Goal: Information Seeking & Learning: Learn about a topic

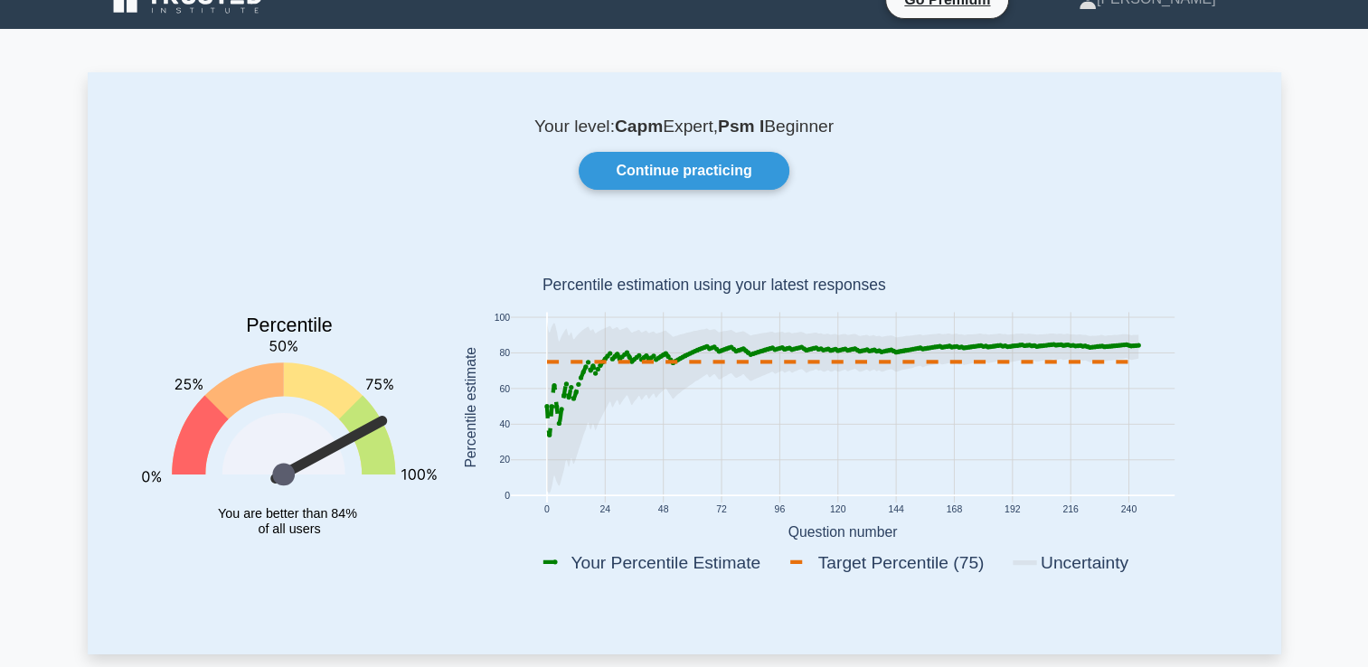
scroll to position [29, 0]
click at [623, 165] on link "Continue practicing" at bounding box center [684, 171] width 210 height 38
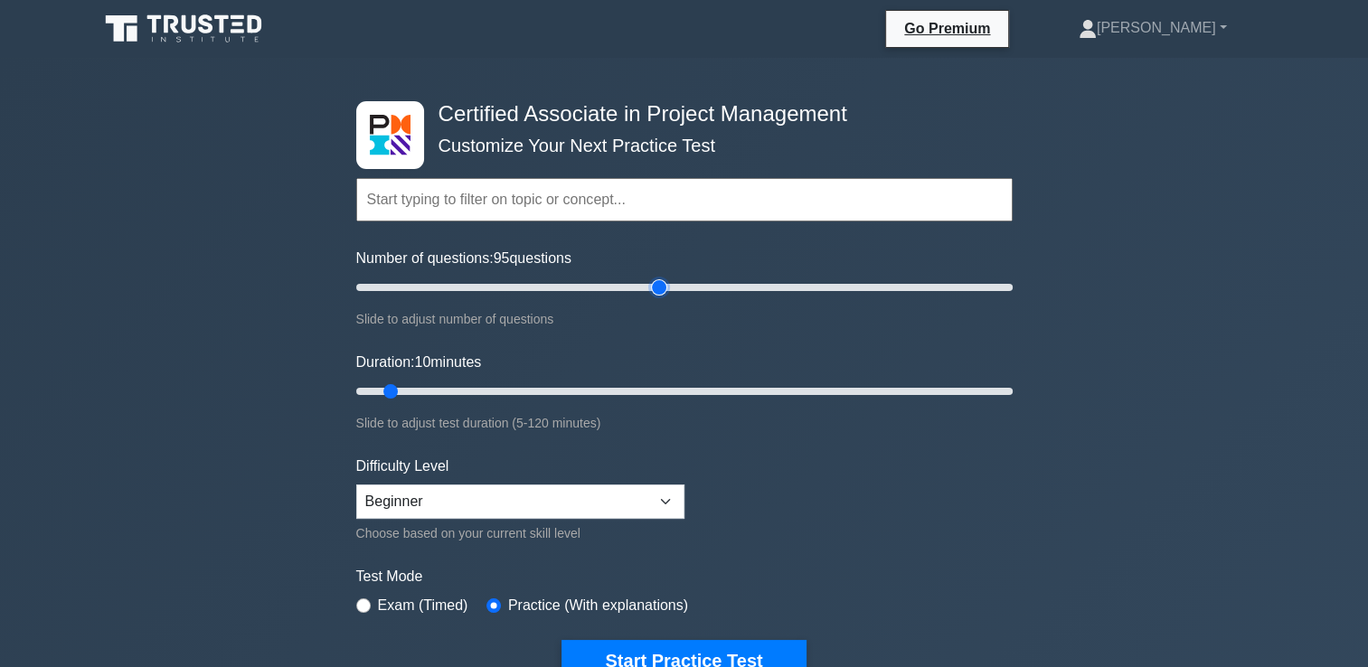
click at [666, 280] on input "Number of questions: 95 questions" at bounding box center [684, 288] width 656 height 22
click at [587, 287] on input "Number of questions: 75 questions" at bounding box center [684, 288] width 656 height 22
click at [521, 290] on input "Number of questions: 55 questions" at bounding box center [684, 288] width 656 height 22
type input "50"
click at [511, 288] on input "Number of questions: 50 questions" at bounding box center [684, 288] width 656 height 22
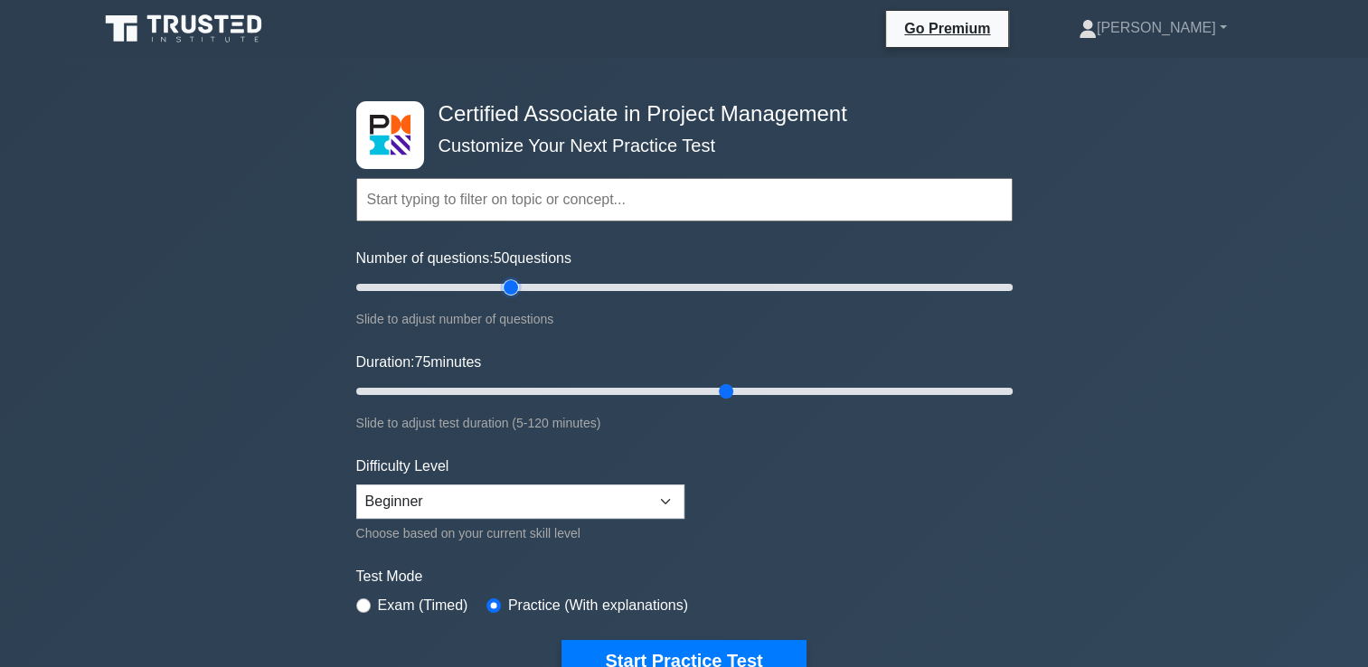
drag, startPoint x: 789, startPoint y: 396, endPoint x: 736, endPoint y: 420, distance: 57.5
type input "70"
click at [736, 402] on input "Duration: 75 minutes" at bounding box center [684, 392] width 656 height 22
click at [736, 420] on div "Slide to adjust test duration (5-120 minutes)" at bounding box center [684, 423] width 656 height 22
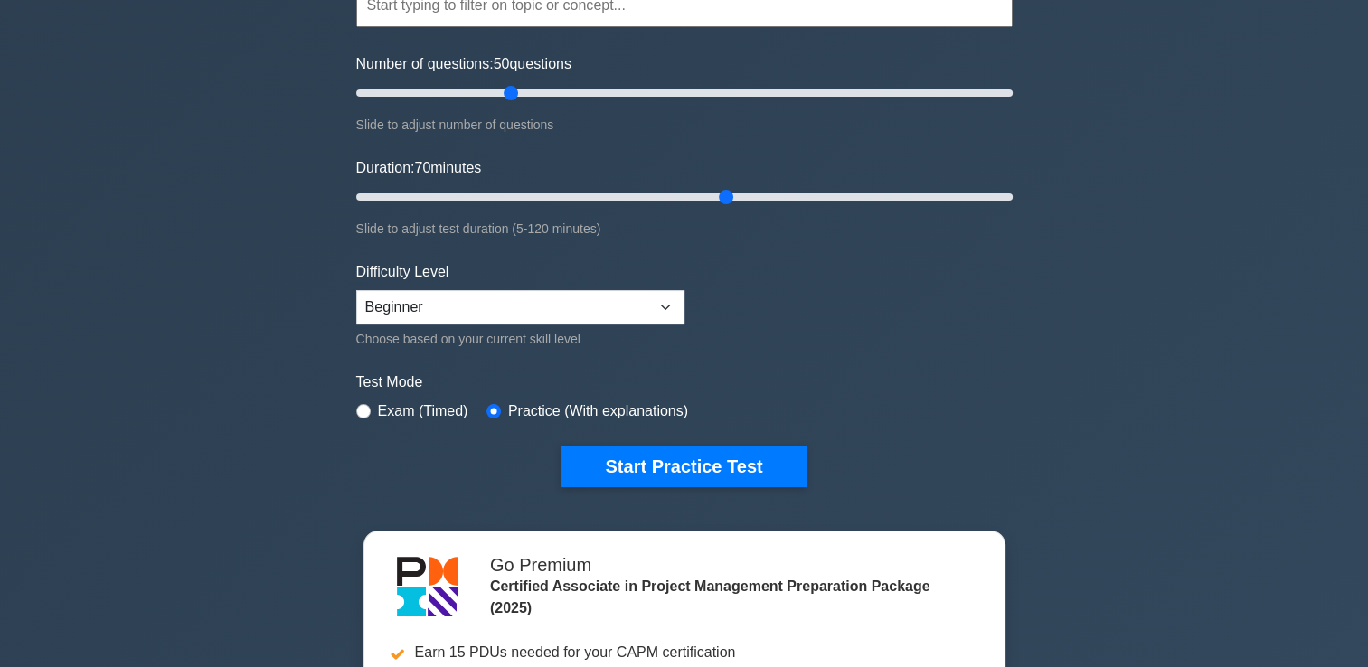
scroll to position [246, 0]
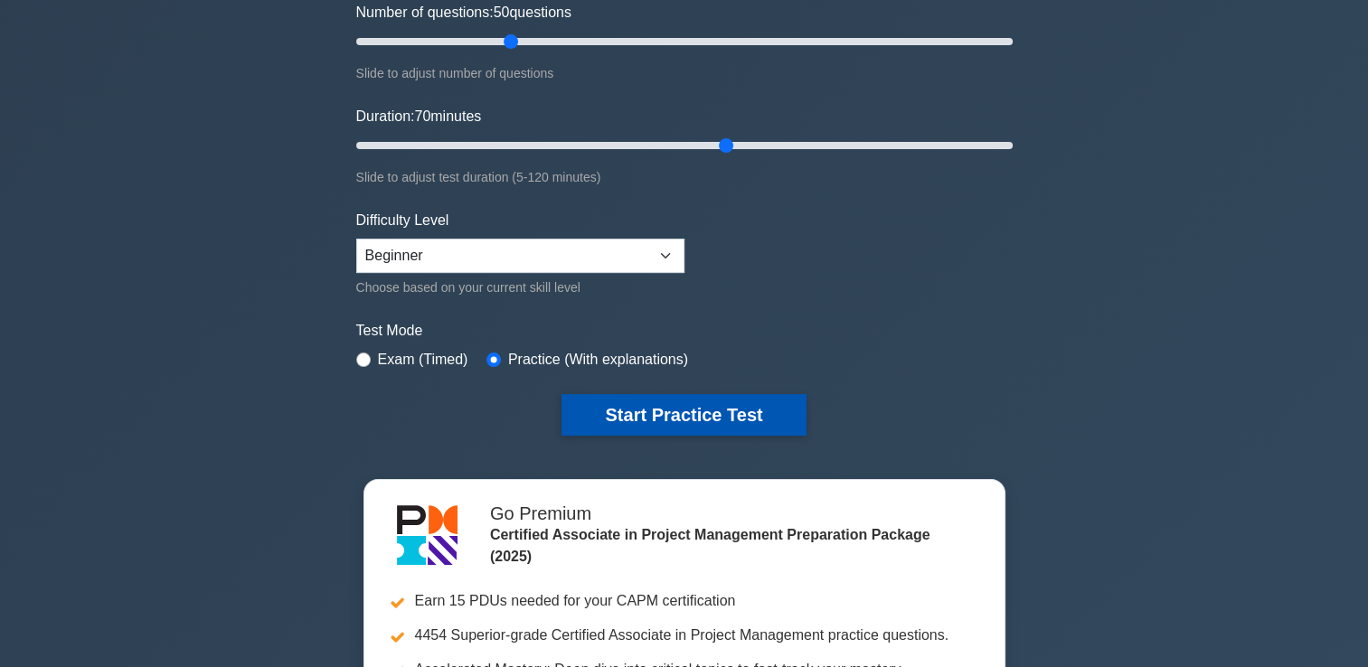
click at [670, 420] on button "Start Practice Test" at bounding box center [684, 415] width 244 height 42
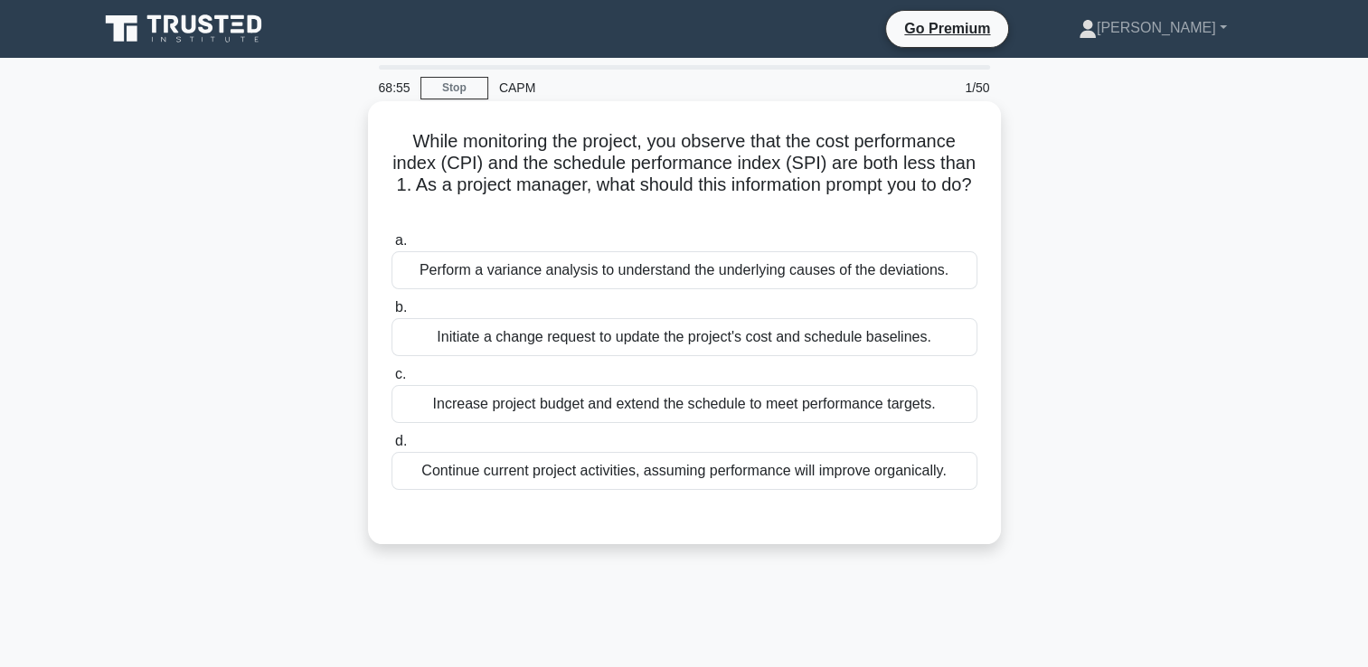
click at [714, 277] on div "Perform a variance analysis to understand the underlying causes of the deviatio…" at bounding box center [685, 270] width 586 height 38
click at [392, 247] on input "a. Perform a variance analysis to understand the underlying causes of the devia…" at bounding box center [392, 241] width 0 height 12
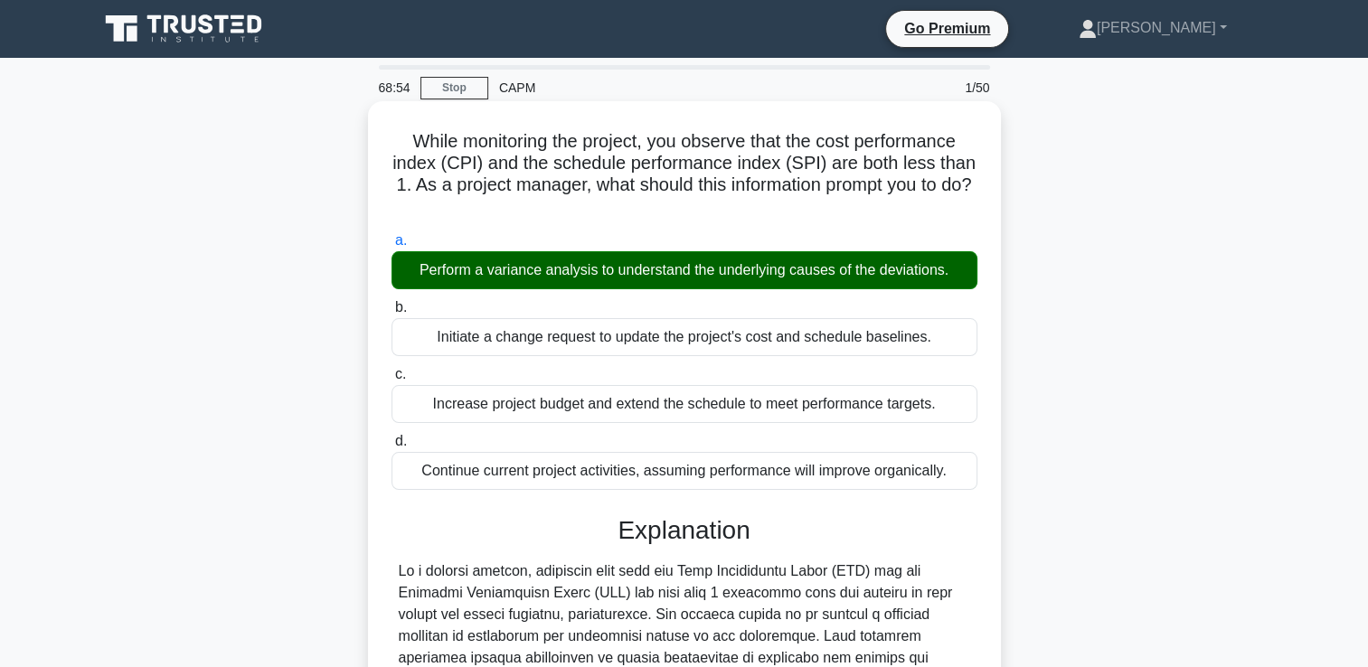
scroll to position [424, 0]
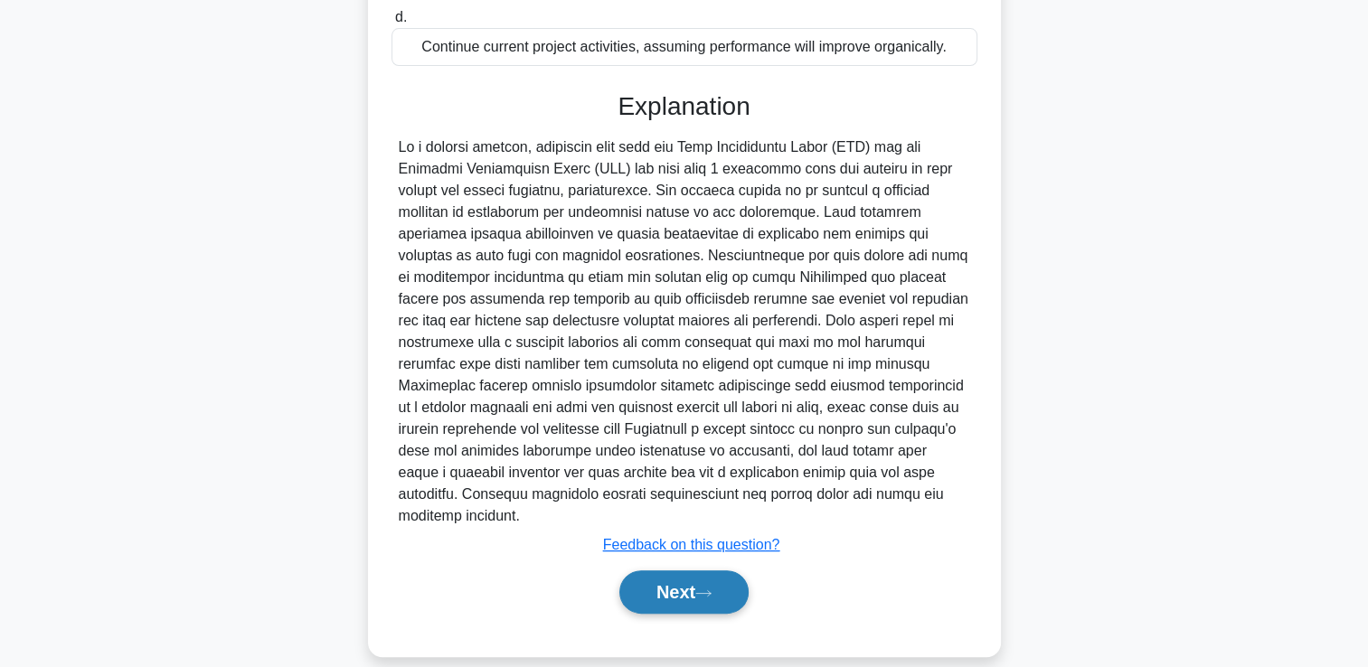
click at [695, 571] on button "Next" at bounding box center [683, 592] width 129 height 43
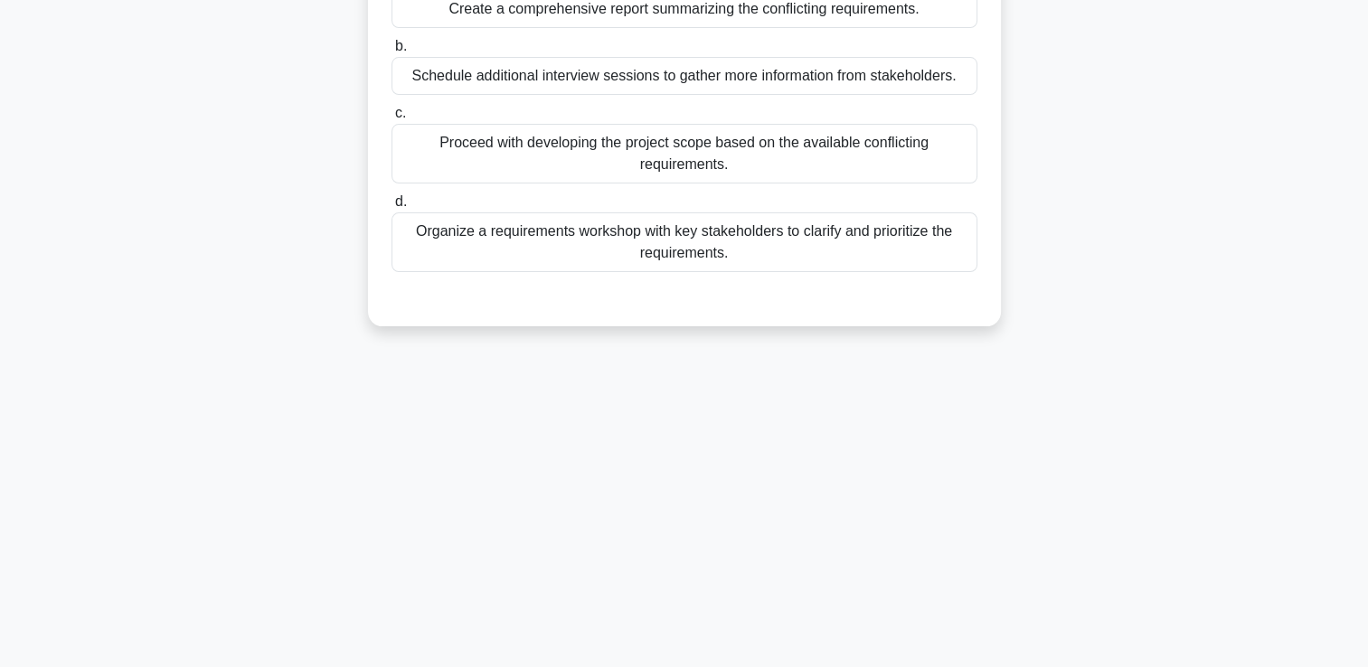
scroll to position [0, 0]
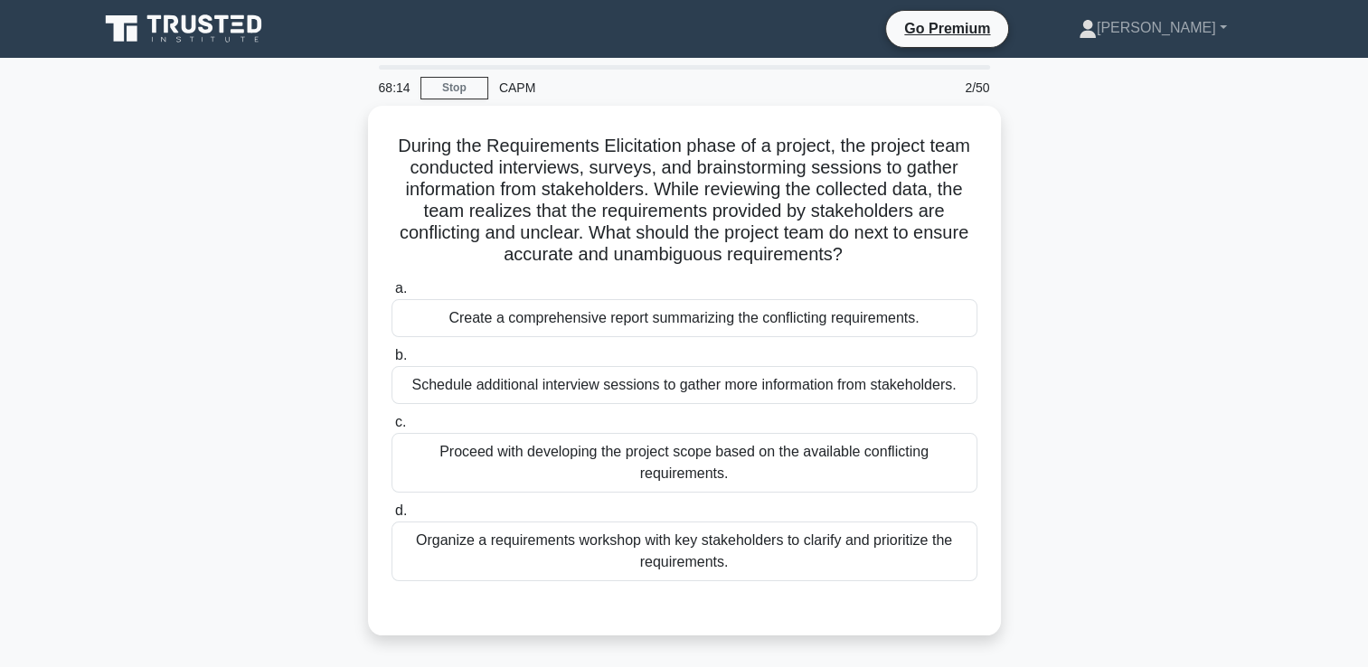
click at [695, 562] on div "Organize a requirements workshop with key stakeholders to clarify and prioritiz…" at bounding box center [685, 552] width 586 height 60
click at [392, 517] on input "d. Organize a requirements workshop with key stakeholders to clarify and priori…" at bounding box center [392, 511] width 0 height 12
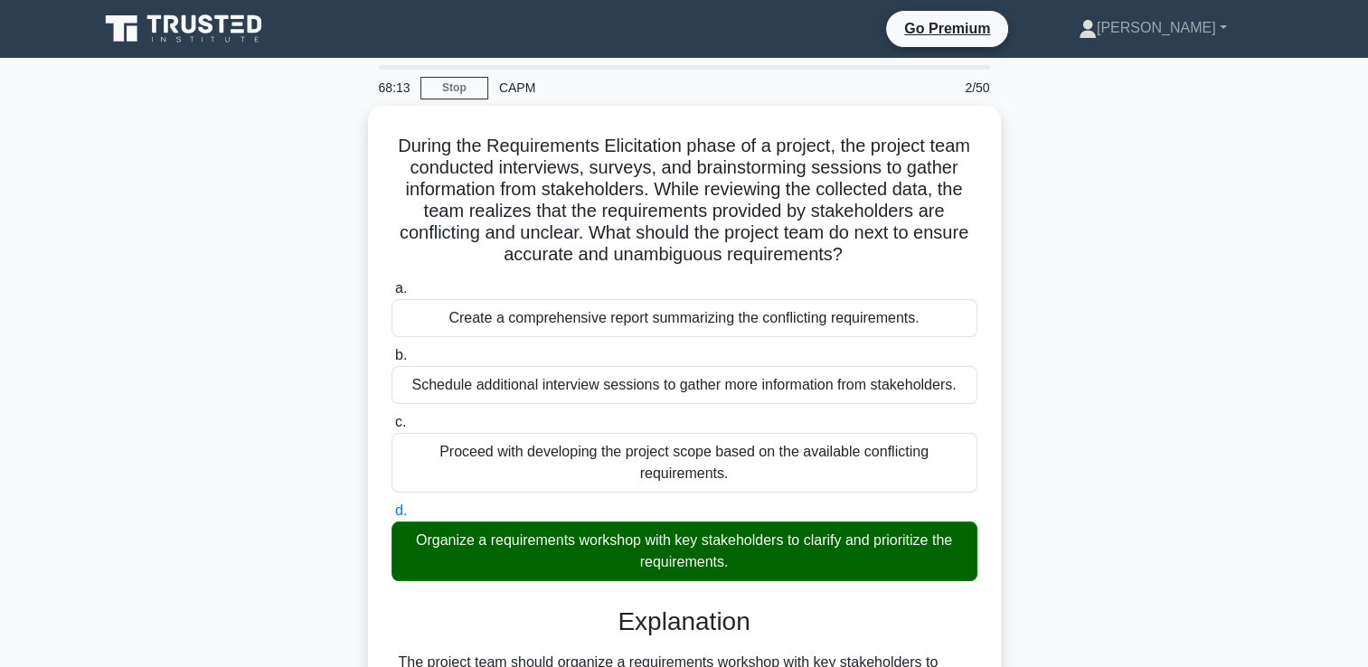
scroll to position [337, 0]
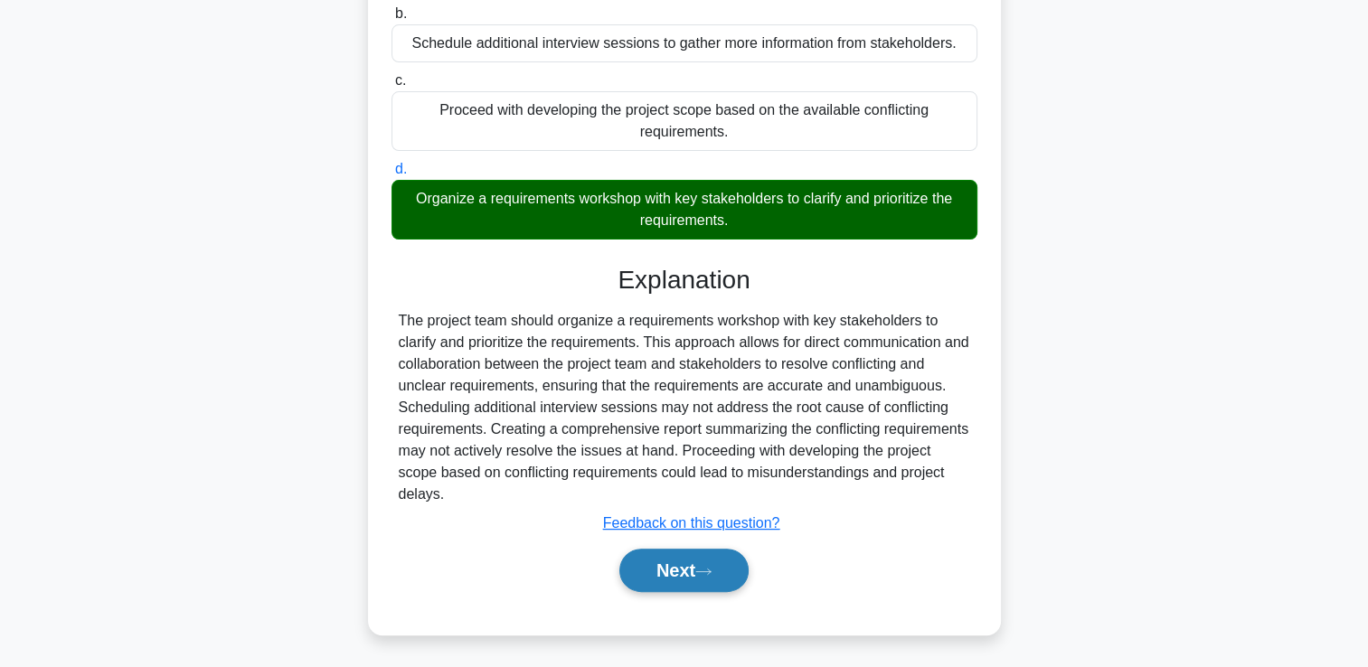
click at [678, 578] on button "Next" at bounding box center [683, 570] width 129 height 43
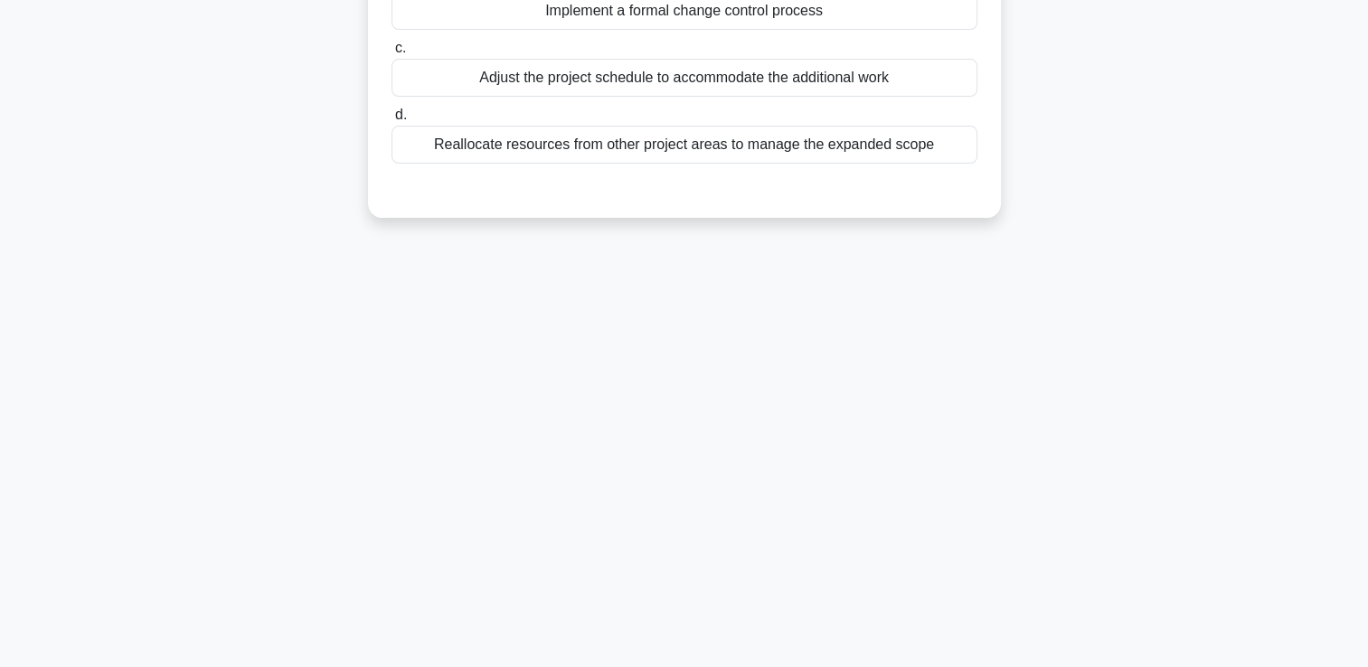
scroll to position [0, 0]
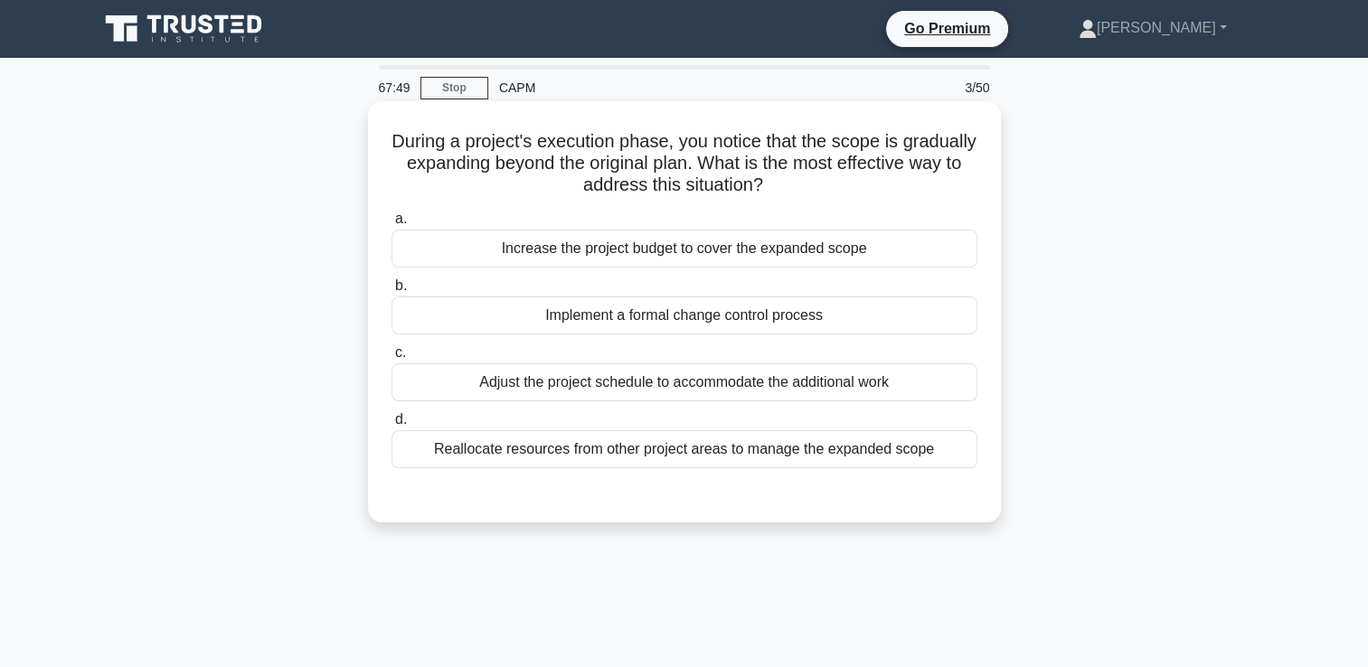
click at [950, 319] on div "Implement a formal change control process" at bounding box center [685, 316] width 586 height 38
click at [392, 292] on input "b. Implement a formal change control process" at bounding box center [392, 286] width 0 height 12
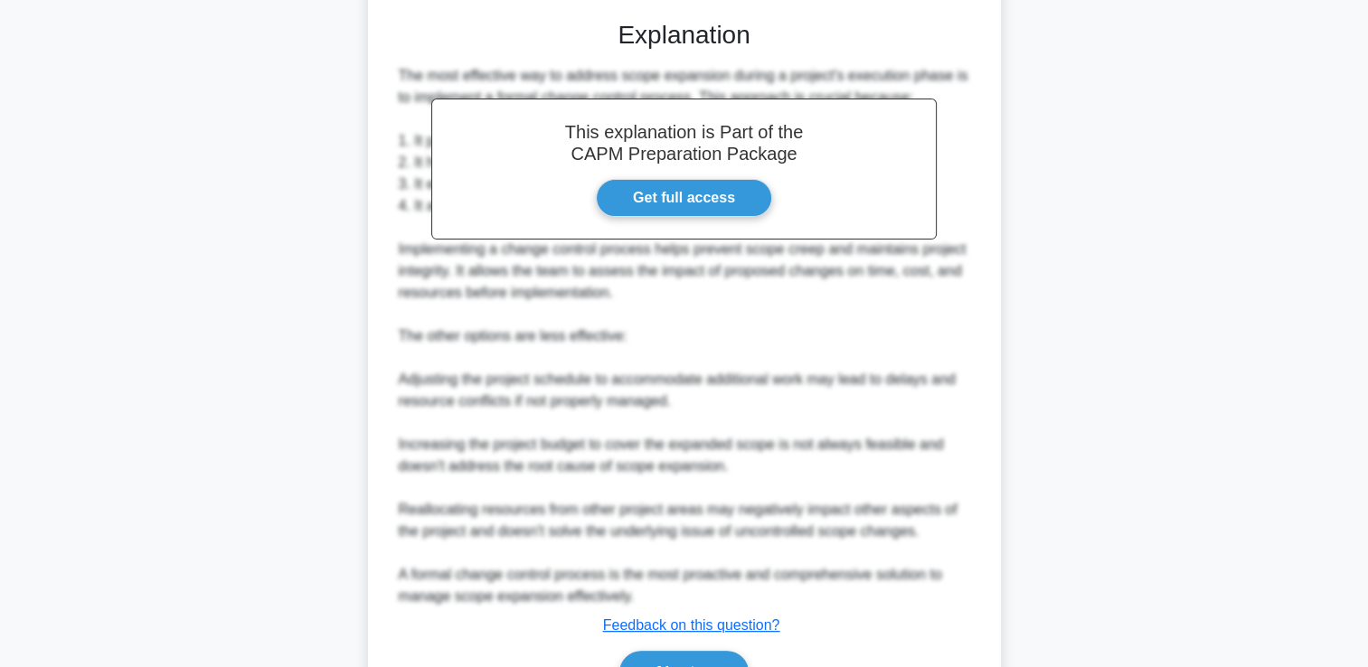
scroll to position [528, 0]
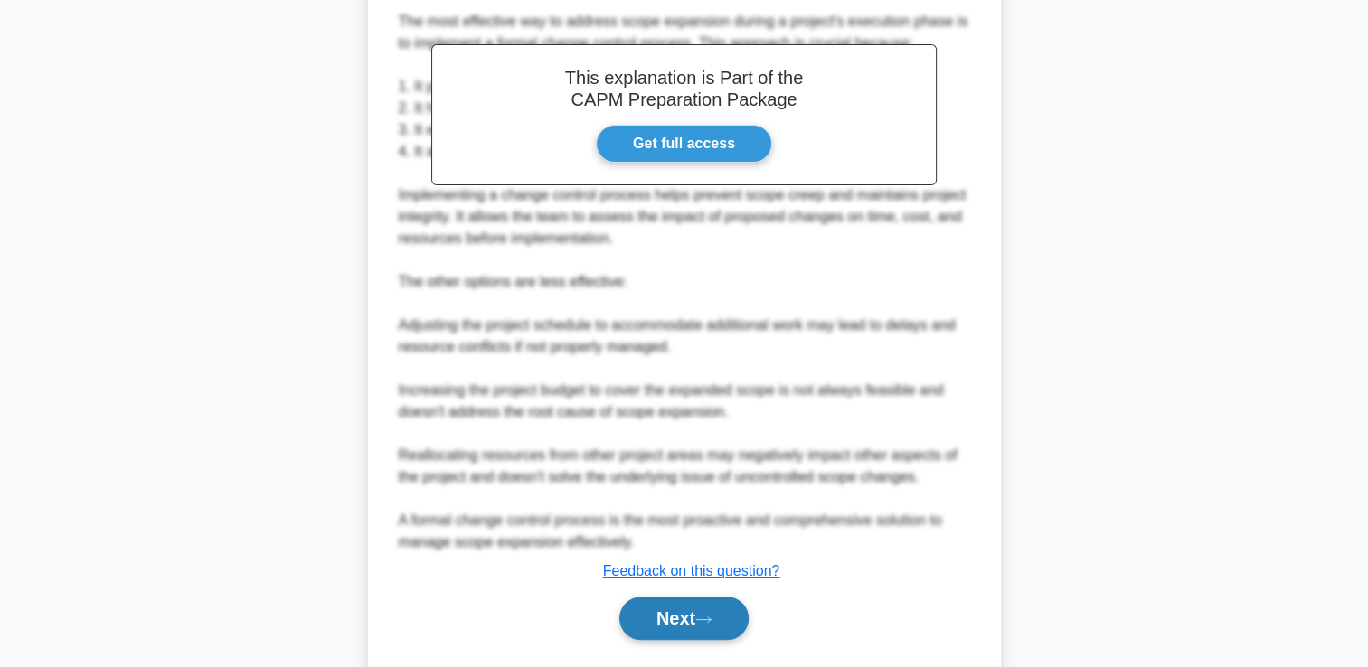
click at [687, 618] on button "Next" at bounding box center [683, 618] width 129 height 43
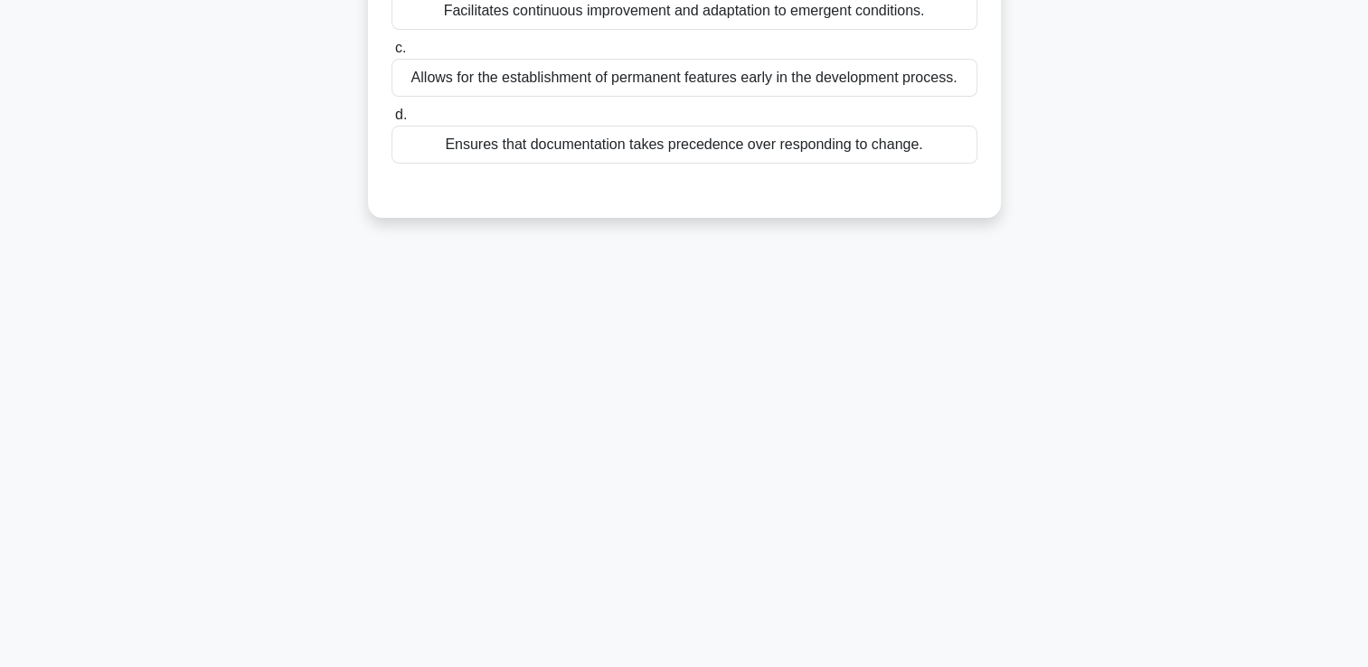
scroll to position [0, 0]
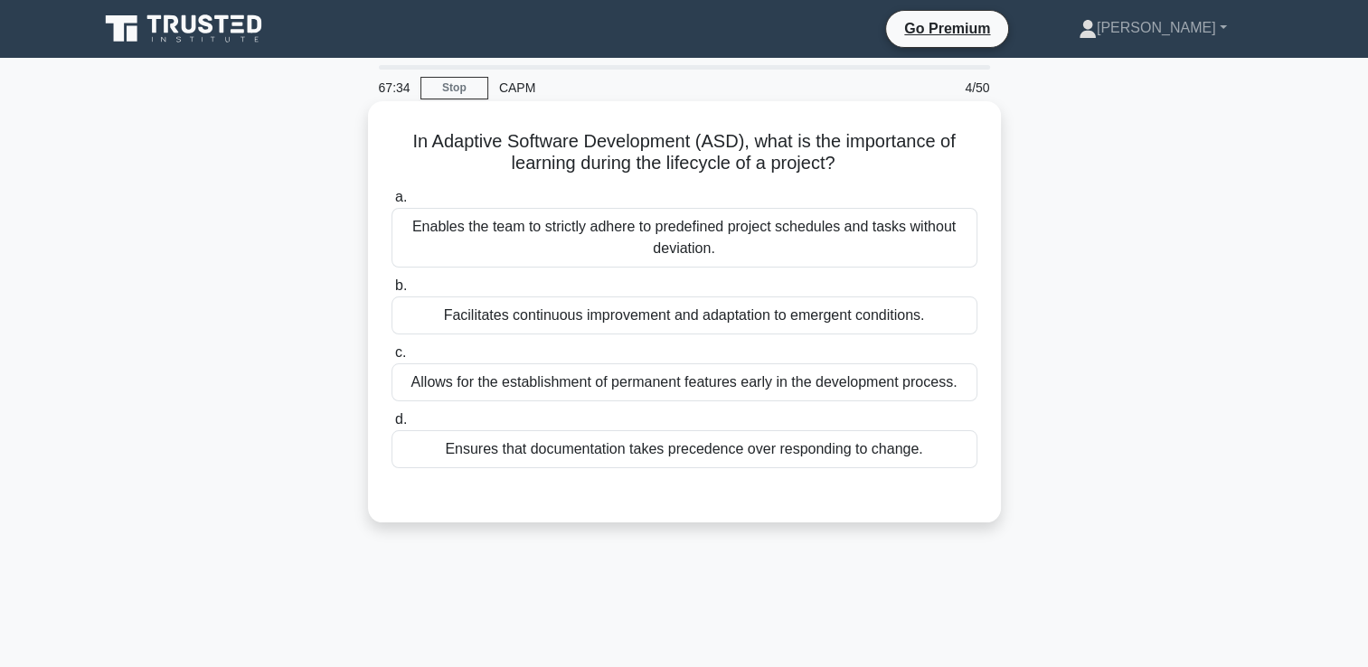
click at [945, 320] on div "Facilitates continuous improvement and adaptation to emergent conditions." at bounding box center [685, 316] width 586 height 38
click at [392, 292] on input "b. Facilitates continuous improvement and adaptation to emergent conditions." at bounding box center [392, 286] width 0 height 12
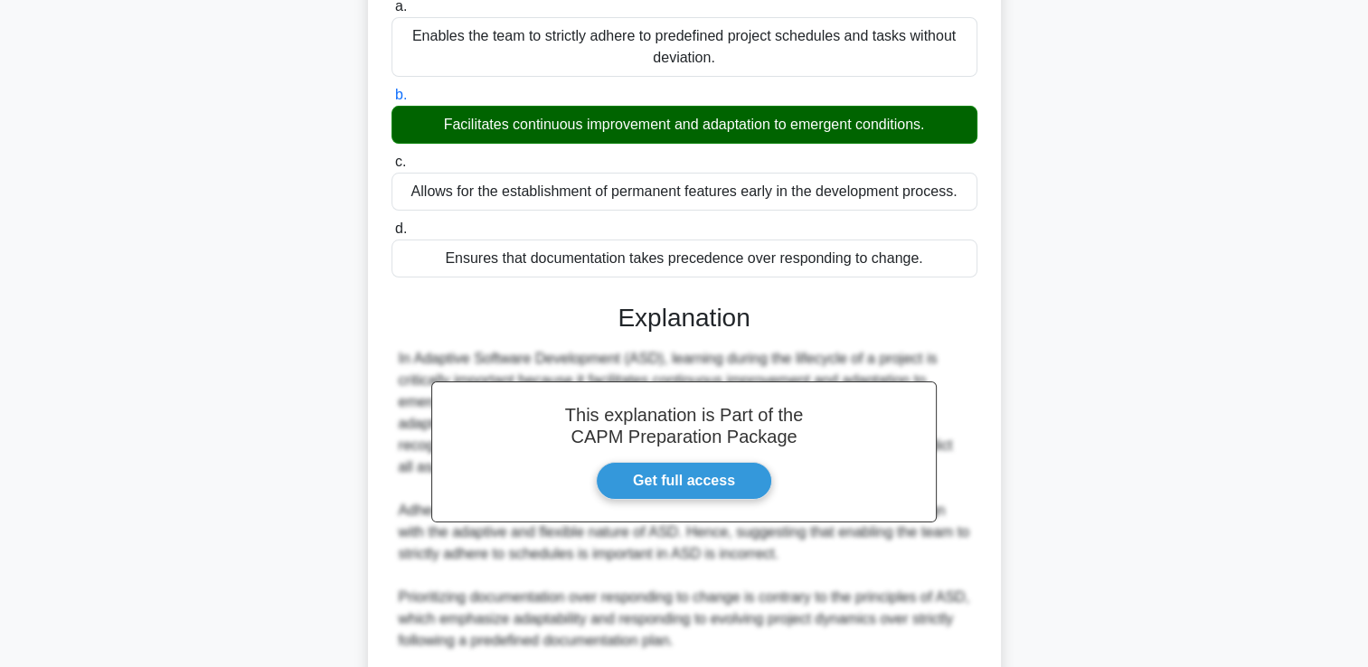
scroll to position [424, 0]
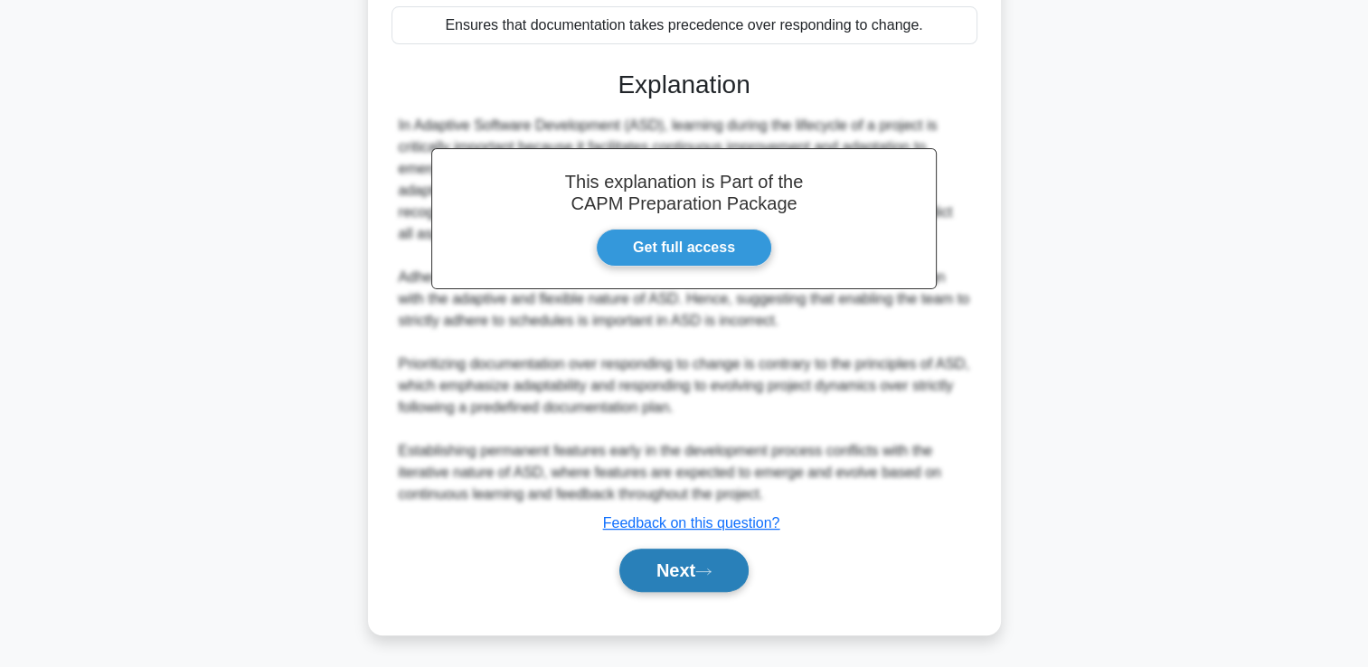
click at [712, 568] on icon at bounding box center [703, 572] width 16 height 10
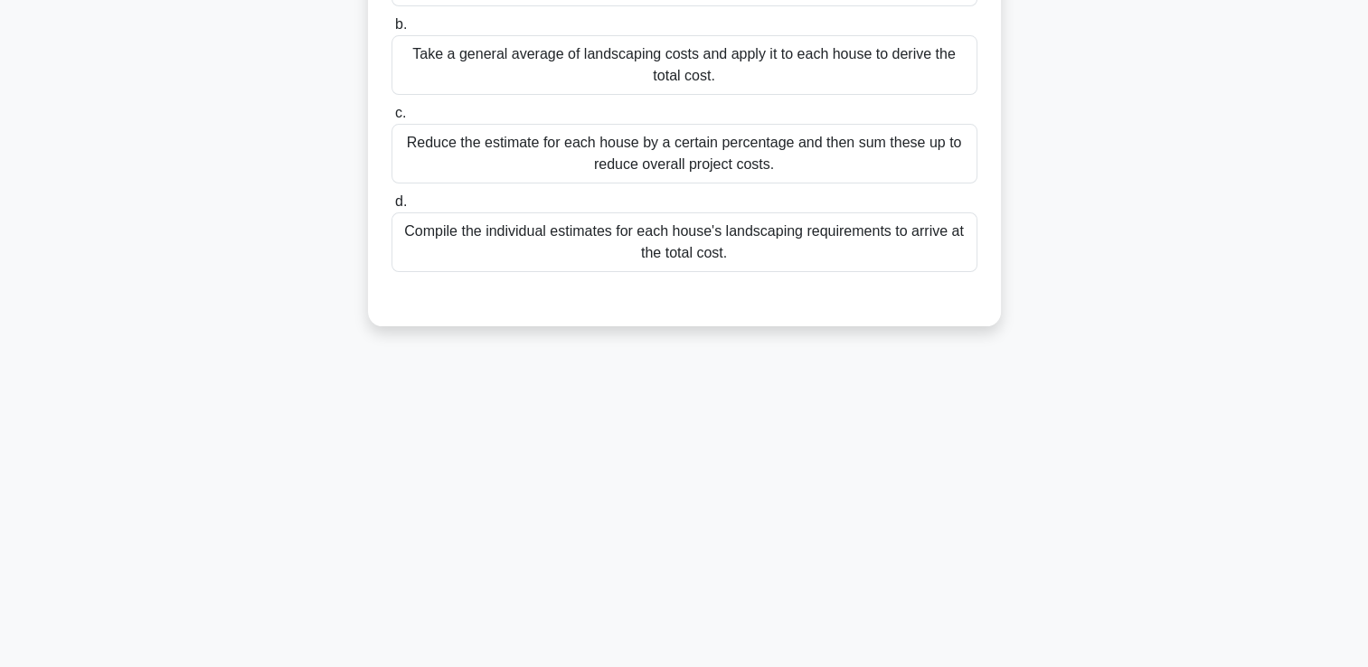
scroll to position [0, 0]
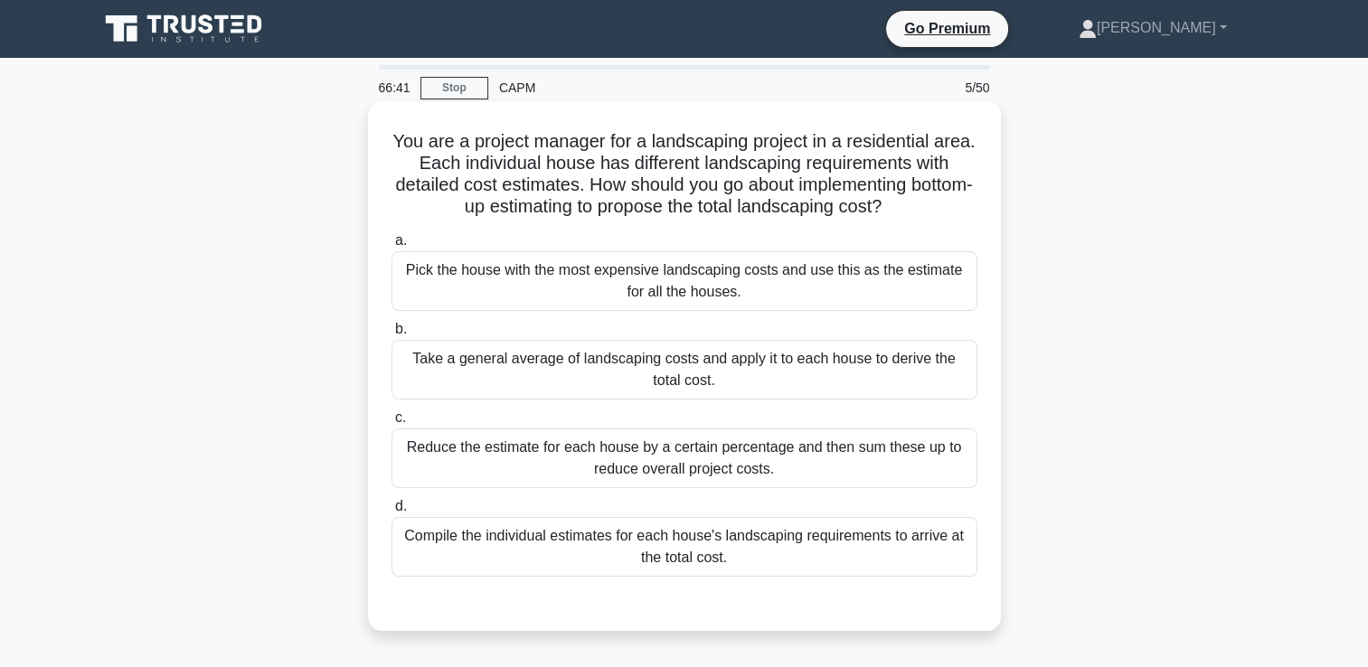
click at [921, 548] on div "Compile the individual estimates for each house's landscaping requirements to a…" at bounding box center [685, 547] width 586 height 60
click at [392, 513] on input "d. Compile the individual estimates for each house's landscaping requirements t…" at bounding box center [392, 507] width 0 height 12
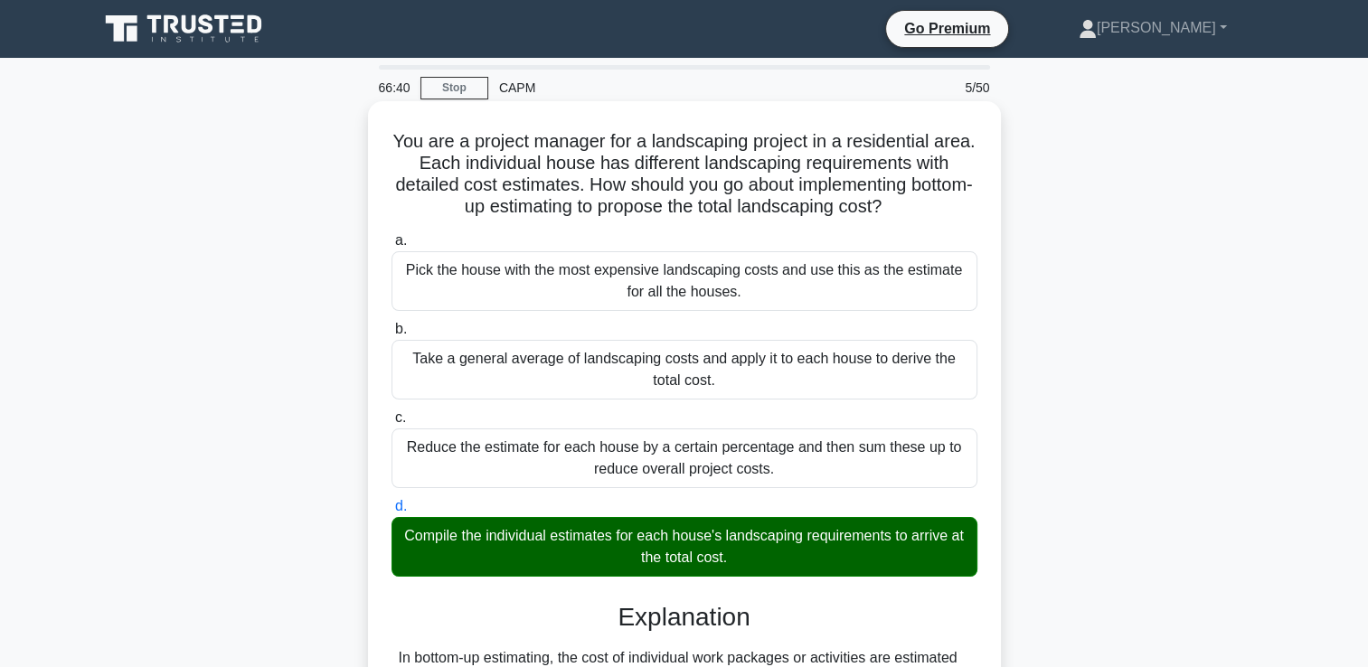
scroll to position [359, 0]
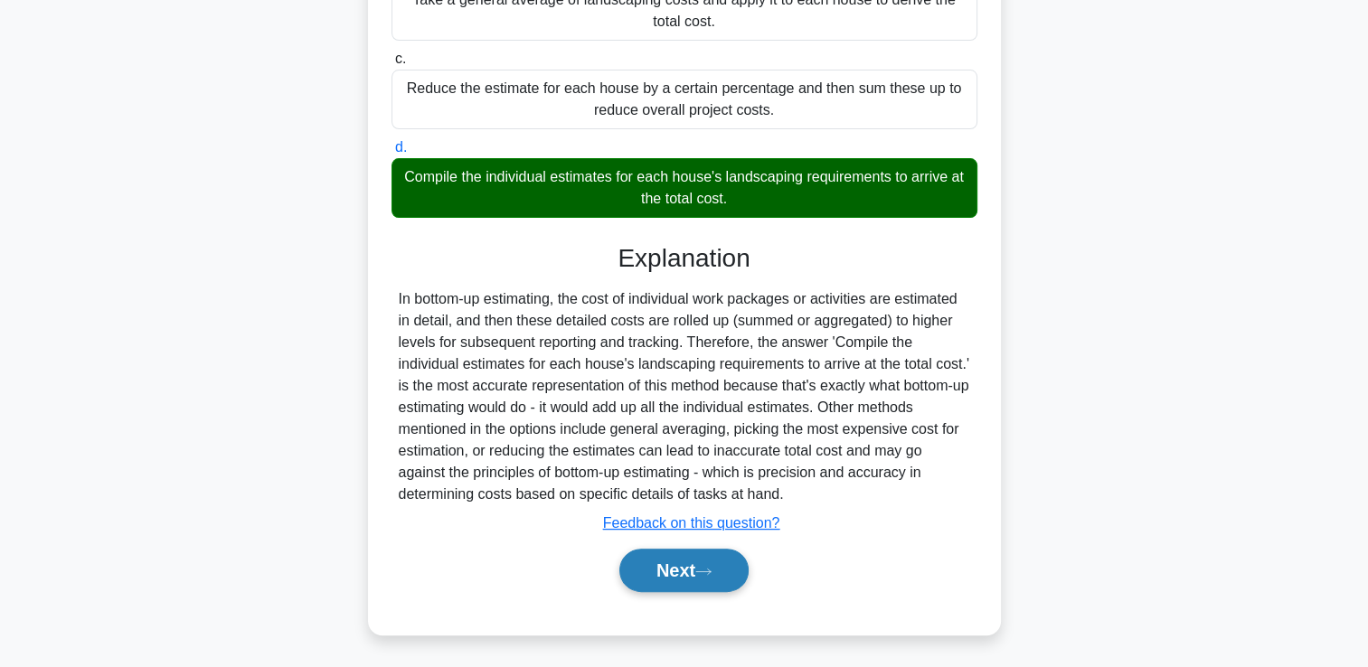
click at [732, 574] on button "Next" at bounding box center [683, 570] width 129 height 43
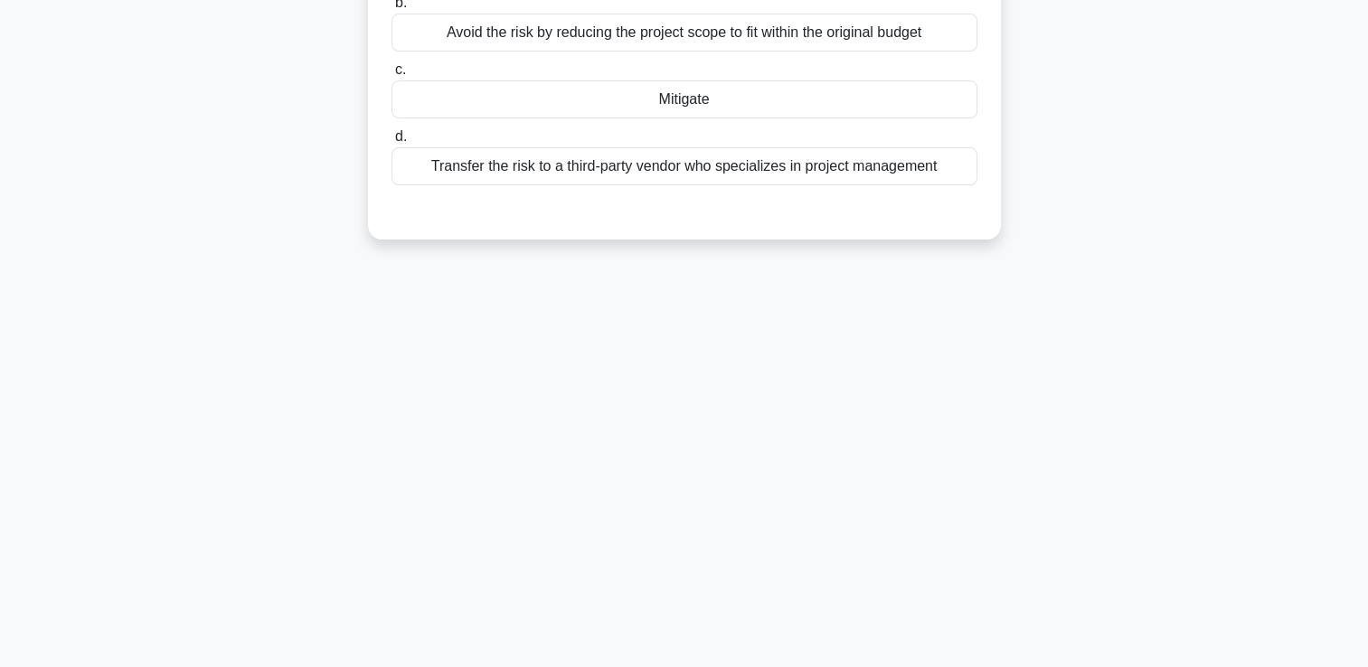
scroll to position [0, 0]
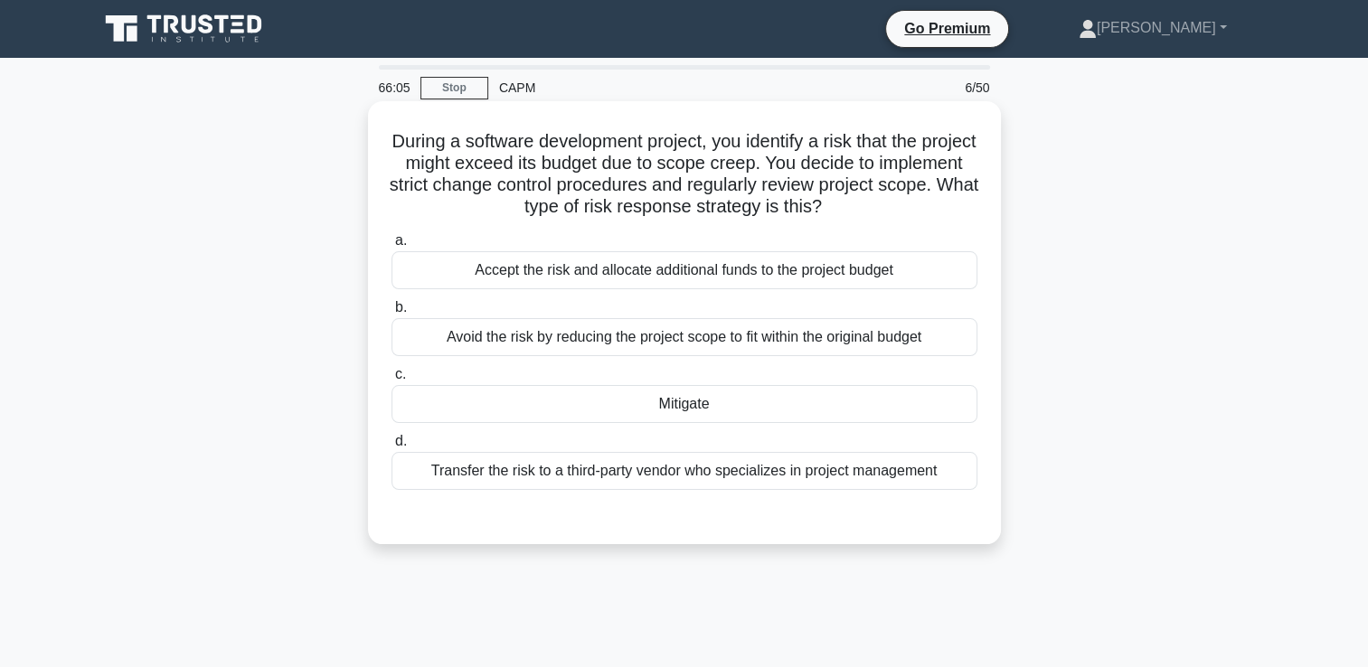
click at [521, 387] on div "Mitigate" at bounding box center [685, 404] width 586 height 38
click at [392, 381] on input "c. Mitigate" at bounding box center [392, 375] width 0 height 12
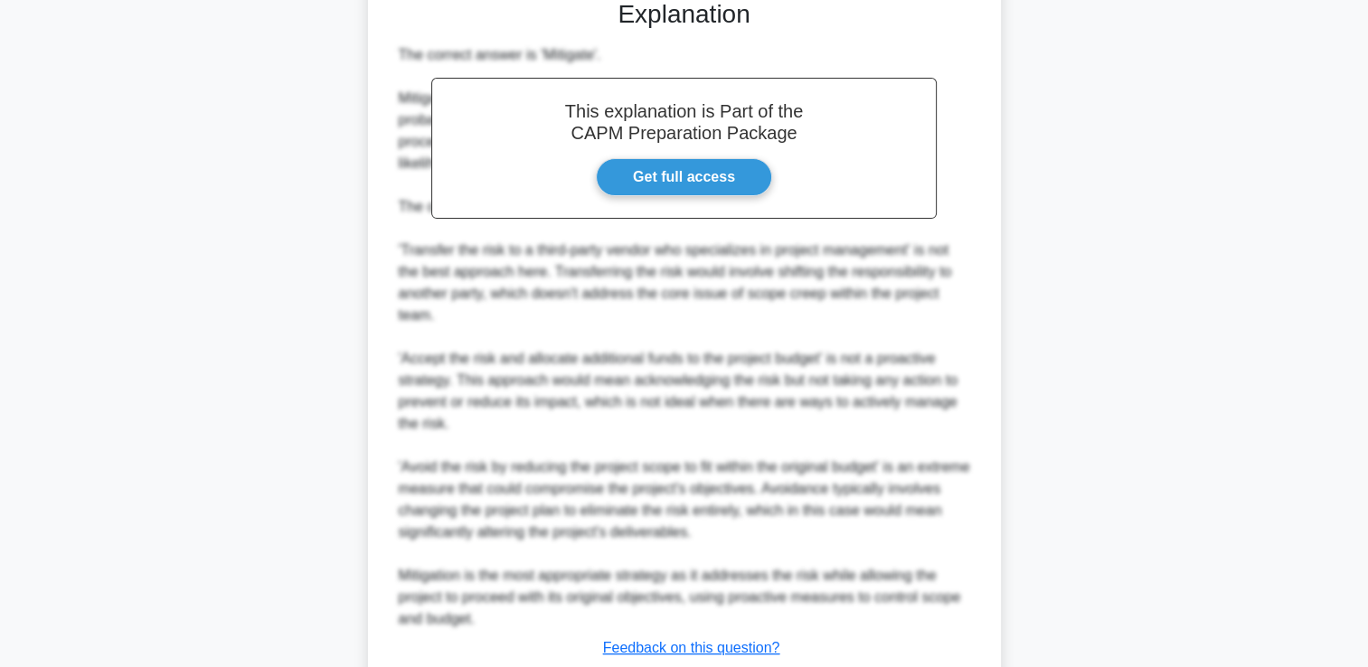
scroll to position [641, 0]
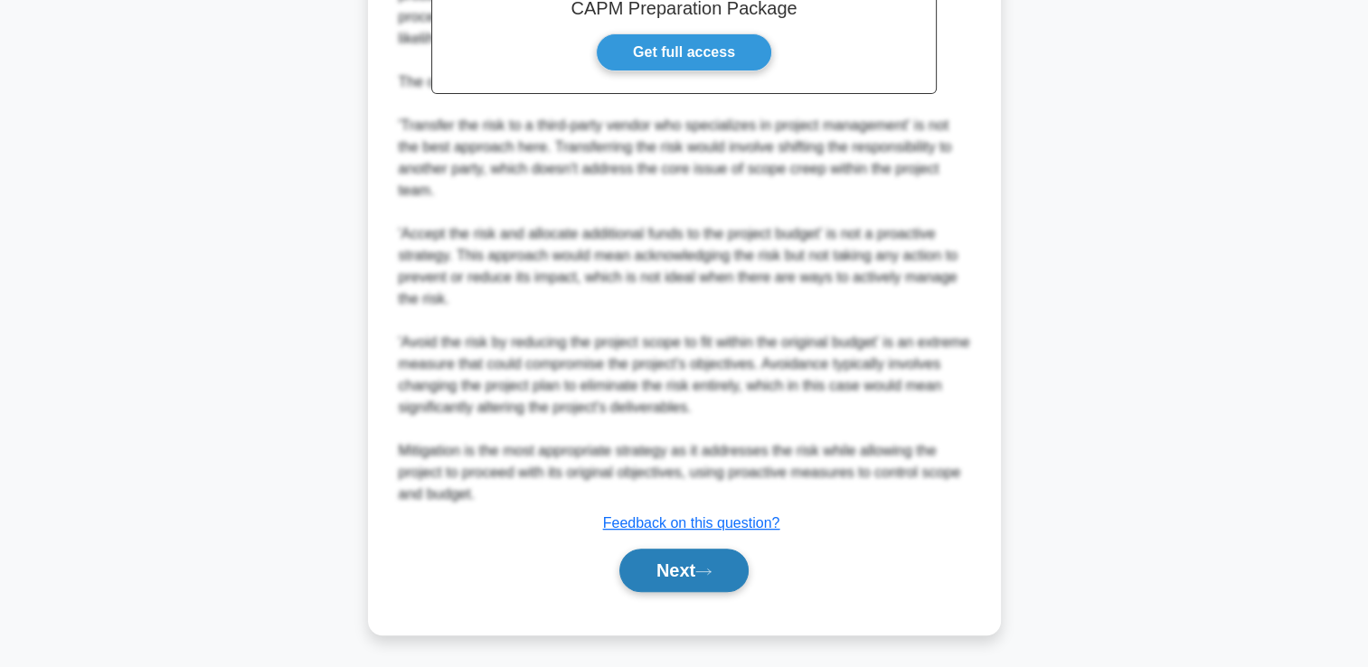
click at [682, 586] on button "Next" at bounding box center [683, 570] width 129 height 43
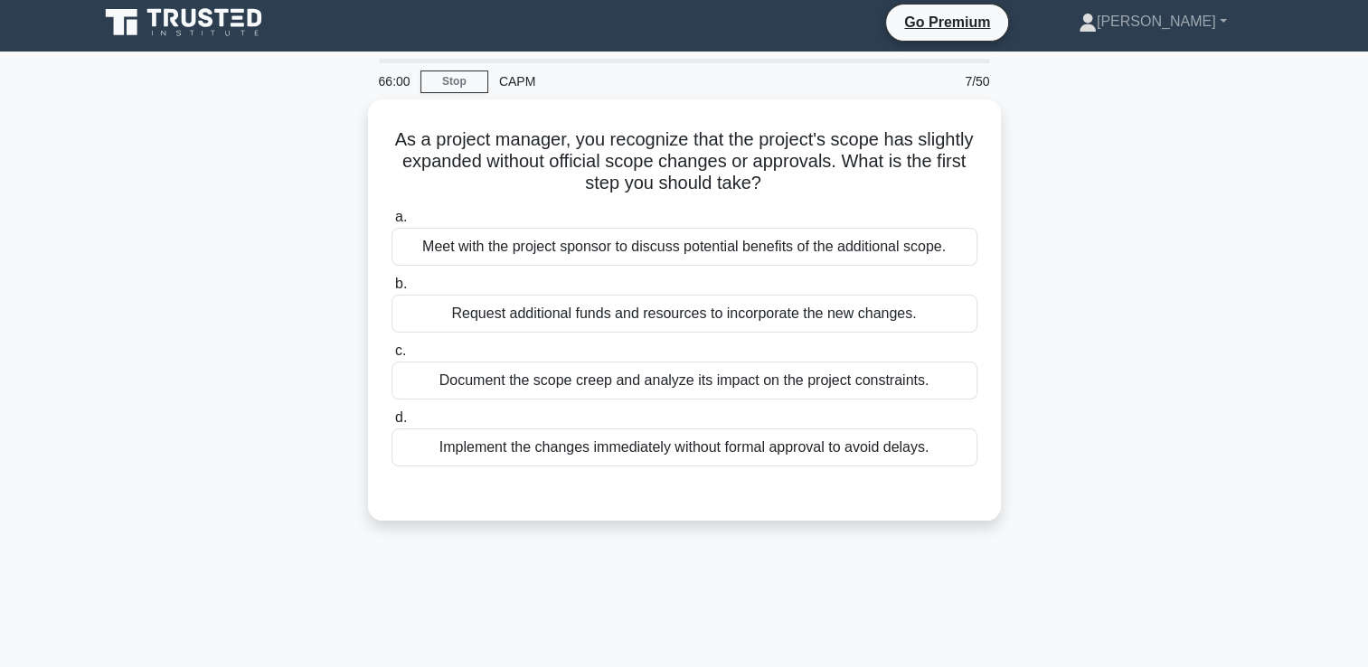
scroll to position [0, 0]
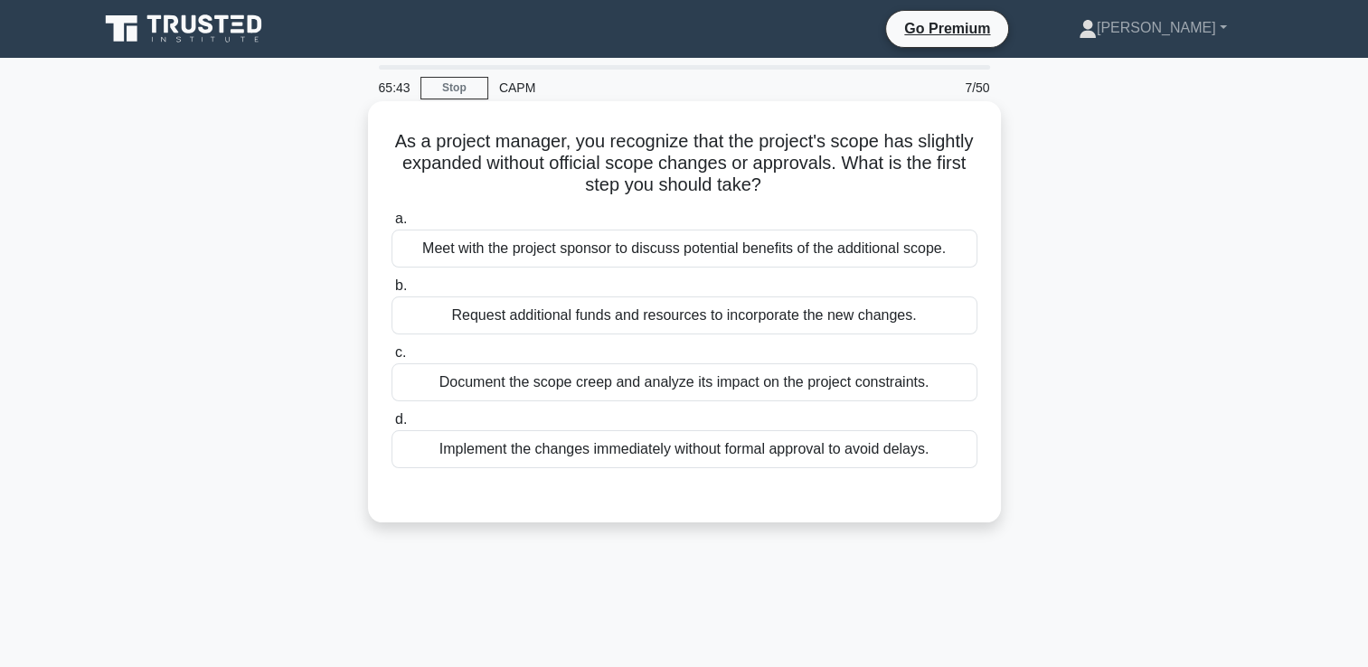
click at [887, 383] on div "Document the scope creep and analyze its impact on the project constraints." at bounding box center [685, 383] width 586 height 38
click at [392, 359] on input "c. Document the scope creep and analyze its impact on the project constraints." at bounding box center [392, 353] width 0 height 12
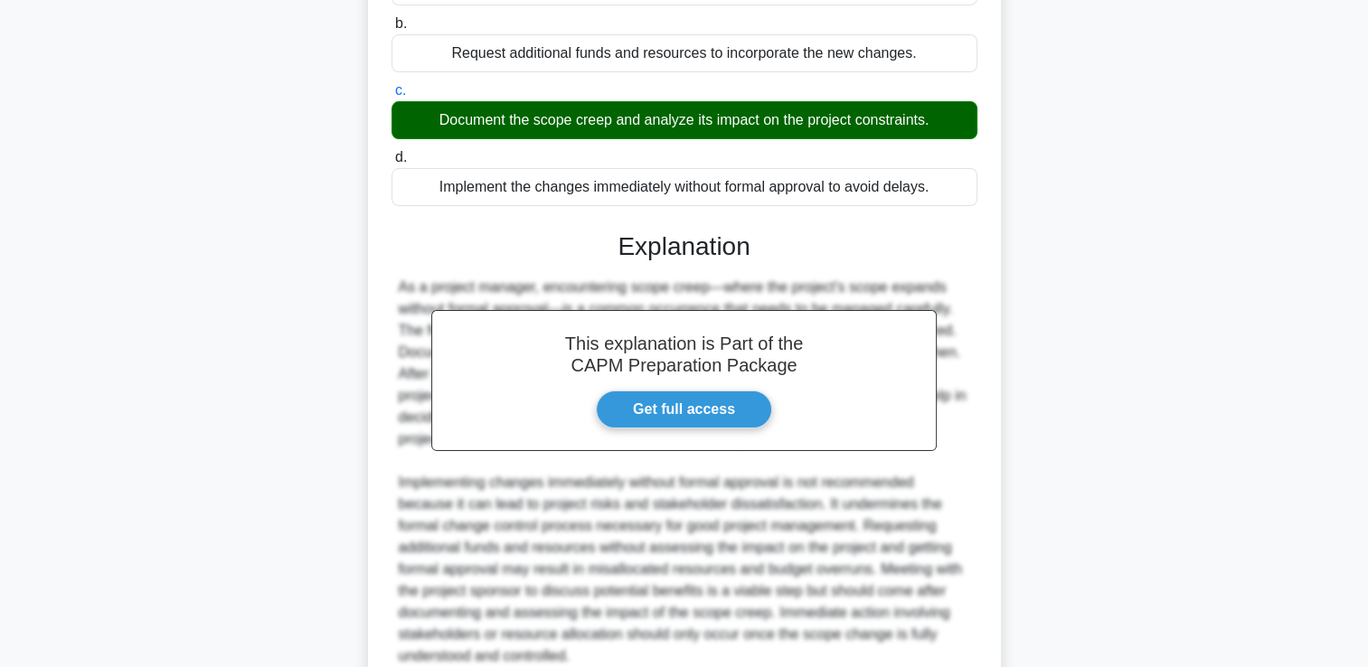
scroll to position [424, 0]
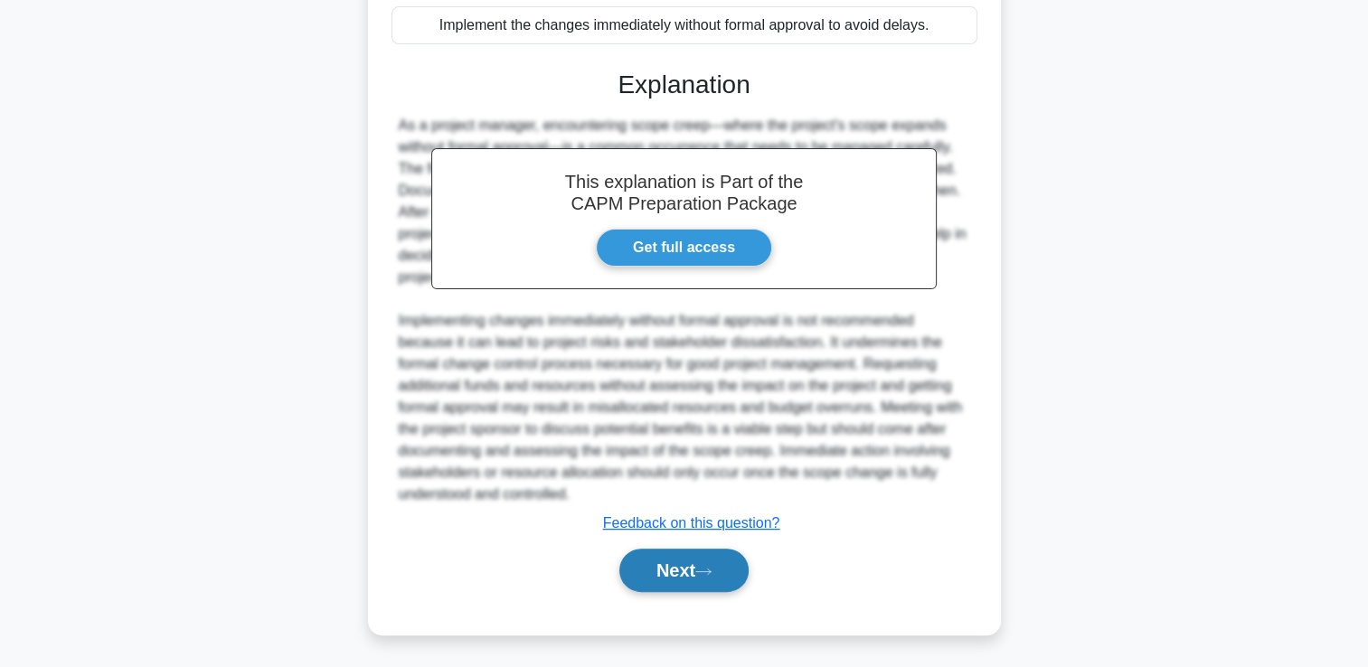
click at [700, 572] on button "Next" at bounding box center [683, 570] width 129 height 43
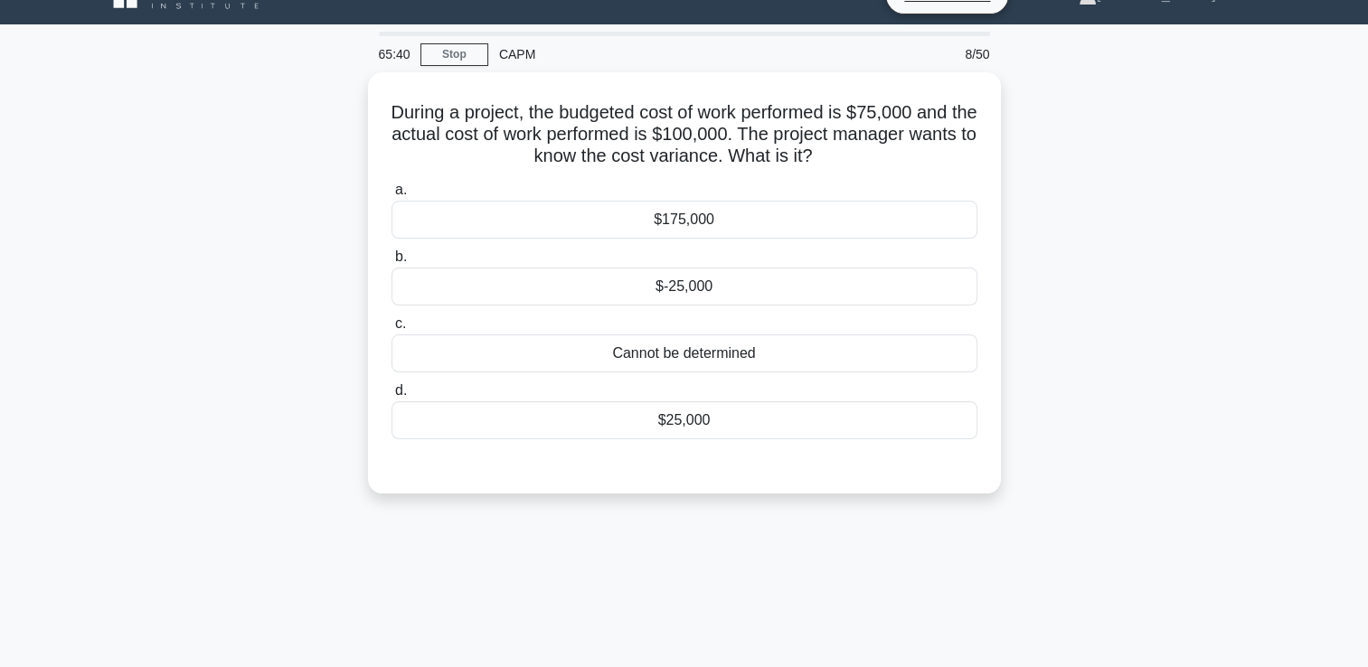
scroll to position [0, 0]
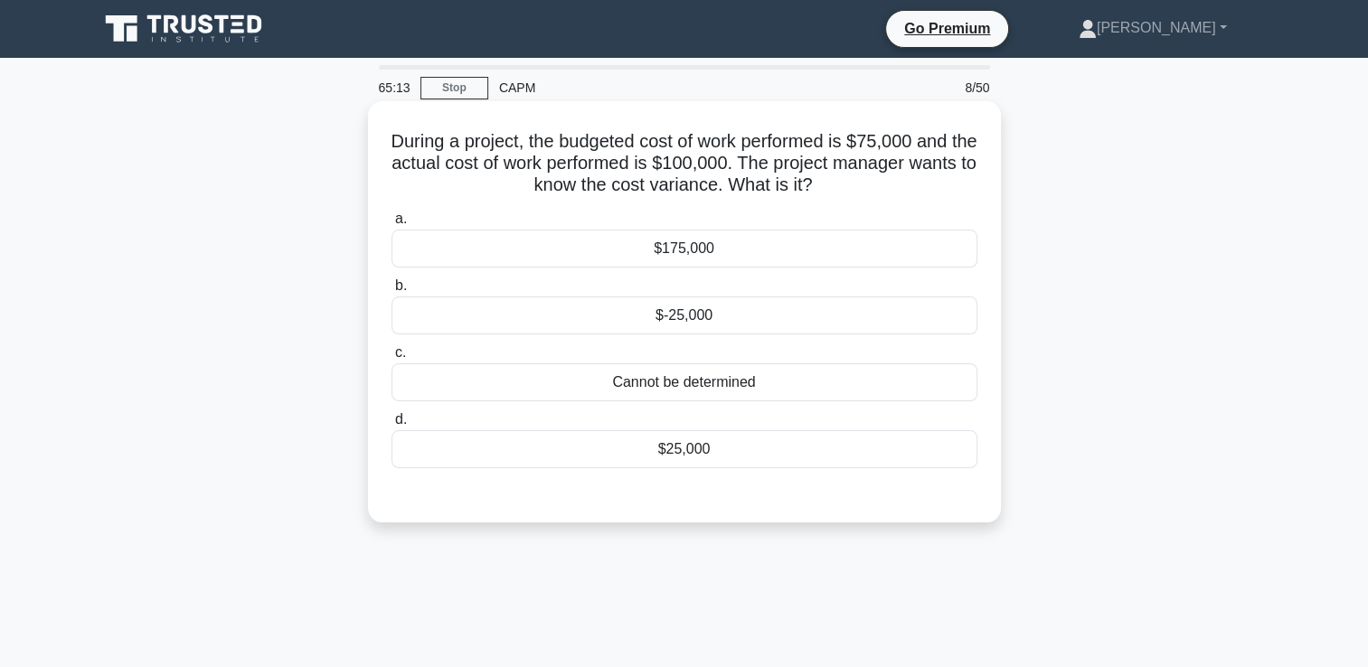
click at [904, 331] on div "$-25,000" at bounding box center [685, 316] width 586 height 38
click at [392, 292] on input "b. $-25,000" at bounding box center [392, 286] width 0 height 12
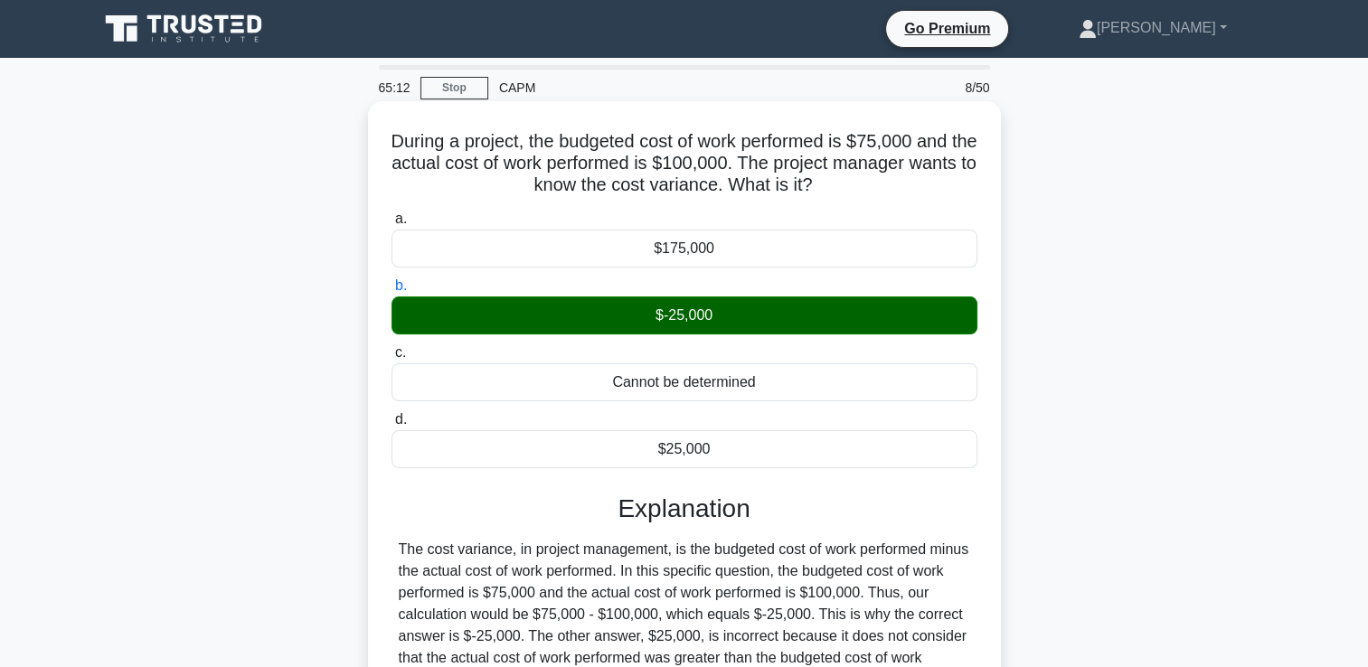
scroll to position [309, 0]
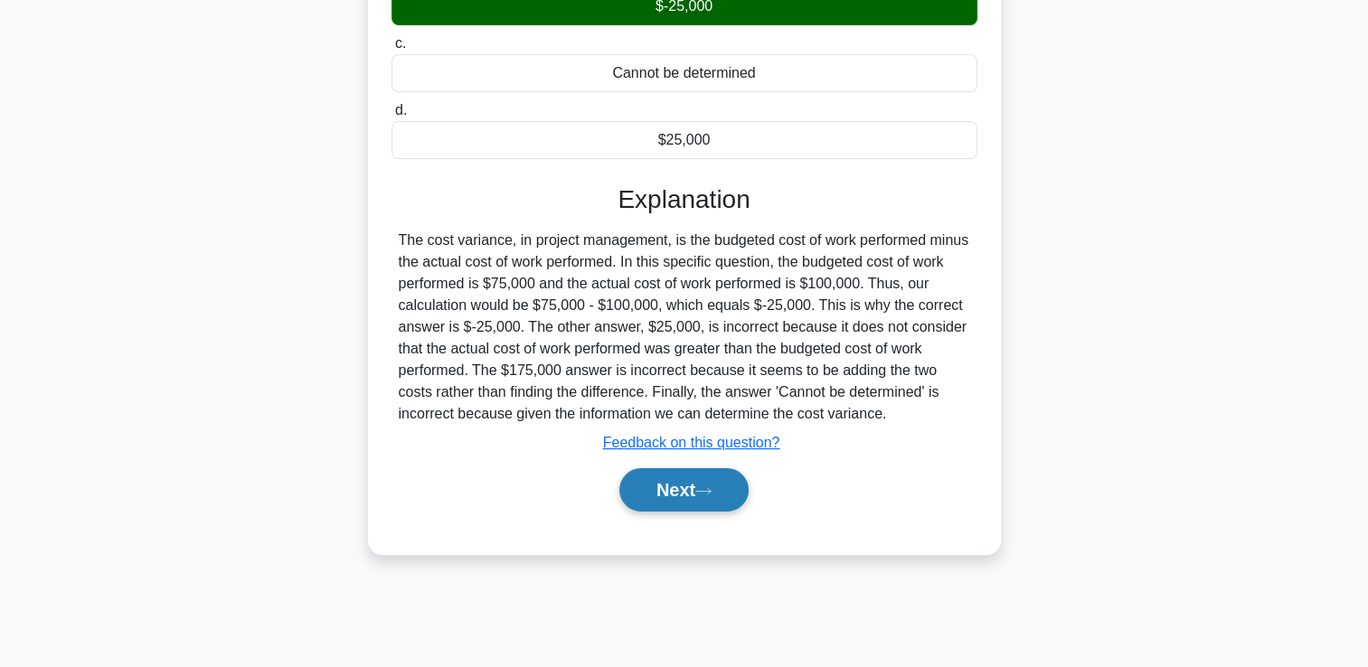
click at [731, 493] on button "Next" at bounding box center [683, 489] width 129 height 43
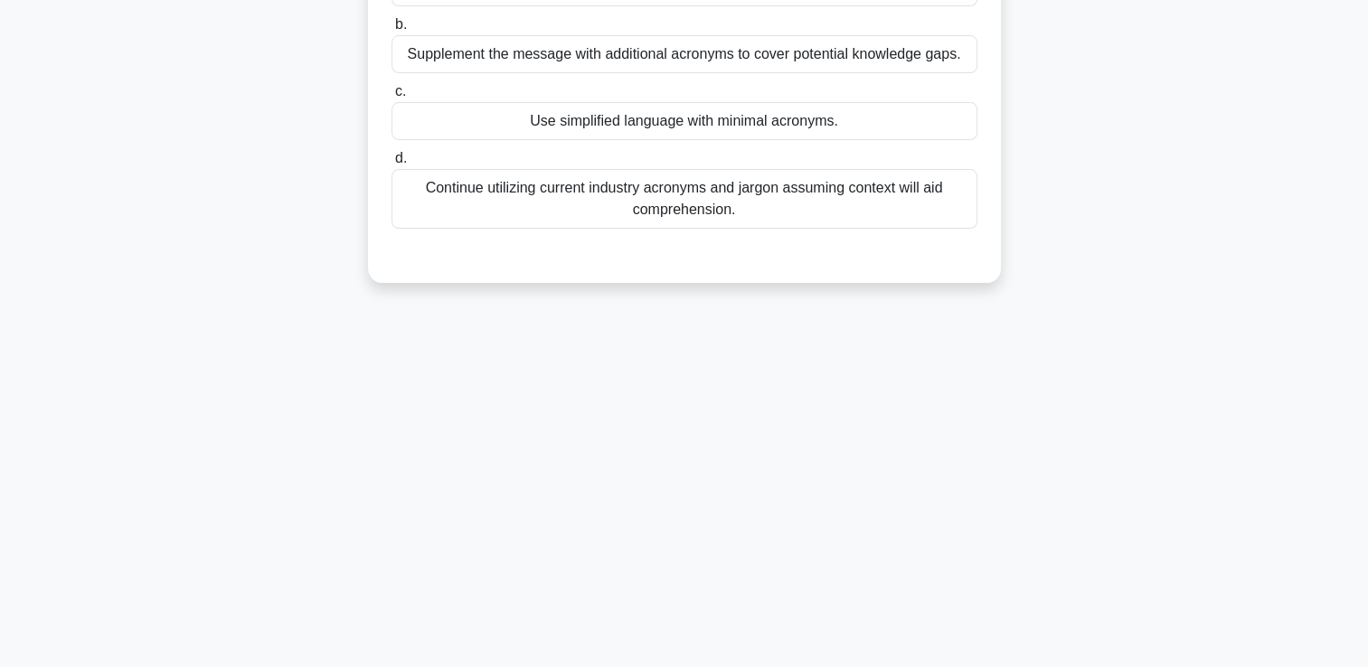
scroll to position [0, 0]
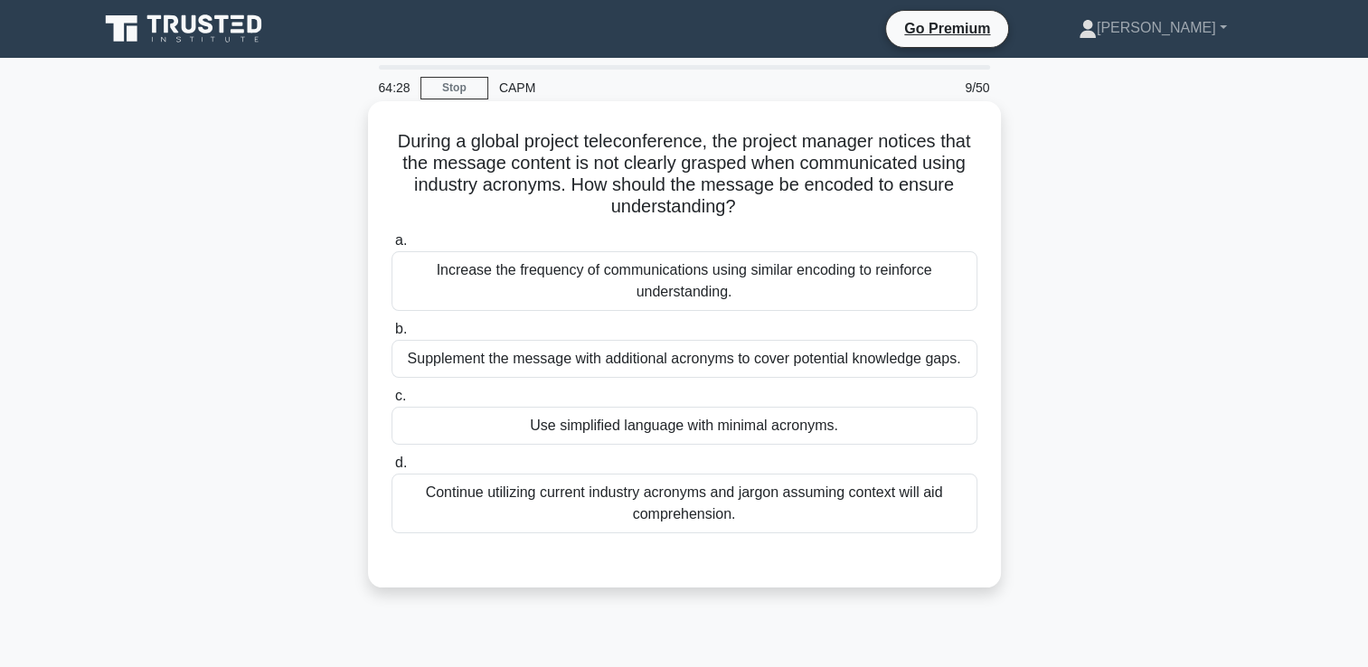
click at [884, 428] on div "Use simplified language with minimal acronyms." at bounding box center [685, 426] width 586 height 38
click at [392, 402] on input "c. Use simplified language with minimal acronyms." at bounding box center [392, 397] width 0 height 12
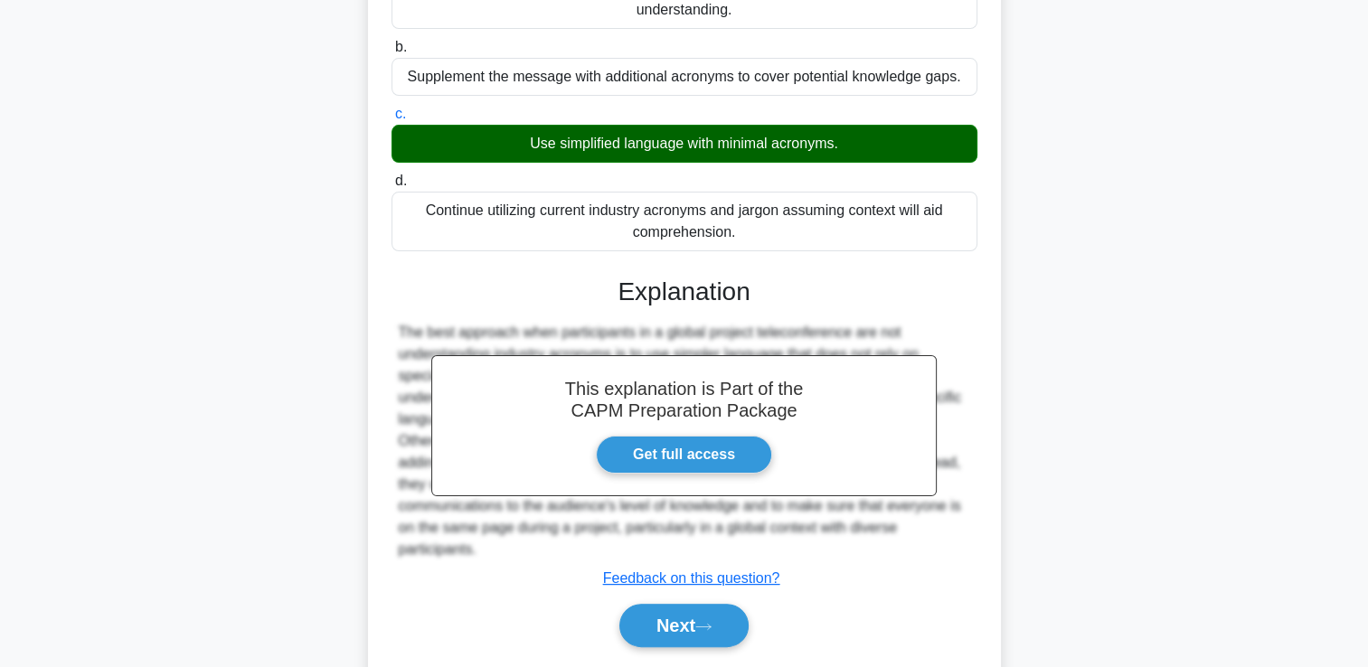
scroll to position [337, 0]
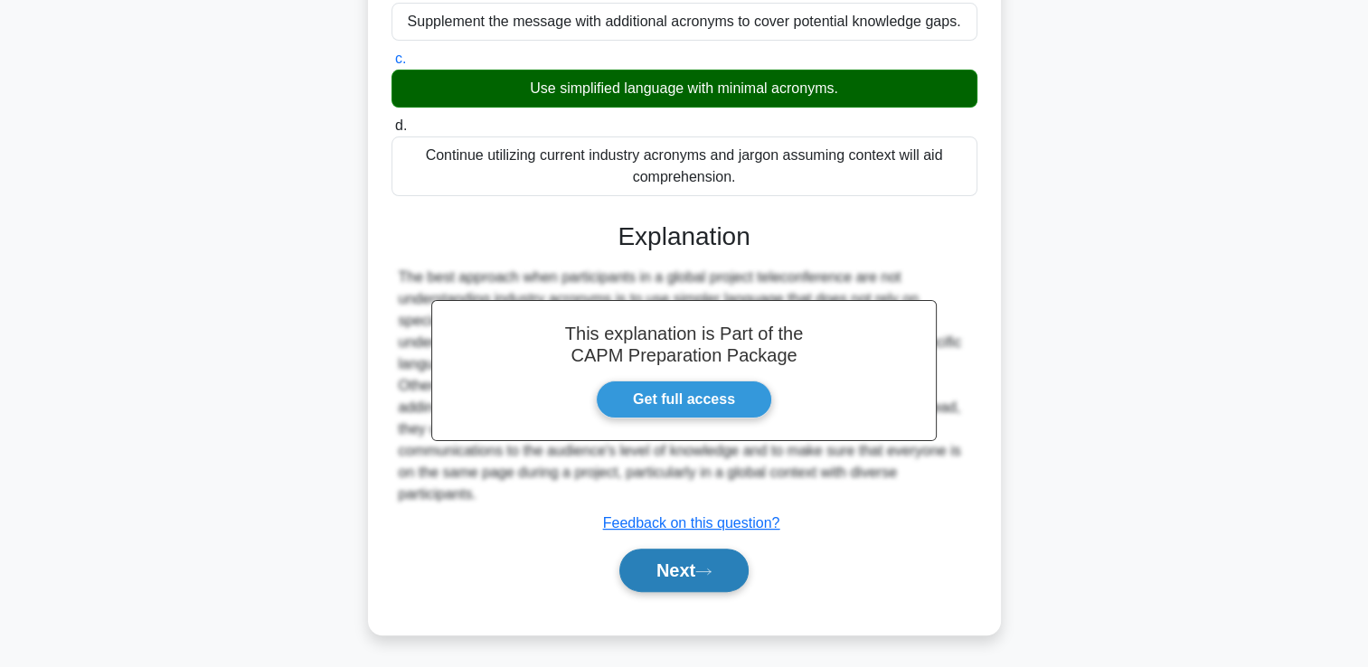
click at [701, 562] on button "Next" at bounding box center [683, 570] width 129 height 43
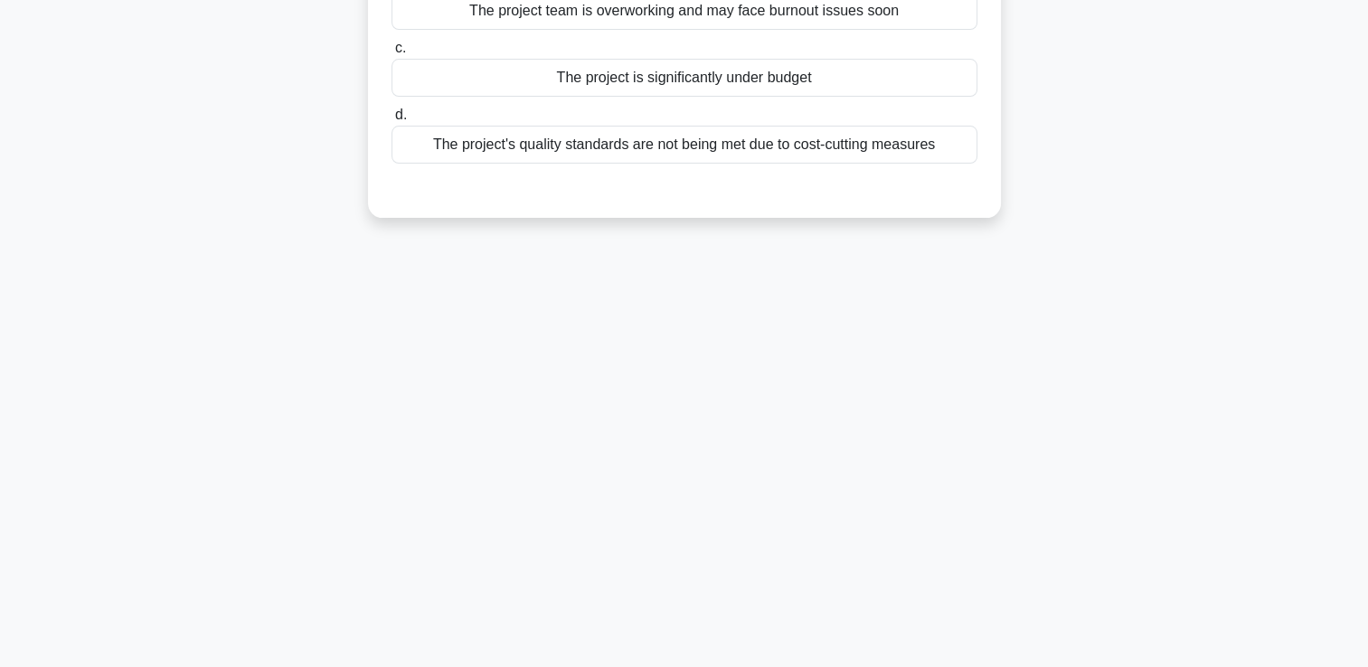
scroll to position [0, 0]
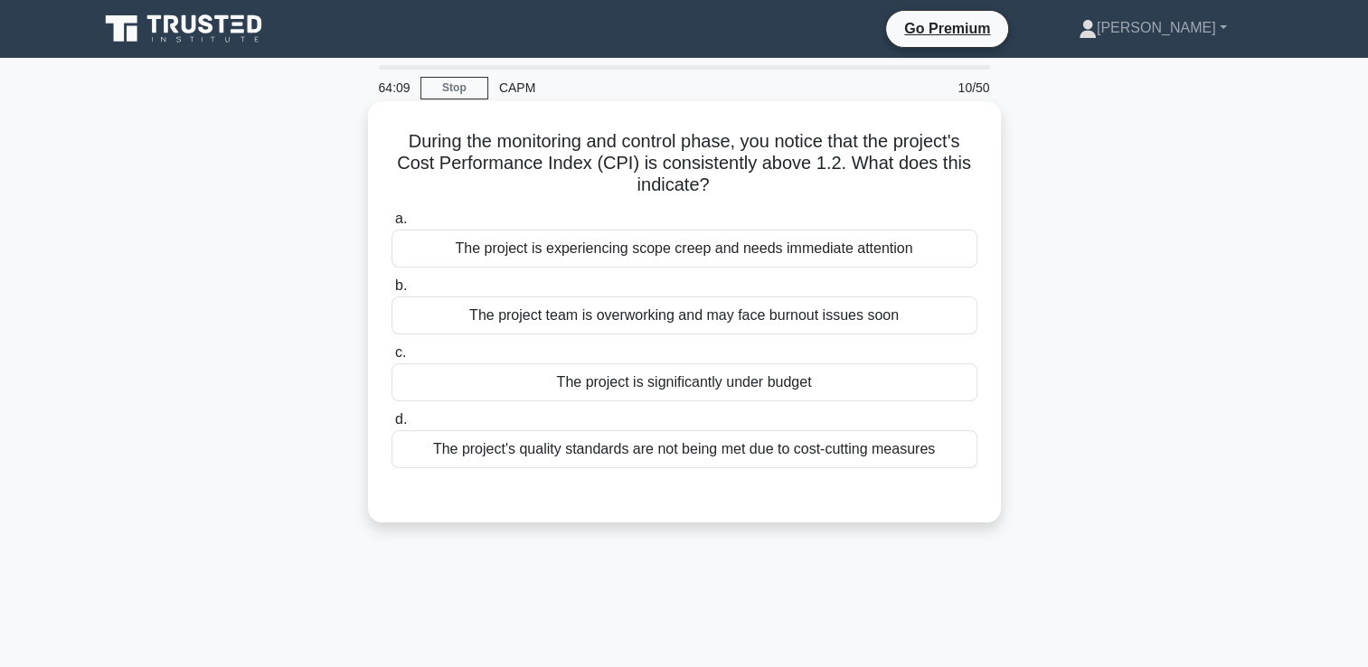
click at [880, 383] on div "The project is significantly under budget" at bounding box center [685, 383] width 586 height 38
click at [392, 359] on input "c. The project is significantly under budget" at bounding box center [392, 353] width 0 height 12
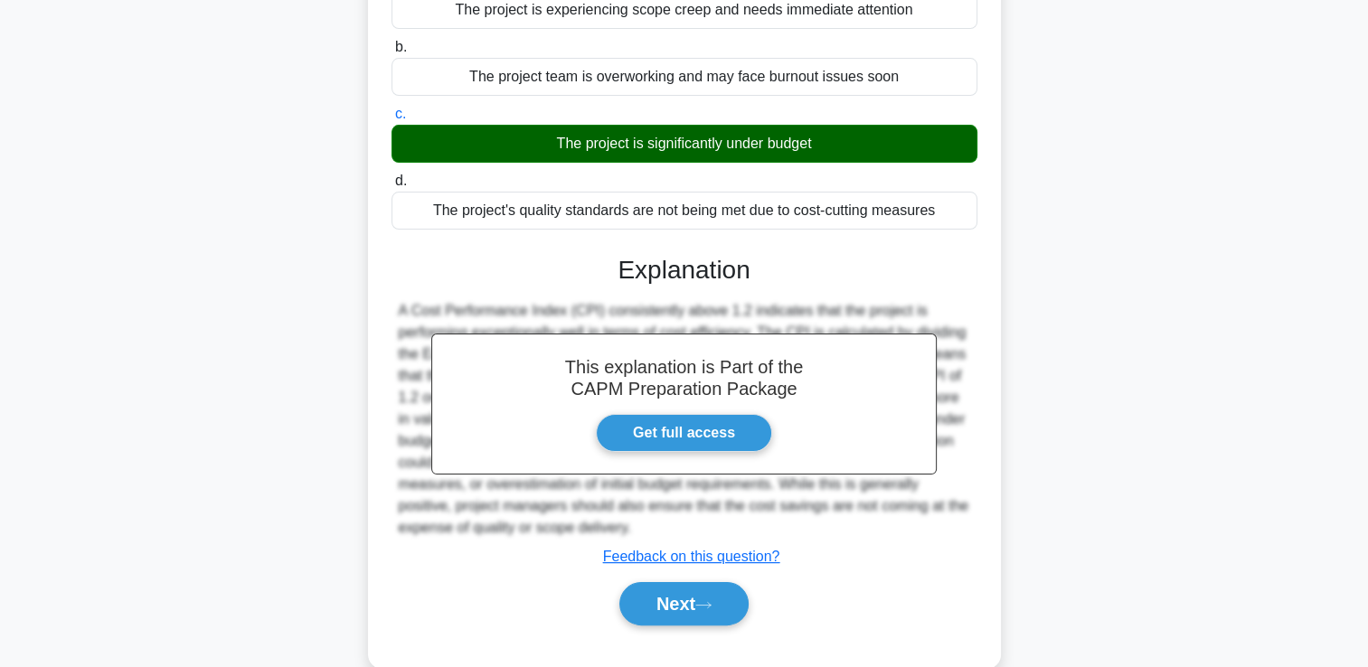
scroll to position [309, 0]
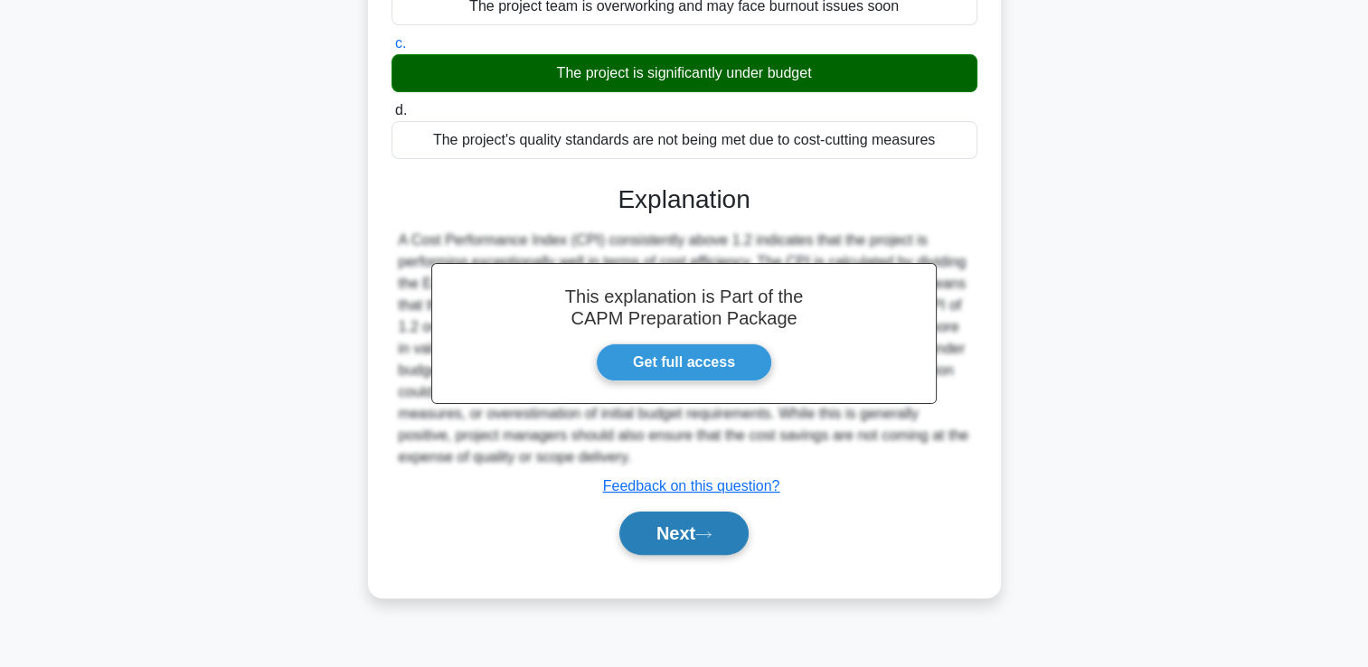
click at [692, 544] on button "Next" at bounding box center [683, 533] width 129 height 43
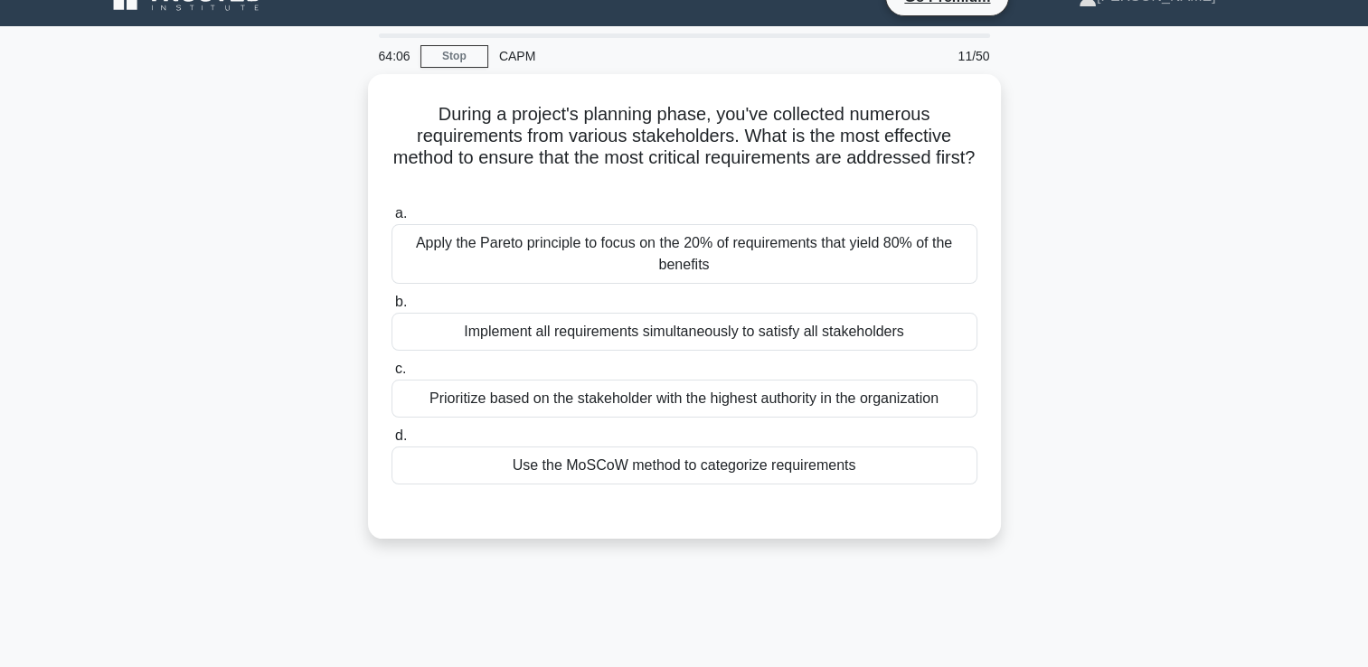
scroll to position [0, 0]
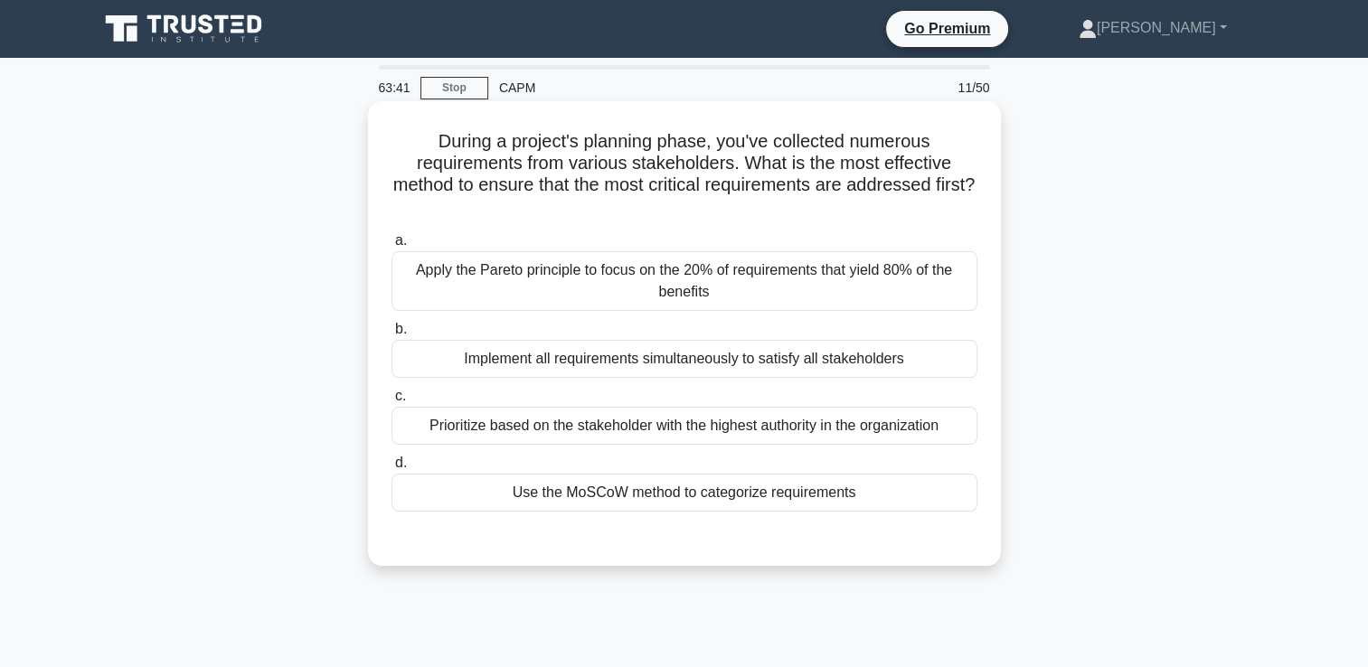
click at [851, 494] on div "Use the MoSCoW method to categorize requirements" at bounding box center [685, 493] width 586 height 38
click at [392, 469] on input "d. Use the MoSCoW method to categorize requirements" at bounding box center [392, 464] width 0 height 12
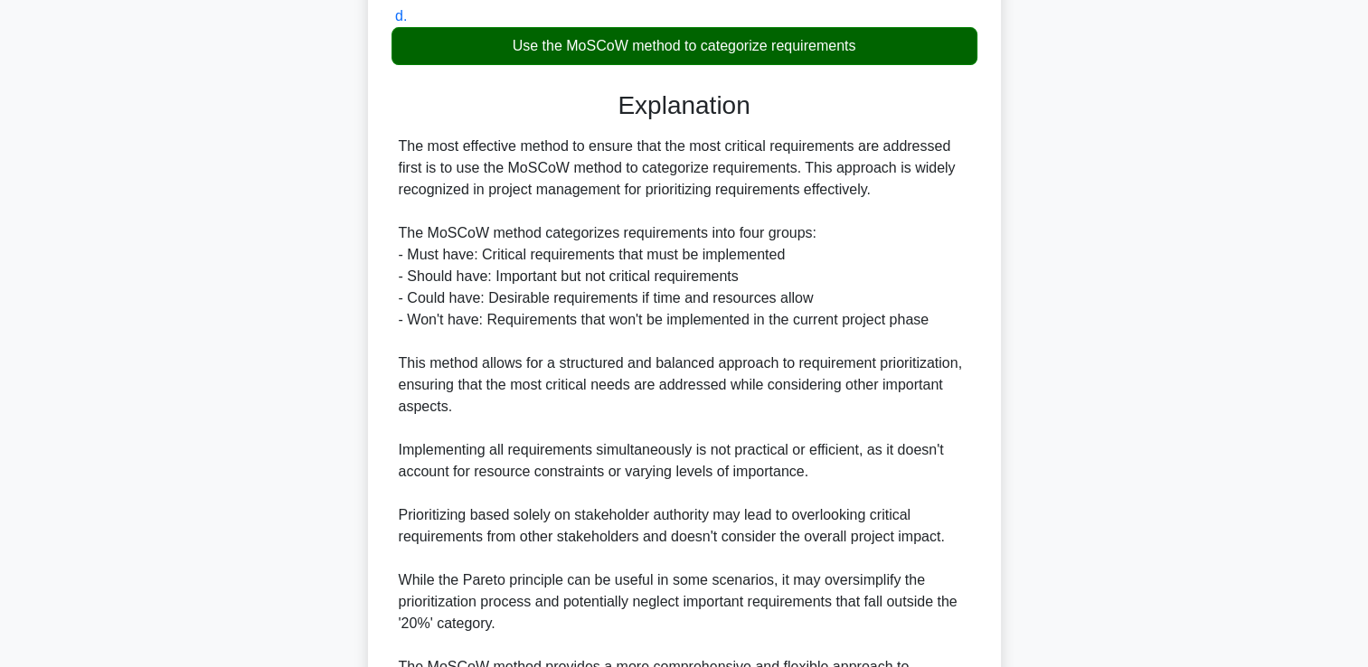
scroll to position [663, 0]
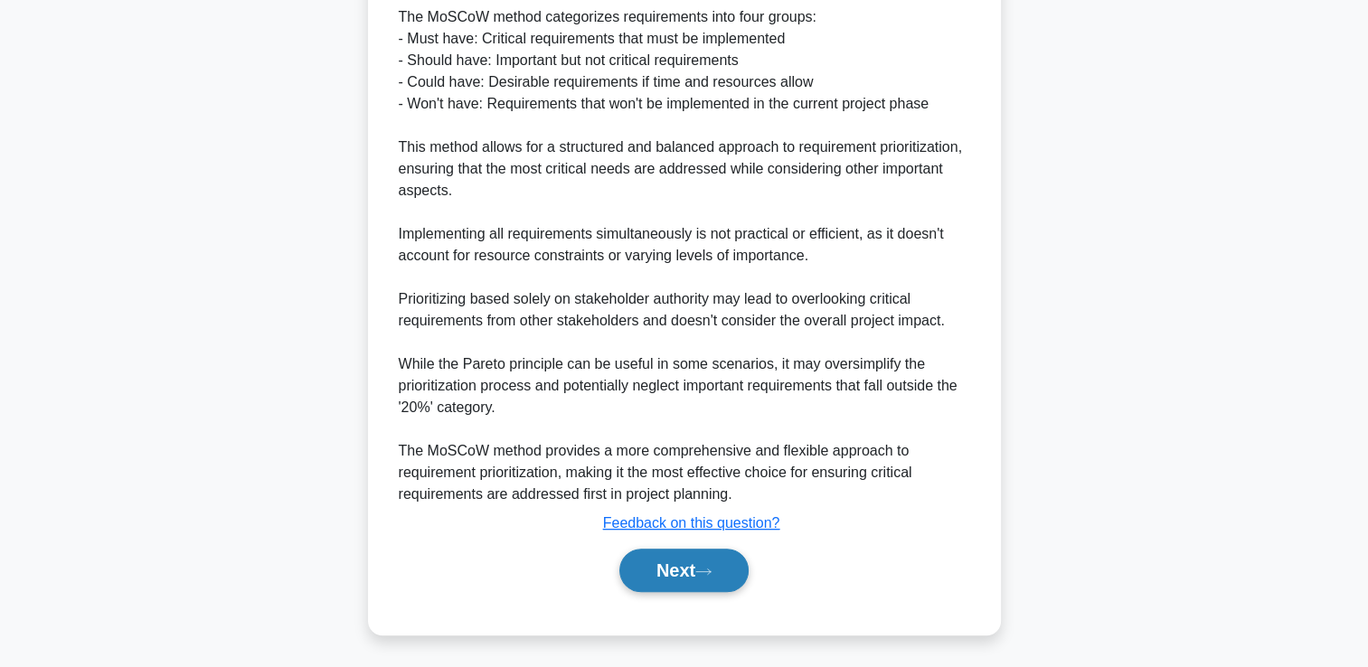
click at [734, 569] on button "Next" at bounding box center [683, 570] width 129 height 43
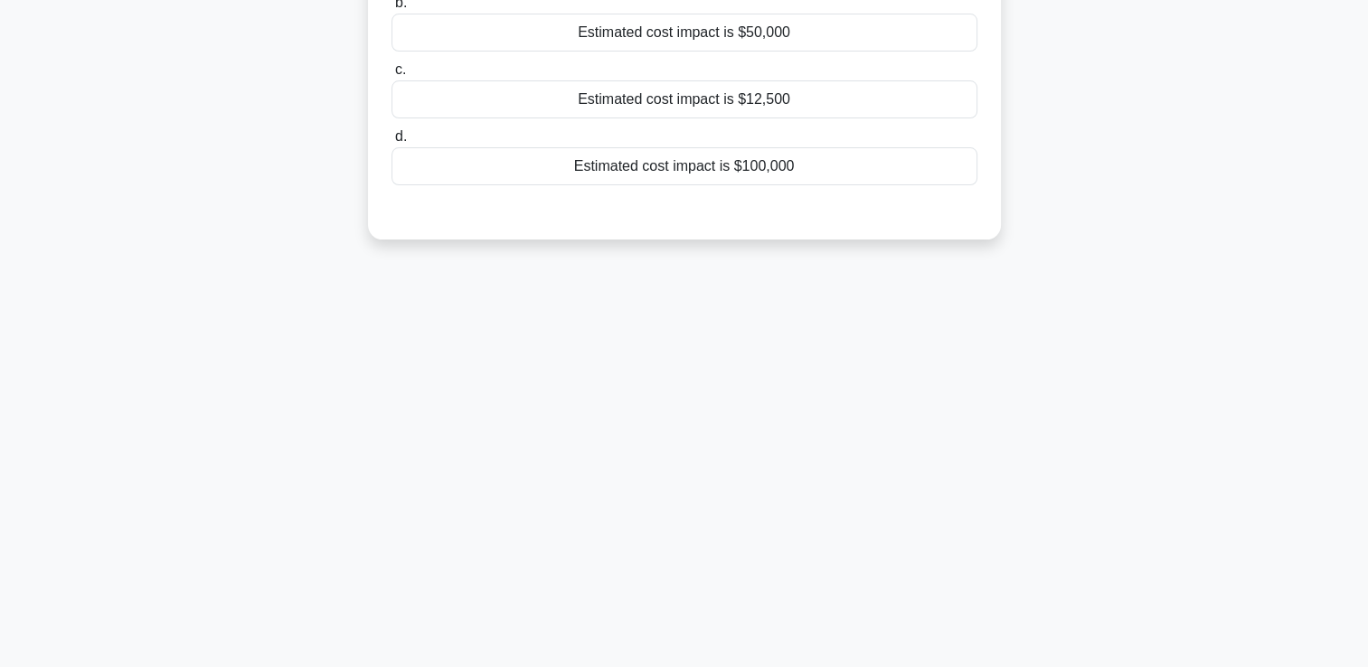
scroll to position [0, 0]
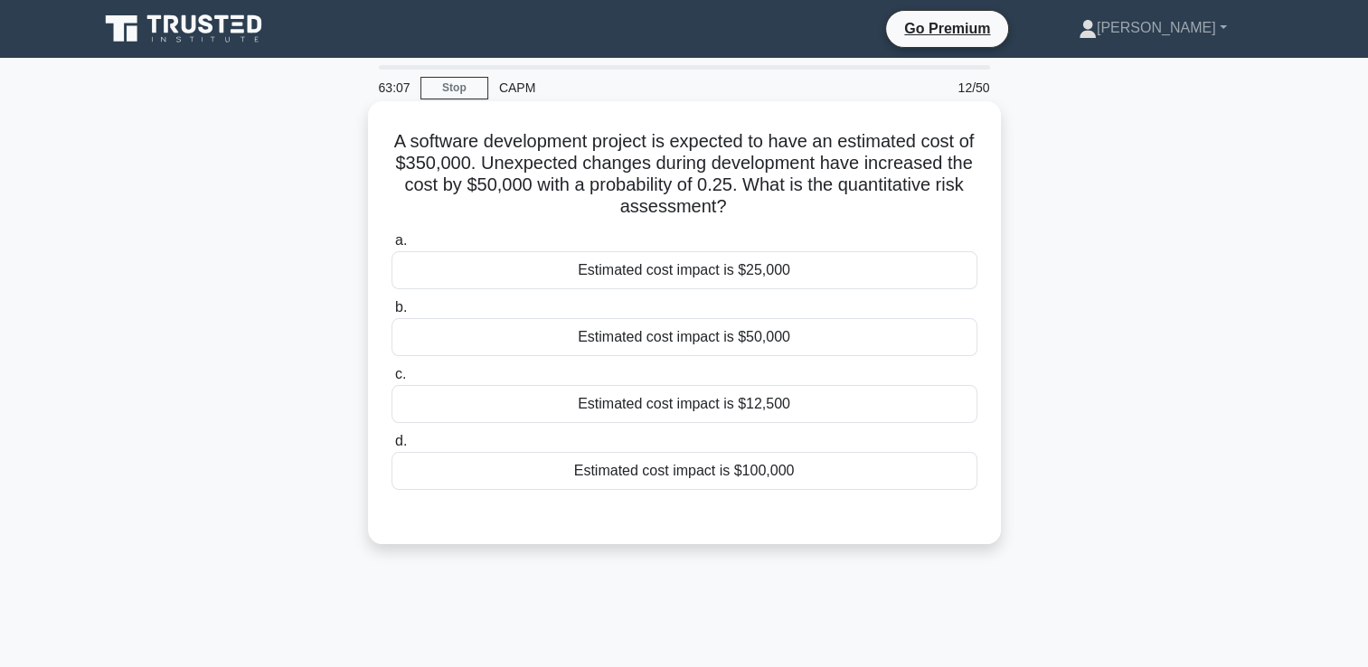
click at [855, 411] on div "Estimated cost impact is $12,500" at bounding box center [685, 404] width 586 height 38
click at [392, 381] on input "c. Estimated cost impact is $12,500" at bounding box center [392, 375] width 0 height 12
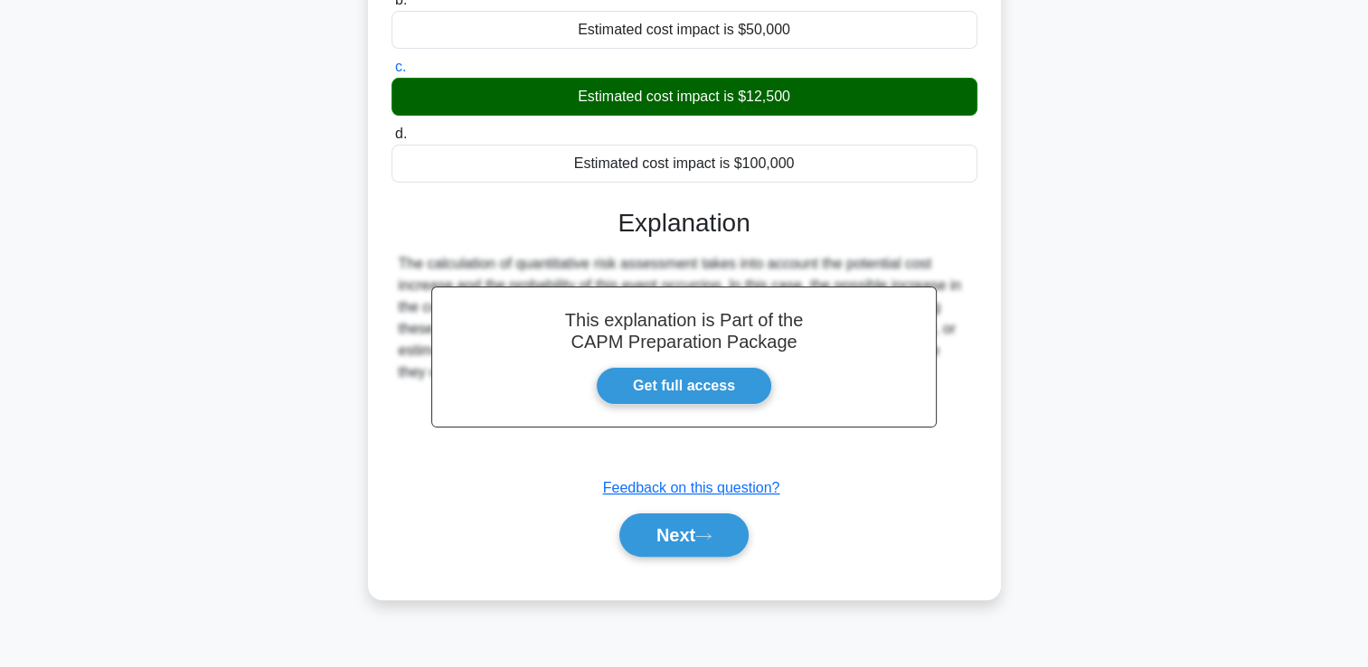
scroll to position [309, 0]
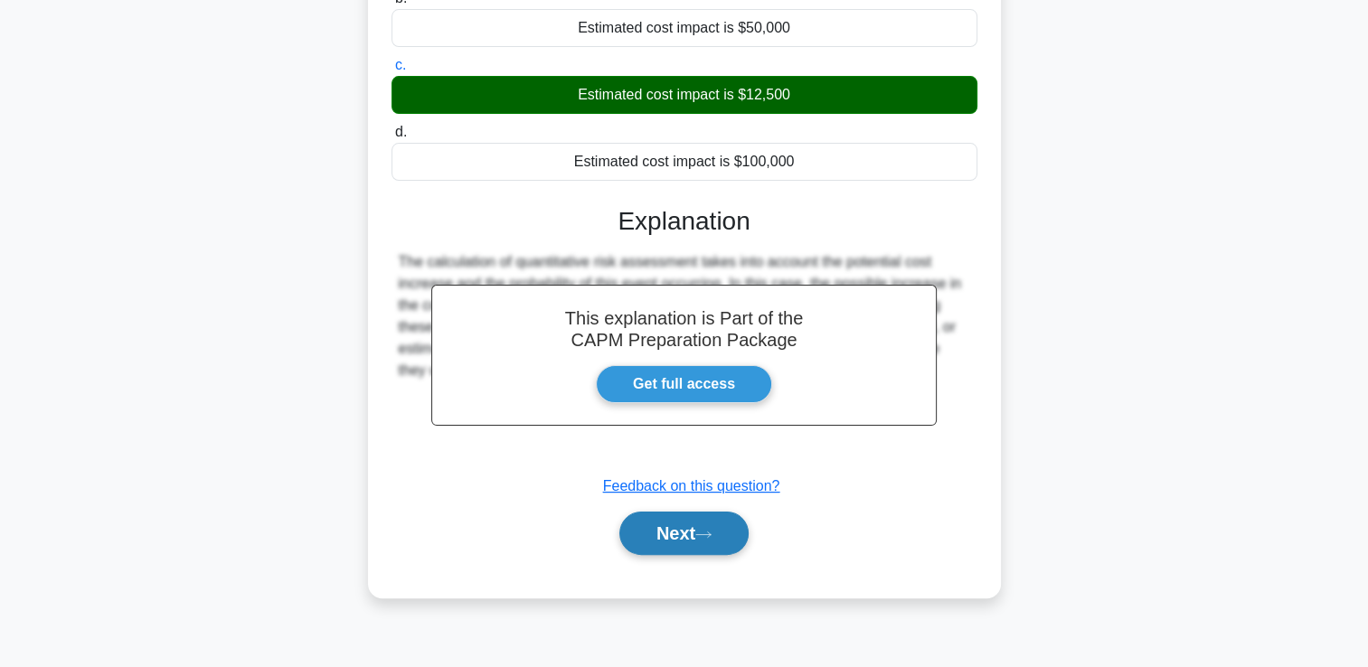
click at [709, 552] on button "Next" at bounding box center [683, 533] width 129 height 43
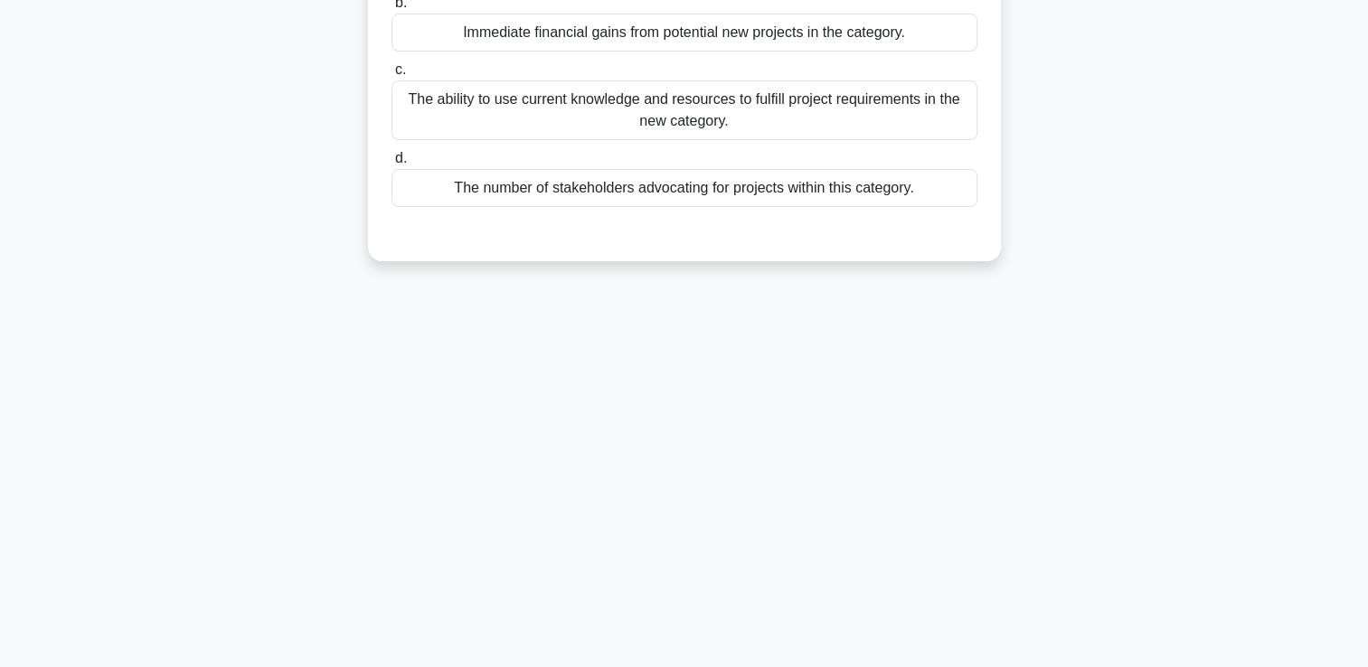
scroll to position [0, 0]
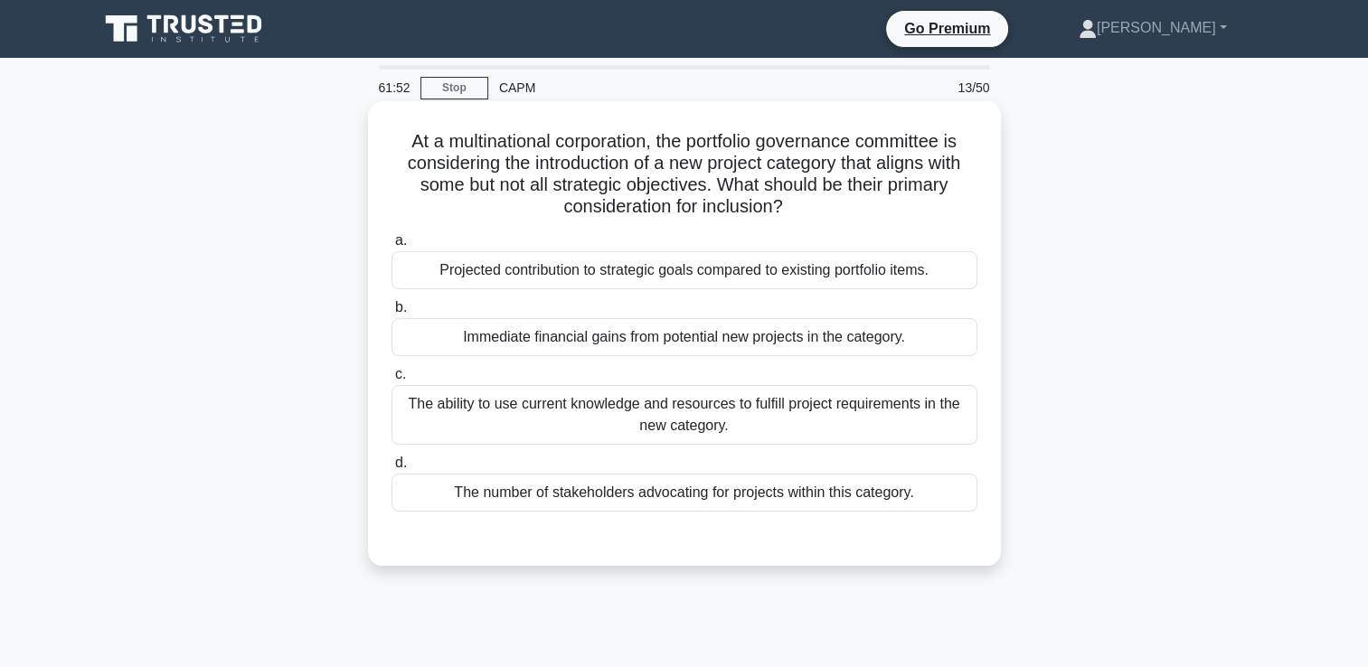
click at [944, 272] on div "Projected contribution to strategic goals compared to existing portfolio items." at bounding box center [685, 270] width 586 height 38
click at [392, 247] on input "a. Projected contribution to strategic goals compared to existing portfolio ite…" at bounding box center [392, 241] width 0 height 12
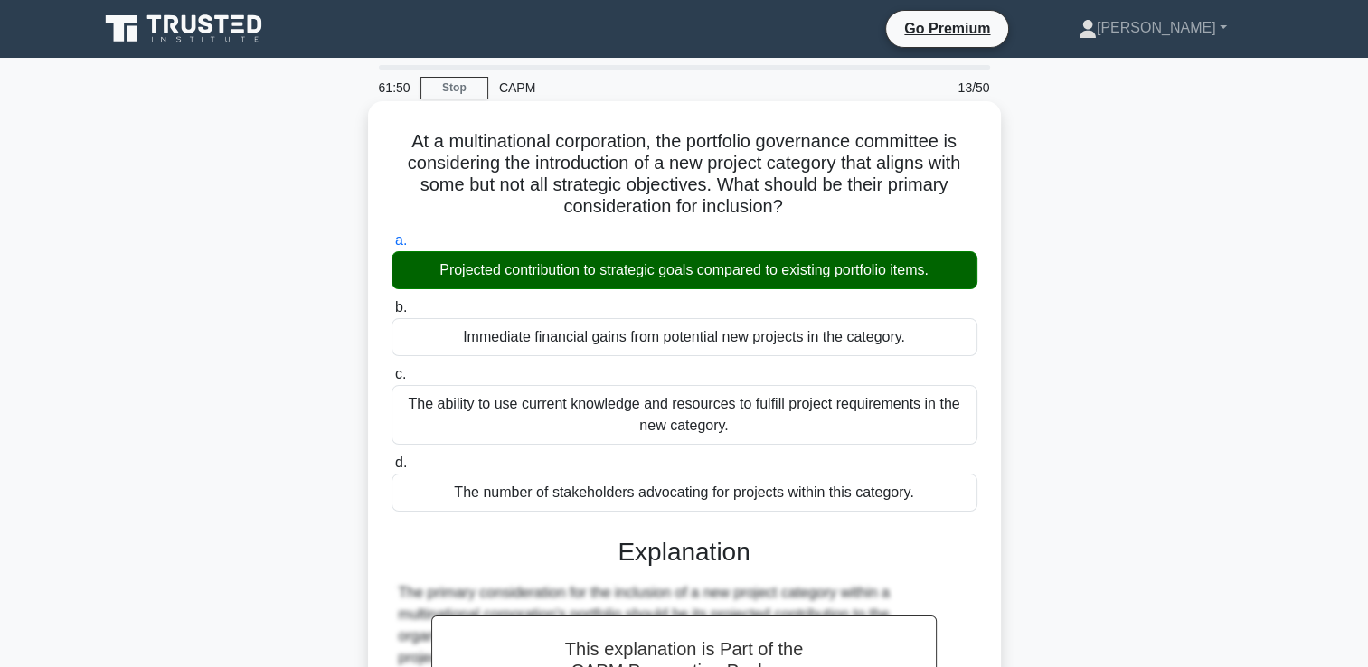
scroll to position [359, 0]
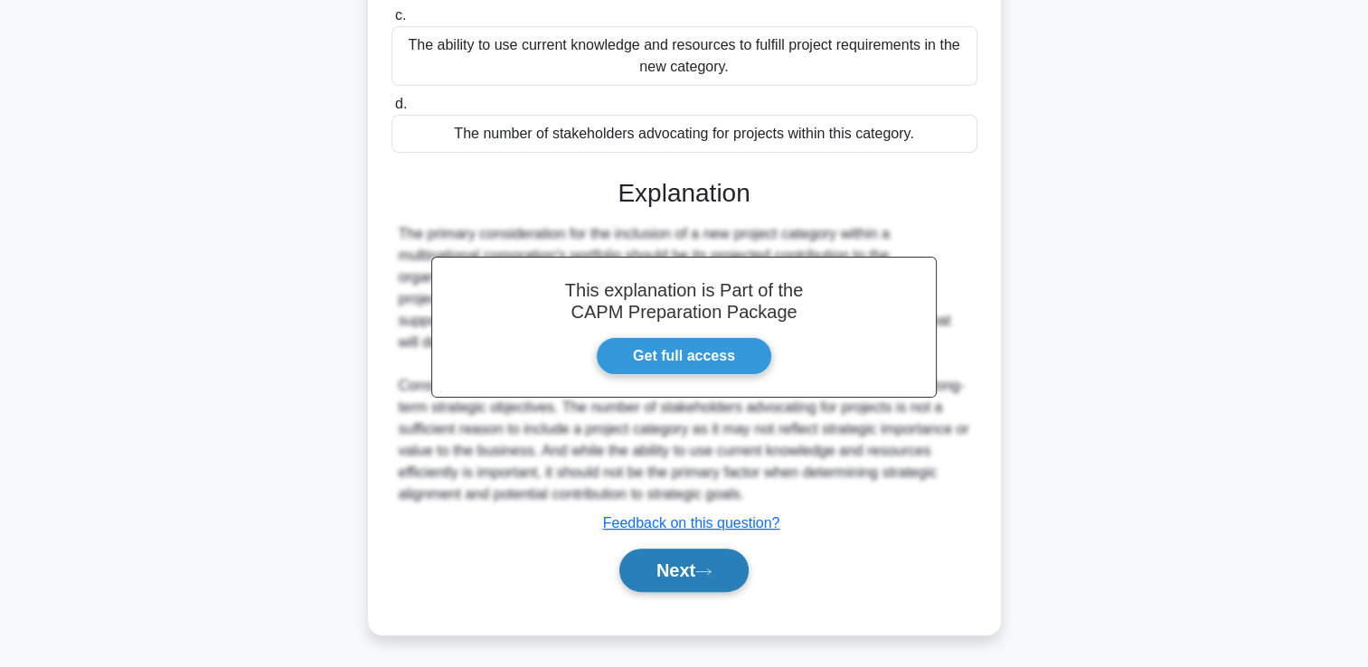
click at [702, 573] on button "Next" at bounding box center [683, 570] width 129 height 43
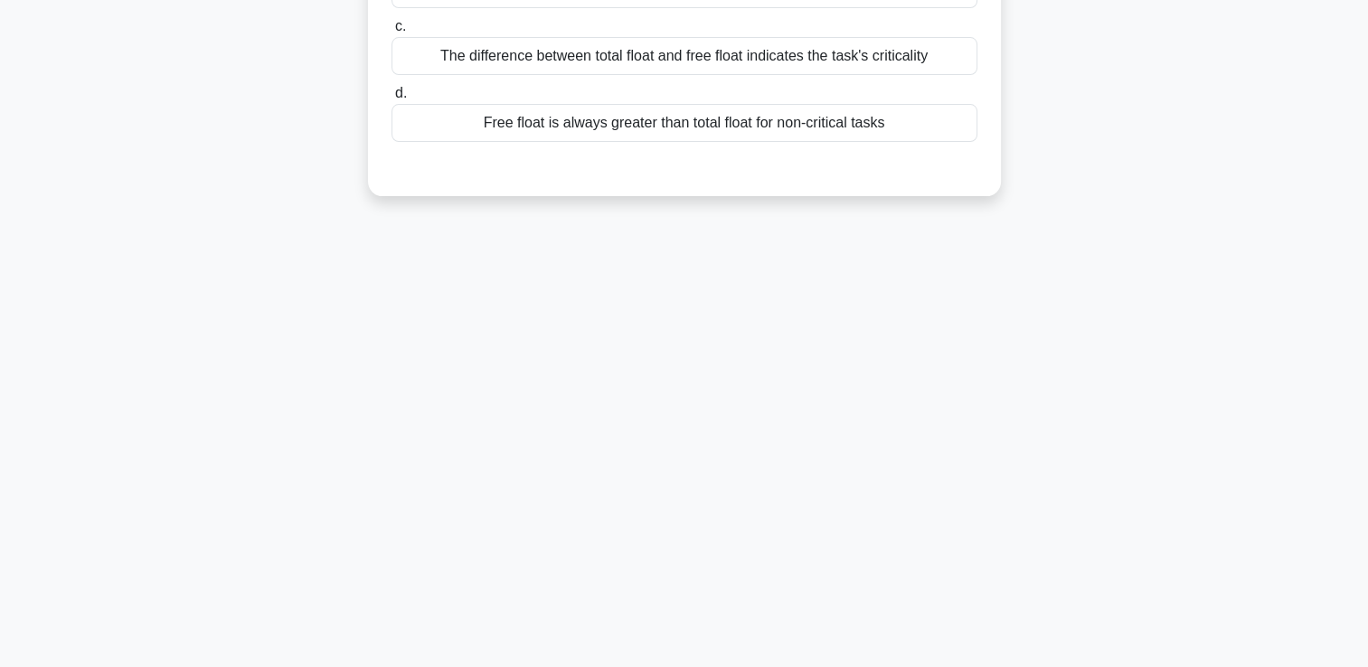
scroll to position [0, 0]
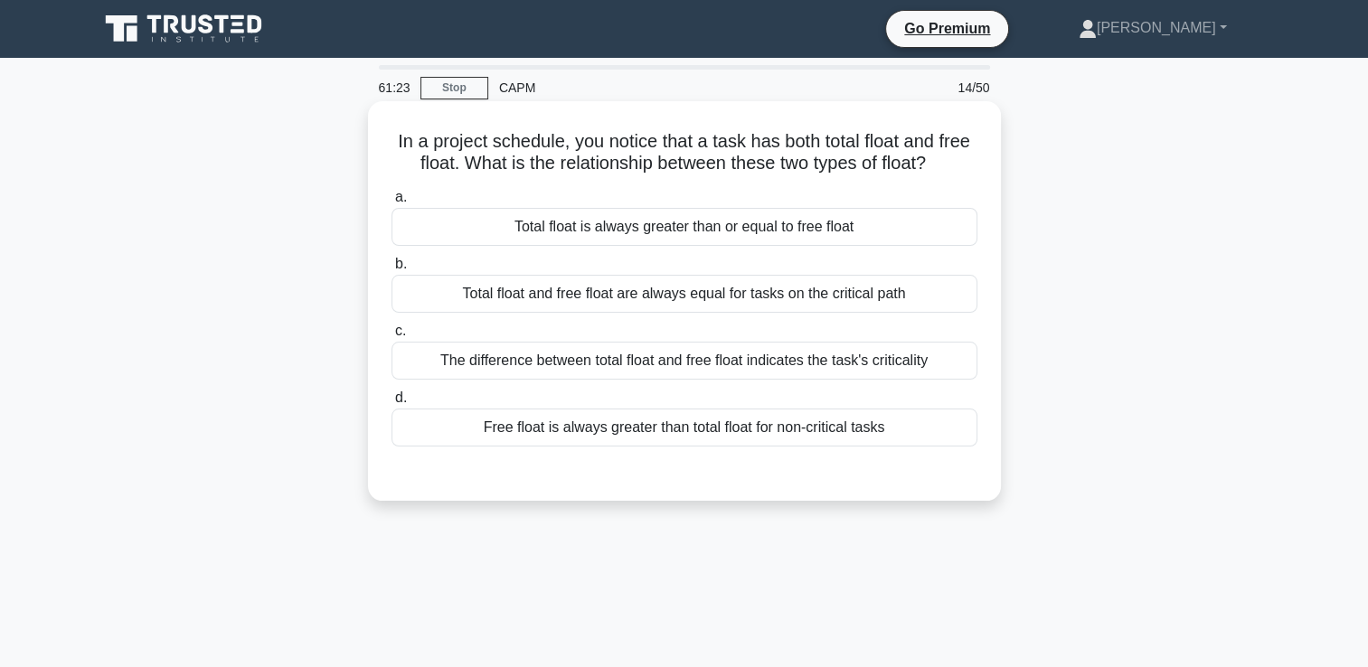
click at [965, 358] on div "The difference between total float and free float indicates the task's critical…" at bounding box center [685, 361] width 586 height 38
click at [392, 337] on input "c. The difference between total float and free float indicates the task's criti…" at bounding box center [392, 332] width 0 height 12
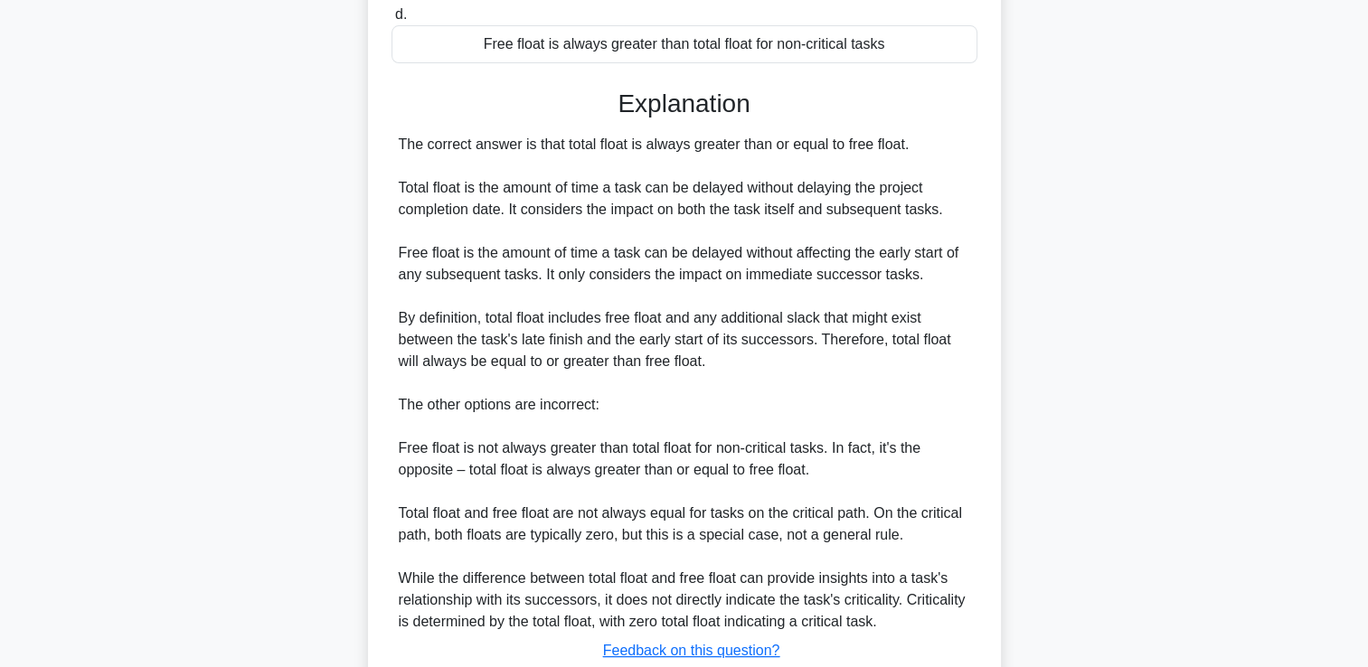
scroll to position [513, 0]
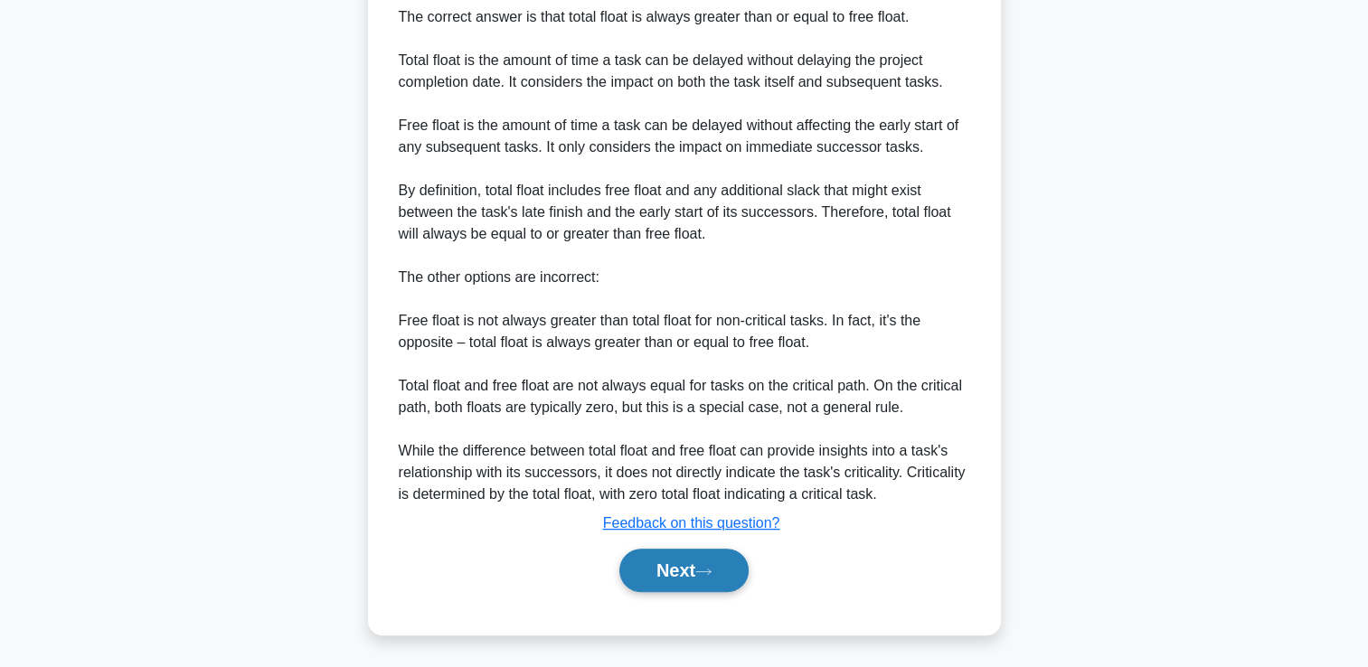
click at [701, 571] on button "Next" at bounding box center [683, 570] width 129 height 43
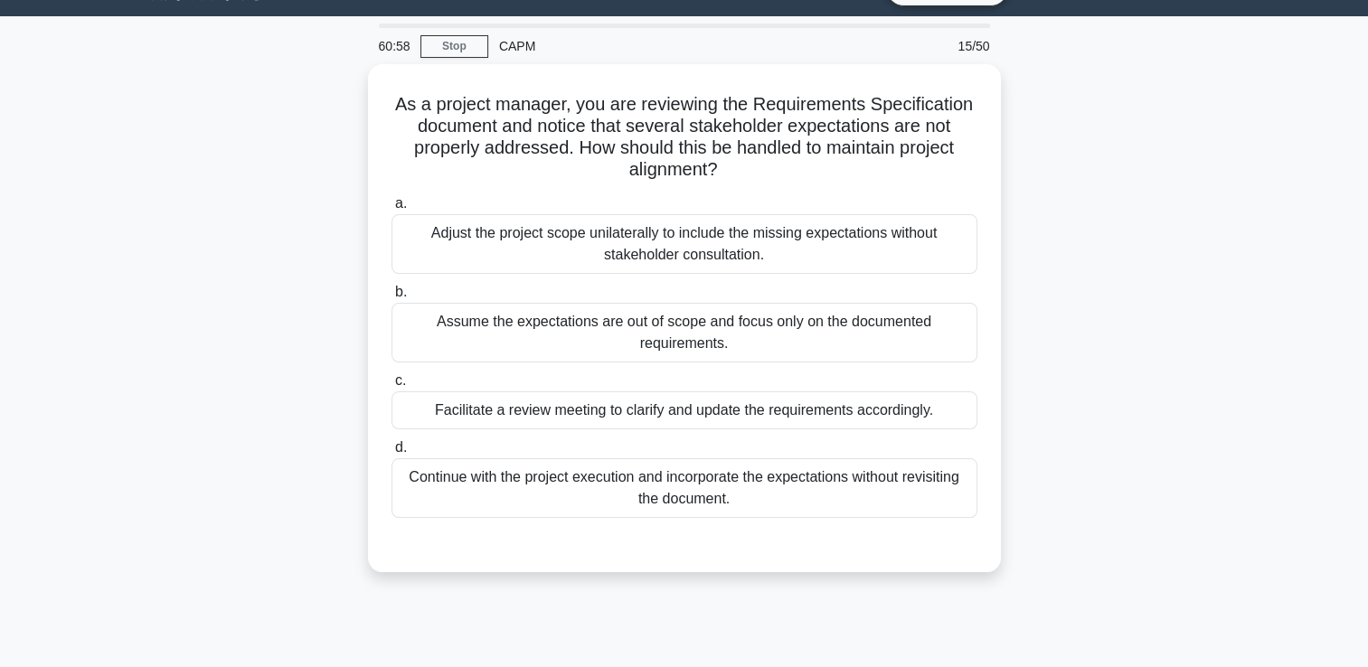
scroll to position [0, 0]
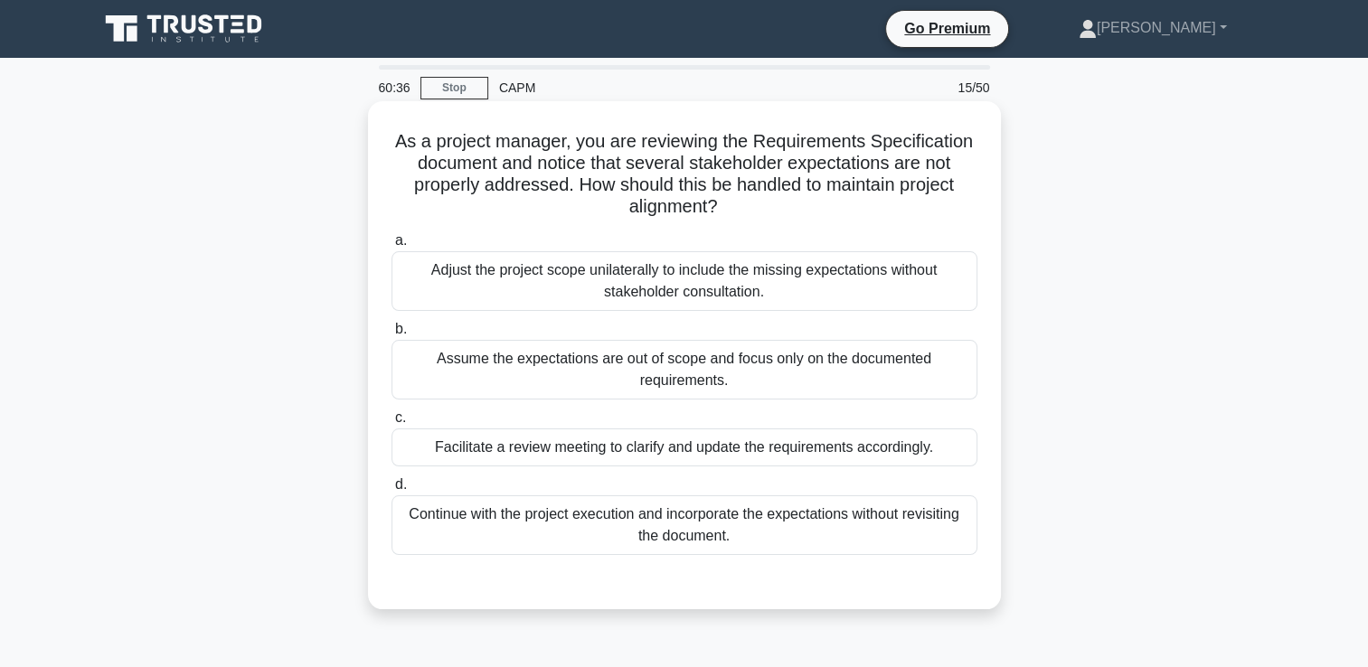
click at [901, 459] on div "Facilitate a review meeting to clarify and update the requirements accordingly." at bounding box center [685, 448] width 586 height 38
click at [392, 424] on input "c. Facilitate a review meeting to clarify and update the requirements according…" at bounding box center [392, 418] width 0 height 12
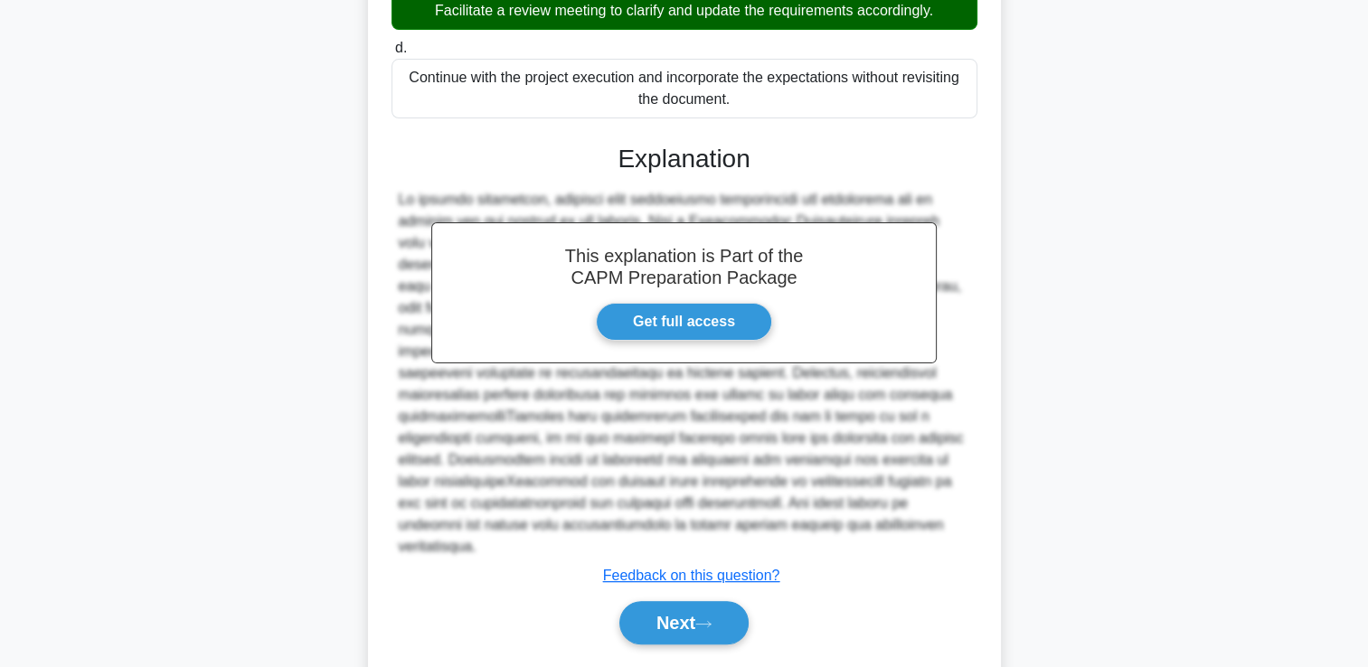
scroll to position [468, 0]
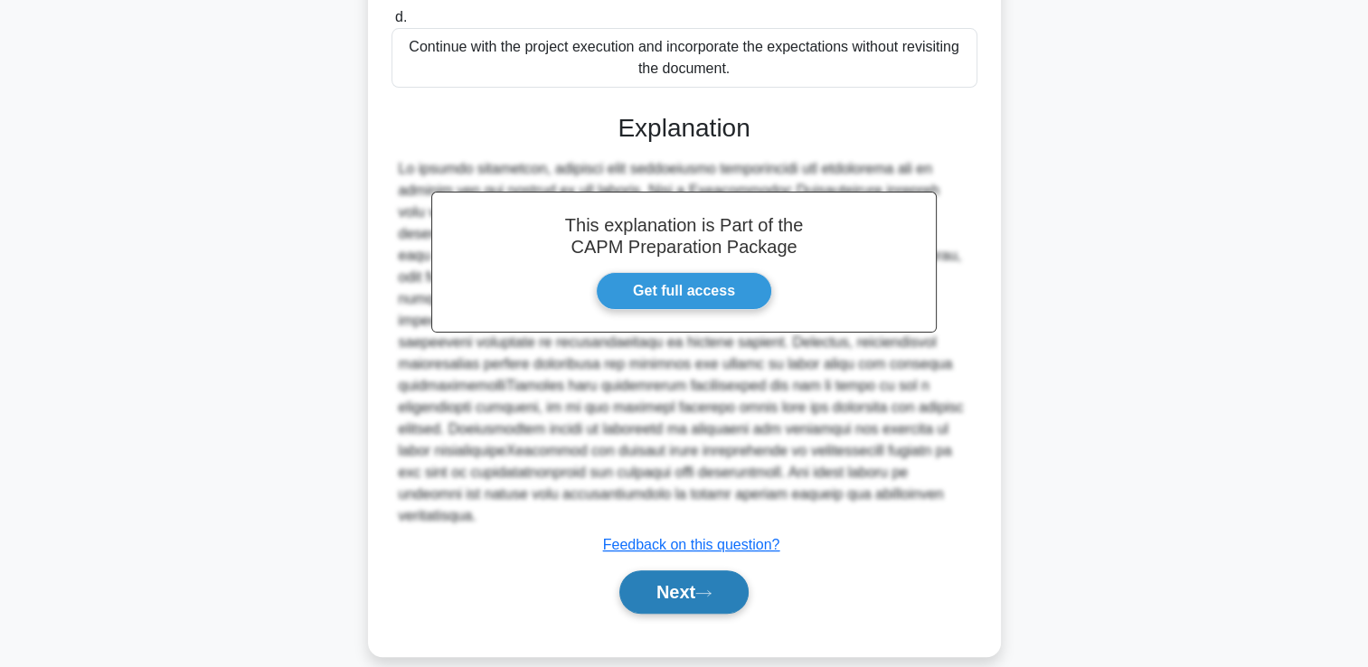
click at [724, 571] on button "Next" at bounding box center [683, 592] width 129 height 43
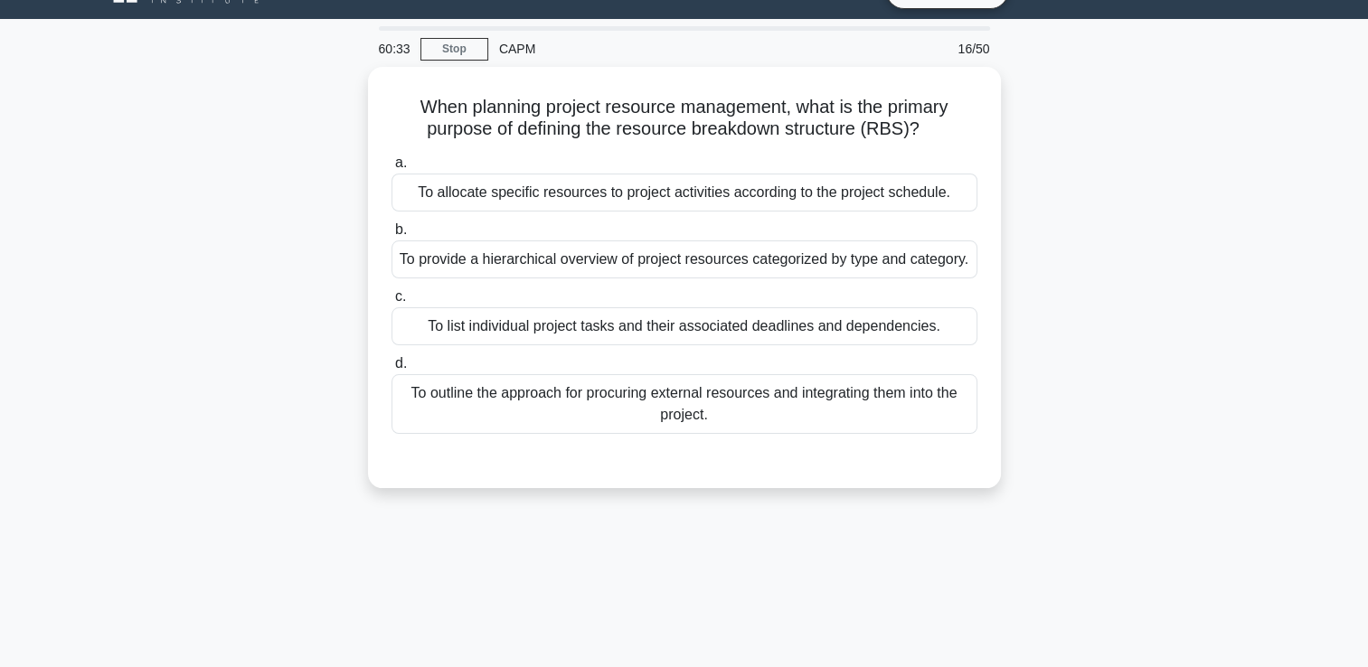
scroll to position [0, 0]
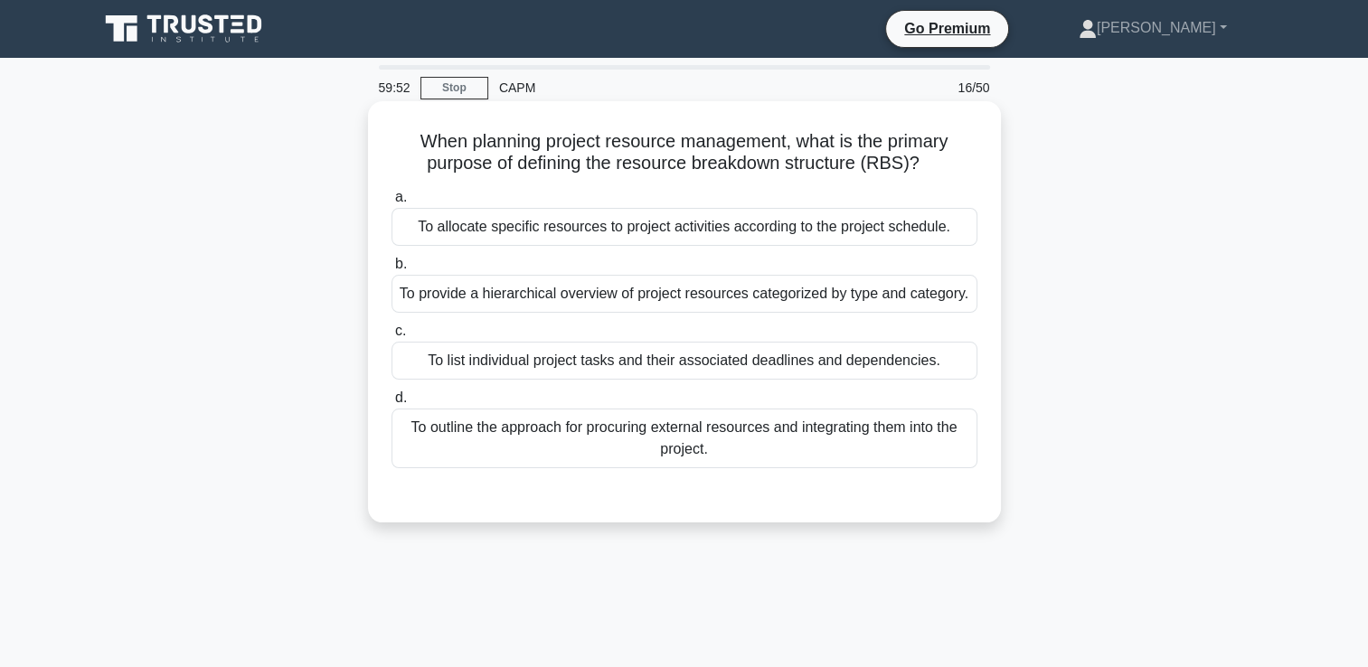
click at [943, 294] on div "To provide a hierarchical overview of project resources categorized by type and…" at bounding box center [685, 294] width 586 height 38
click at [392, 270] on input "b. To provide a hierarchical overview of project resources categorized by type …" at bounding box center [392, 265] width 0 height 12
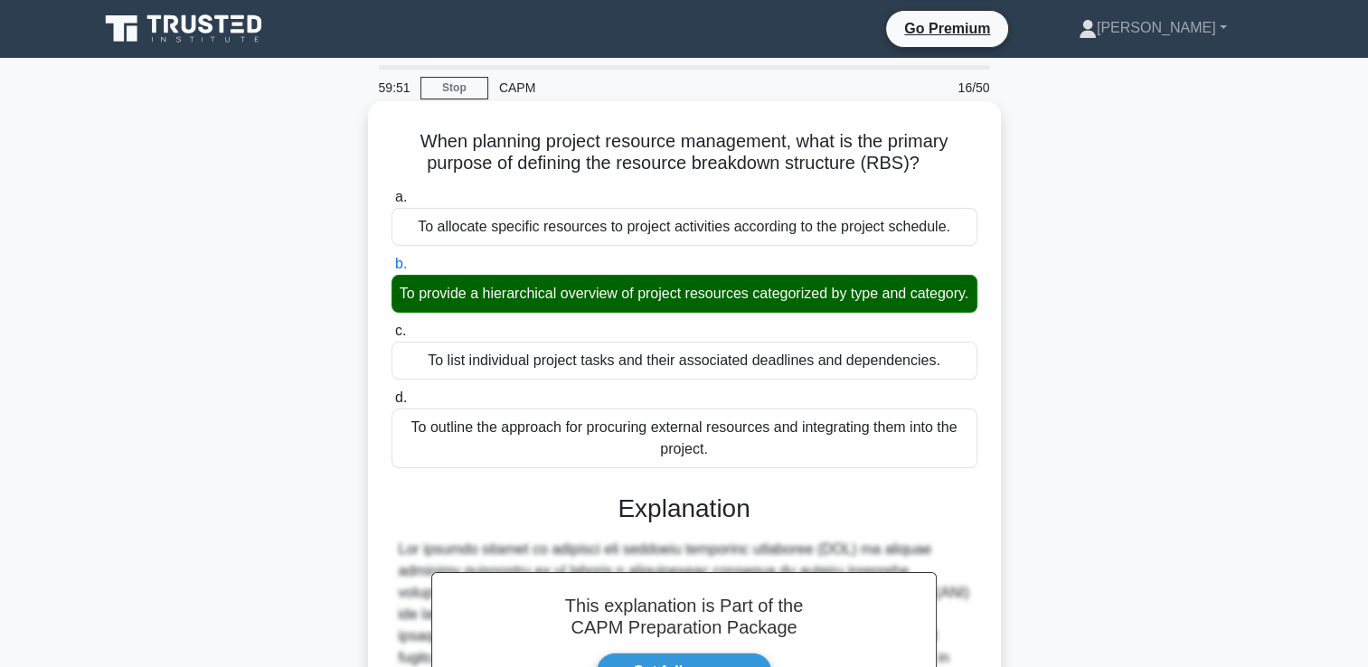
scroll to position [381, 0]
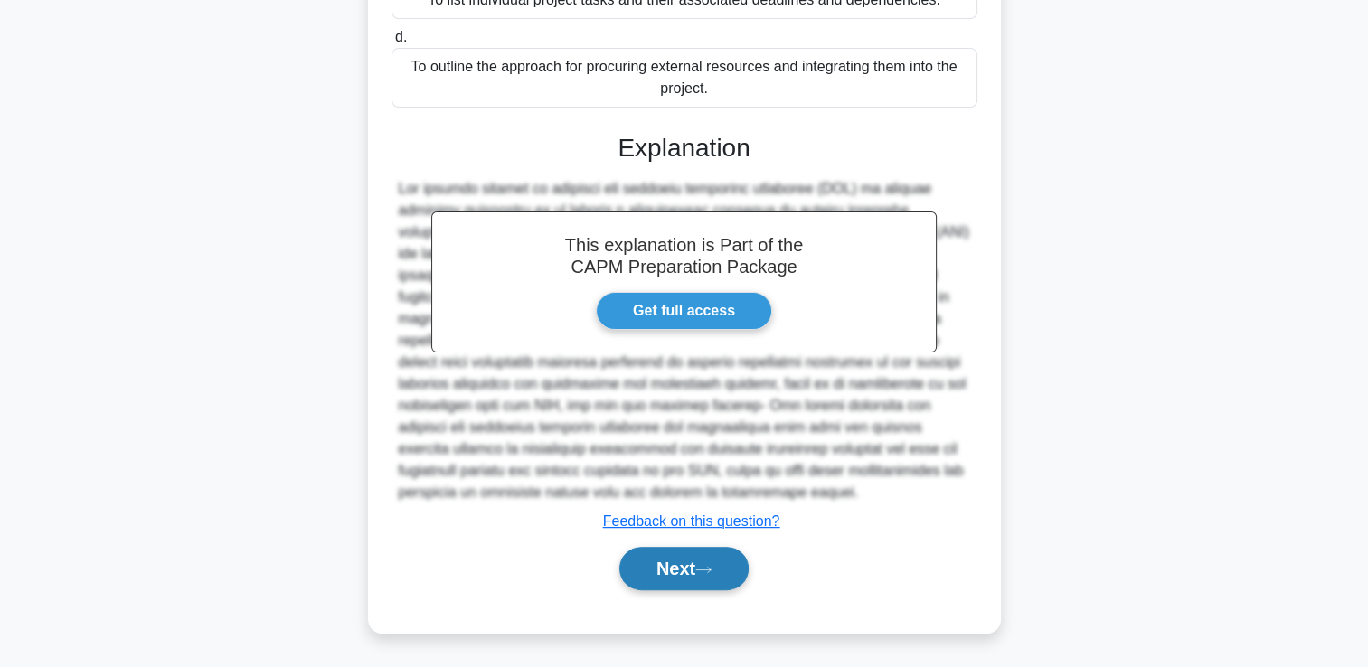
click at [709, 579] on button "Next" at bounding box center [683, 568] width 129 height 43
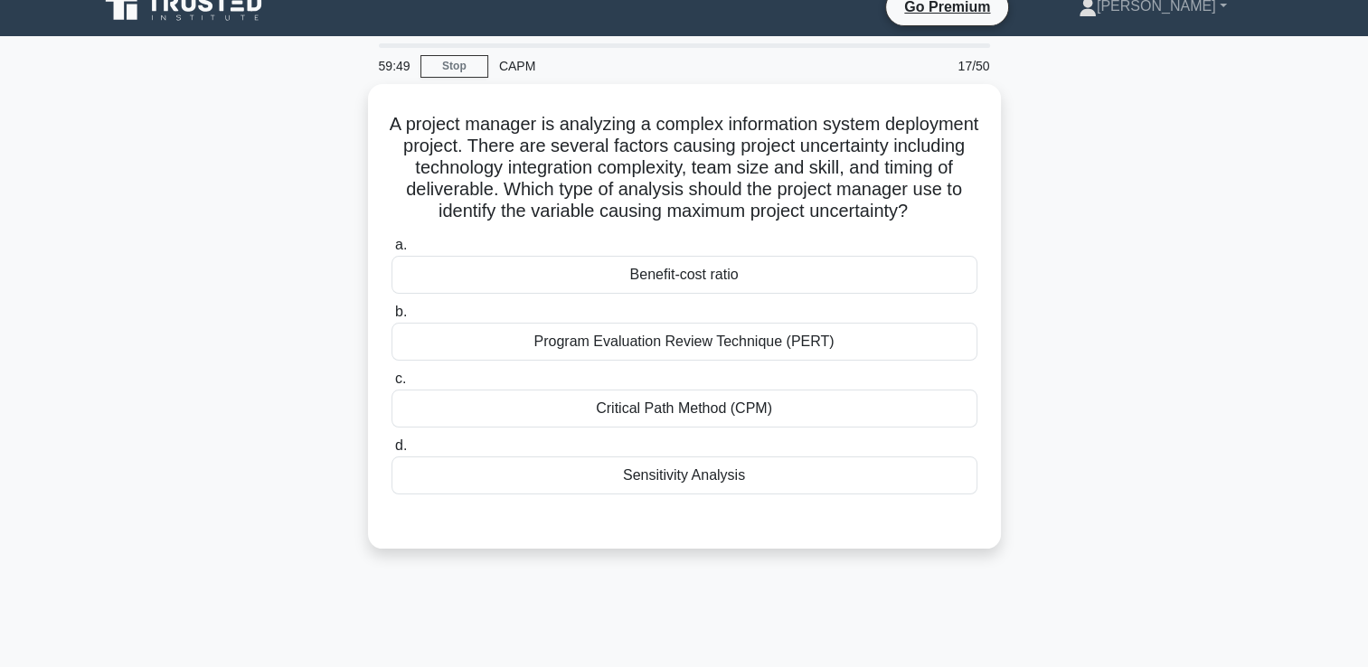
scroll to position [0, 0]
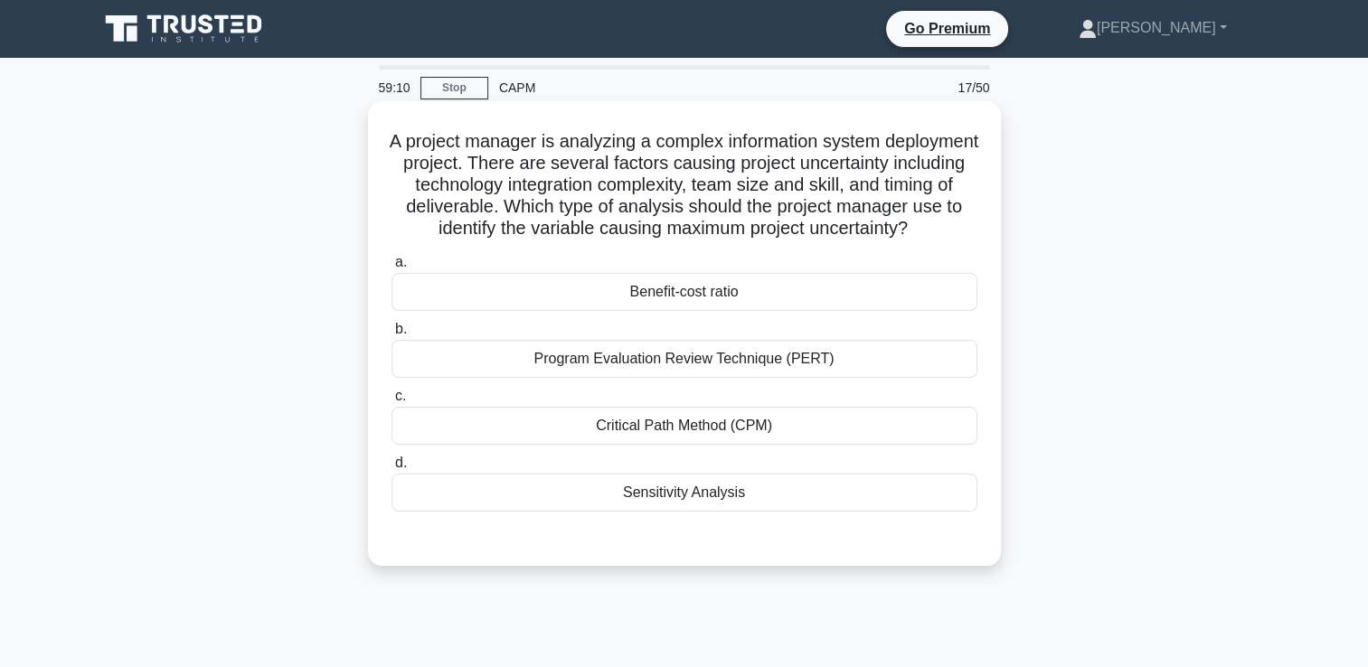
click at [822, 512] on div "Sensitivity Analysis" at bounding box center [685, 493] width 586 height 38
click at [392, 469] on input "d. Sensitivity Analysis" at bounding box center [392, 464] width 0 height 12
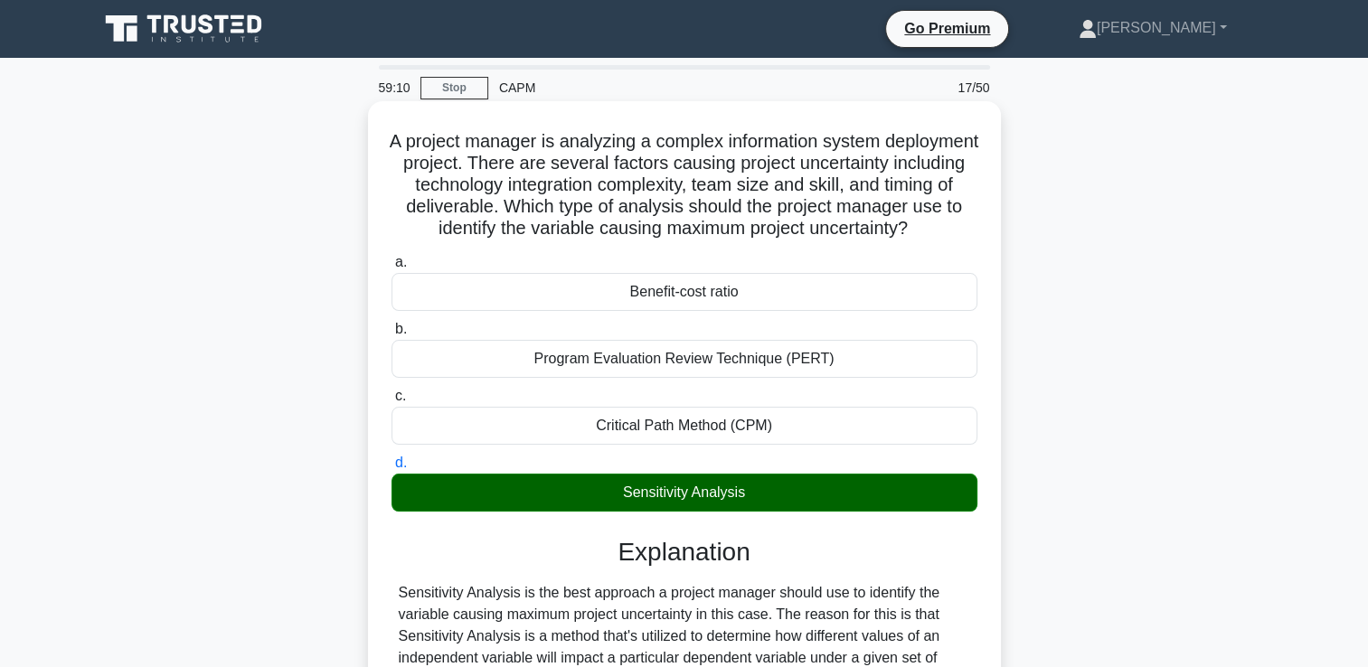
scroll to position [359, 0]
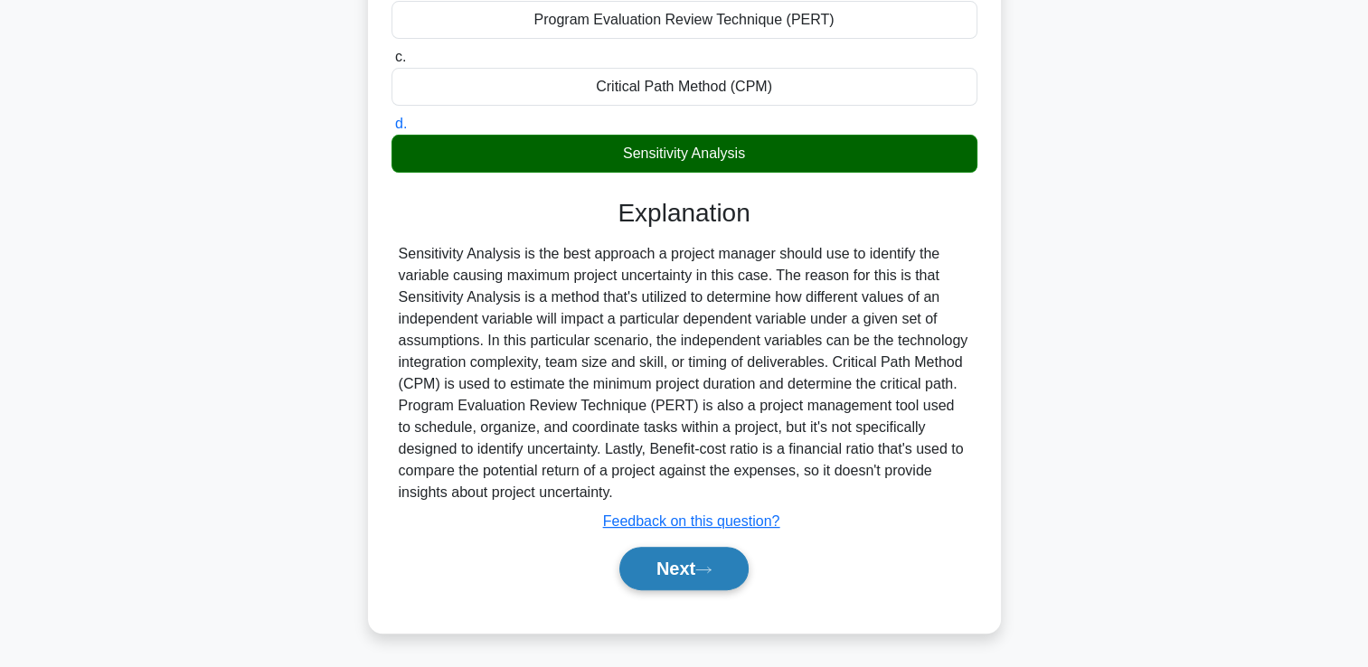
click at [714, 584] on button "Next" at bounding box center [683, 568] width 129 height 43
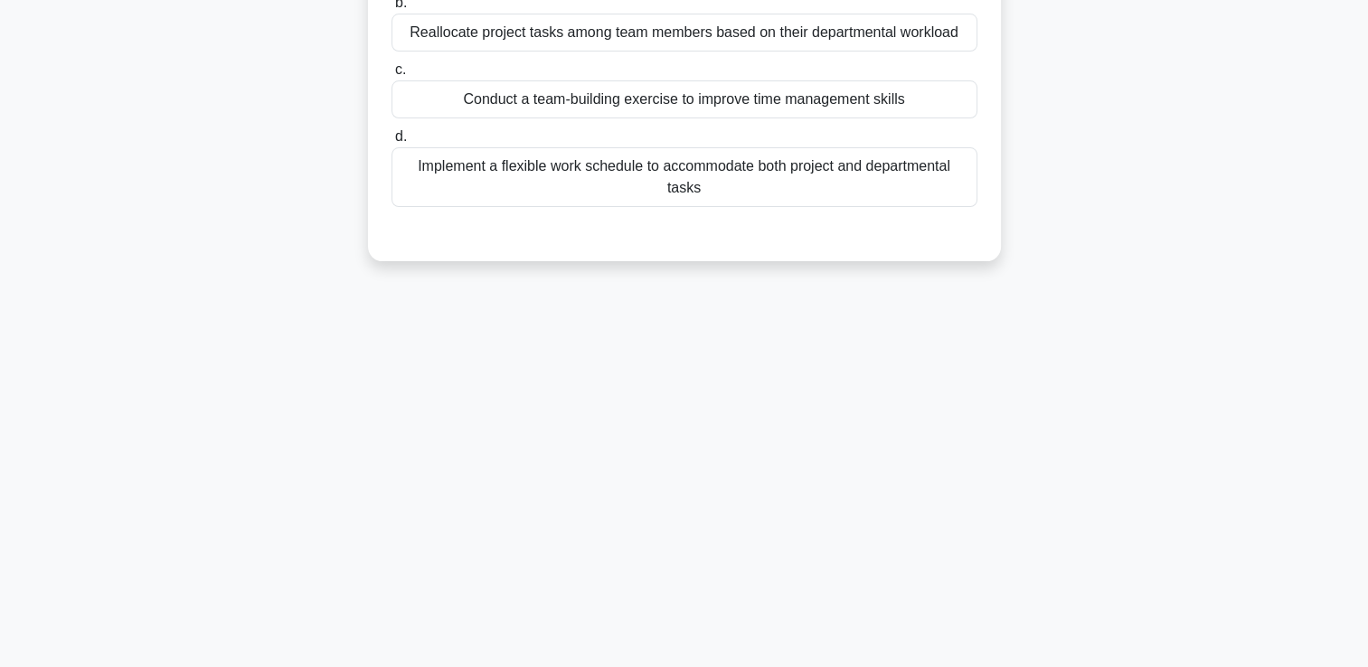
scroll to position [0, 0]
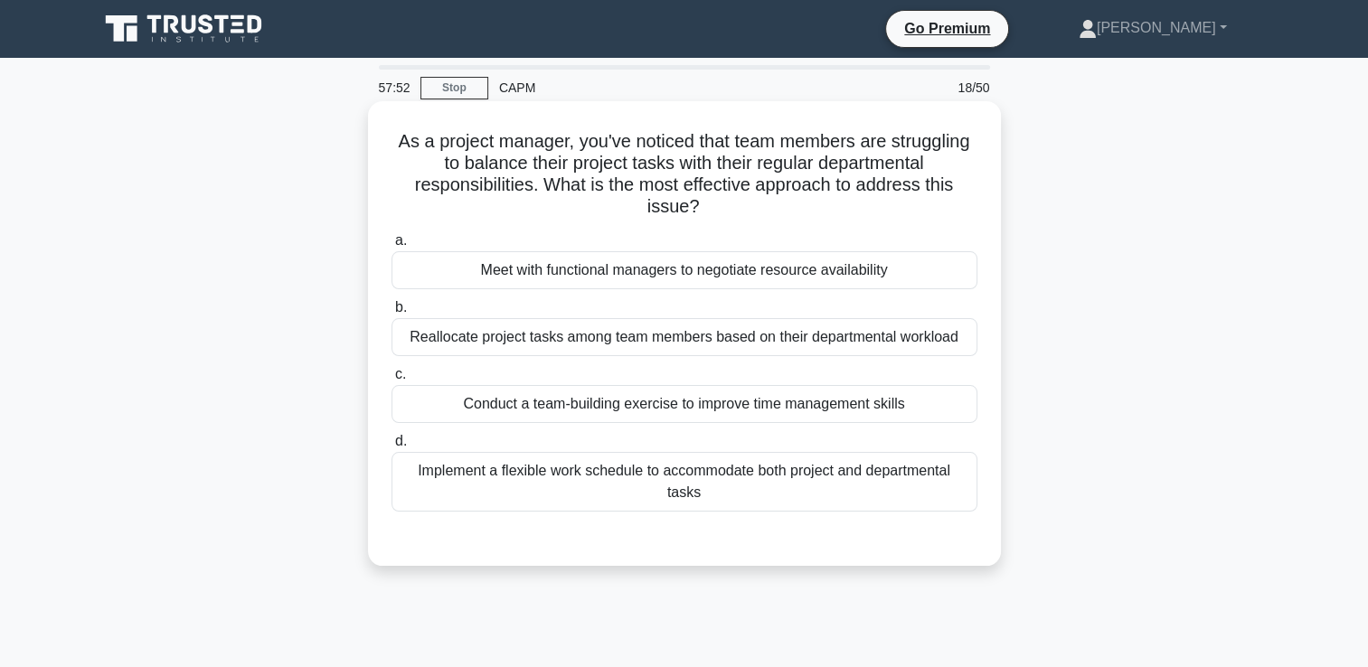
click at [956, 269] on div "Meet with functional managers to negotiate resource availability" at bounding box center [685, 270] width 586 height 38
click at [392, 247] on input "a. Meet with functional managers to negotiate resource availability" at bounding box center [392, 241] width 0 height 12
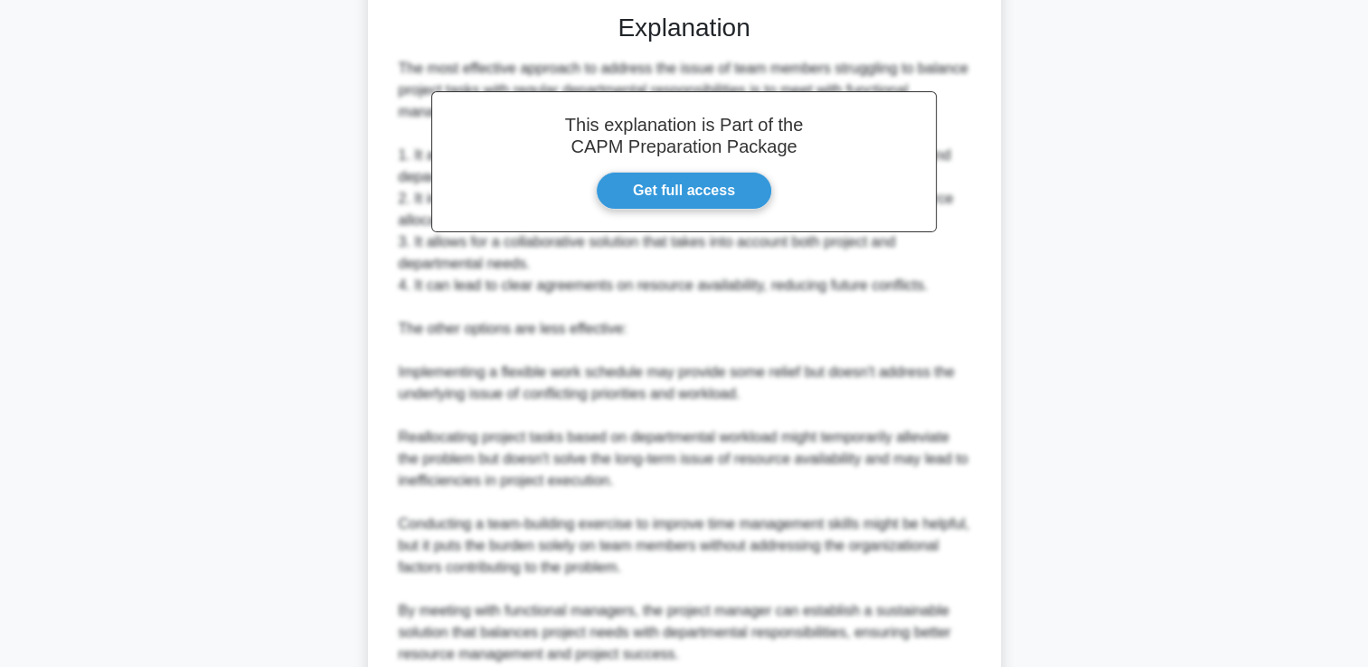
scroll to position [685, 0]
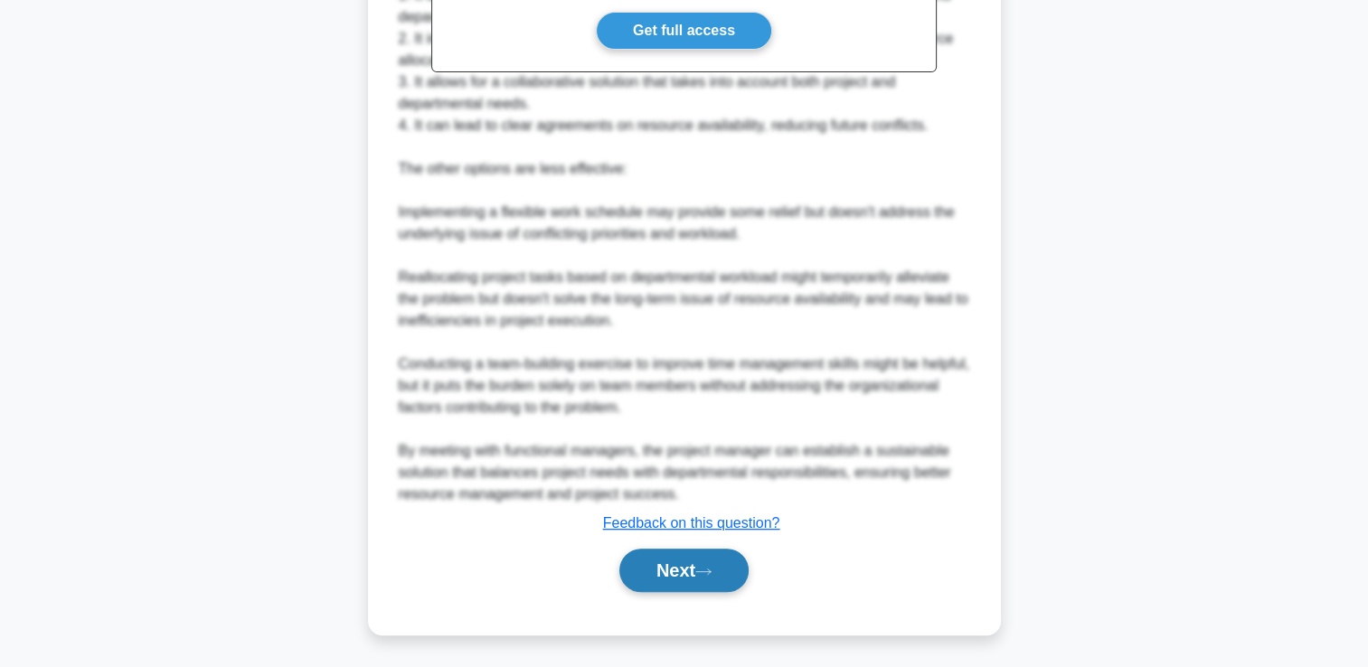
click at [682, 586] on button "Next" at bounding box center [683, 570] width 129 height 43
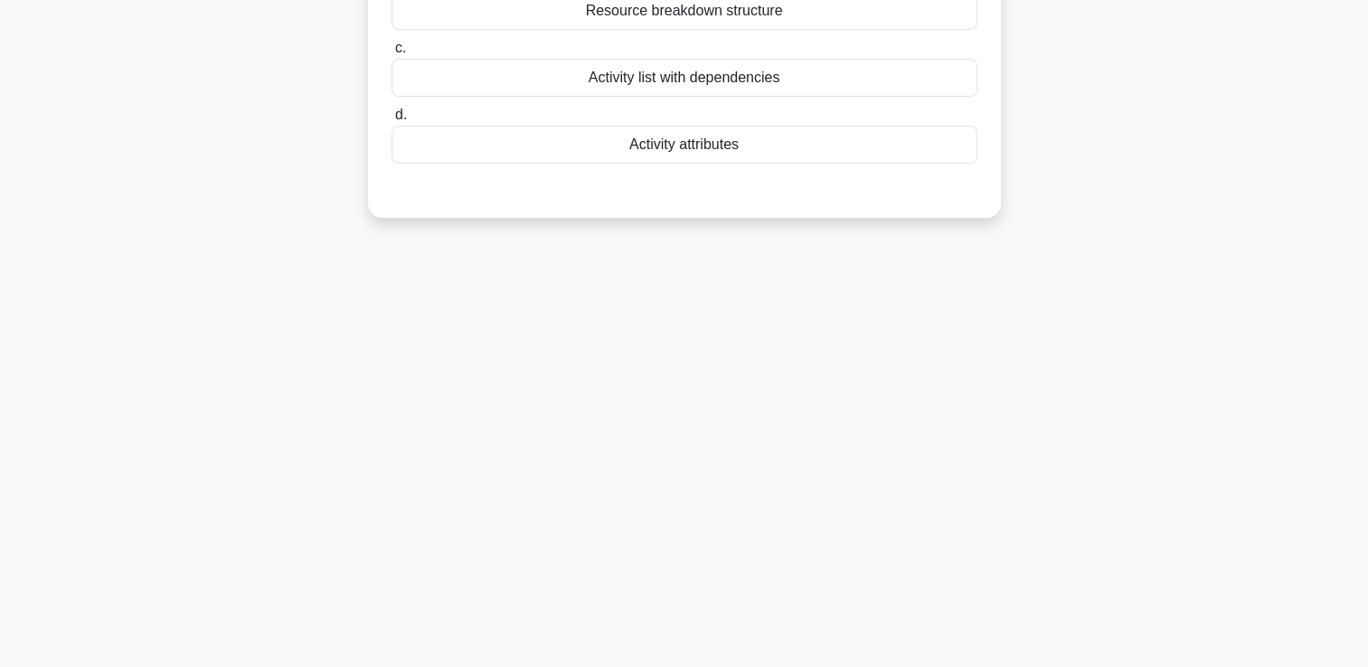
scroll to position [0, 0]
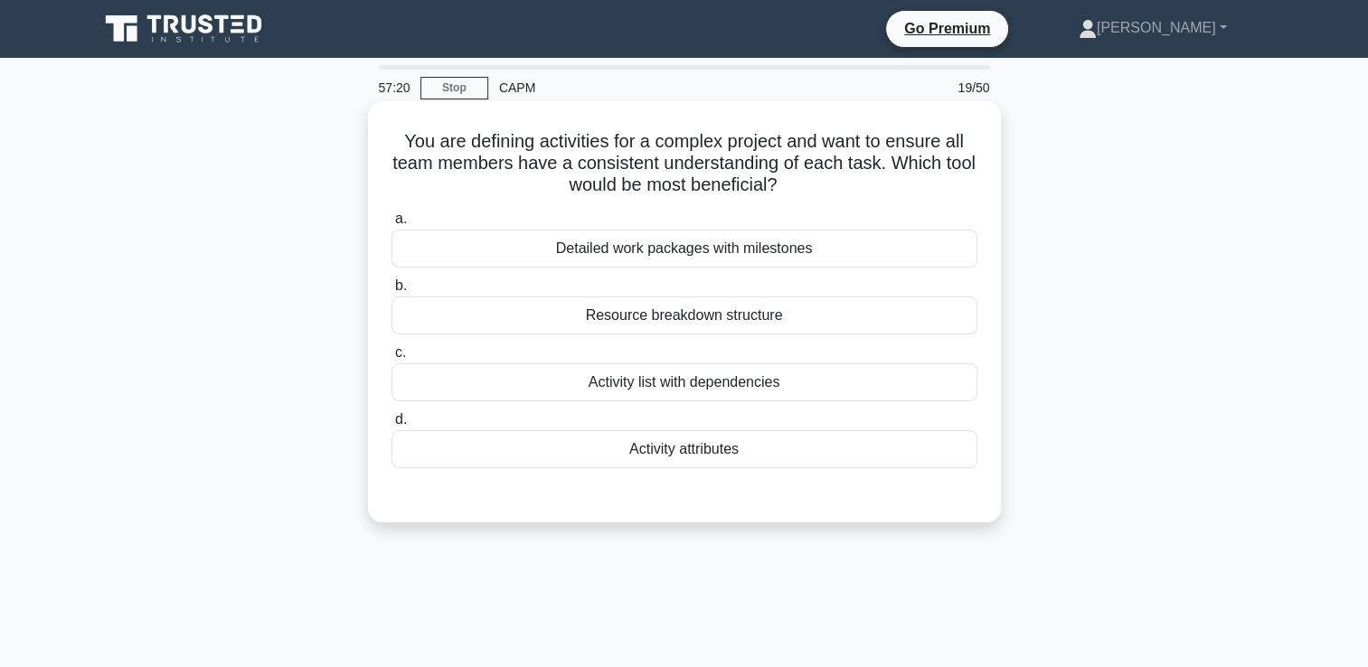
click at [883, 449] on div "Activity attributes" at bounding box center [685, 449] width 586 height 38
click at [392, 426] on input "d. Activity attributes" at bounding box center [392, 420] width 0 height 12
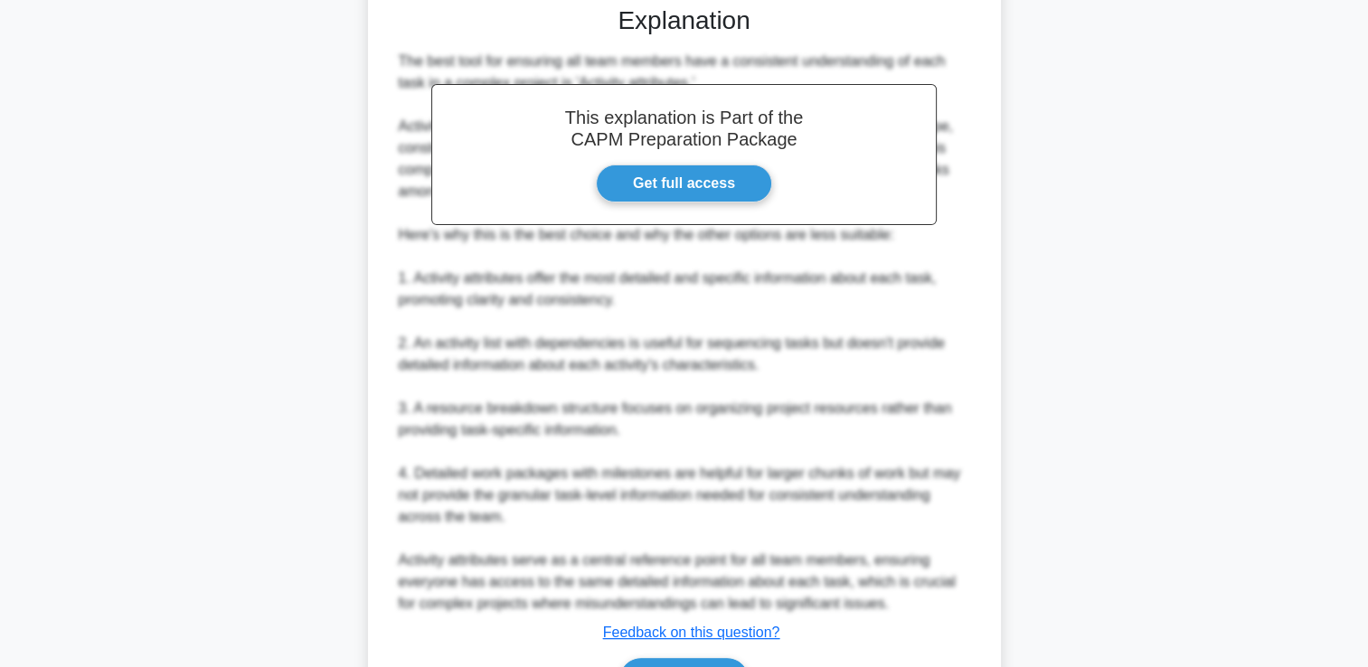
scroll to position [598, 0]
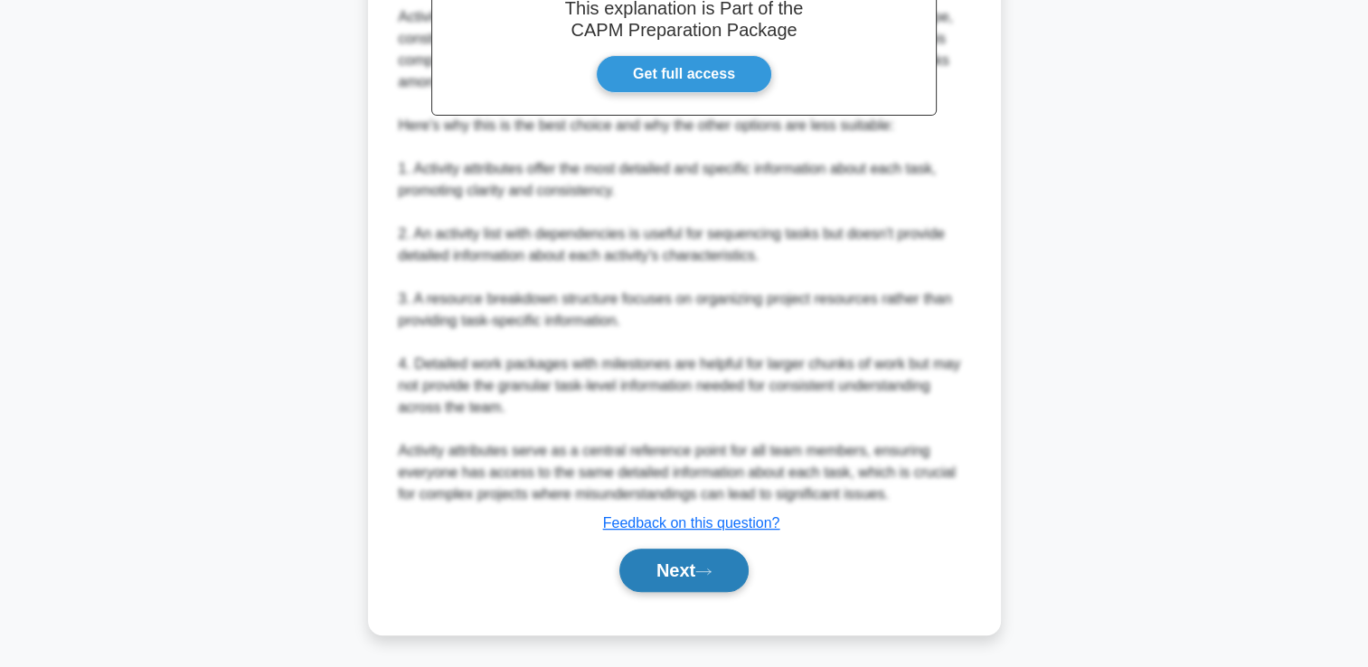
click at [712, 571] on icon at bounding box center [703, 572] width 16 height 10
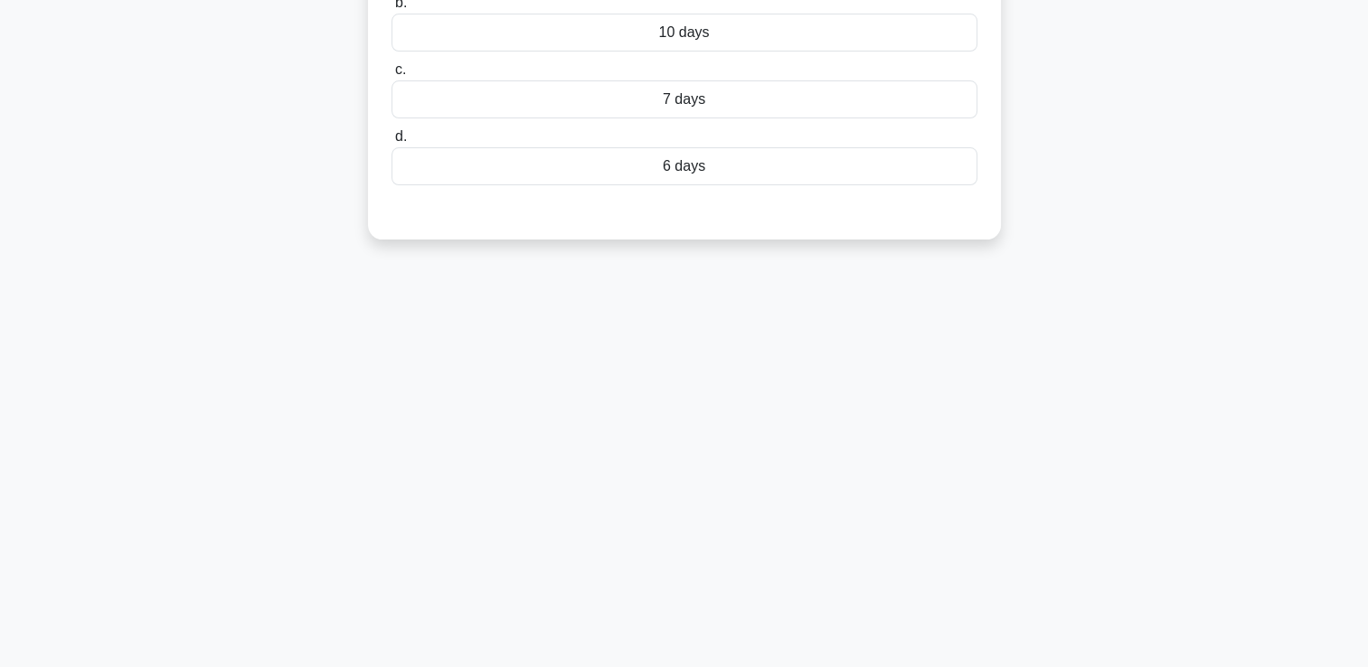
scroll to position [0, 0]
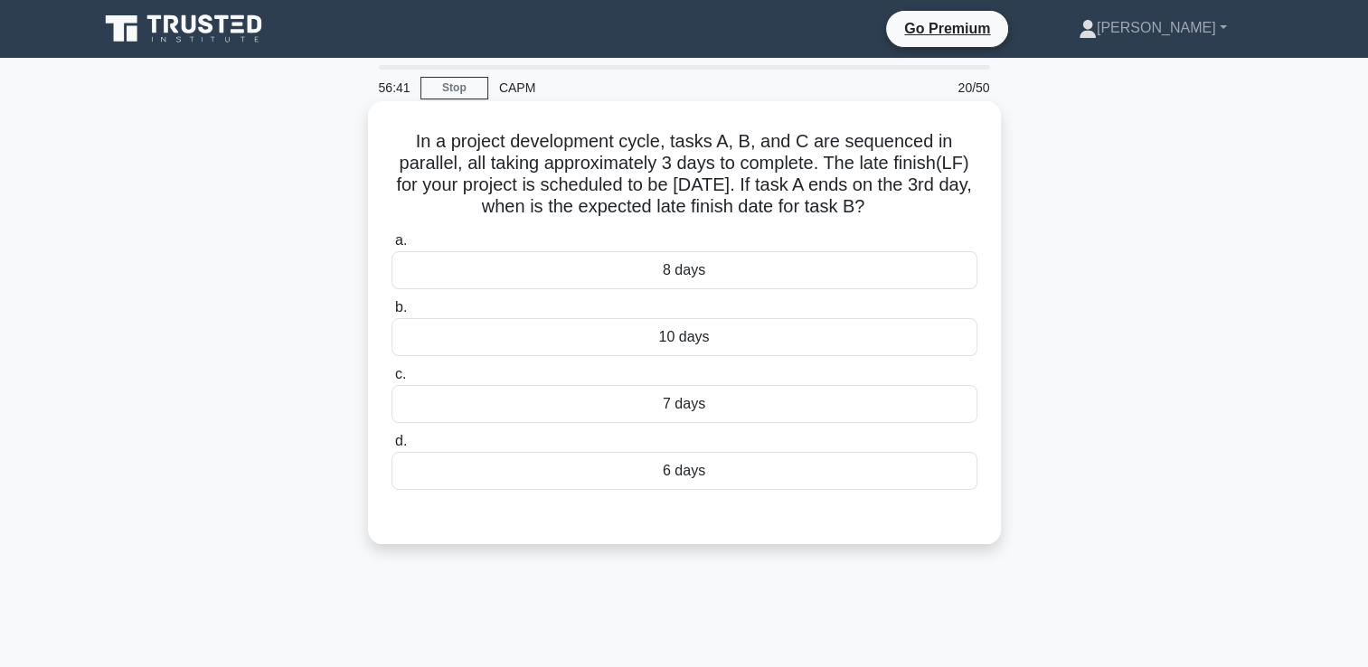
click at [950, 330] on div "10 days" at bounding box center [685, 337] width 586 height 38
click at [392, 314] on input "b. 10 days" at bounding box center [392, 308] width 0 height 12
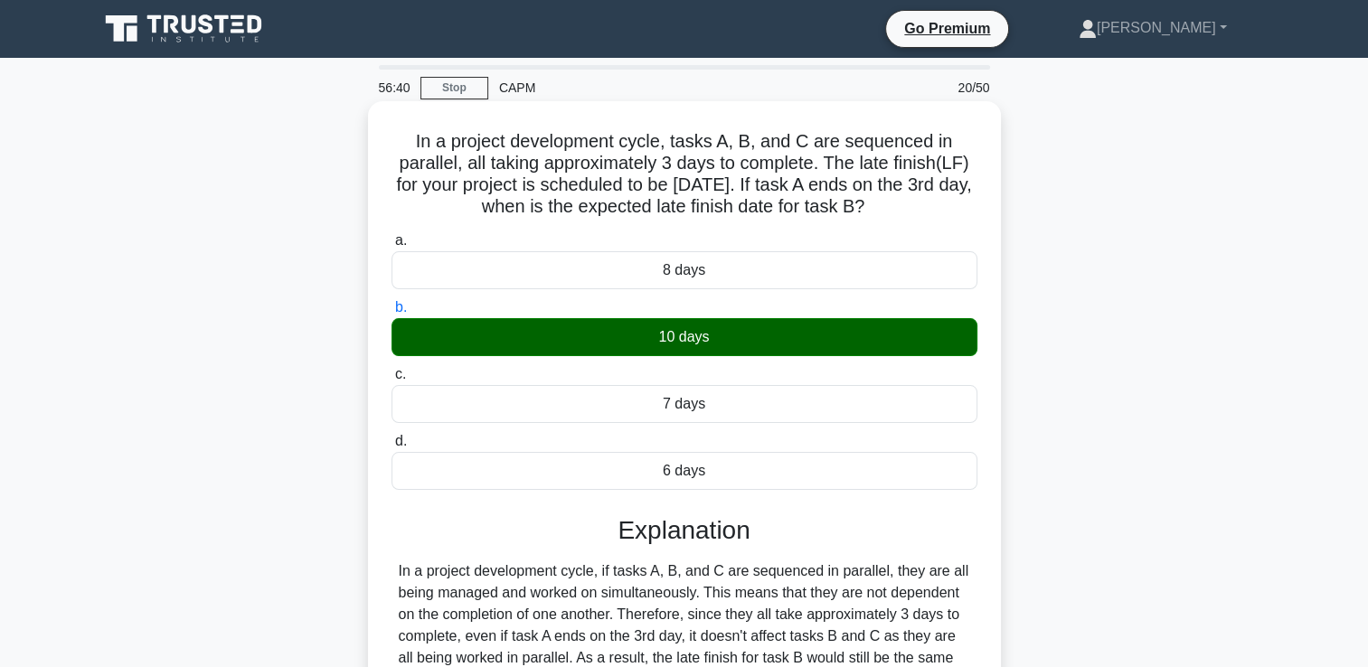
scroll to position [309, 0]
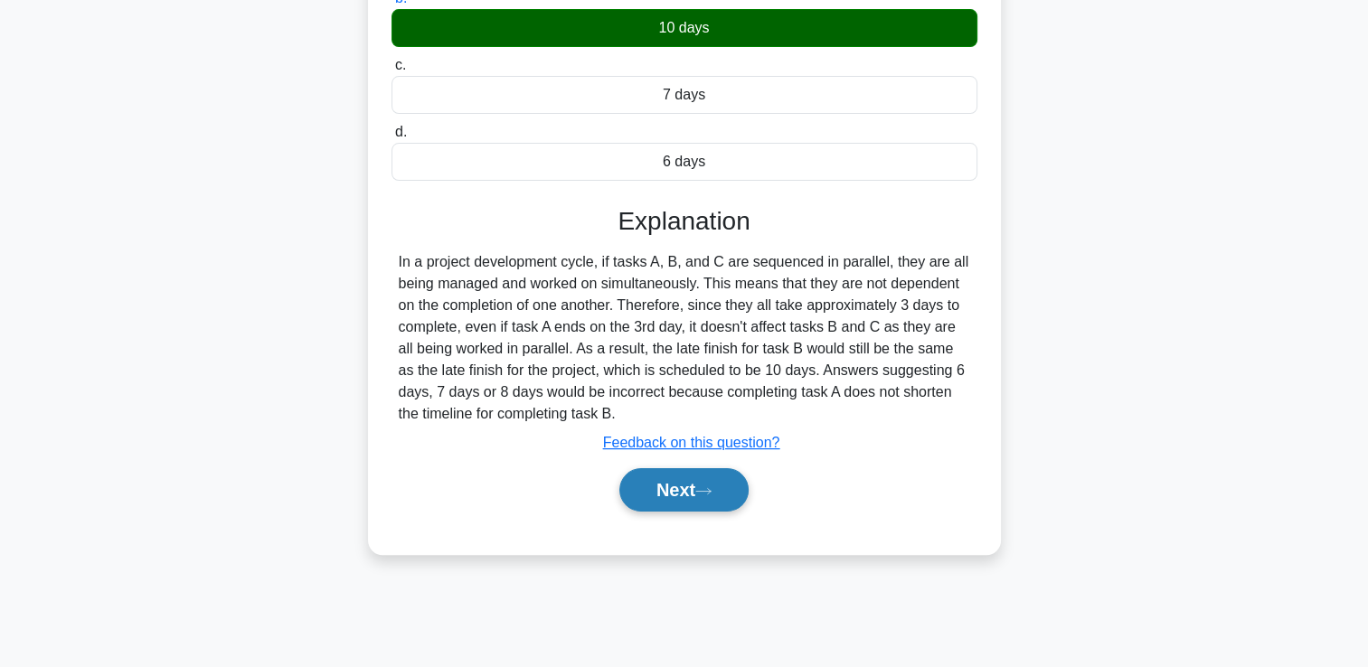
click at [732, 495] on button "Next" at bounding box center [683, 489] width 129 height 43
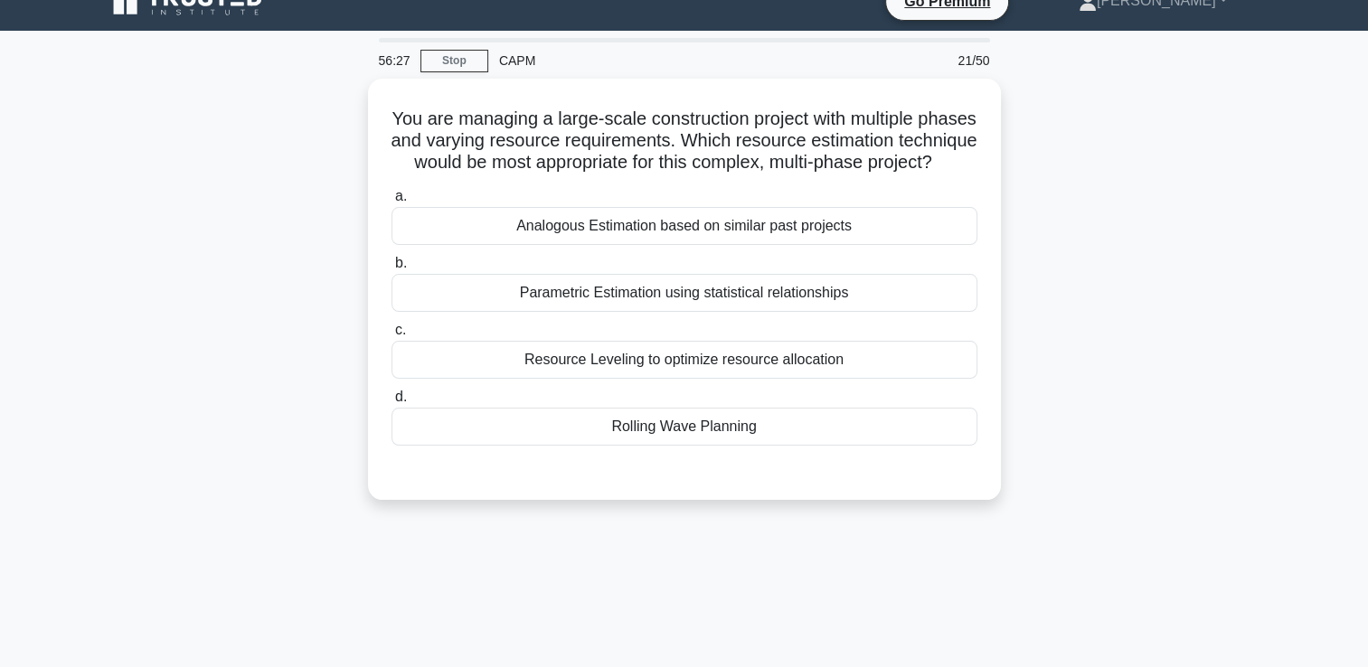
scroll to position [0, 0]
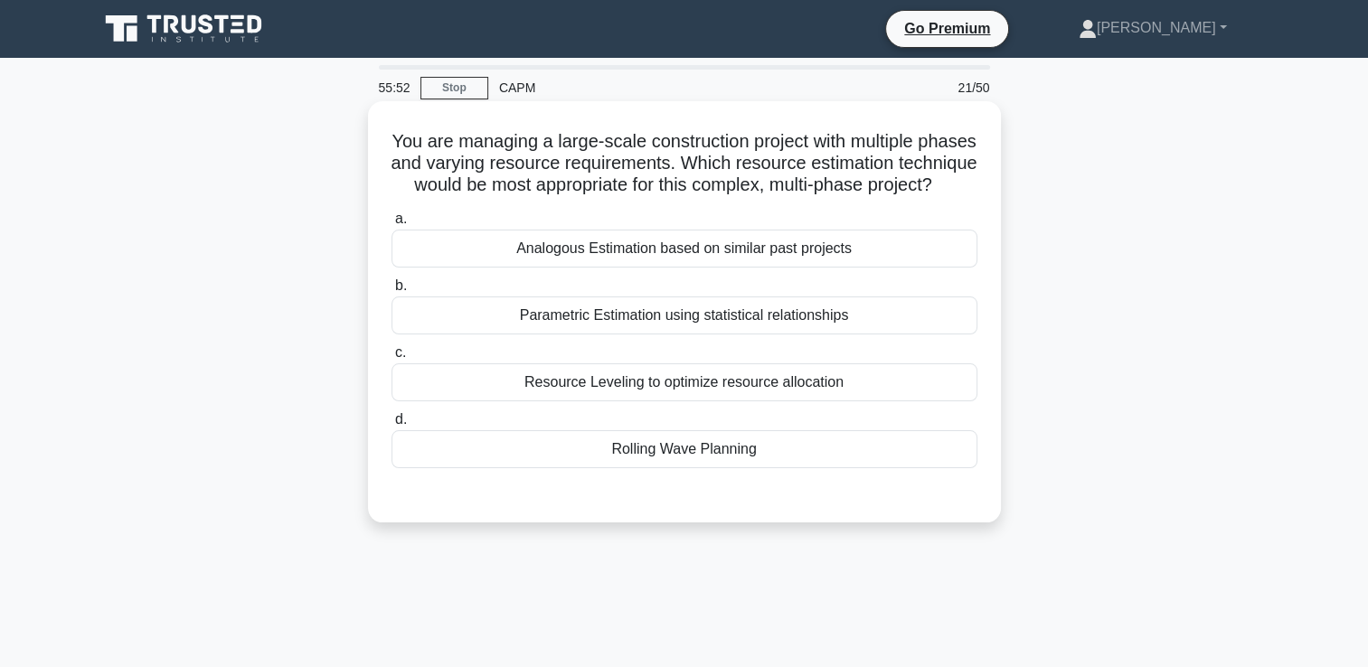
click at [681, 263] on div "Analogous Estimation based on similar past projects" at bounding box center [685, 249] width 586 height 38
click at [392, 225] on input "a. Analogous Estimation based on similar past projects" at bounding box center [392, 219] width 0 height 12
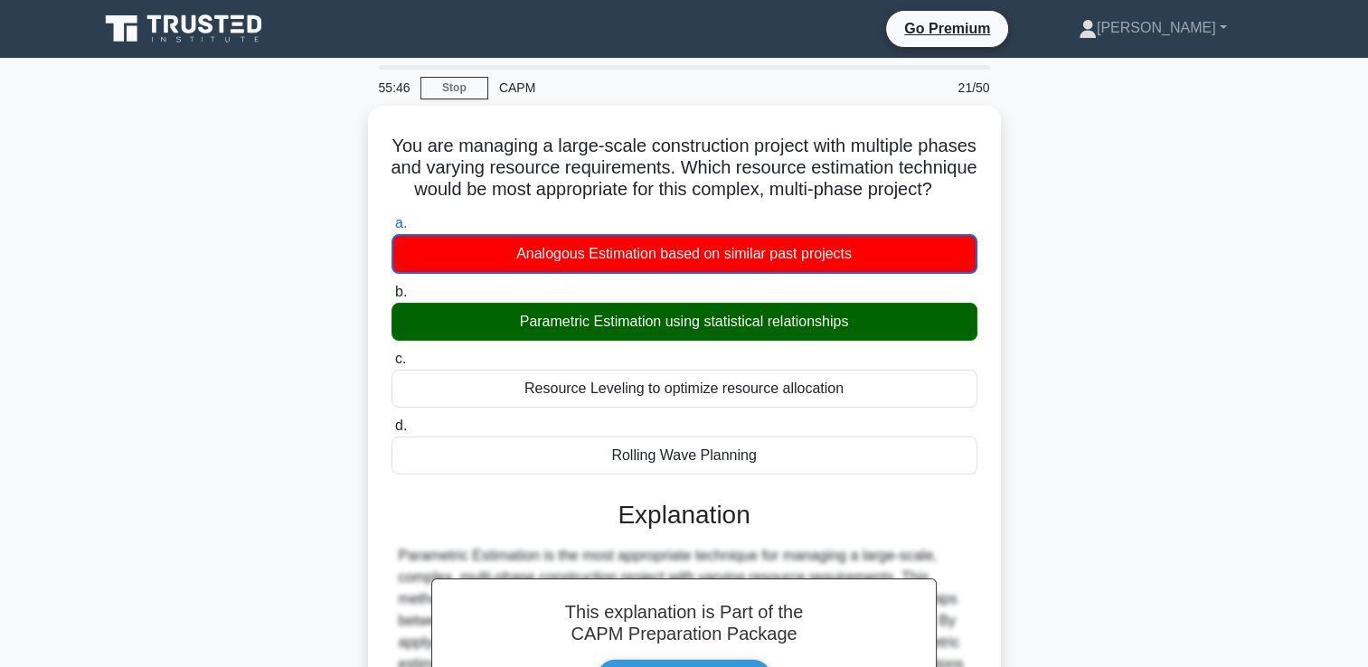
drag, startPoint x: 715, startPoint y: 210, endPoint x: 339, endPoint y: 134, distance: 383.8
click at [339, 134] on div "You are managing a large-scale construction project with multiple phases and va…" at bounding box center [685, 510] width 1194 height 808
copy h5 "You are managing a large-scale construction project with multiple phases and va…"
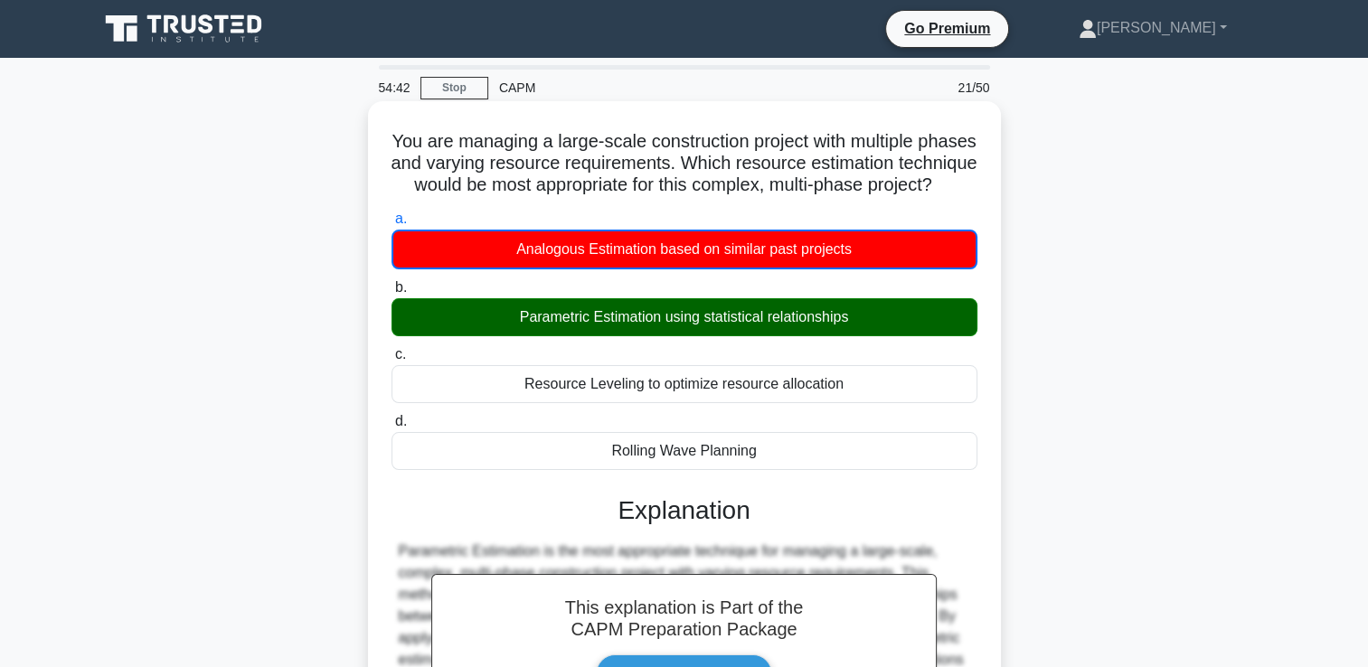
scroll to position [309, 0]
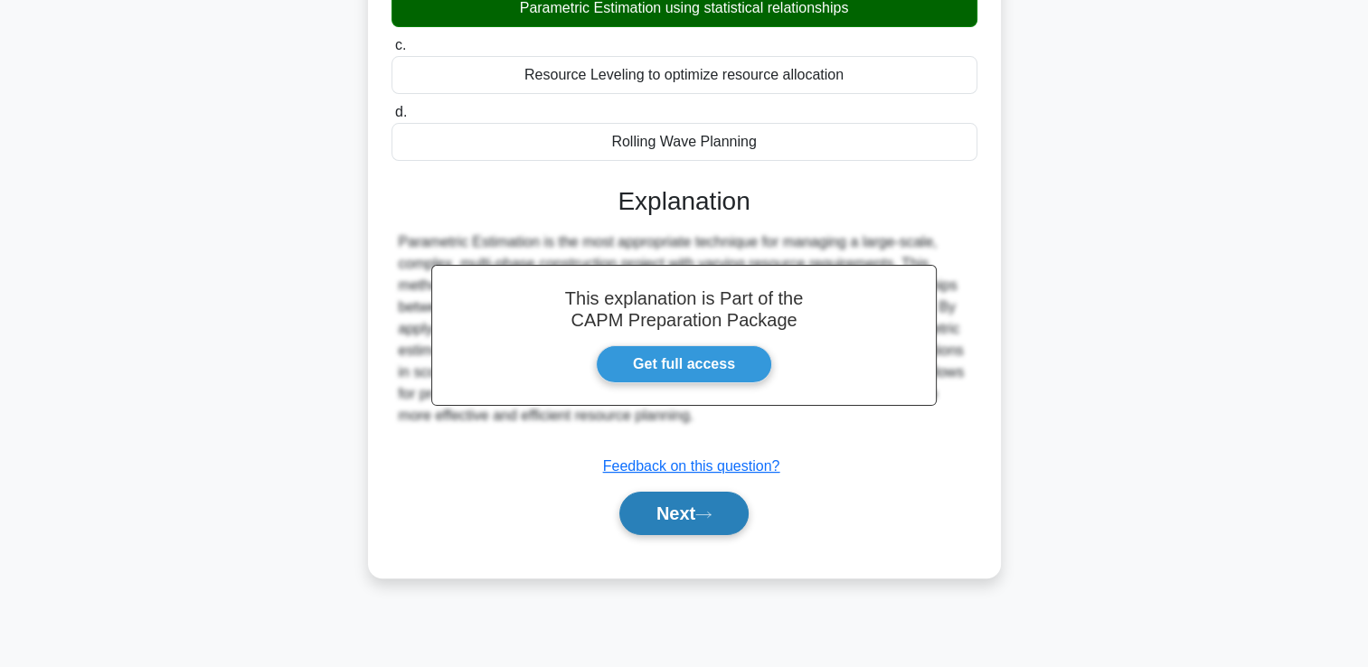
click at [649, 535] on button "Next" at bounding box center [683, 513] width 129 height 43
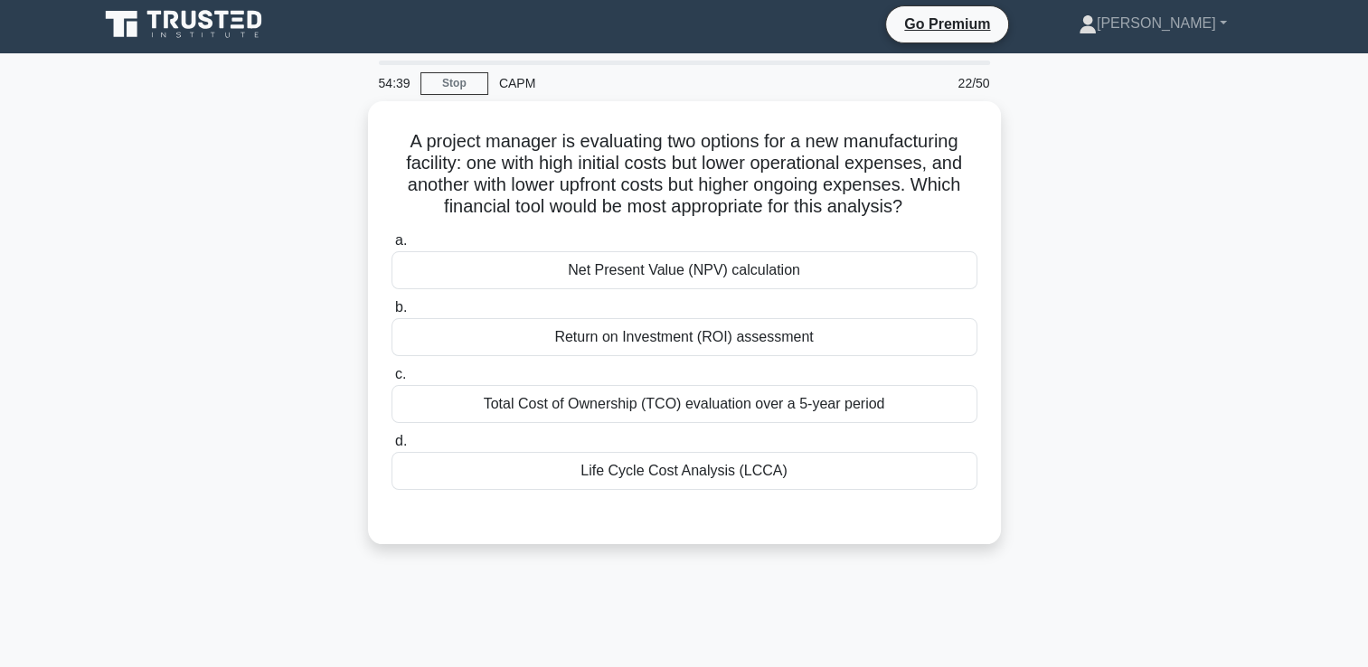
scroll to position [2, 0]
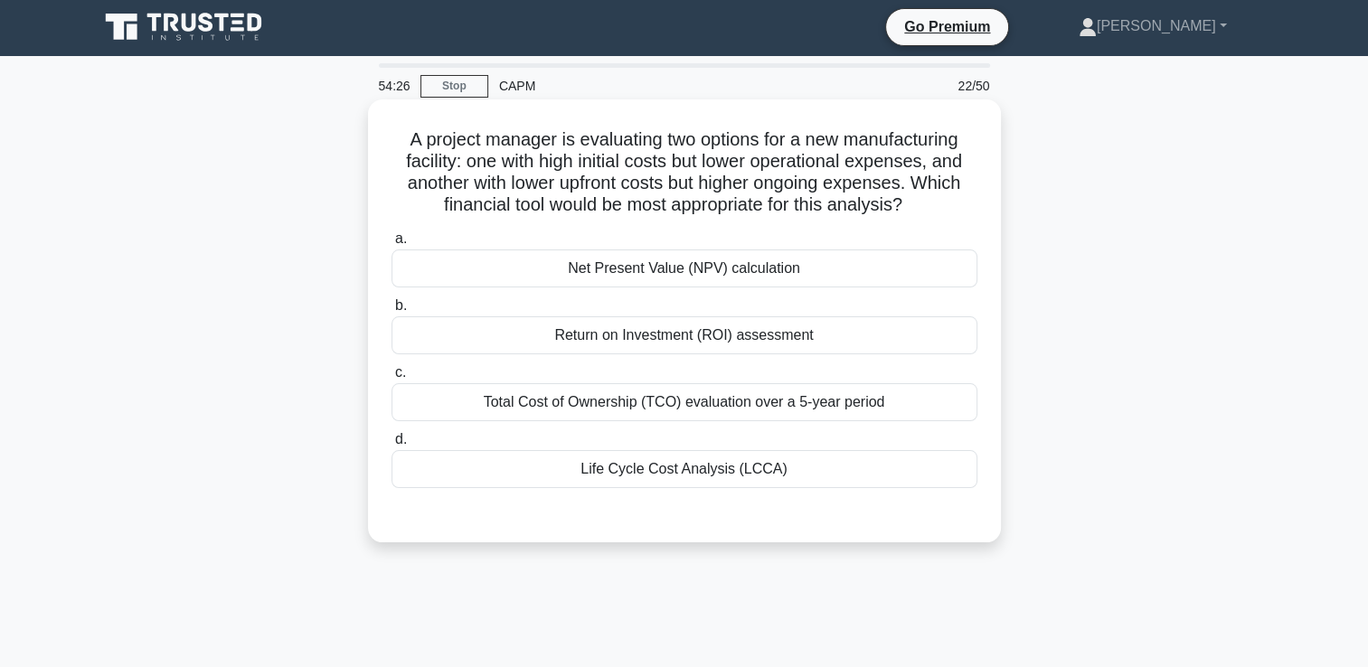
click at [904, 463] on div "Life Cycle Cost Analysis (LCCA)" at bounding box center [685, 469] width 586 height 38
click at [392, 446] on input "d. Life Cycle Cost Analysis (LCCA)" at bounding box center [392, 440] width 0 height 12
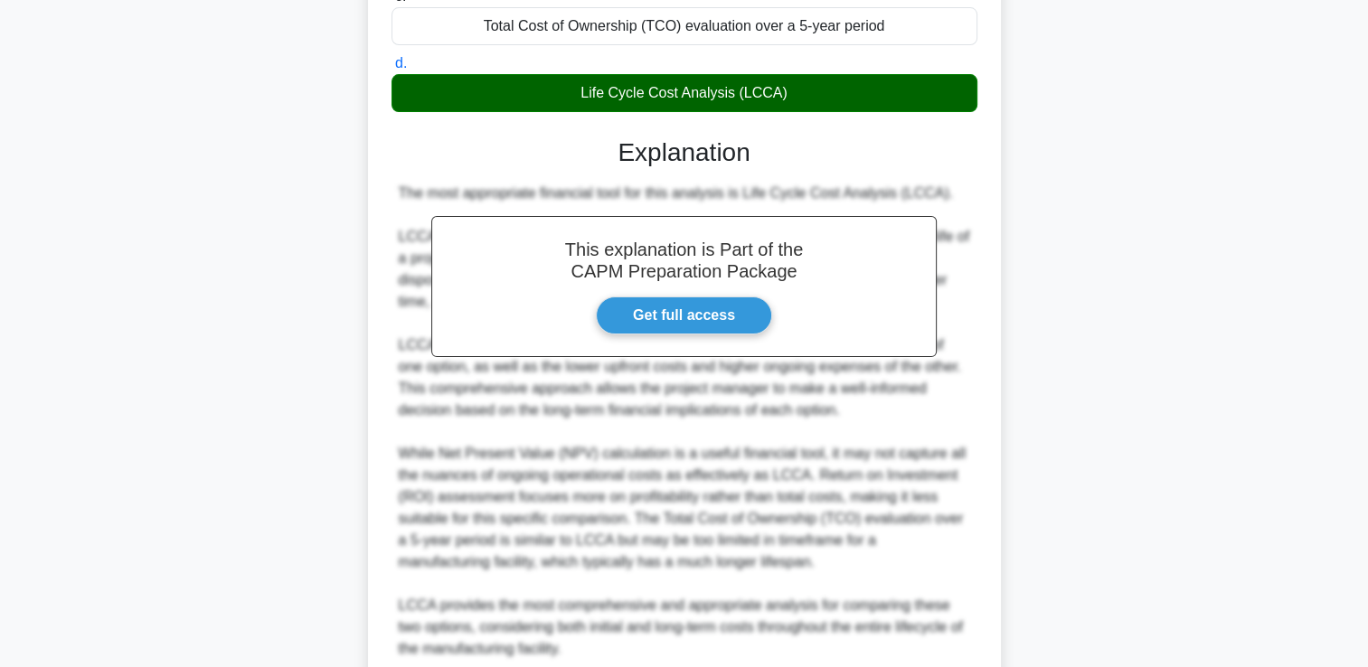
scroll to position [533, 0]
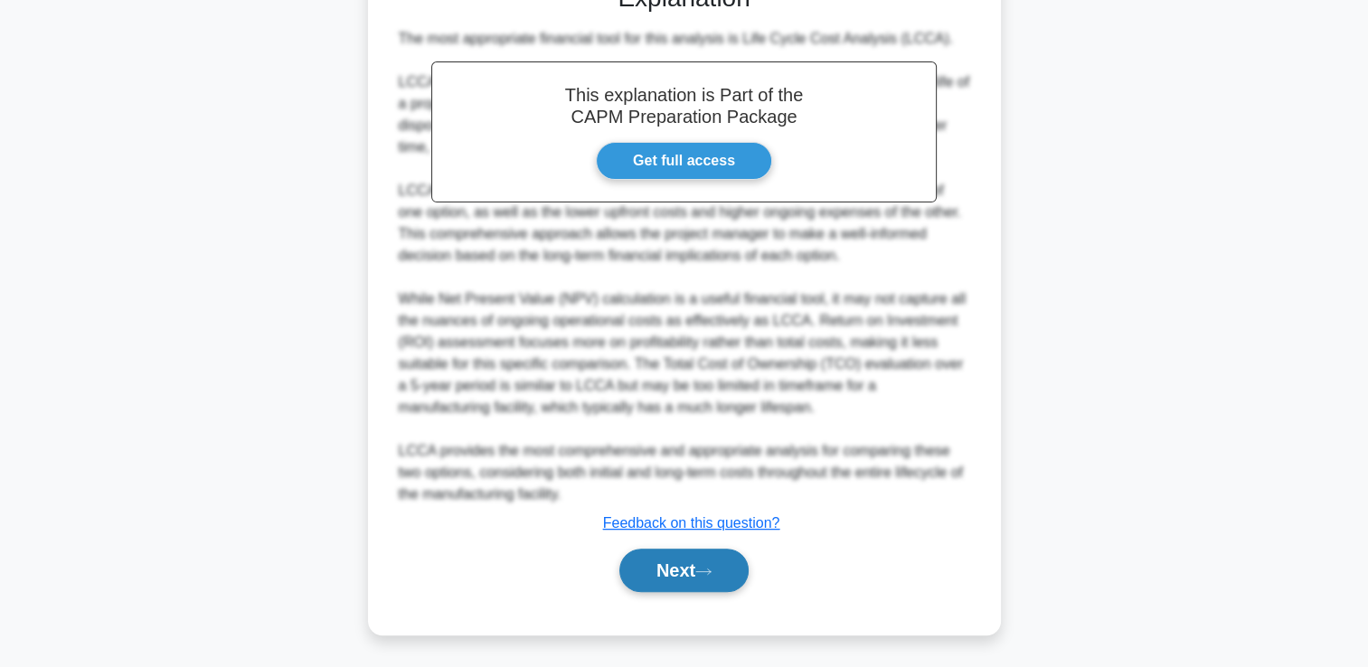
click at [713, 585] on button "Next" at bounding box center [683, 570] width 129 height 43
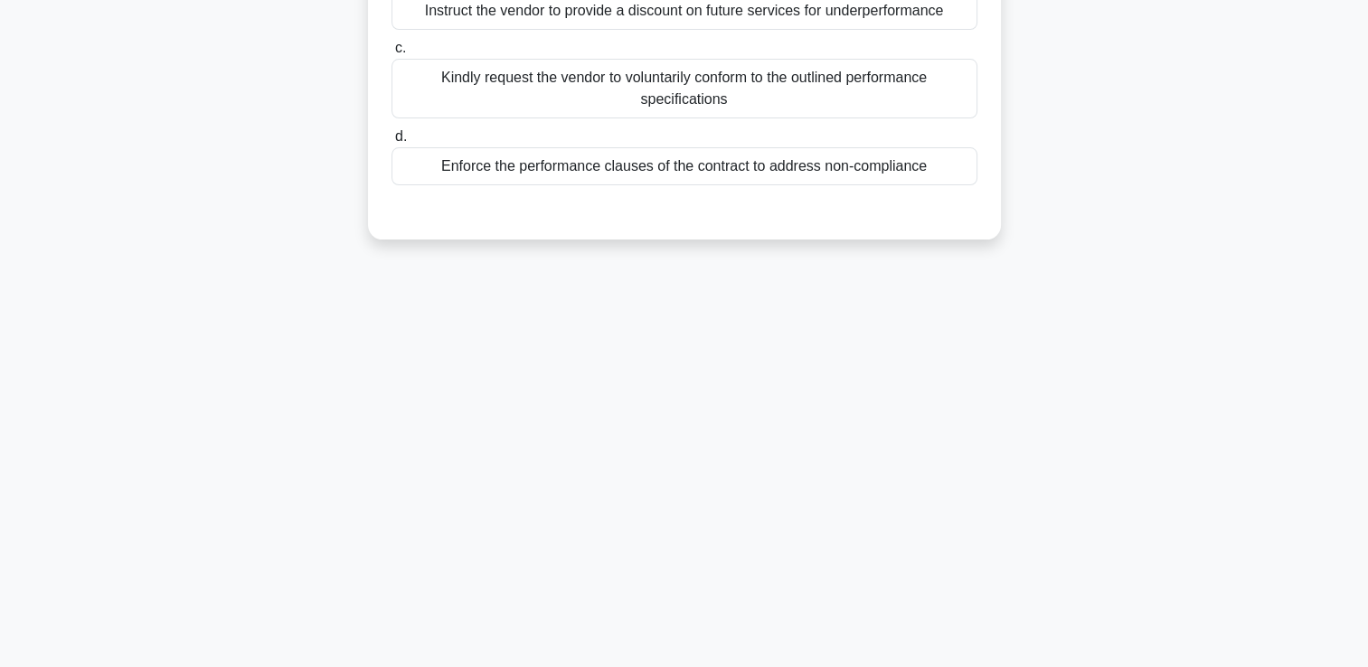
scroll to position [0, 0]
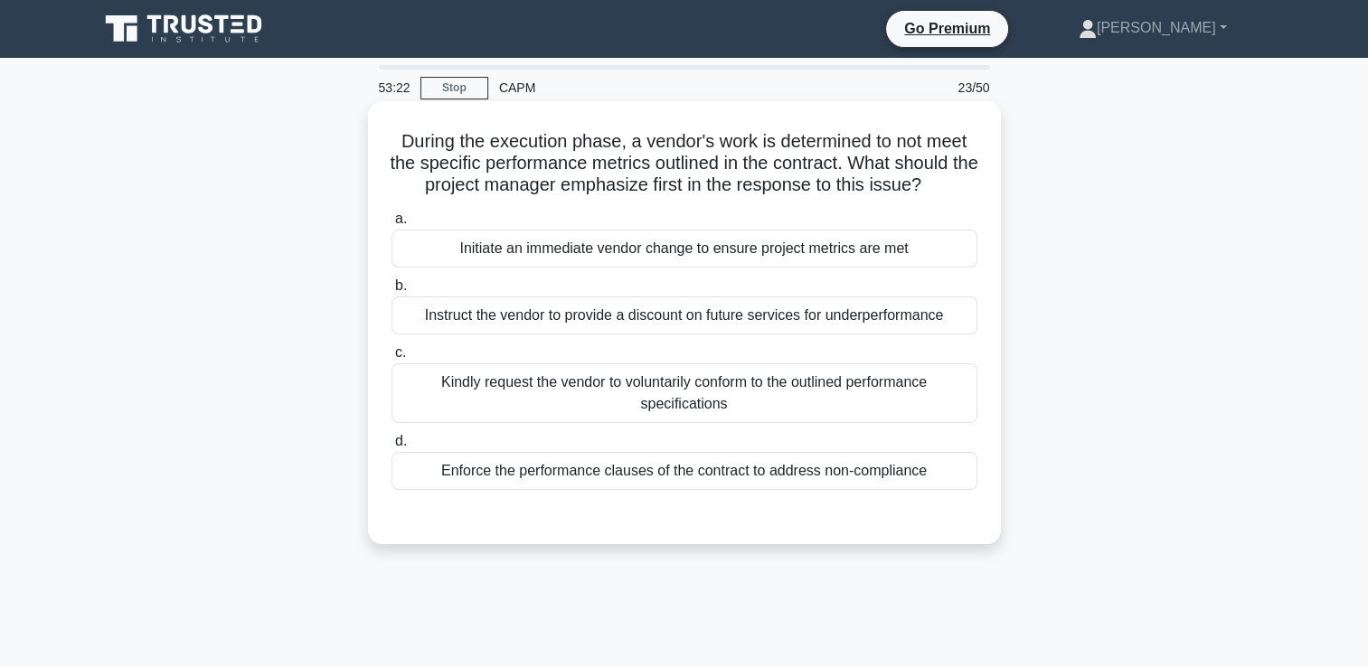
click at [581, 401] on div "Kindly request the vendor to voluntarily conform to the outlined performance sp…" at bounding box center [685, 394] width 586 height 60
click at [392, 359] on input "c. Kindly request the vendor to voluntarily conform to the outlined performance…" at bounding box center [392, 353] width 0 height 12
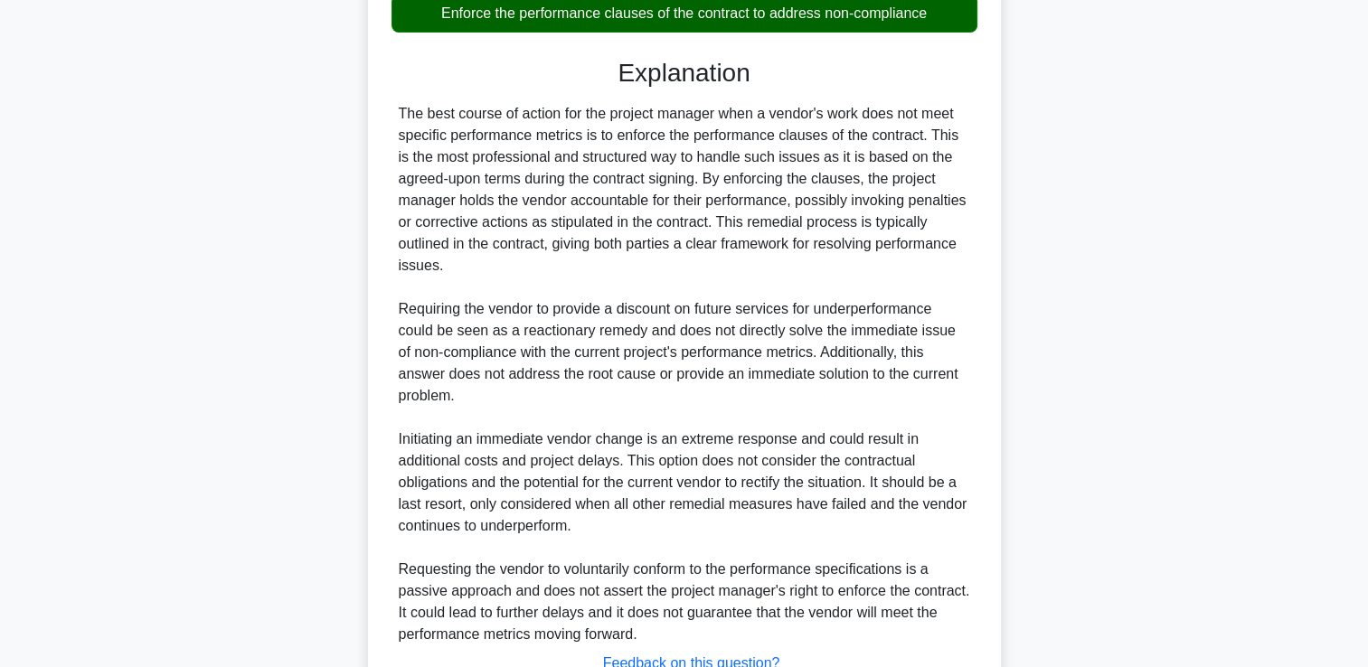
scroll to position [600, 0]
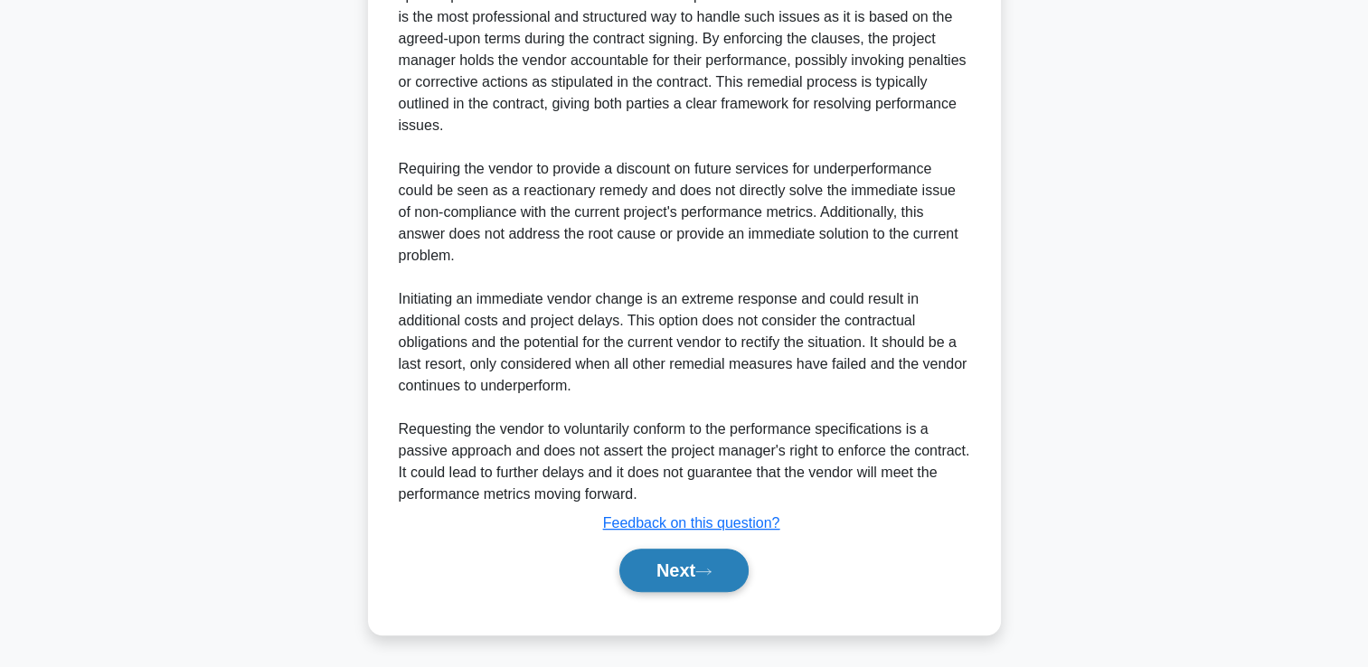
click at [649, 570] on button "Next" at bounding box center [683, 570] width 129 height 43
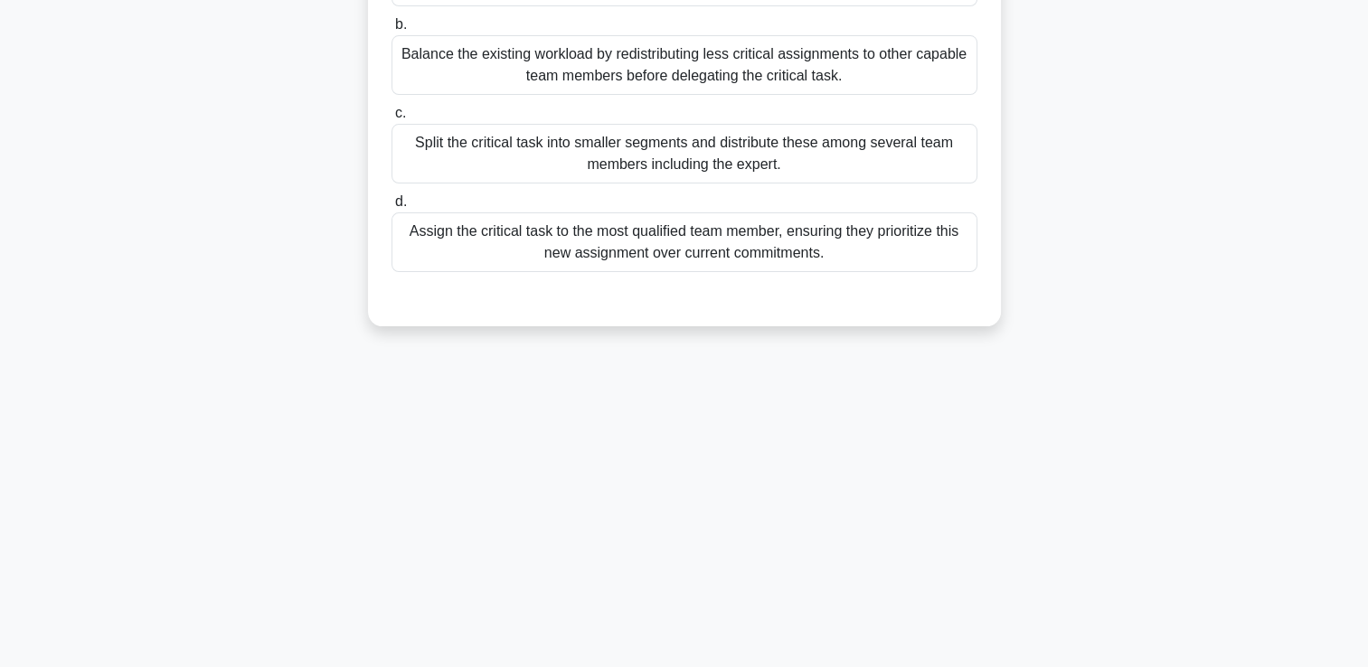
scroll to position [0, 0]
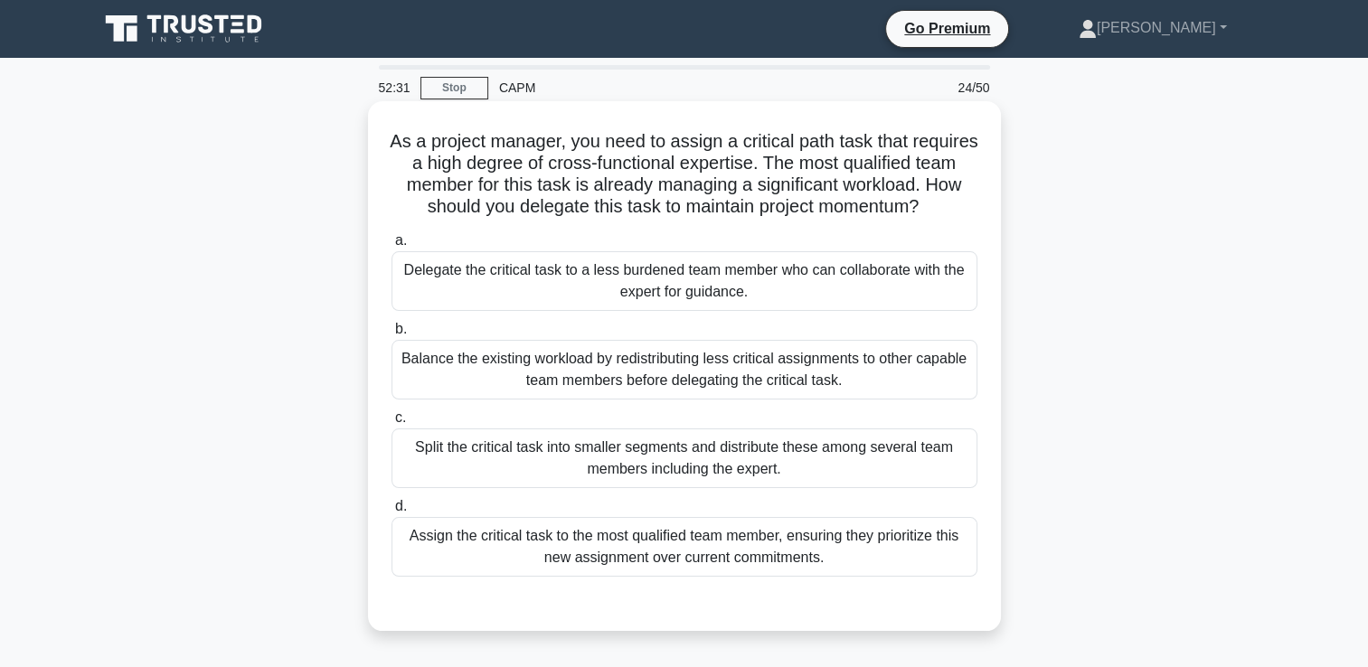
click at [915, 380] on div "Balance the existing workload by redistributing less critical assignments to ot…" at bounding box center [685, 370] width 586 height 60
click at [392, 335] on input "b. Balance the existing workload by redistributing less critical assignments to…" at bounding box center [392, 330] width 0 height 12
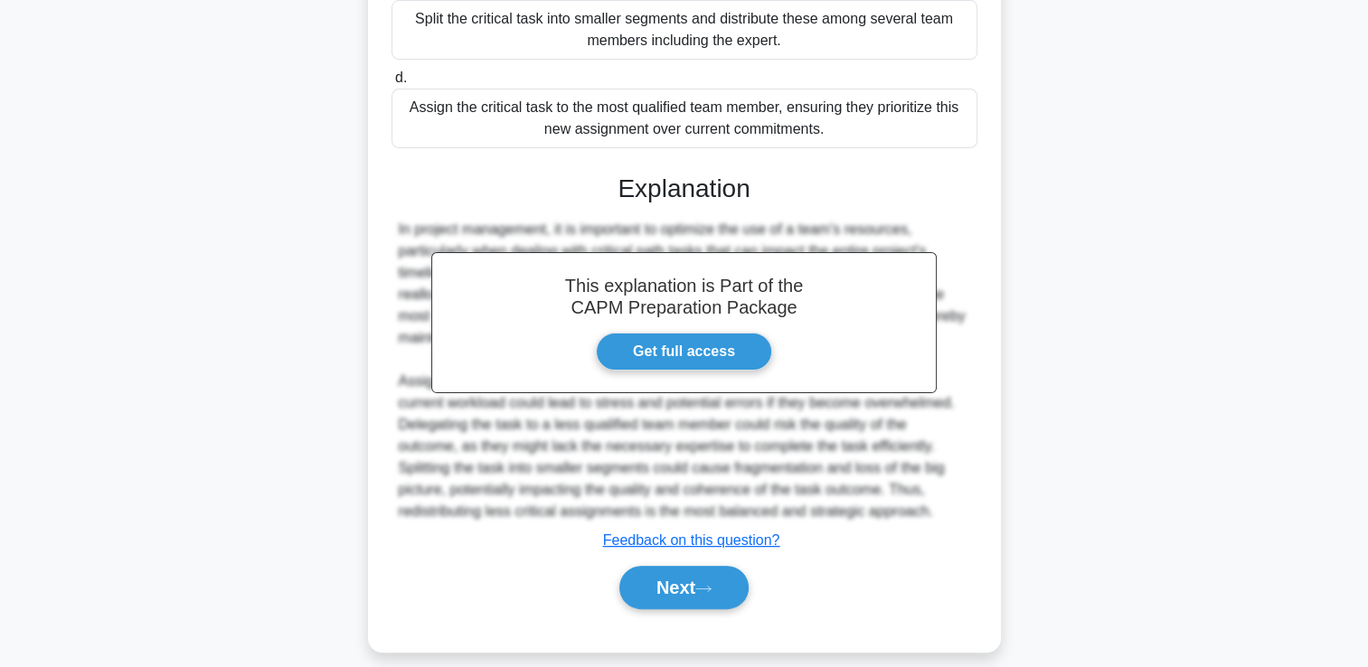
scroll to position [468, 0]
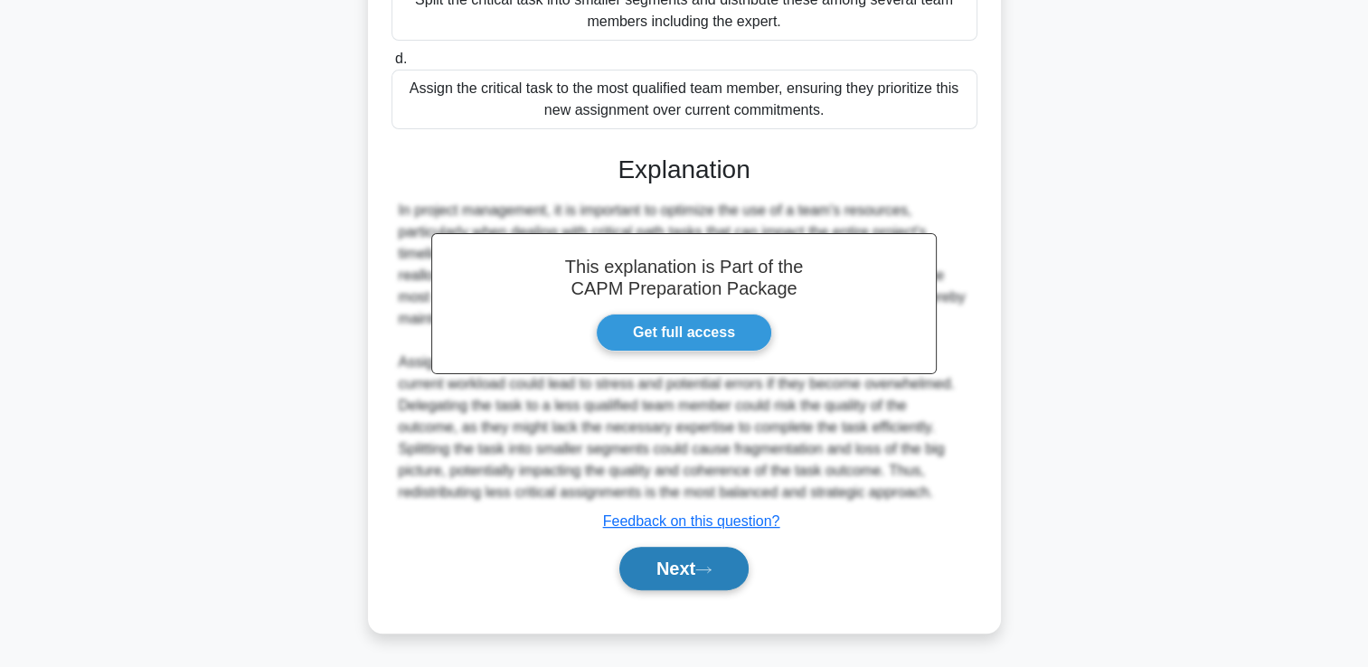
click at [712, 573] on icon at bounding box center [703, 570] width 16 height 10
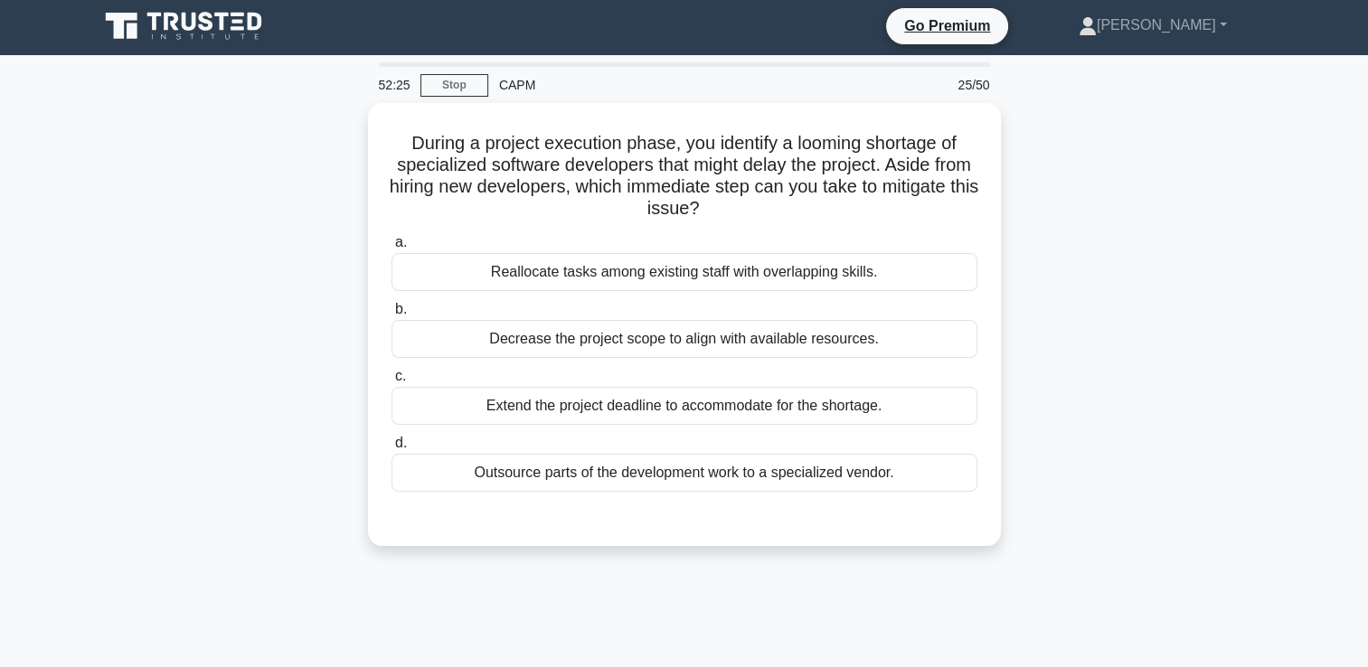
scroll to position [0, 0]
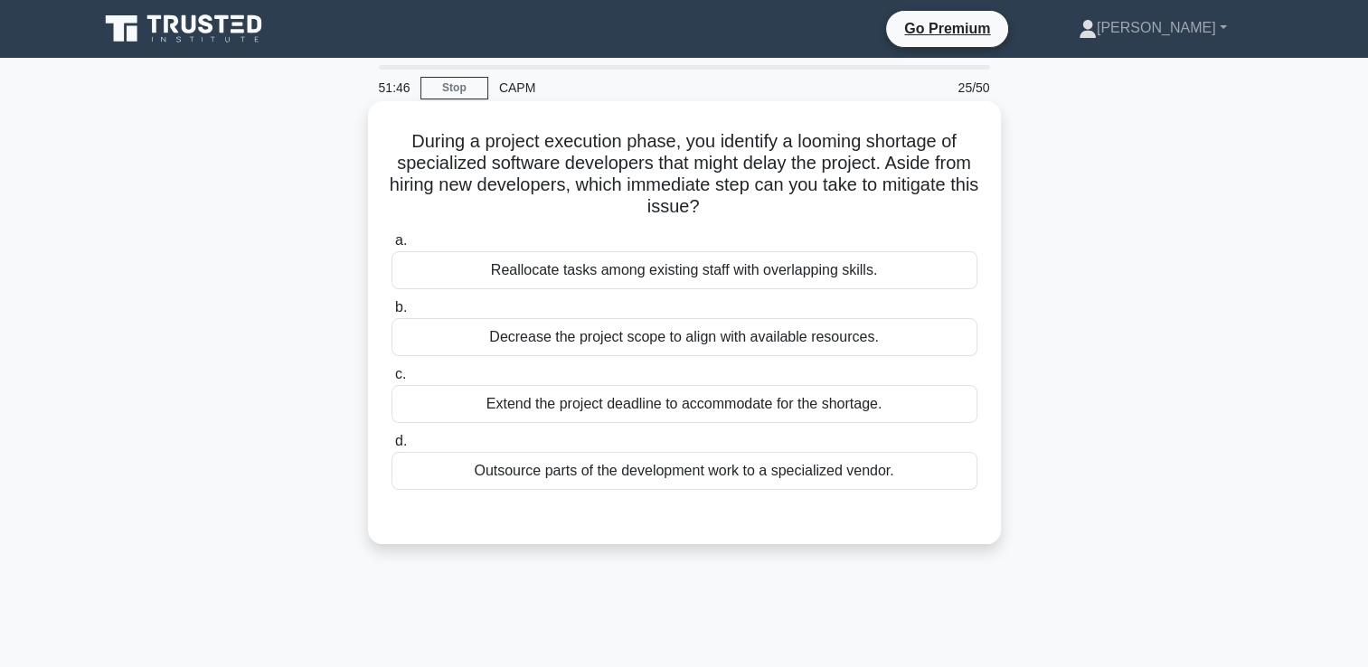
click at [912, 472] on div "Outsource parts of the development work to a specialized vendor." at bounding box center [685, 471] width 586 height 38
click at [392, 448] on input "d. Outsource parts of the development work to a specialized vendor." at bounding box center [392, 442] width 0 height 12
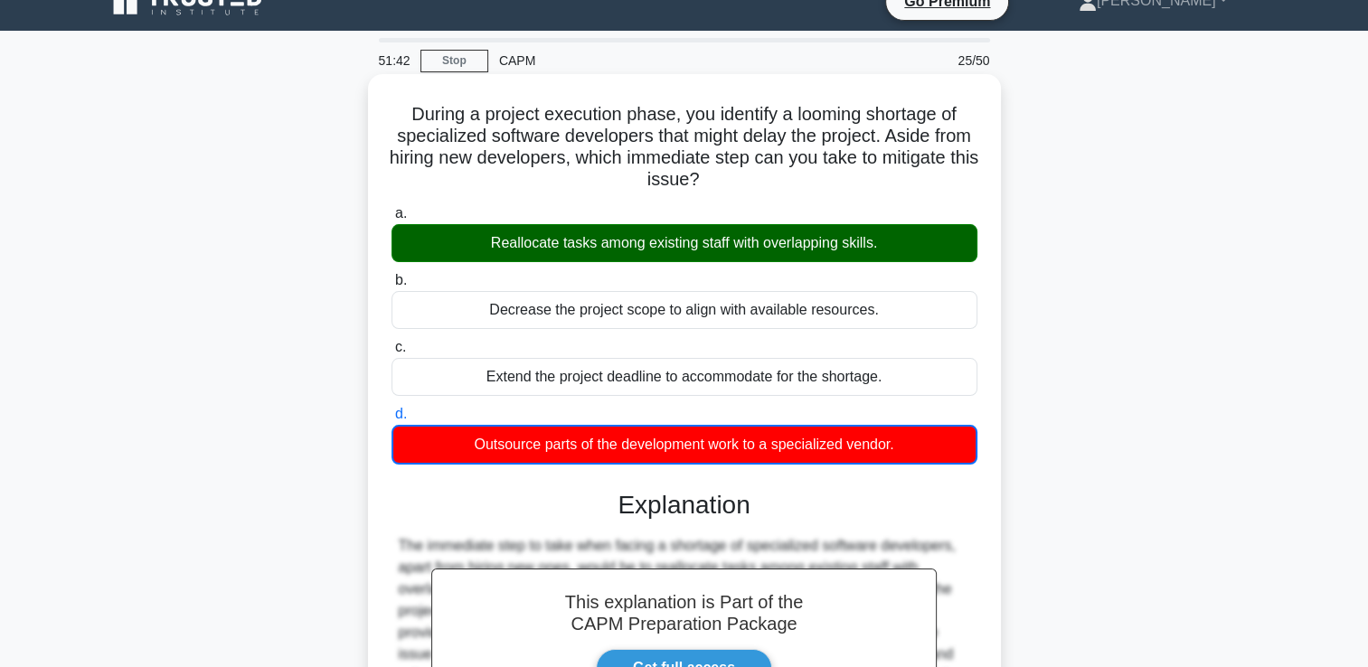
scroll to position [309, 0]
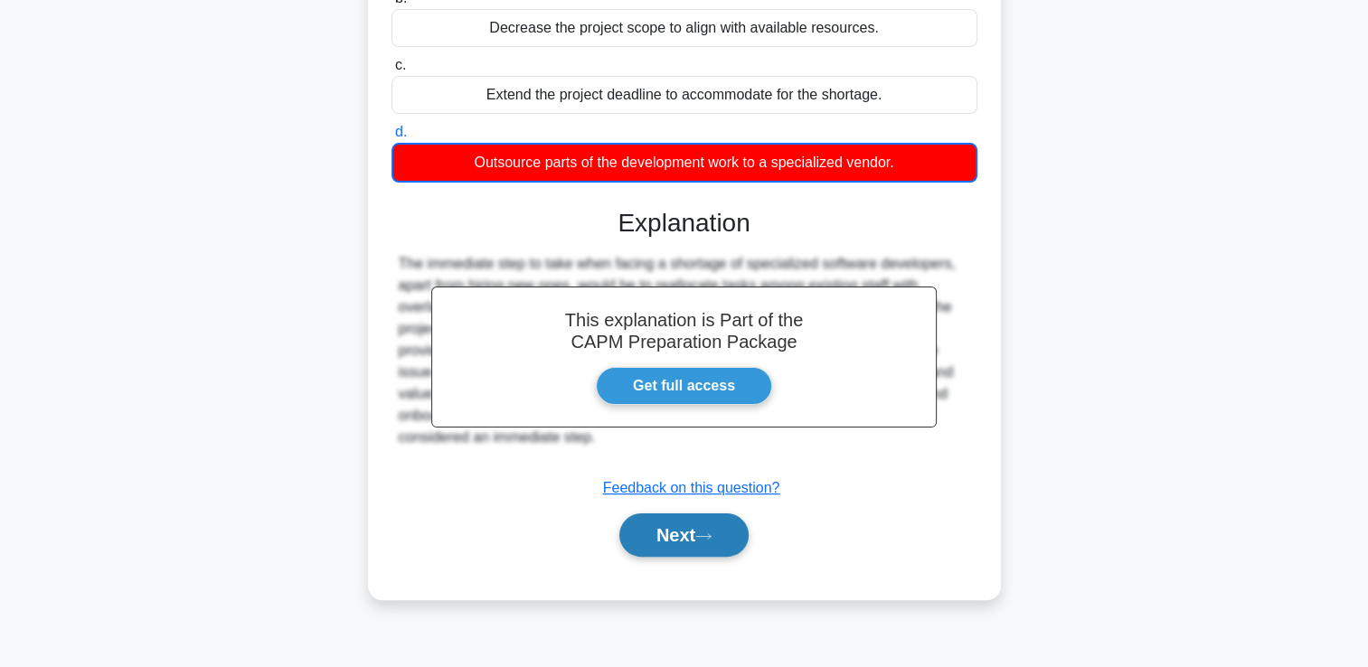
click at [742, 529] on button "Next" at bounding box center [683, 535] width 129 height 43
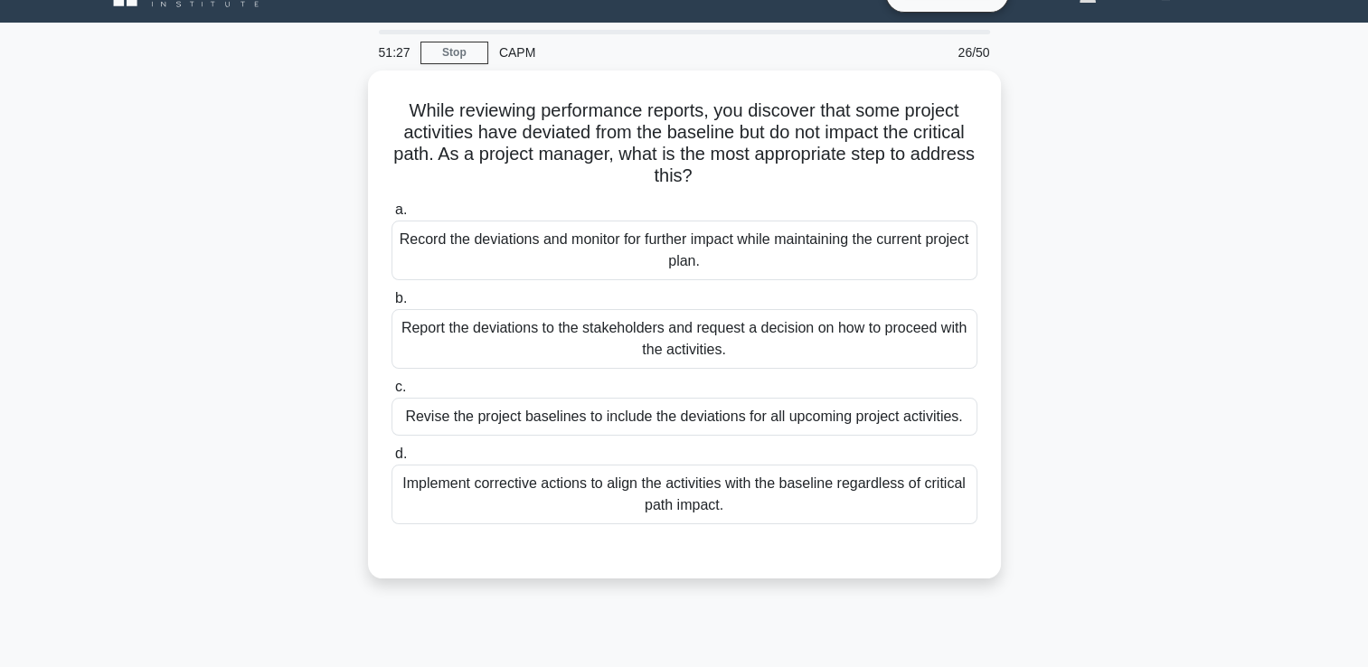
scroll to position [40, 0]
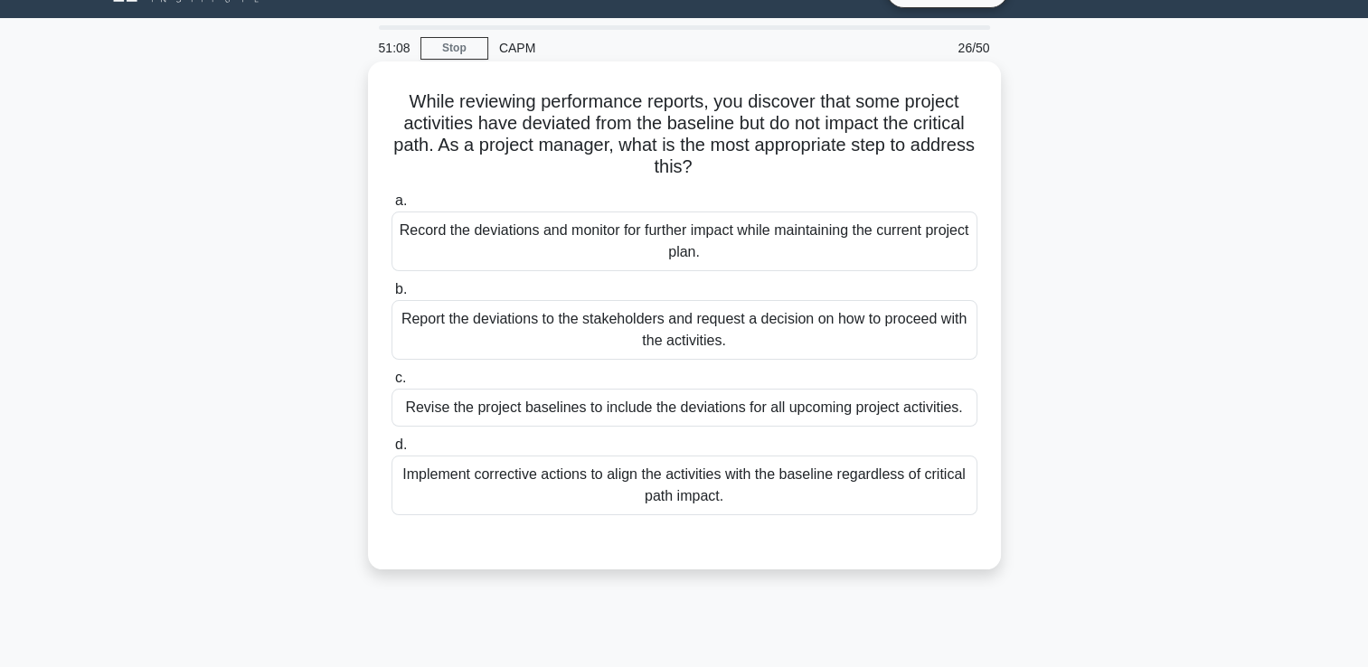
click at [931, 320] on div "Report the deviations to the stakeholders and request a decision on how to proc…" at bounding box center [685, 330] width 586 height 60
click at [392, 296] on input "b. Report the deviations to the stakeholders and request a decision on how to p…" at bounding box center [392, 290] width 0 height 12
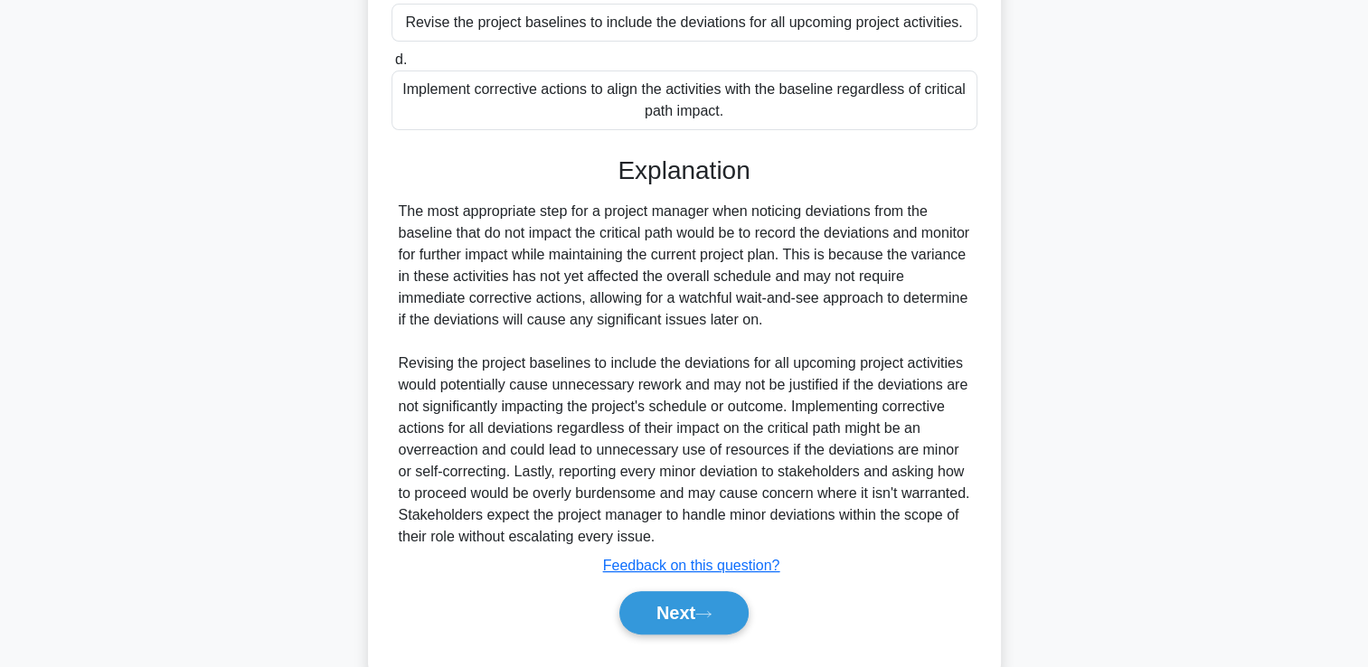
scroll to position [469, 0]
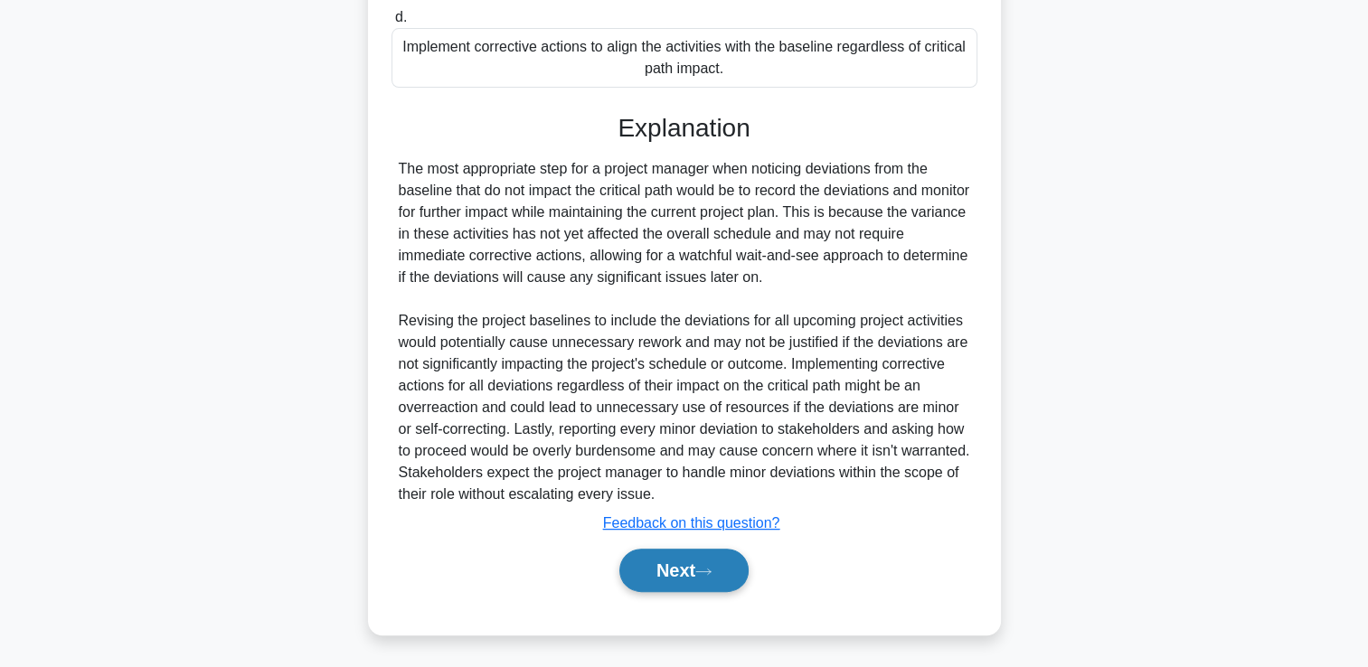
click at [705, 580] on button "Next" at bounding box center [683, 570] width 129 height 43
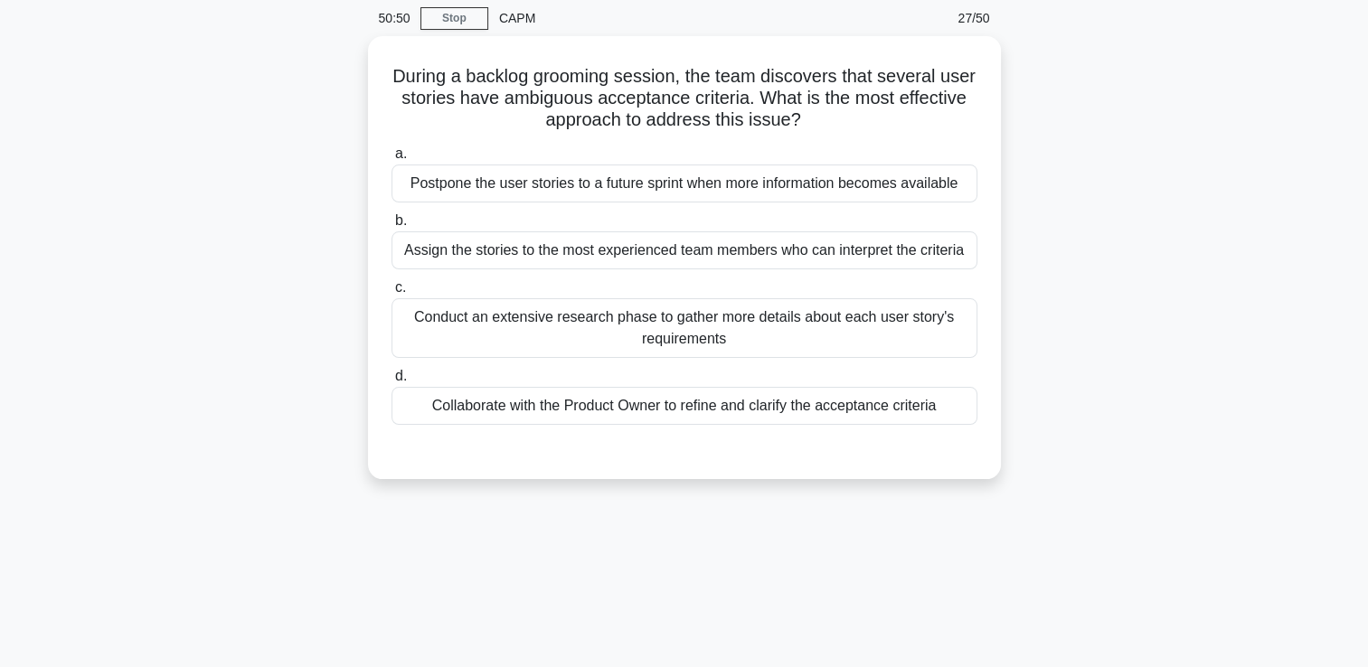
scroll to position [0, 0]
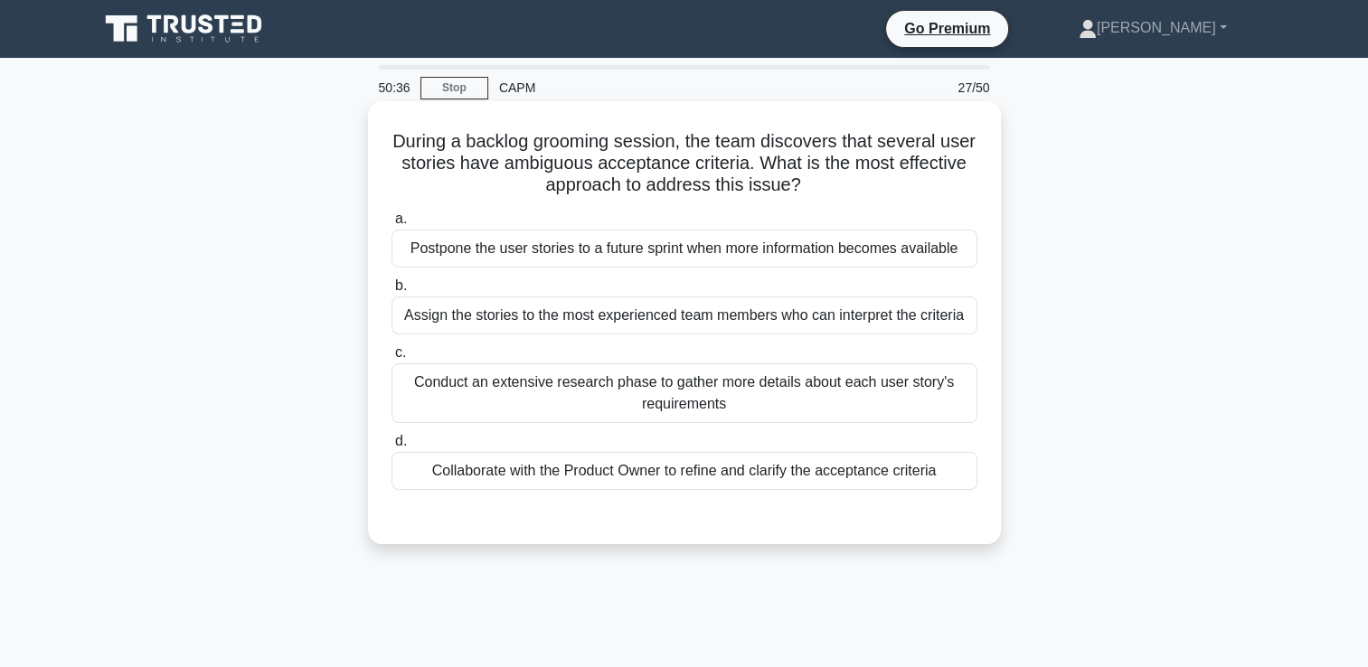
click at [951, 473] on div "Collaborate with the Product Owner to refine and clarify the acceptance criteria" at bounding box center [685, 471] width 586 height 38
click at [392, 448] on input "d. Collaborate with the Product Owner to refine and clarify the acceptance crit…" at bounding box center [392, 442] width 0 height 12
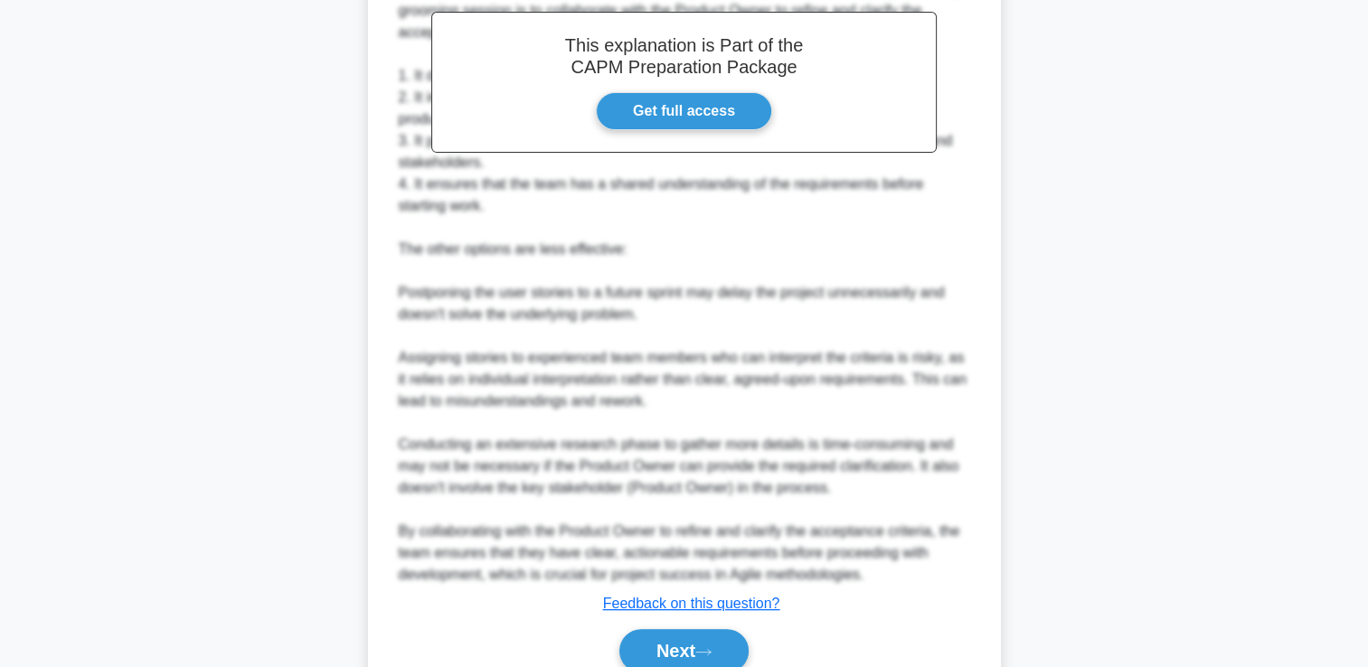
scroll to position [590, 0]
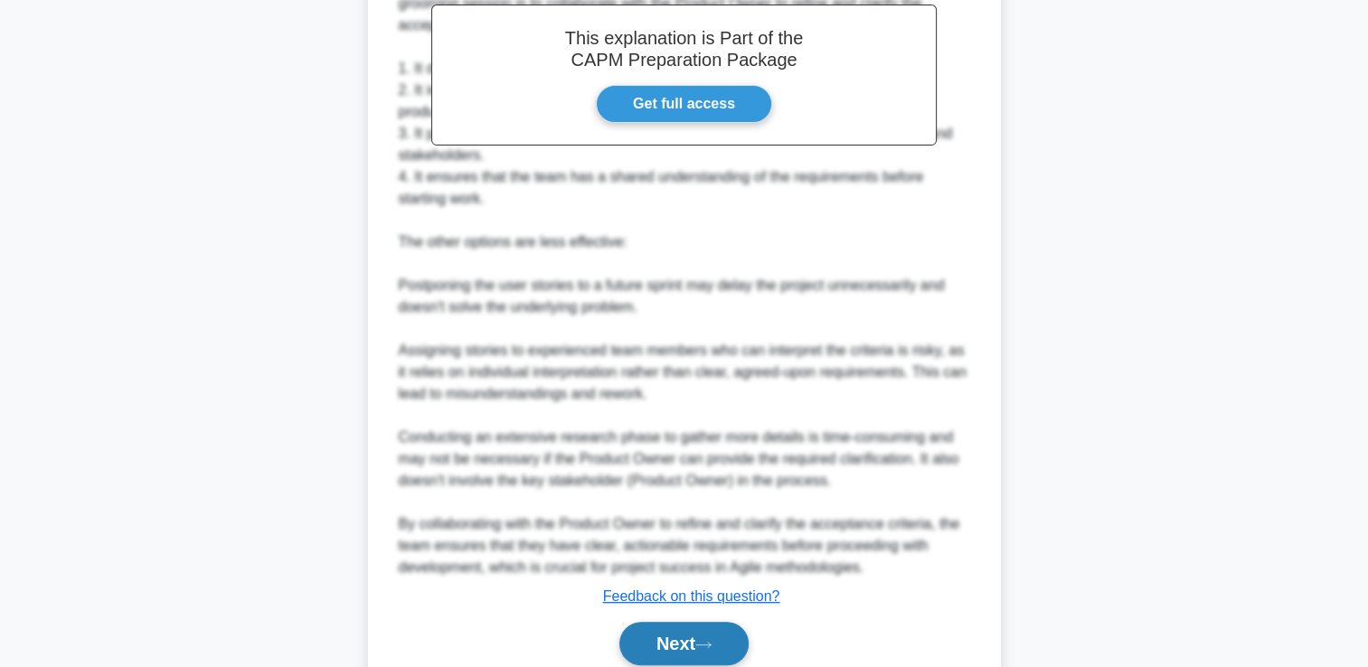
click at [734, 635] on button "Next" at bounding box center [683, 643] width 129 height 43
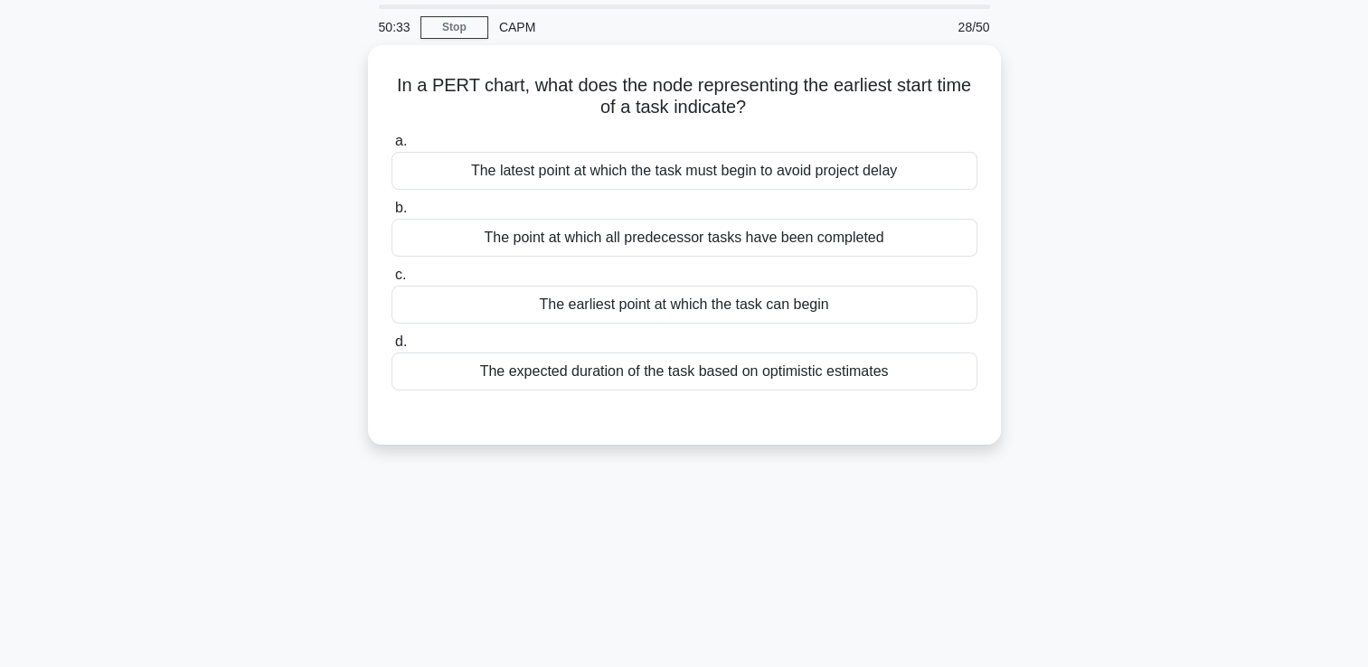
scroll to position [0, 0]
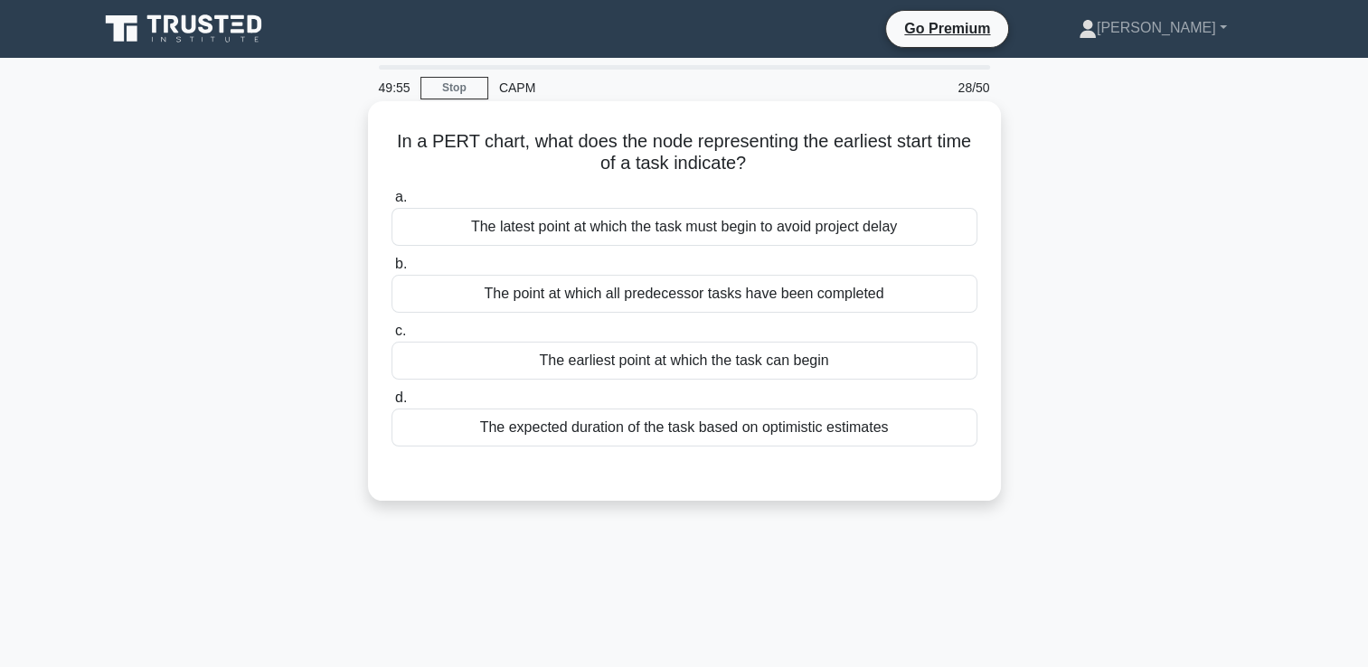
click at [538, 360] on div "The earliest point at which the task can begin" at bounding box center [685, 361] width 586 height 38
click at [392, 337] on input "c. The earliest point at which the task can begin" at bounding box center [392, 332] width 0 height 12
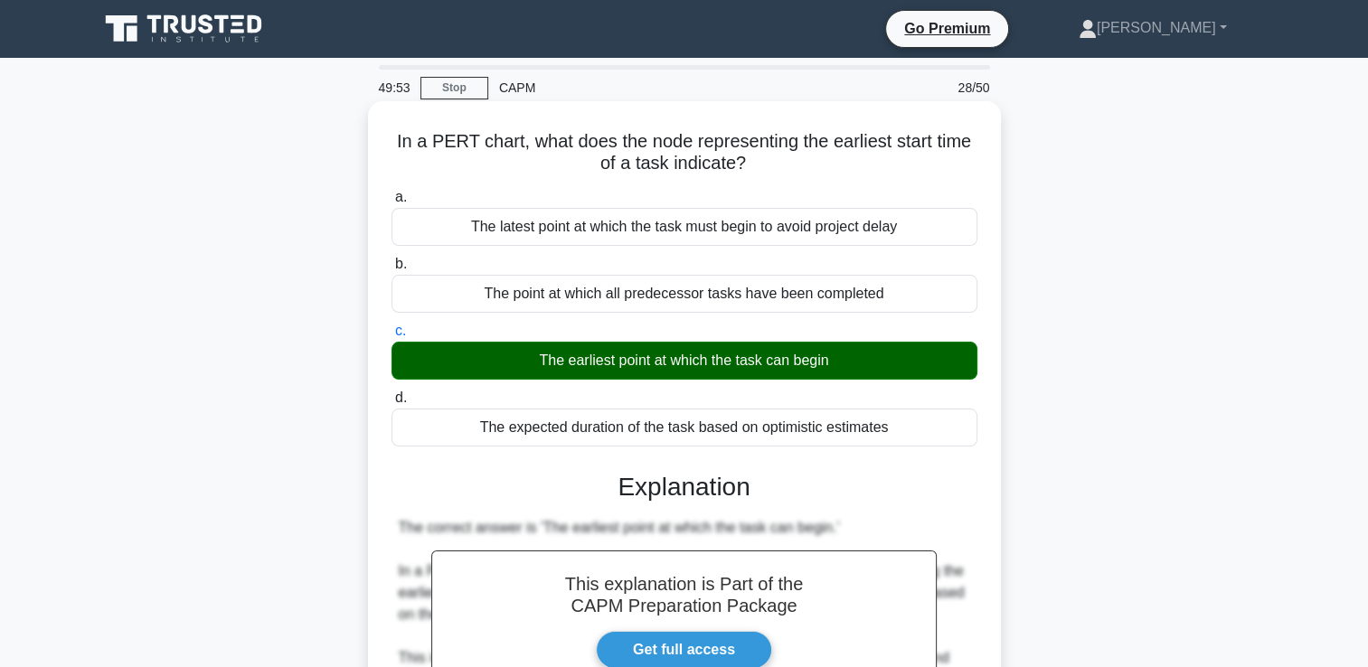
scroll to position [511, 0]
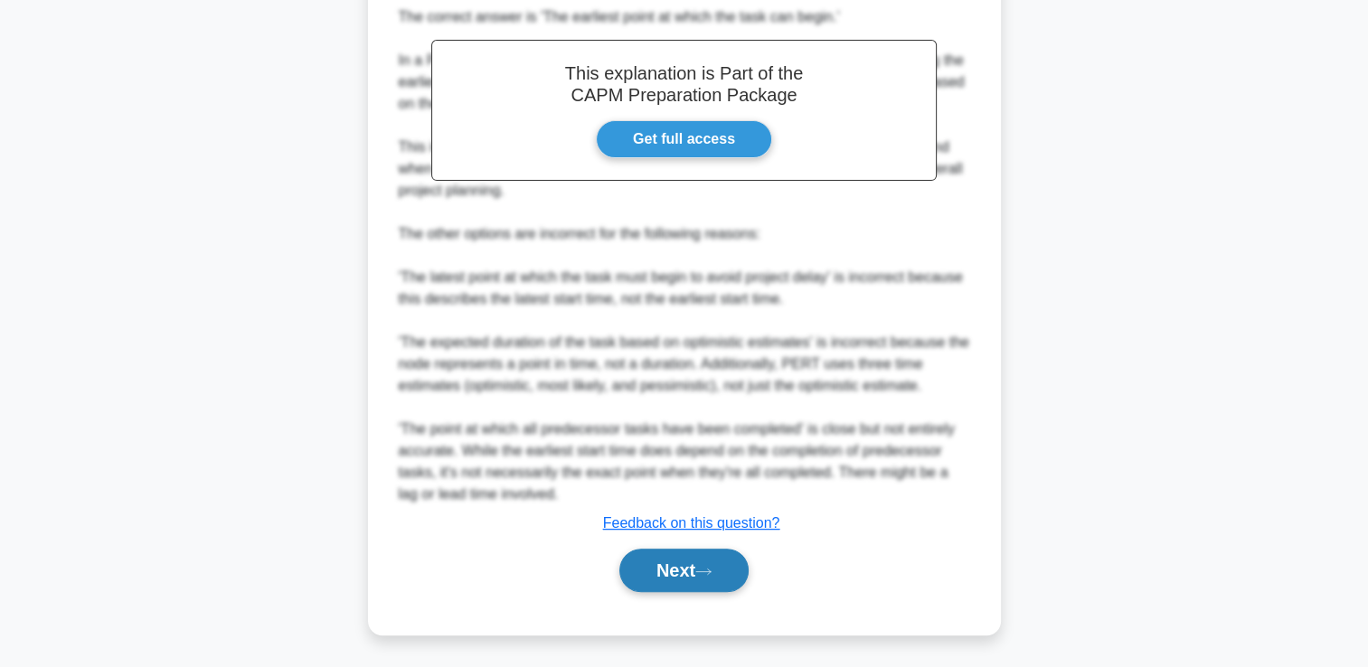
click at [683, 573] on button "Next" at bounding box center [683, 570] width 129 height 43
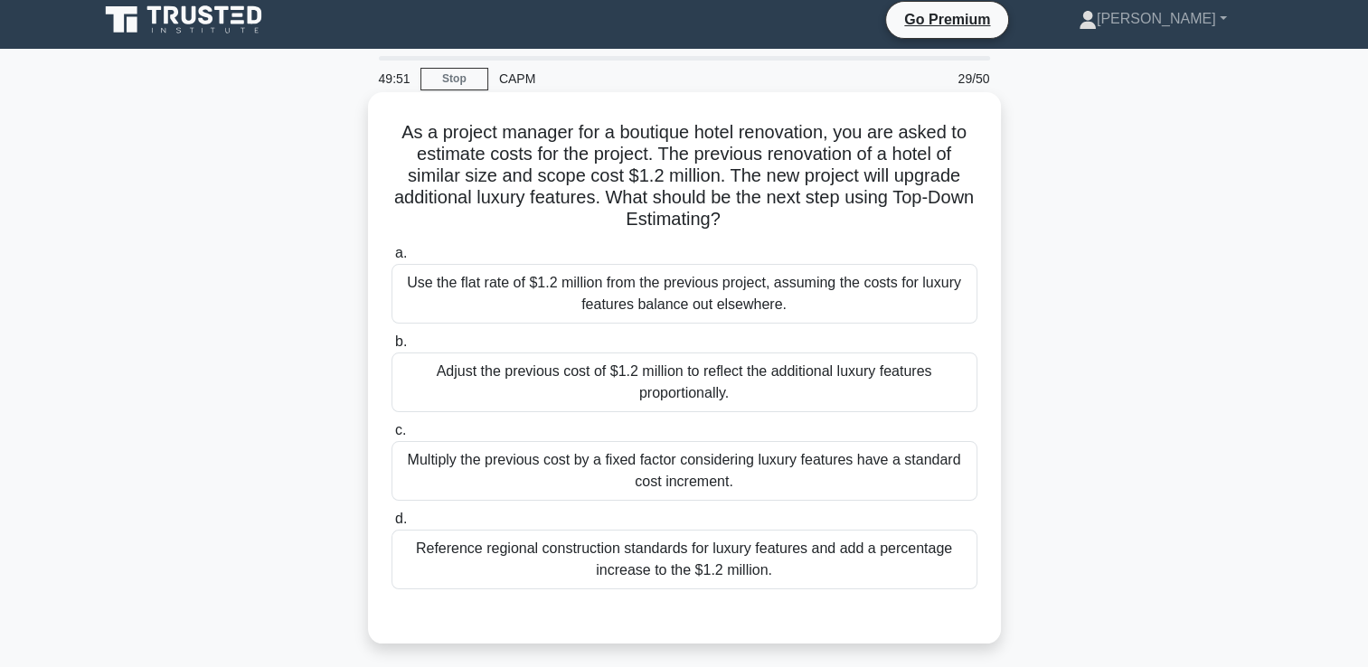
scroll to position [0, 0]
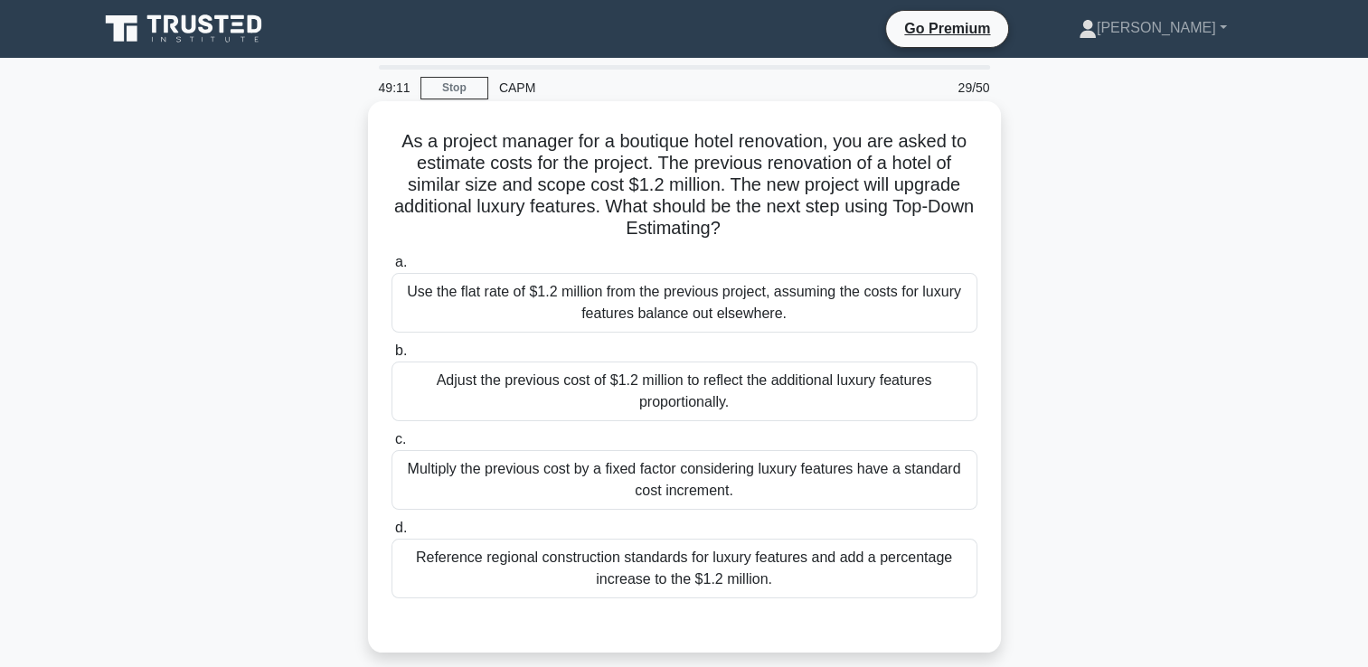
click at [869, 400] on div "Adjust the previous cost of $1.2 million to reflect the additional luxury featu…" at bounding box center [685, 392] width 586 height 60
click at [392, 357] on input "b. Adjust the previous cost of $1.2 million to reflect the additional luxury fe…" at bounding box center [392, 351] width 0 height 12
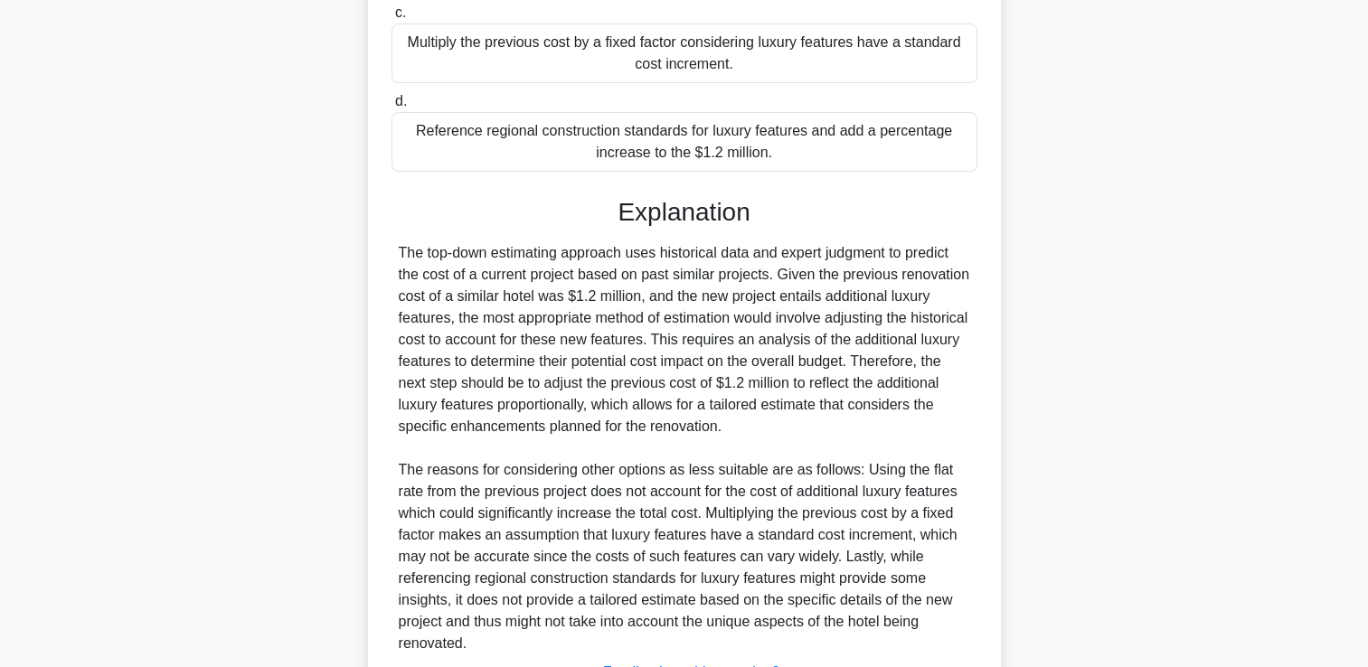
scroll to position [576, 0]
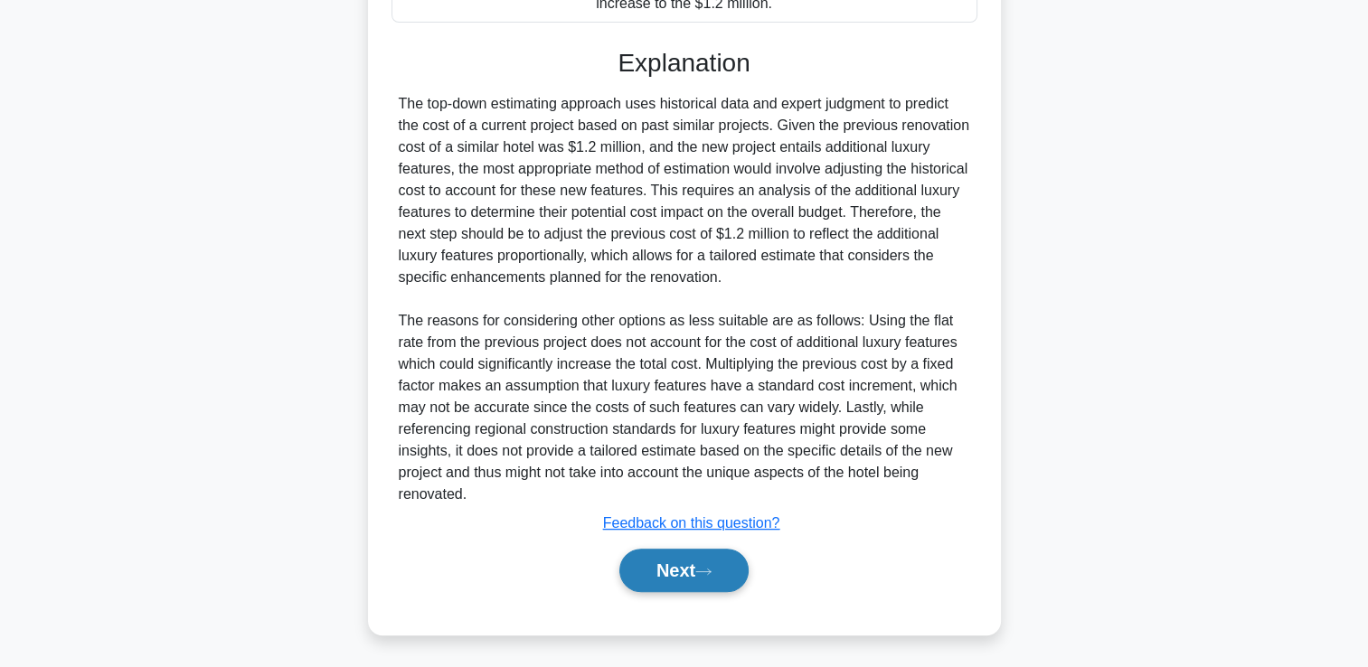
click at [701, 559] on button "Next" at bounding box center [683, 570] width 129 height 43
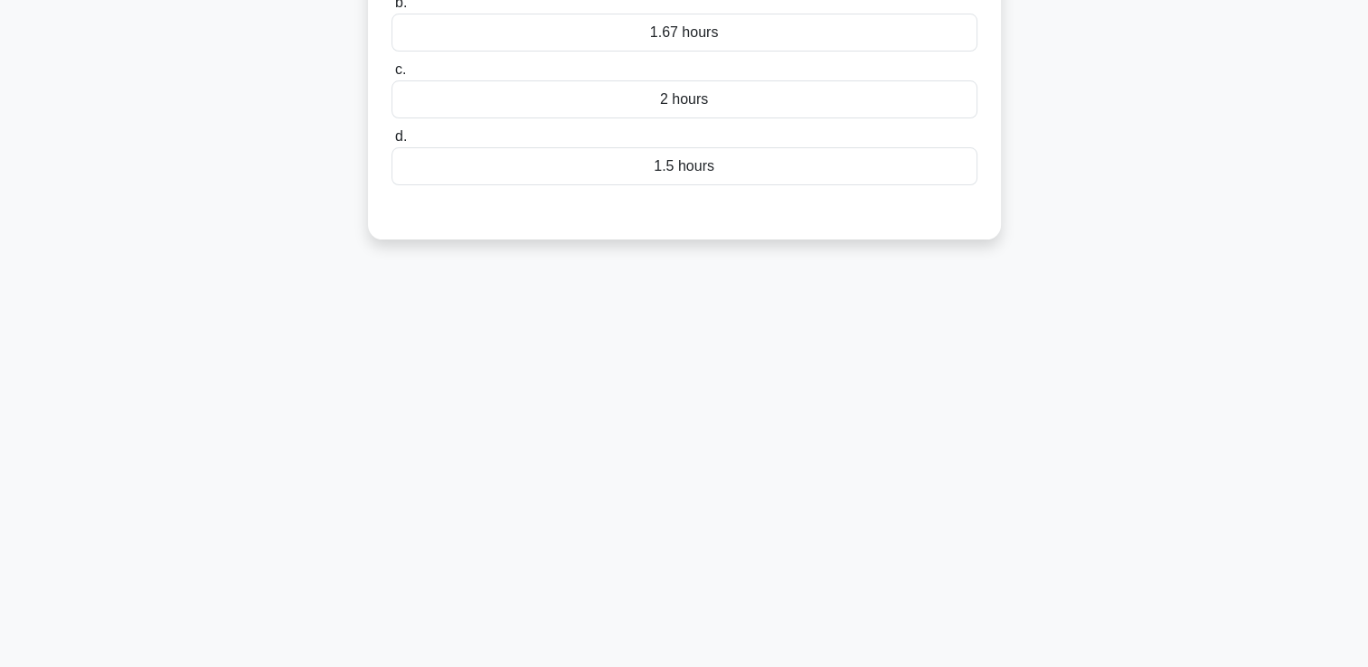
scroll to position [0, 0]
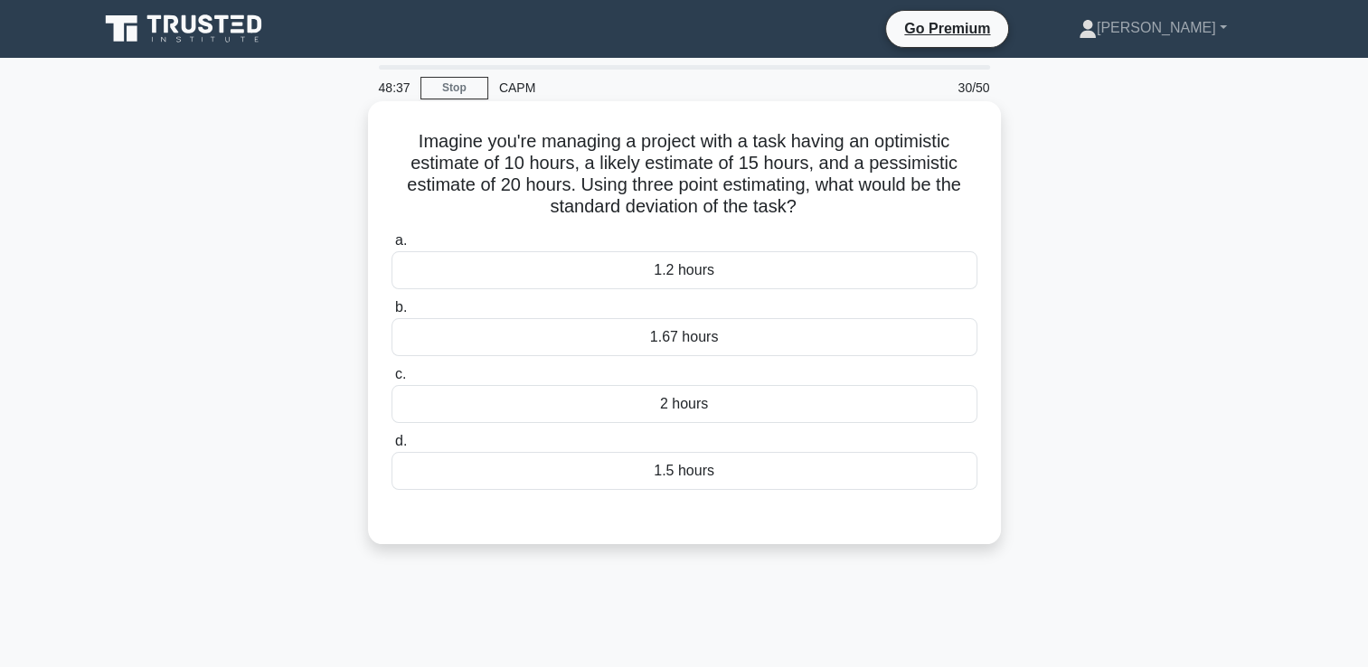
click at [717, 337] on div "1.67 hours" at bounding box center [685, 337] width 586 height 38
click at [392, 314] on input "b. 1.67 hours" at bounding box center [392, 308] width 0 height 12
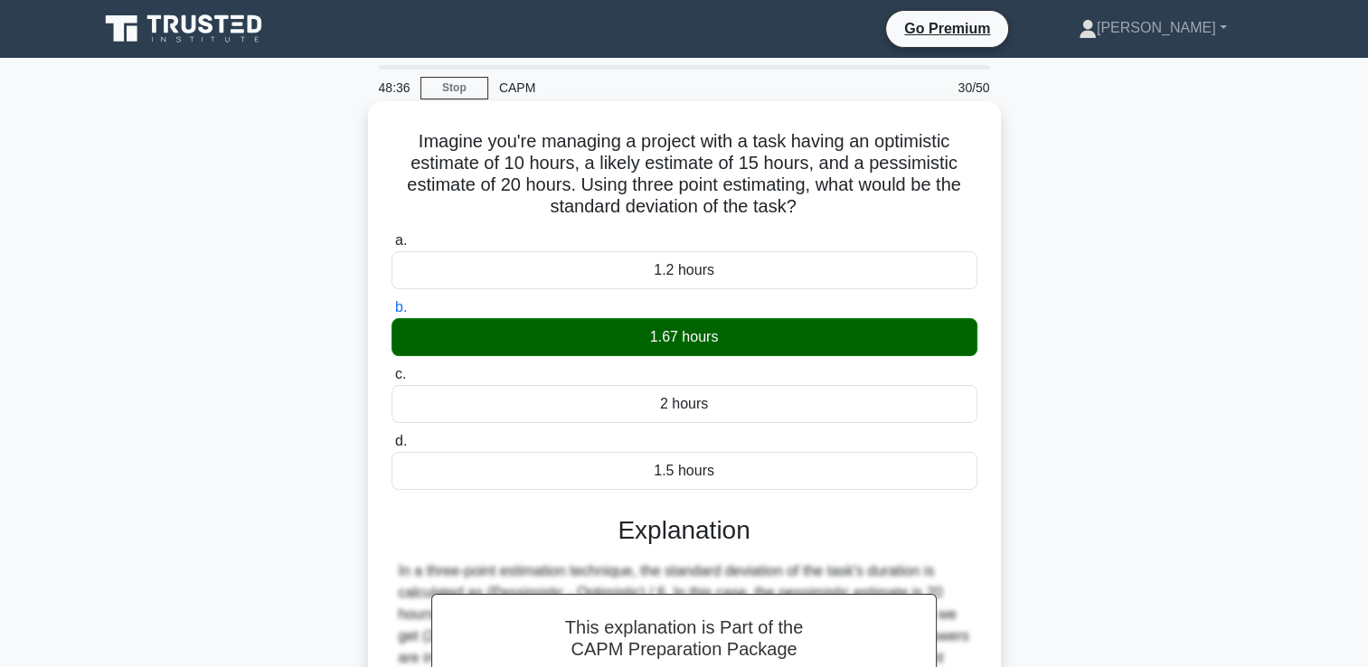
scroll to position [309, 0]
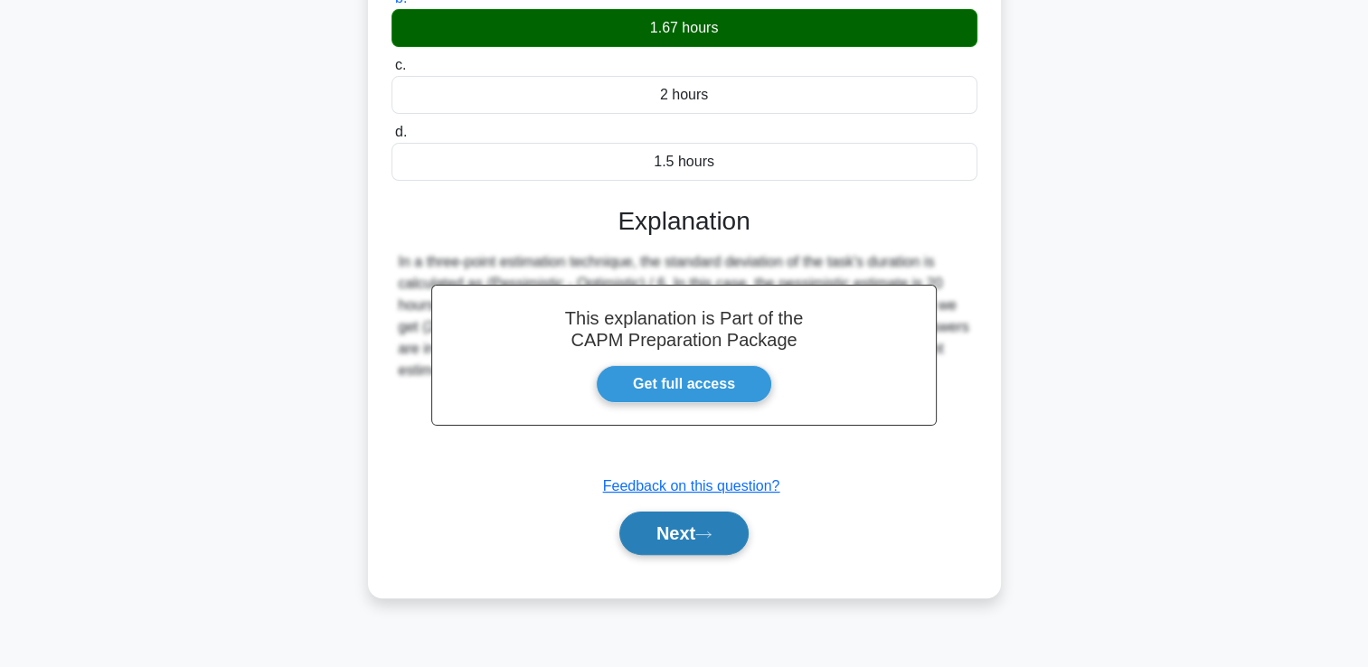
click at [698, 531] on button "Next" at bounding box center [683, 533] width 129 height 43
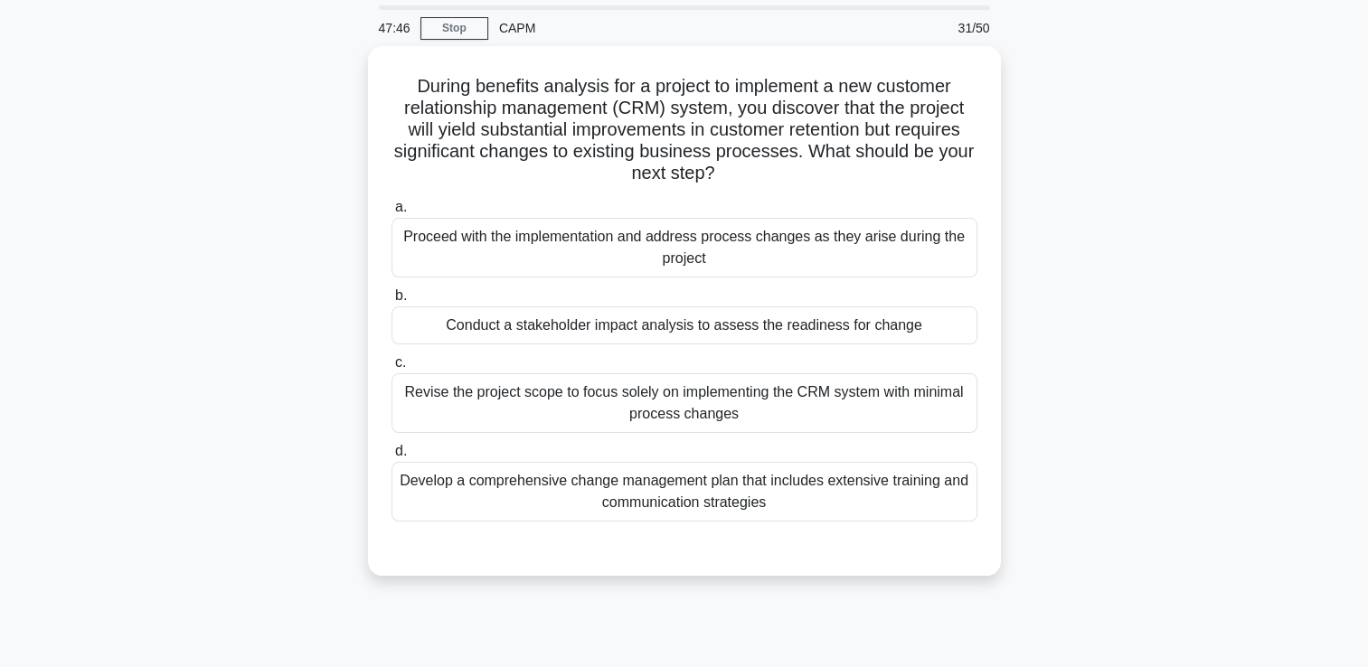
scroll to position [67, 0]
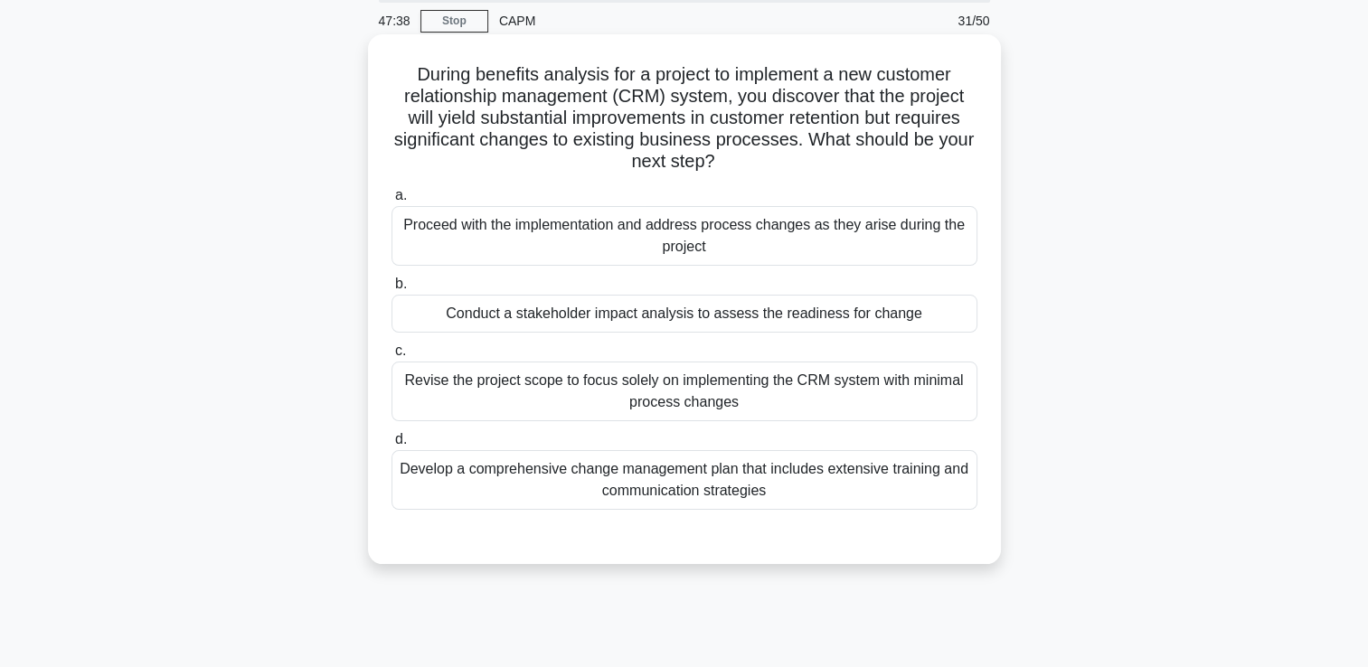
click at [896, 479] on div "Develop a comprehensive change management plan that includes extensive training…" at bounding box center [685, 480] width 586 height 60
click at [392, 446] on input "d. Develop a comprehensive change management plan that includes extensive train…" at bounding box center [392, 440] width 0 height 12
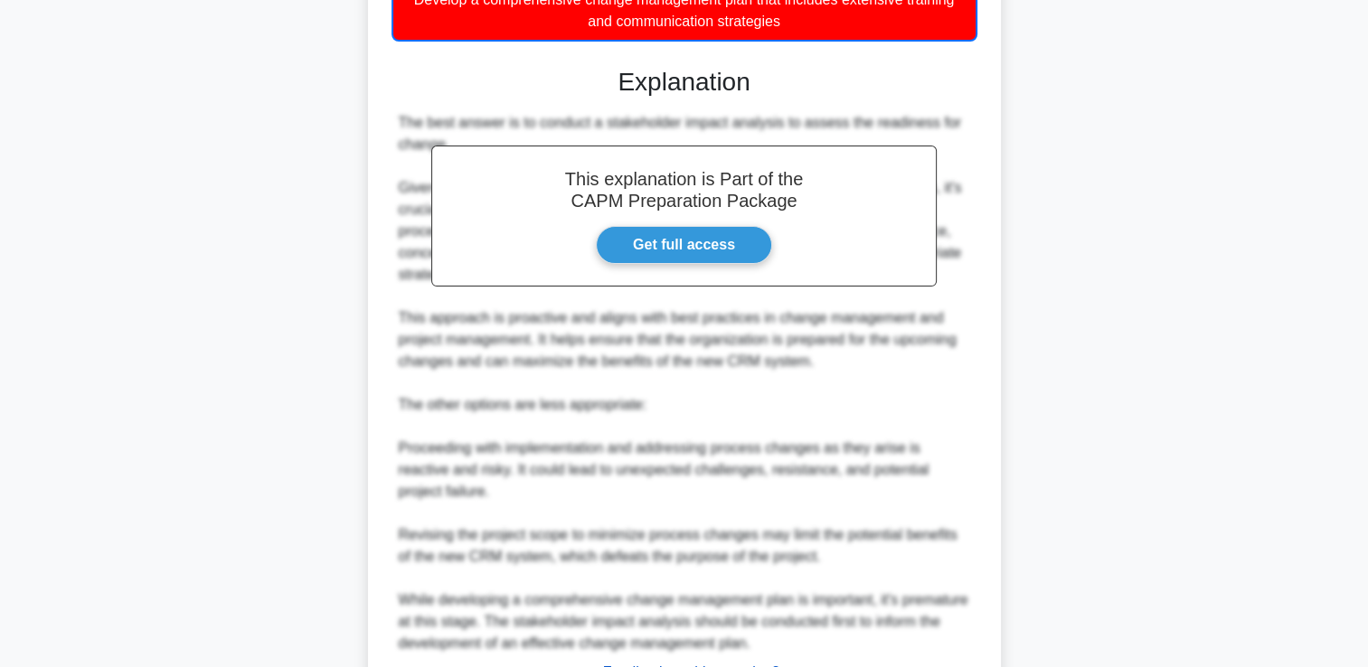
scroll to position [665, 0]
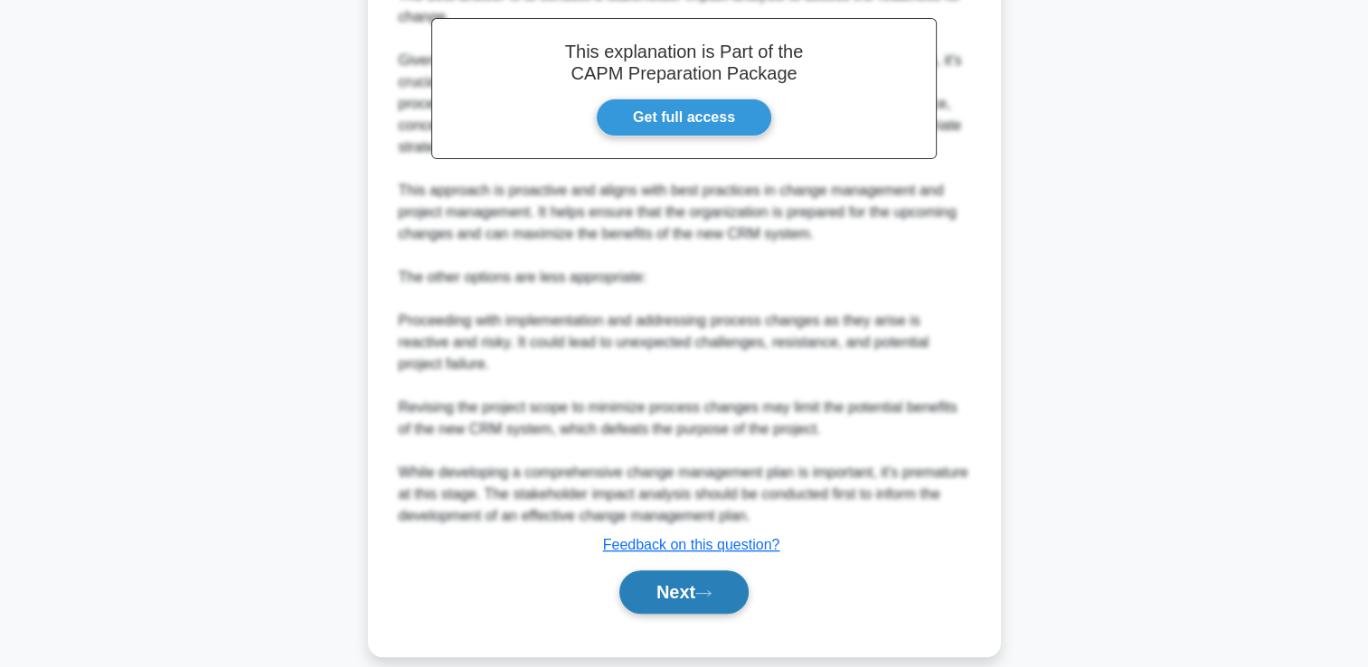
click at [695, 574] on button "Next" at bounding box center [683, 592] width 129 height 43
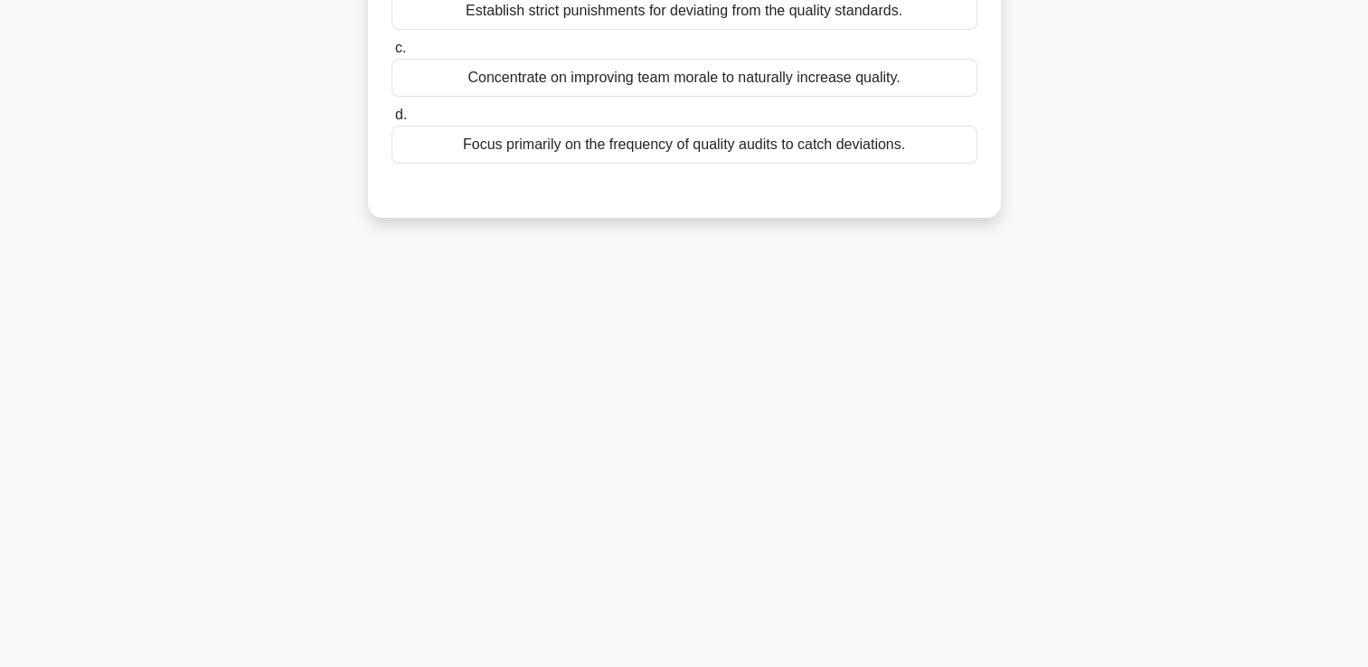
scroll to position [0, 0]
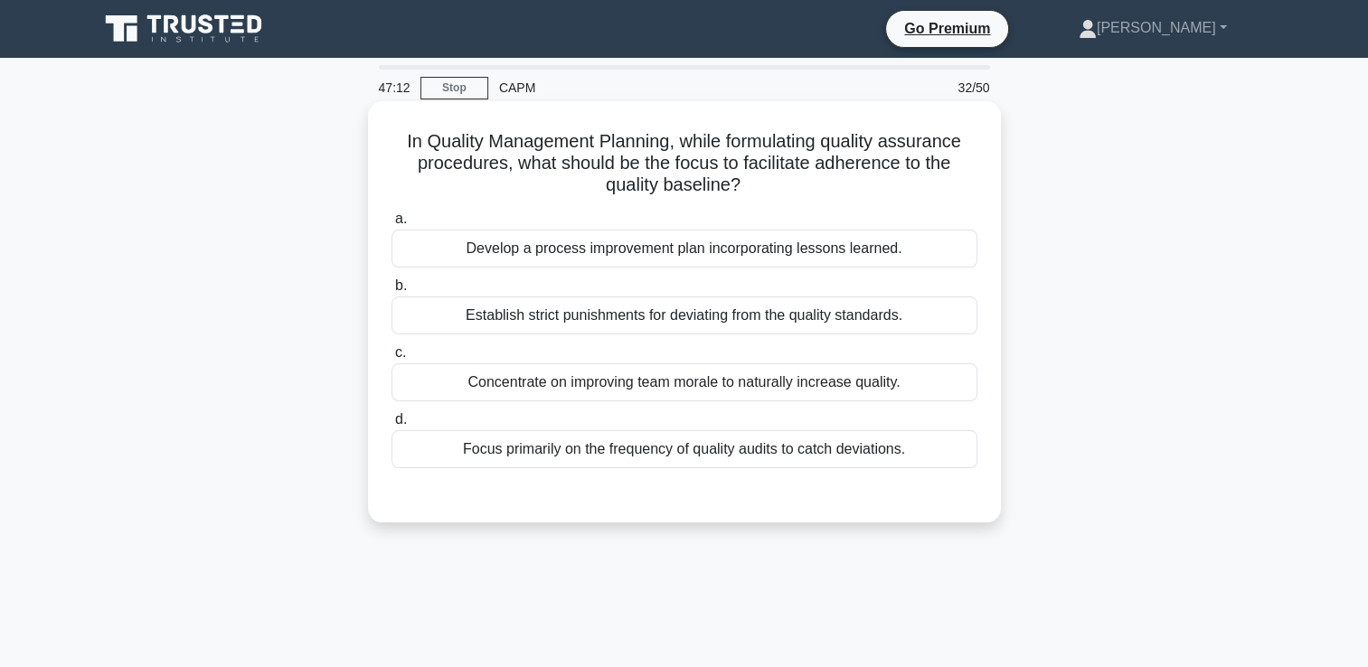
click at [917, 261] on div "Develop a process improvement plan incorporating lessons learned." at bounding box center [685, 249] width 586 height 38
click at [392, 225] on input "a. Develop a process improvement plan incorporating lessons learned." at bounding box center [392, 219] width 0 height 12
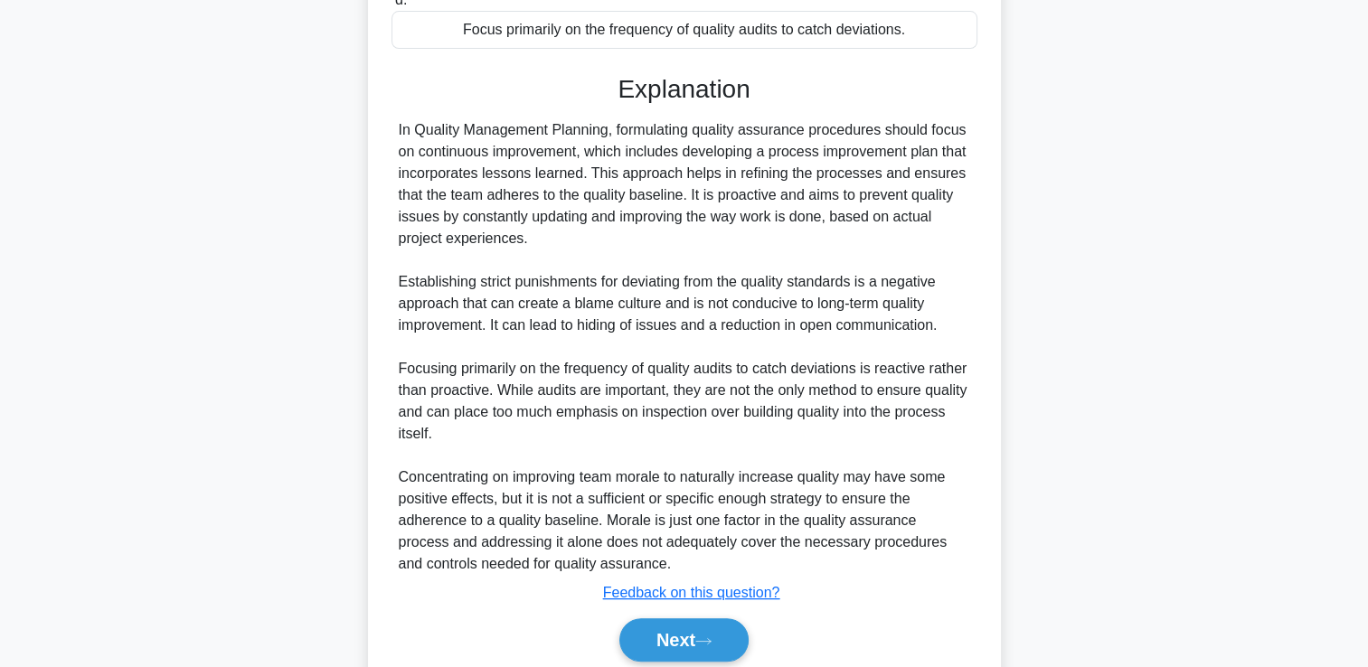
scroll to position [489, 0]
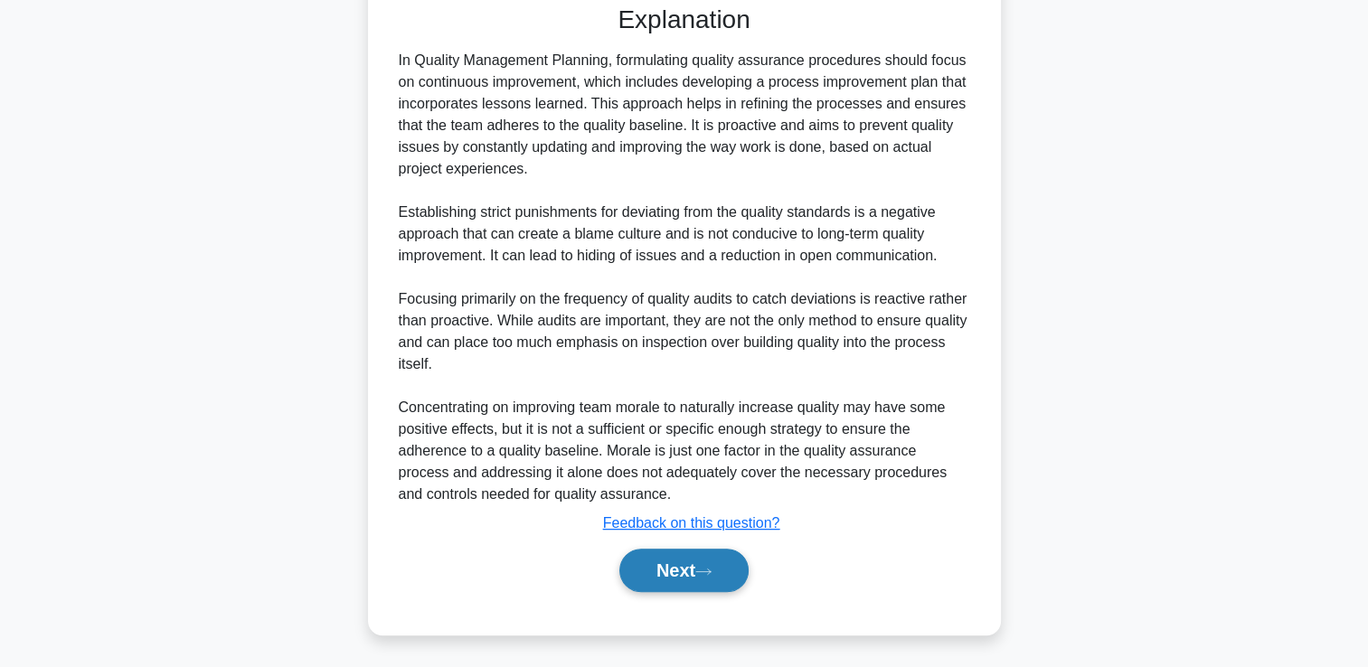
click at [694, 578] on button "Next" at bounding box center [683, 570] width 129 height 43
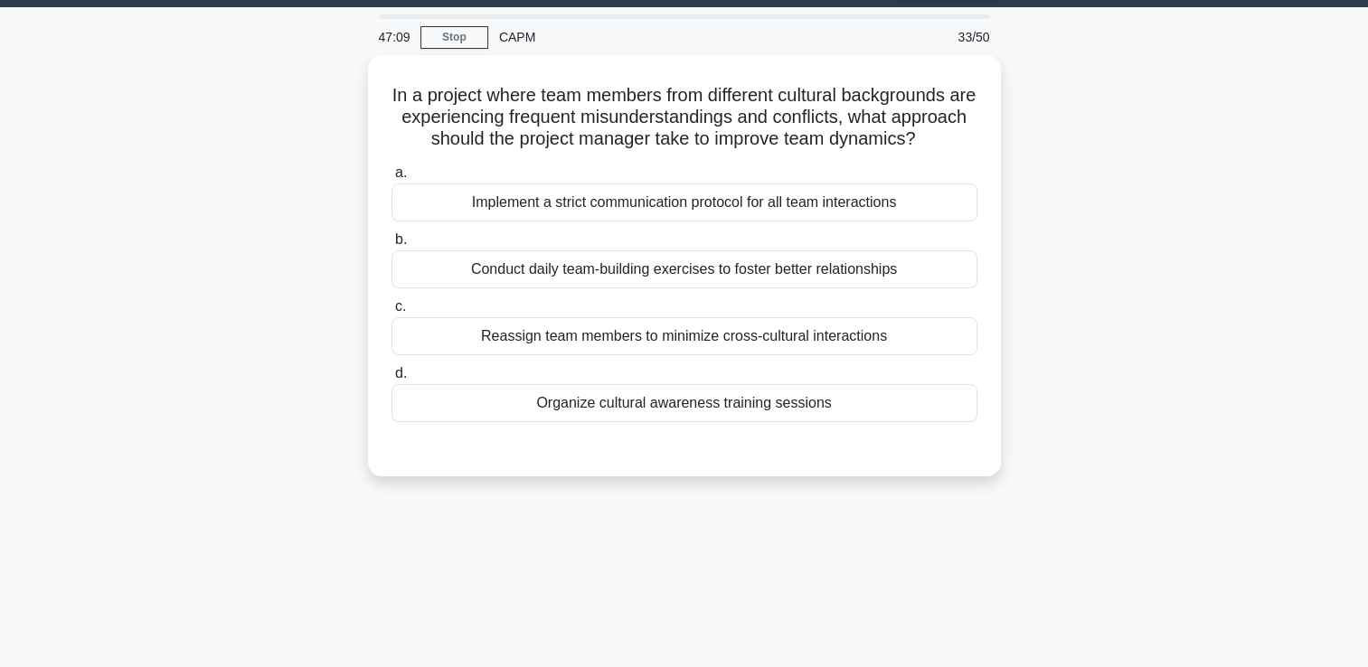
scroll to position [0, 0]
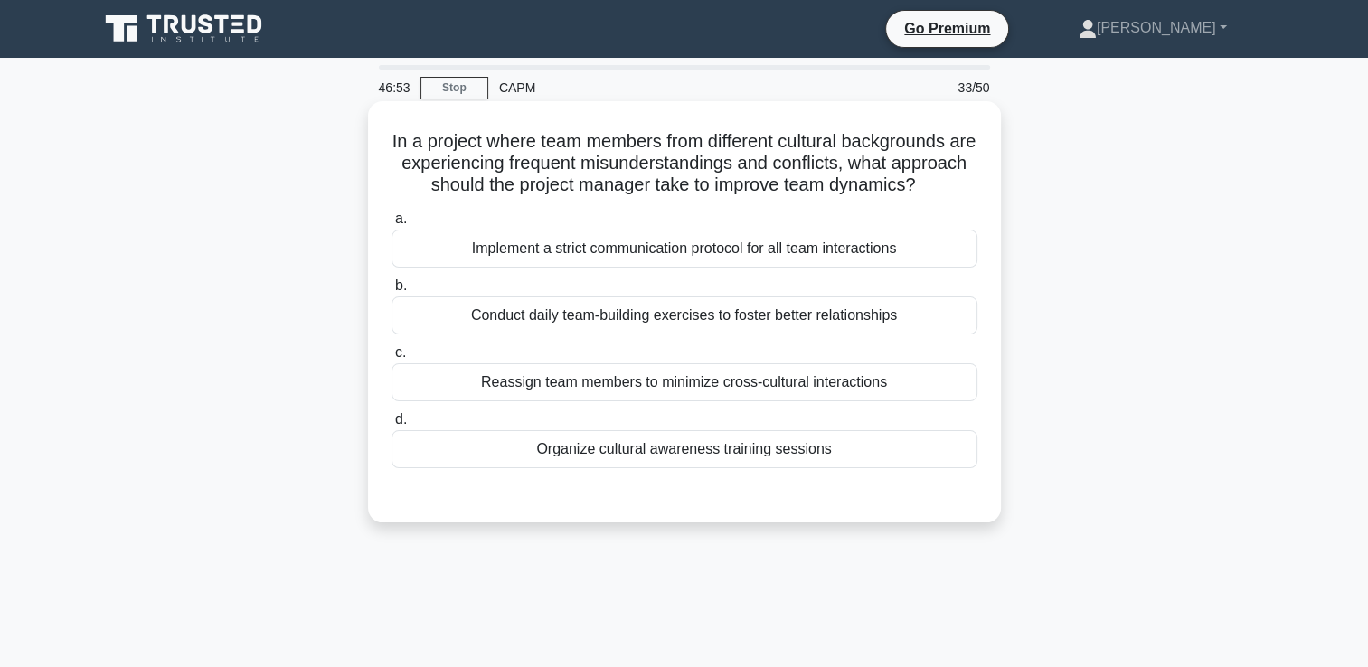
click at [895, 468] on div "Organize cultural awareness training sessions" at bounding box center [685, 449] width 586 height 38
click at [392, 426] on input "d. Organize cultural awareness training sessions" at bounding box center [392, 420] width 0 height 12
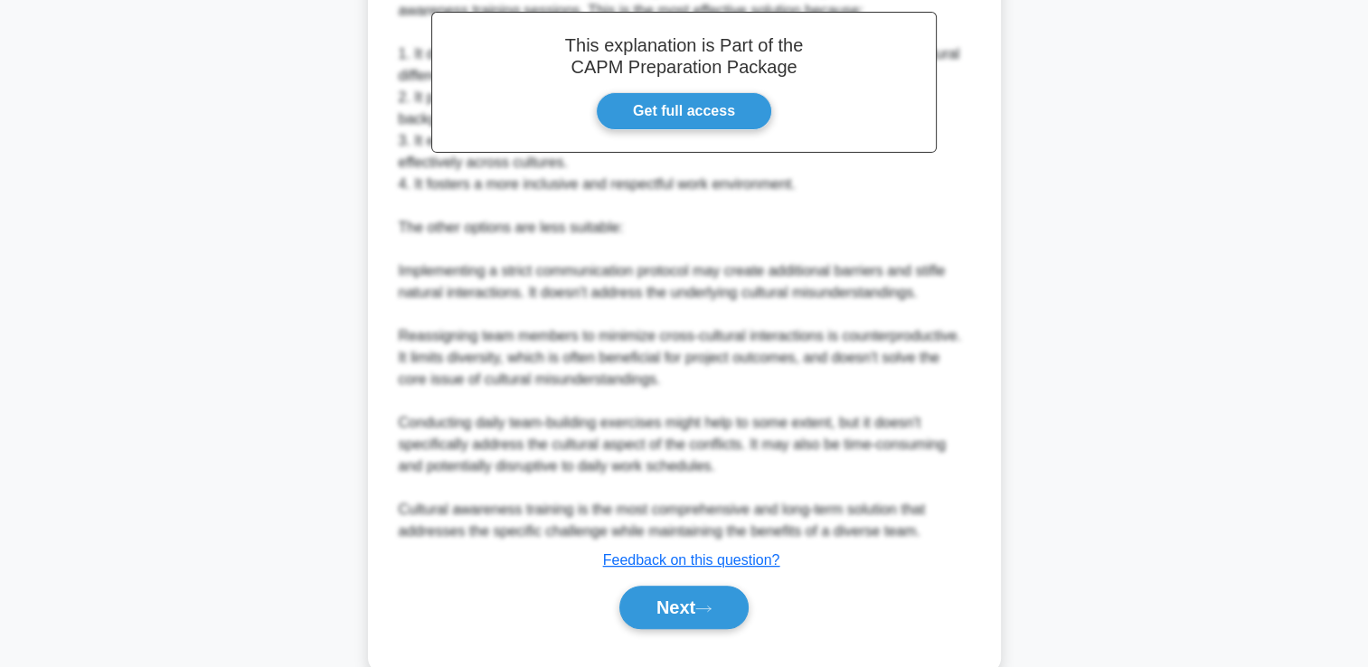
scroll to position [619, 0]
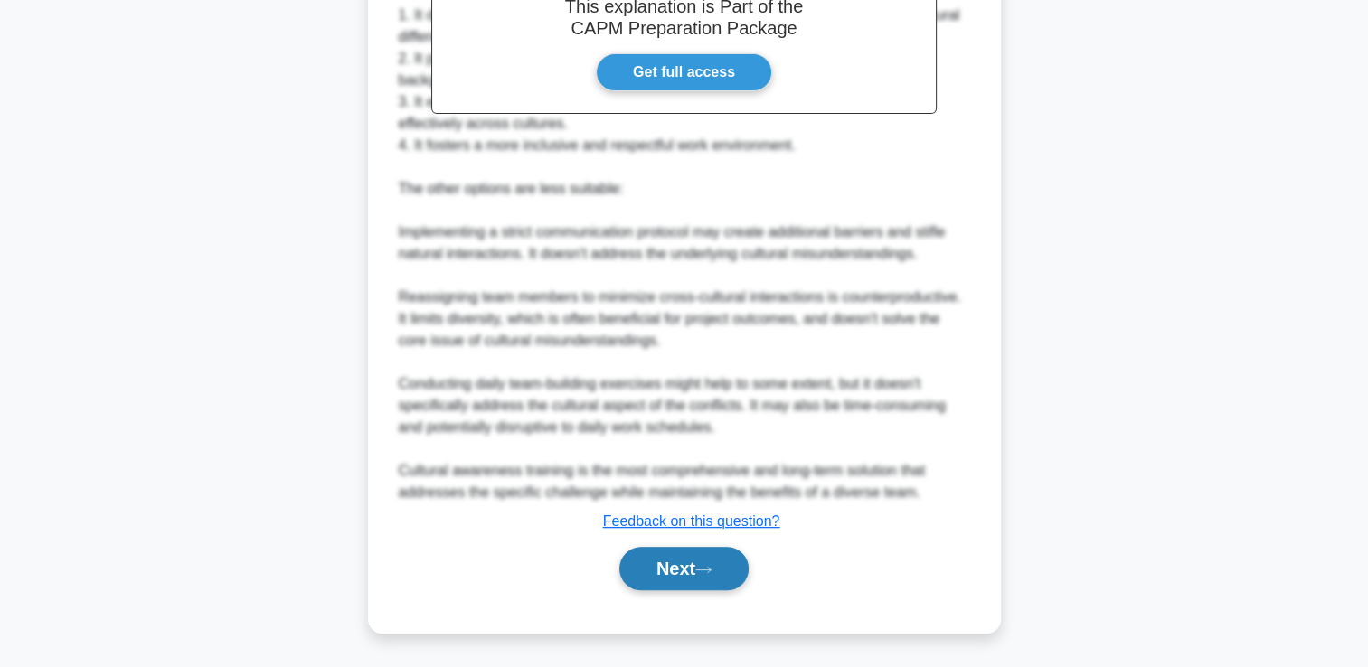
click at [699, 590] on button "Next" at bounding box center [683, 568] width 129 height 43
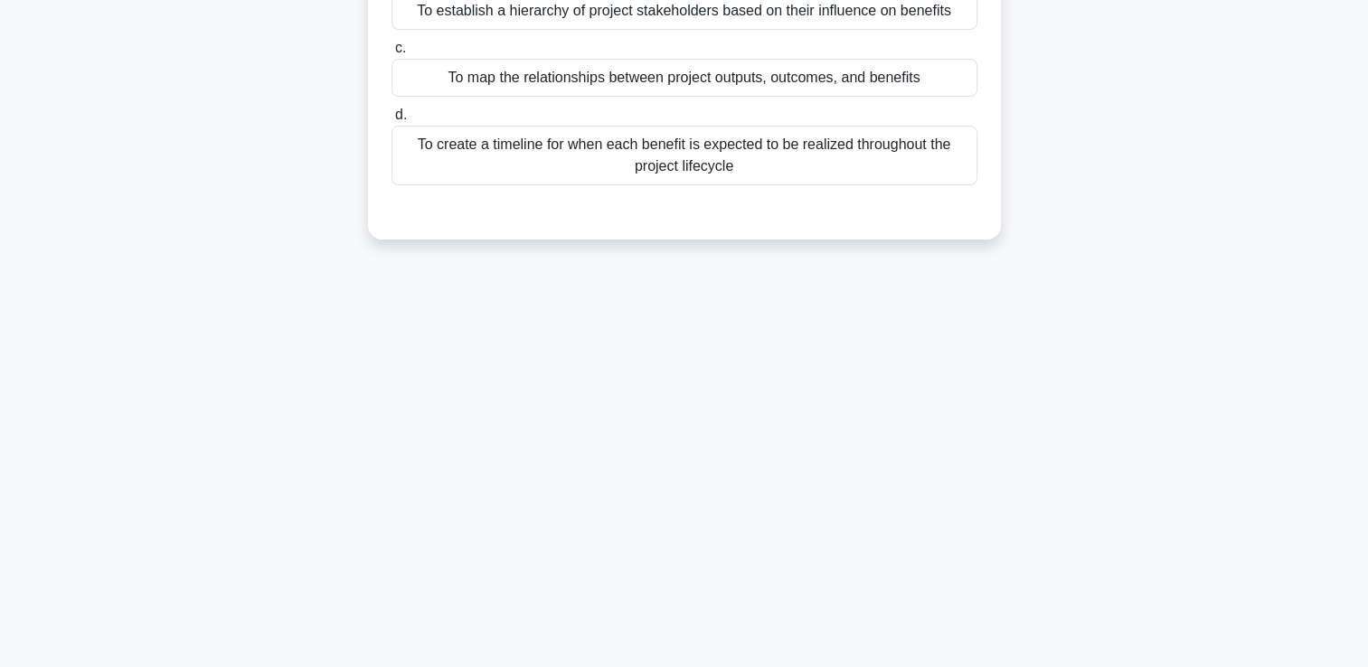
scroll to position [0, 0]
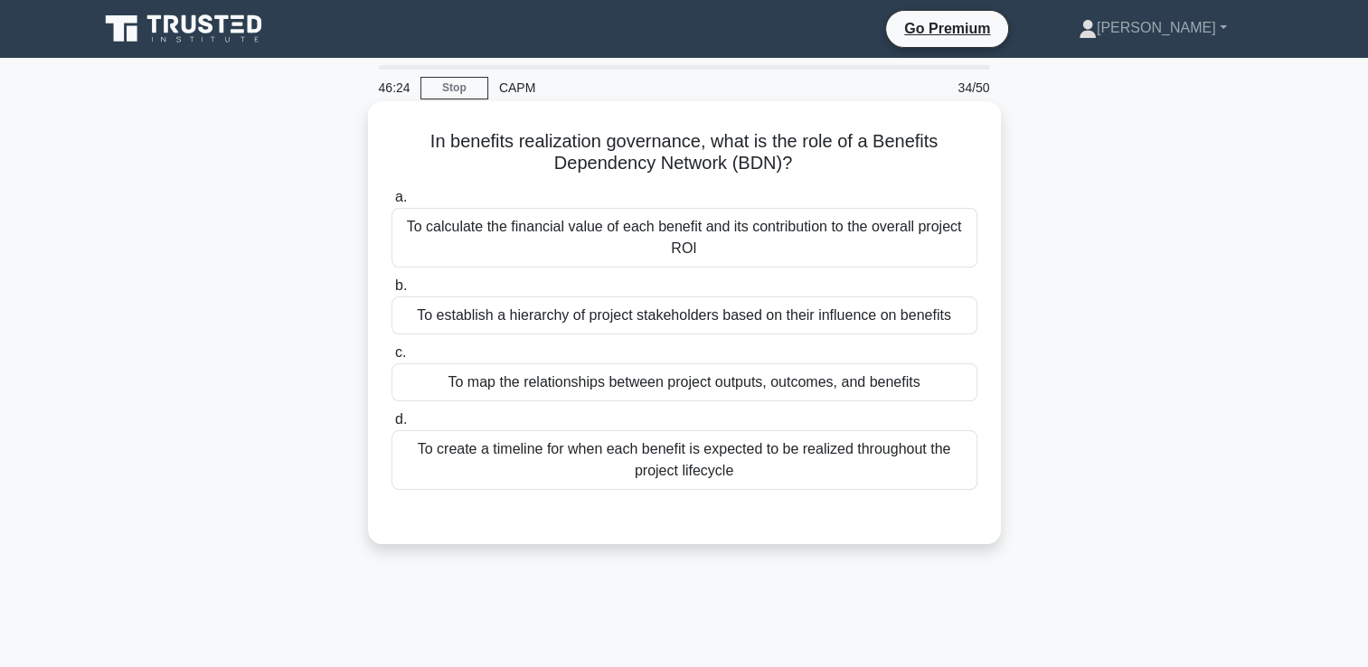
click at [900, 447] on div "To create a timeline for when each benefit is expected to be realized throughou…" at bounding box center [685, 460] width 586 height 60
click at [392, 426] on input "d. To create a timeline for when each benefit is expected to be realized throug…" at bounding box center [392, 420] width 0 height 12
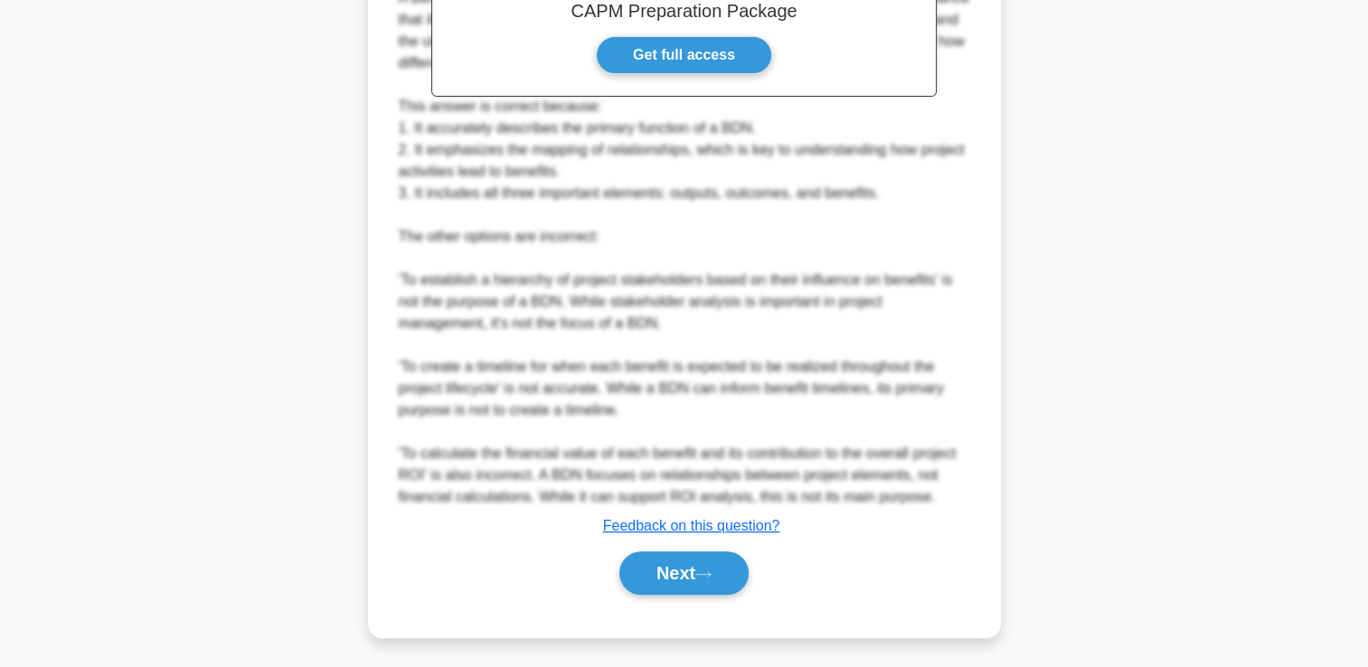
scroll to position [643, 0]
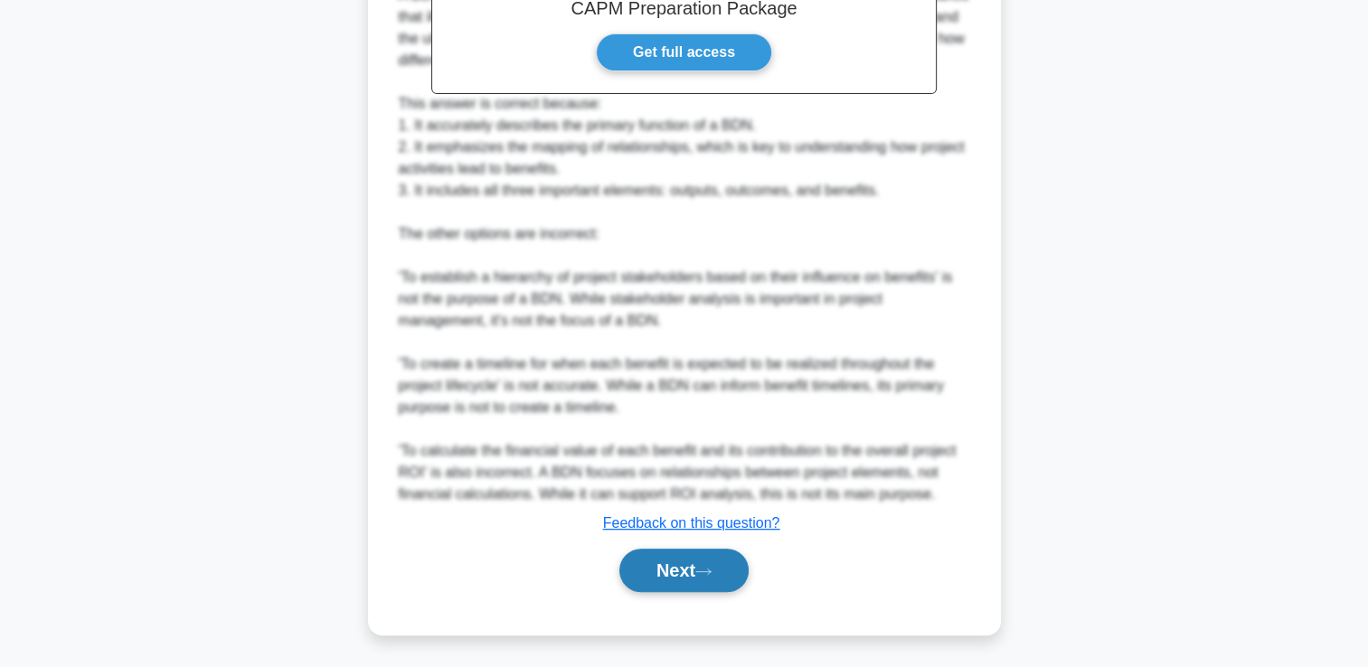
click at [723, 582] on button "Next" at bounding box center [683, 570] width 129 height 43
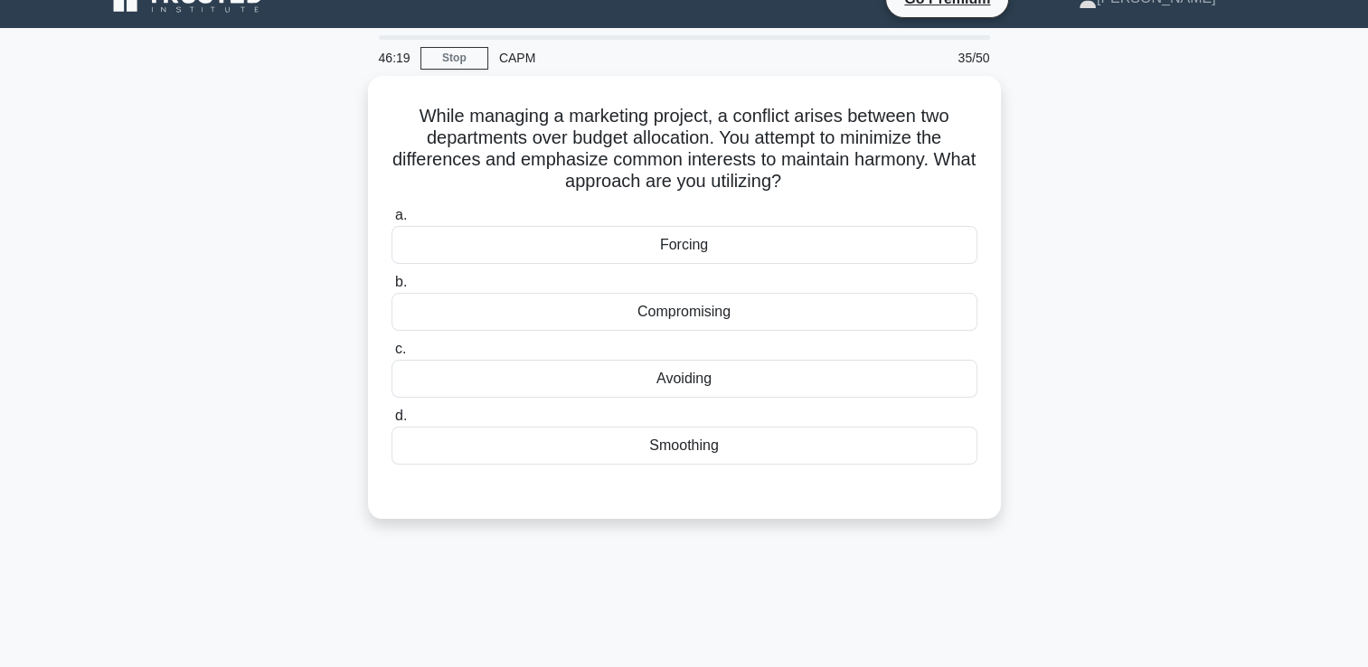
scroll to position [0, 0]
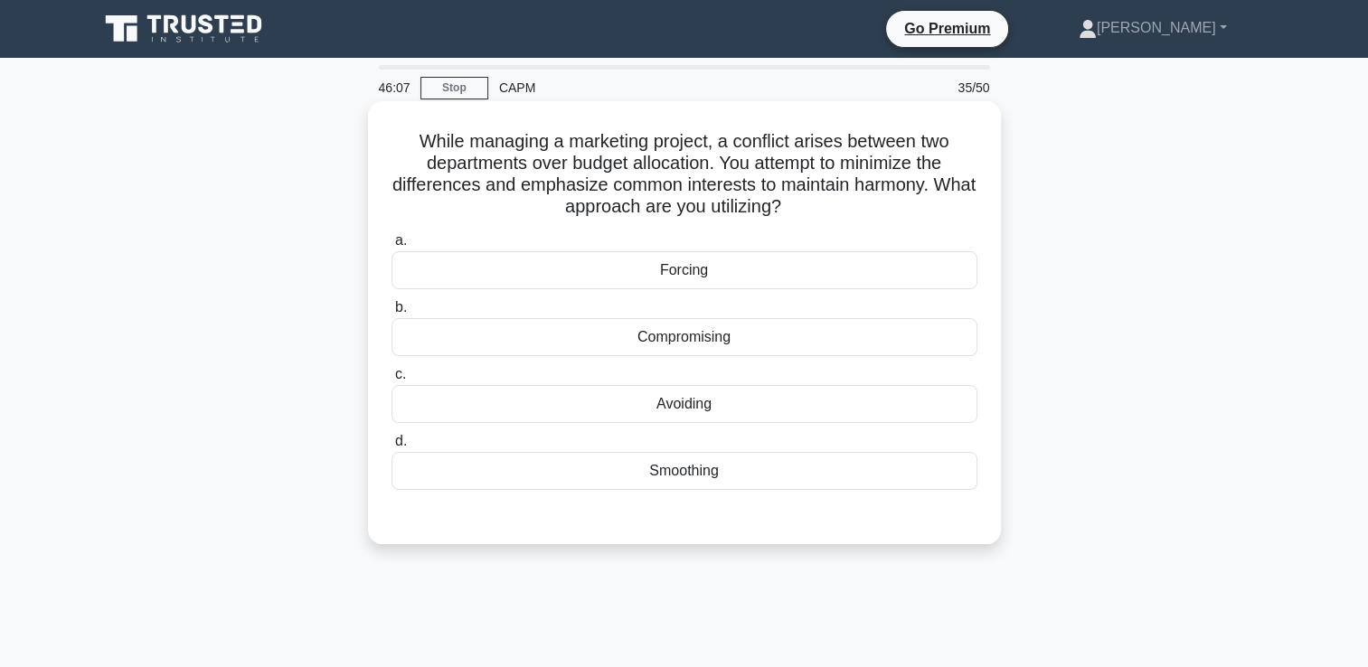
click at [915, 466] on div "Smoothing" at bounding box center [685, 471] width 586 height 38
click at [392, 448] on input "d. Smoothing" at bounding box center [392, 442] width 0 height 12
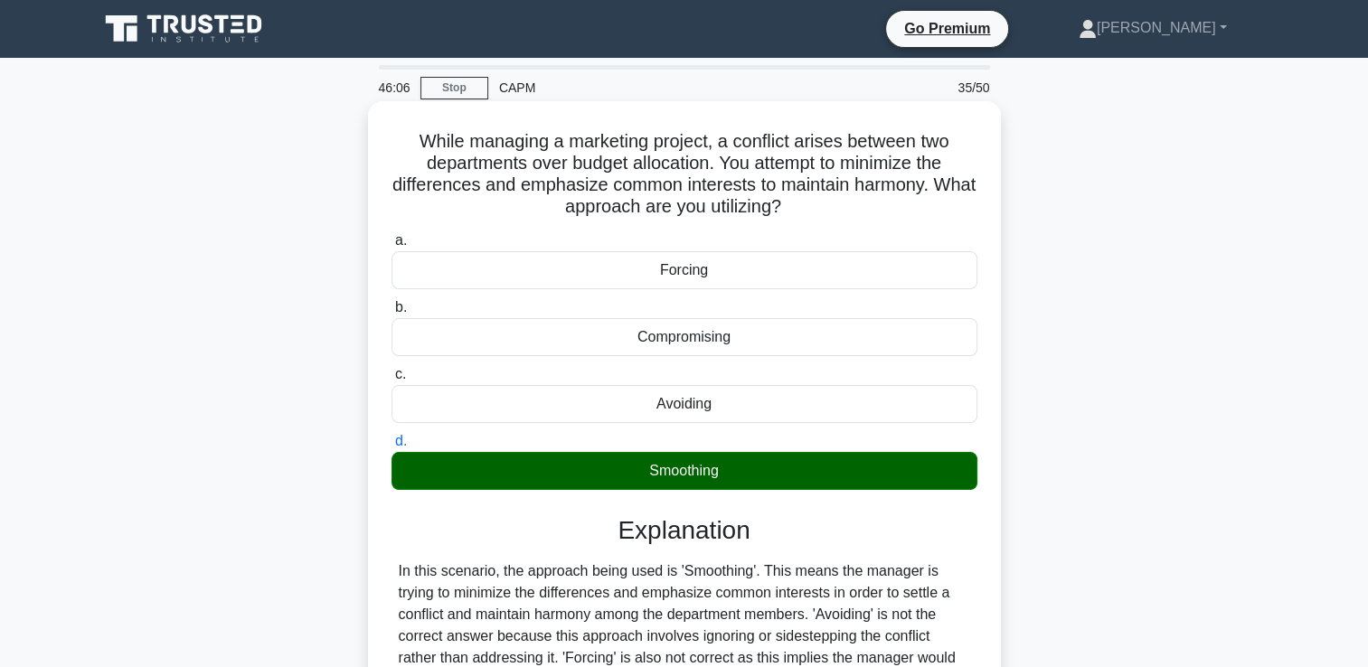
scroll to position [309, 0]
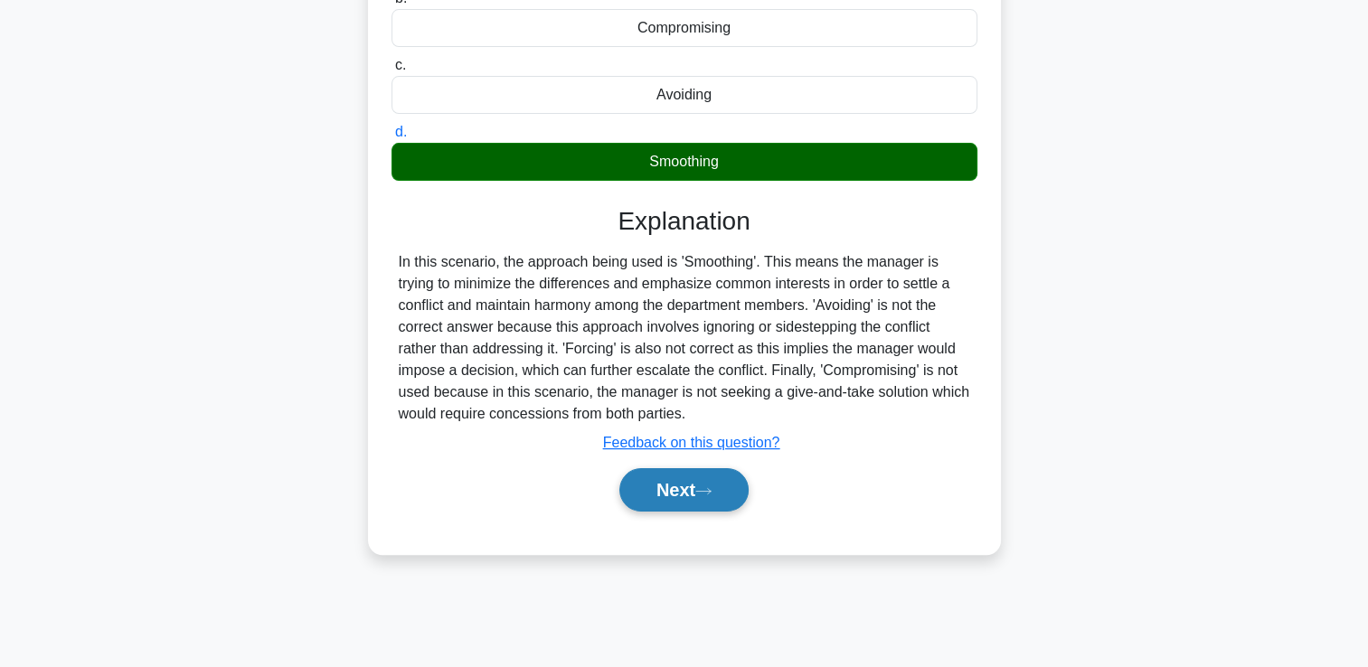
click at [688, 505] on button "Next" at bounding box center [683, 489] width 129 height 43
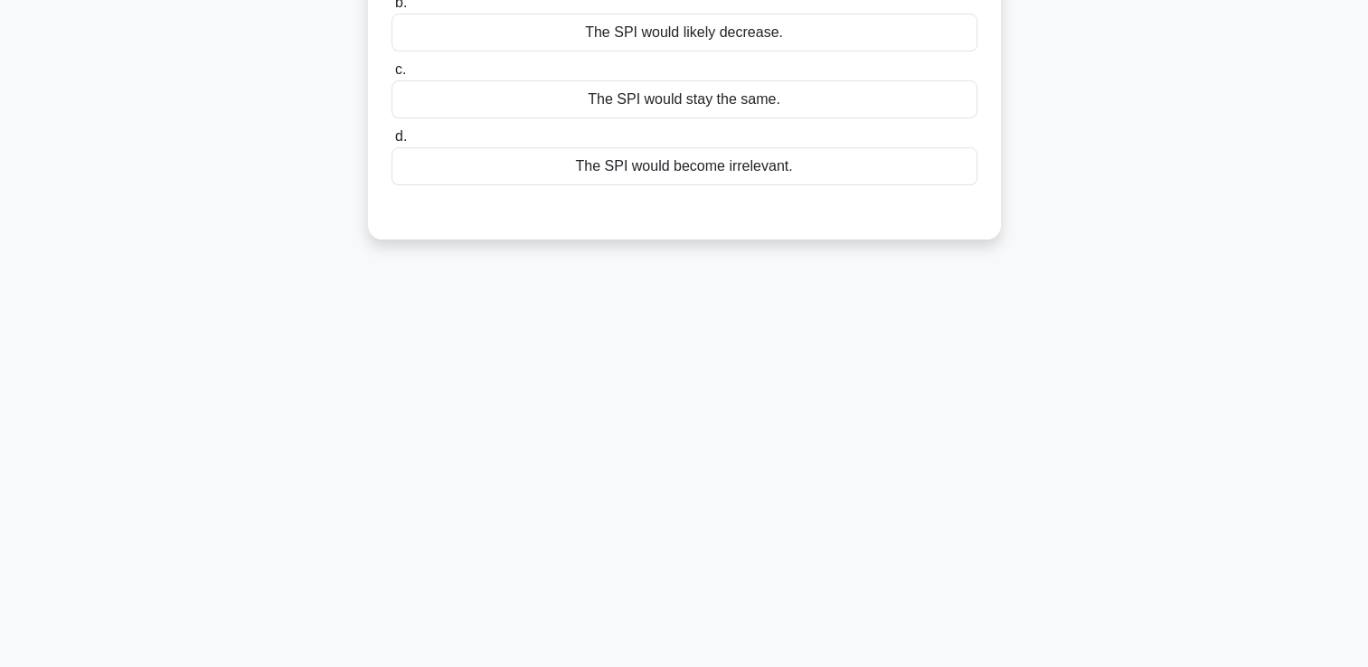
scroll to position [0, 0]
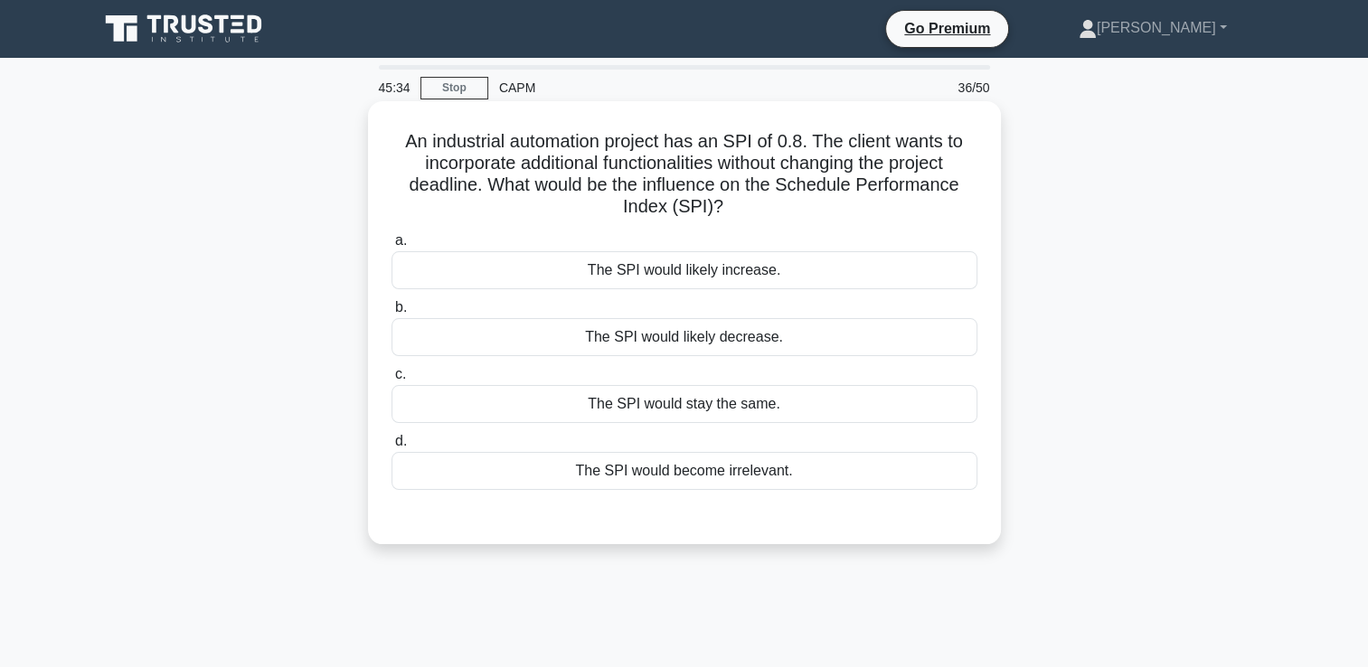
click at [796, 342] on div "The SPI would likely decrease." at bounding box center [685, 337] width 586 height 38
click at [392, 314] on input "b. The SPI would likely decrease." at bounding box center [392, 308] width 0 height 12
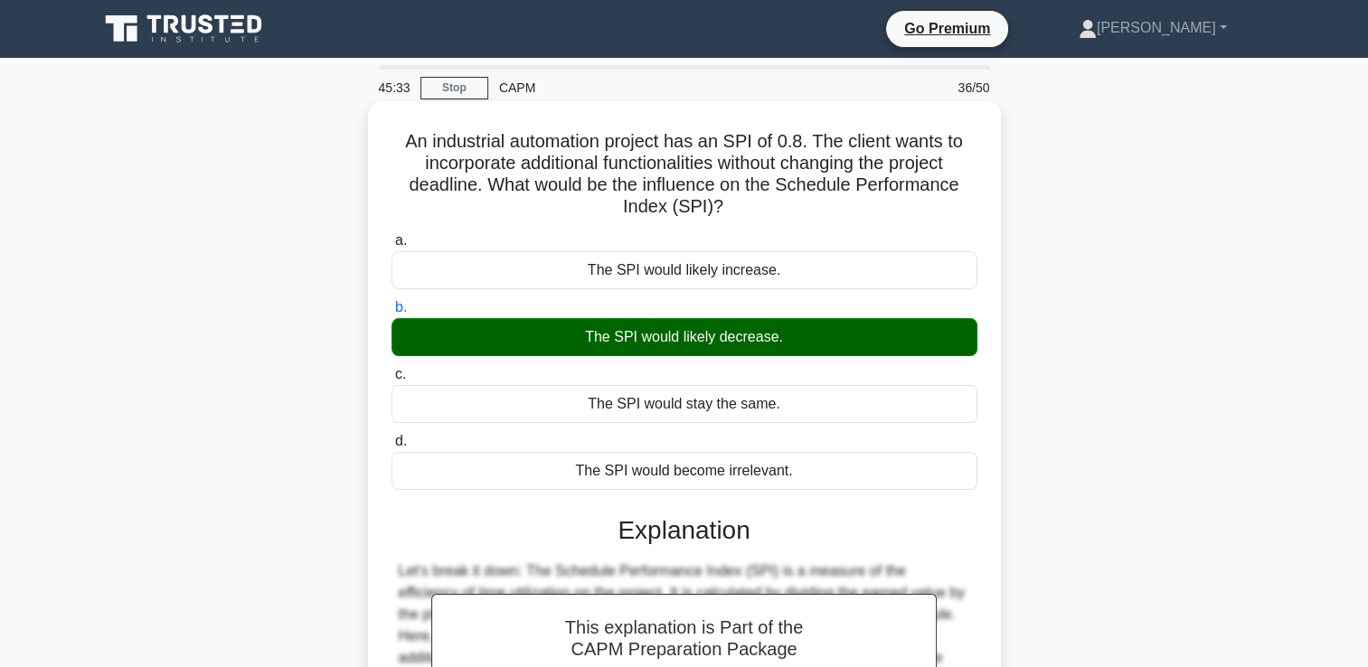
scroll to position [309, 0]
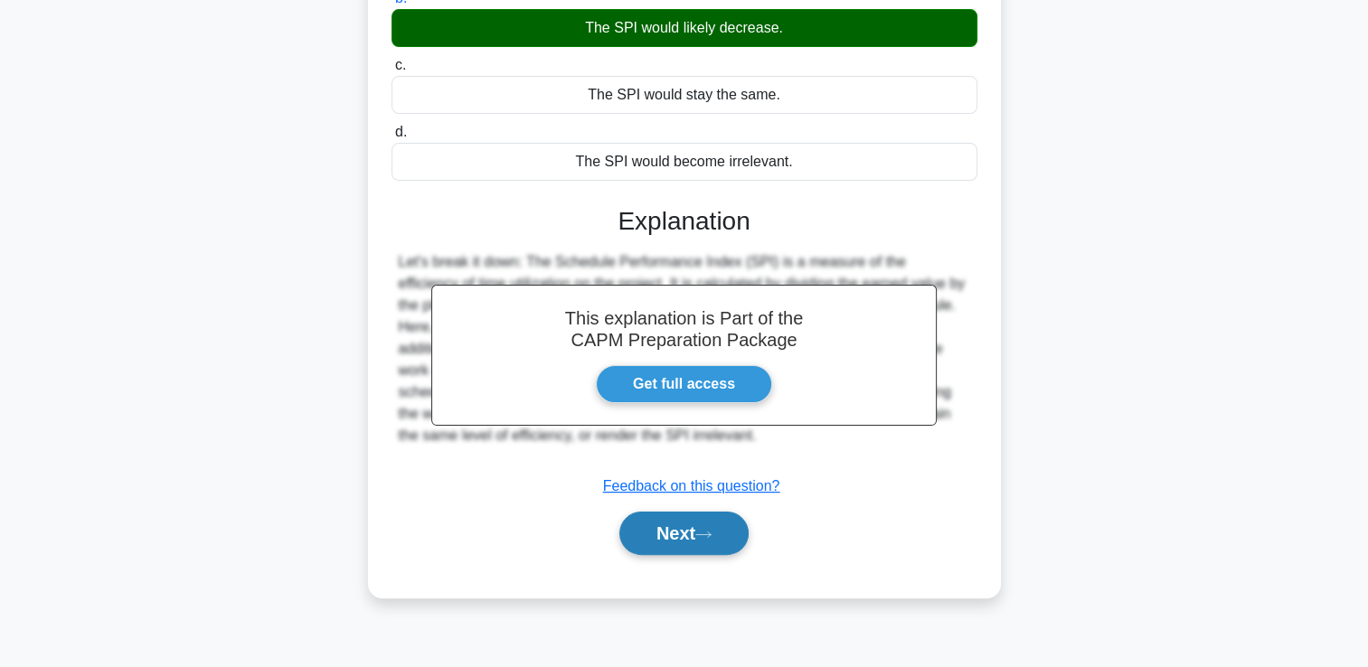
click at [691, 544] on button "Next" at bounding box center [683, 533] width 129 height 43
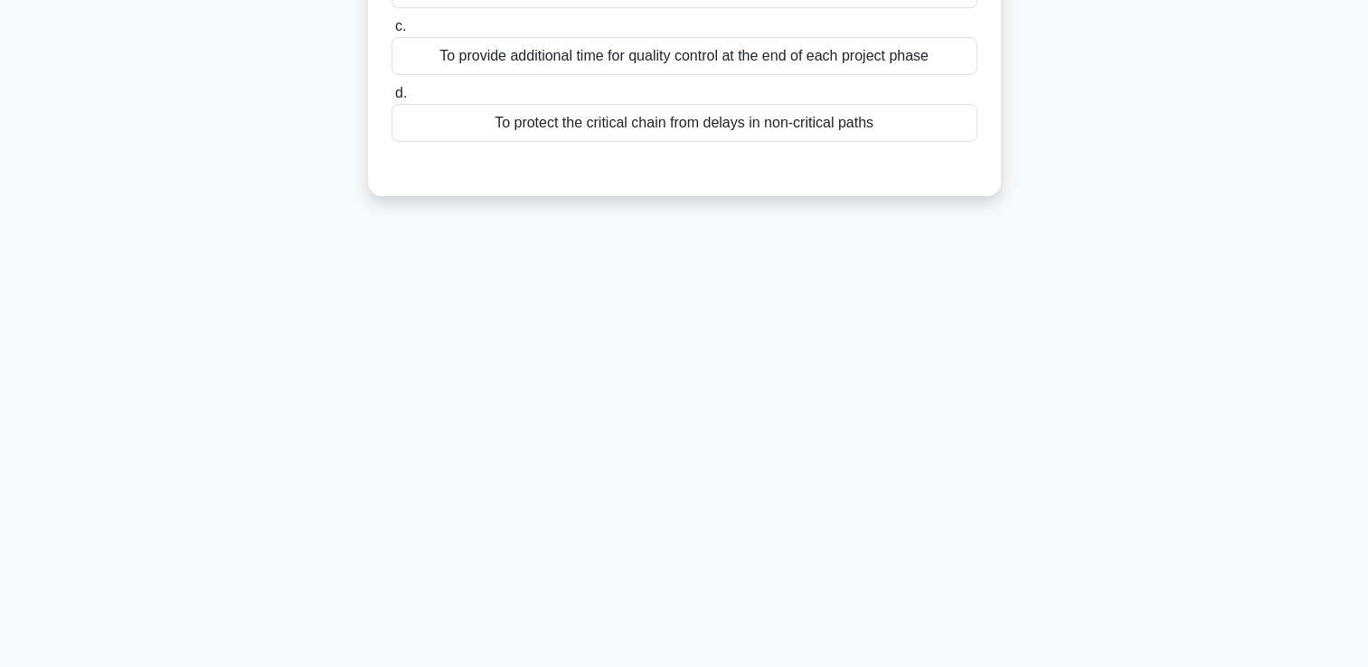
scroll to position [0, 0]
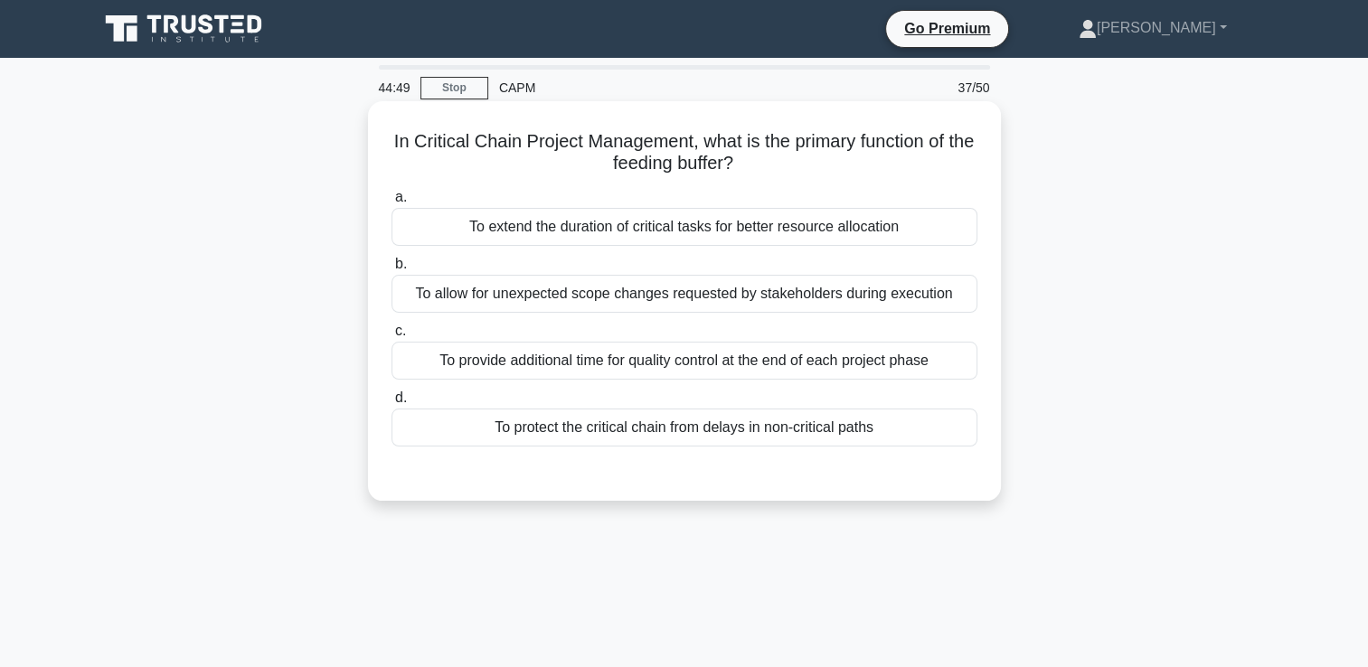
click at [940, 215] on div "To extend the duration of critical tasks for better resource allocation" at bounding box center [685, 227] width 586 height 38
click at [392, 203] on input "a. To extend the duration of critical tasks for better resource allocation" at bounding box center [392, 198] width 0 height 12
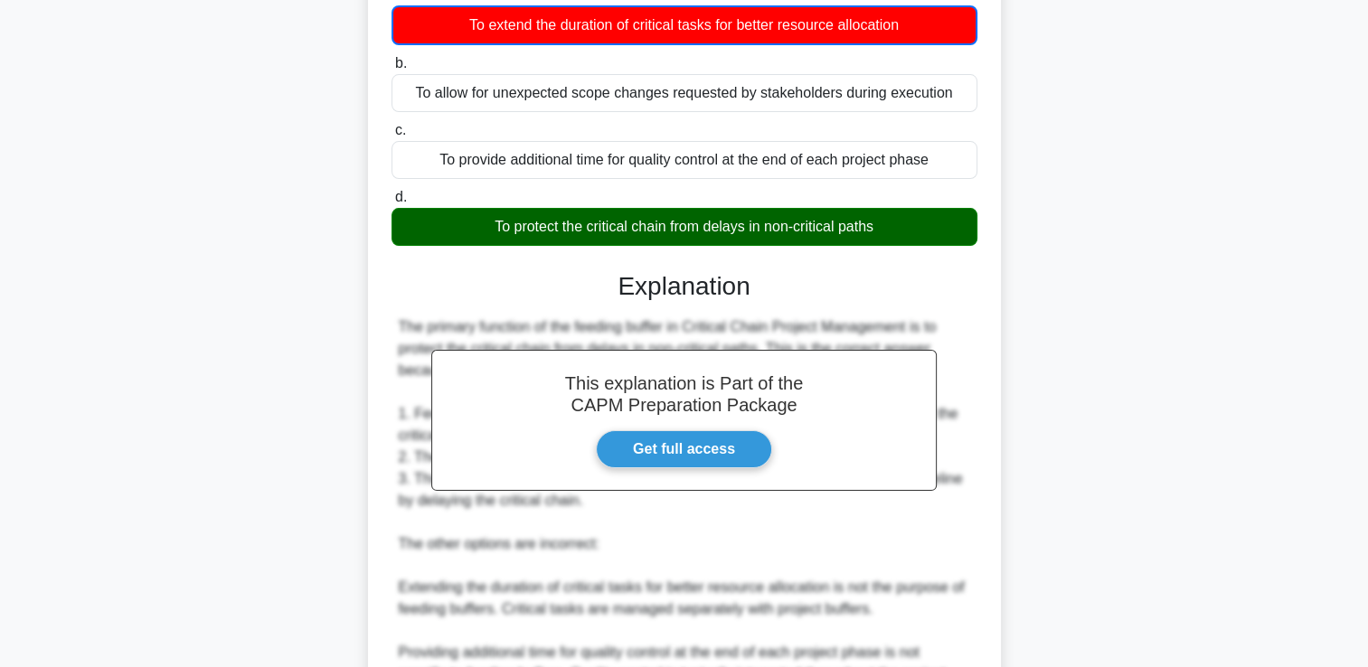
scroll to position [491, 0]
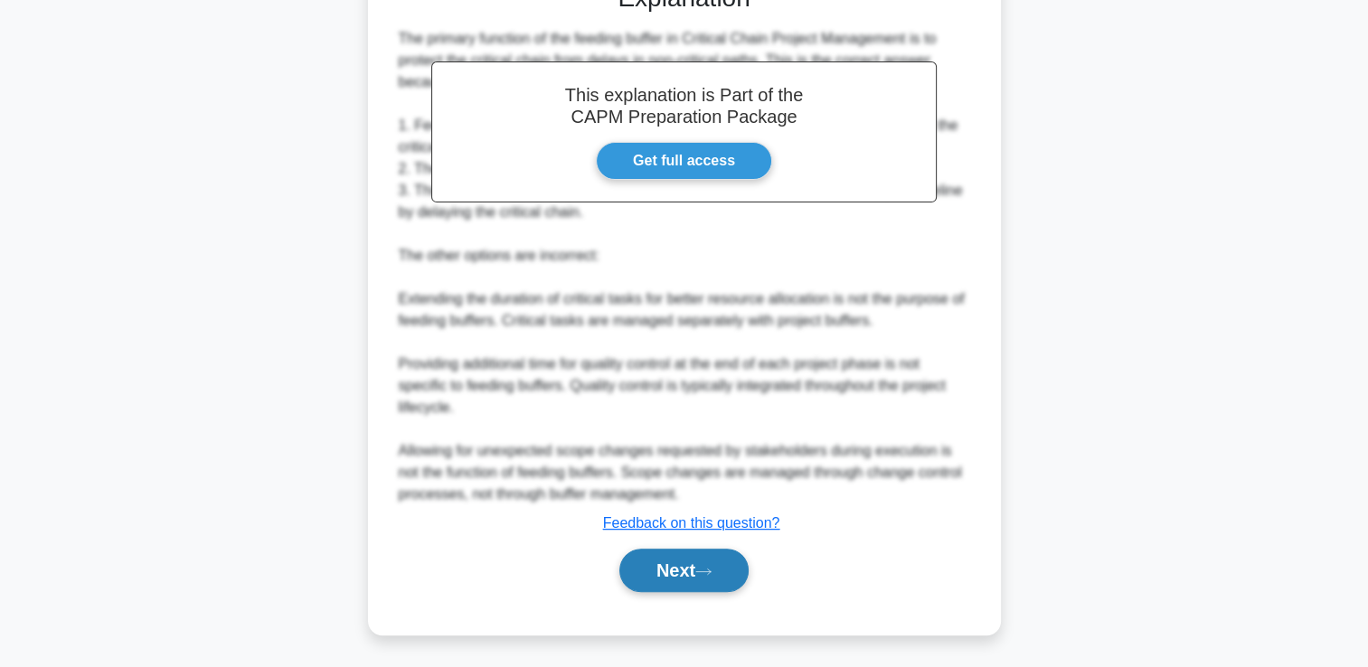
click at [733, 563] on button "Next" at bounding box center [683, 570] width 129 height 43
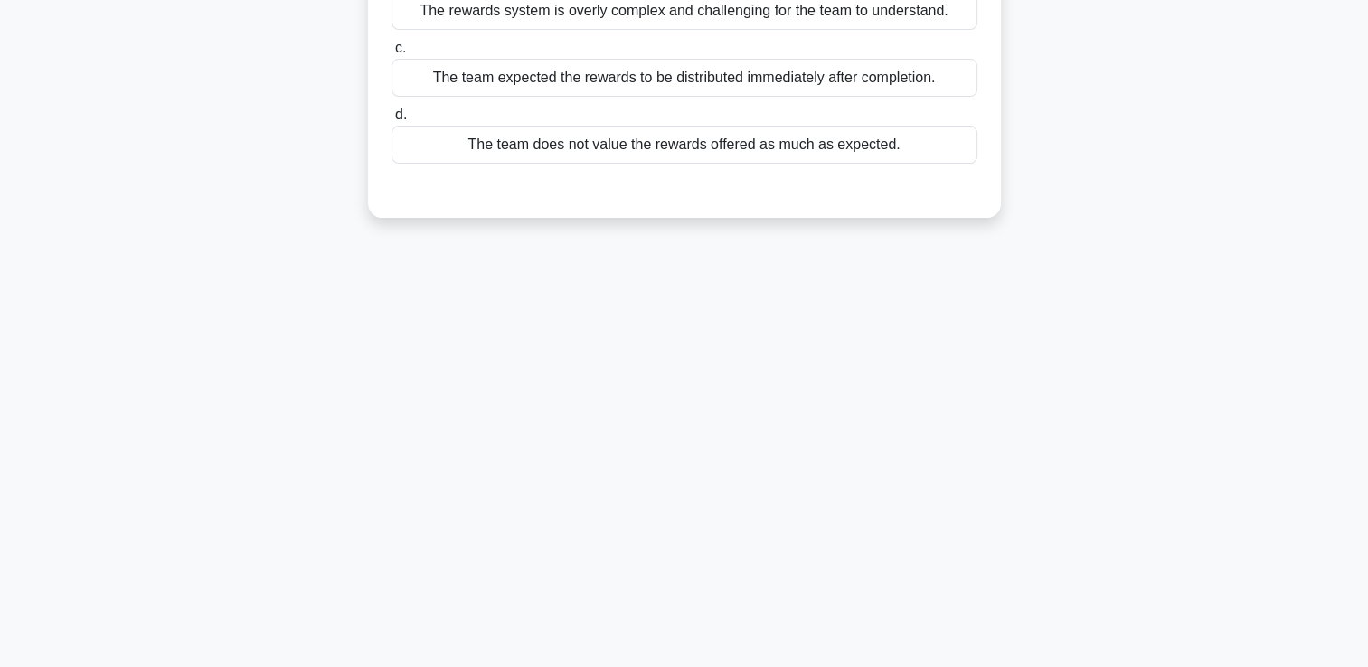
scroll to position [0, 0]
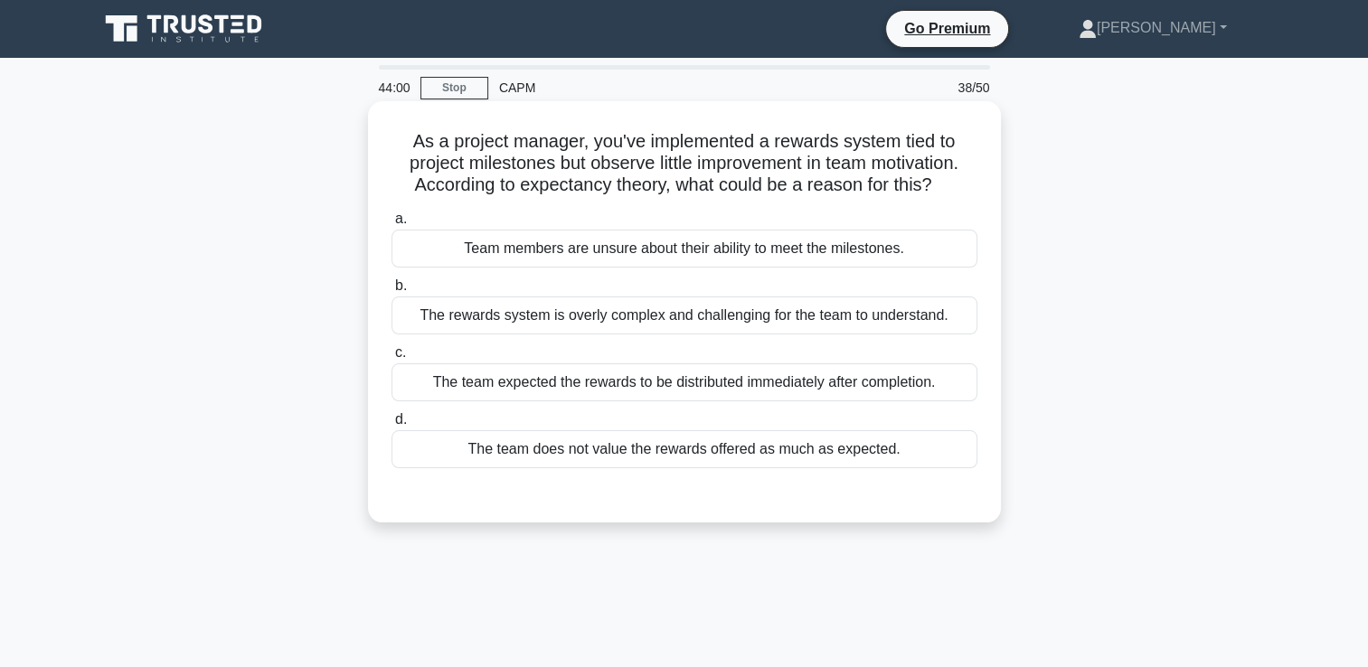
click at [525, 444] on div "The team does not value the rewards offered as much as expected." at bounding box center [685, 449] width 586 height 38
click at [392, 426] on input "d. The team does not value the rewards offered as much as expected." at bounding box center [392, 420] width 0 height 12
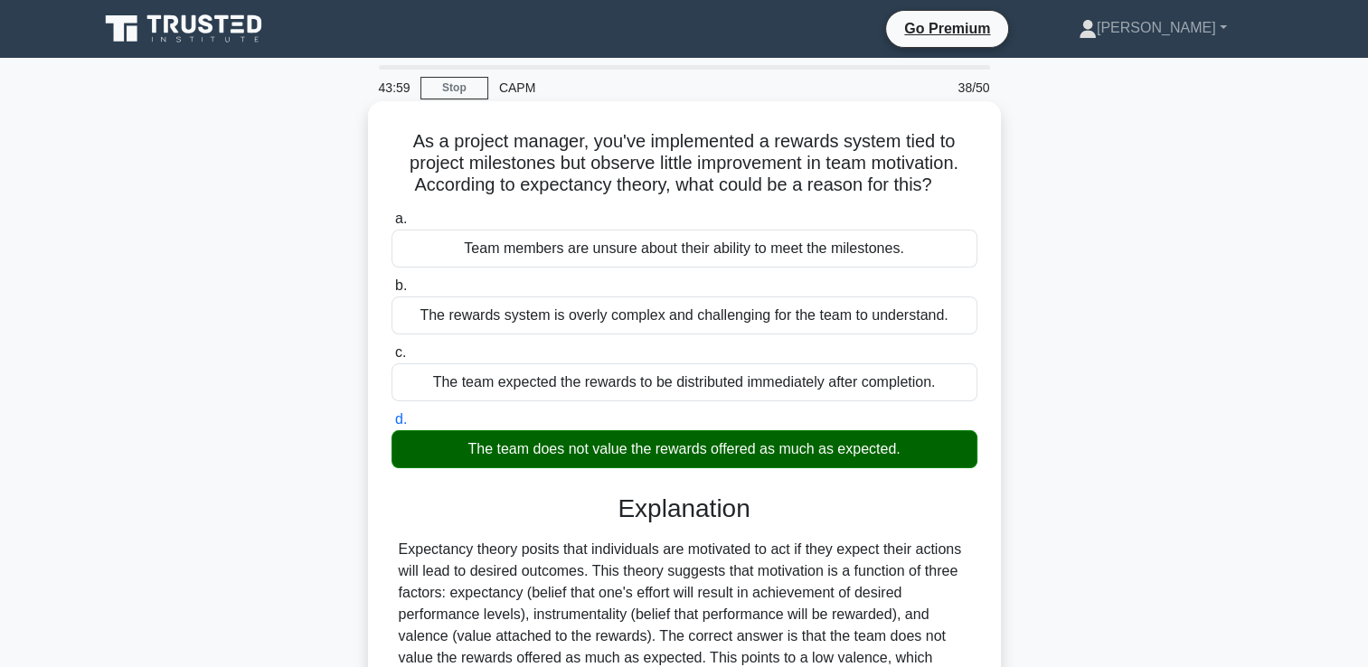
scroll to position [446, 0]
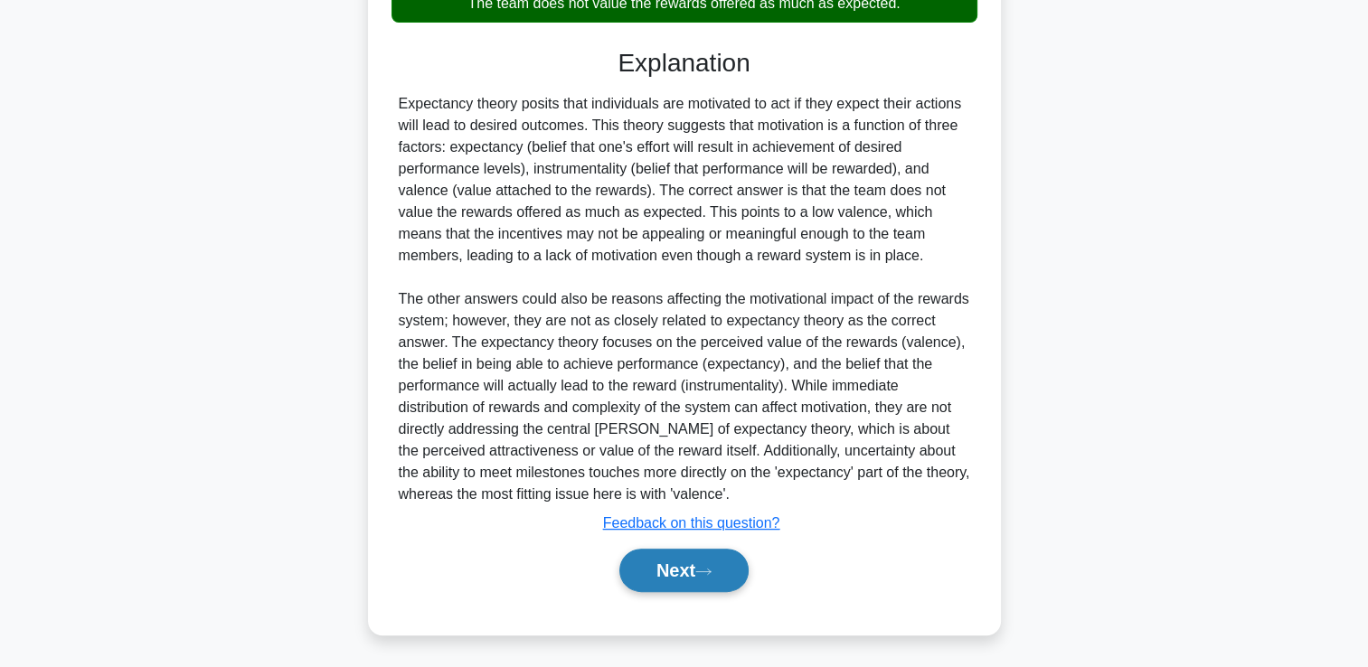
click at [639, 573] on button "Next" at bounding box center [683, 570] width 129 height 43
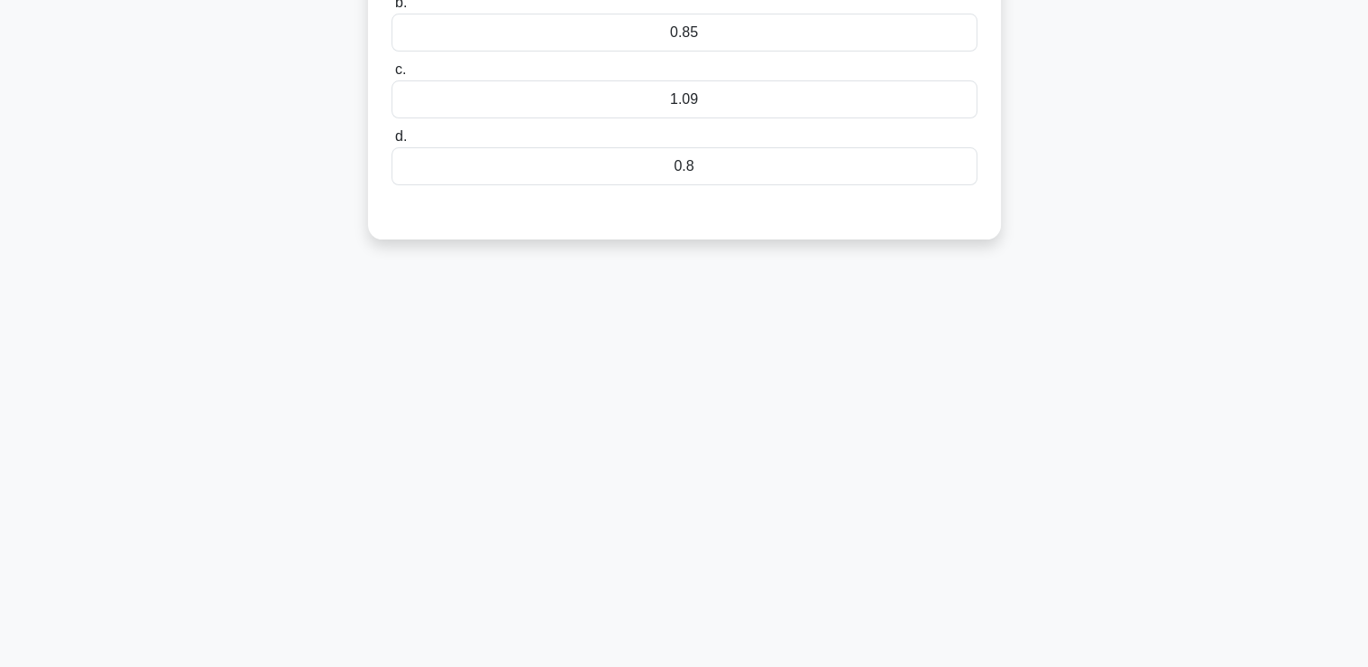
scroll to position [0, 0]
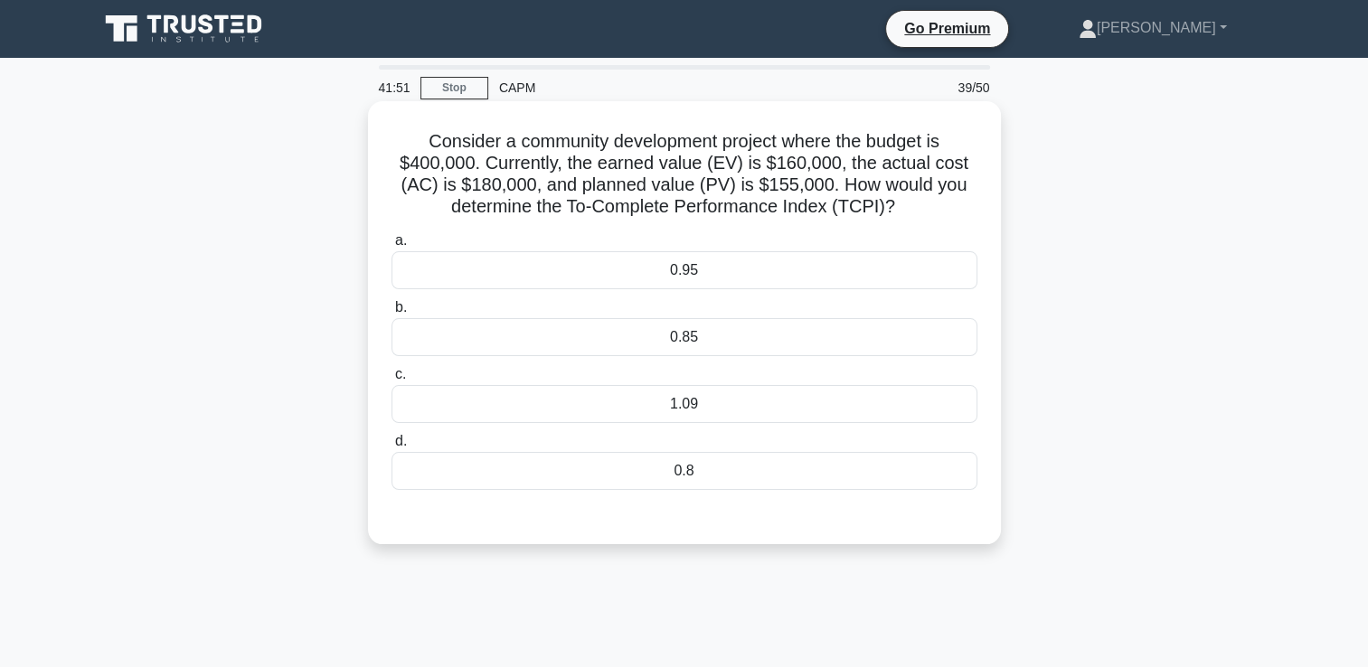
click at [750, 413] on div "1.09" at bounding box center [685, 404] width 586 height 38
click at [392, 381] on input "c. 1.09" at bounding box center [392, 375] width 0 height 12
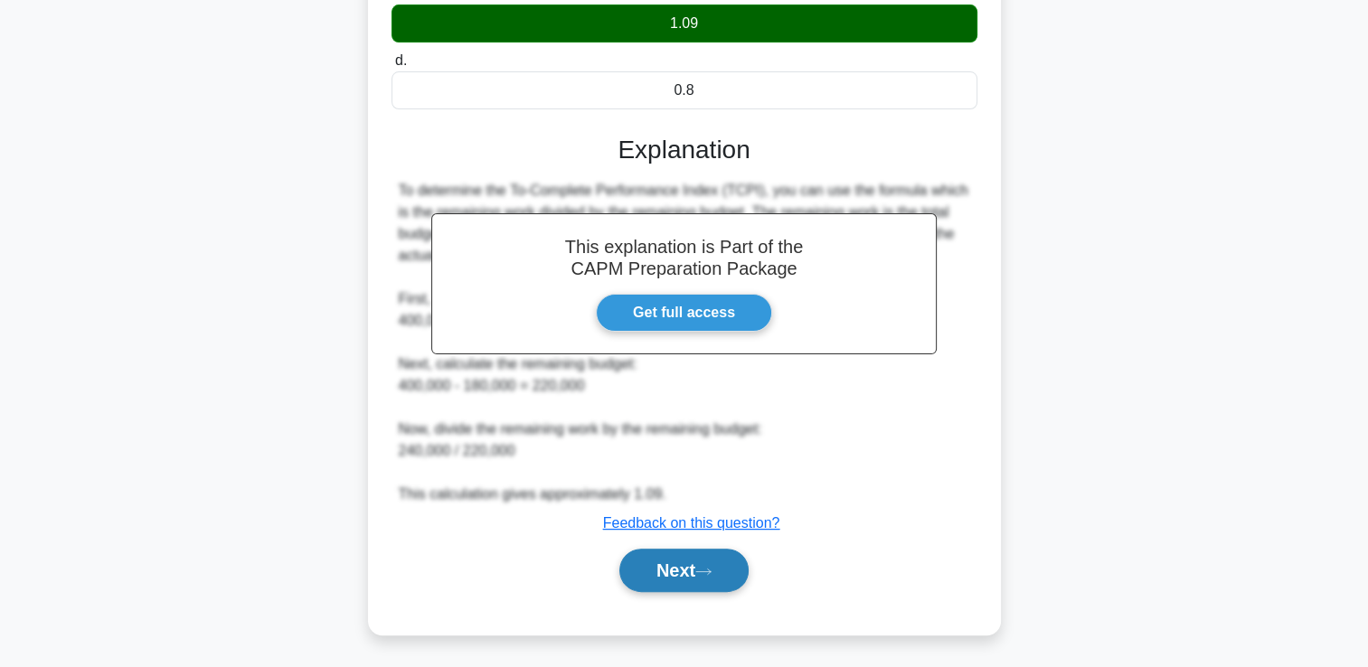
click at [675, 572] on button "Next" at bounding box center [683, 570] width 129 height 43
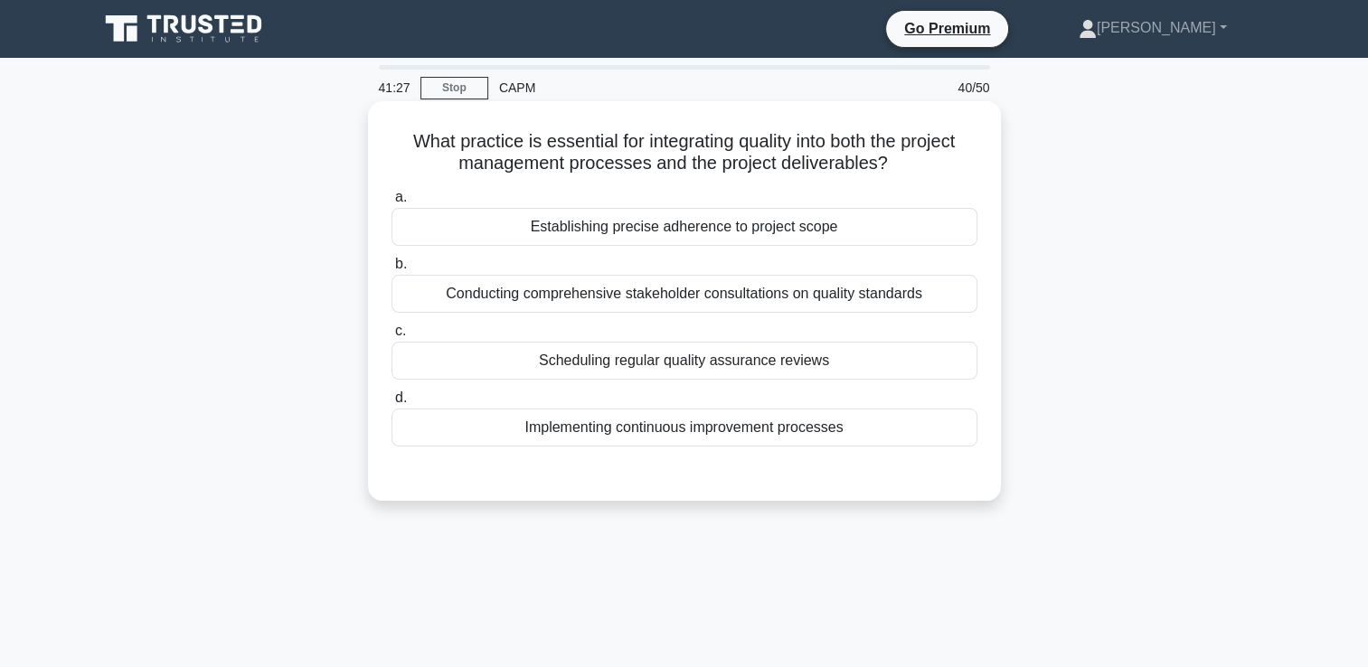
click at [929, 365] on div "Scheduling regular quality assurance reviews" at bounding box center [685, 361] width 586 height 38
click at [392, 337] on input "c. Scheduling regular quality assurance reviews" at bounding box center [392, 332] width 0 height 12
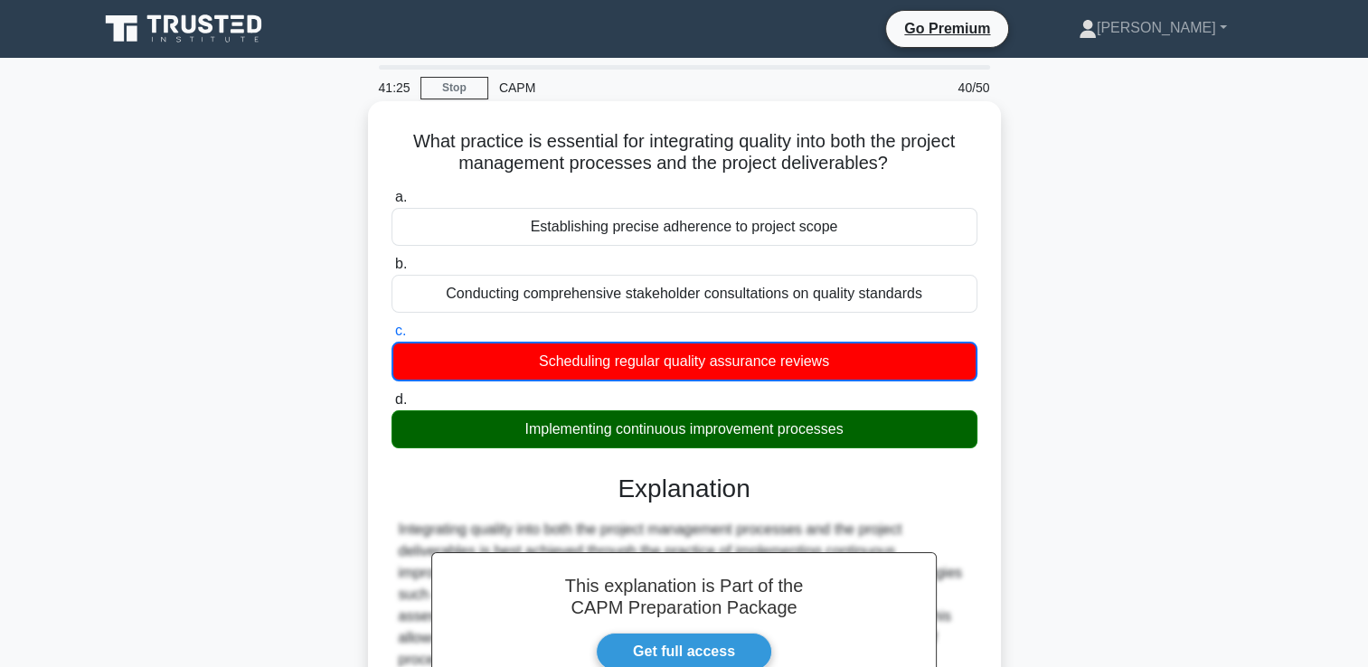
scroll to position [426, 0]
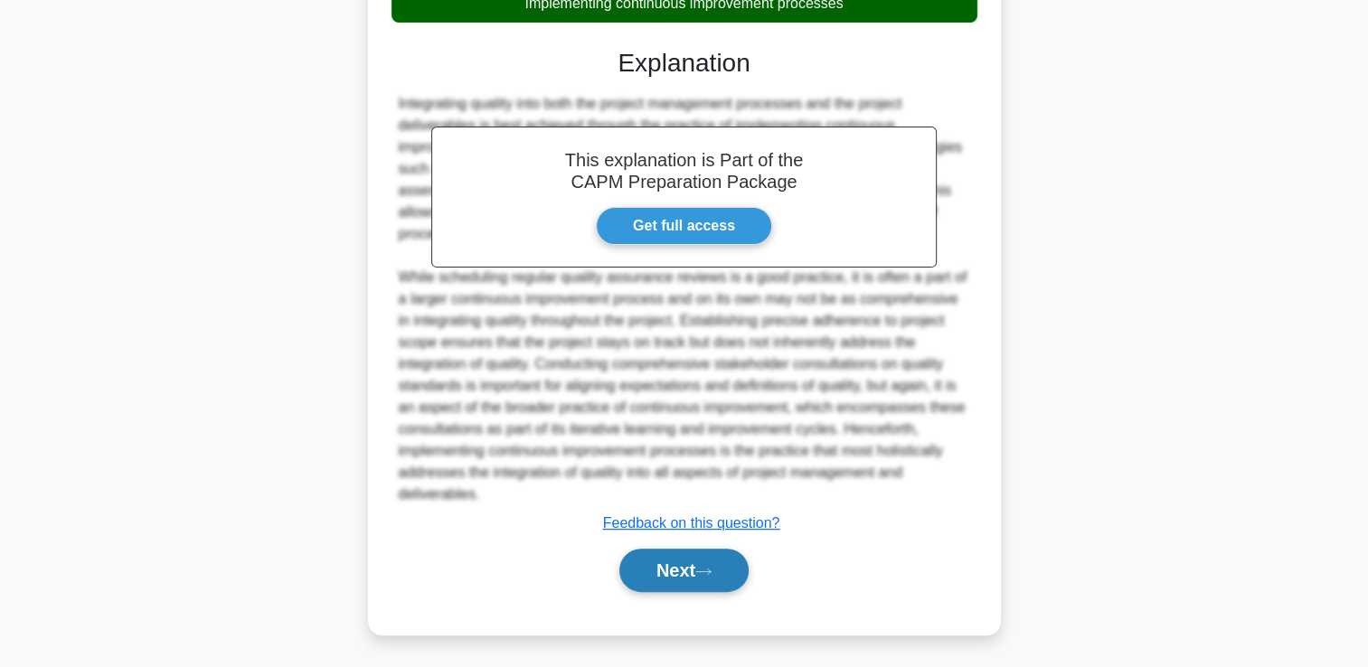
click at [707, 576] on button "Next" at bounding box center [683, 570] width 129 height 43
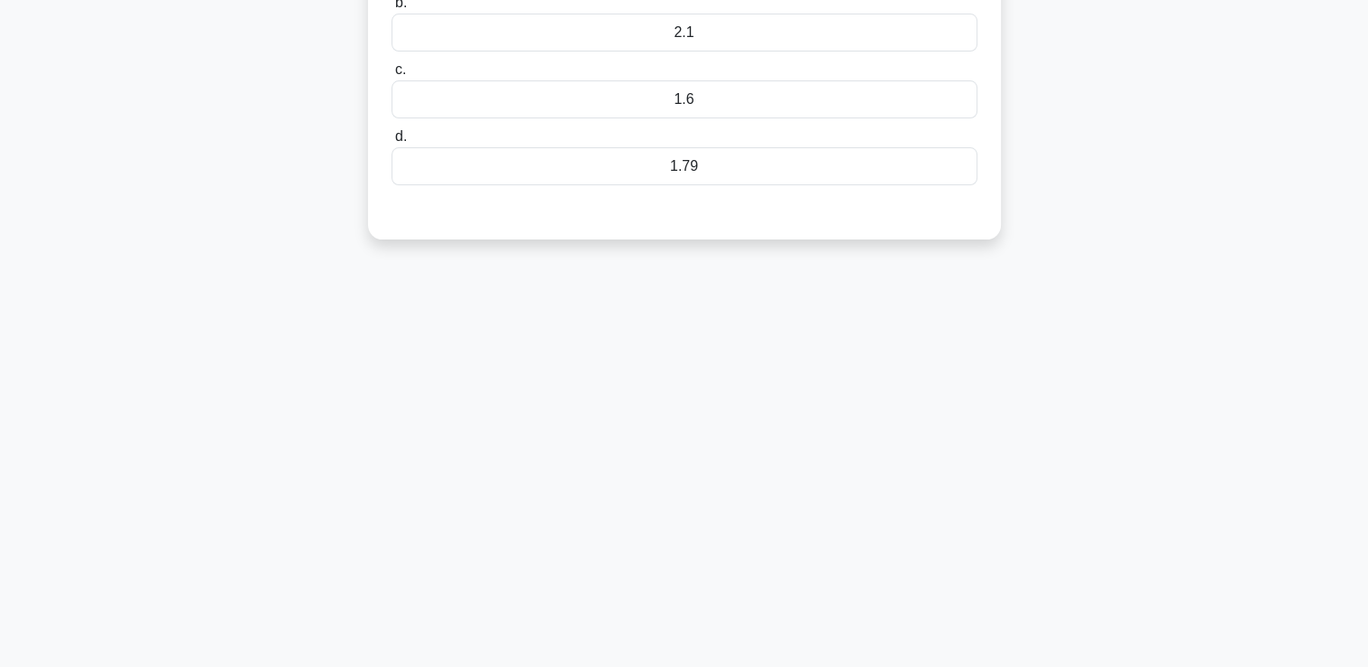
scroll to position [0, 0]
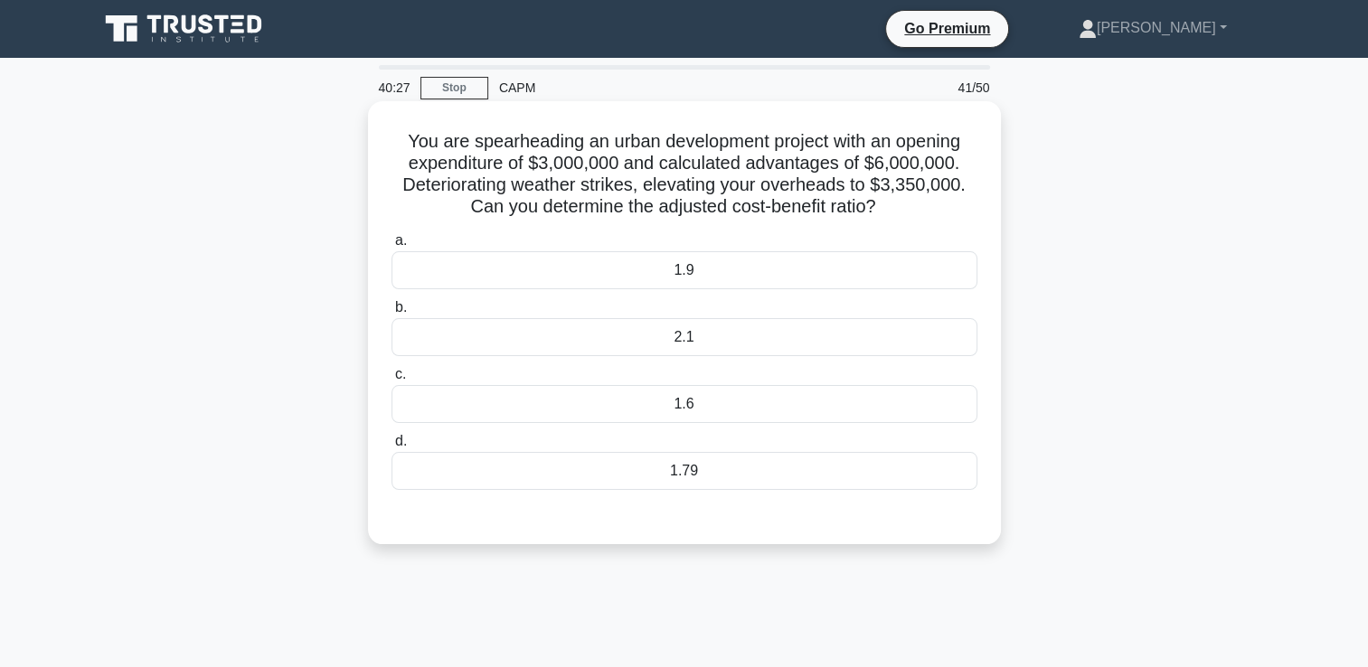
click at [842, 479] on div "1.79" at bounding box center [685, 471] width 586 height 38
click at [392, 448] on input "d. 1.79" at bounding box center [392, 442] width 0 height 12
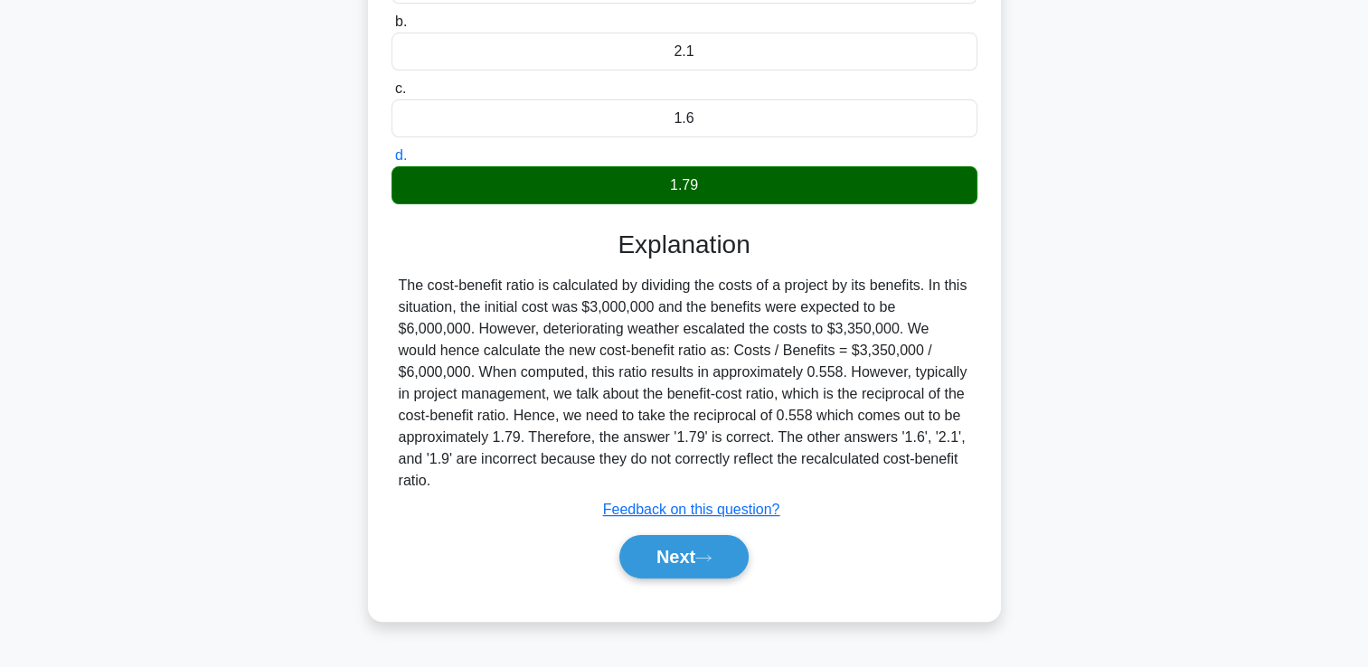
scroll to position [309, 0]
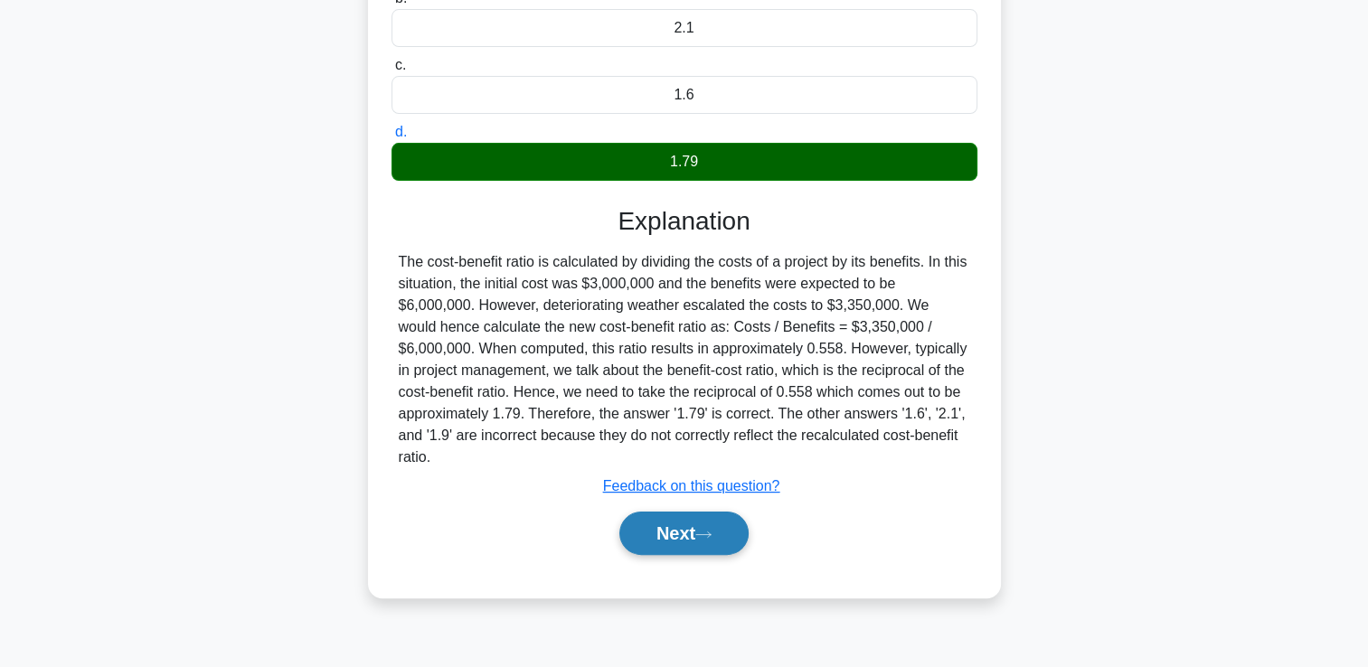
click at [724, 548] on button "Next" at bounding box center [683, 533] width 129 height 43
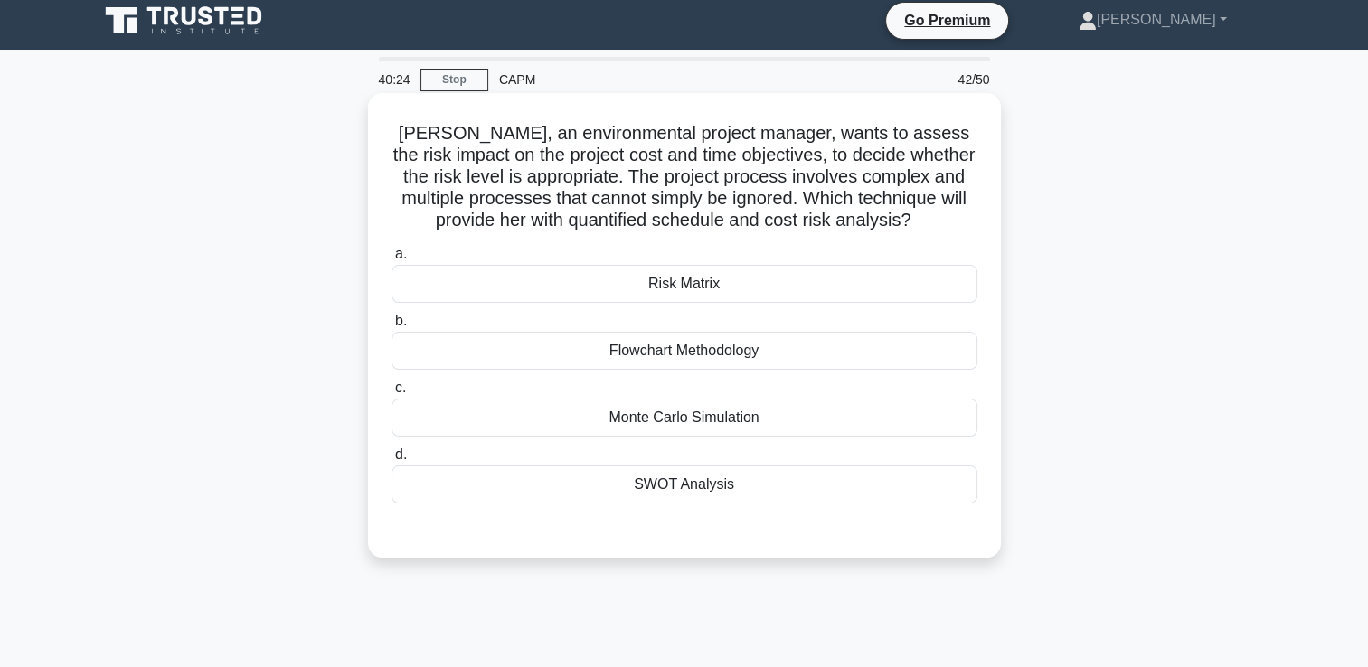
scroll to position [0, 0]
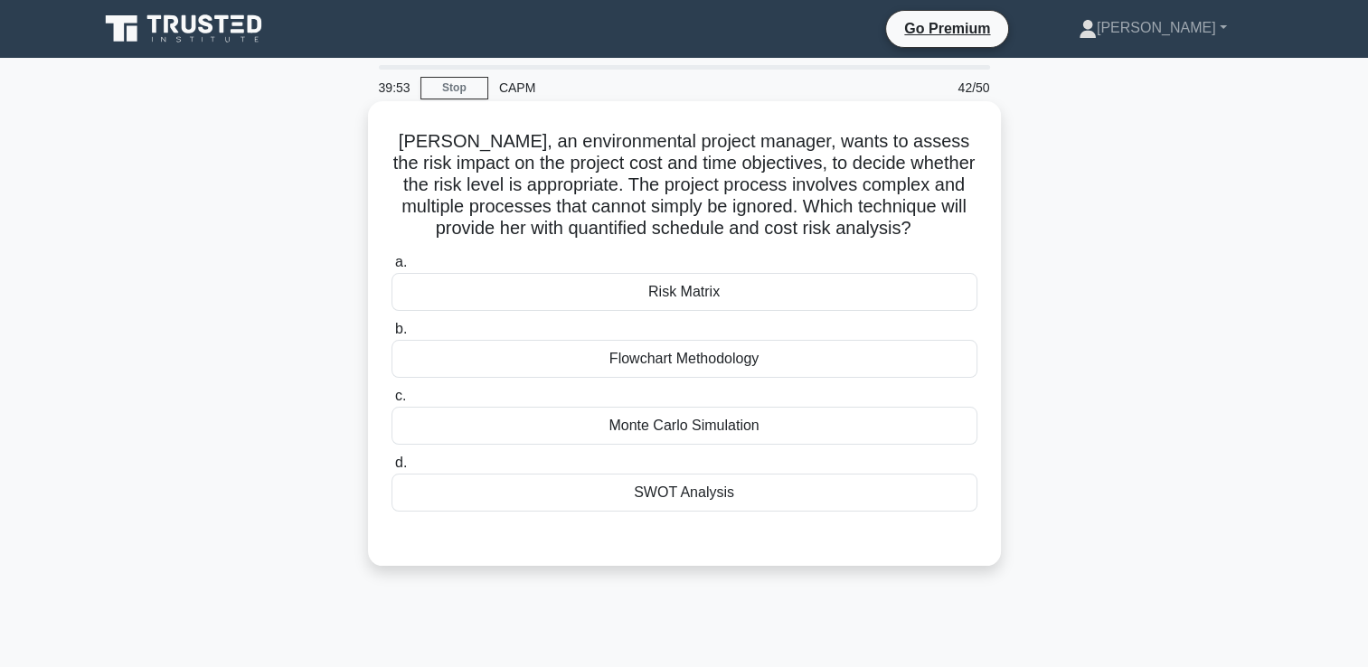
click at [855, 426] on div "Monte Carlo Simulation" at bounding box center [685, 426] width 586 height 38
click at [392, 402] on input "c. Monte Carlo Simulation" at bounding box center [392, 397] width 0 height 12
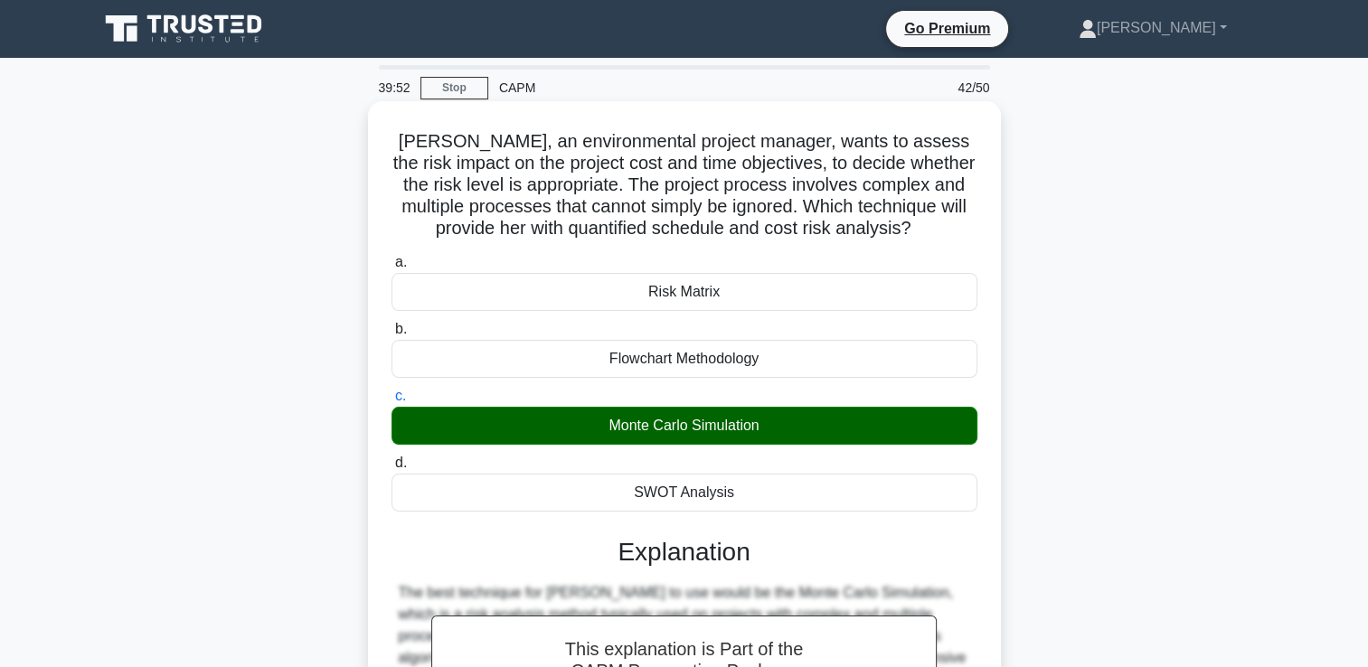
scroll to position [309, 0]
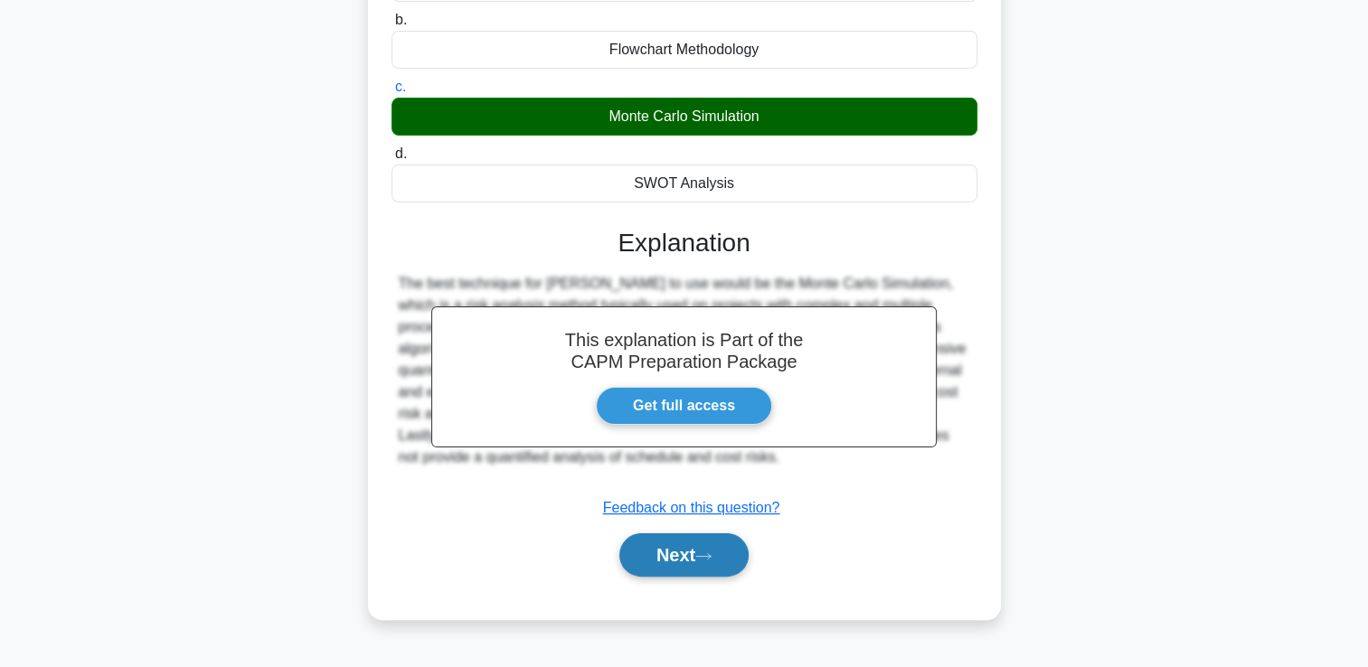
click at [680, 556] on button "Next" at bounding box center [683, 555] width 129 height 43
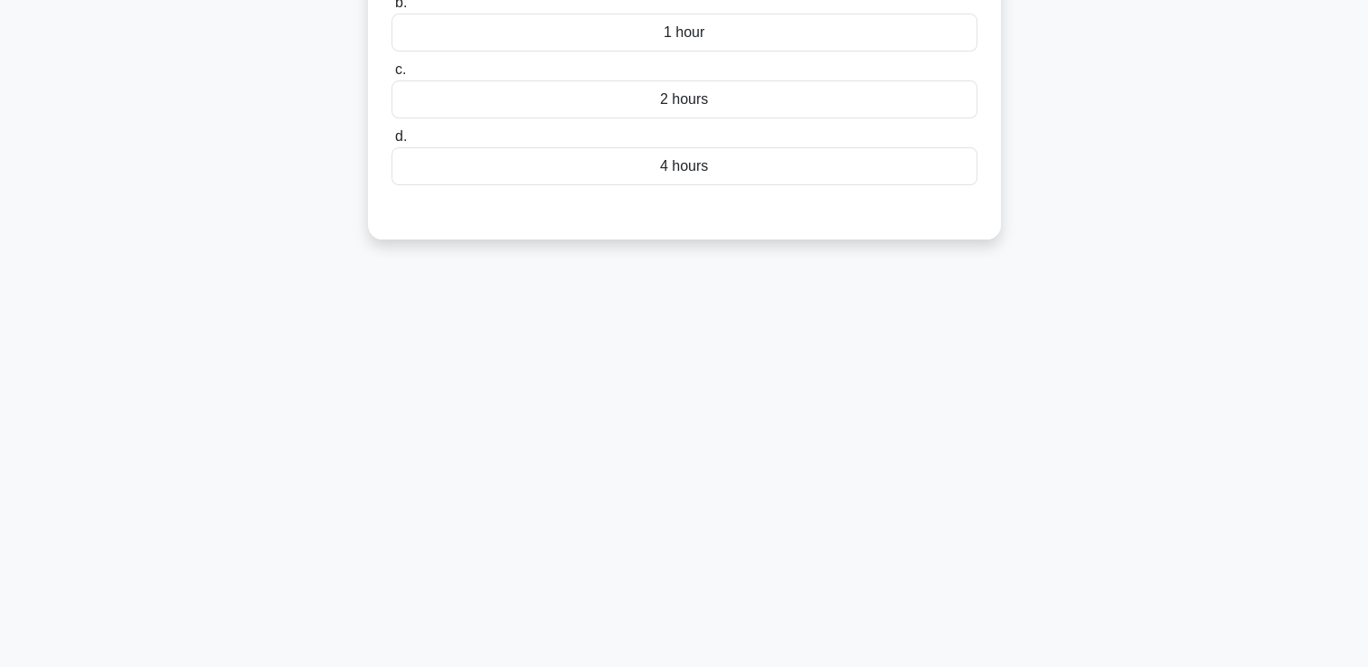
scroll to position [0, 0]
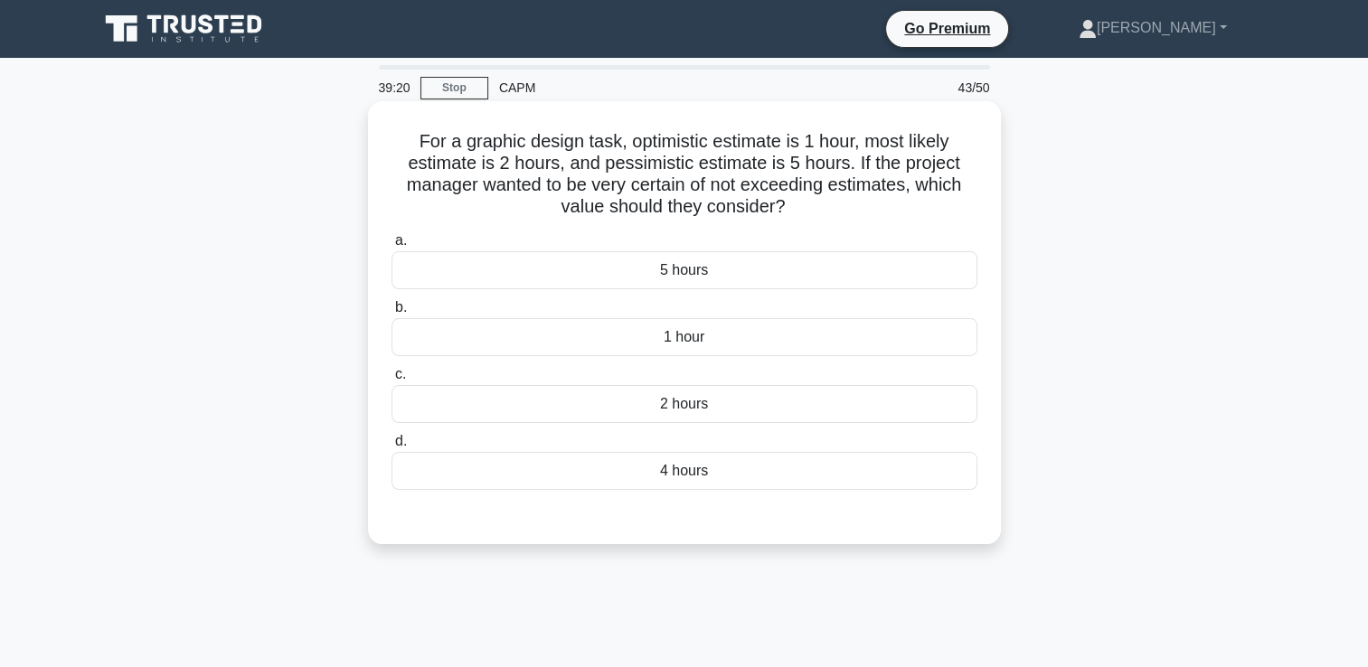
click at [876, 405] on div "2 hours" at bounding box center [685, 404] width 586 height 38
click at [392, 381] on input "c. 2 hours" at bounding box center [392, 375] width 0 height 12
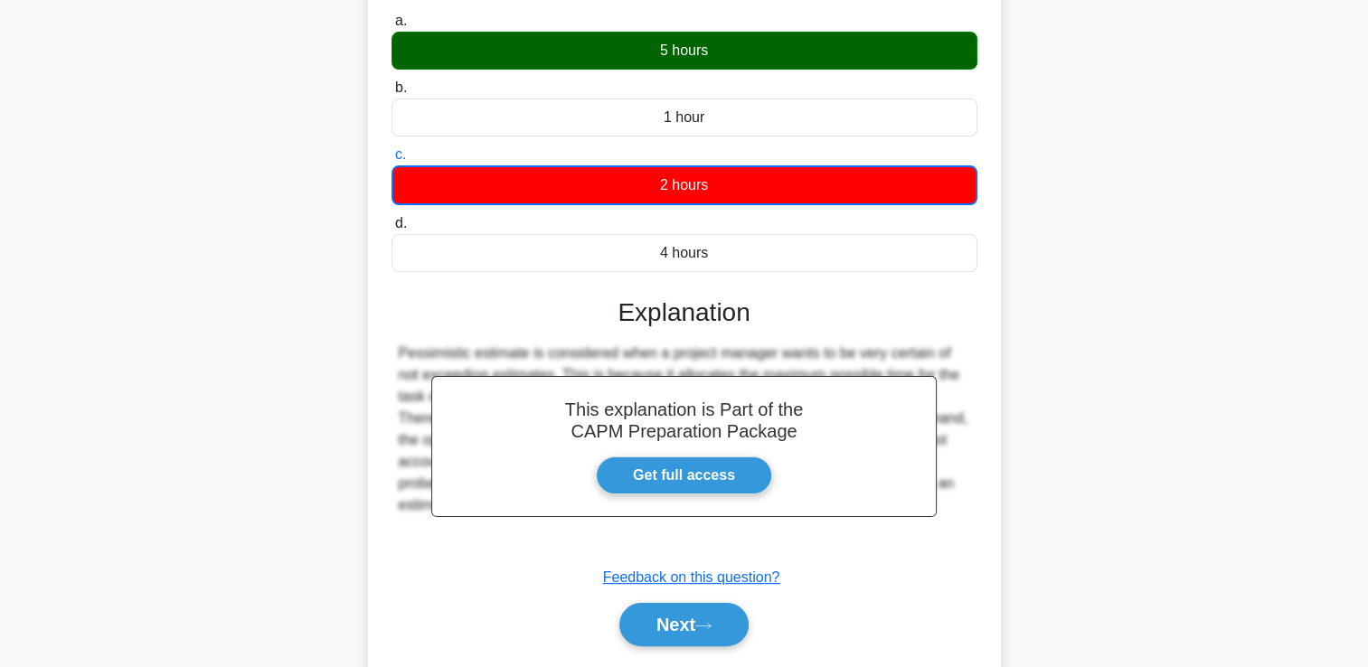
scroll to position [309, 0]
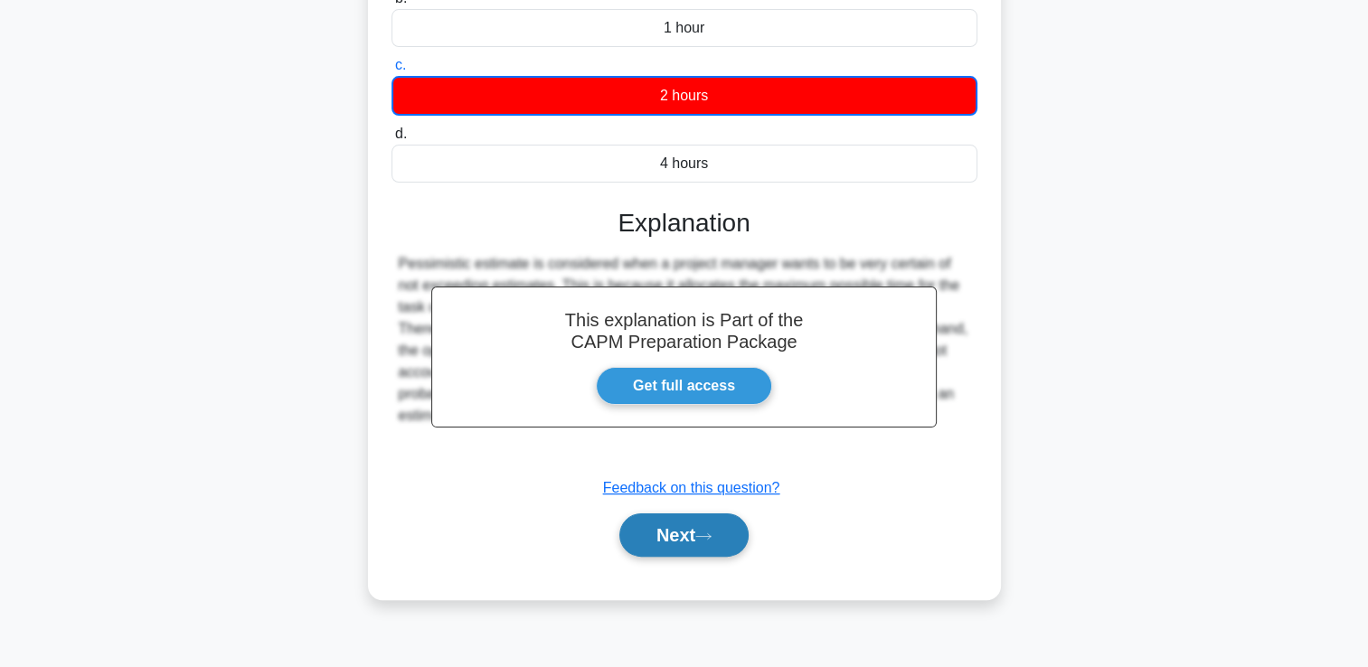
click at [674, 543] on button "Next" at bounding box center [683, 535] width 129 height 43
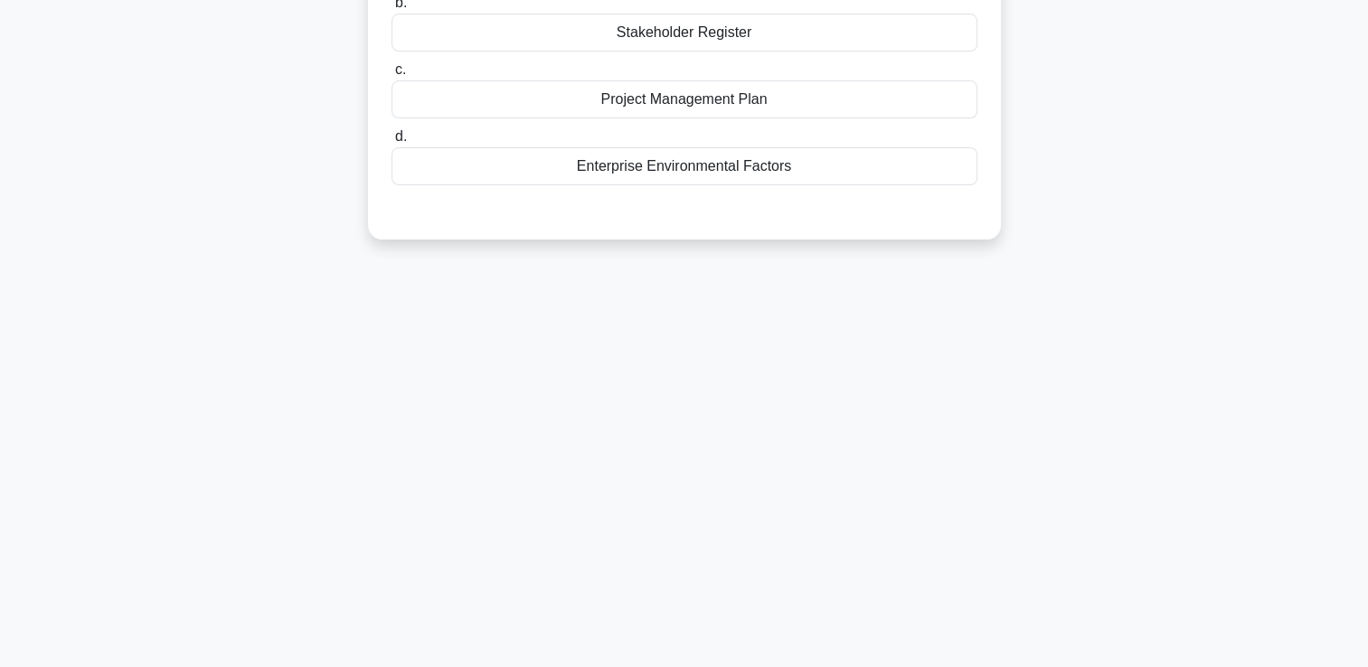
scroll to position [0, 0]
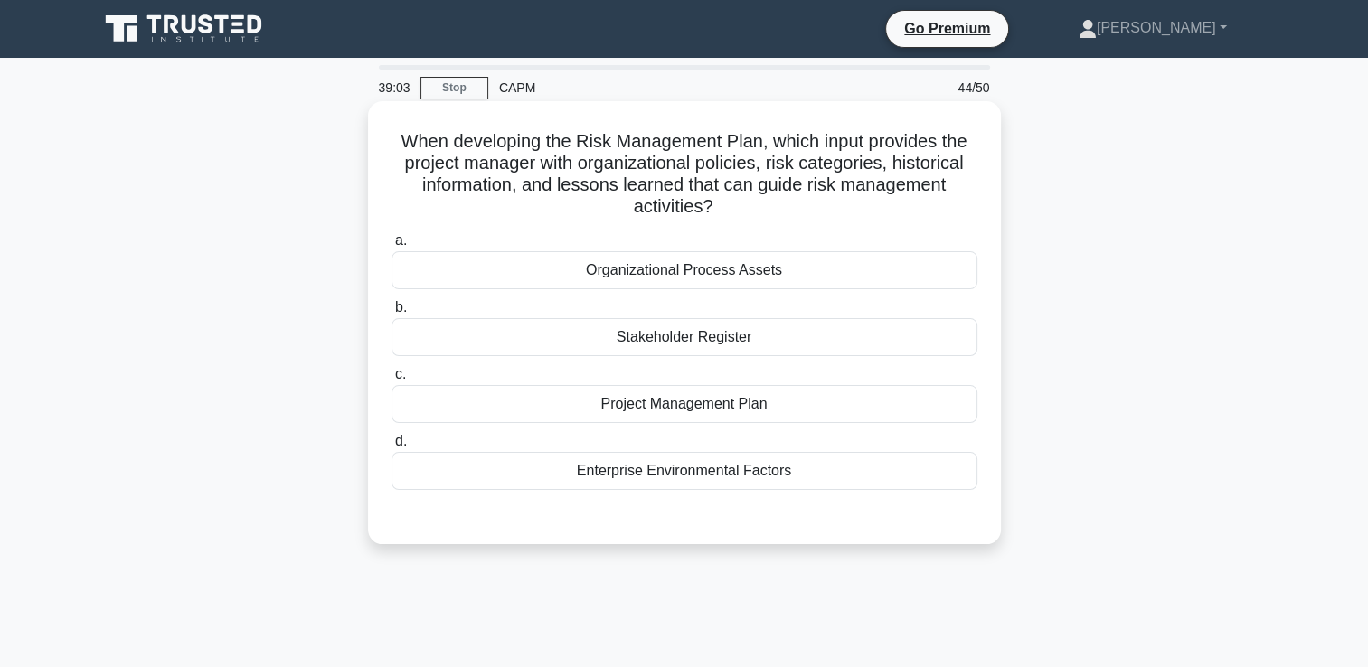
click at [942, 270] on div "Organizational Process Assets" at bounding box center [685, 270] width 586 height 38
click at [392, 247] on input "a. Organizational Process Assets" at bounding box center [392, 241] width 0 height 12
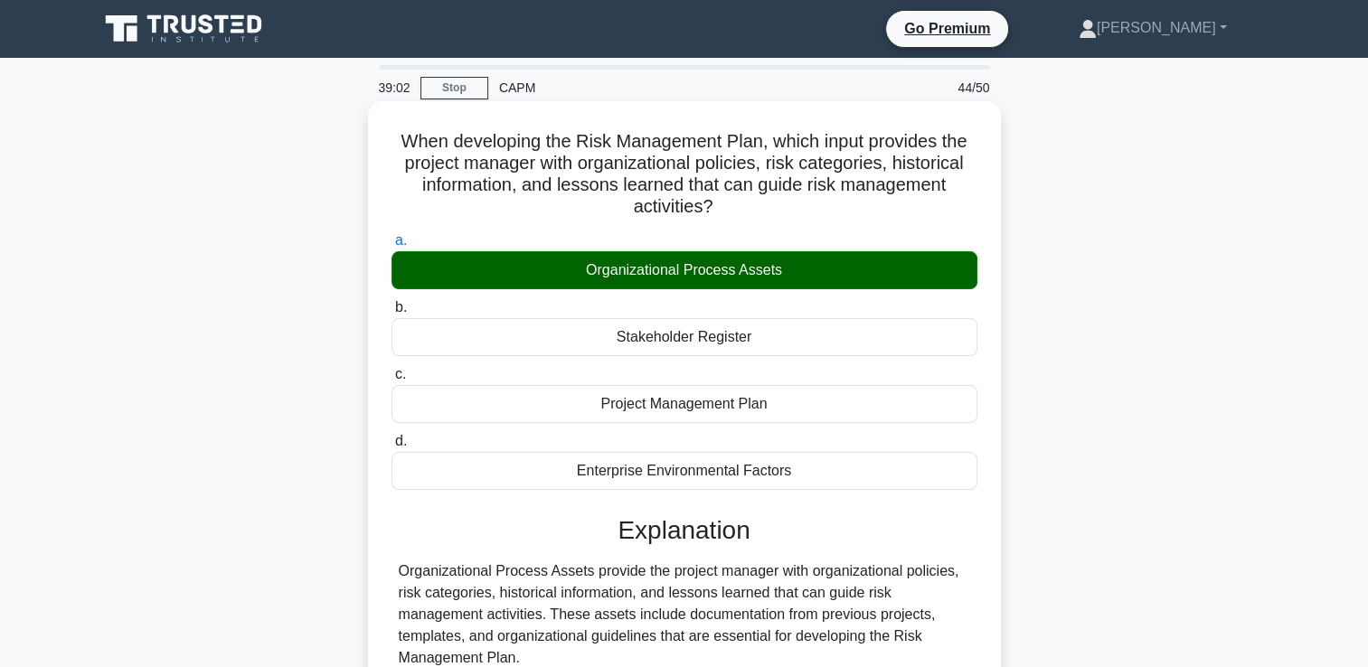
scroll to position [402, 0]
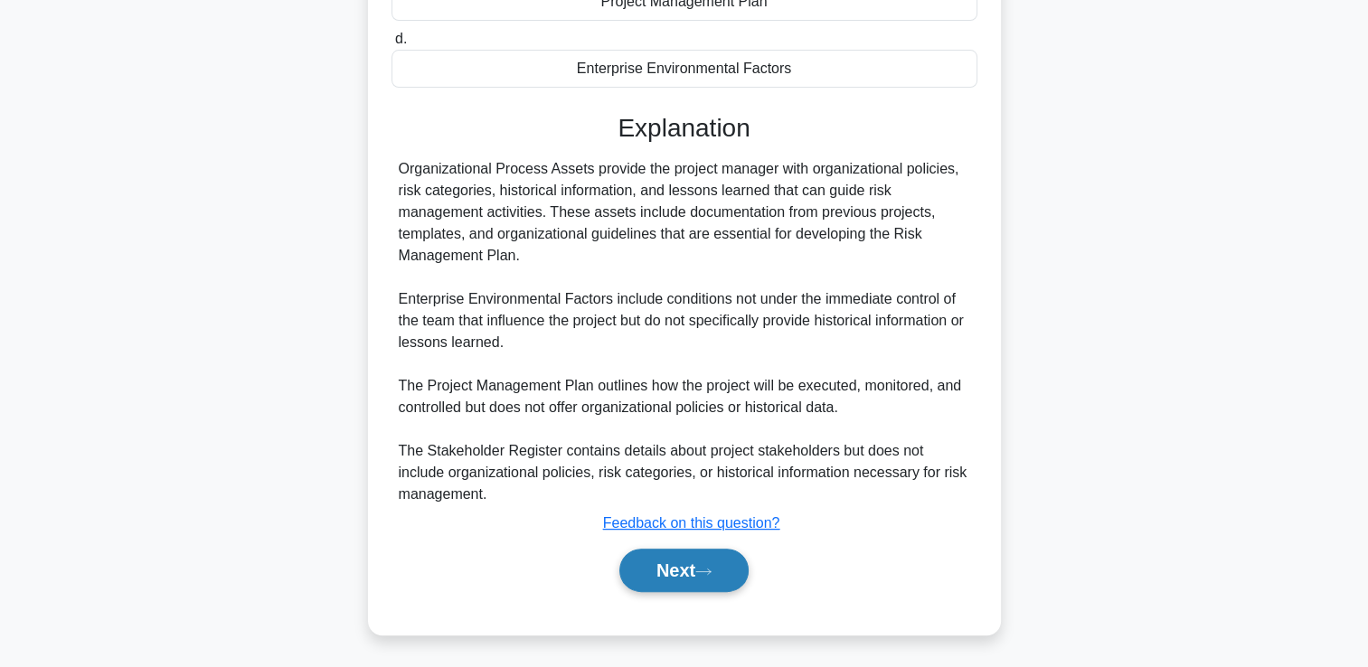
click at [703, 564] on button "Next" at bounding box center [683, 570] width 129 height 43
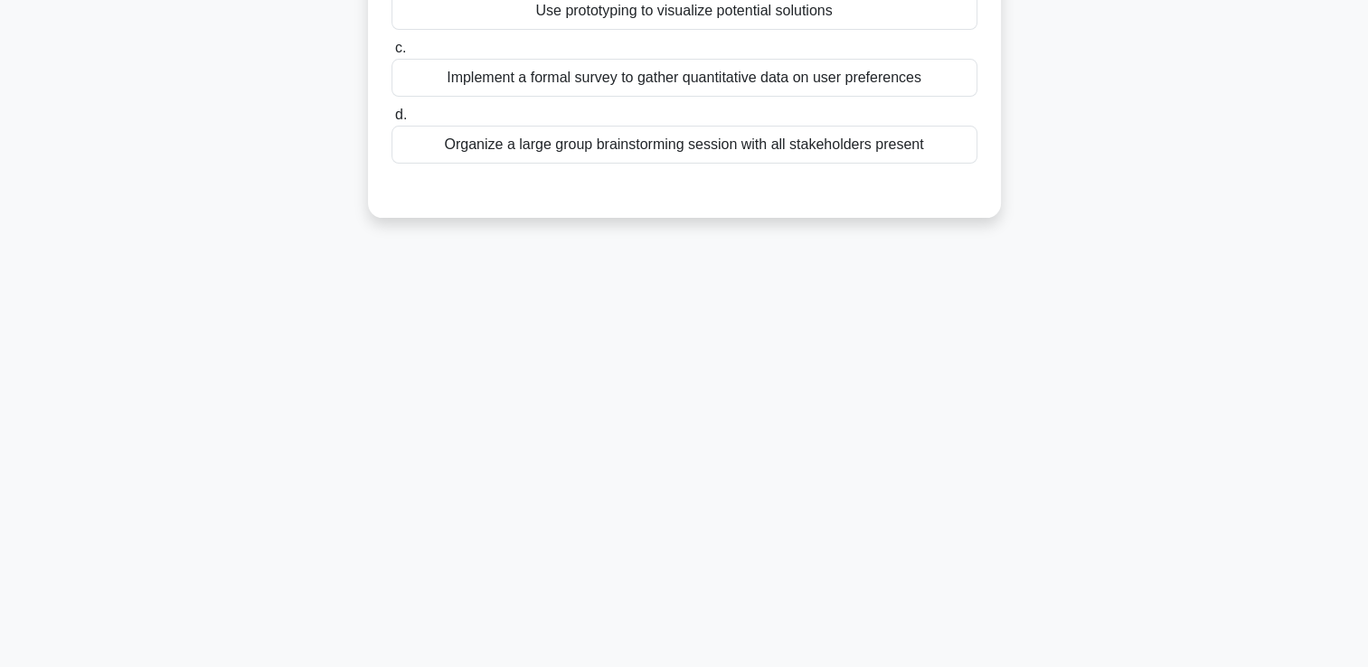
scroll to position [0, 0]
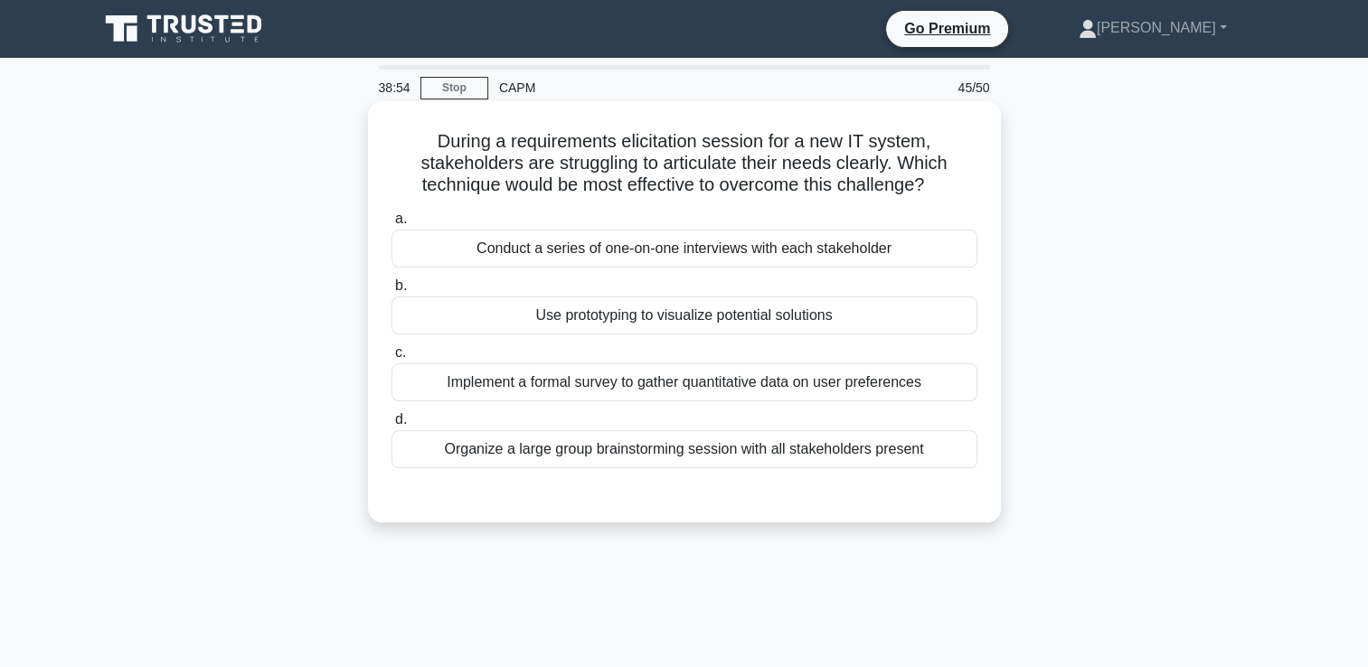
click at [928, 324] on div "Use prototyping to visualize potential solutions" at bounding box center [685, 316] width 586 height 38
click at [392, 292] on input "b. Use prototyping to visualize potential solutions" at bounding box center [392, 286] width 0 height 12
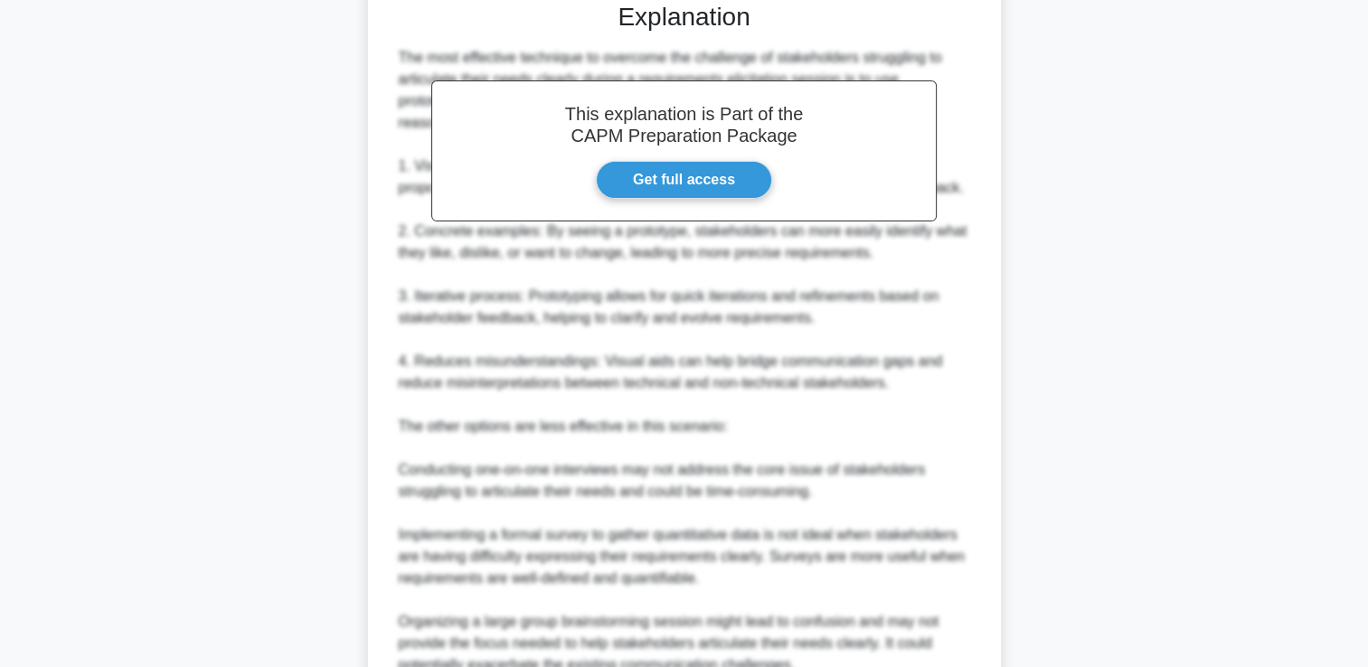
scroll to position [663, 0]
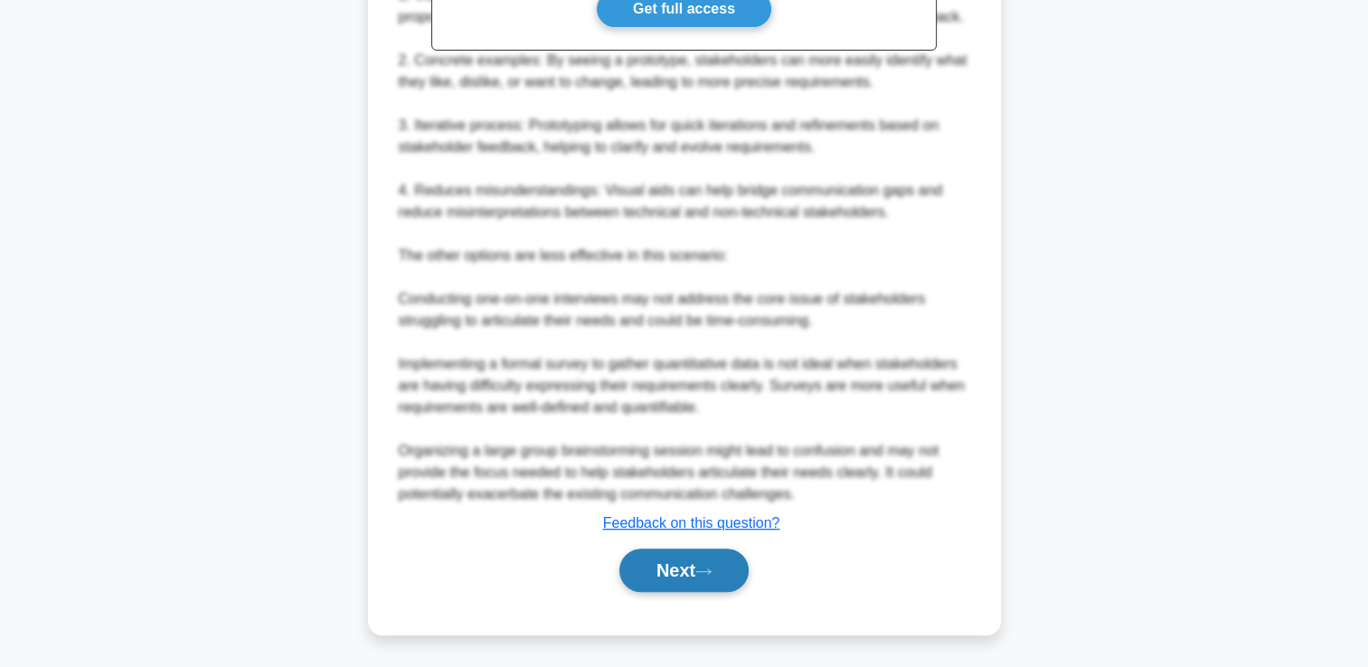
click at [712, 569] on icon at bounding box center [703, 572] width 16 height 10
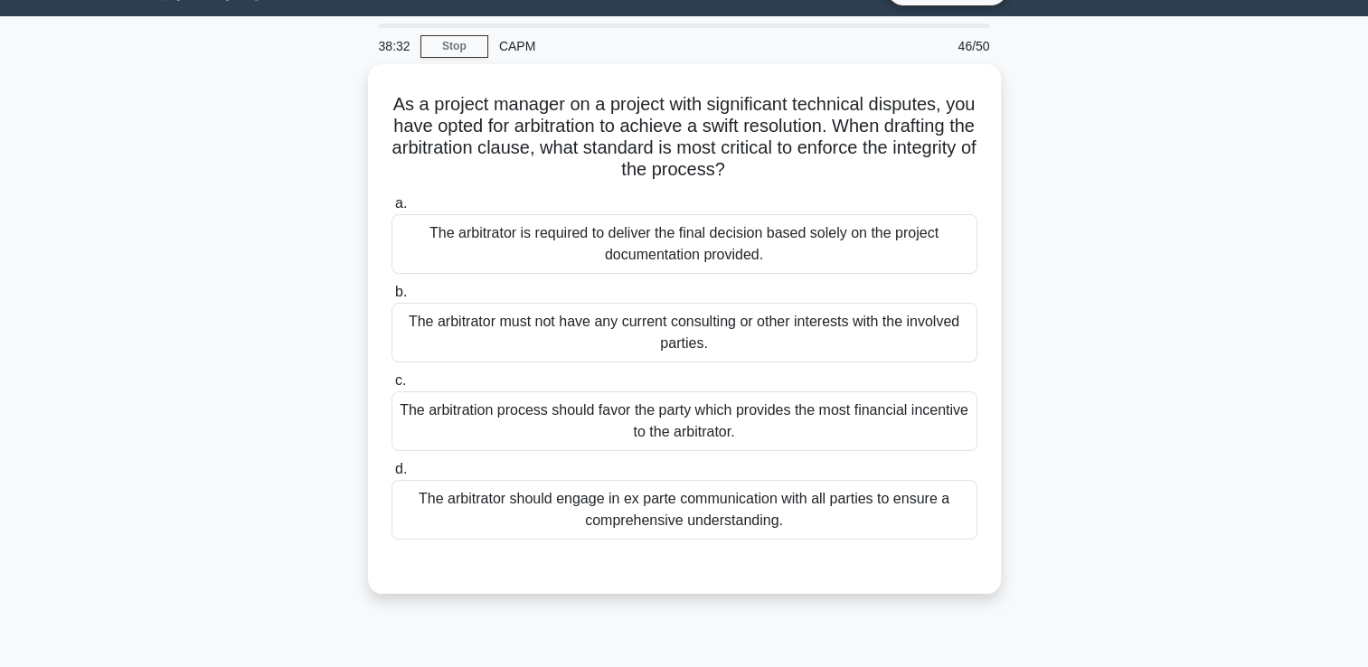
scroll to position [43, 0]
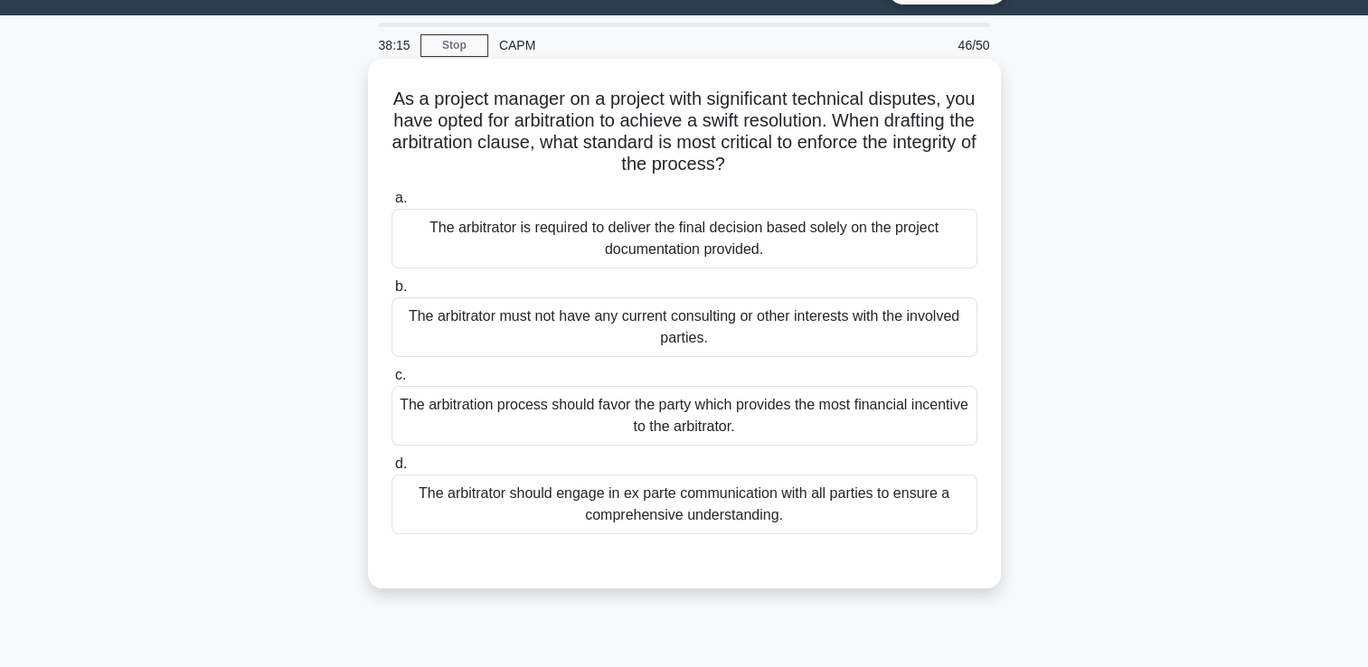
click at [927, 331] on div "The arbitrator must not have any current consulting or other interests with the…" at bounding box center [685, 328] width 586 height 60
click at [392, 293] on input "b. The arbitrator must not have any current consulting or other interests with …" at bounding box center [392, 287] width 0 height 12
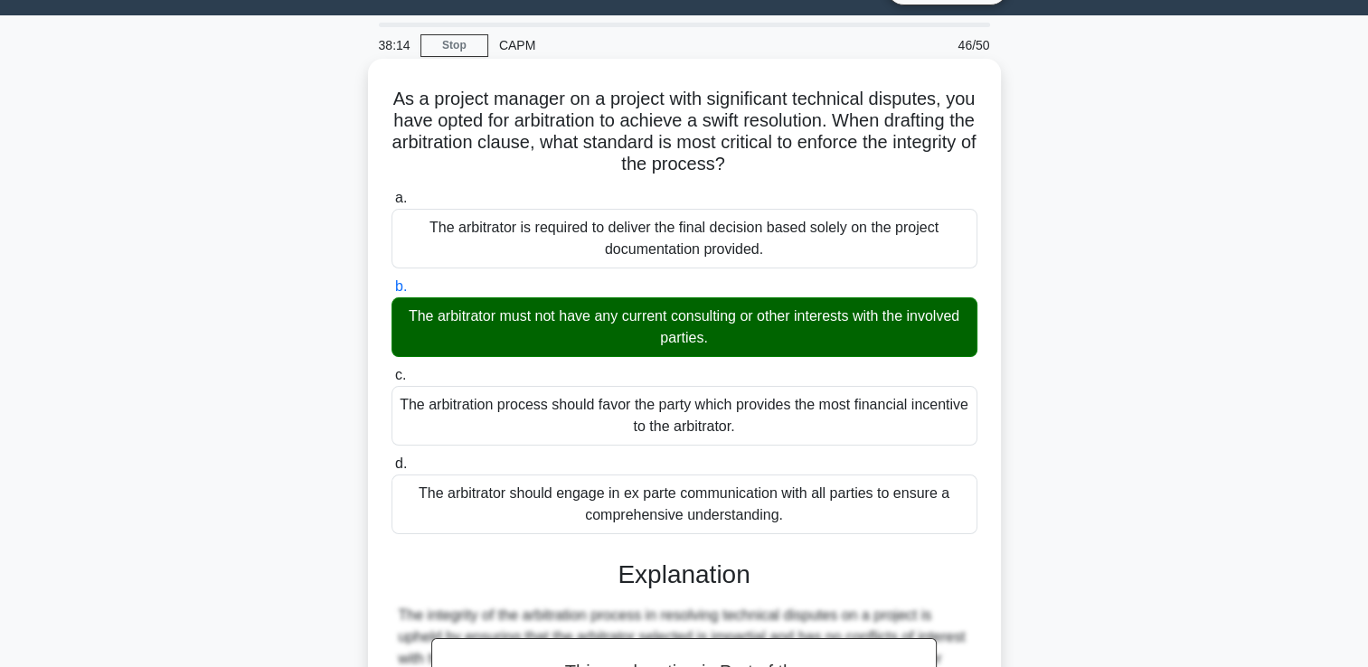
scroll to position [489, 0]
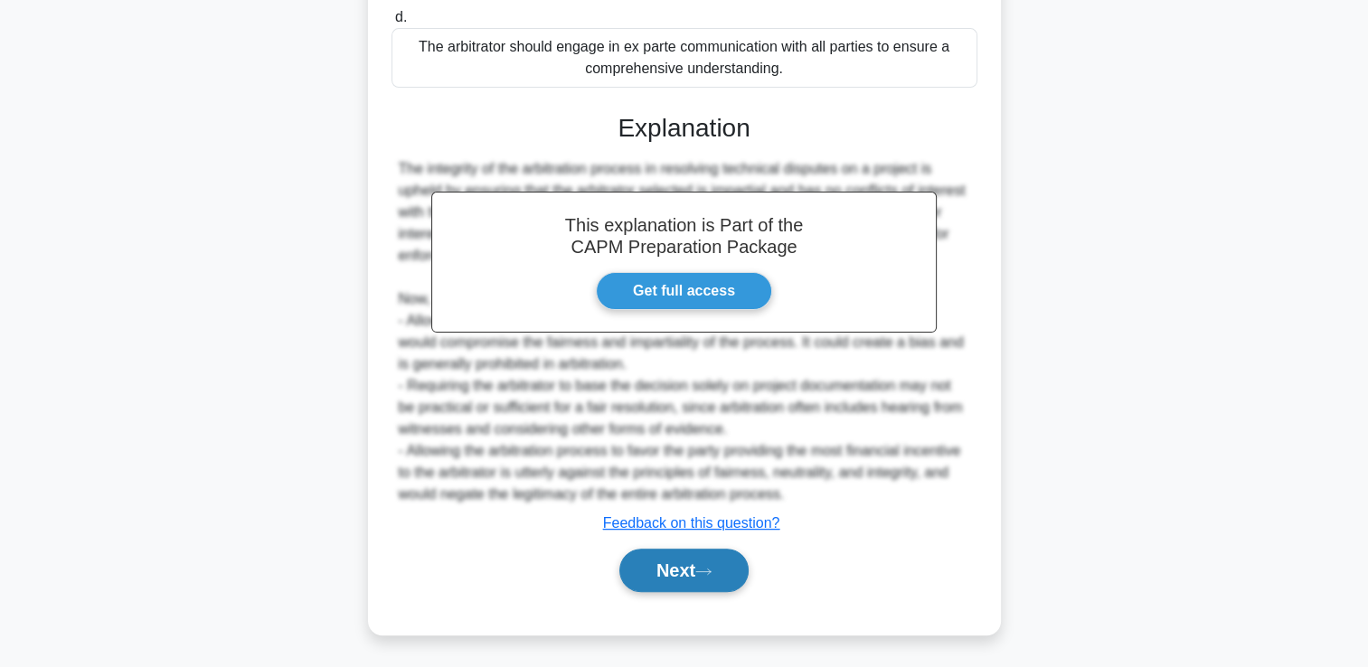
click at [696, 586] on button "Next" at bounding box center [683, 570] width 129 height 43
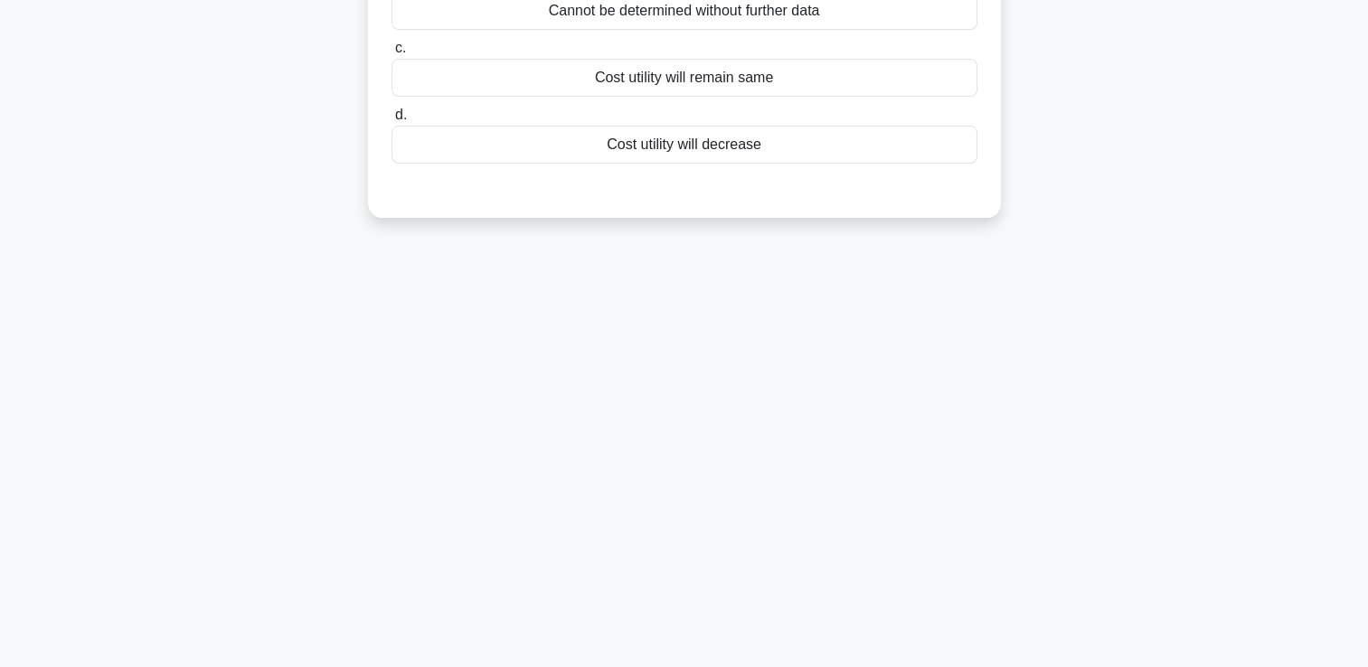
scroll to position [0, 0]
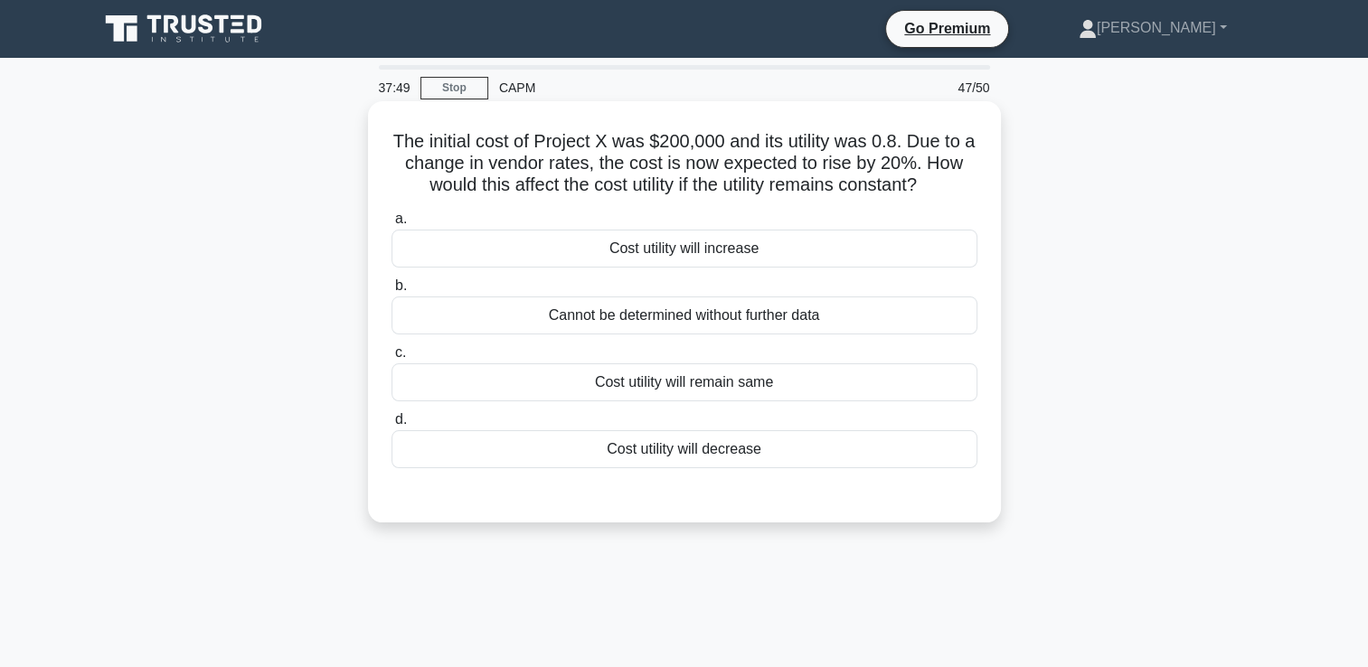
click at [814, 450] on div "Cost utility will decrease" at bounding box center [685, 449] width 586 height 38
click at [392, 426] on input "d. Cost utility will decrease" at bounding box center [392, 420] width 0 height 12
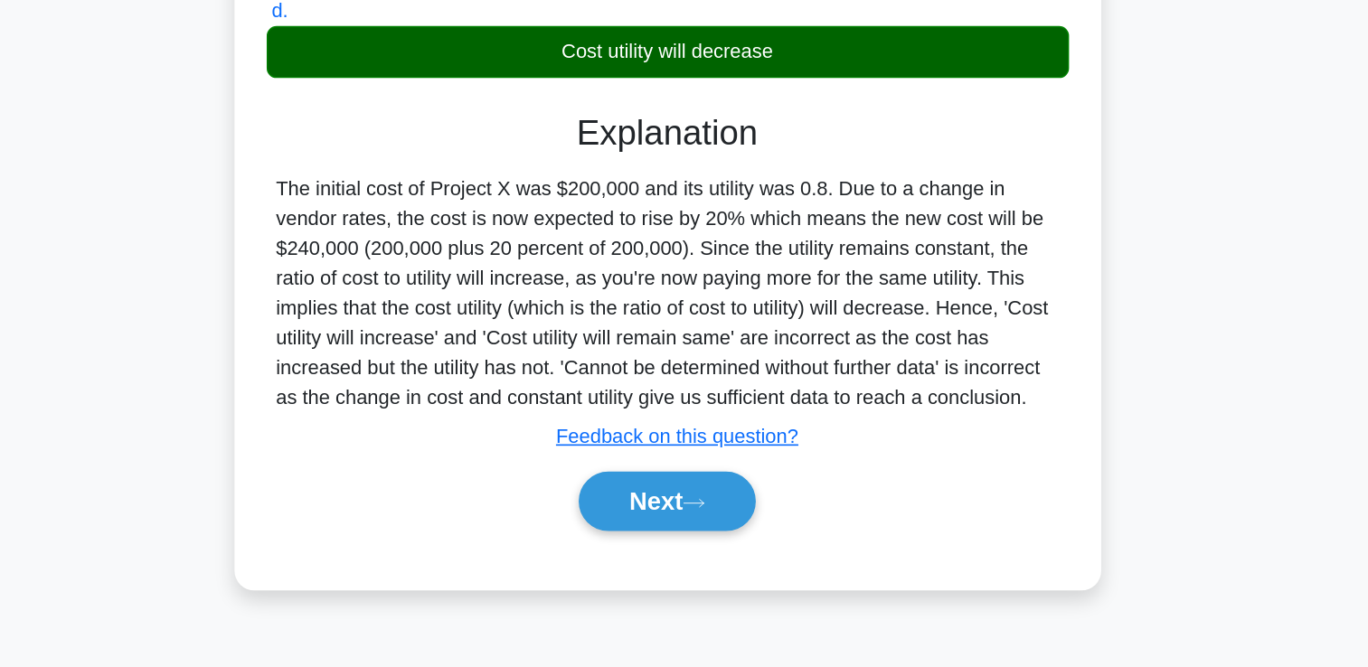
scroll to position [309, 0]
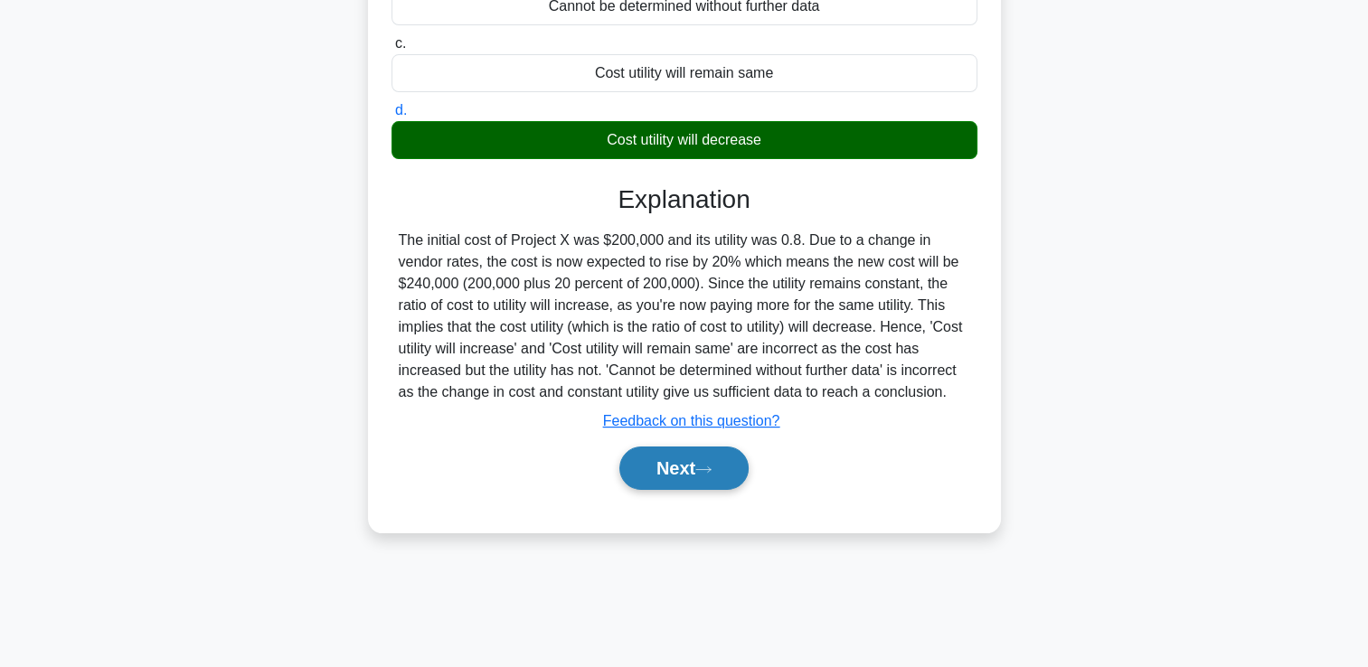
click at [741, 452] on button "Next" at bounding box center [683, 468] width 129 height 43
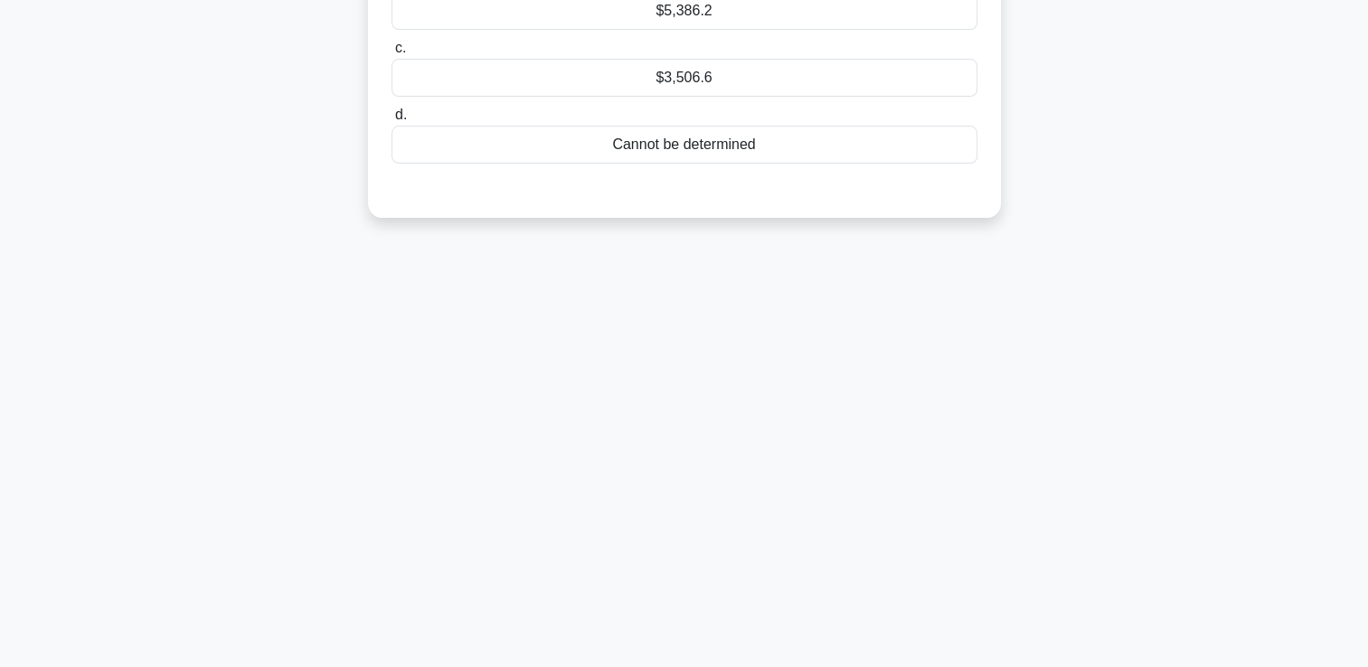
scroll to position [0, 0]
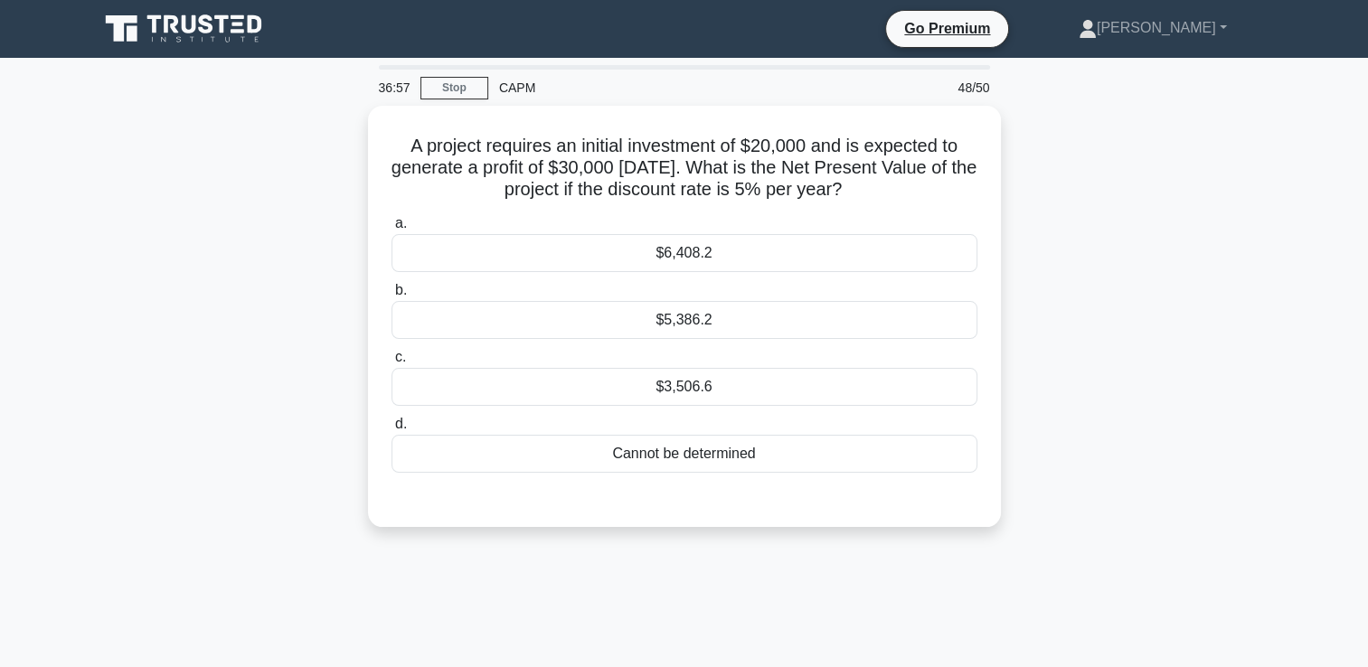
drag, startPoint x: 877, startPoint y: 184, endPoint x: 334, endPoint y: 150, distance: 544.5
click at [334, 150] on div "A project requires an initial investment of $20,000 and is expected to generate…" at bounding box center [685, 327] width 1194 height 443
copy h5 "A project requires an initial investment of $20,000 and is expected to generate…"
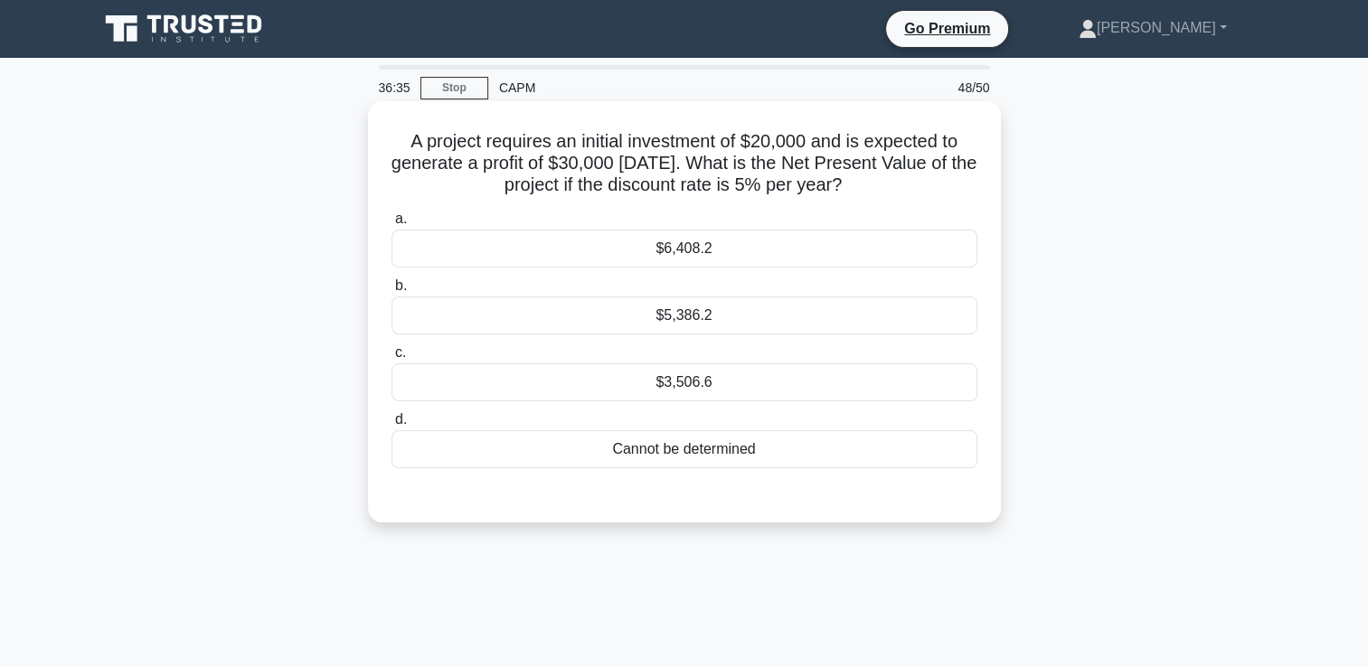
click at [600, 385] on div "$3,506.6" at bounding box center [685, 383] width 586 height 38
click at [392, 359] on input "c. $3,506.6" at bounding box center [392, 353] width 0 height 12
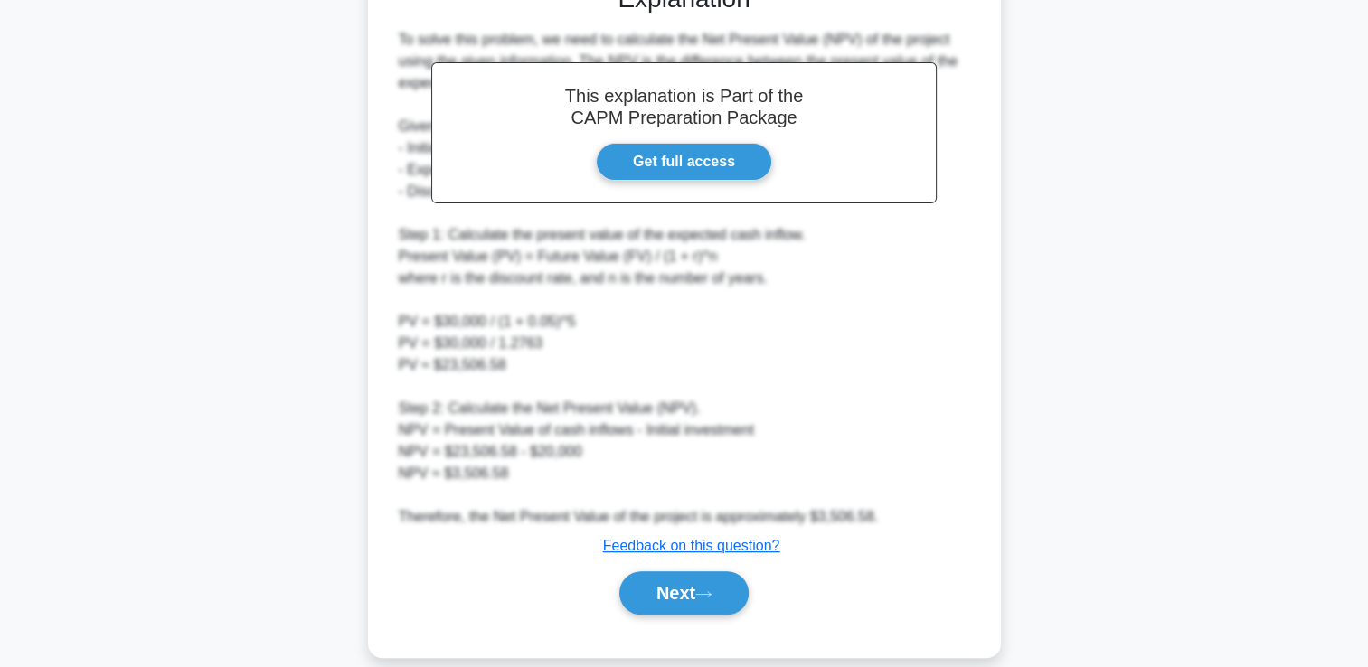
scroll to position [533, 0]
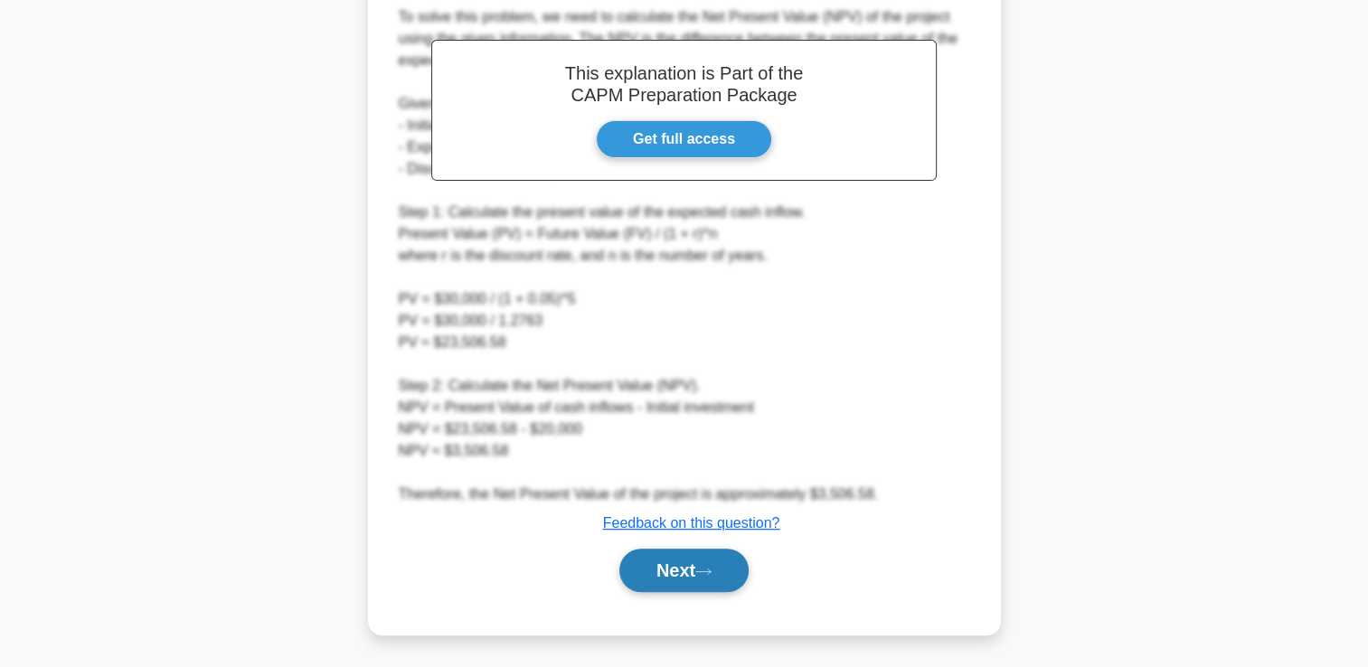
click at [670, 551] on button "Next" at bounding box center [683, 570] width 129 height 43
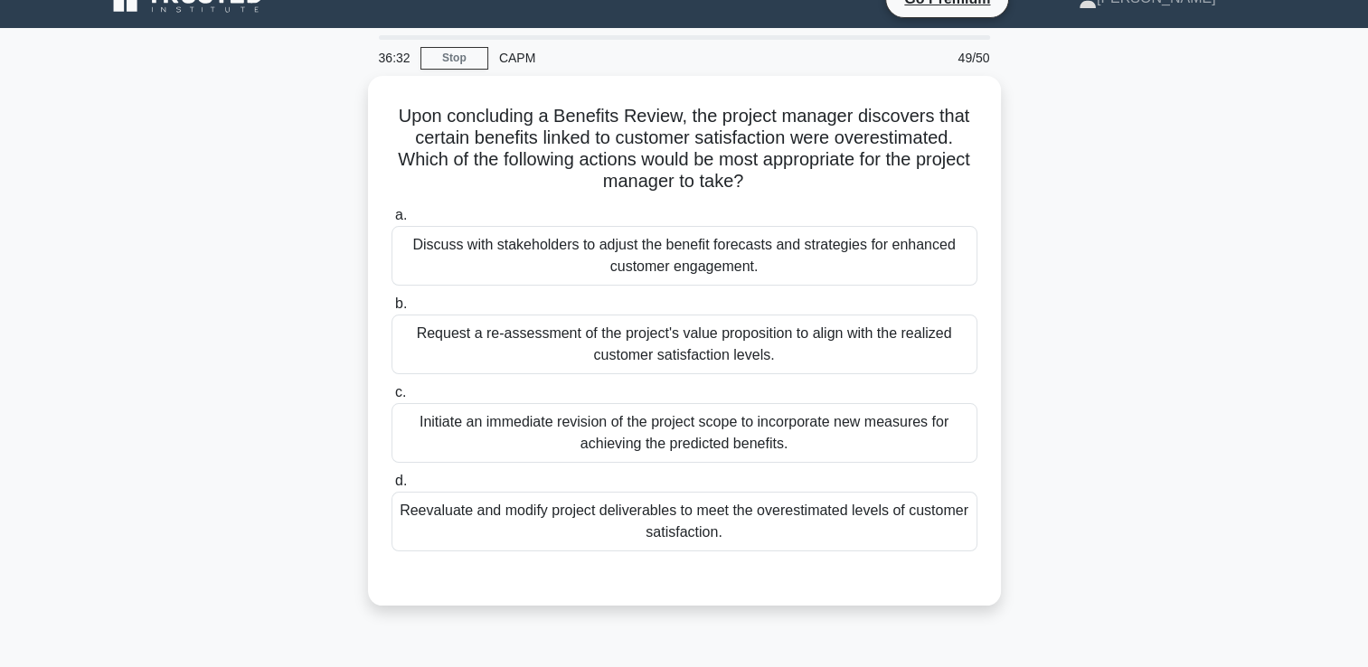
scroll to position [0, 0]
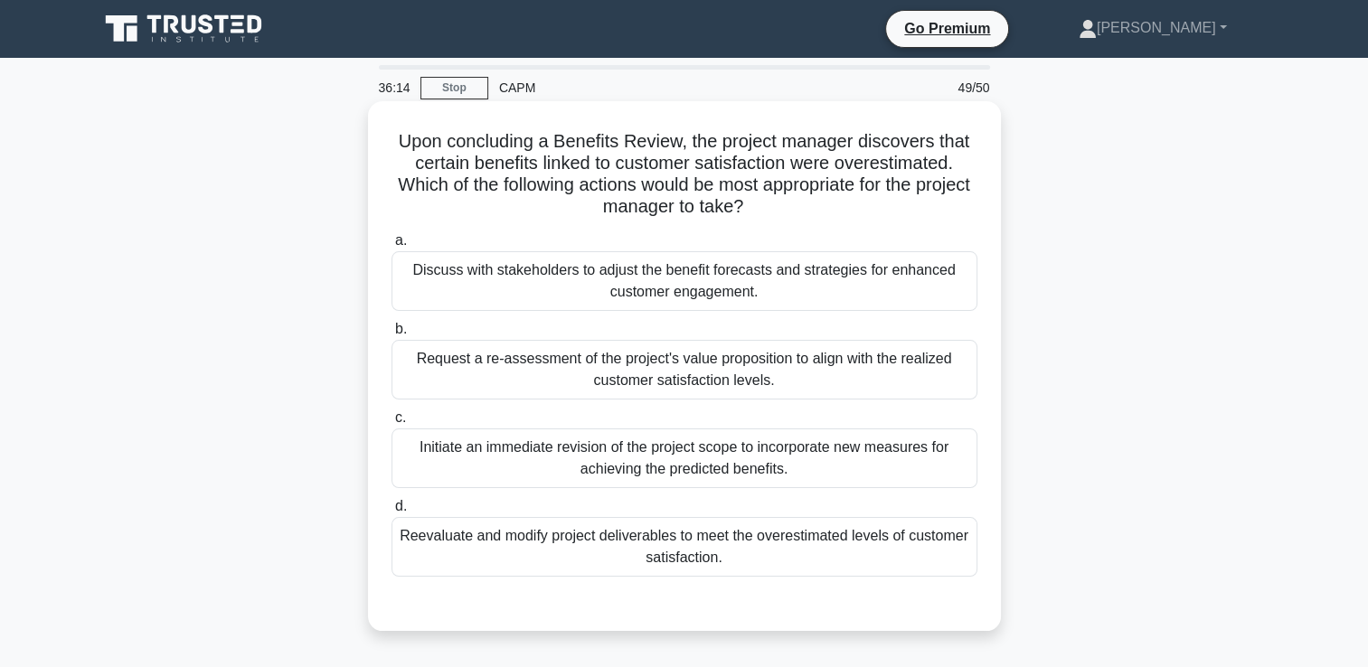
click at [911, 284] on div "Discuss with stakeholders to adjust the benefit forecasts and strategies for en…" at bounding box center [685, 281] width 586 height 60
click at [392, 247] on input "a. Discuss with stakeholders to adjust the benefit forecasts and strategies for…" at bounding box center [392, 241] width 0 height 12
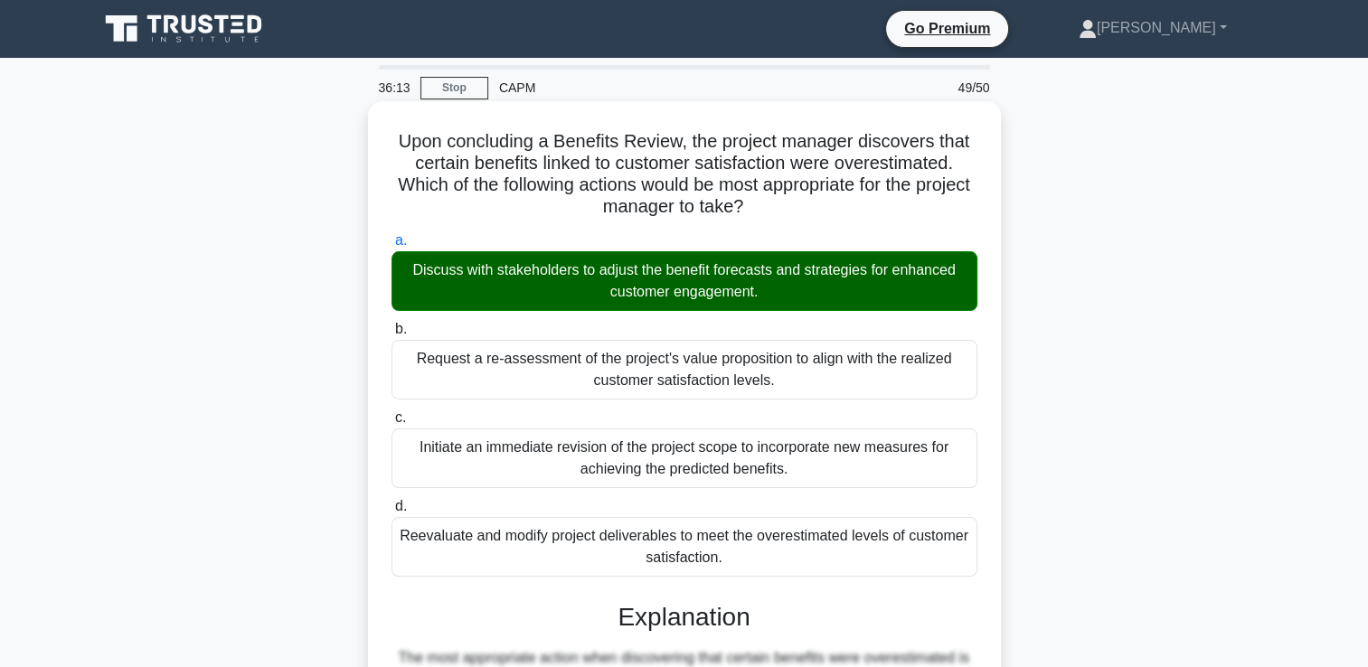
scroll to position [554, 0]
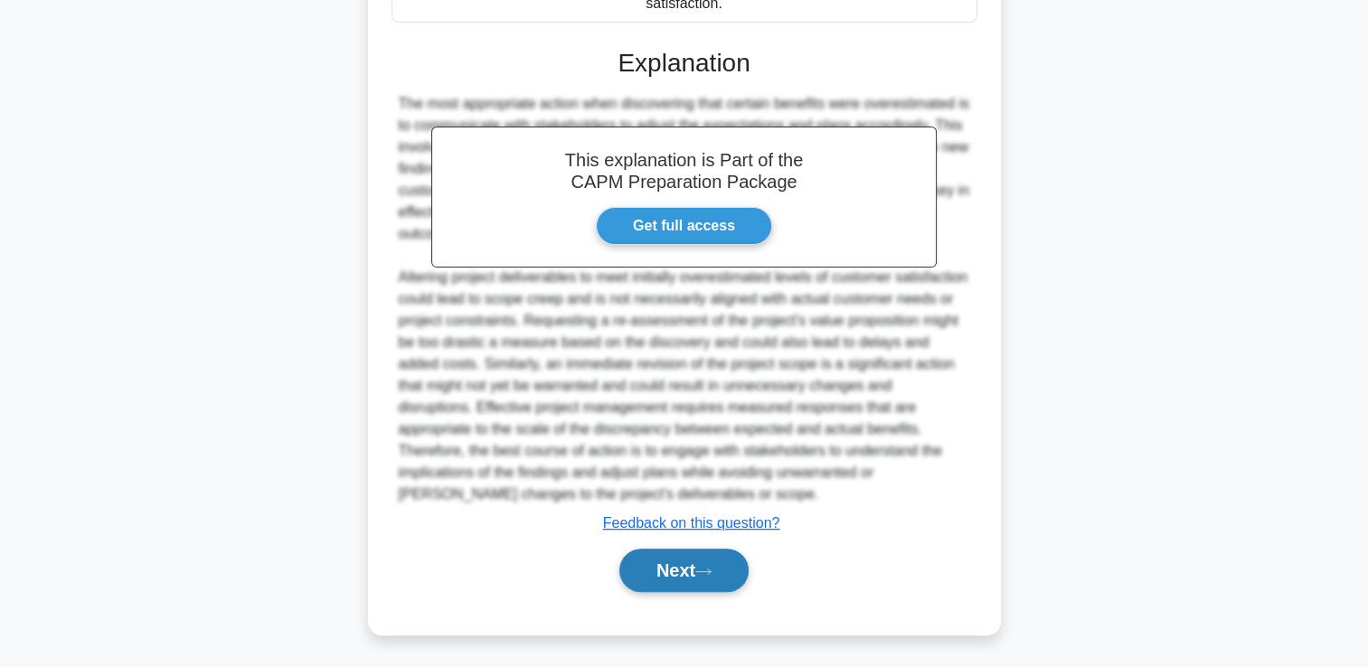
click at [698, 570] on button "Next" at bounding box center [683, 570] width 129 height 43
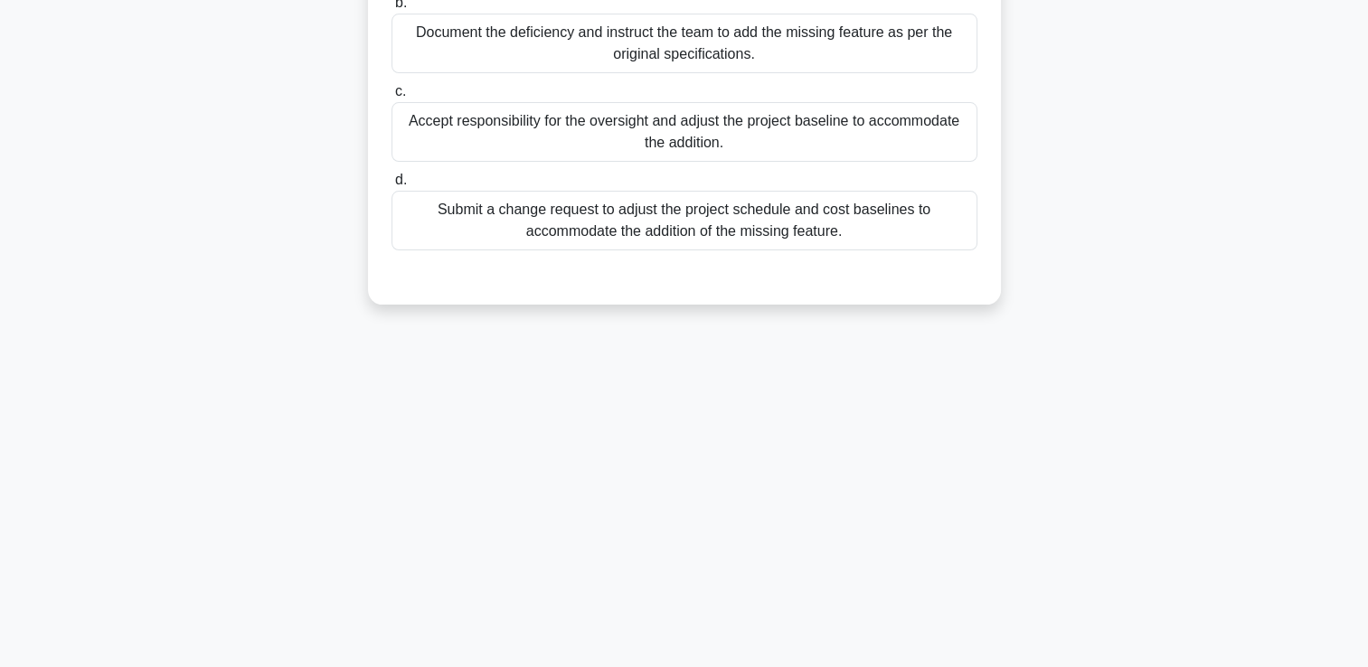
scroll to position [0, 0]
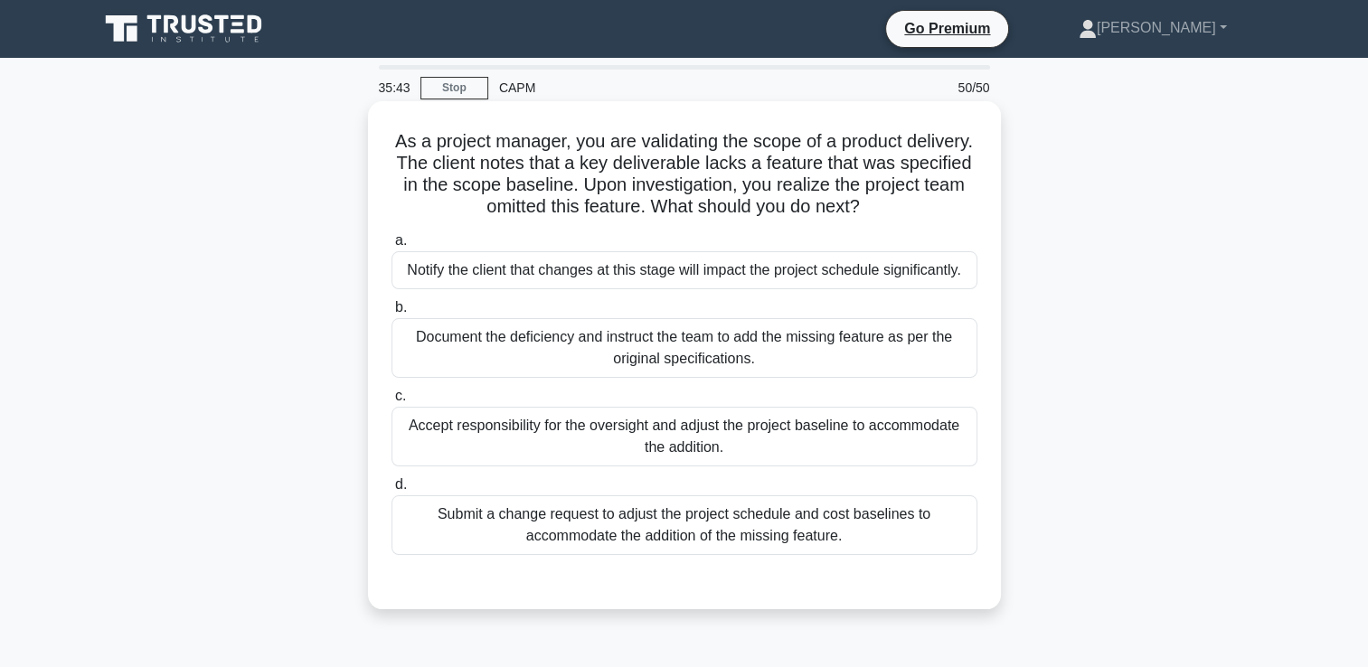
click at [970, 534] on div "Submit a change request to adjust the project schedule and cost baselines to ac…" at bounding box center [685, 526] width 586 height 60
click at [392, 491] on input "d. Submit a change request to adjust the project schedule and cost baselines to…" at bounding box center [392, 485] width 0 height 12
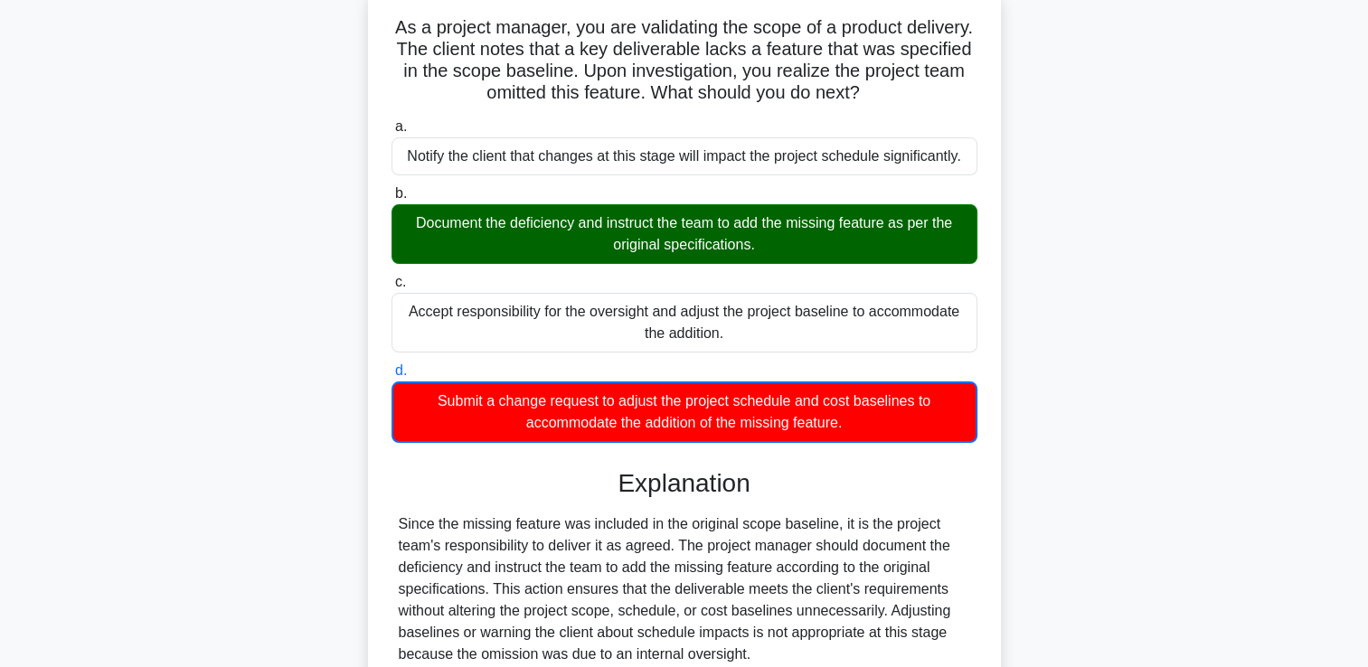
scroll to position [309, 0]
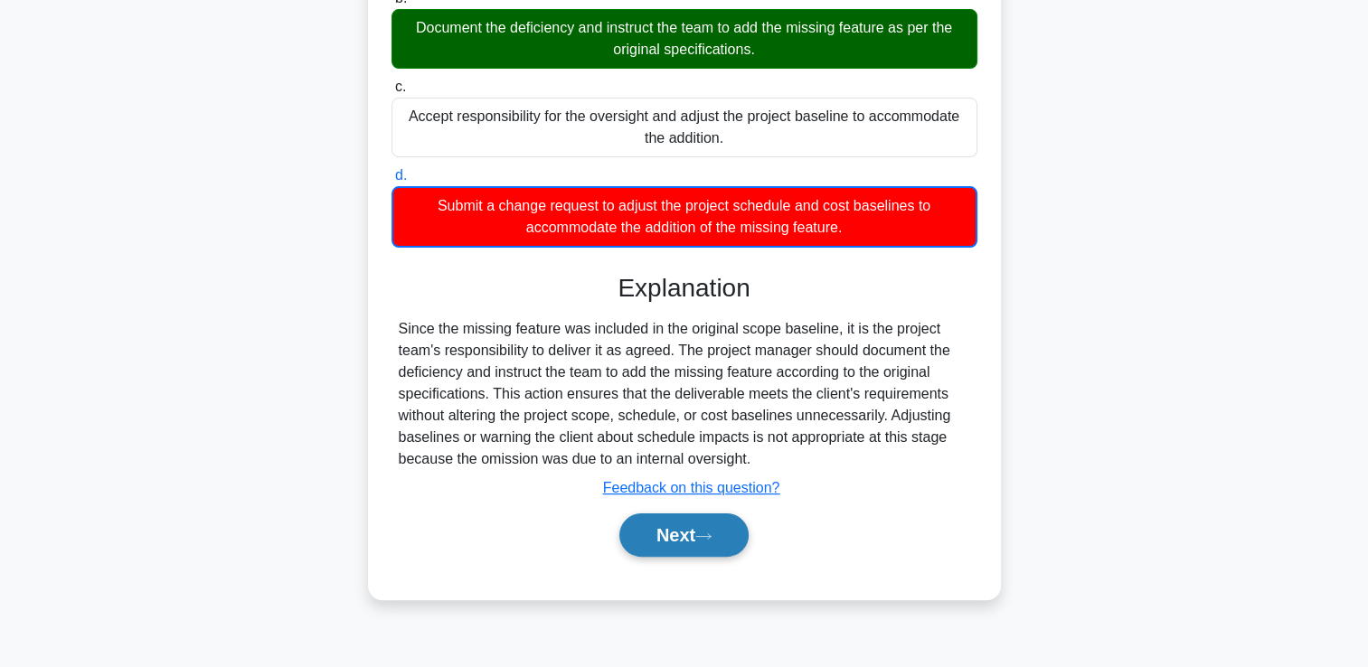
click at [731, 541] on button "Next" at bounding box center [683, 535] width 129 height 43
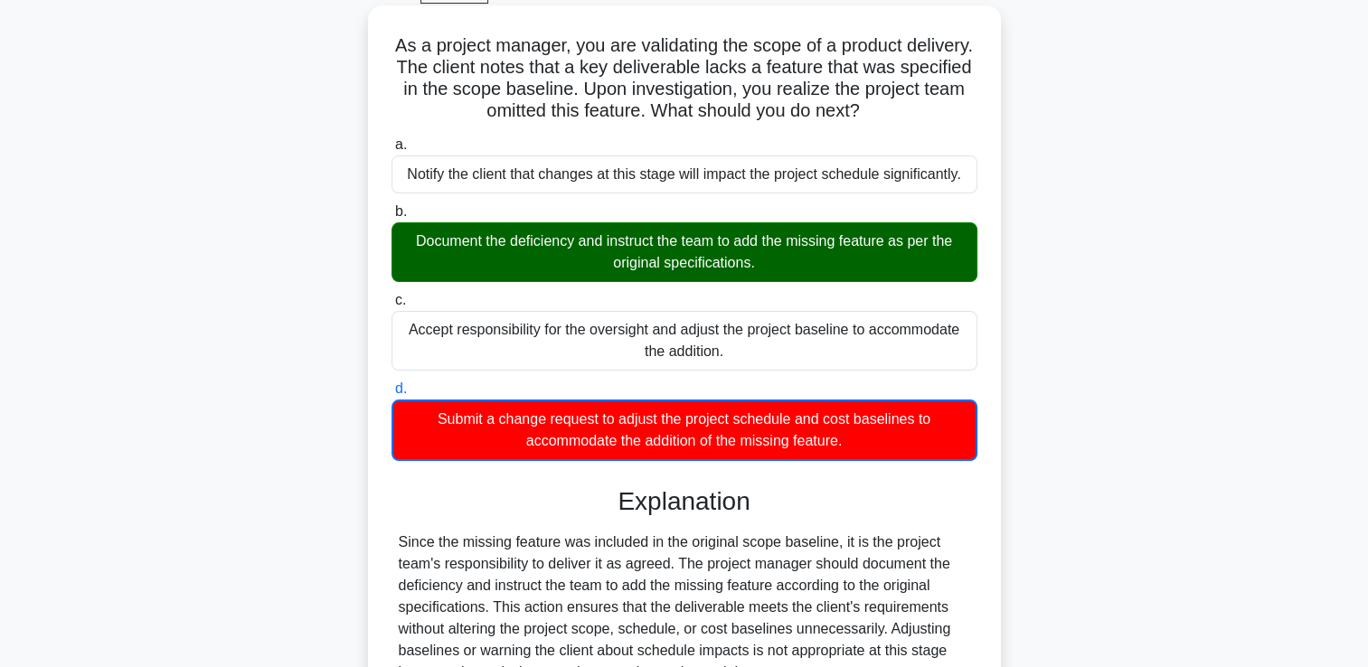
scroll to position [0, 0]
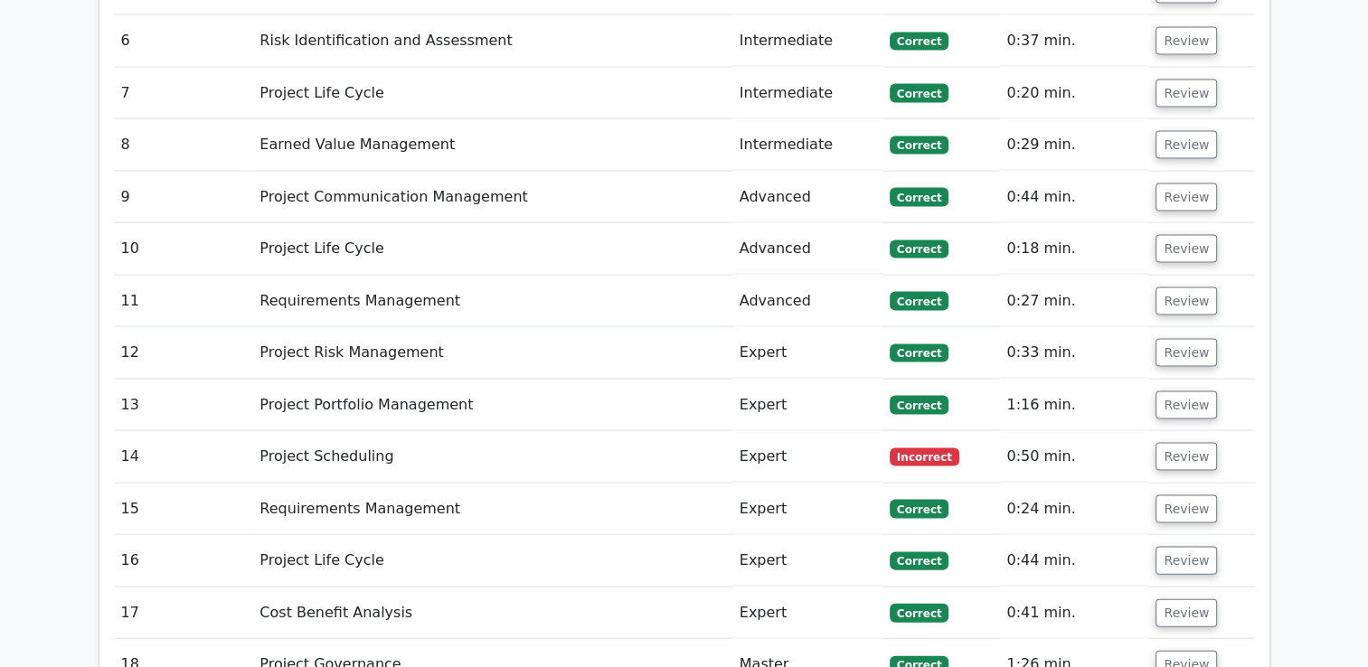
scroll to position [3710, 0]
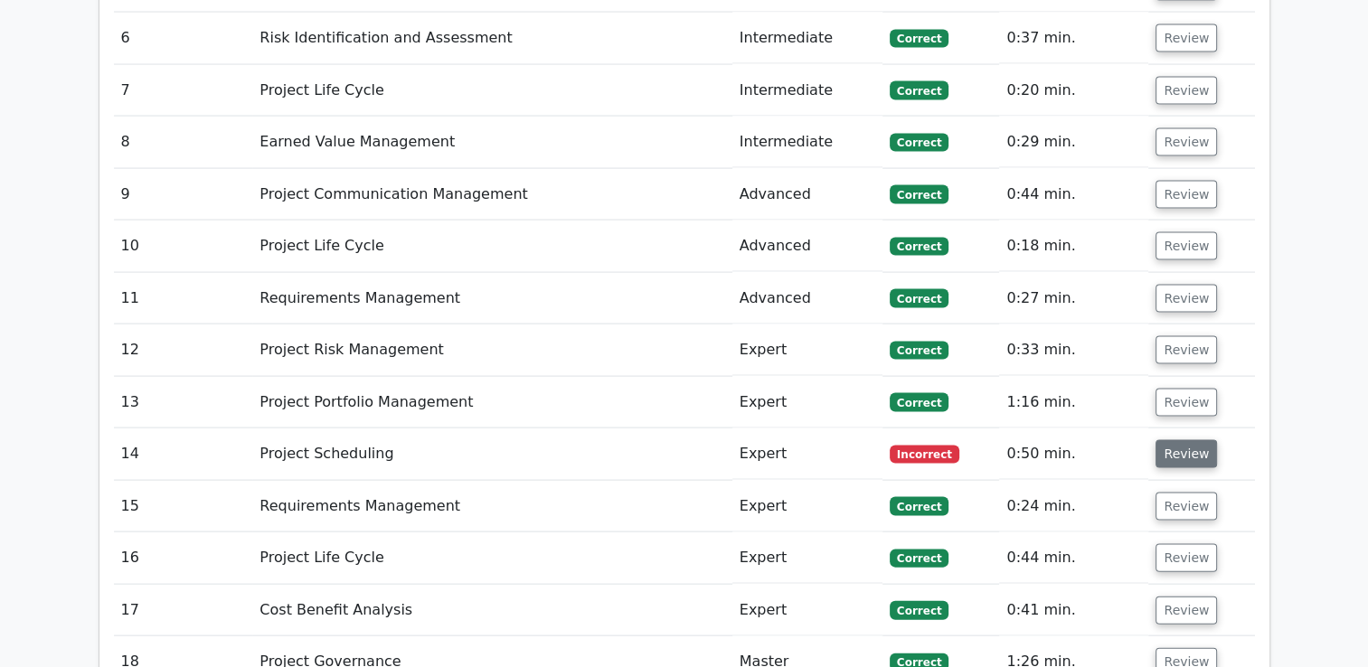
click at [1181, 440] on button "Review" at bounding box center [1186, 454] width 61 height 28
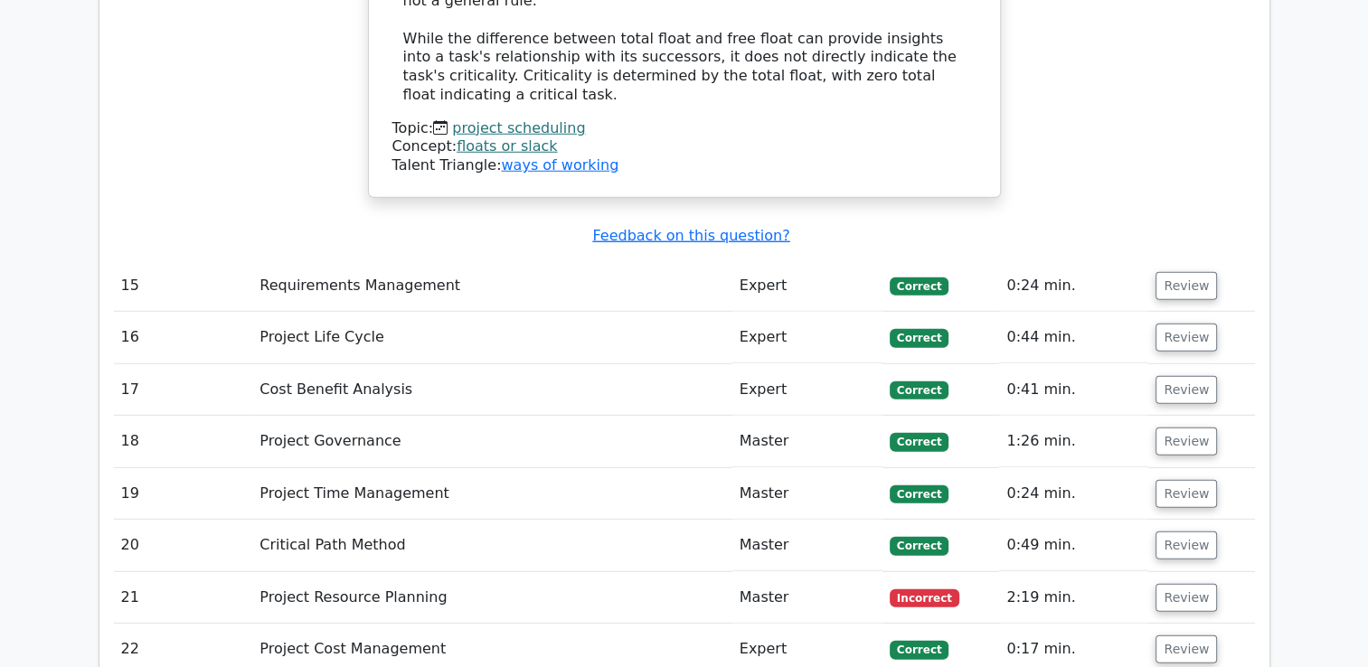
scroll to position [5046, 0]
click at [1168, 583] on button "Review" at bounding box center [1186, 597] width 61 height 28
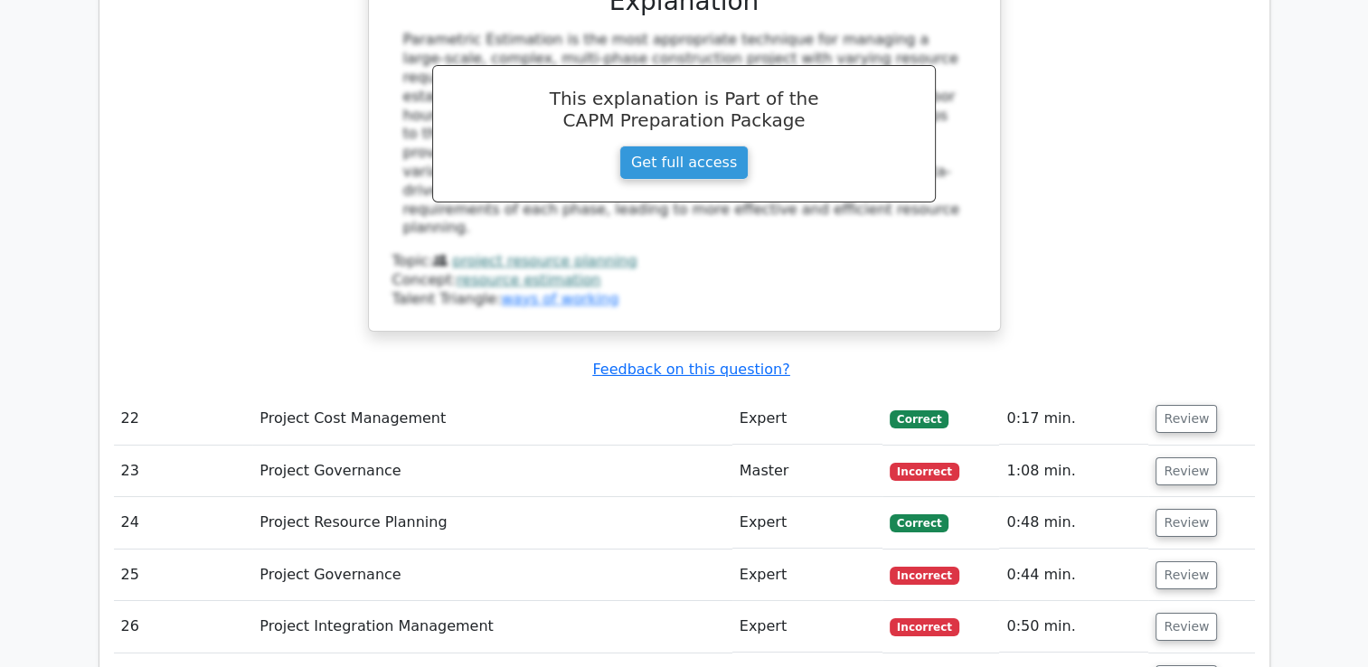
scroll to position [6069, 0]
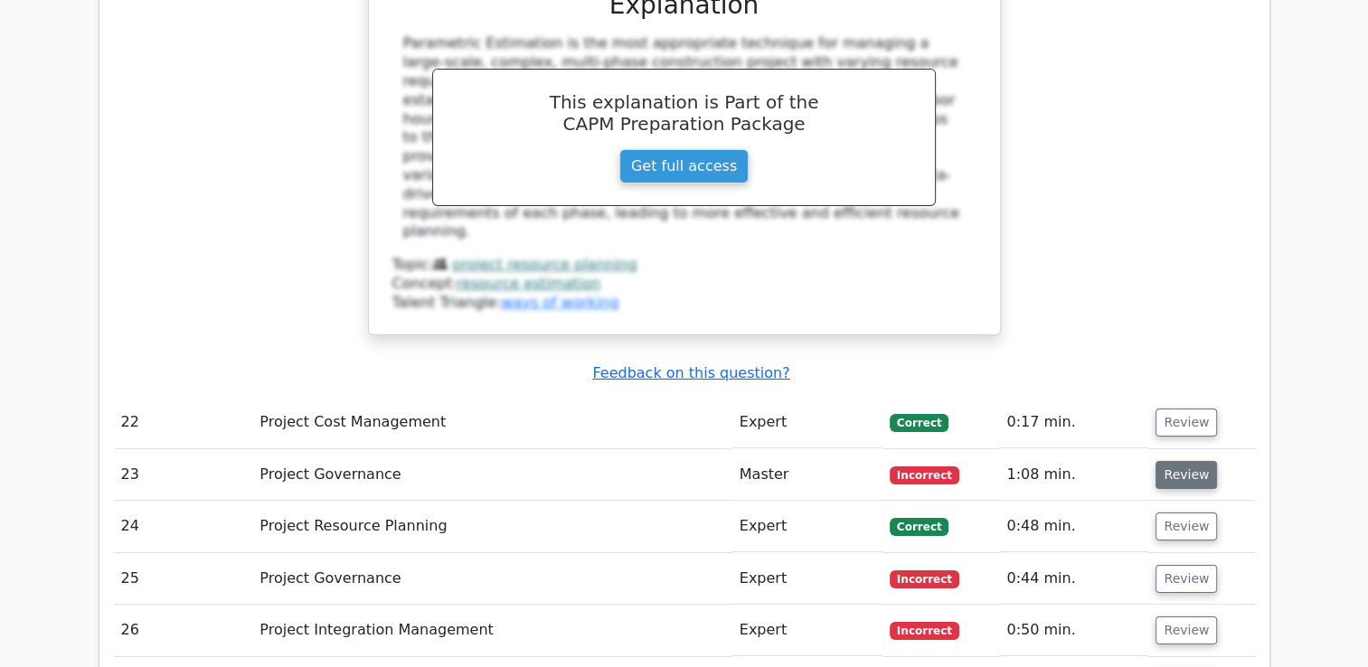
click at [1175, 461] on button "Review" at bounding box center [1186, 475] width 61 height 28
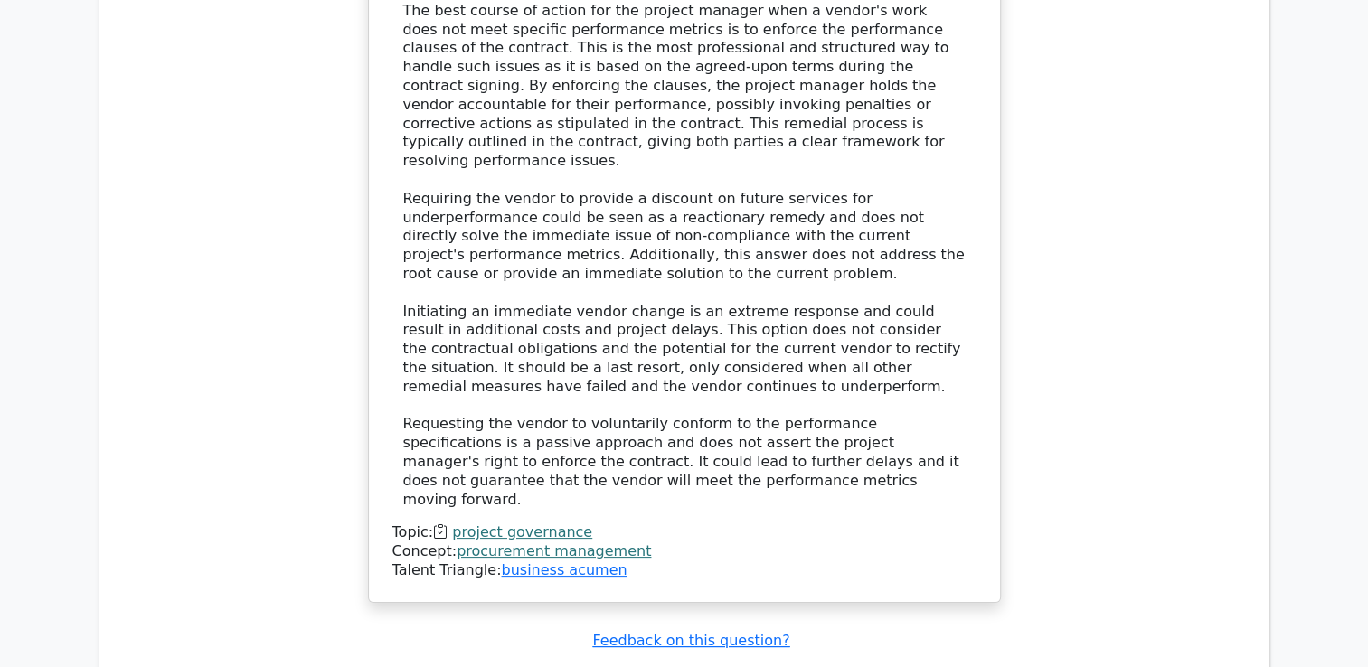
scroll to position [7035, 0]
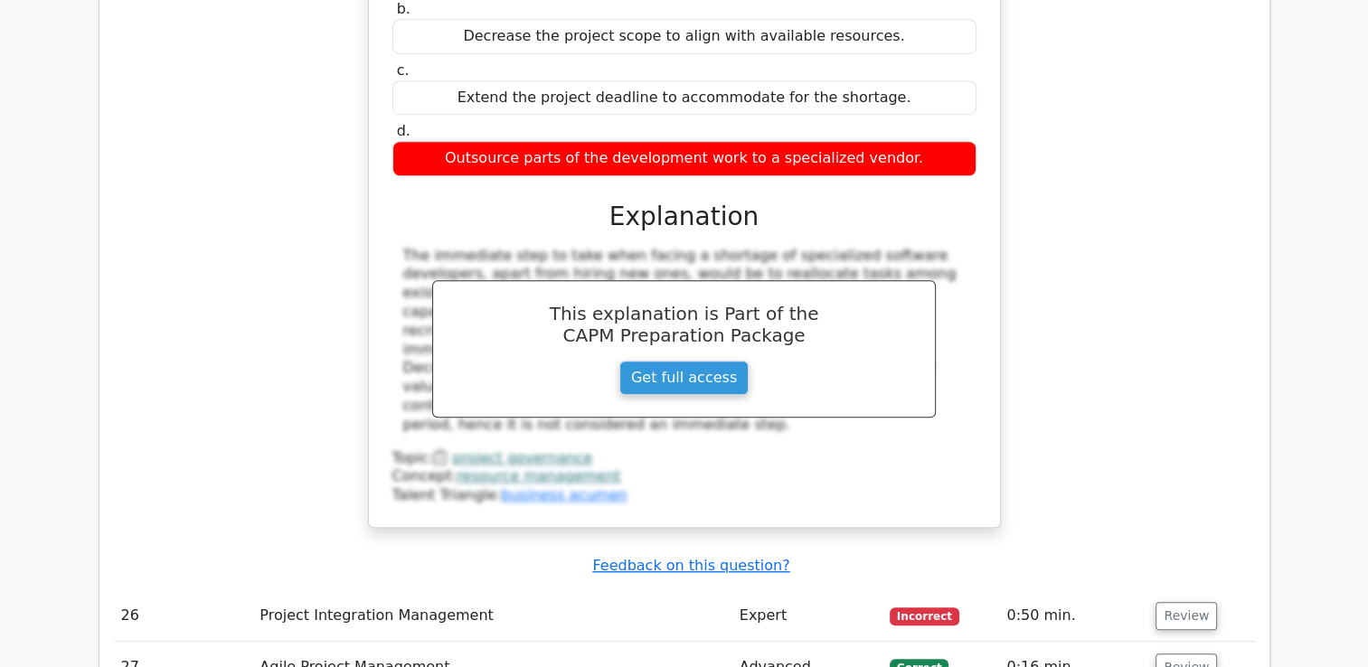
scroll to position [8000, 0]
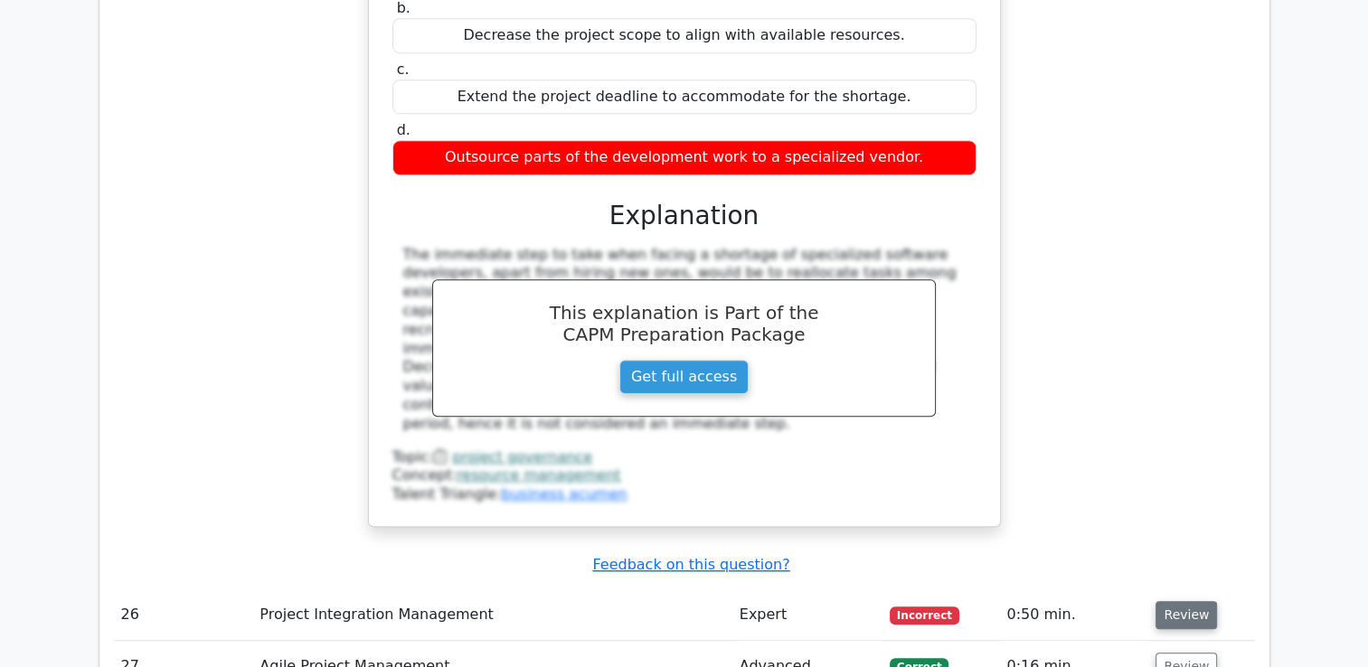
click at [1179, 601] on button "Review" at bounding box center [1186, 615] width 61 height 28
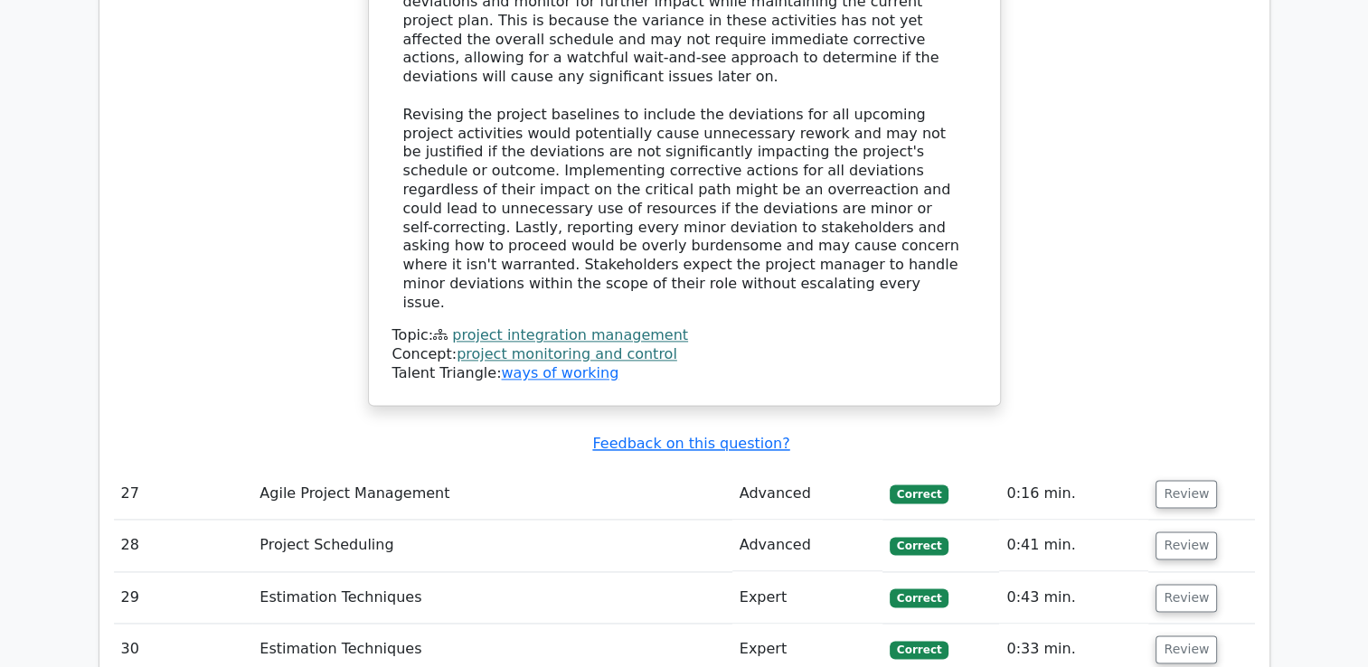
scroll to position [9197, 0]
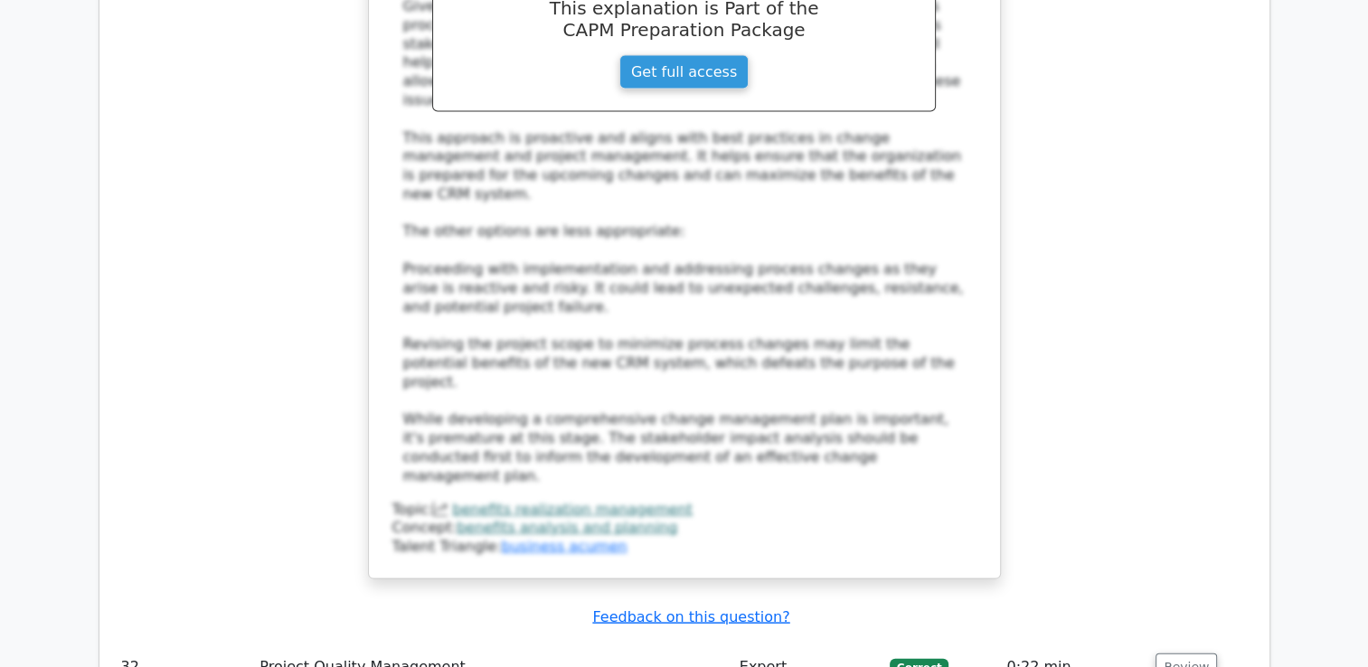
scroll to position [10504, 0]
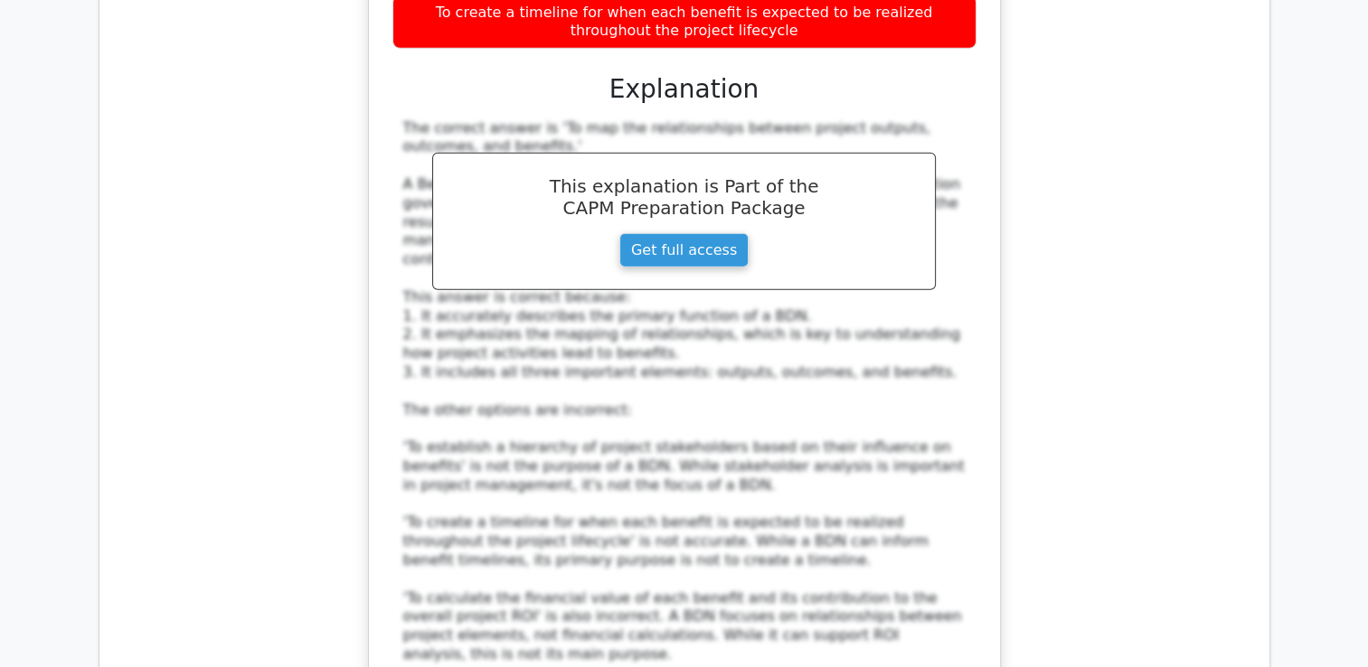
scroll to position [11629, 0]
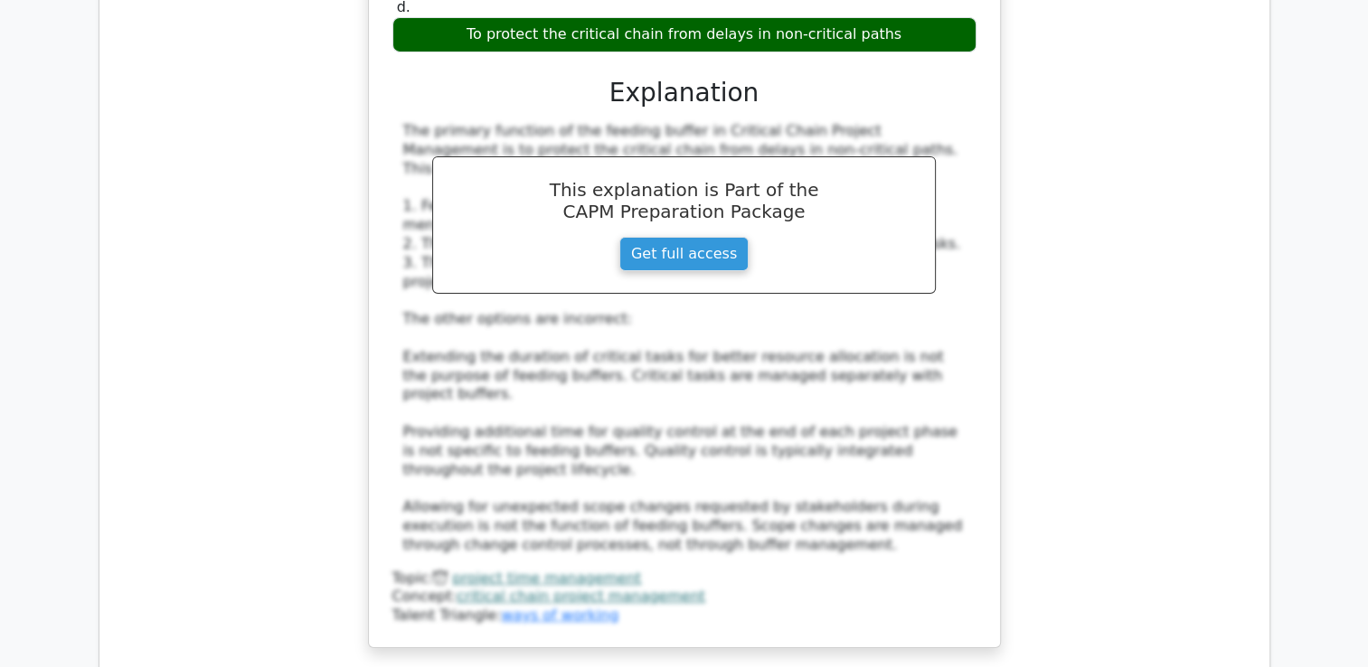
scroll to position [12887, 0]
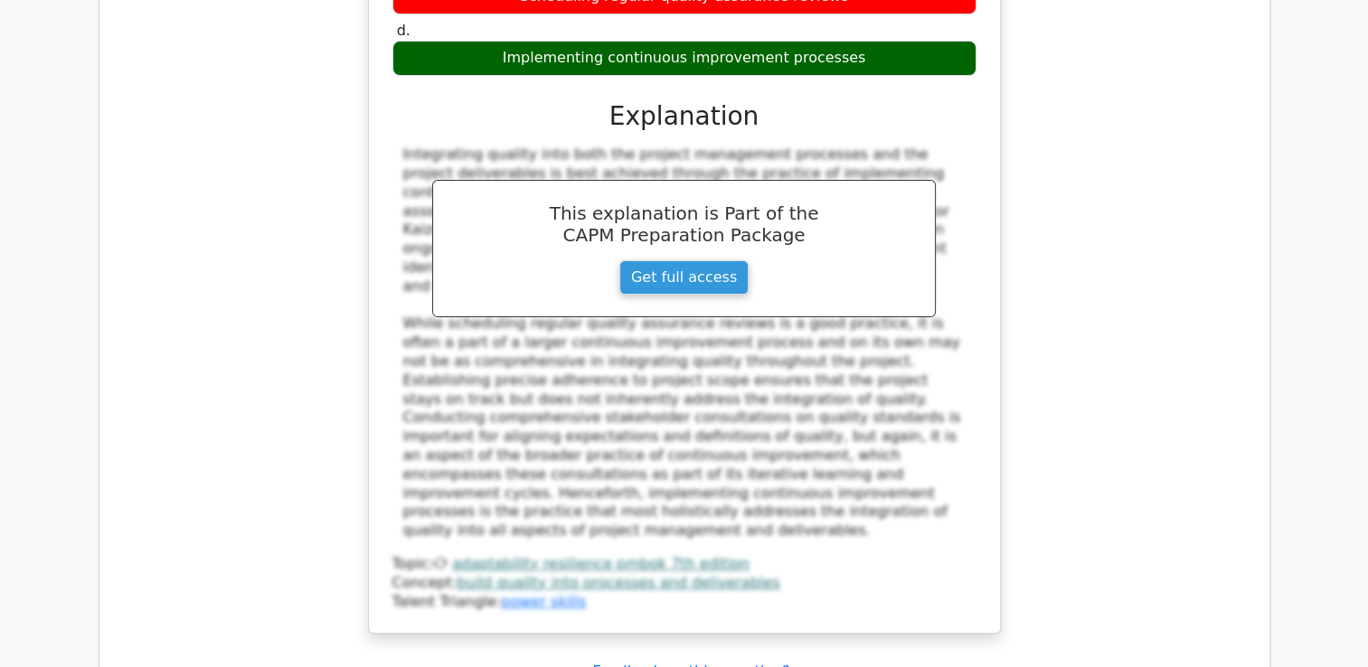
scroll to position [13998, 0]
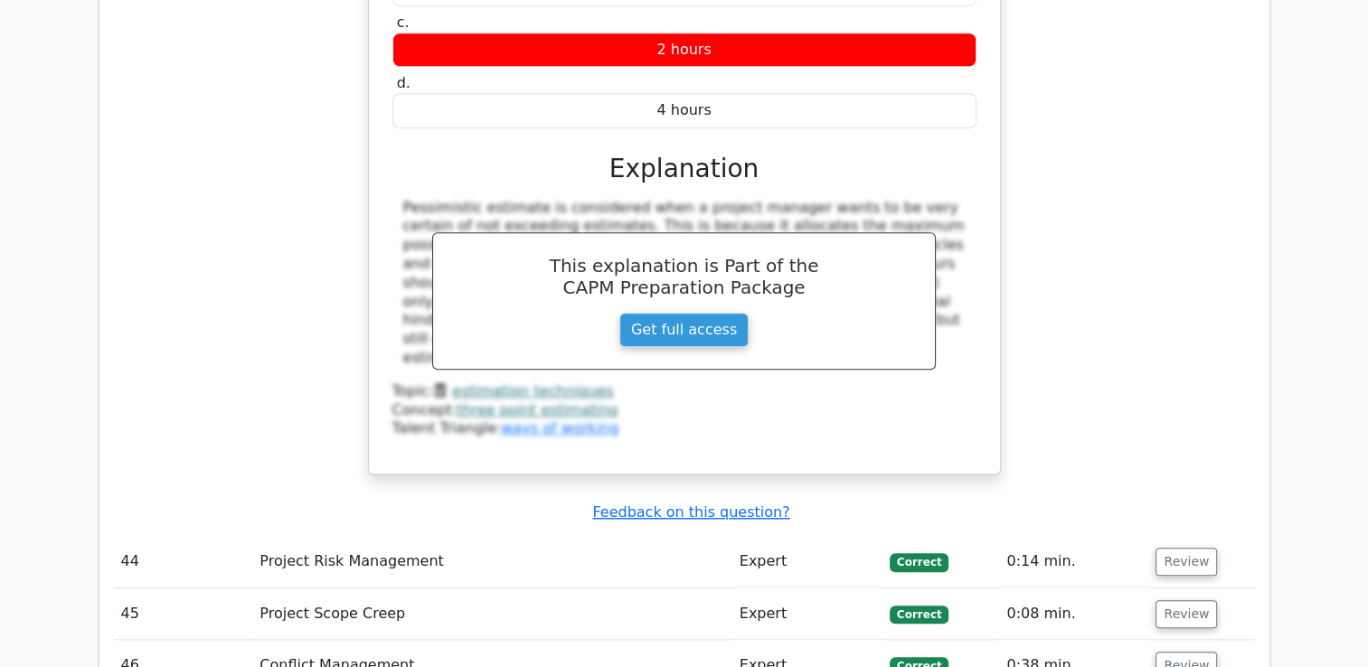
scroll to position [15087, 0]
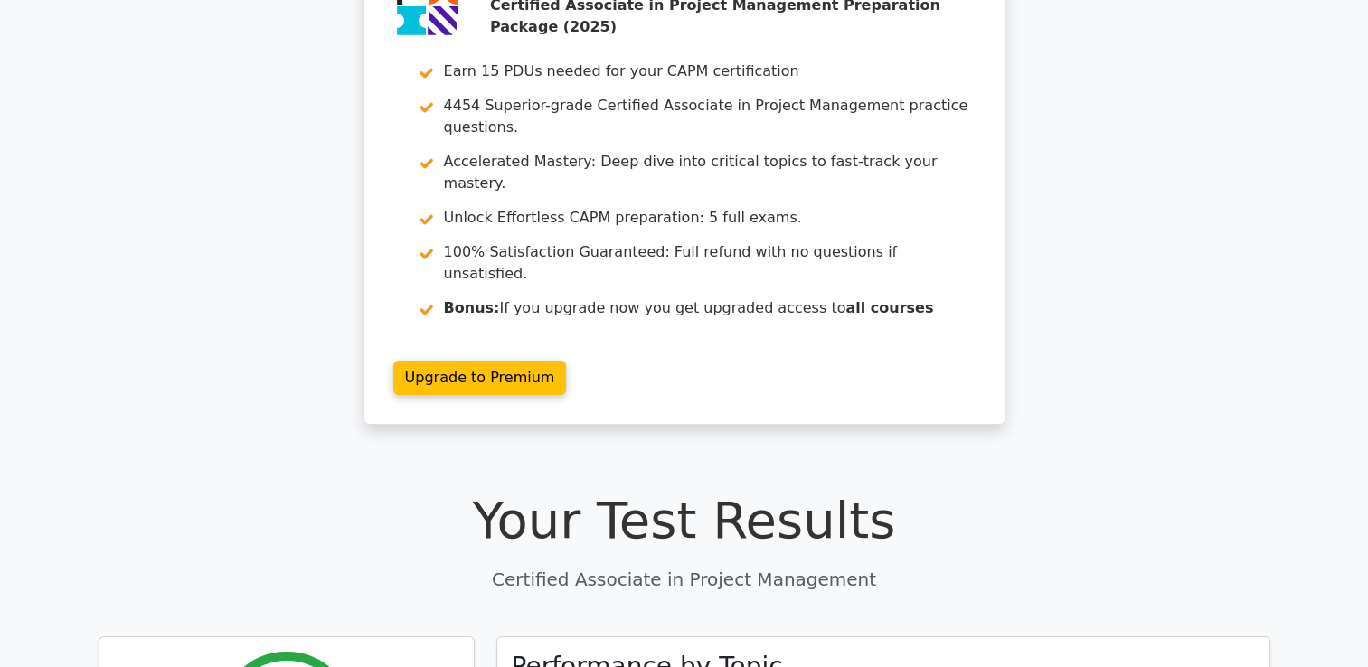
scroll to position [0, 0]
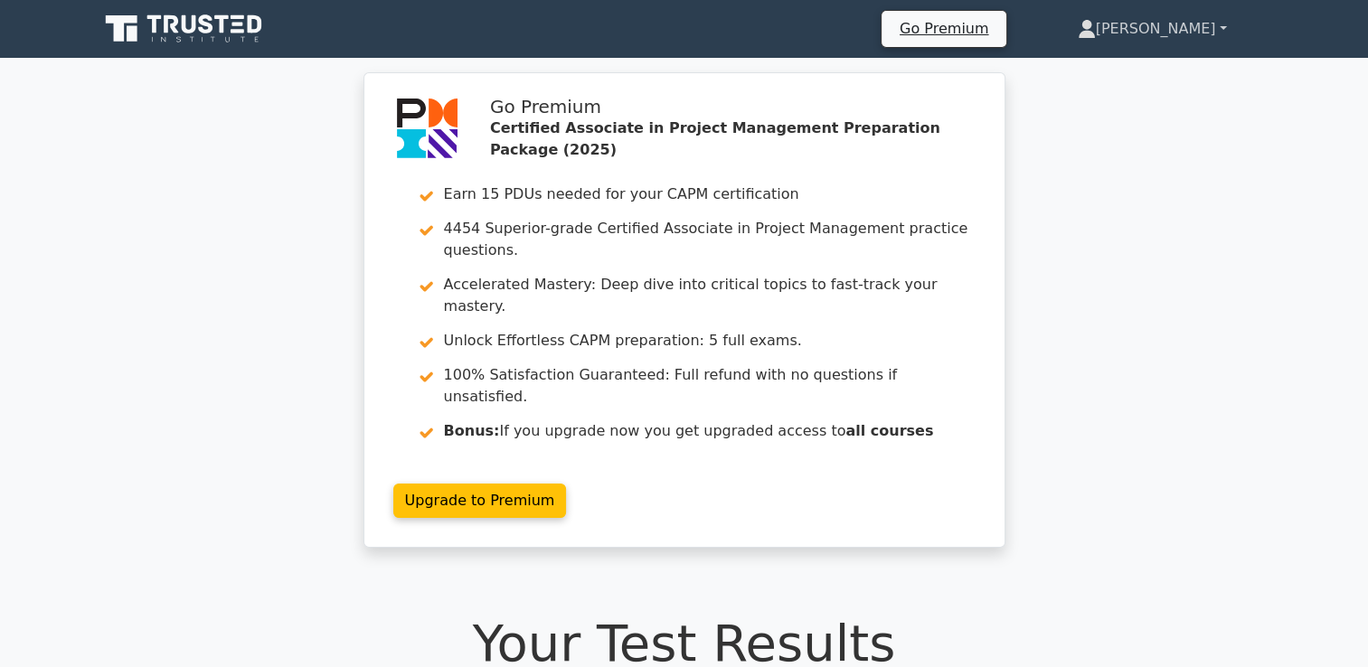
click at [1202, 32] on link "[PERSON_NAME]" at bounding box center [1152, 29] width 236 height 36
click at [1173, 69] on link "Profile" at bounding box center [1106, 71] width 143 height 29
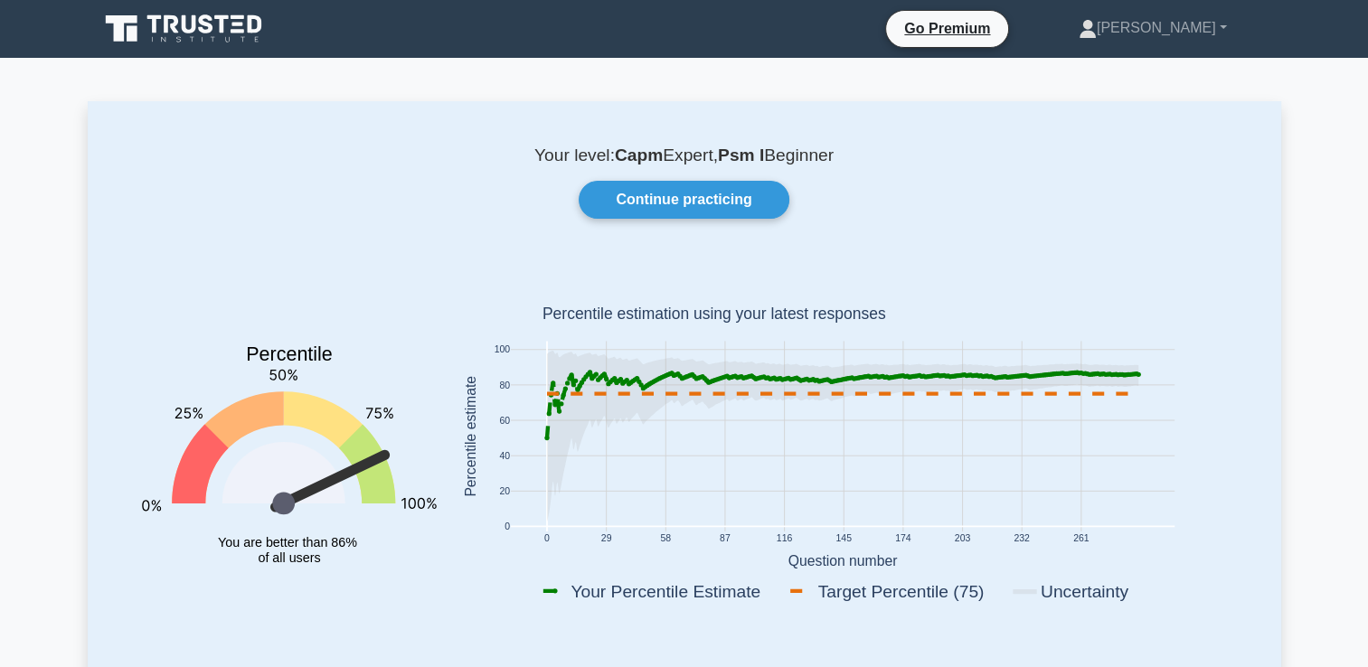
click at [229, 36] on icon at bounding box center [186, 29] width 174 height 34
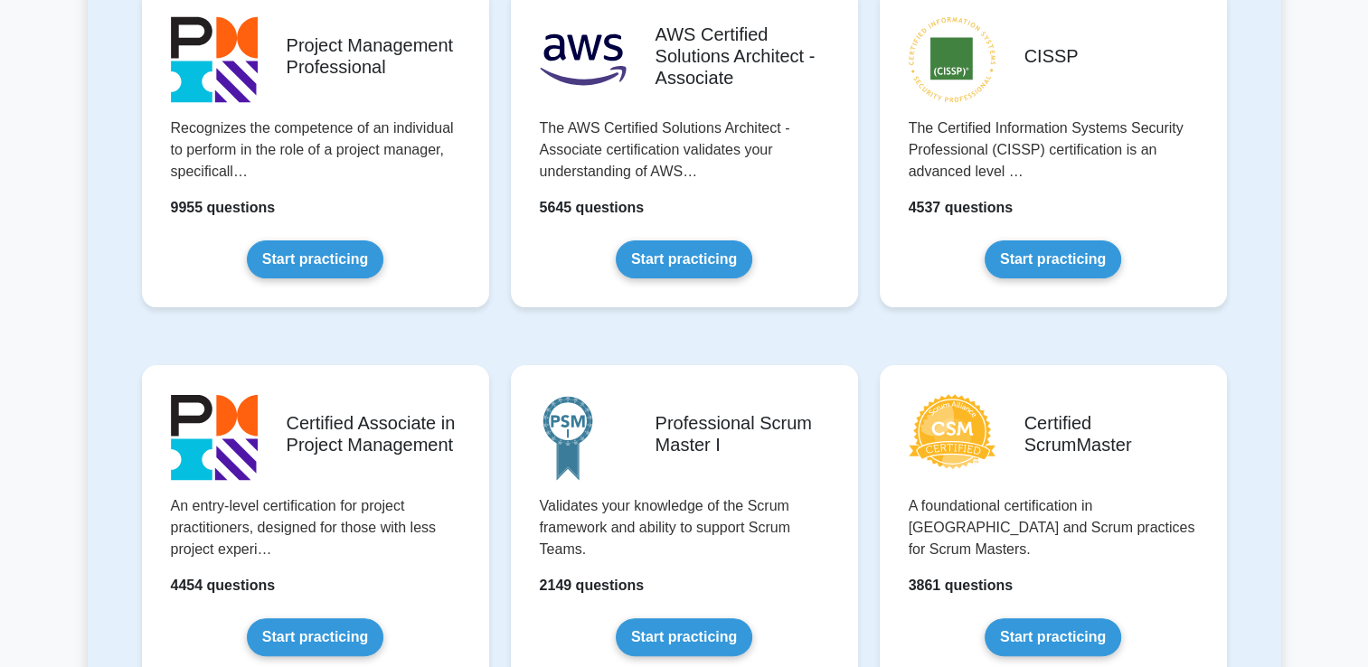
scroll to position [608, 0]
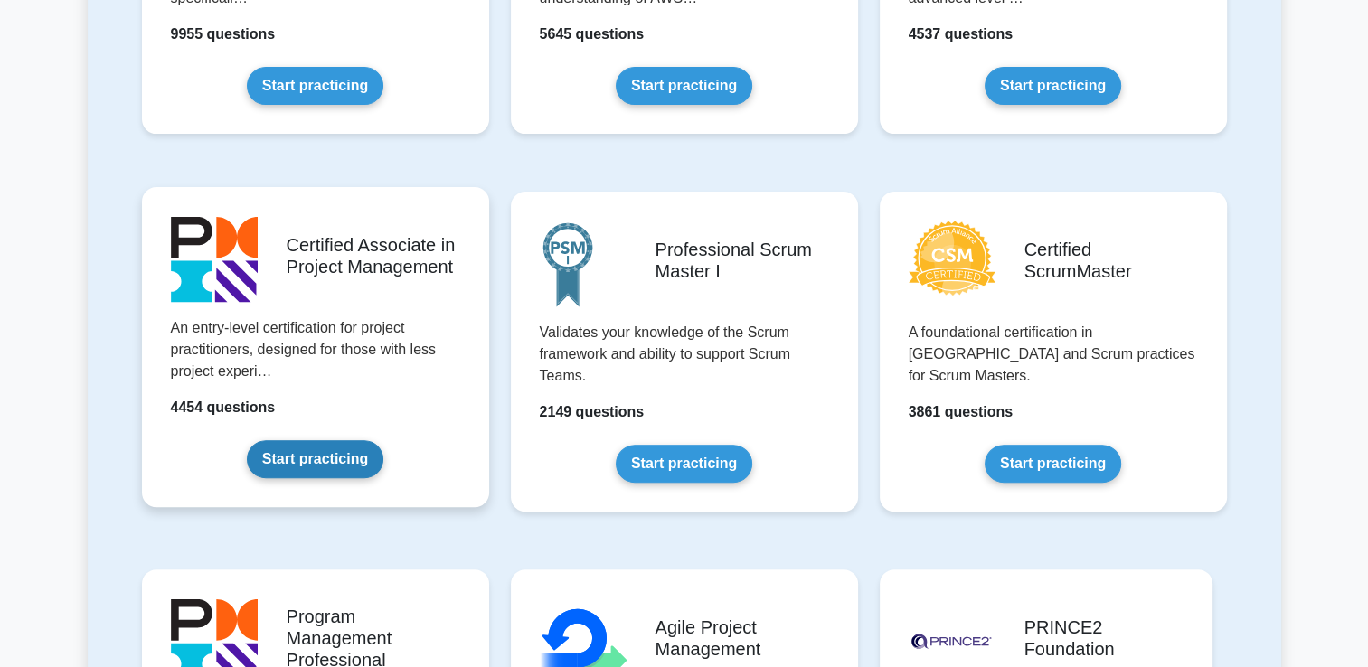
click at [347, 454] on link "Start practicing" at bounding box center [315, 459] width 137 height 38
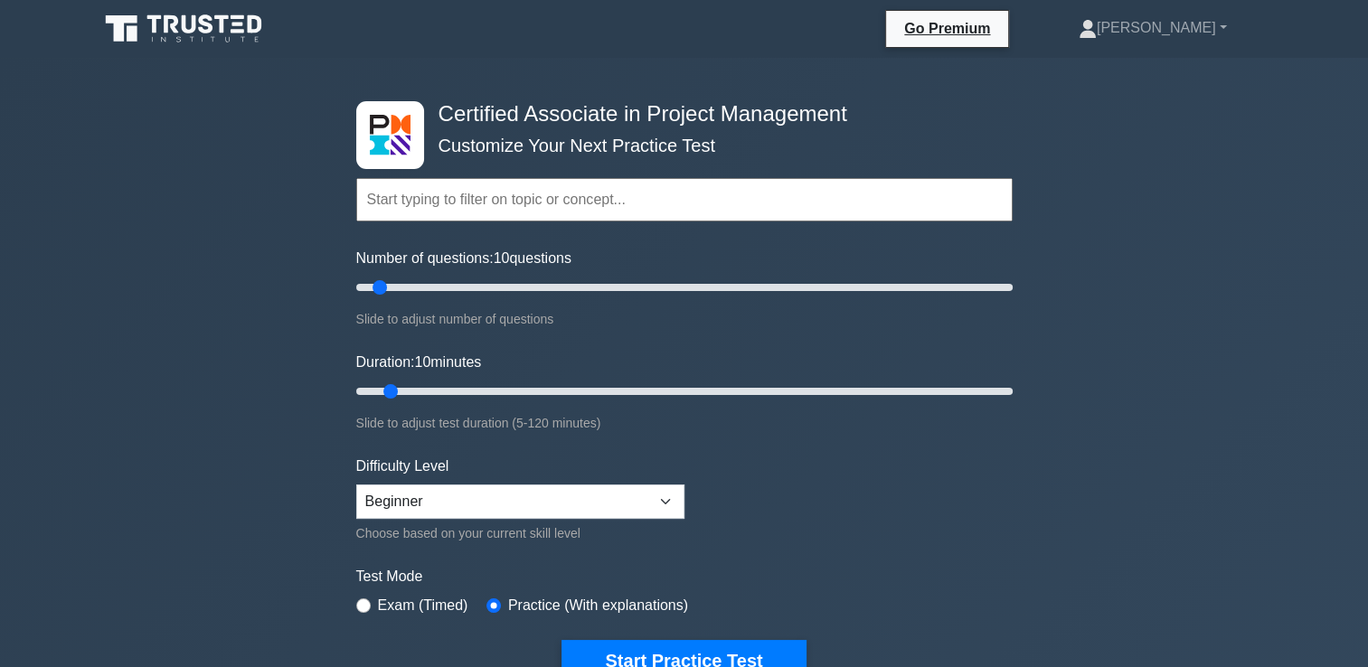
scroll to position [96, 0]
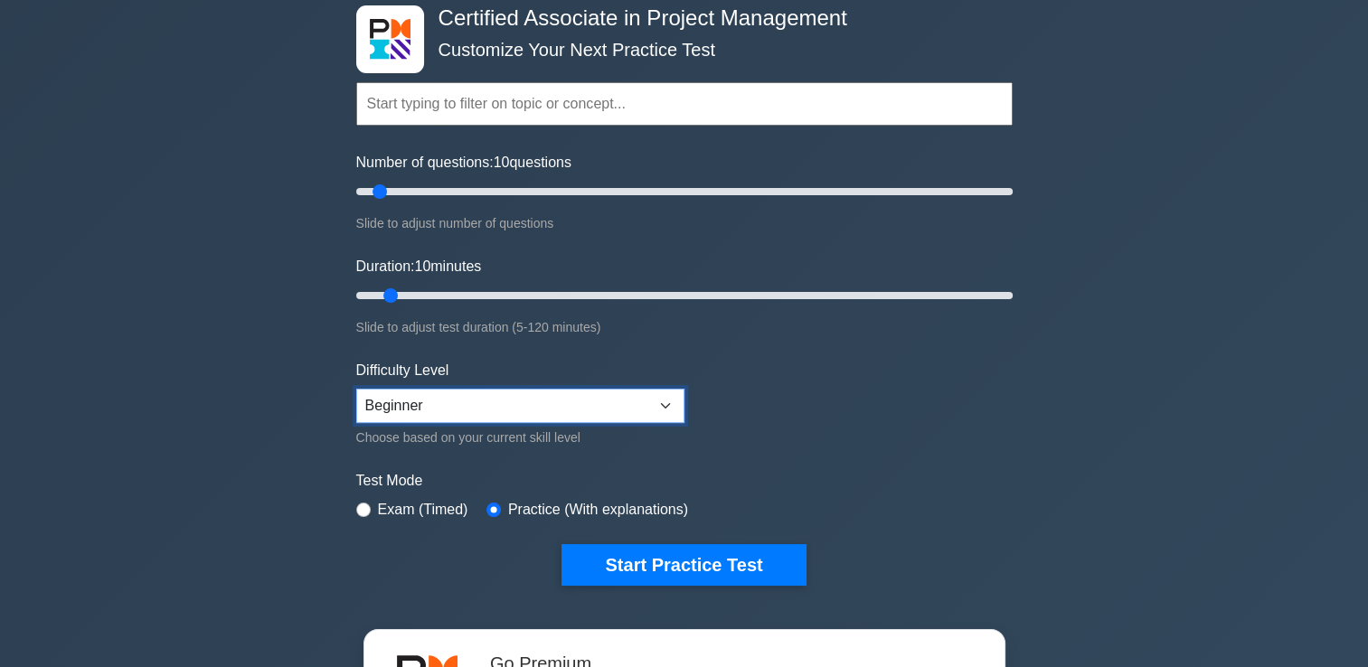
click at [428, 403] on select "Beginner Intermediate Expert" at bounding box center [520, 406] width 328 height 34
select select "intermediate"
click at [356, 389] on select "Beginner Intermediate Expert" at bounding box center [520, 406] width 328 height 34
click at [562, 187] on input "Number of questions: 65 questions" at bounding box center [684, 192] width 656 height 22
click at [546, 187] on input "Number of questions: 60 questions" at bounding box center [684, 192] width 656 height 22
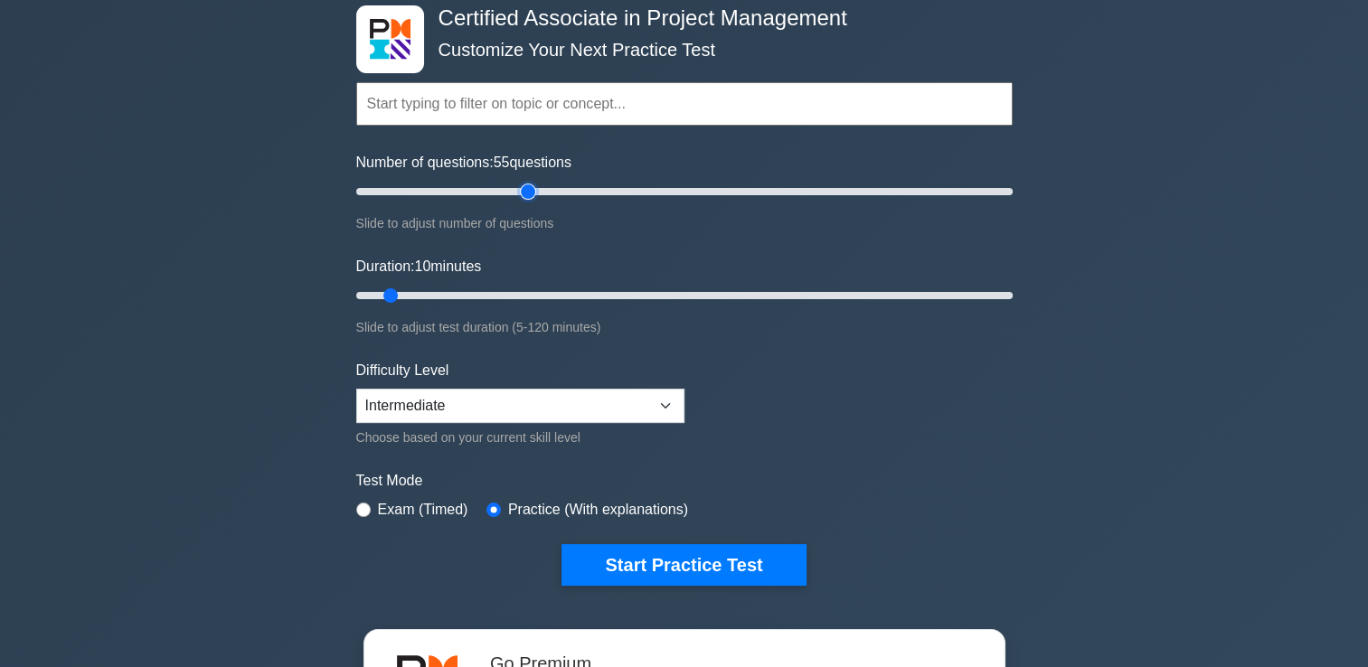
click at [528, 190] on input "Number of questions: 55 questions" at bounding box center [684, 192] width 656 height 22
type input "50"
click at [516, 193] on input "Number of questions: 55 questions" at bounding box center [684, 192] width 656 height 22
click at [759, 295] on input "Duration: 10 minutes" at bounding box center [684, 296] width 656 height 22
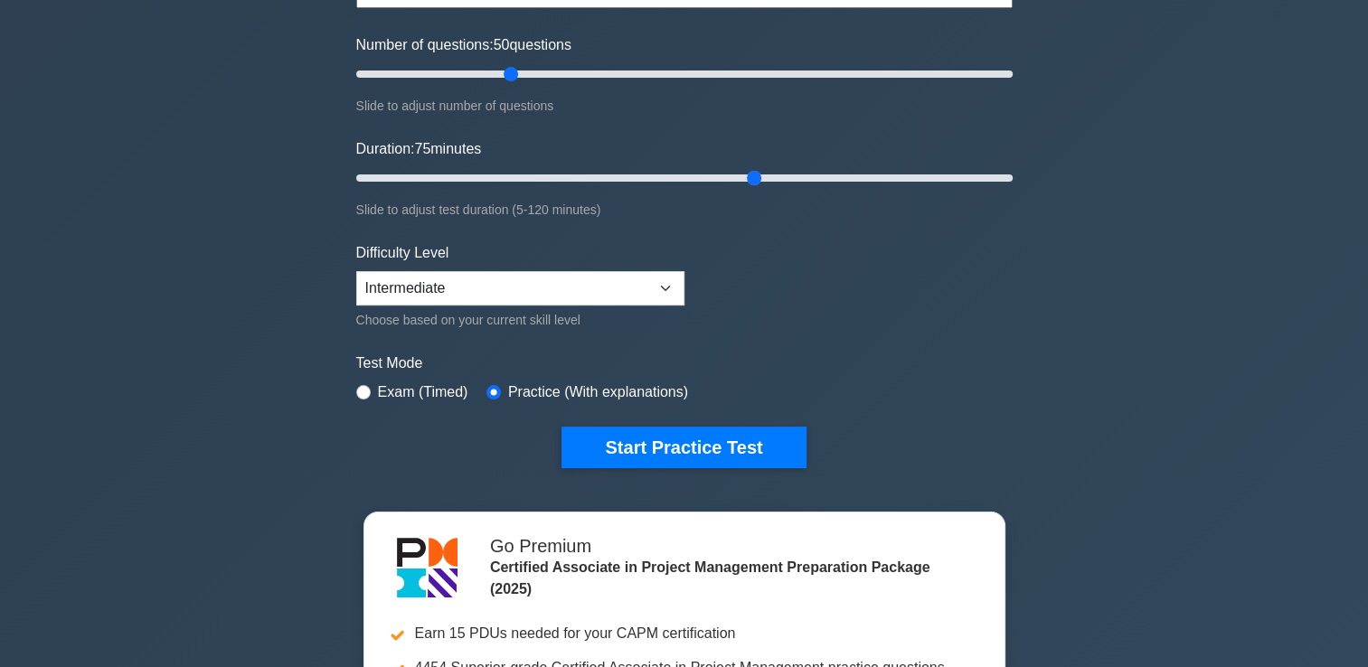
scroll to position [213, 0]
type input "80"
click at [778, 177] on input "Duration: 80 minutes" at bounding box center [684, 178] width 656 height 22
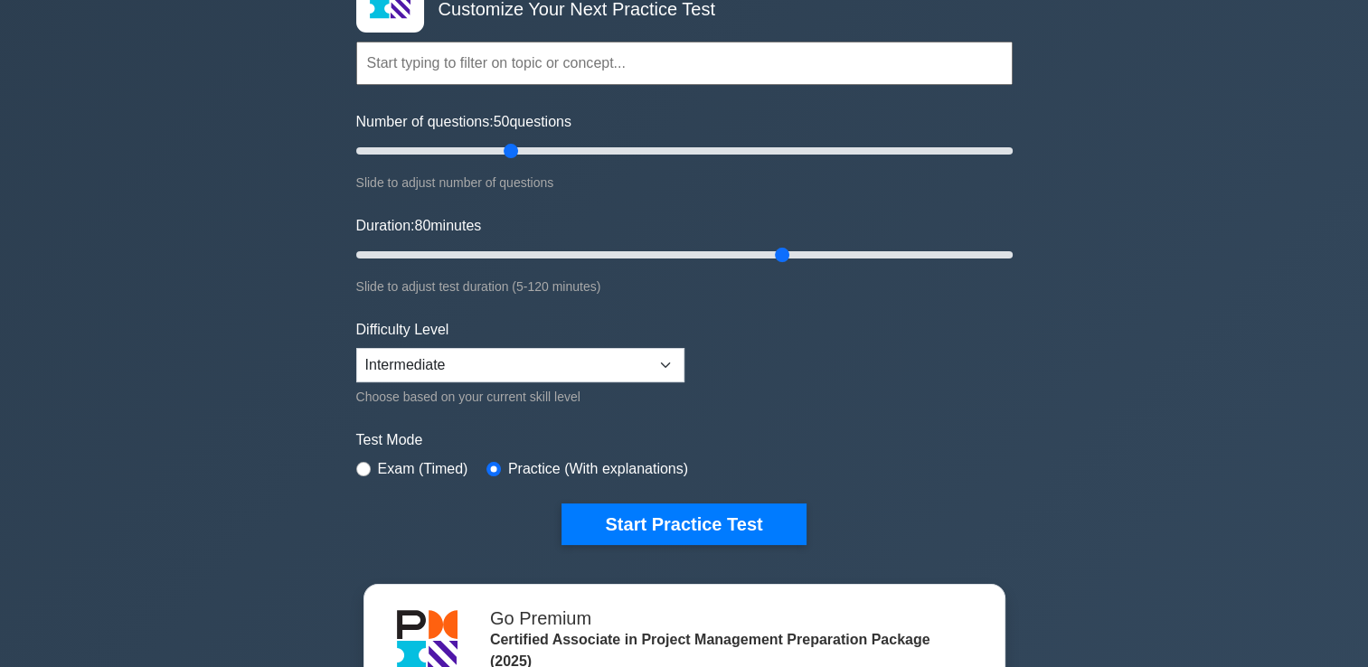
scroll to position [0, 0]
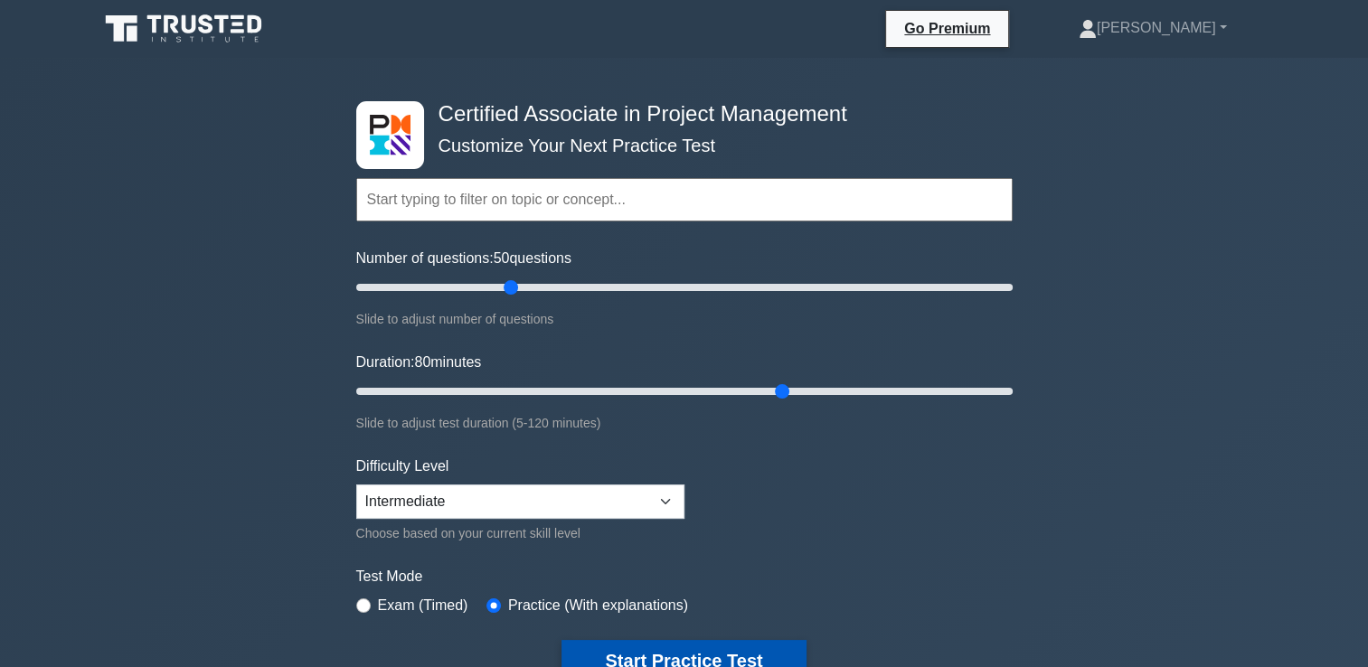
click at [653, 646] on button "Start Practice Test" at bounding box center [684, 661] width 244 height 42
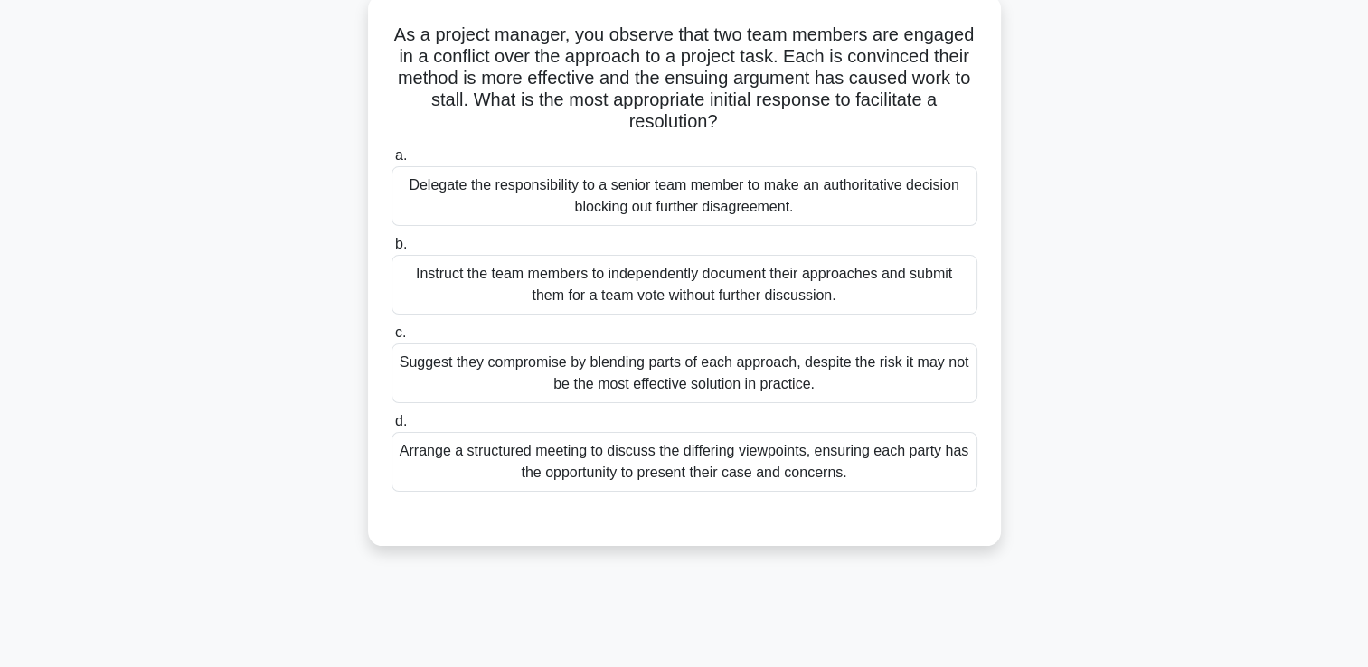
scroll to position [112, 0]
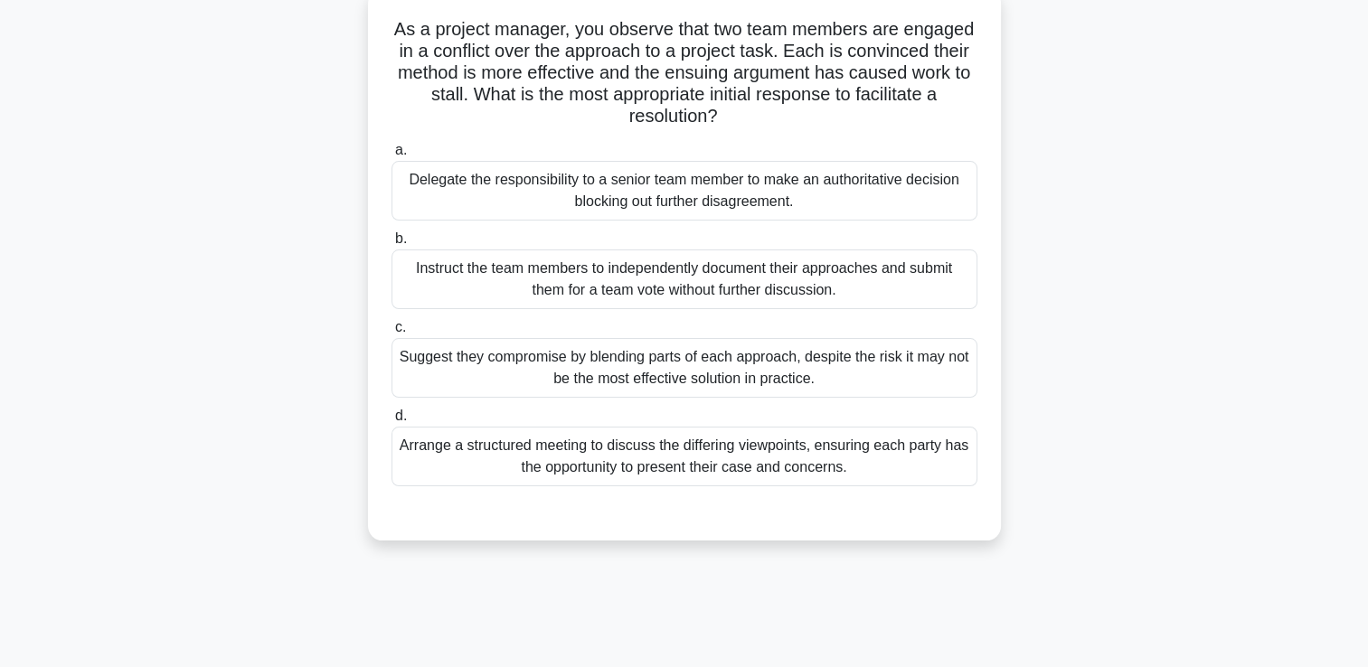
click at [911, 486] on div "a. Delegate the responsibility to a senior team member to make an authoritative…" at bounding box center [685, 313] width 608 height 354
click at [901, 465] on div "Arrange a structured meeting to discuss the differing viewpoints, ensuring each…" at bounding box center [685, 457] width 586 height 60
click at [392, 422] on input "d. Arrange a structured meeting to discuss the differing viewpoints, ensuring e…" at bounding box center [392, 417] width 0 height 12
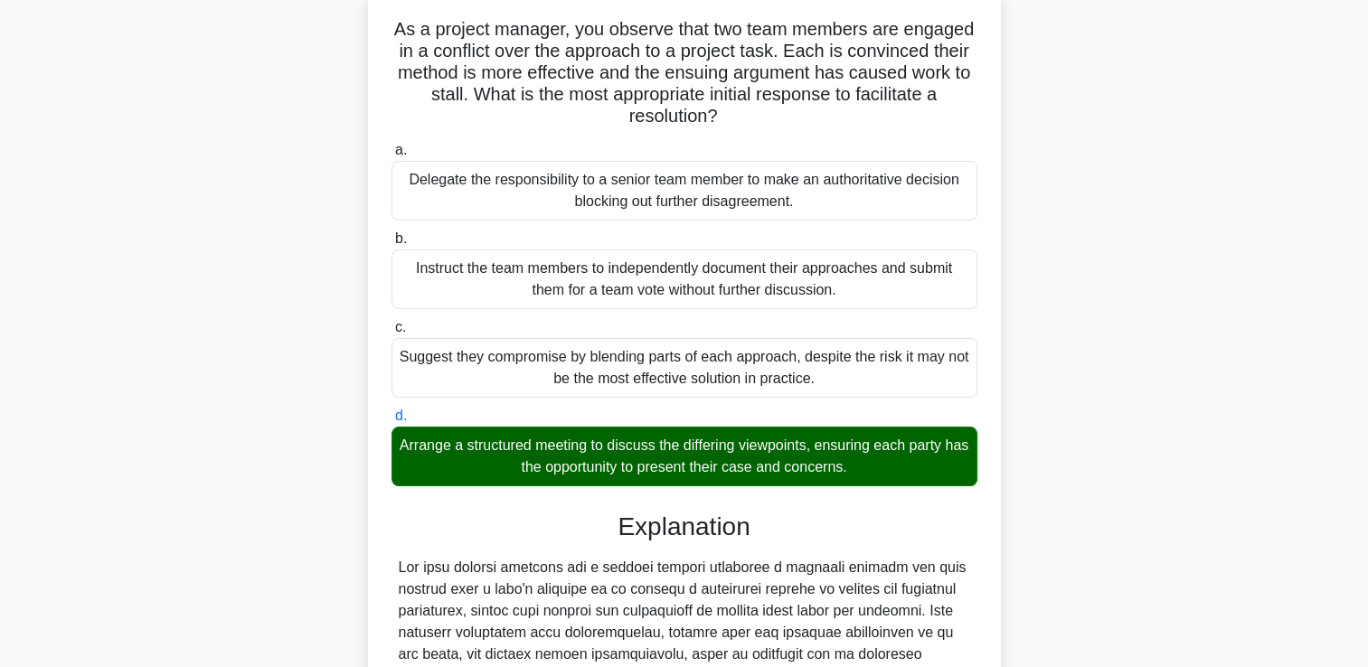
scroll to position [554, 0]
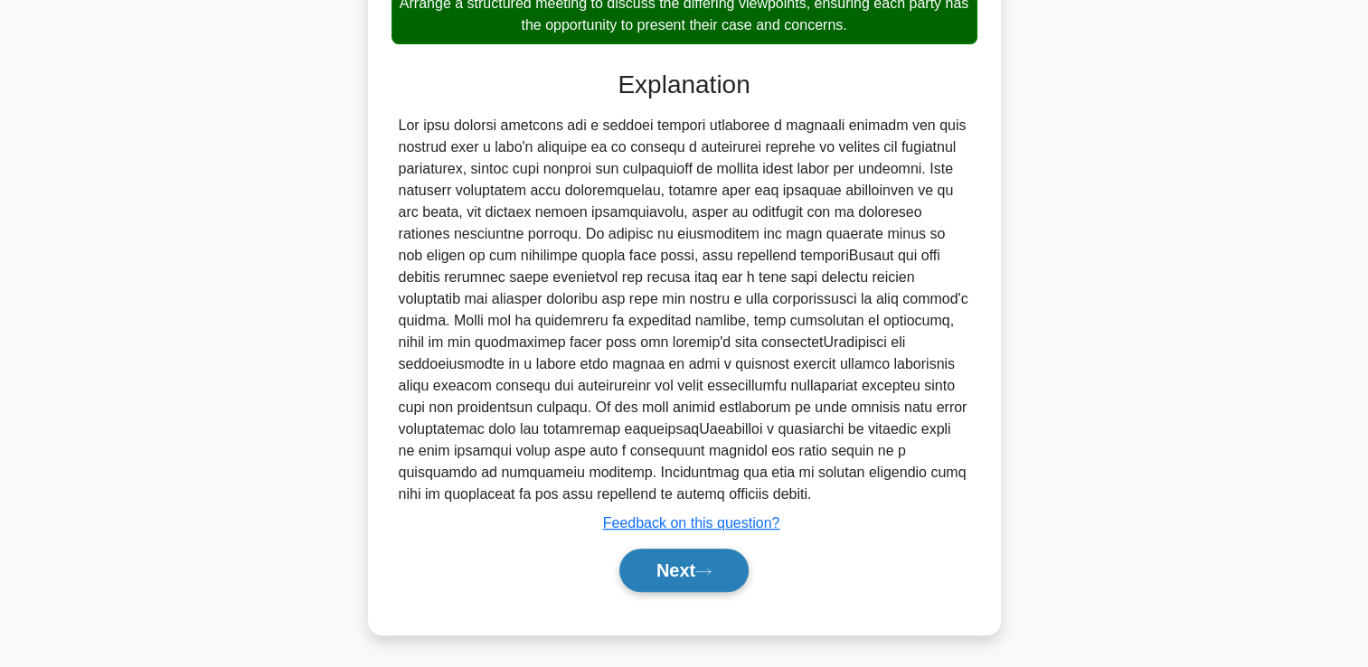
click at [723, 568] on button "Next" at bounding box center [683, 570] width 129 height 43
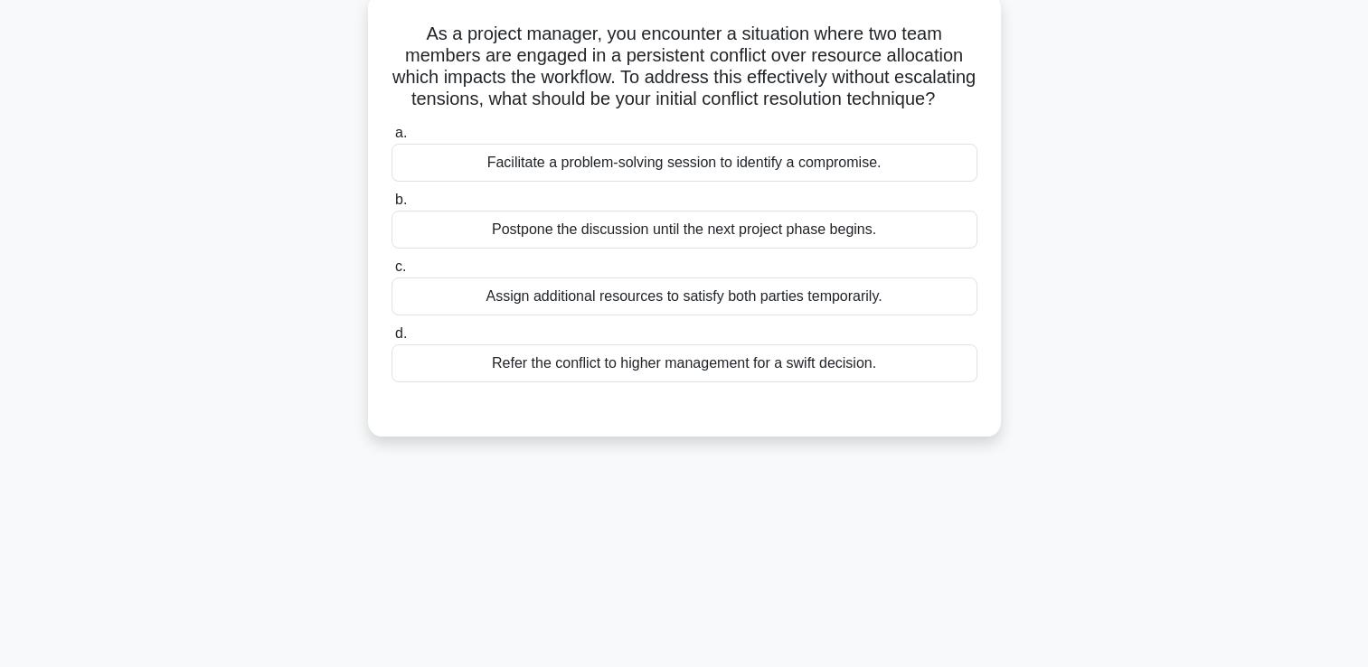
scroll to position [0, 0]
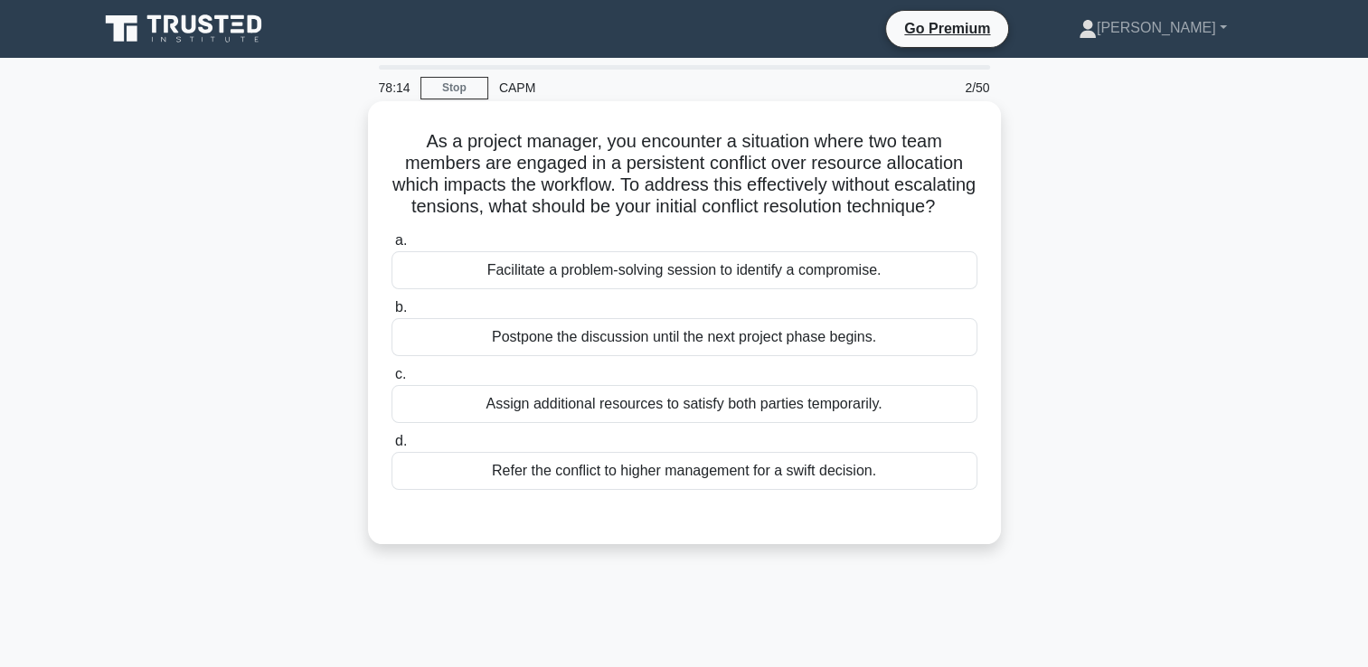
click at [931, 289] on div "Facilitate a problem-solving session to identify a compromise." at bounding box center [685, 270] width 586 height 38
click at [392, 247] on input "a. Facilitate a problem-solving session to identify a compromise." at bounding box center [392, 241] width 0 height 12
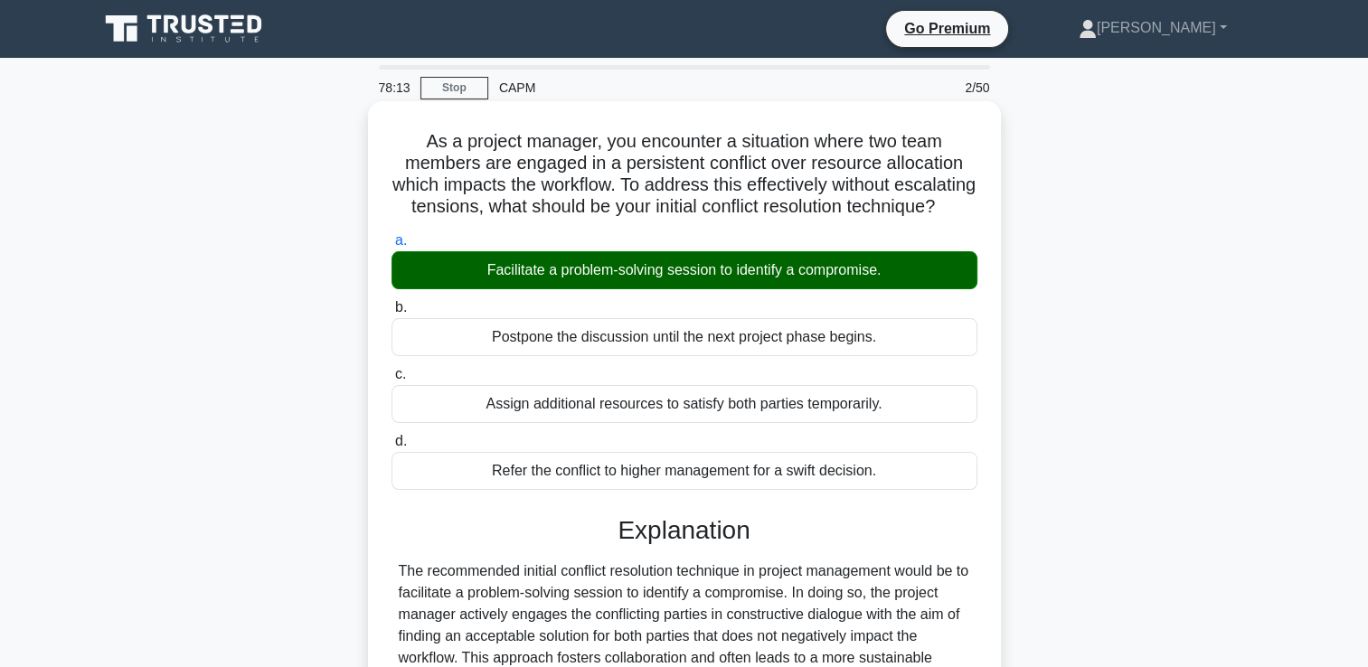
scroll to position [316, 0]
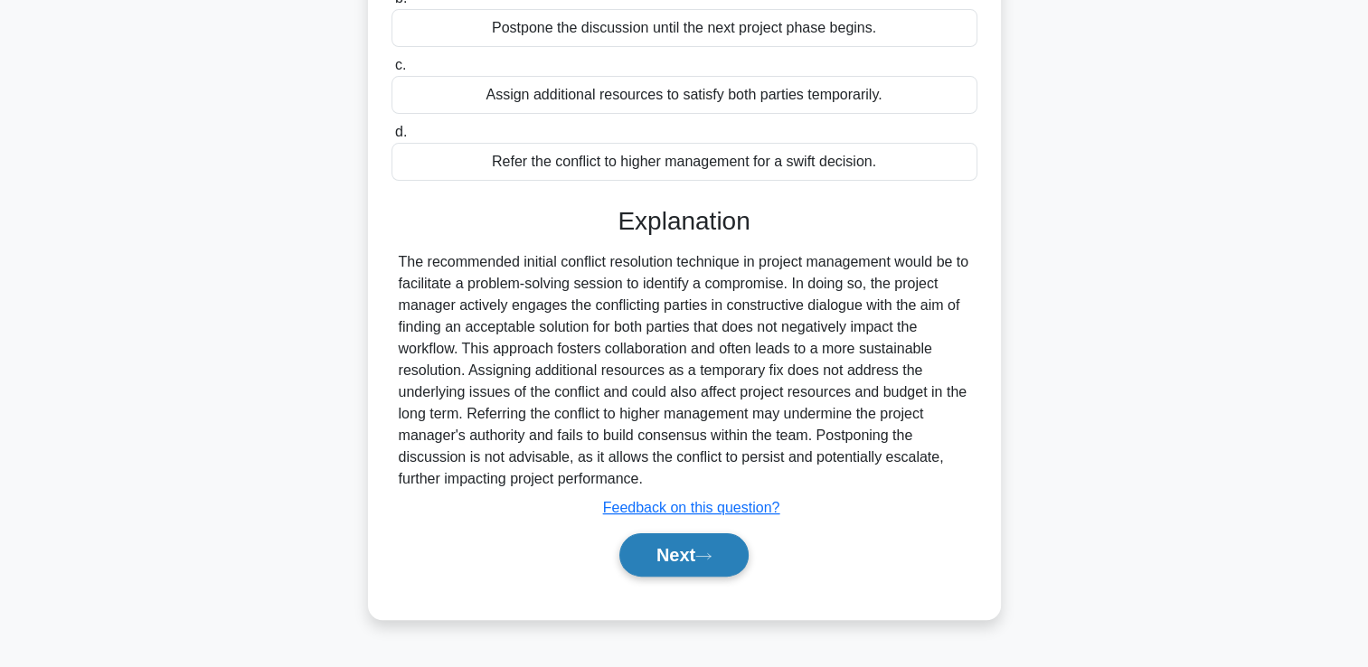
click at [716, 563] on button "Next" at bounding box center [683, 555] width 129 height 43
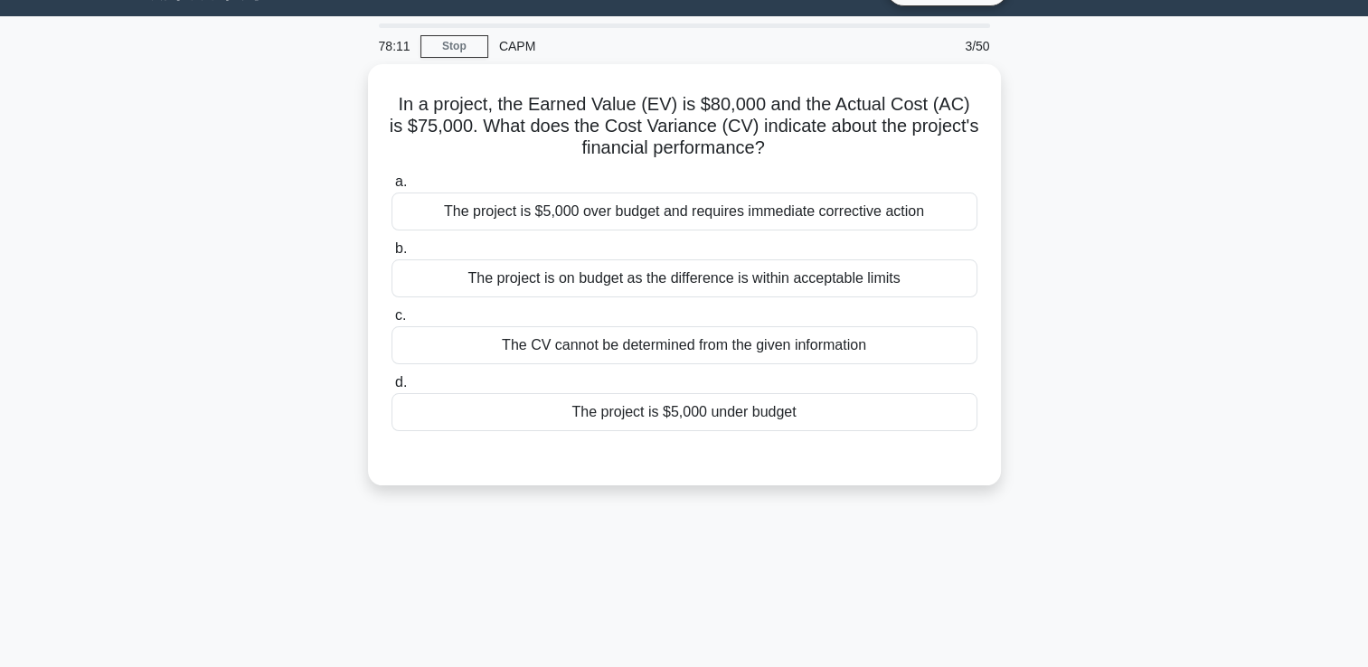
scroll to position [31, 0]
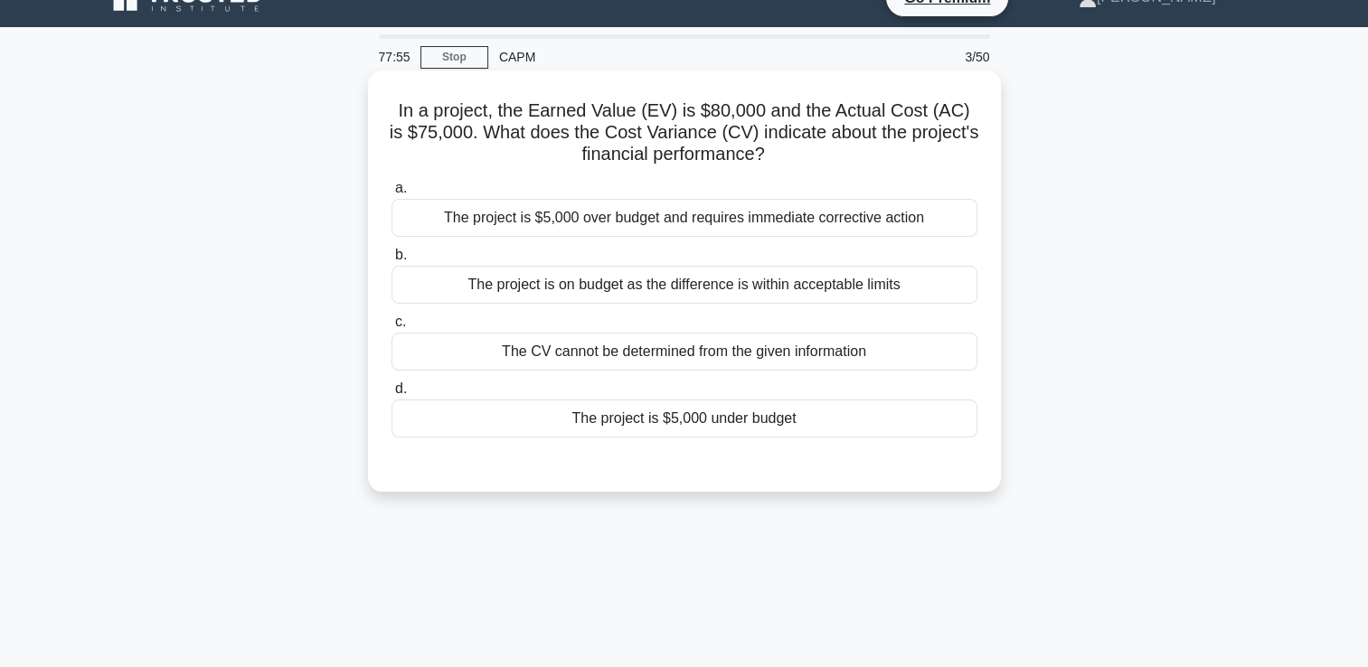
click at [958, 407] on div "The project is $5,000 under budget" at bounding box center [685, 419] width 586 height 38
click at [392, 395] on input "d. The project is $5,000 under budget" at bounding box center [392, 389] width 0 height 12
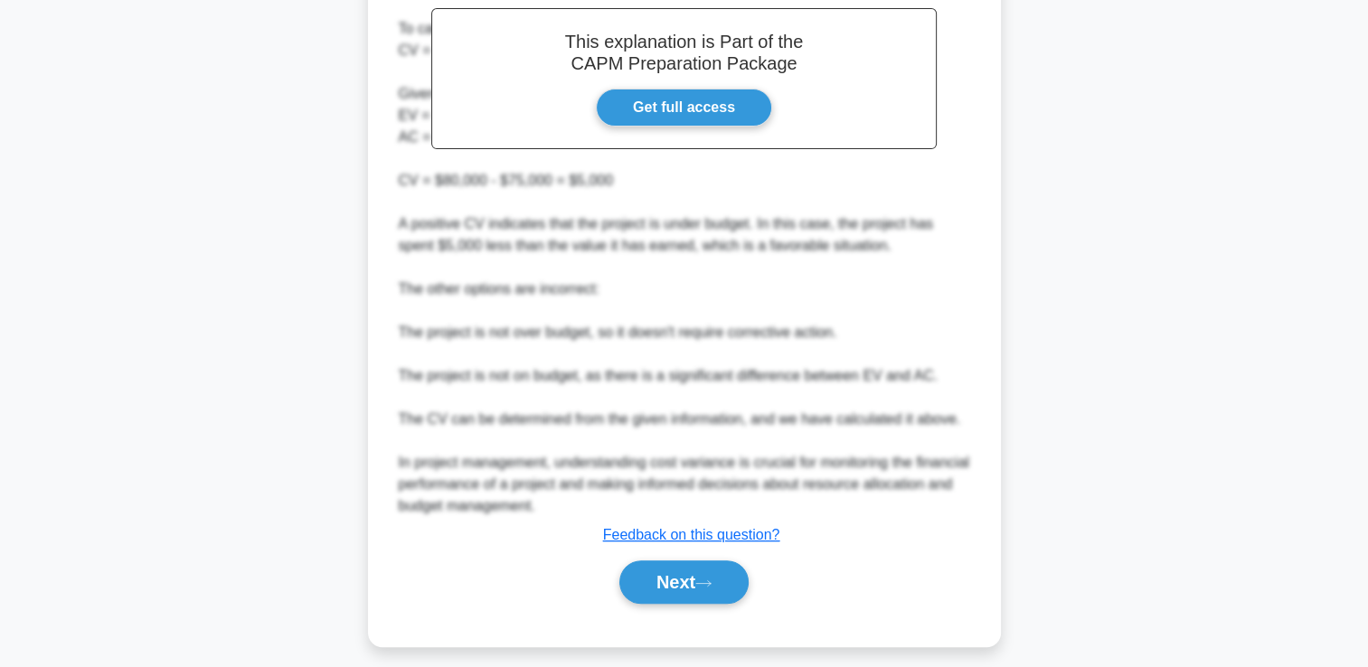
scroll to position [576, 0]
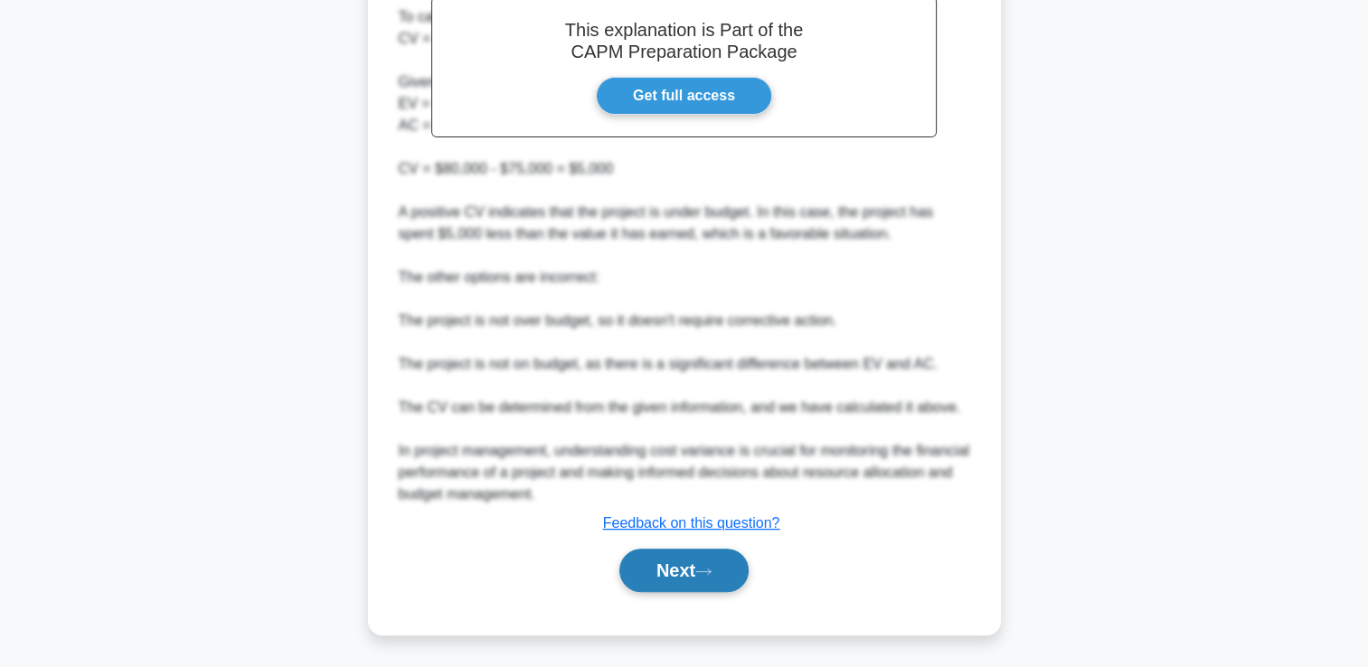
click at [713, 556] on button "Next" at bounding box center [683, 570] width 129 height 43
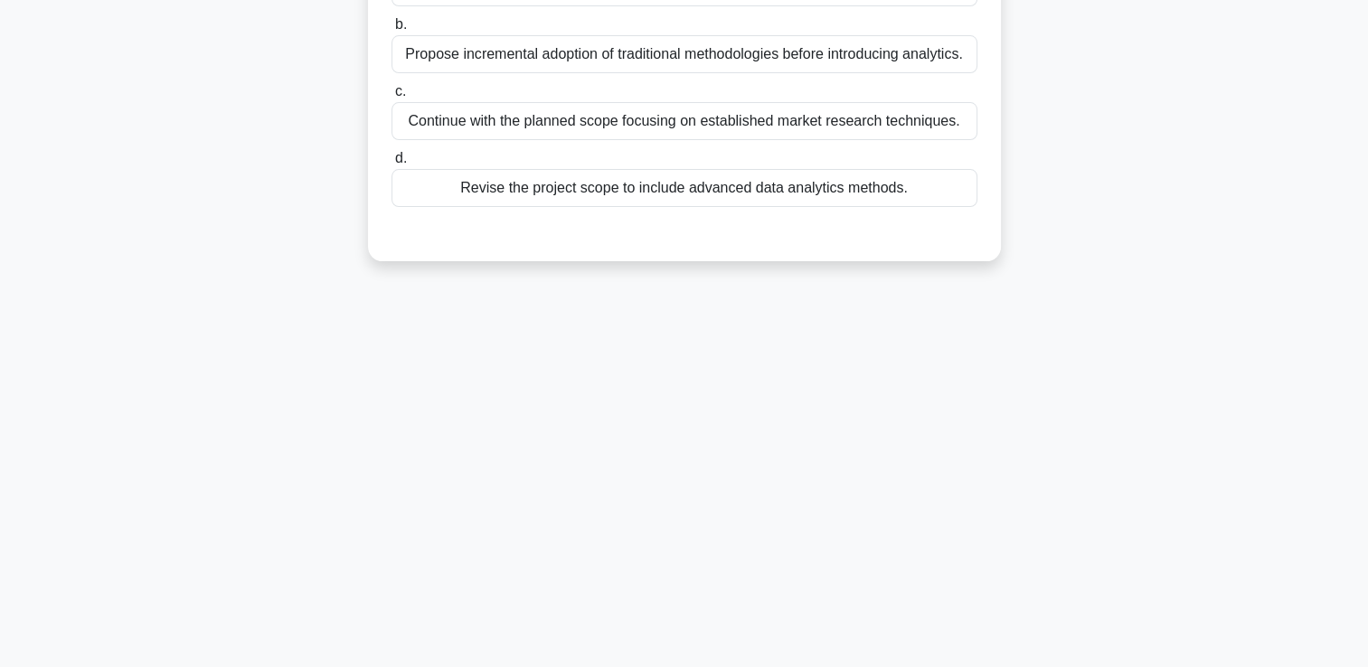
scroll to position [0, 0]
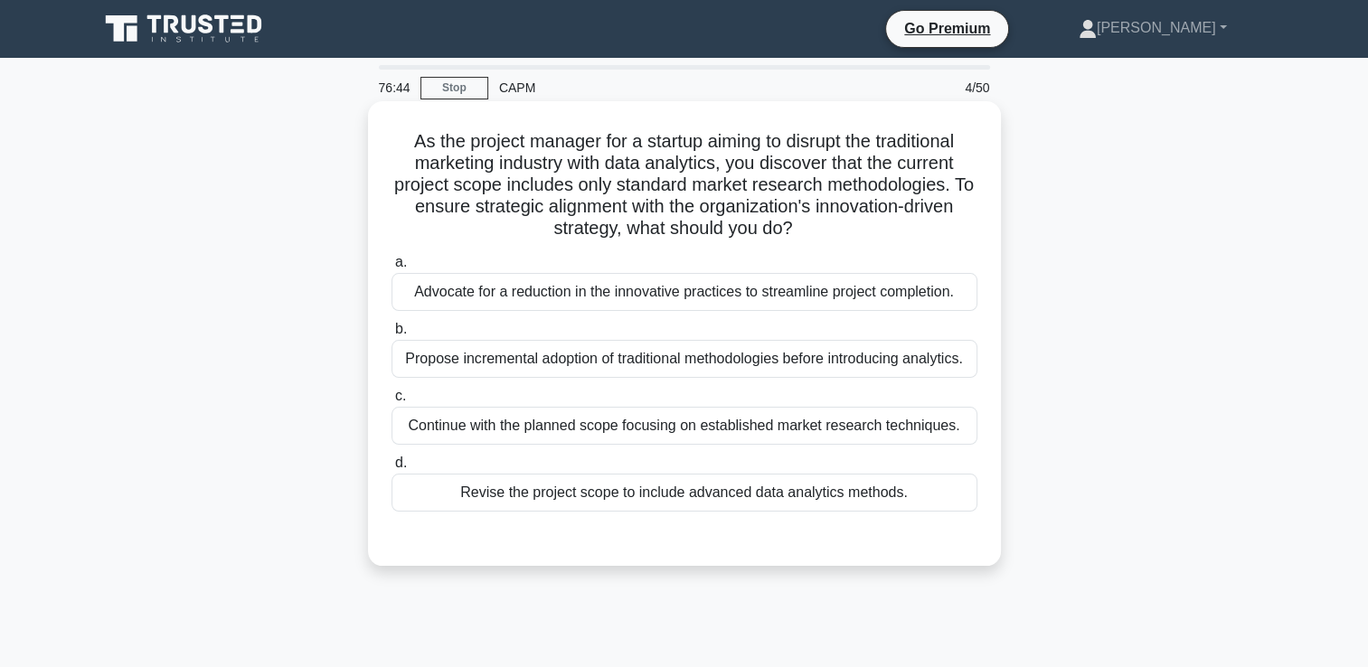
click at [924, 501] on div "Revise the project scope to include advanced data analytics methods." at bounding box center [685, 493] width 586 height 38
click at [392, 469] on input "d. Revise the project scope to include advanced data analytics methods." at bounding box center [392, 464] width 0 height 12
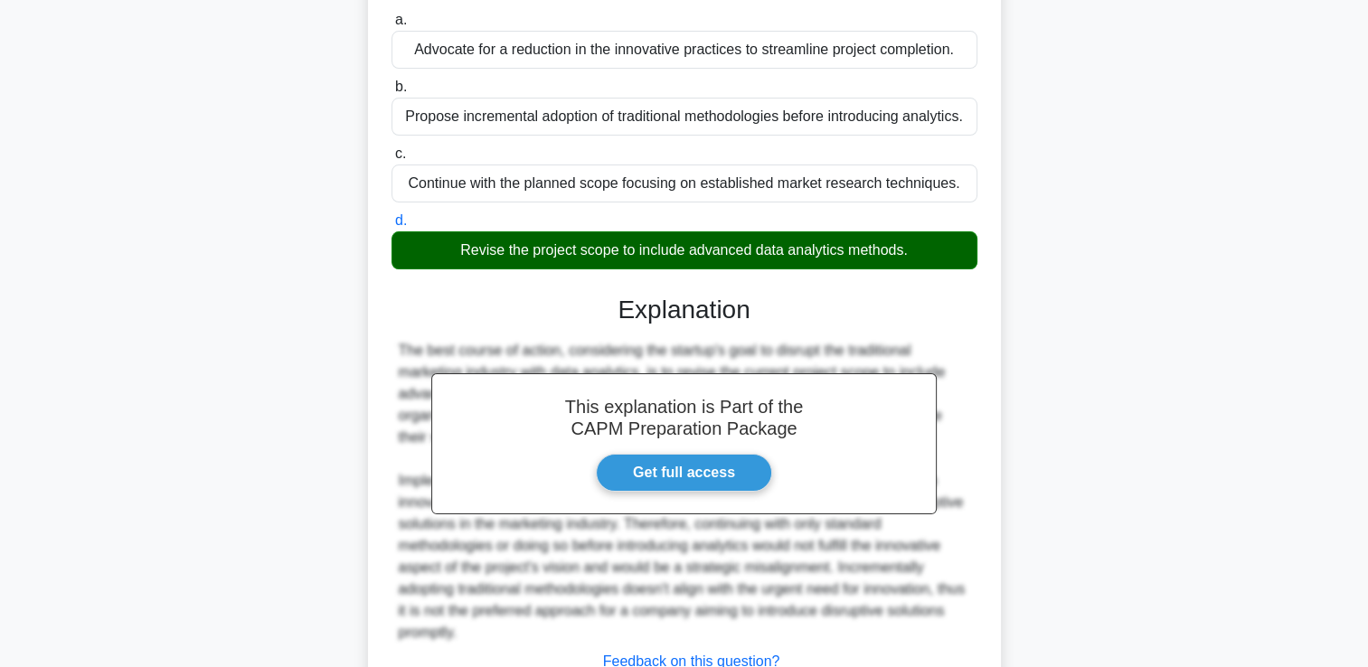
scroll to position [381, 0]
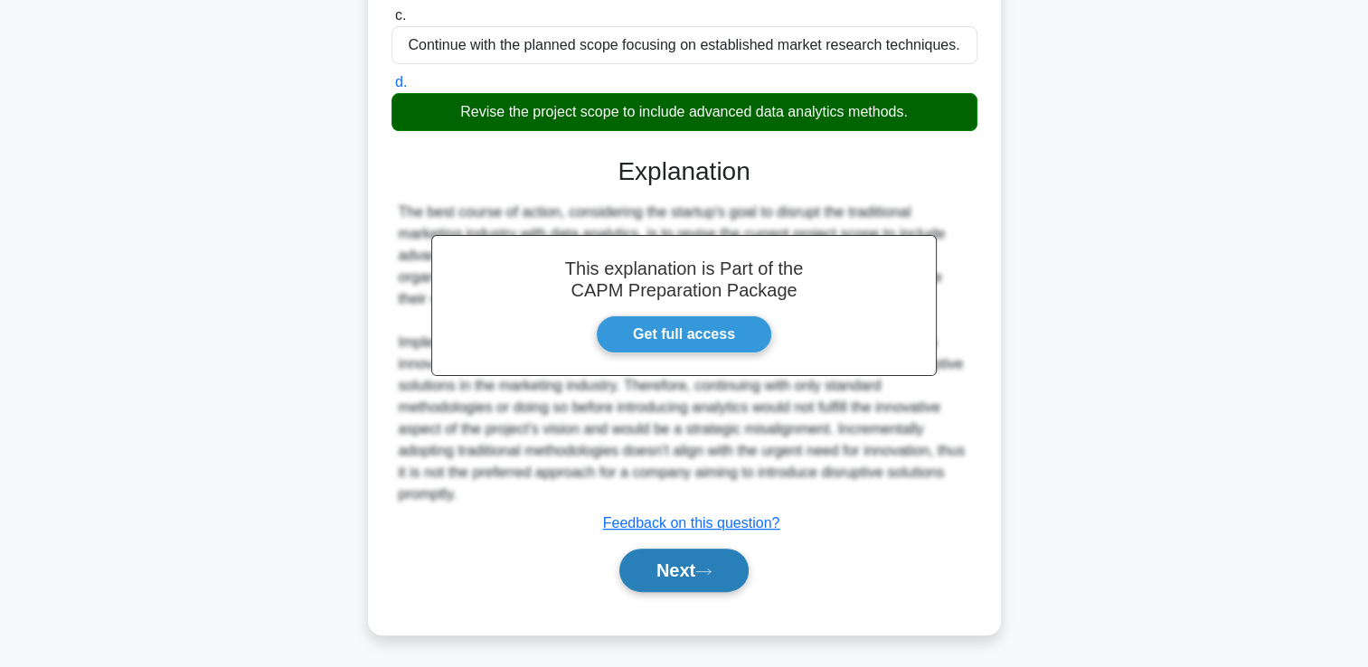
click at [727, 571] on button "Next" at bounding box center [683, 570] width 129 height 43
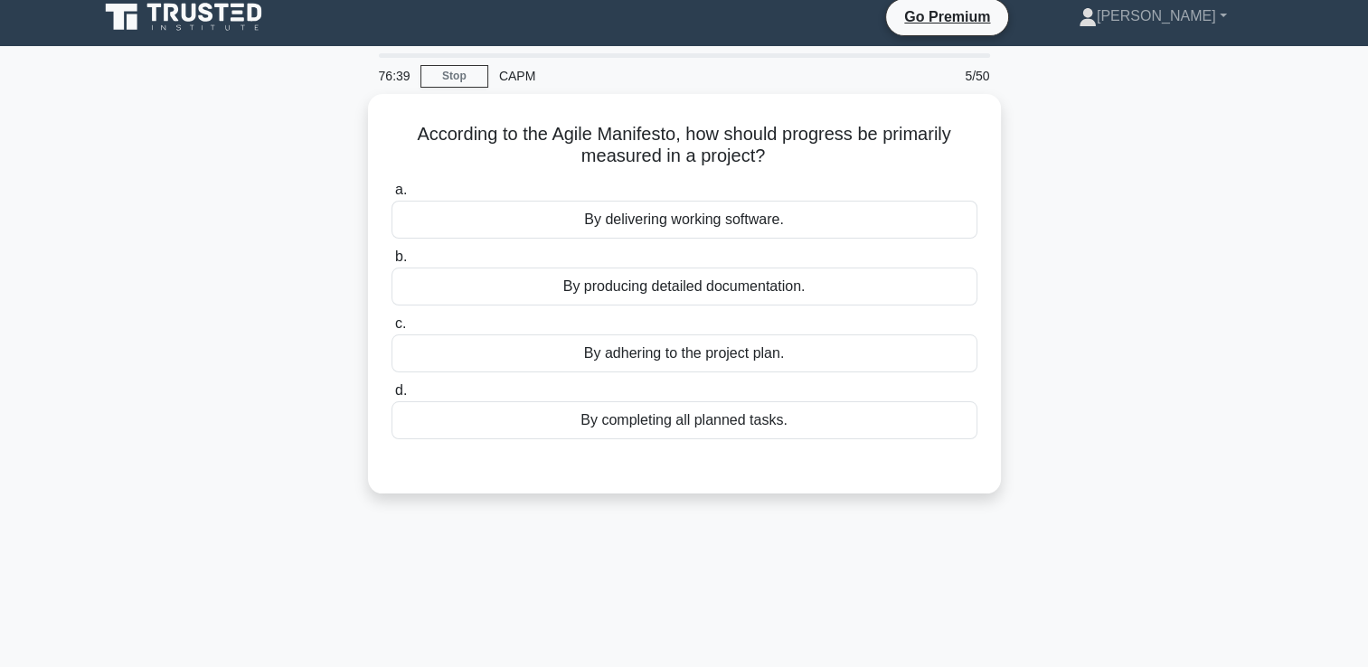
scroll to position [0, 0]
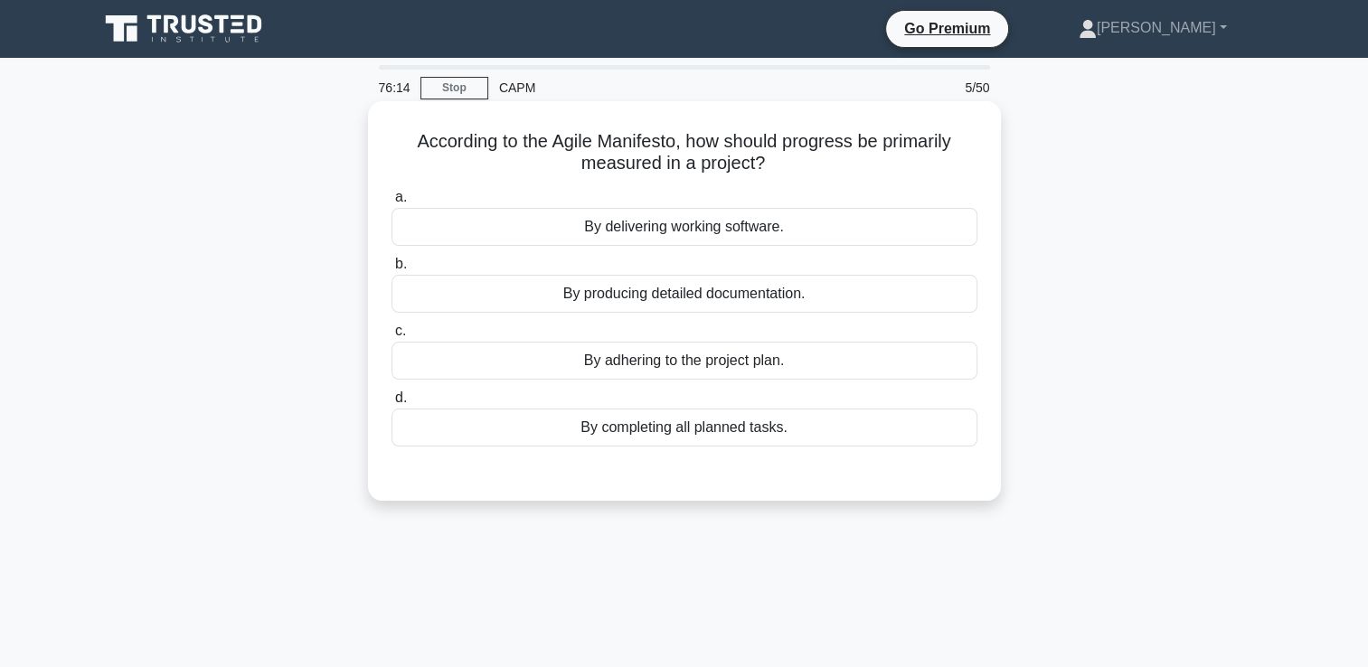
click at [949, 224] on div "By delivering working software." at bounding box center [685, 227] width 586 height 38
click at [392, 203] on input "a. By delivering working software." at bounding box center [392, 198] width 0 height 12
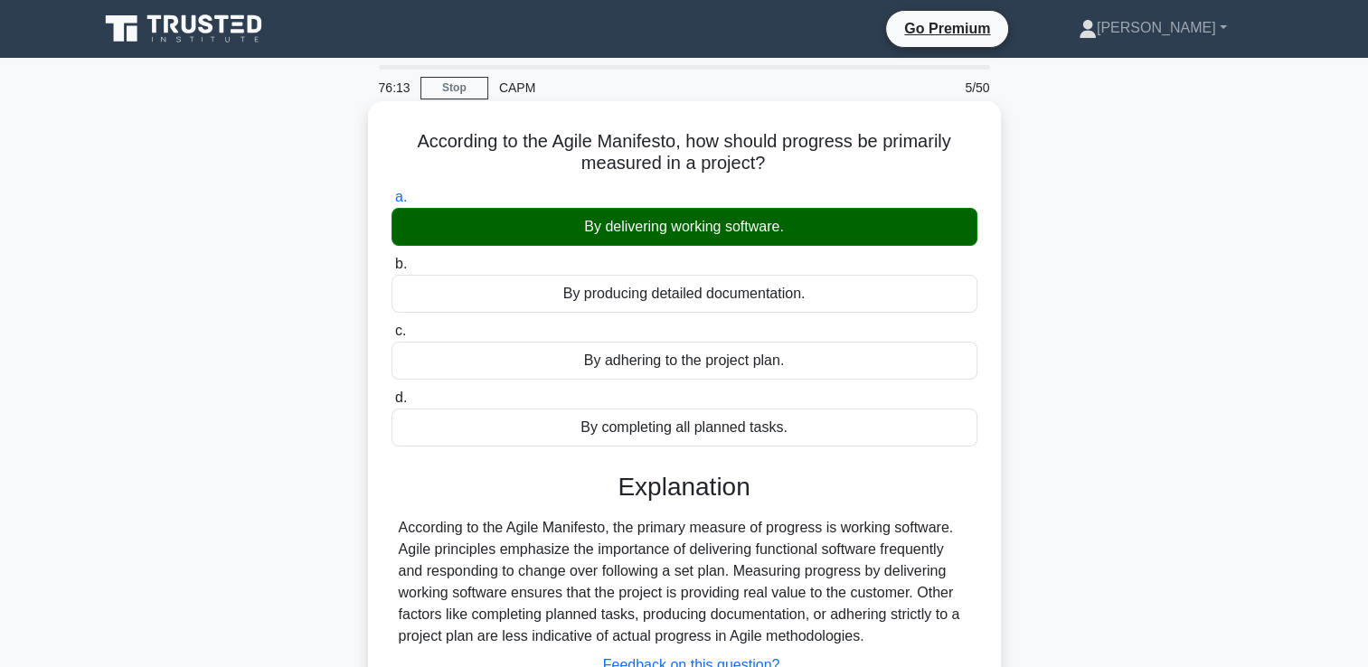
scroll to position [309, 0]
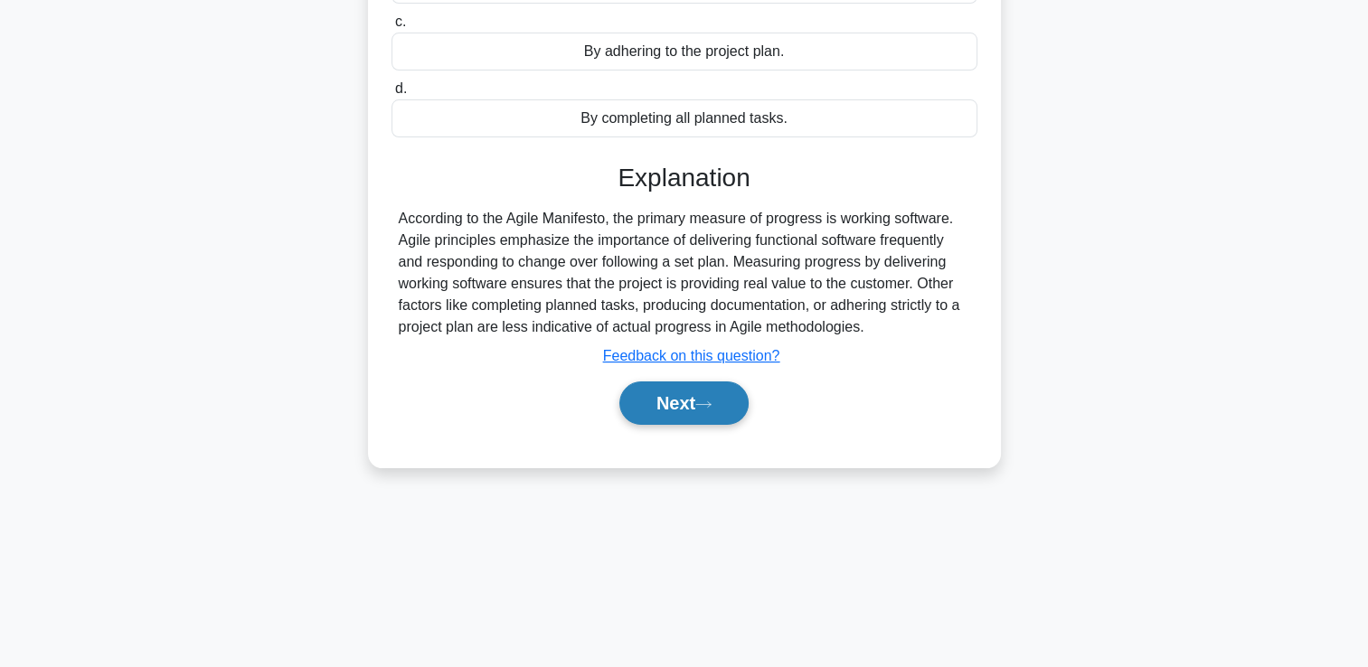
click at [730, 414] on button "Next" at bounding box center [683, 403] width 129 height 43
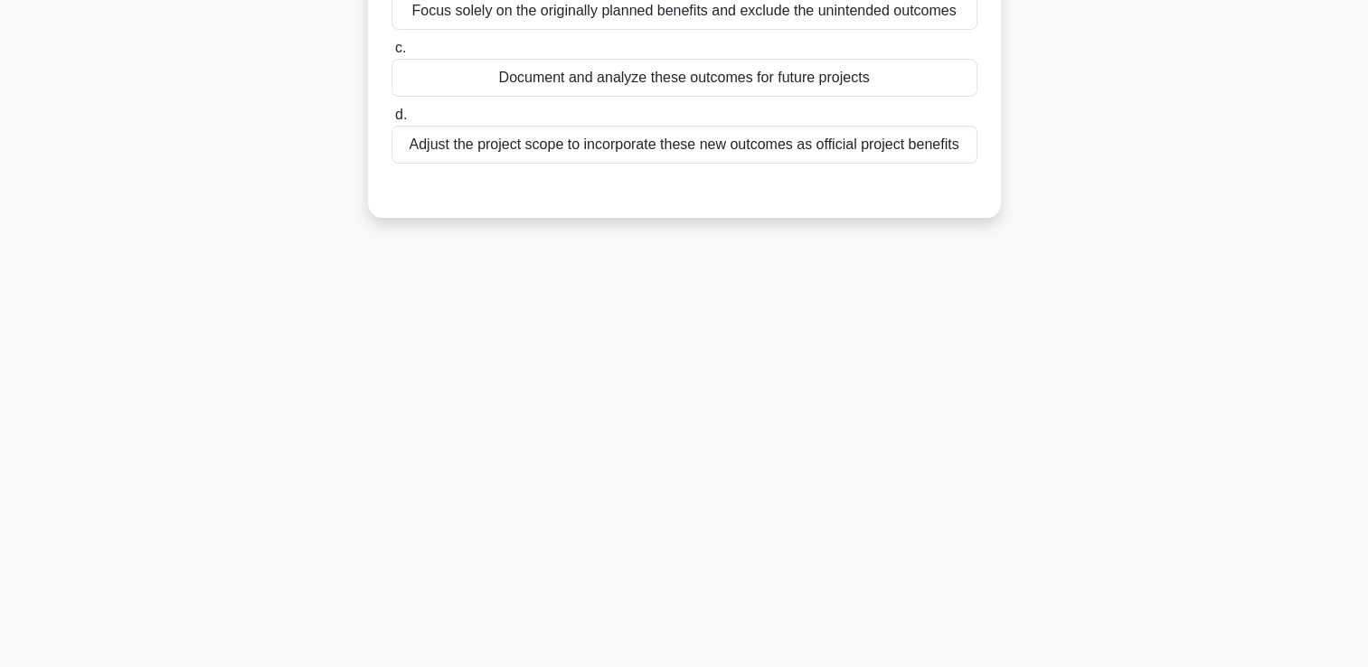
scroll to position [0, 0]
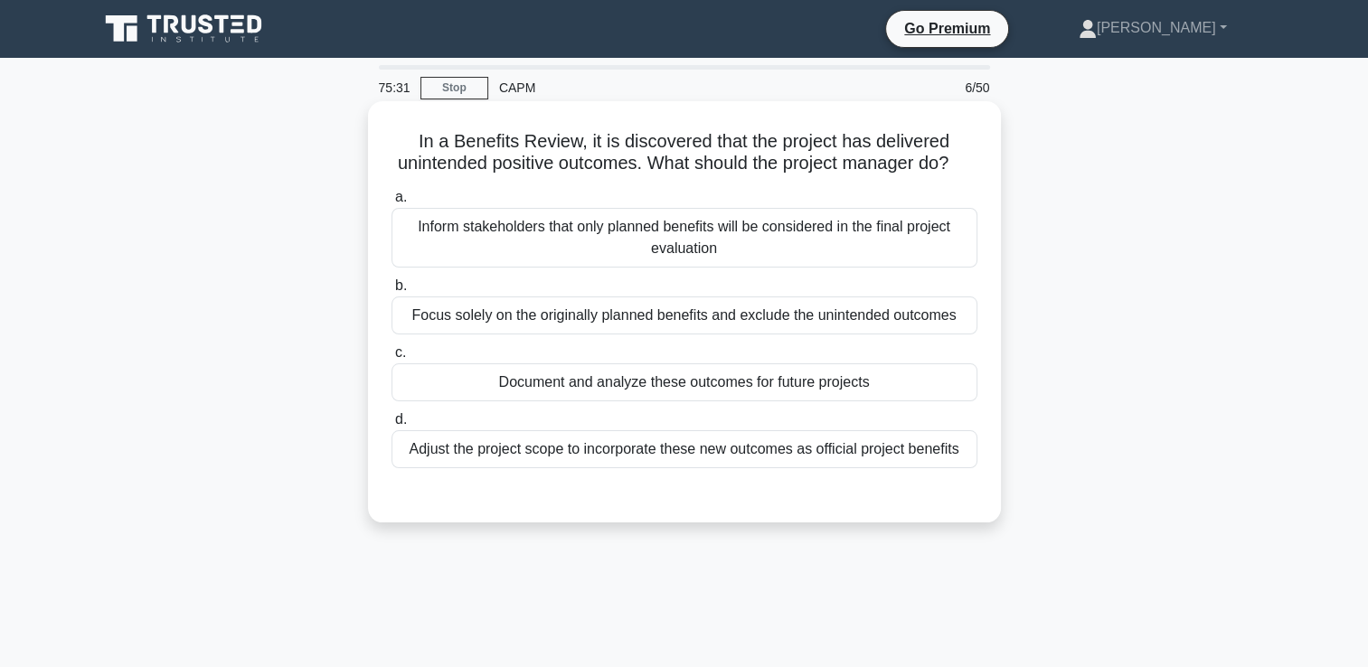
click at [915, 468] on div "Adjust the project scope to incorporate these new outcomes as official project …" at bounding box center [685, 449] width 586 height 38
click at [392, 426] on input "d. Adjust the project scope to incorporate these new outcomes as official proje…" at bounding box center [392, 420] width 0 height 12
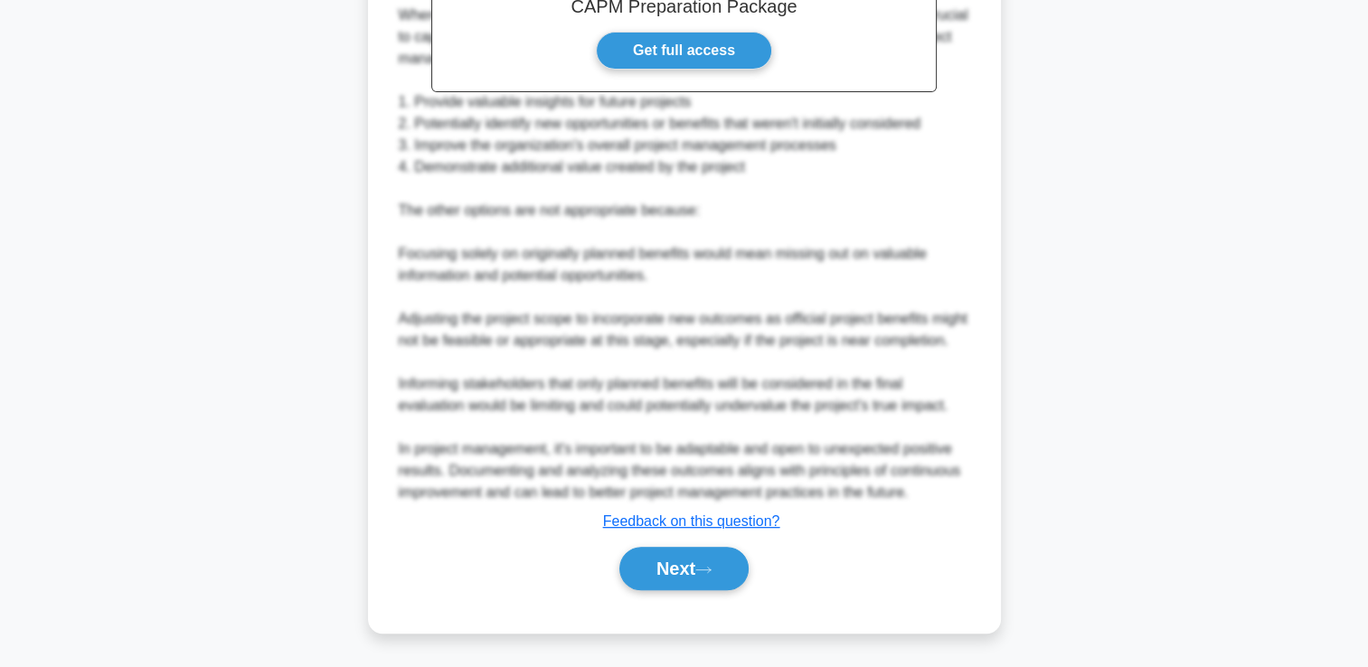
scroll to position [684, 0]
click at [740, 590] on button "Next" at bounding box center [683, 568] width 129 height 43
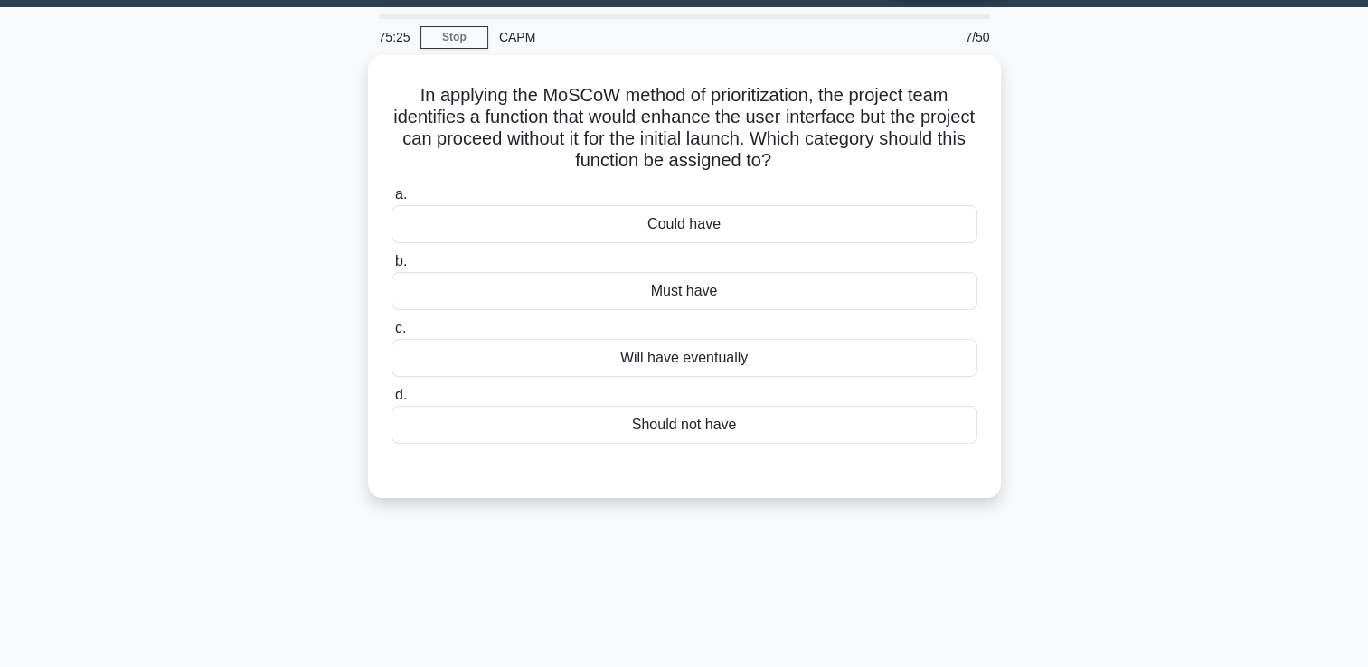
scroll to position [0, 0]
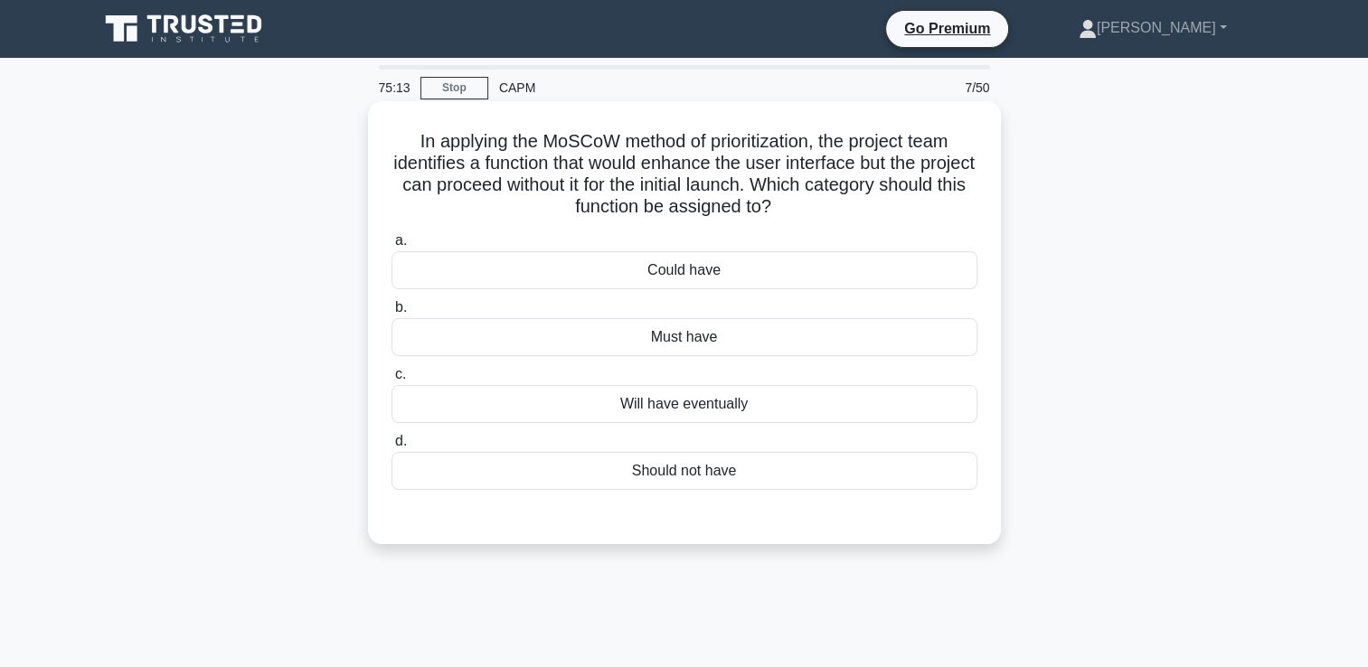
click at [939, 273] on div "Could have" at bounding box center [685, 270] width 586 height 38
click at [392, 247] on input "a. Could have" at bounding box center [392, 241] width 0 height 12
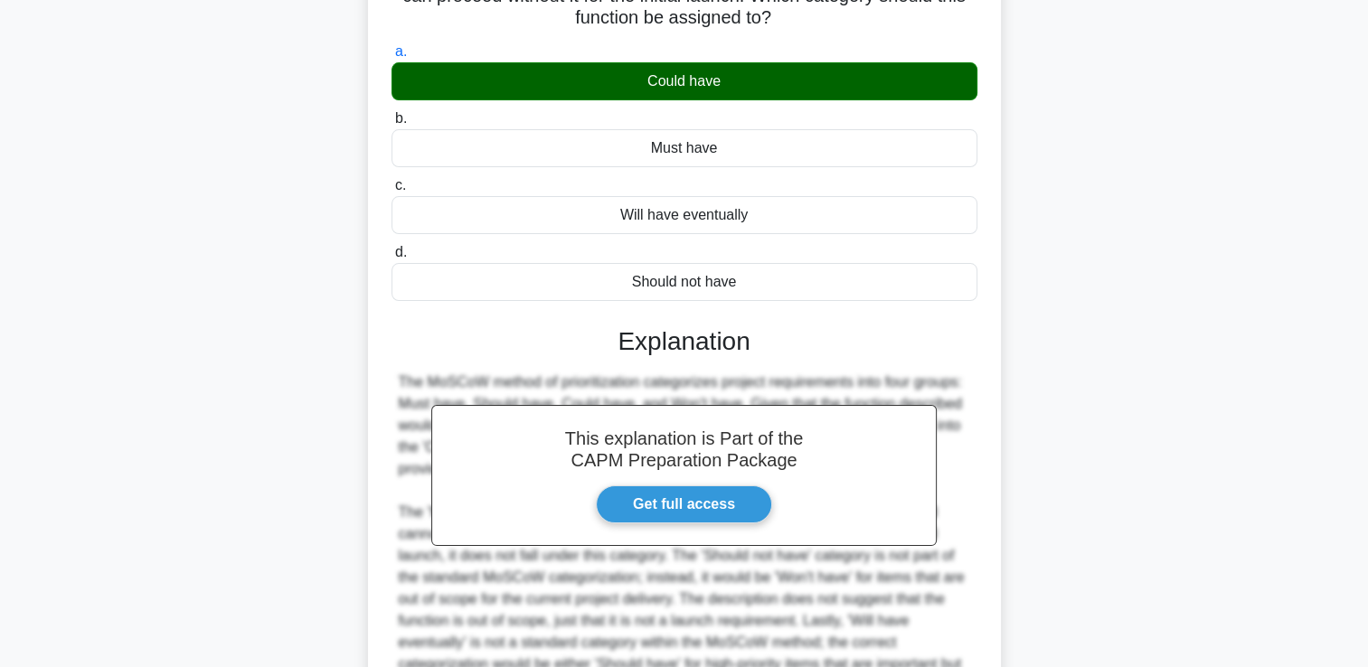
scroll to position [424, 0]
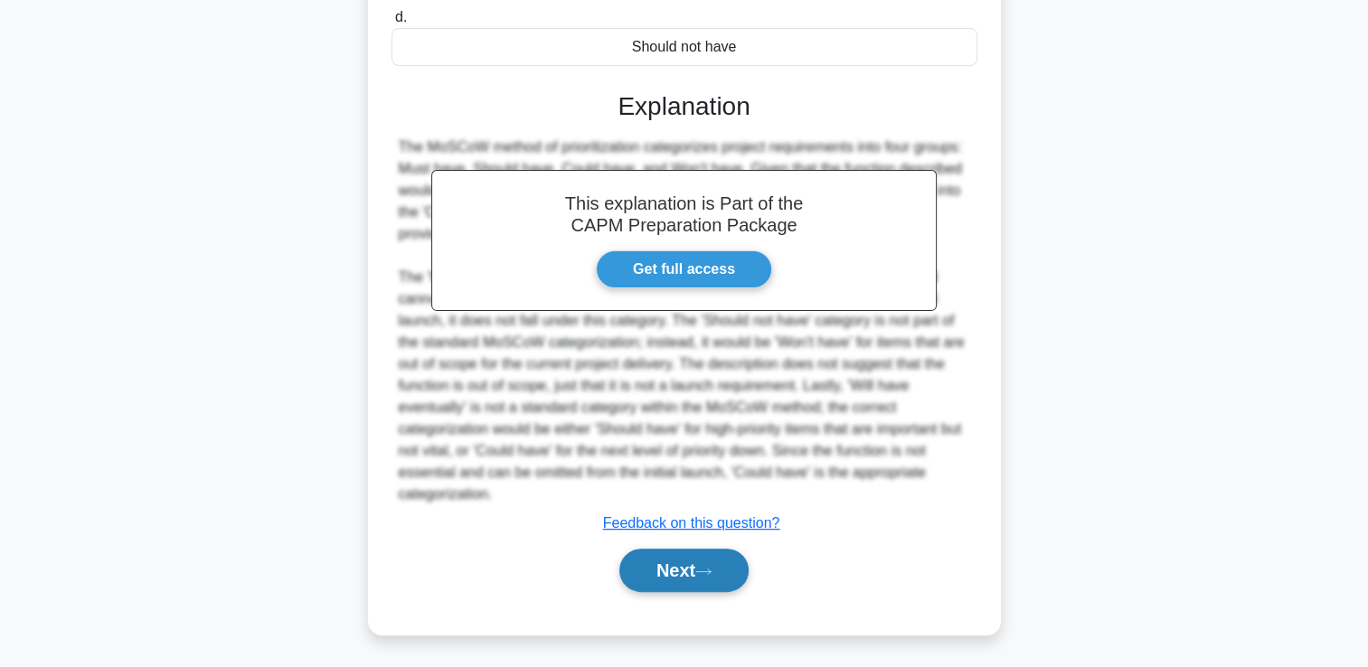
click at [699, 579] on button "Next" at bounding box center [683, 570] width 129 height 43
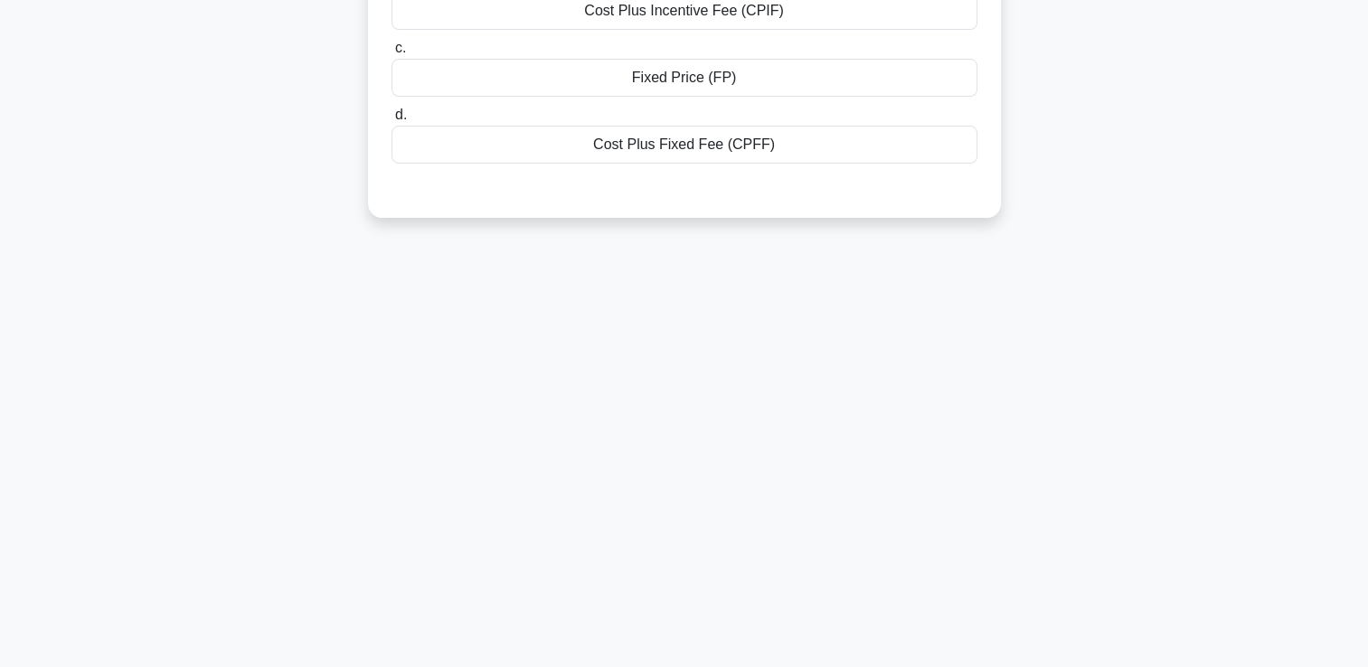
scroll to position [0, 0]
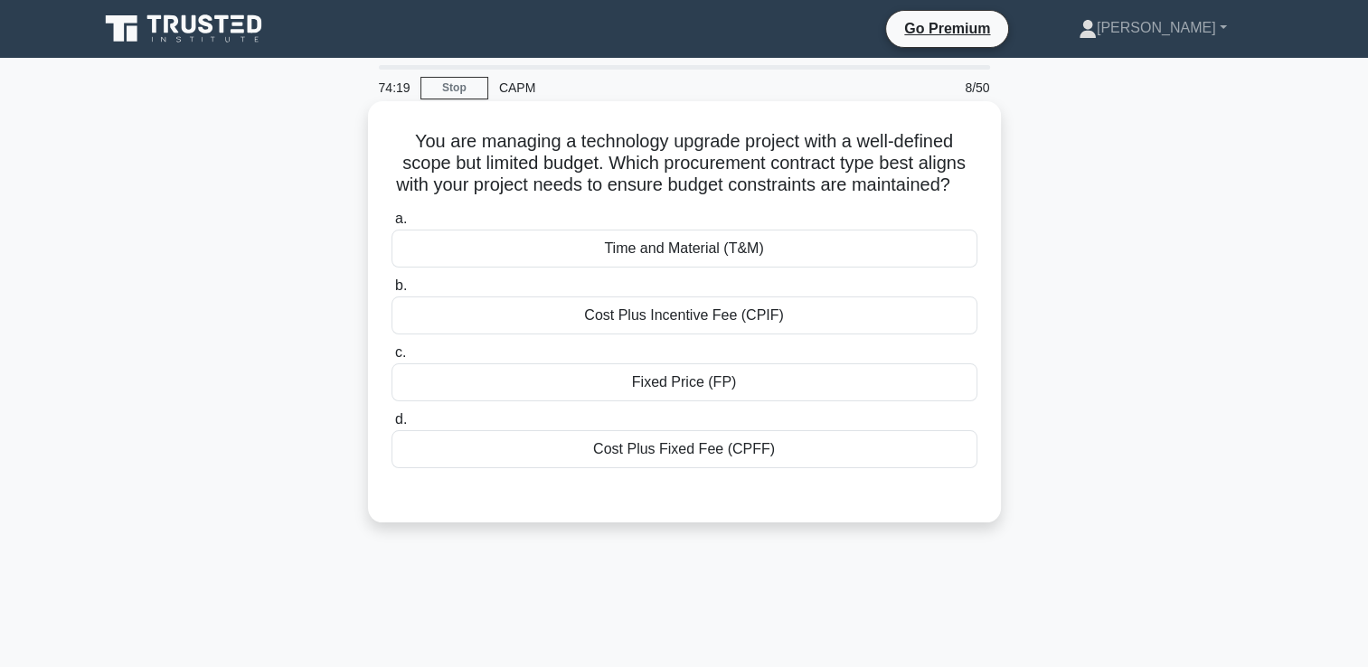
click at [857, 401] on div "Fixed Price (FP)" at bounding box center [685, 383] width 586 height 38
click at [392, 359] on input "c. Fixed Price (FP)" at bounding box center [392, 353] width 0 height 12
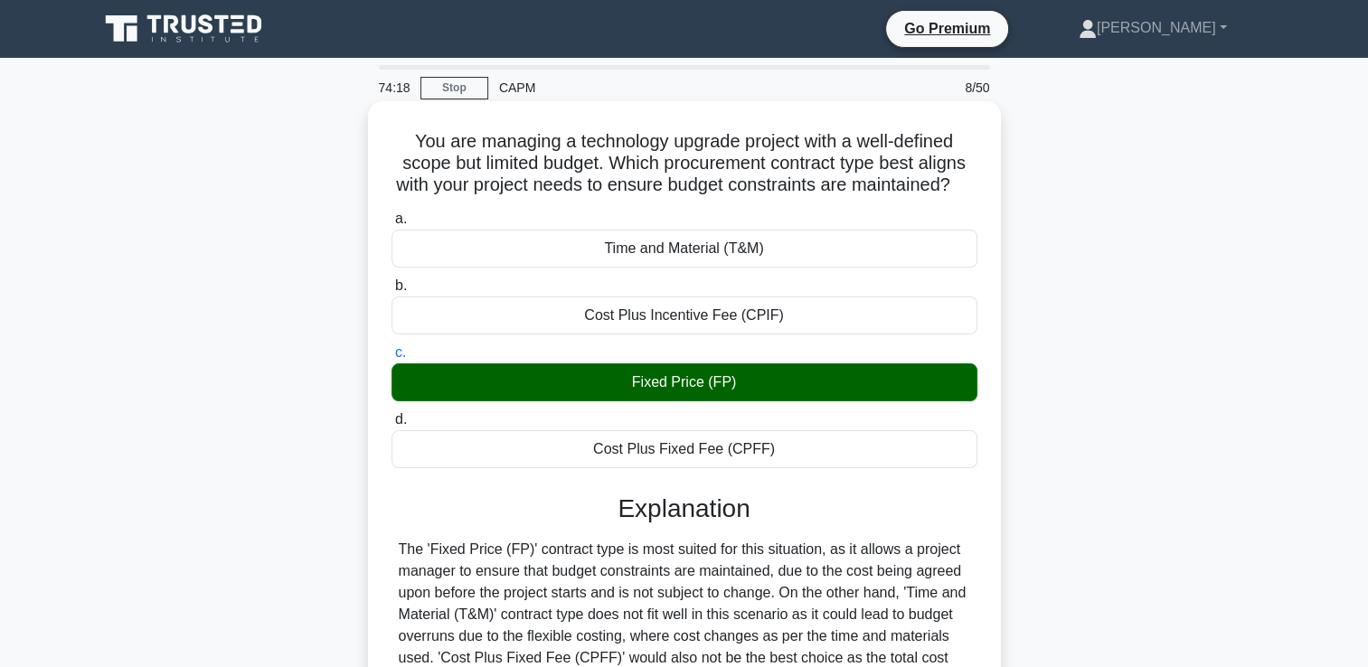
scroll to position [309, 0]
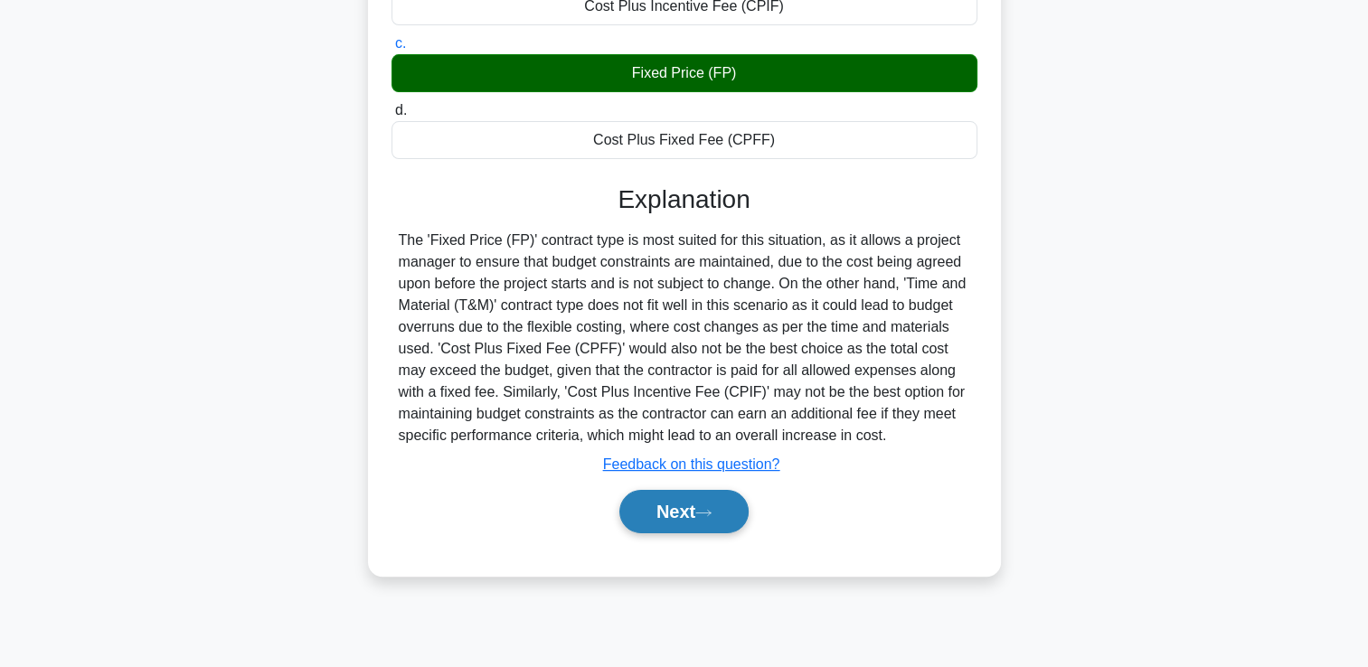
click at [712, 518] on icon at bounding box center [703, 513] width 16 height 10
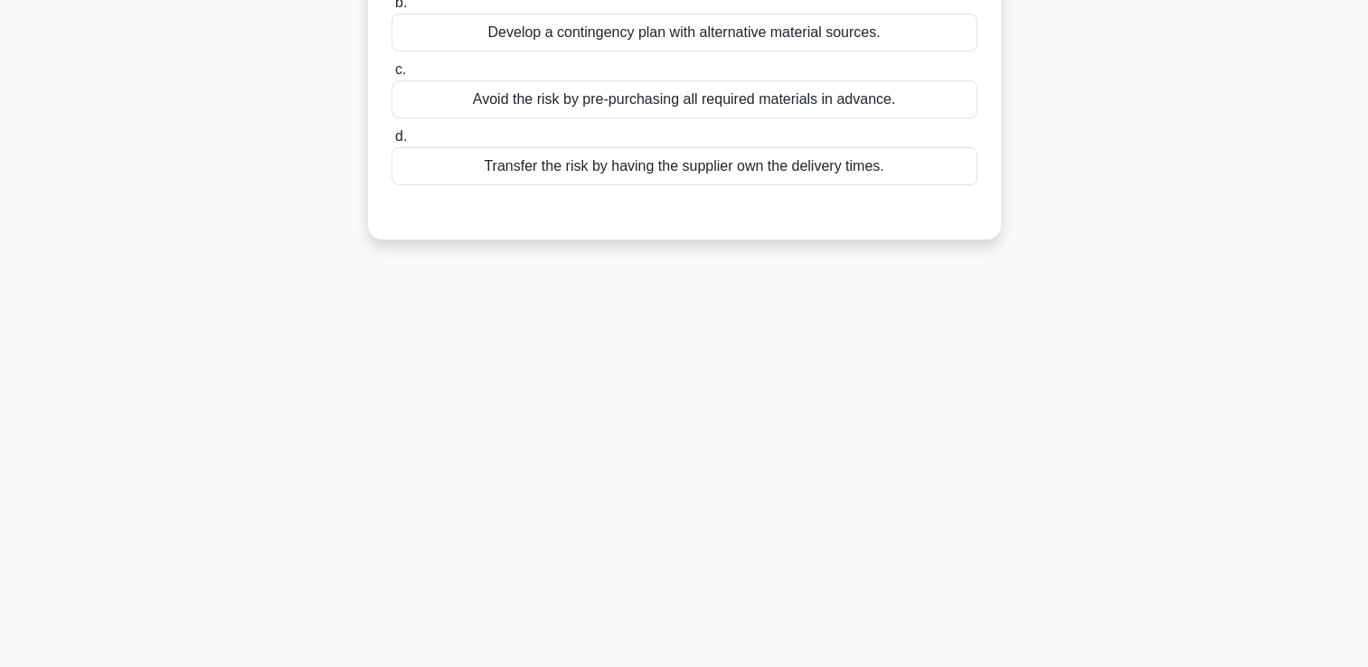
scroll to position [0, 0]
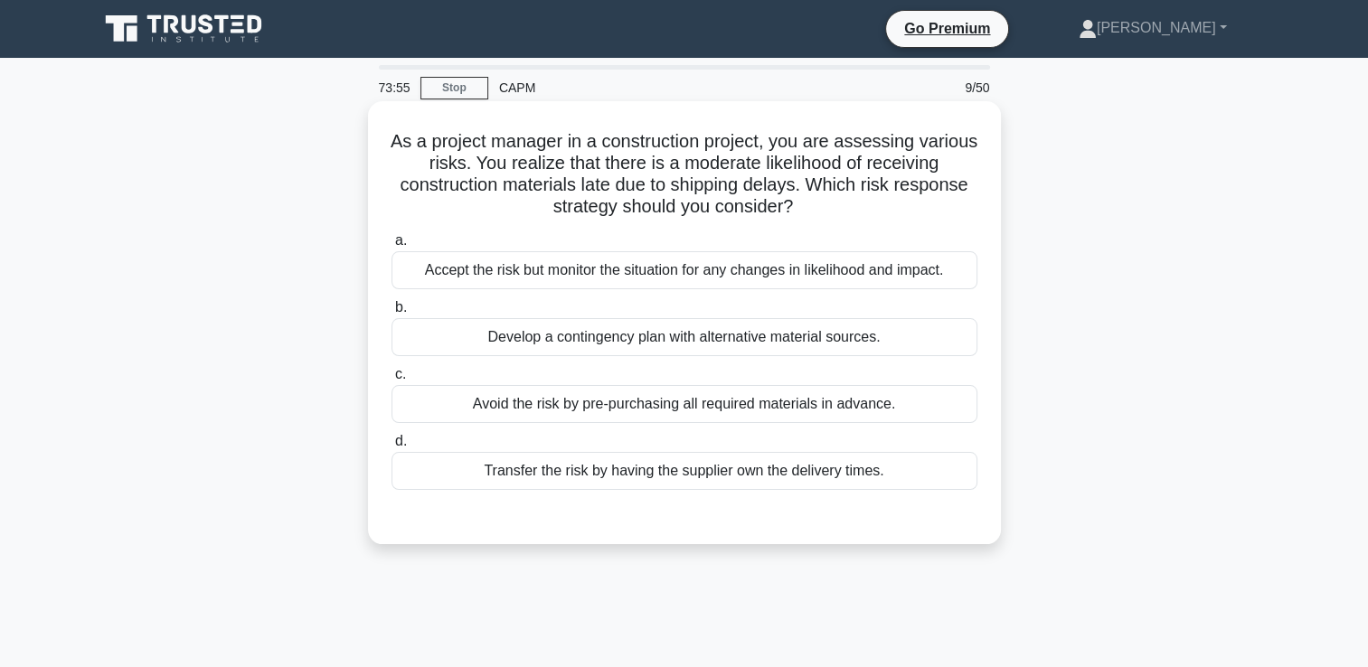
click at [935, 342] on div "Develop a contingency plan with alternative material sources." at bounding box center [685, 337] width 586 height 38
click at [392, 314] on input "b. Develop a contingency plan with alternative material sources." at bounding box center [392, 308] width 0 height 12
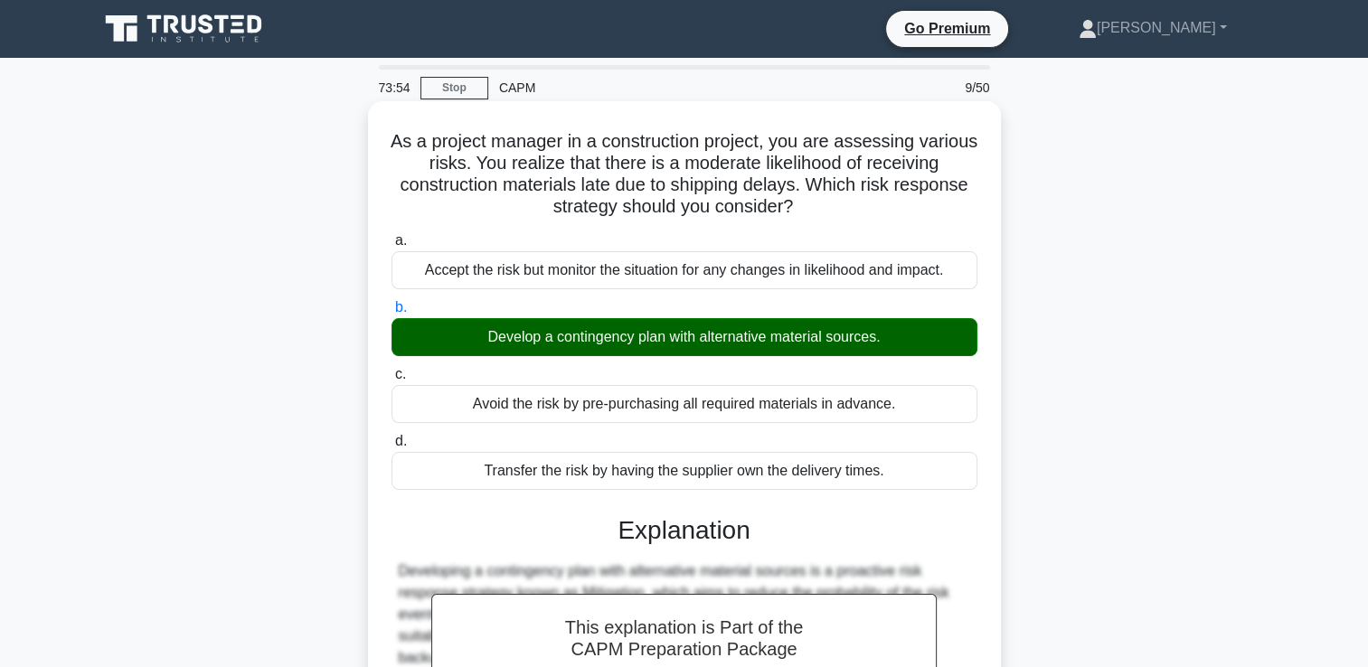
scroll to position [381, 0]
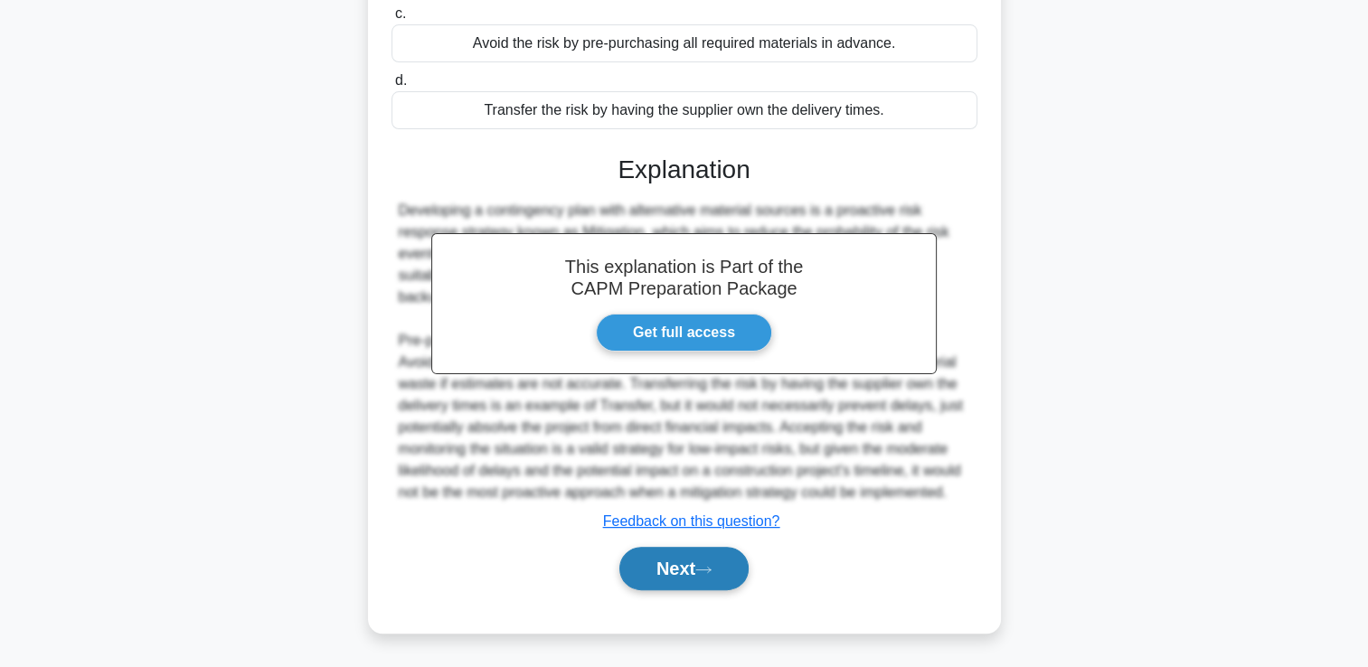
click at [711, 566] on icon at bounding box center [703, 570] width 16 height 10
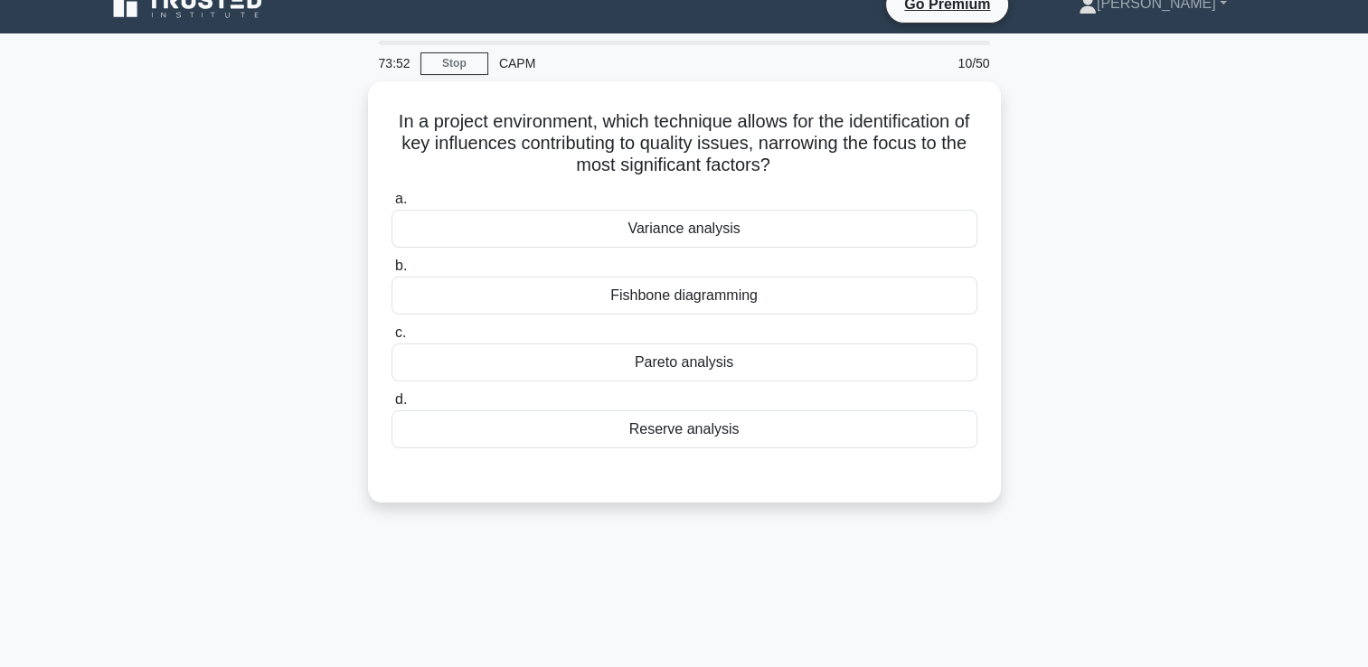
scroll to position [0, 0]
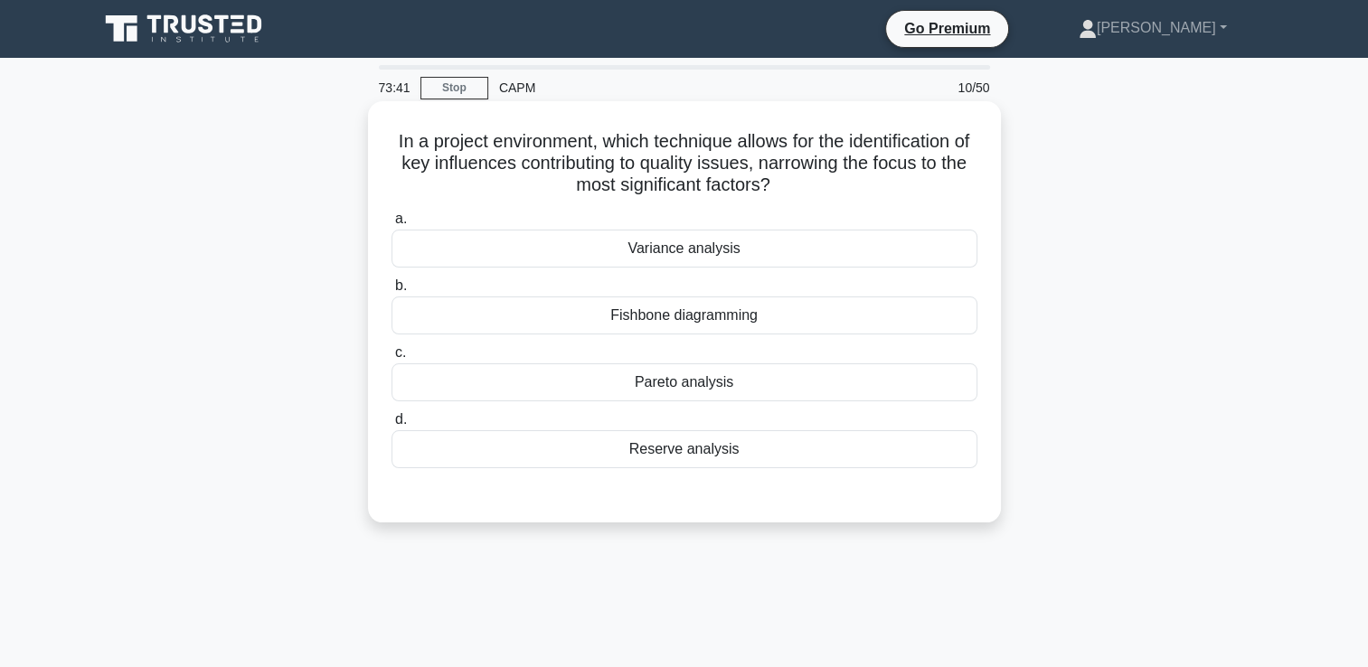
click at [825, 398] on div "Pareto analysis" at bounding box center [685, 383] width 586 height 38
click at [392, 359] on input "c. Pareto analysis" at bounding box center [392, 353] width 0 height 12
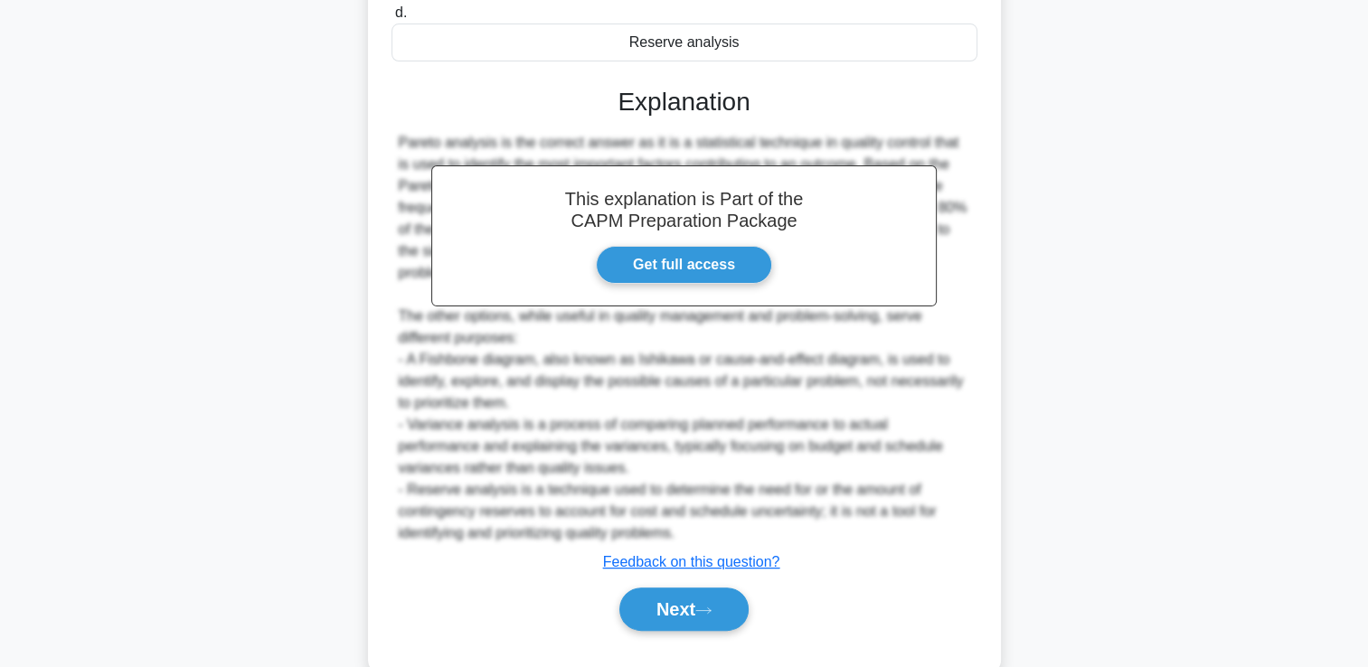
scroll to position [446, 0]
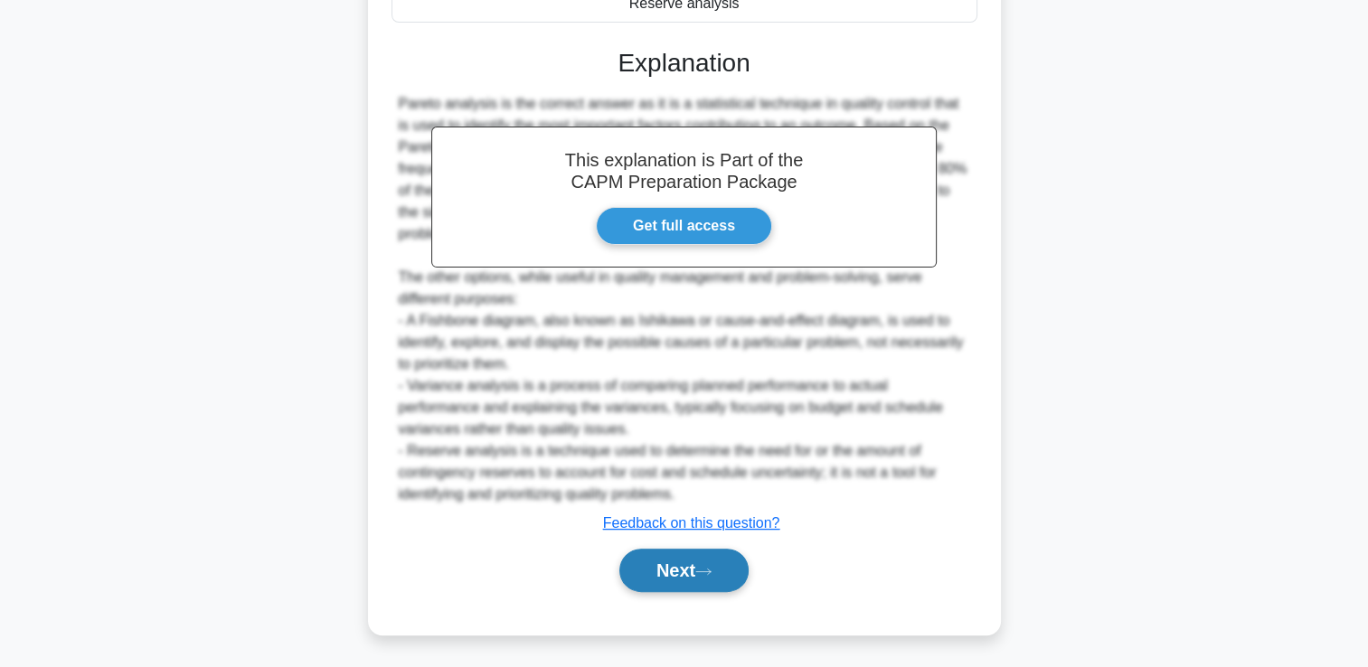
click at [691, 575] on button "Next" at bounding box center [683, 570] width 129 height 43
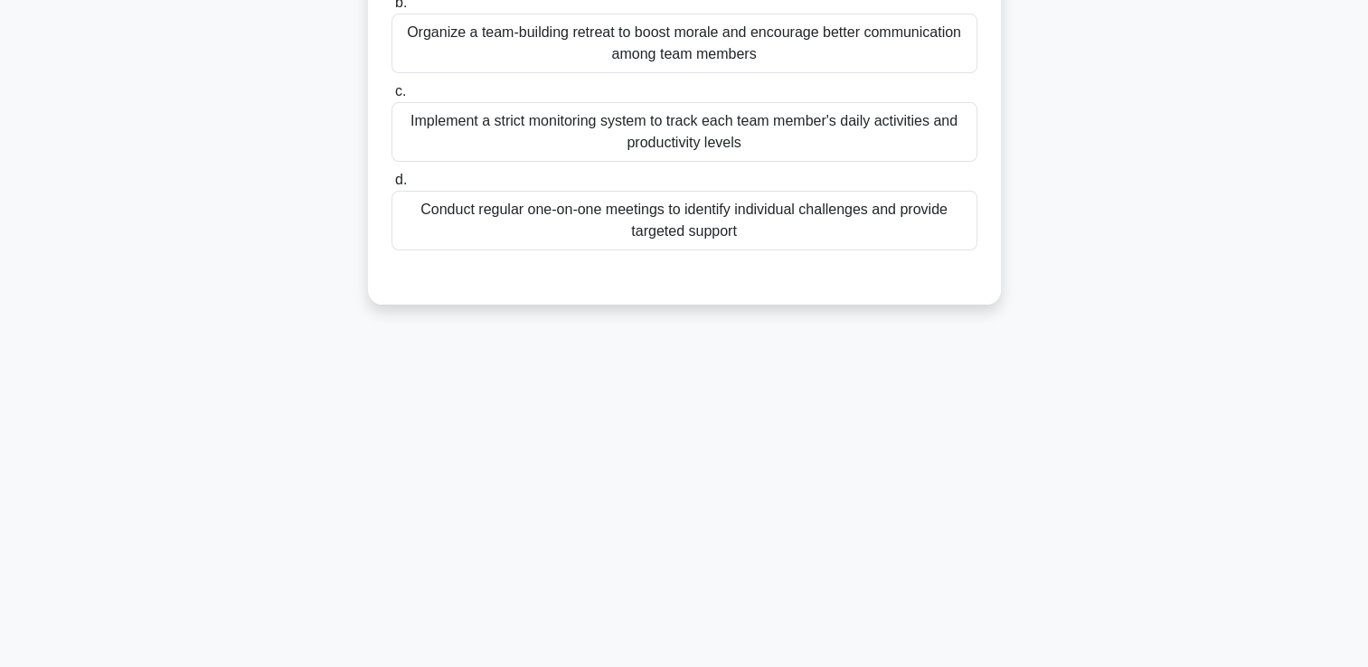
scroll to position [0, 0]
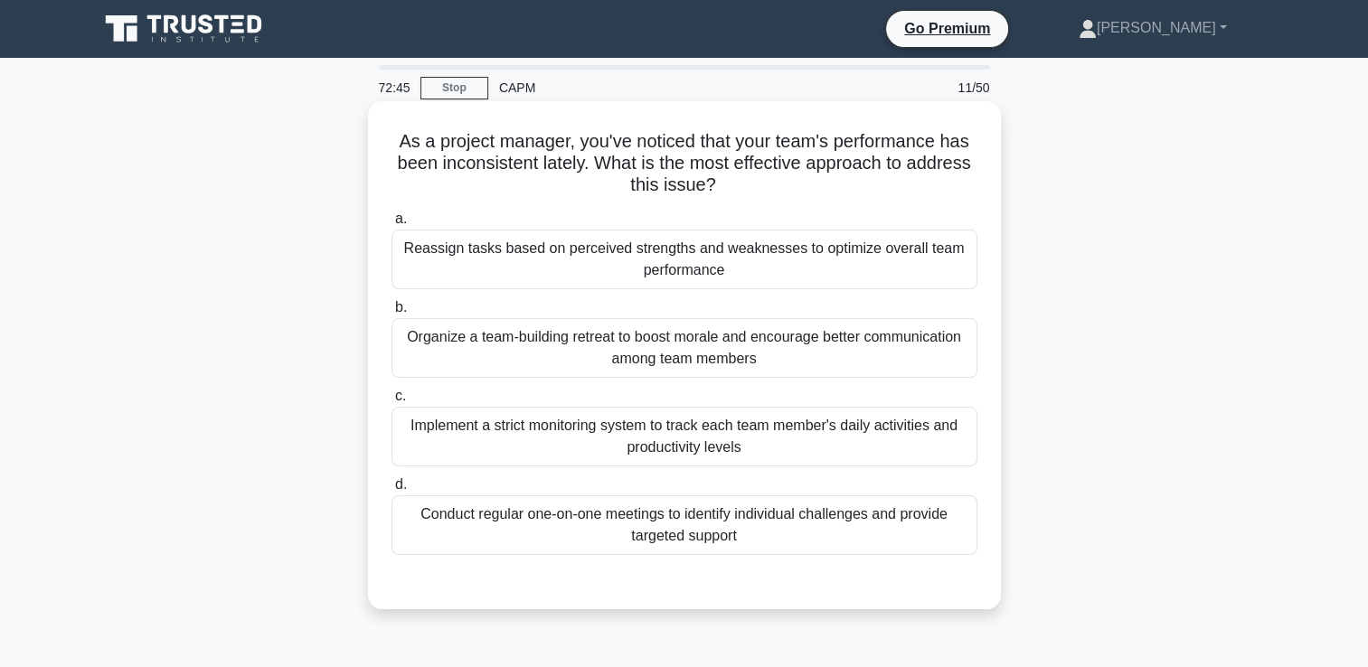
click at [867, 523] on div "Conduct regular one-on-one meetings to identify individual challenges and provi…" at bounding box center [685, 526] width 586 height 60
click at [392, 491] on input "d. Conduct regular one-on-one meetings to identify individual challenges and pr…" at bounding box center [392, 485] width 0 height 12
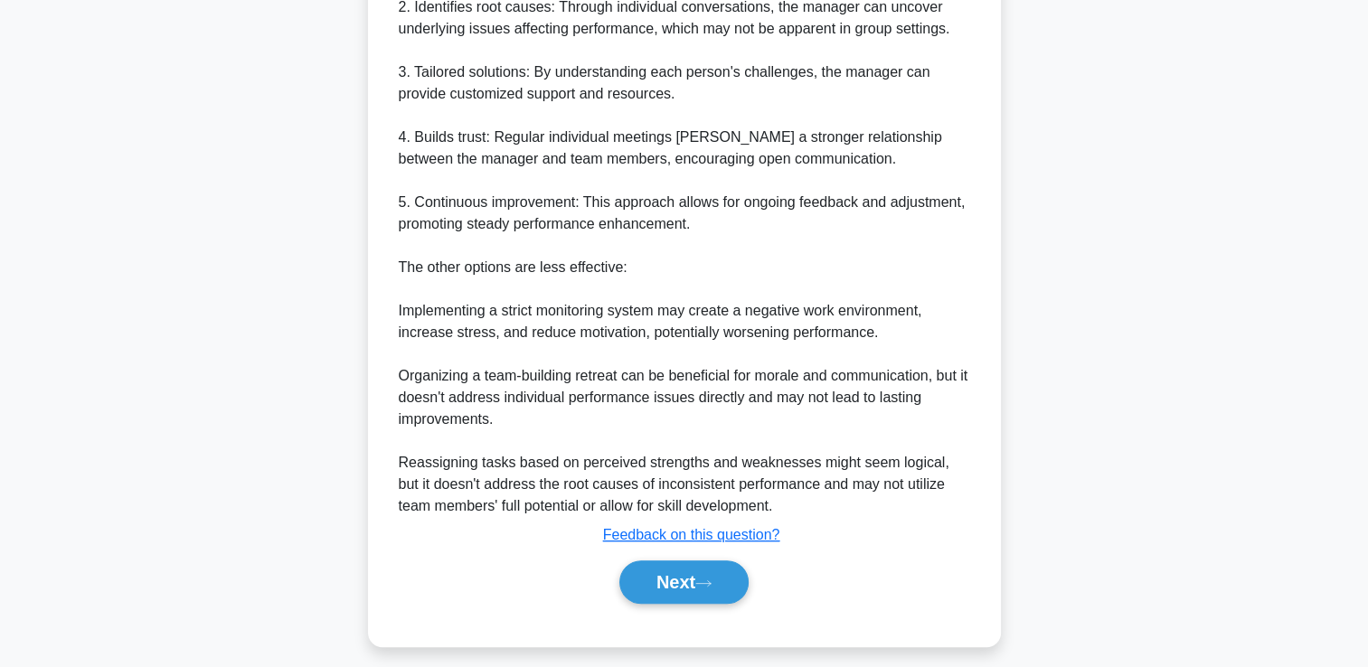
scroll to position [793, 0]
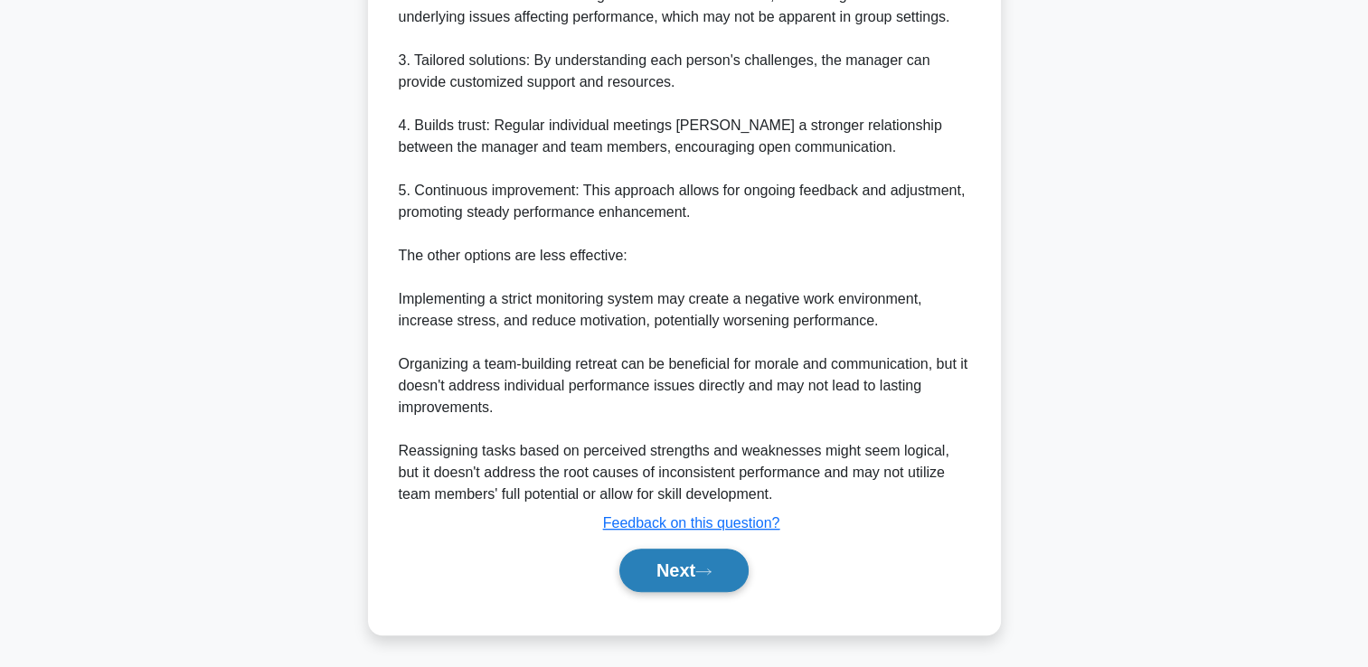
click at [695, 565] on button "Next" at bounding box center [683, 570] width 129 height 43
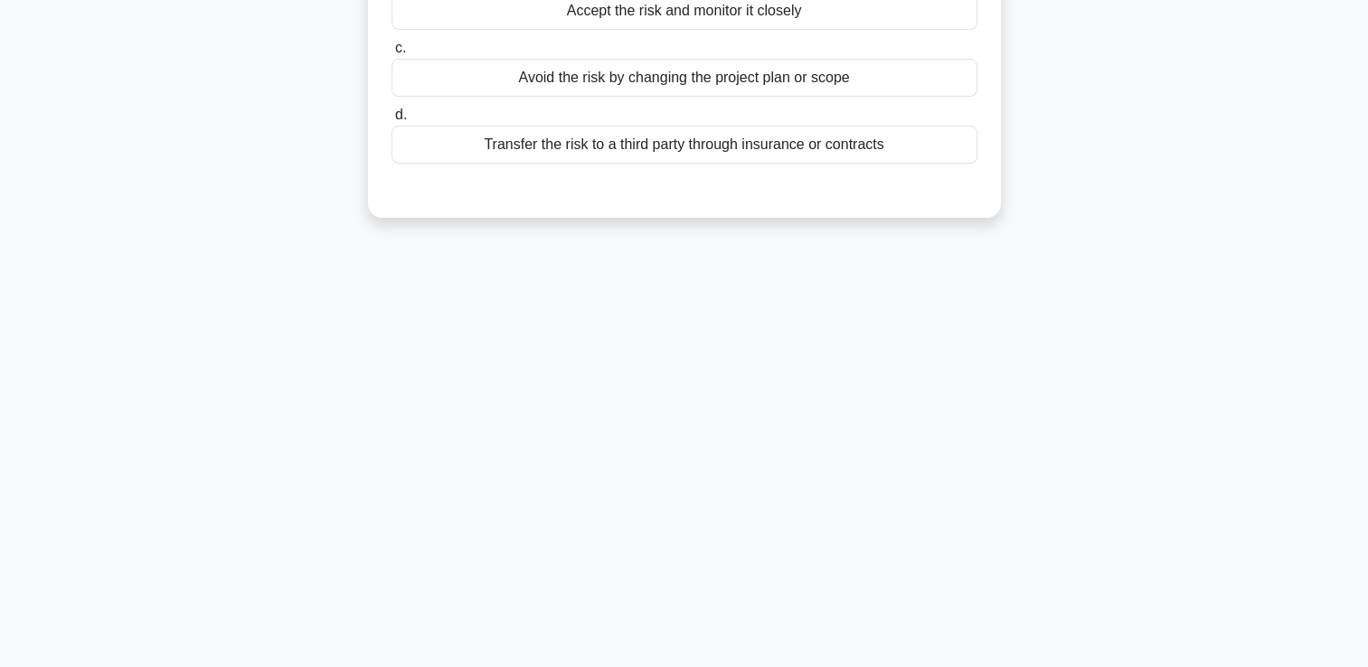
scroll to position [0, 0]
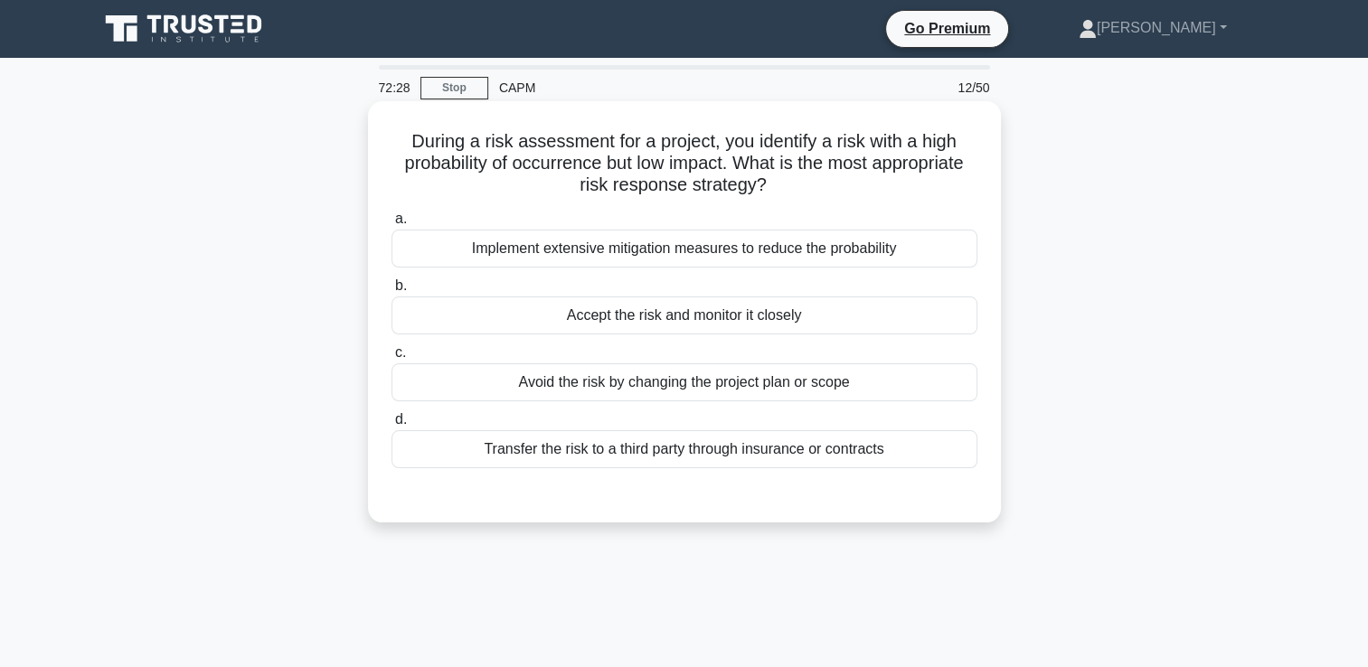
click at [915, 326] on div "Accept the risk and monitor it closely" at bounding box center [685, 316] width 586 height 38
click at [392, 292] on input "b. Accept the risk and monitor it closely" at bounding box center [392, 286] width 0 height 12
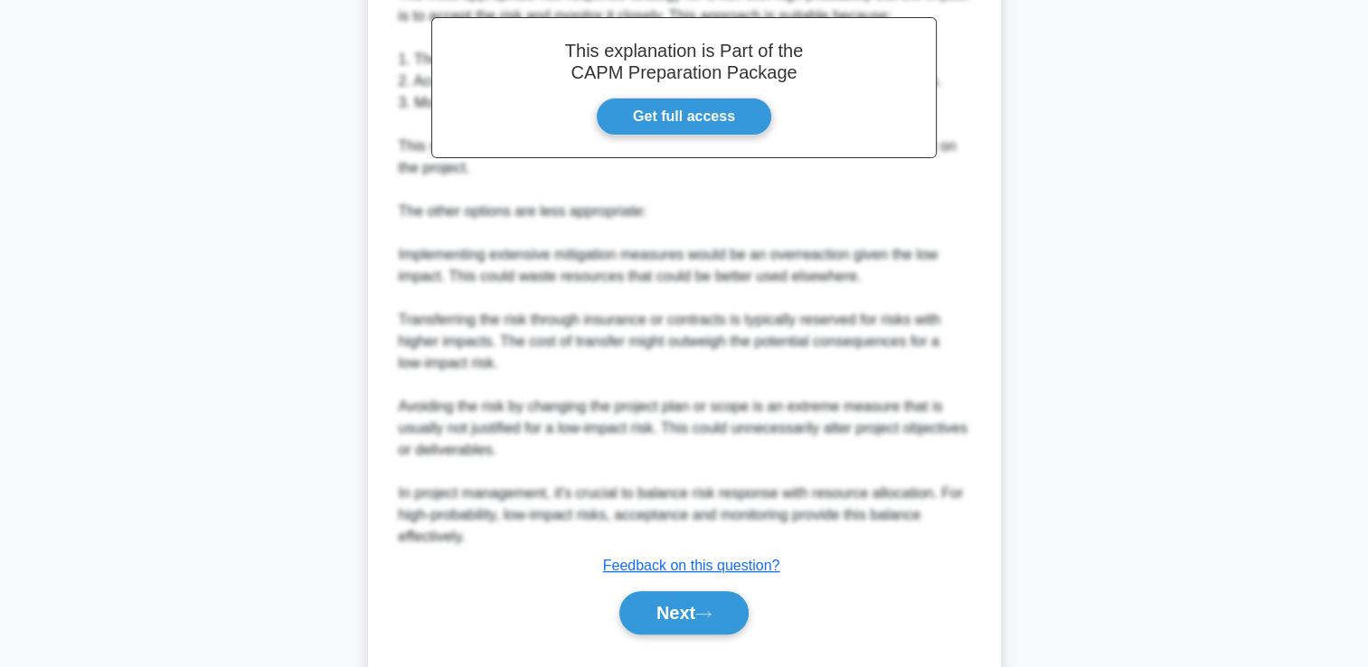
scroll to position [598, 0]
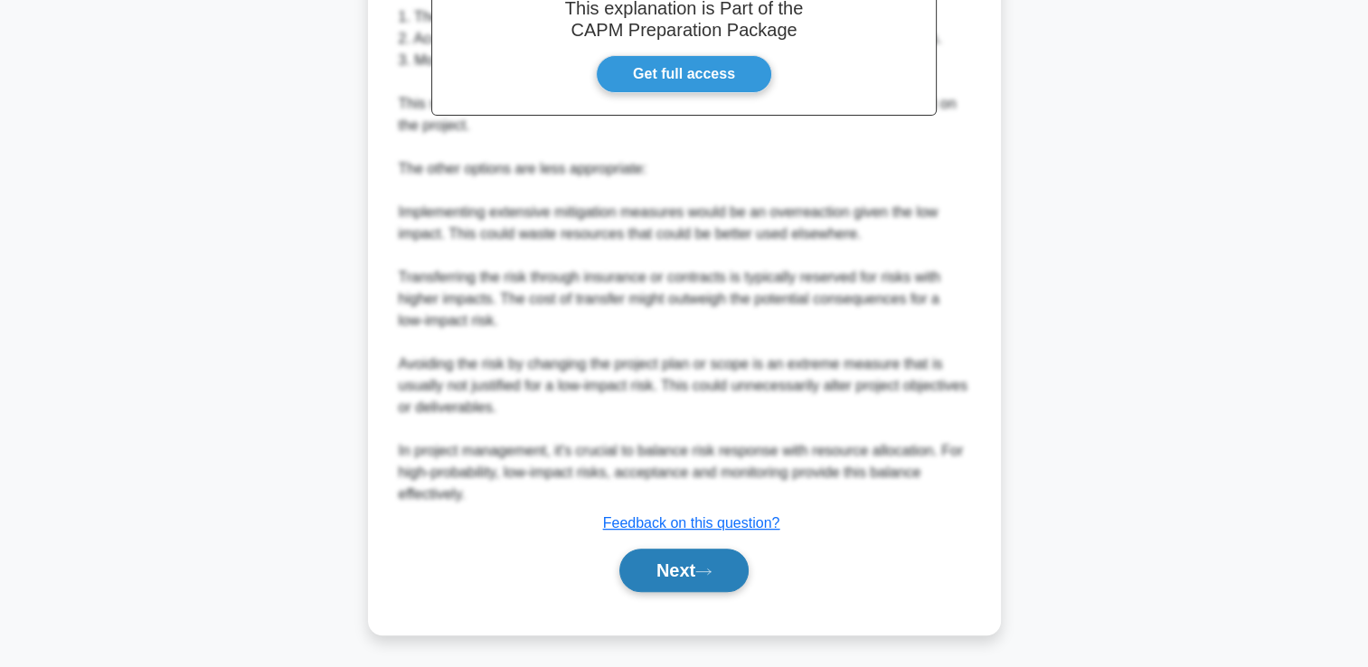
click at [709, 562] on button "Next" at bounding box center [683, 570] width 129 height 43
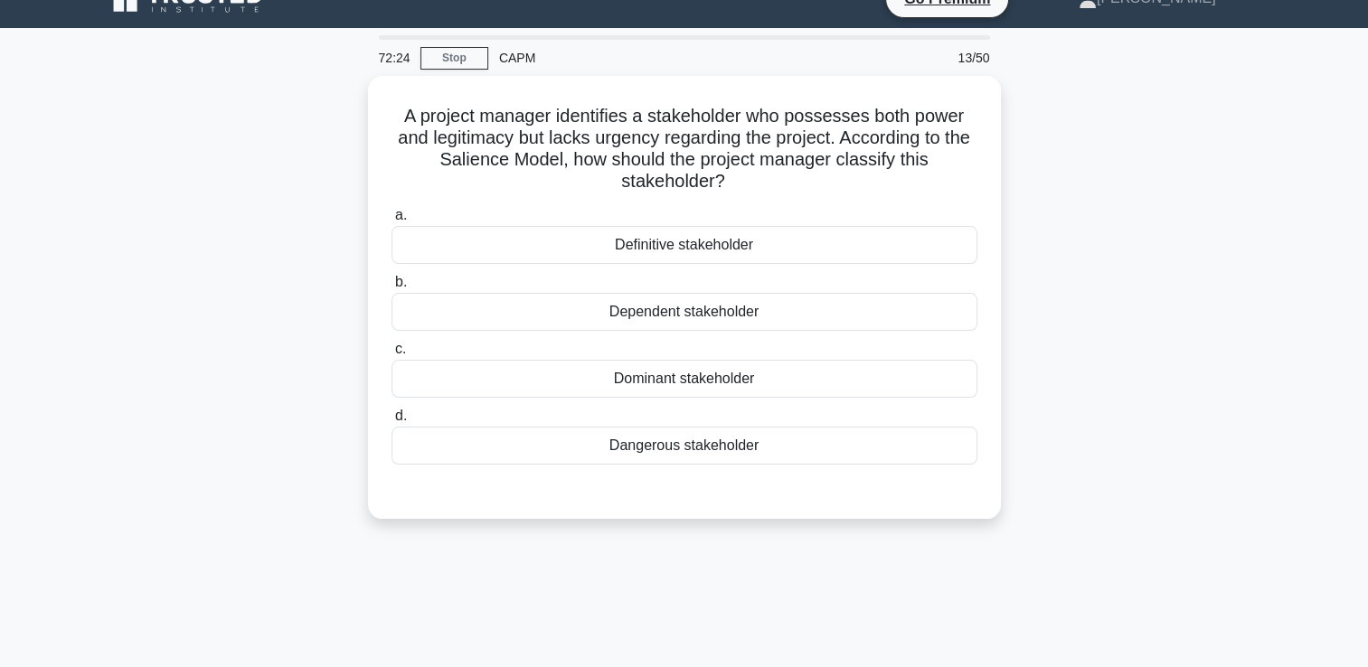
scroll to position [0, 0]
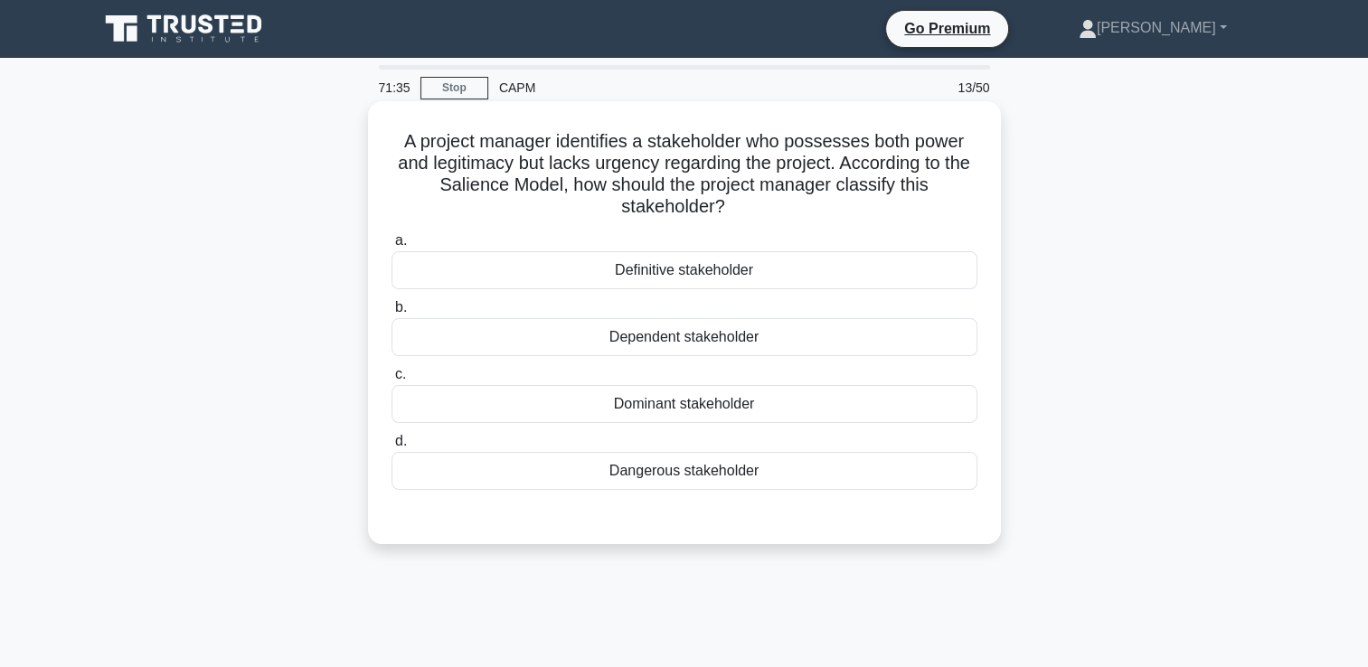
click at [703, 410] on div "Dominant stakeholder" at bounding box center [685, 404] width 586 height 38
click at [392, 381] on input "c. Dominant stakeholder" at bounding box center [392, 375] width 0 height 12
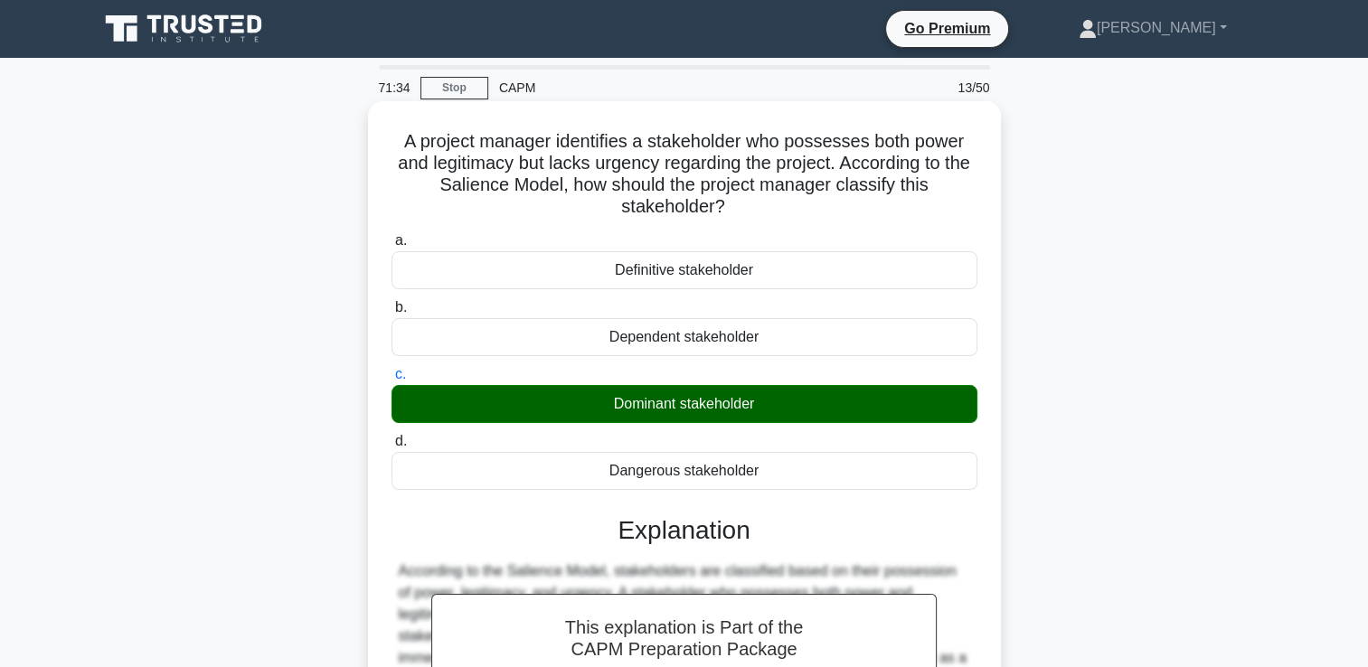
scroll to position [309, 0]
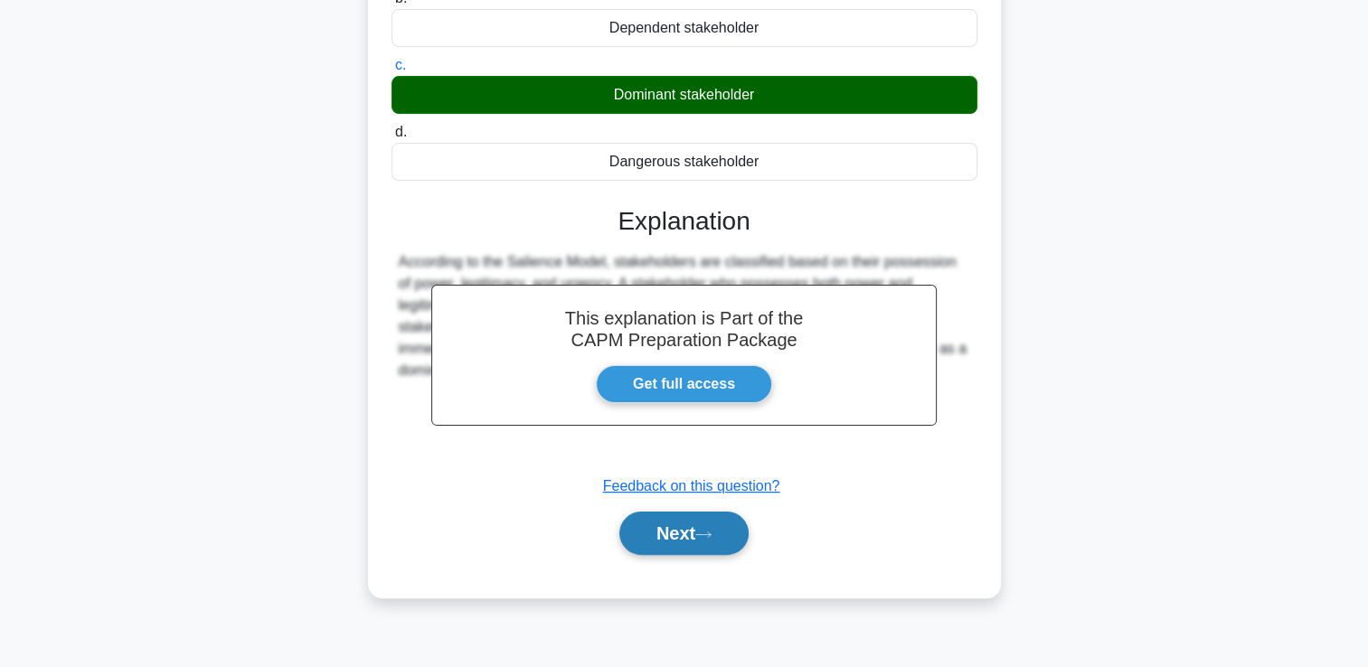
click at [710, 543] on button "Next" at bounding box center [683, 533] width 129 height 43
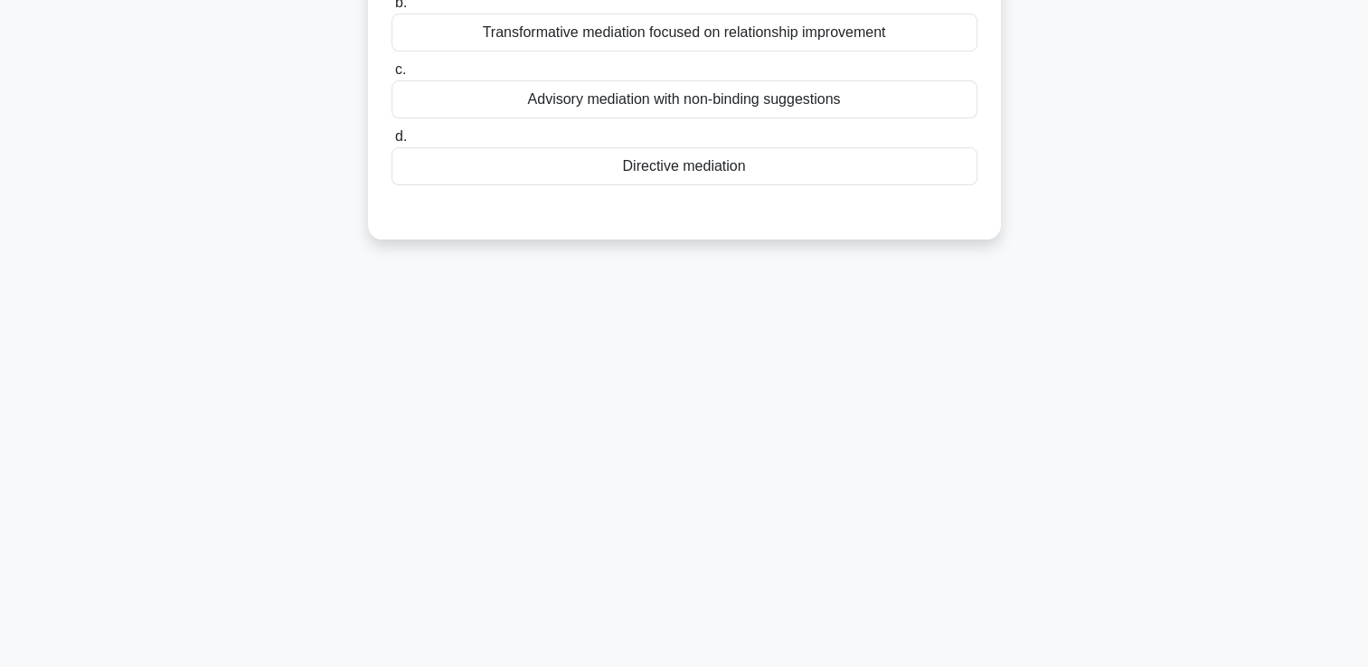
scroll to position [0, 0]
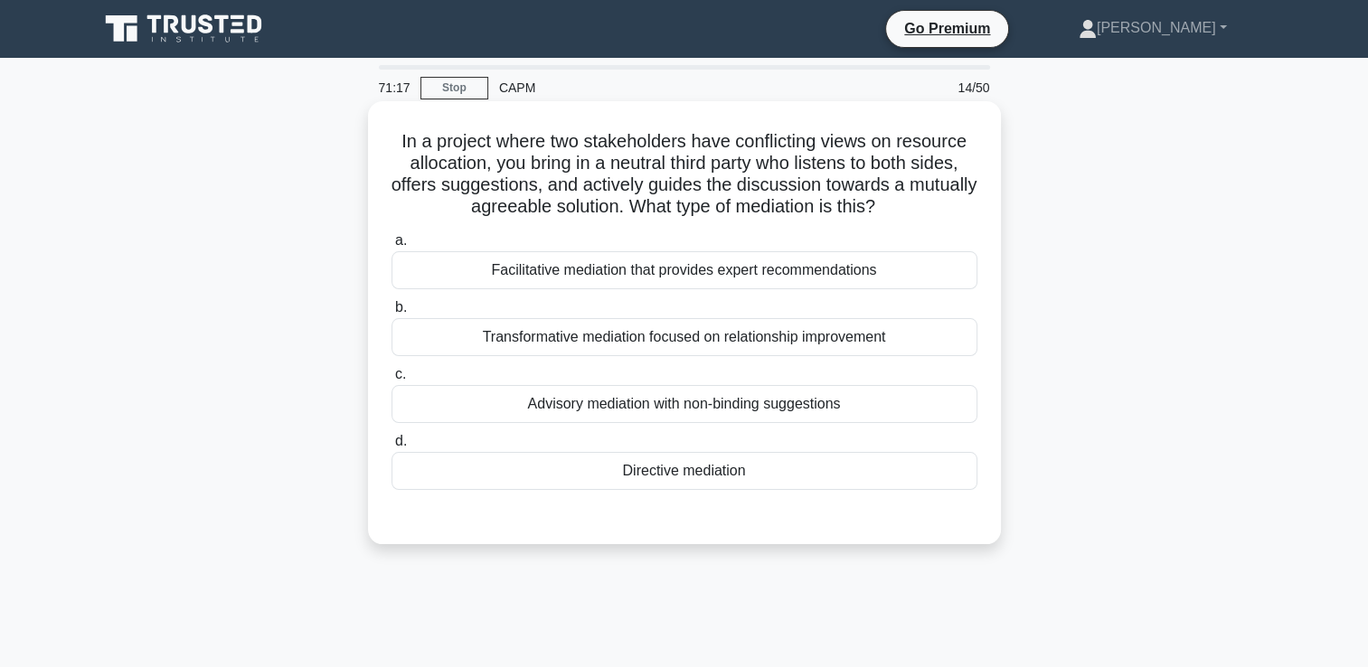
click at [821, 484] on div "Directive mediation" at bounding box center [685, 471] width 586 height 38
click at [392, 448] on input "d. Directive mediation" at bounding box center [392, 442] width 0 height 12
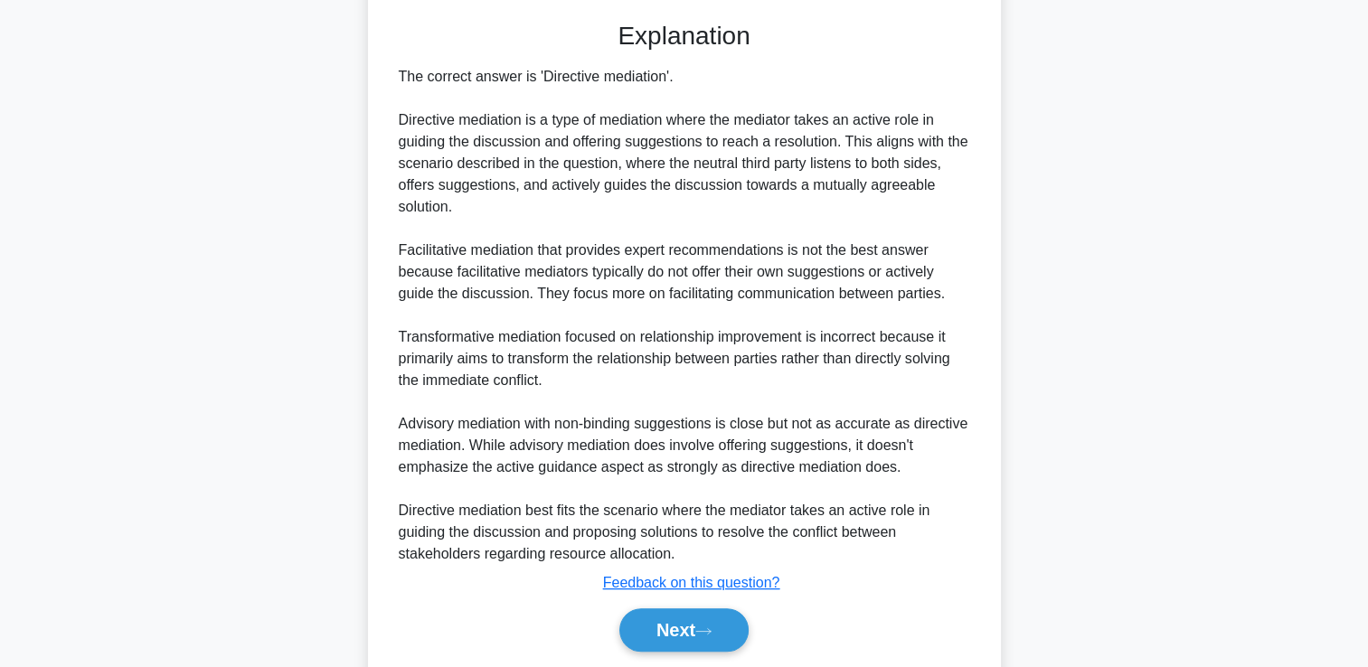
scroll to position [554, 0]
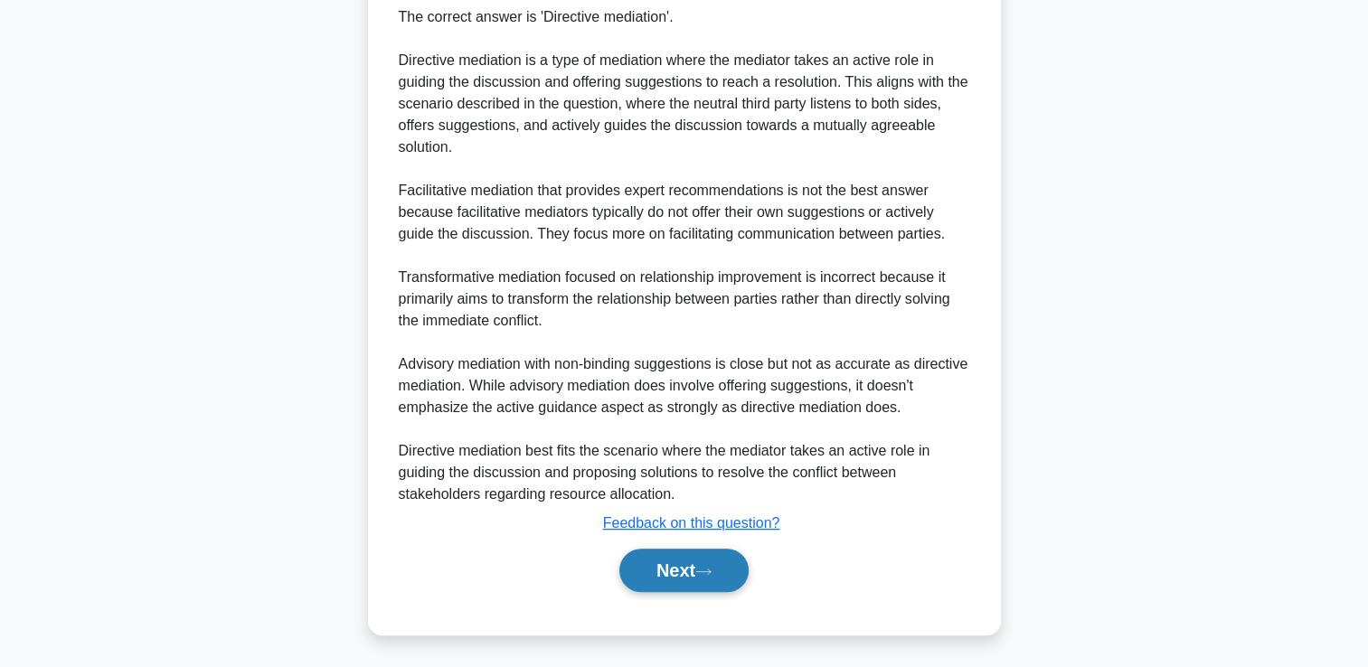
click at [660, 572] on button "Next" at bounding box center [683, 570] width 129 height 43
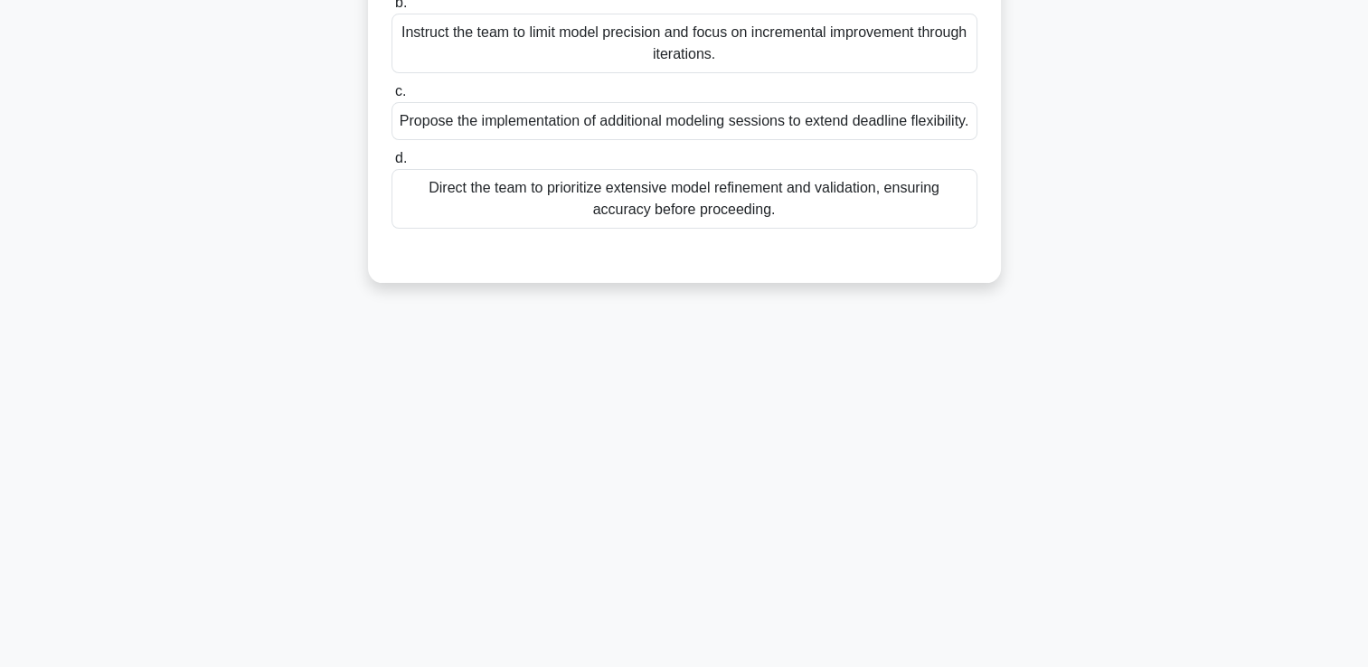
scroll to position [0, 0]
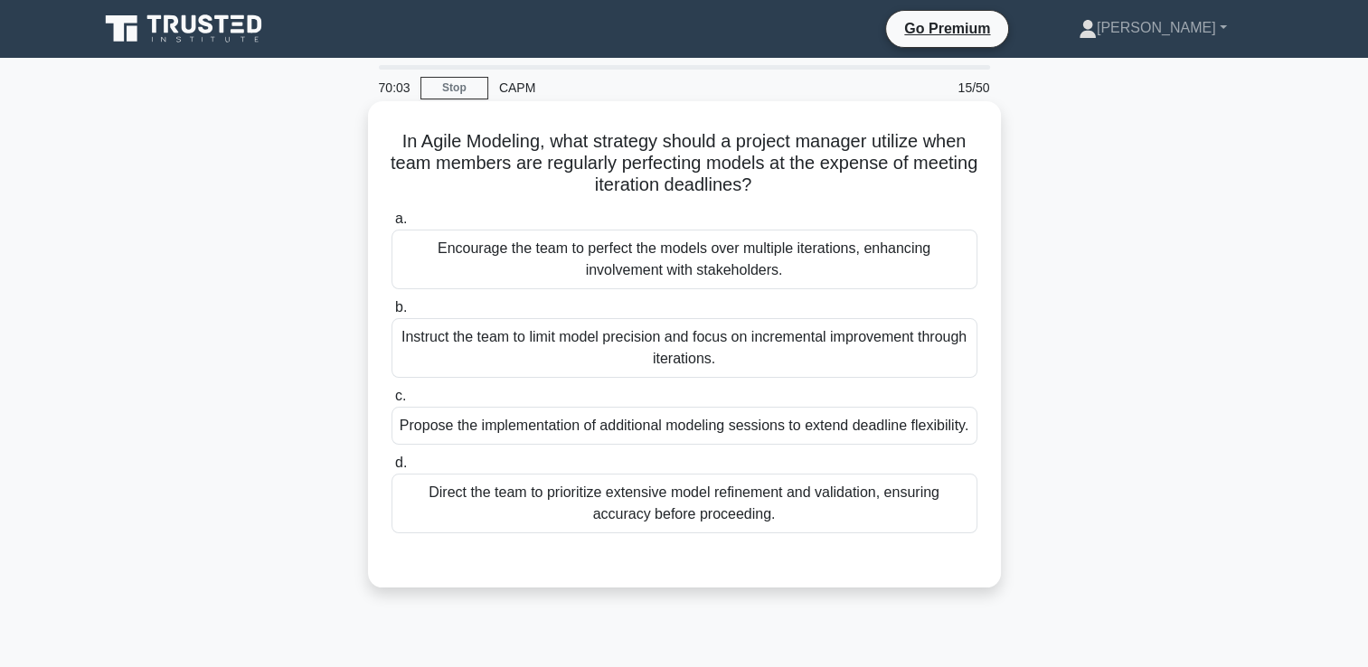
click at [883, 282] on div "Encourage the team to perfect the models over multiple iterations, enhancing in…" at bounding box center [685, 260] width 586 height 60
click at [392, 225] on input "a. Encourage the team to perfect the models over multiple iterations, enhancing…" at bounding box center [392, 219] width 0 height 12
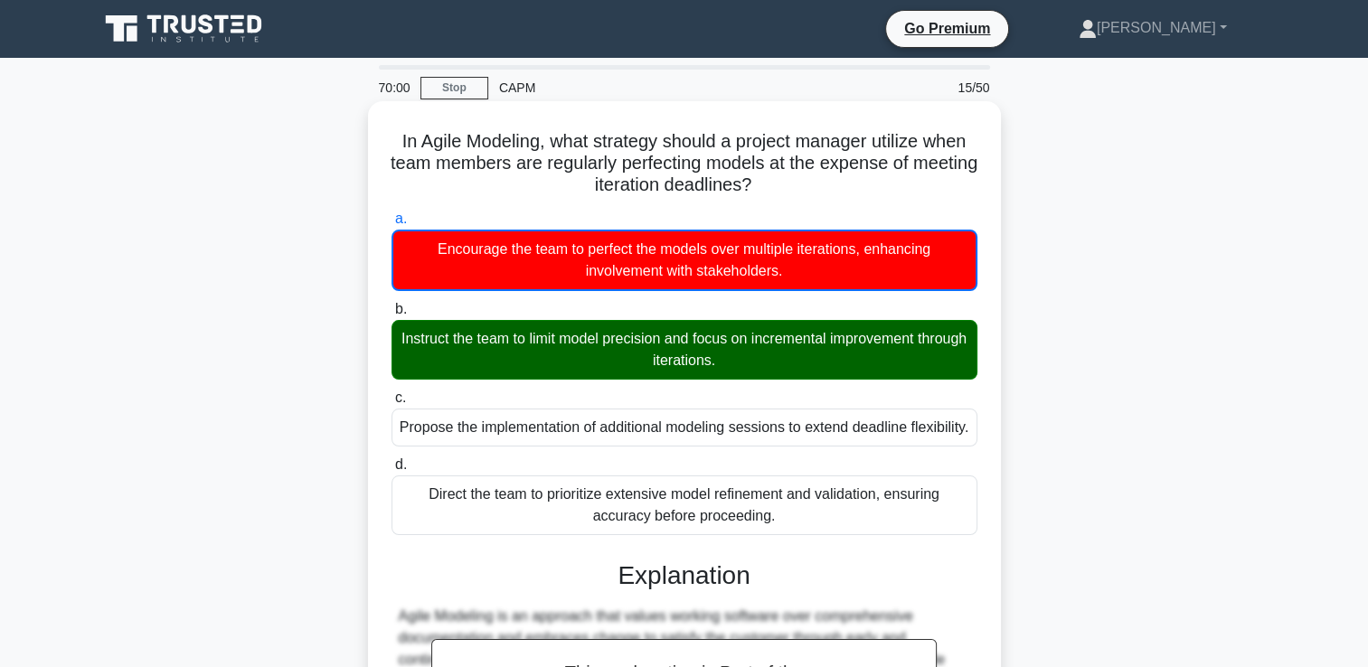
scroll to position [534, 0]
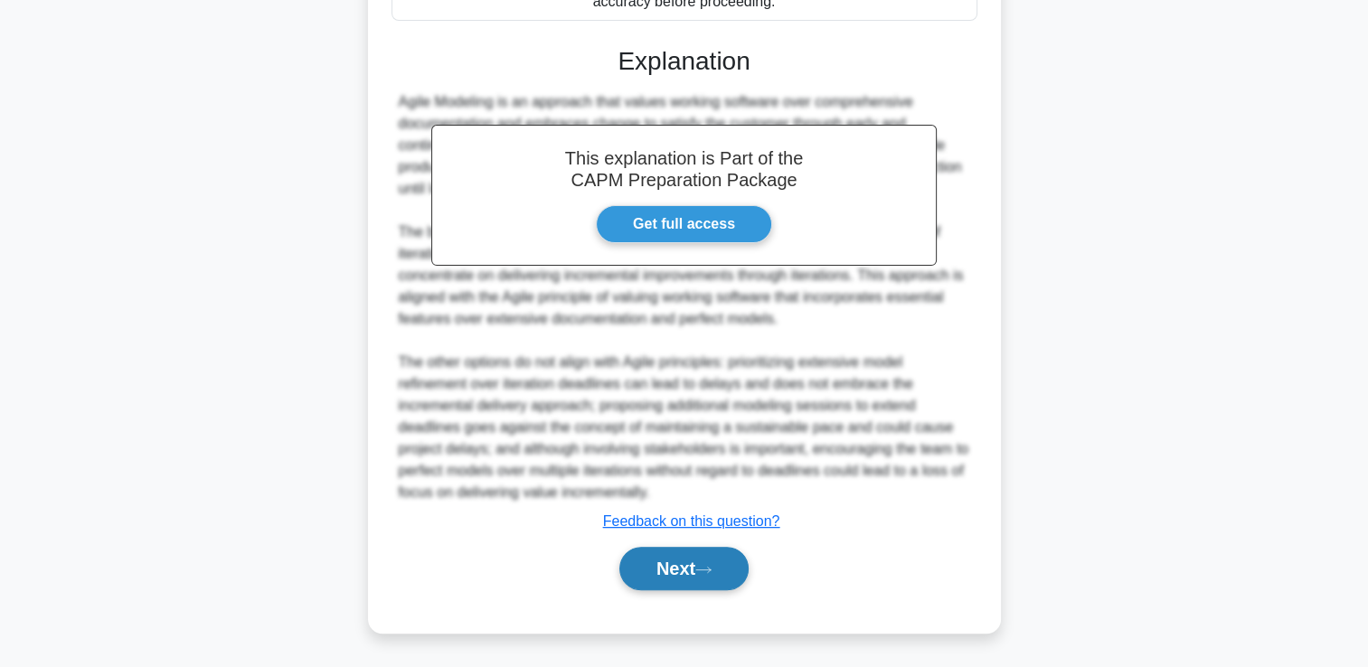
click at [716, 553] on button "Next" at bounding box center [683, 568] width 129 height 43
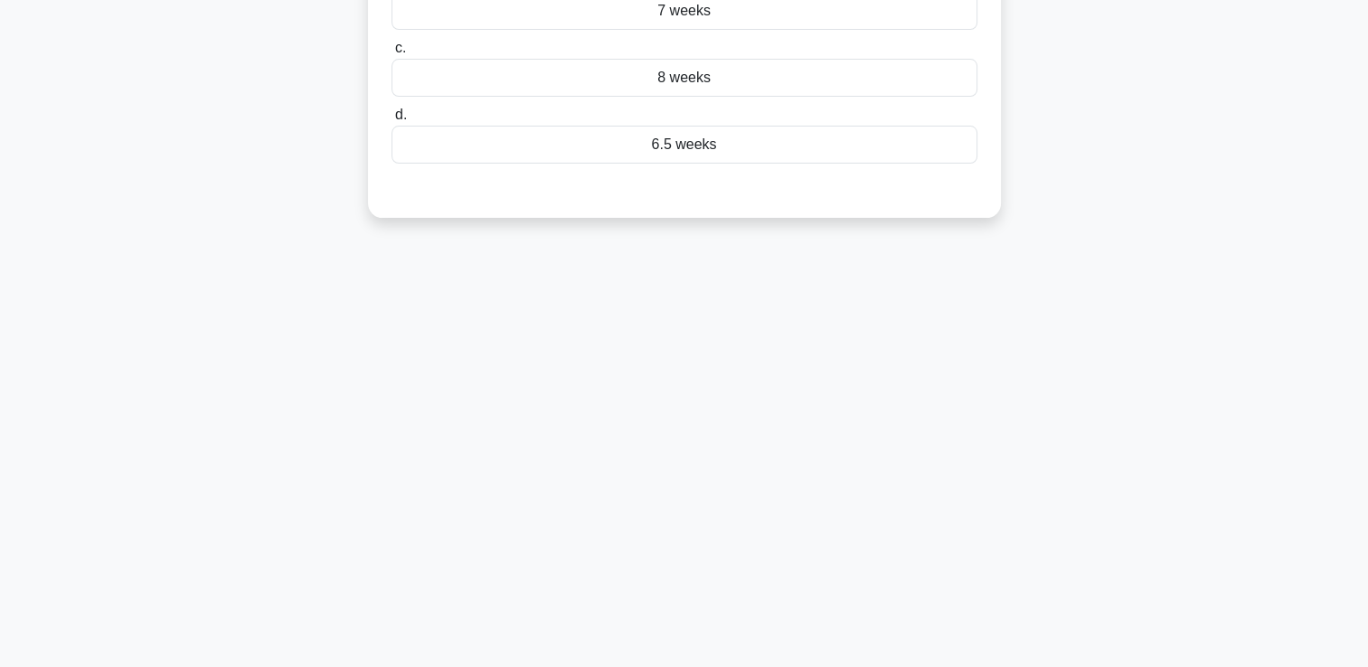
scroll to position [0, 0]
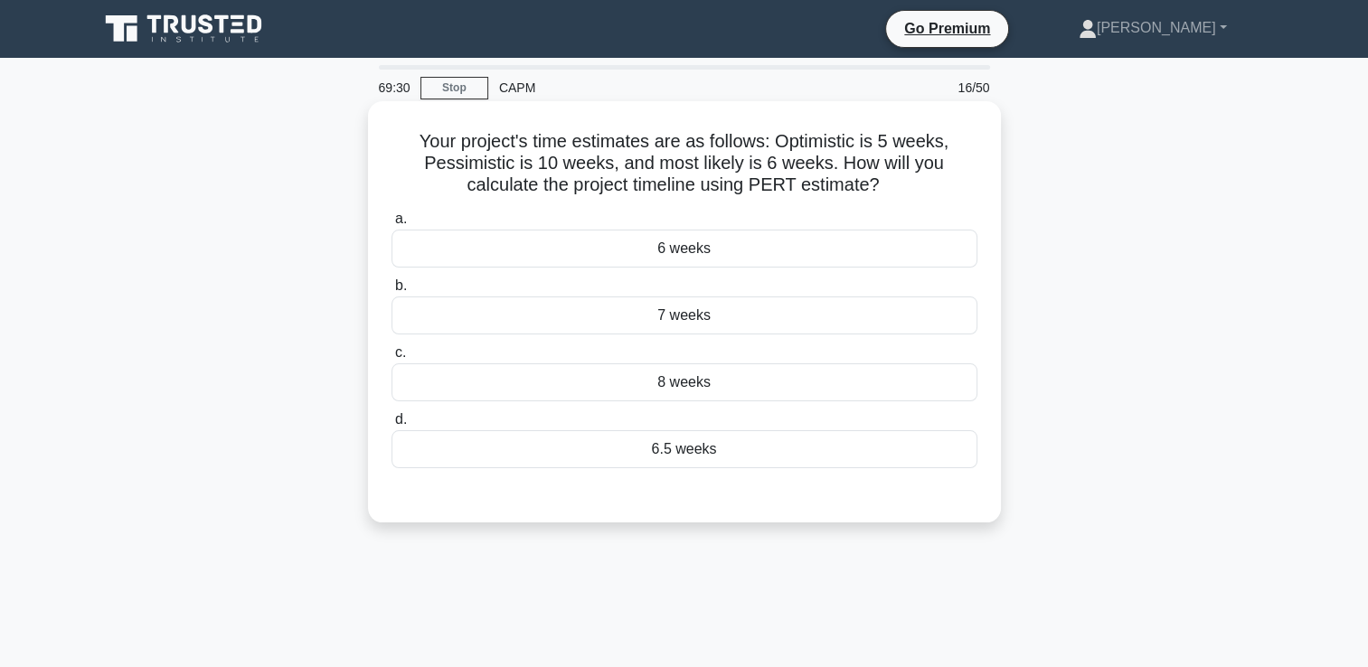
click at [814, 450] on div "6.5 weeks" at bounding box center [685, 449] width 586 height 38
click at [392, 426] on input "d. 6.5 weeks" at bounding box center [392, 420] width 0 height 12
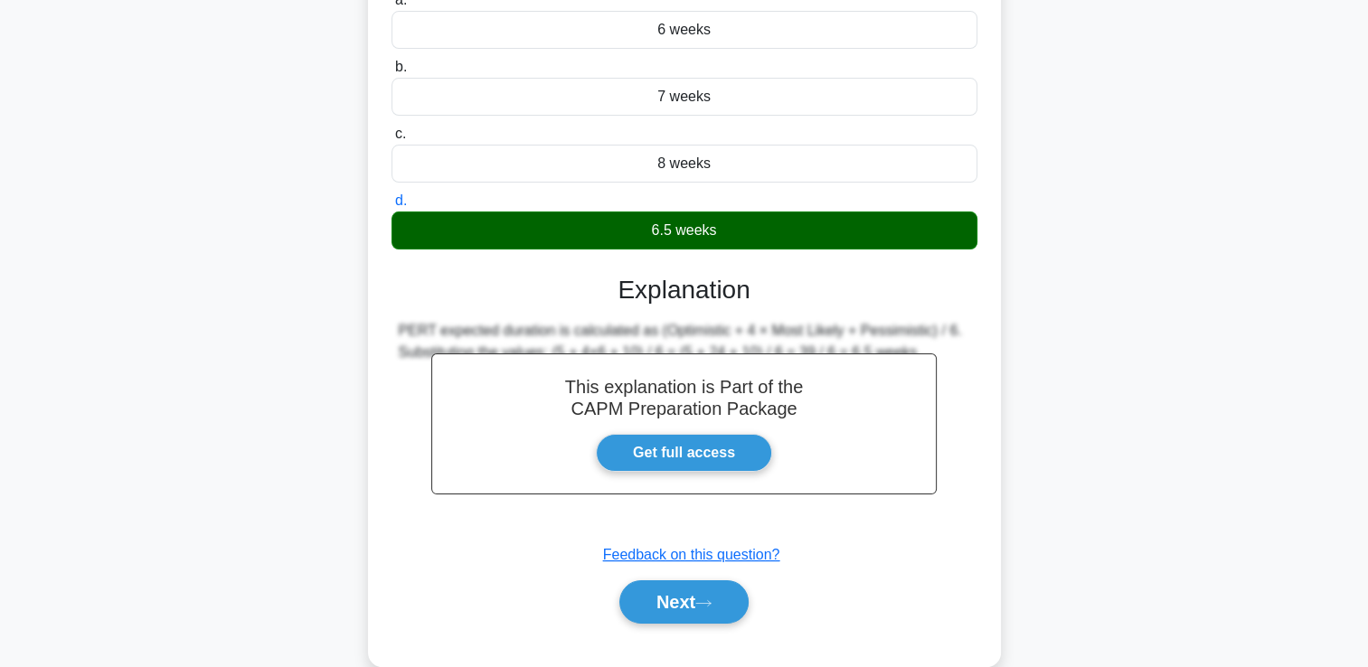
scroll to position [309, 0]
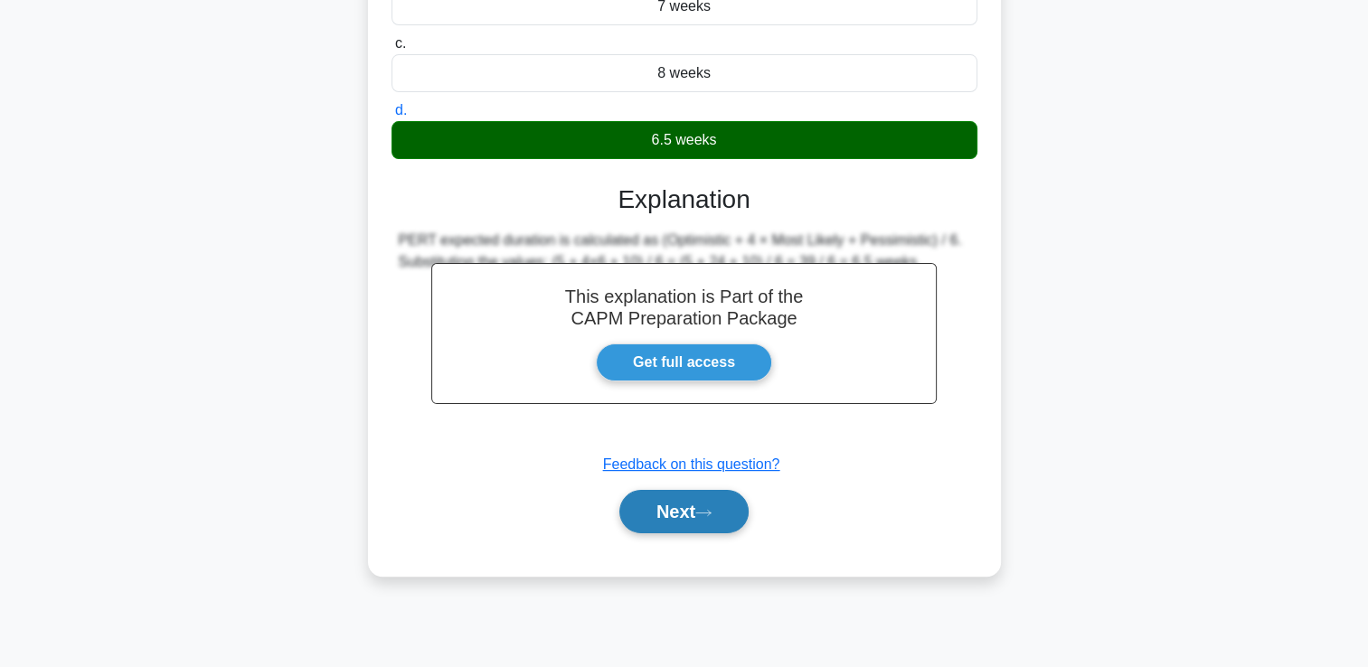
click at [682, 508] on button "Next" at bounding box center [683, 511] width 129 height 43
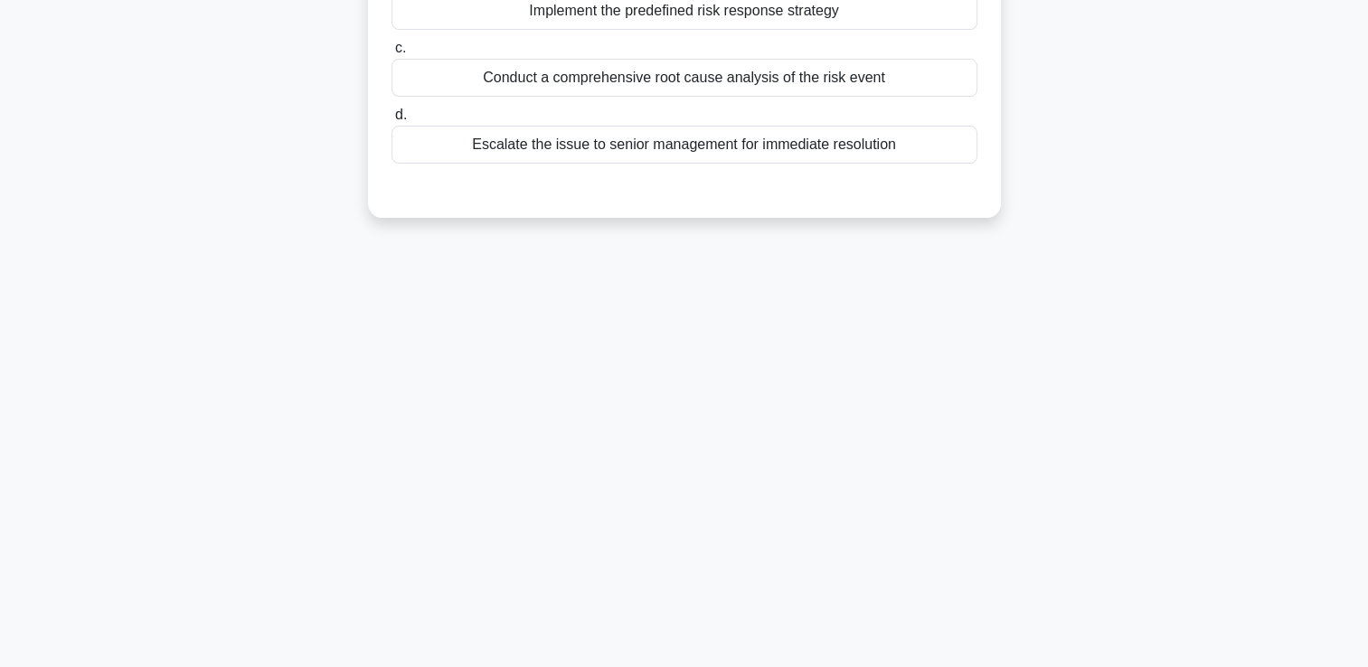
scroll to position [0, 0]
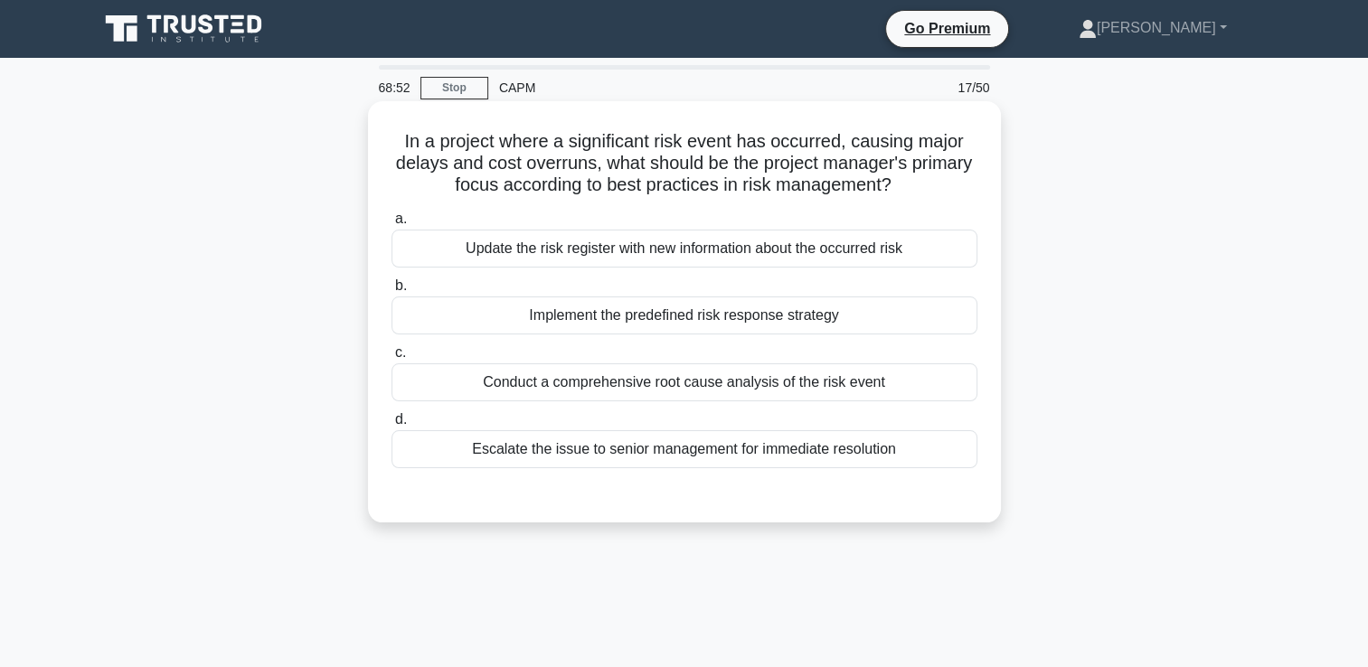
click at [711, 313] on div "Implement the predefined risk response strategy" at bounding box center [685, 316] width 586 height 38
click at [392, 292] on input "b. Implement the predefined risk response strategy" at bounding box center [392, 286] width 0 height 12
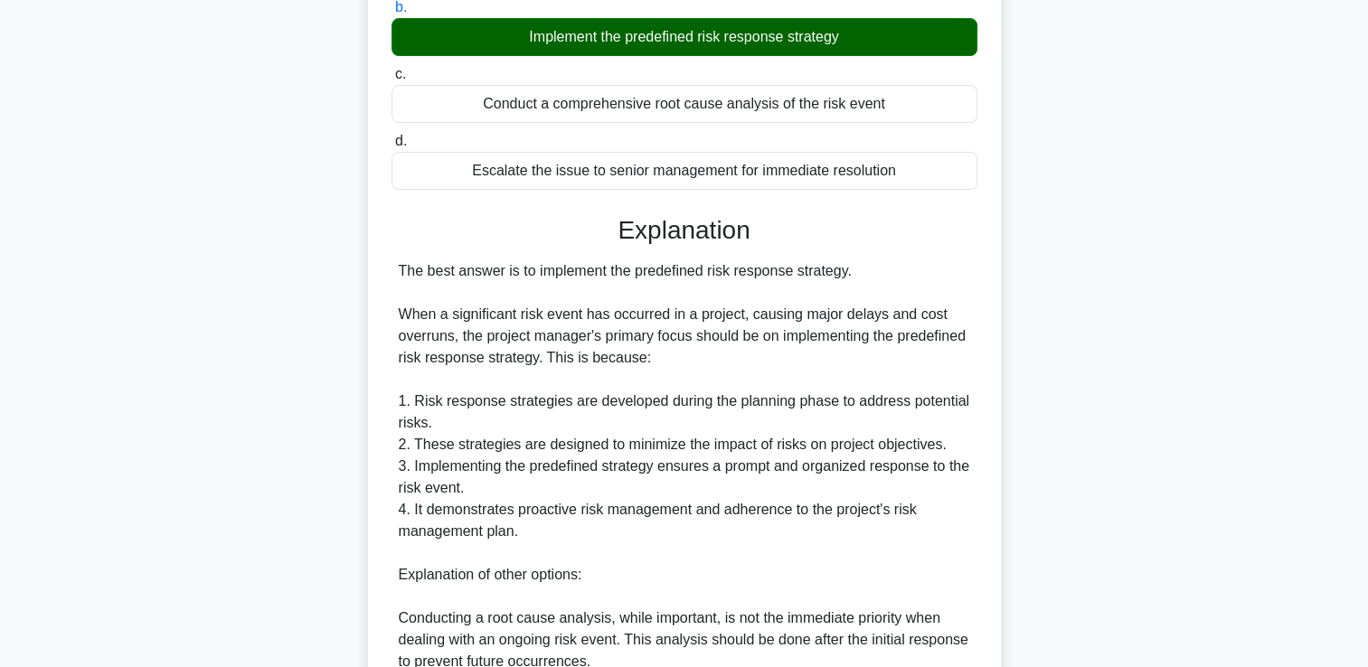
scroll to position [619, 0]
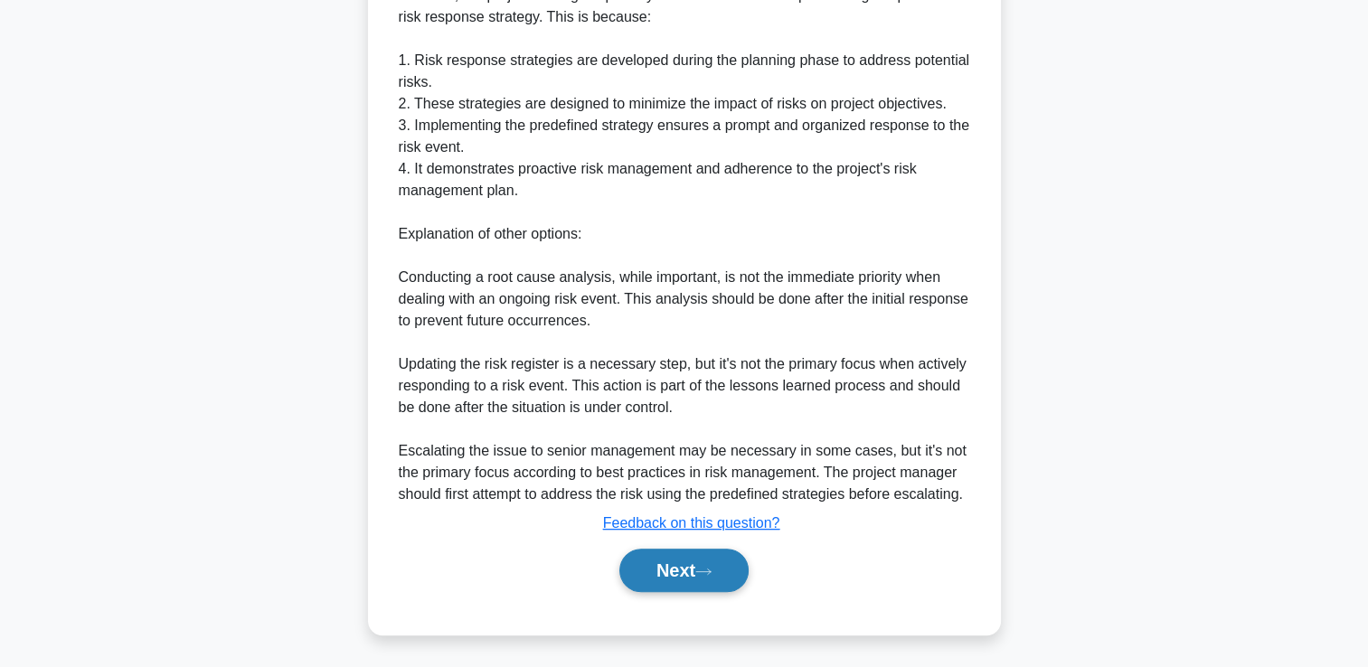
click at [667, 568] on button "Next" at bounding box center [683, 570] width 129 height 43
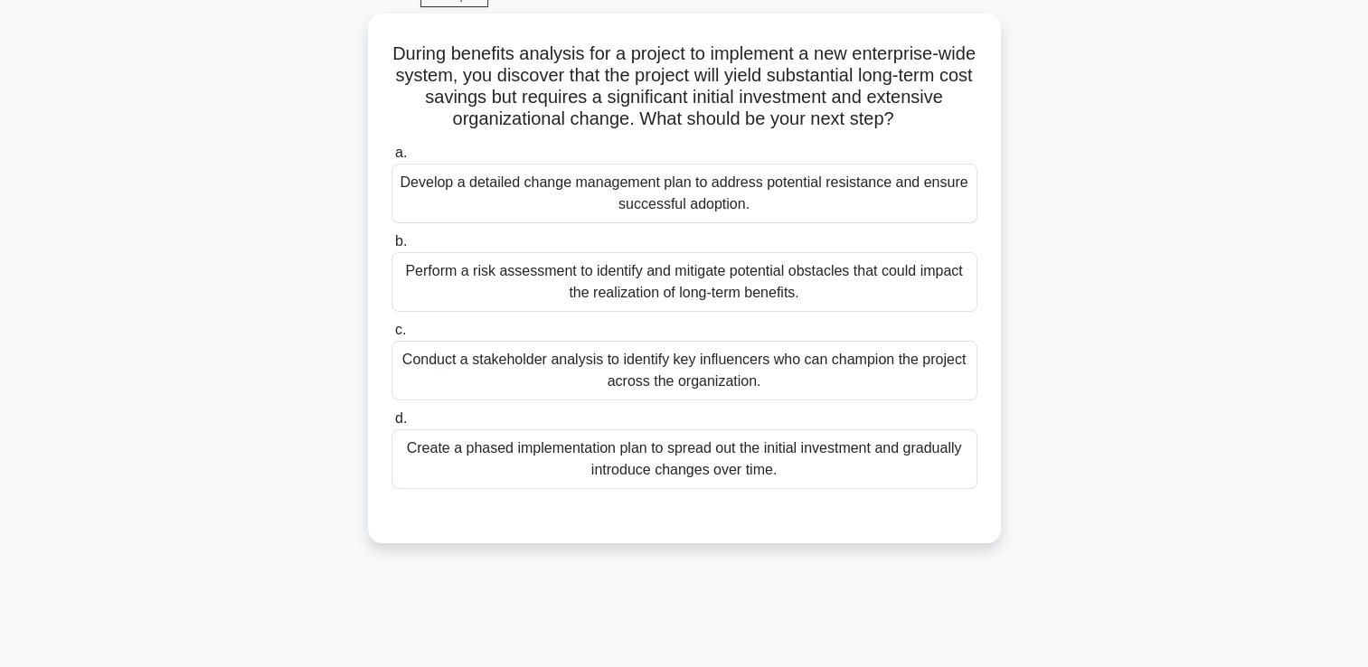
scroll to position [0, 0]
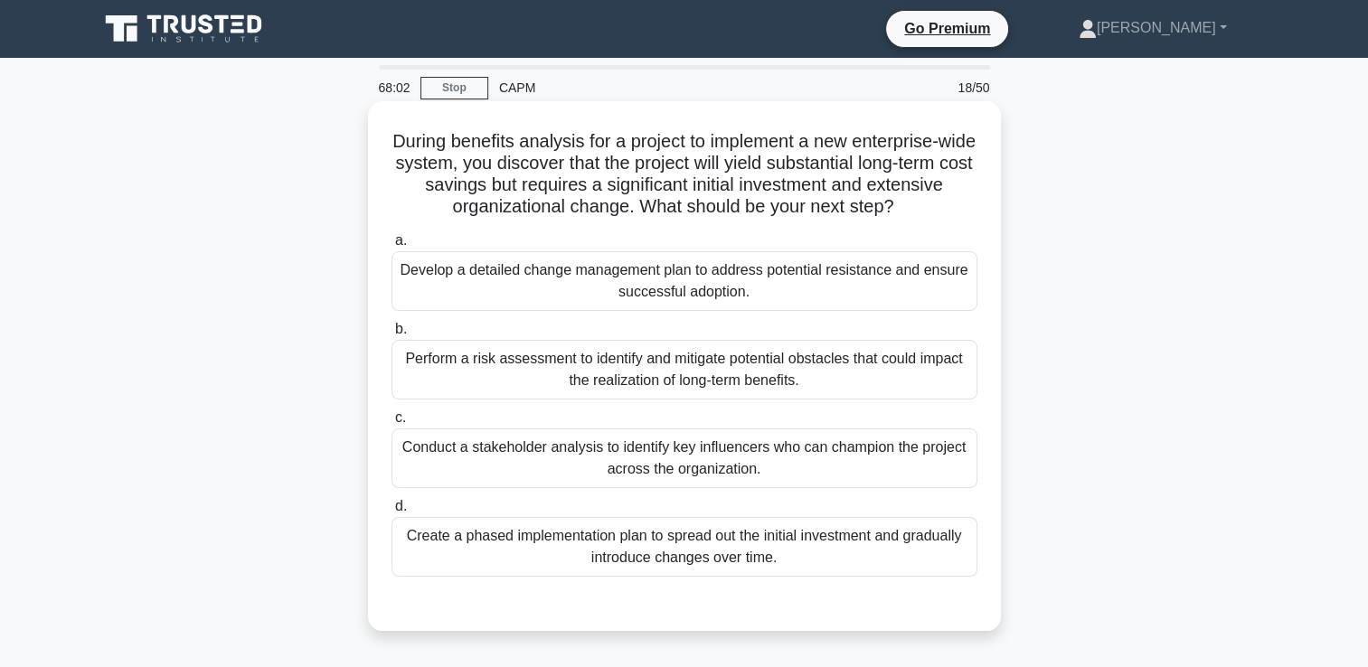
click at [855, 468] on div "Conduct a stakeholder analysis to identify key influencers who can champion the…" at bounding box center [685, 459] width 586 height 60
click at [392, 424] on input "c. Conduct a stakeholder analysis to identify key influencers who can champion …" at bounding box center [392, 418] width 0 height 12
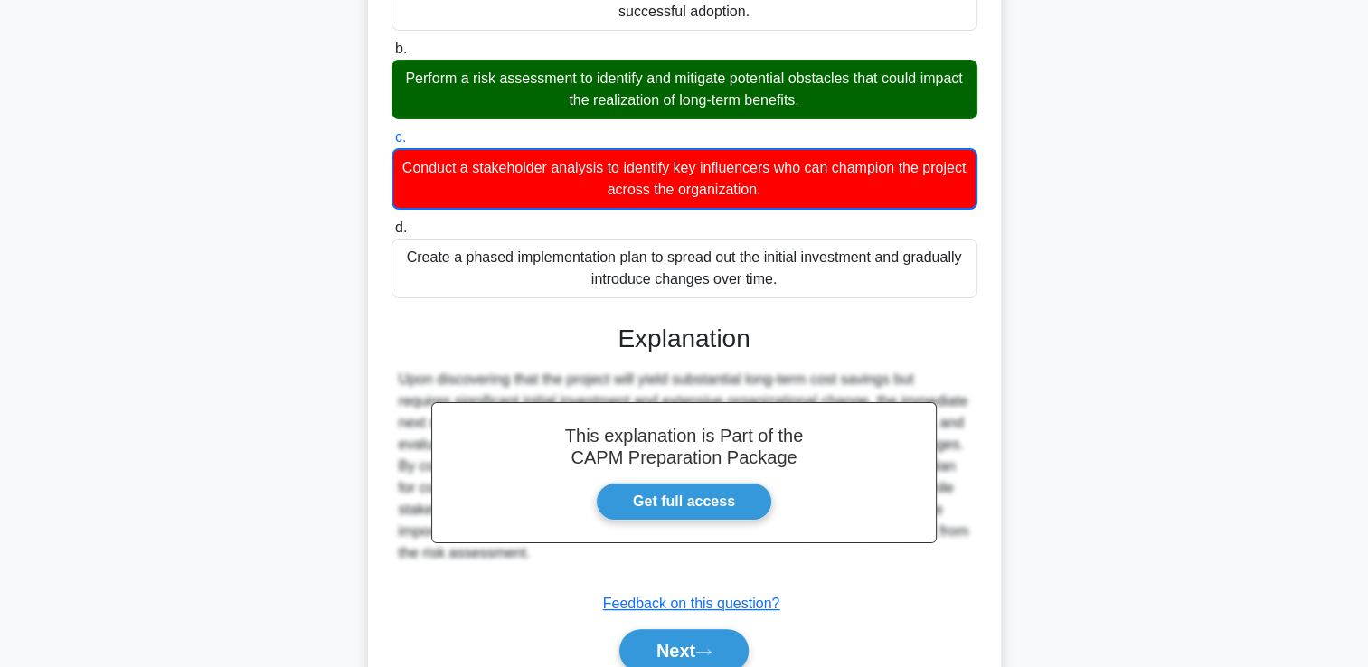
scroll to position [361, 0]
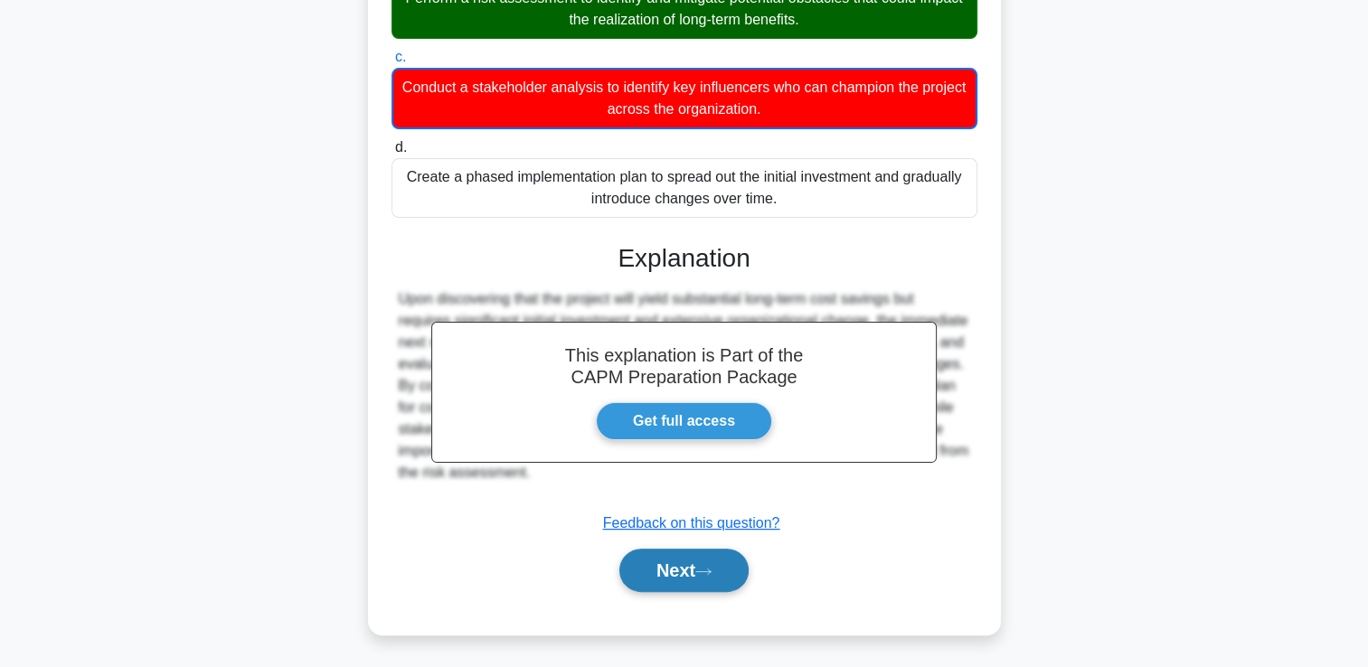
click at [720, 586] on button "Next" at bounding box center [683, 570] width 129 height 43
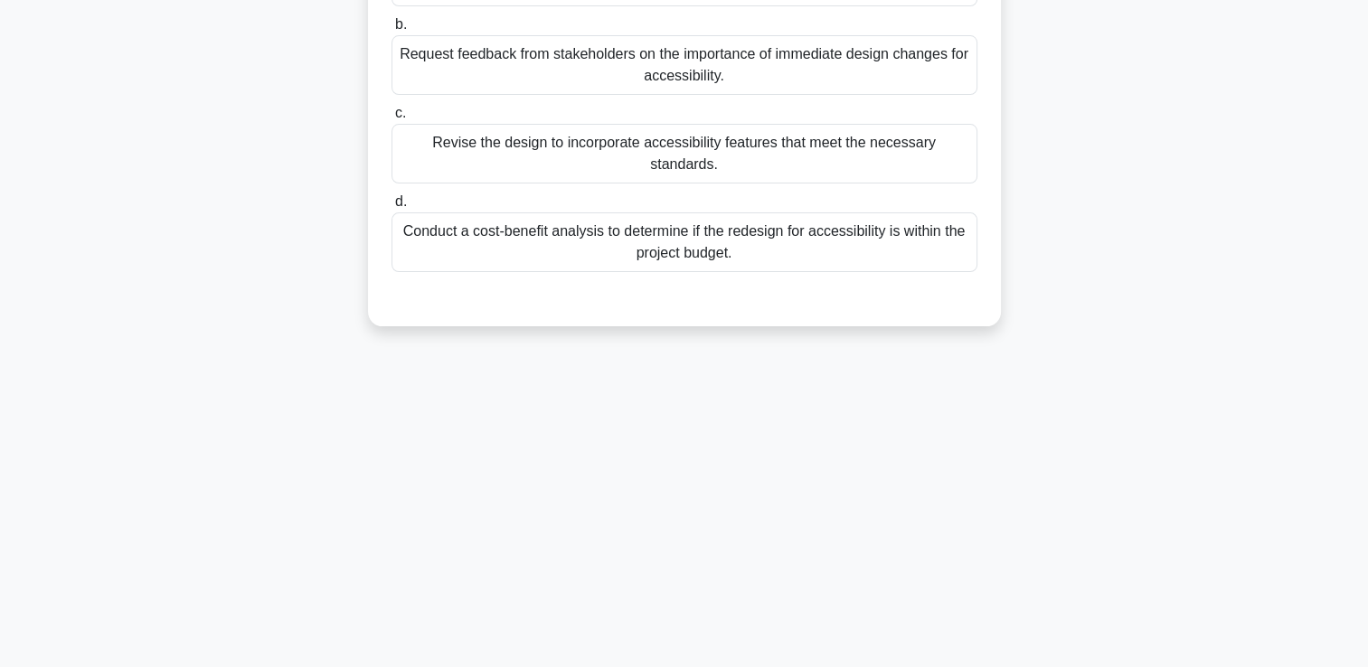
scroll to position [0, 0]
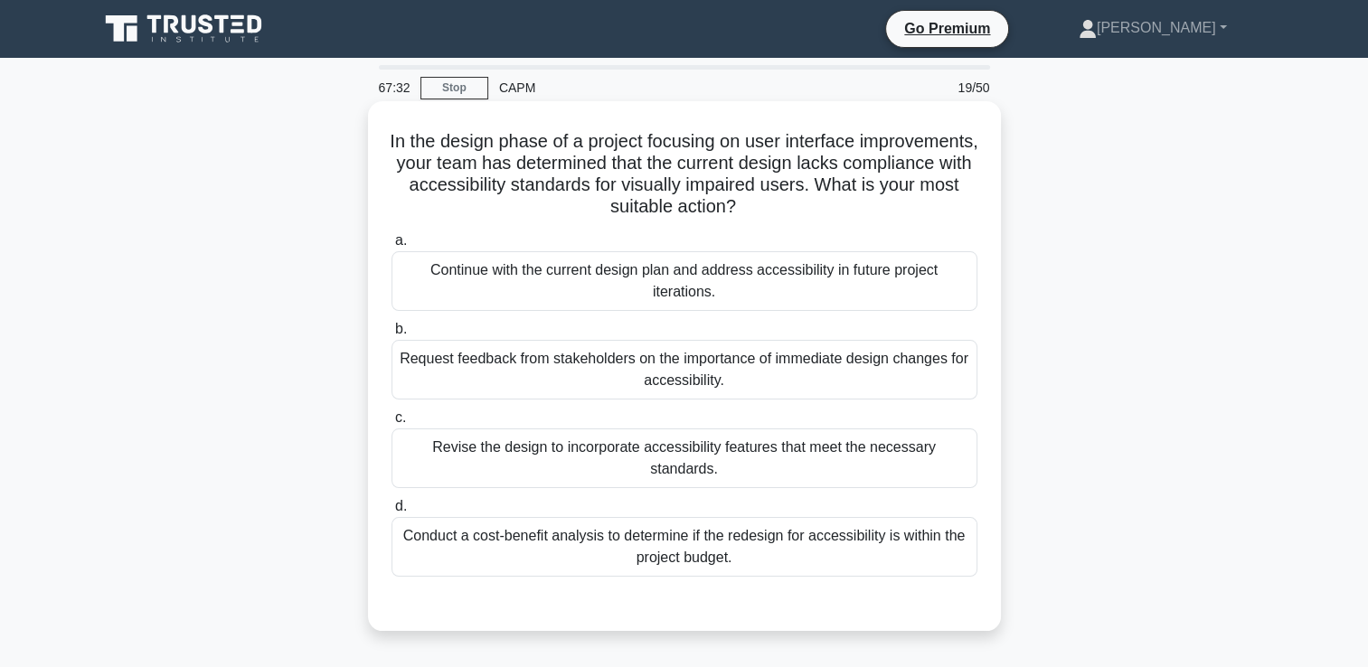
click at [756, 449] on div "Revise the design to incorporate accessibility features that meet the necessary…" at bounding box center [685, 459] width 586 height 60
click at [392, 424] on input "c. Revise the design to incorporate accessibility features that meet the necess…" at bounding box center [392, 418] width 0 height 12
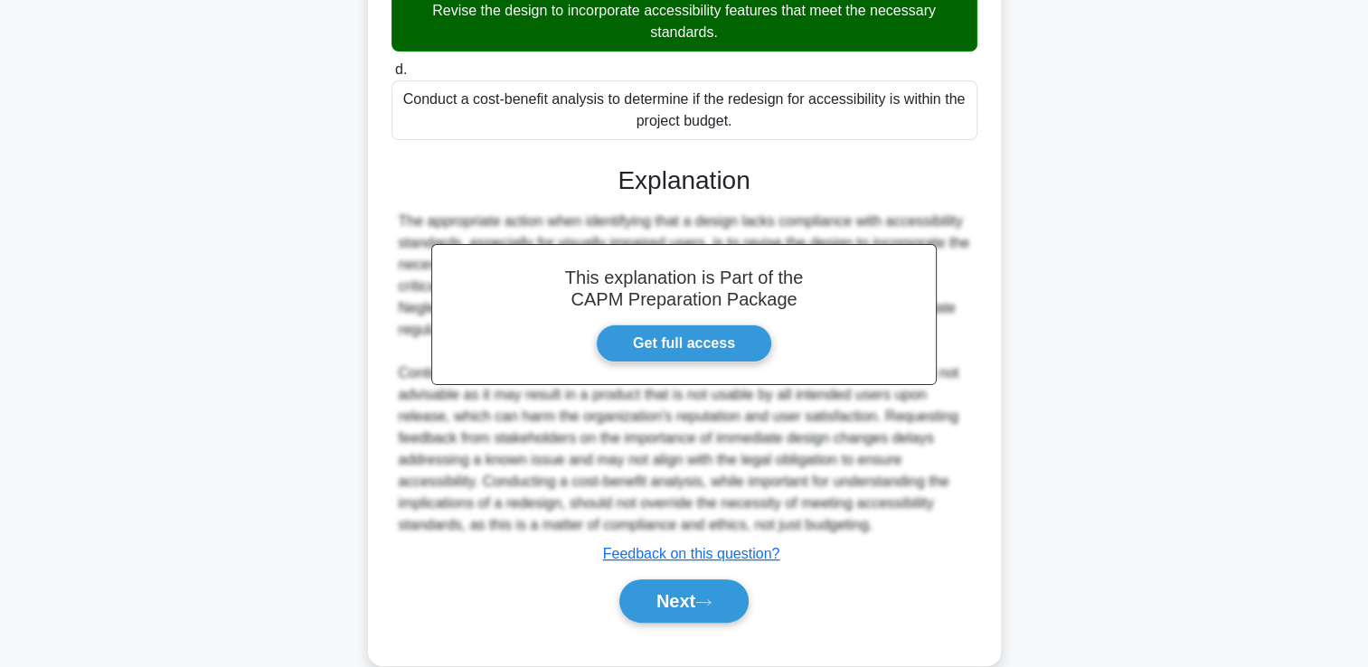
scroll to position [468, 0]
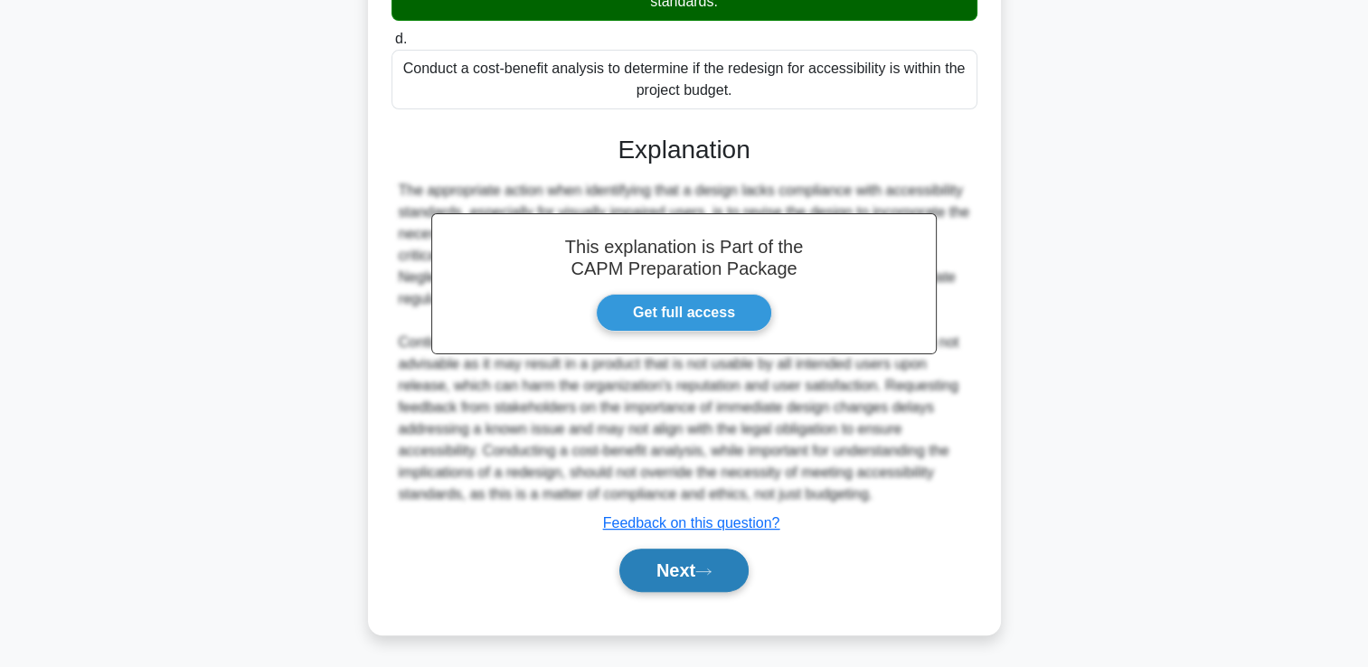
click at [720, 578] on button "Next" at bounding box center [683, 570] width 129 height 43
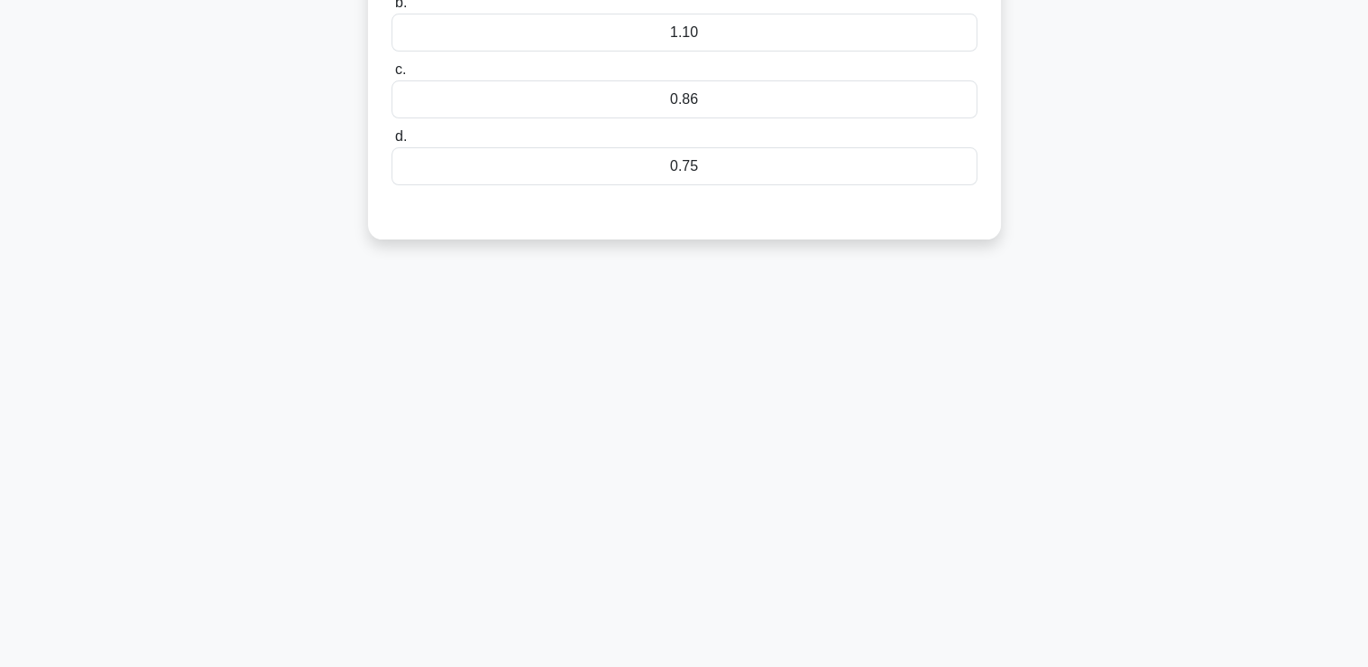
scroll to position [0, 0]
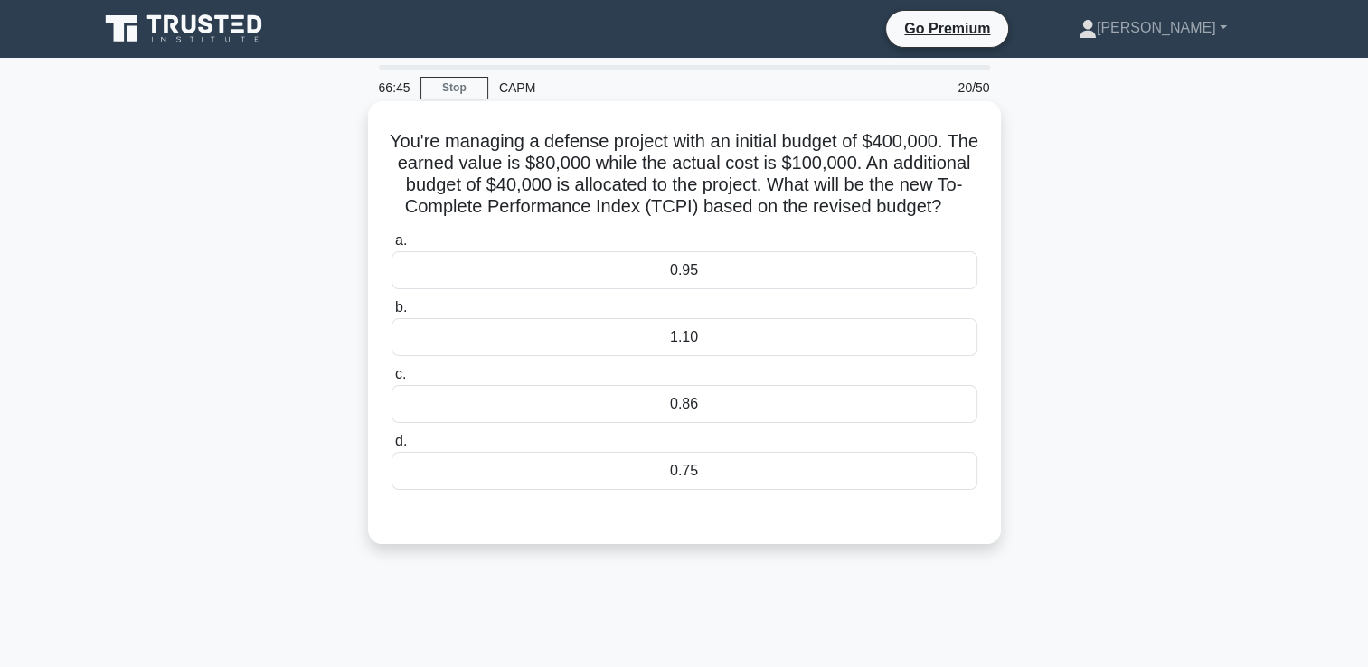
click at [901, 351] on div "1.10" at bounding box center [685, 337] width 586 height 38
click at [392, 314] on input "b. 1.10" at bounding box center [392, 308] width 0 height 12
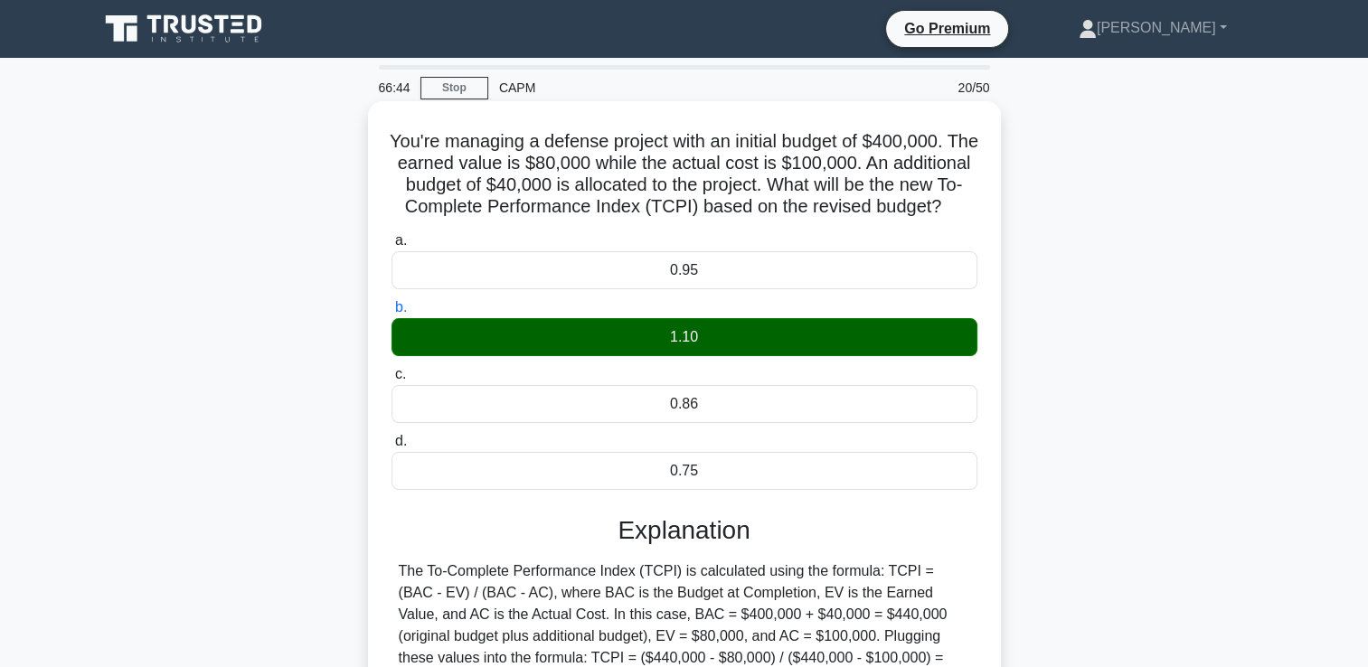
scroll to position [309, 0]
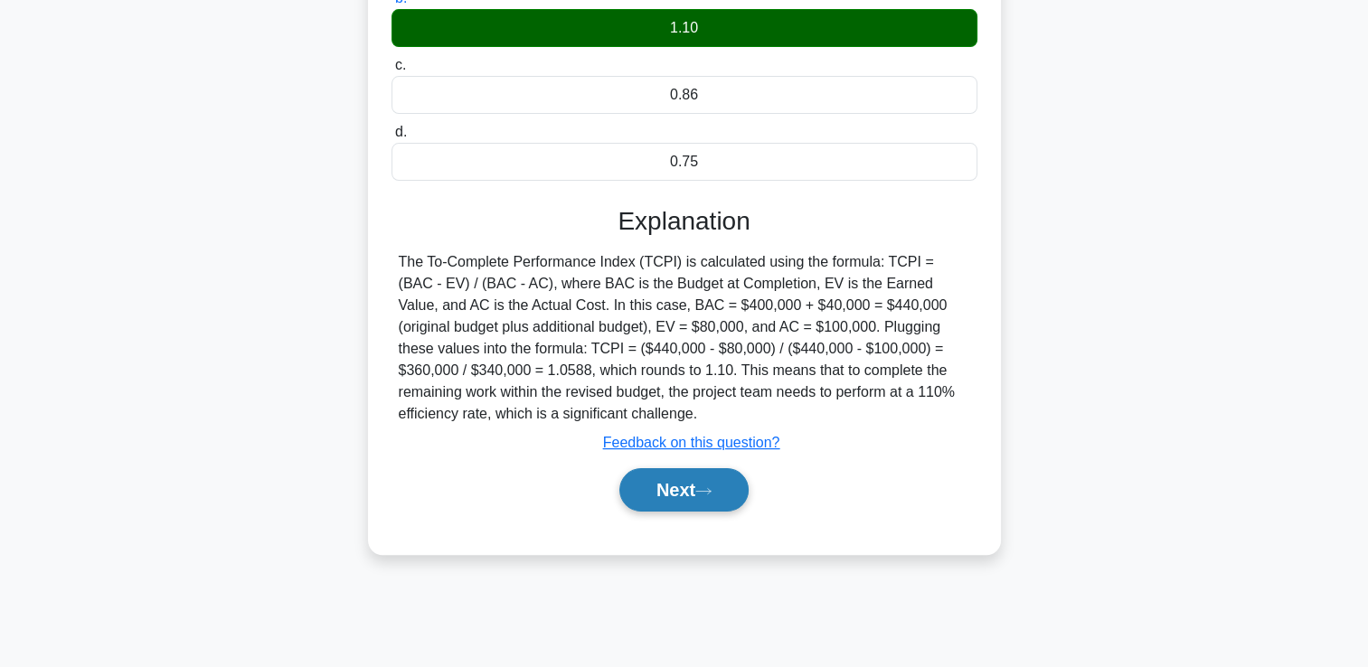
click at [726, 512] on button "Next" at bounding box center [683, 489] width 129 height 43
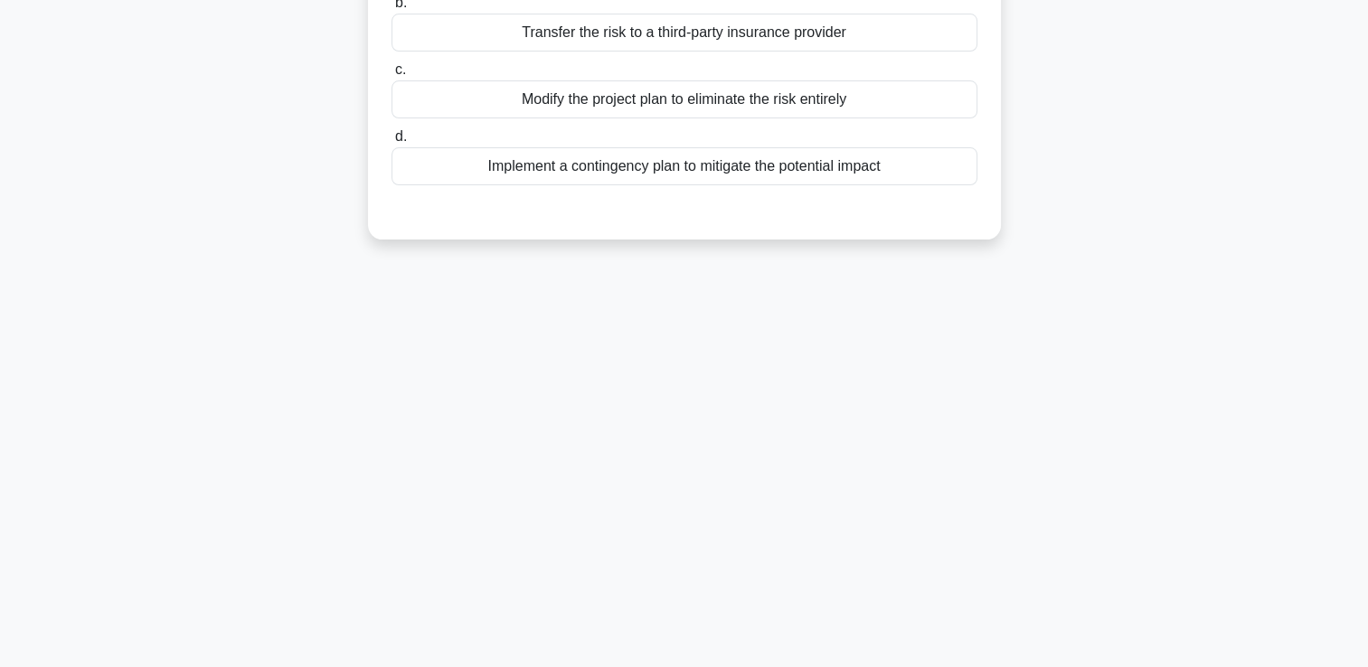
scroll to position [0, 0]
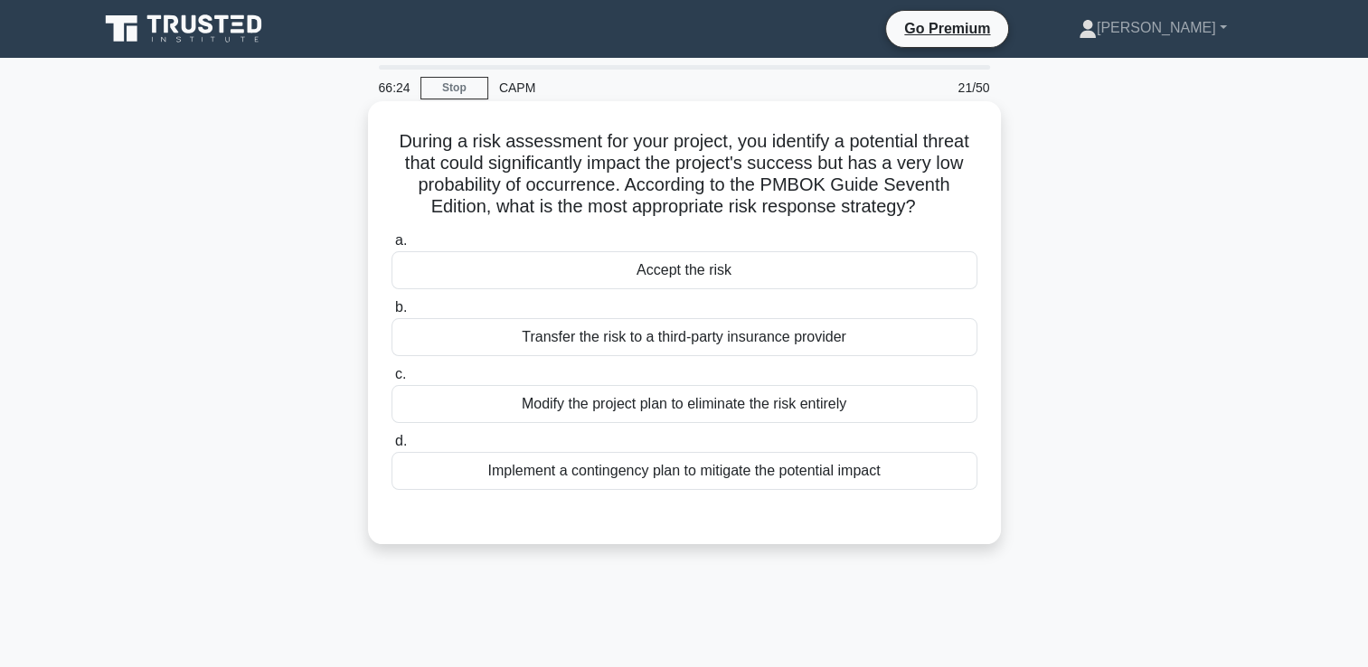
click at [930, 273] on label "a. Accept the risk" at bounding box center [685, 260] width 586 height 60
click at [392, 247] on input "a. Accept the risk" at bounding box center [392, 241] width 0 height 12
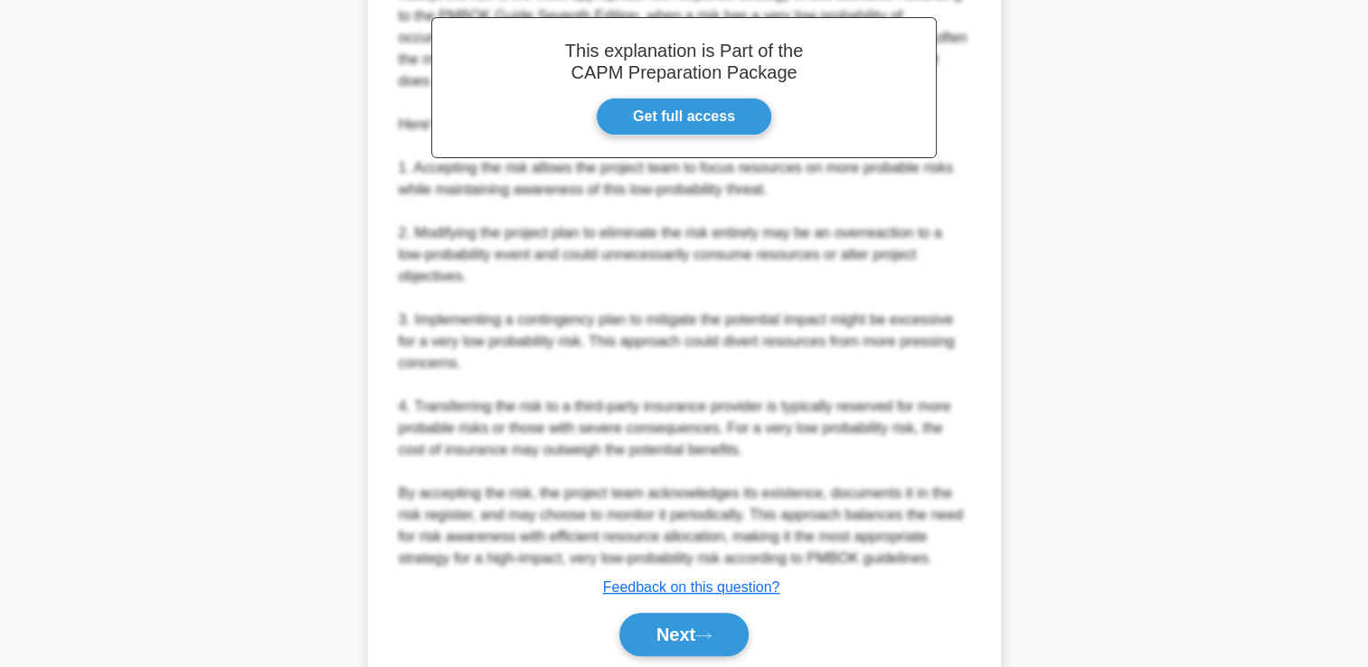
scroll to position [662, 0]
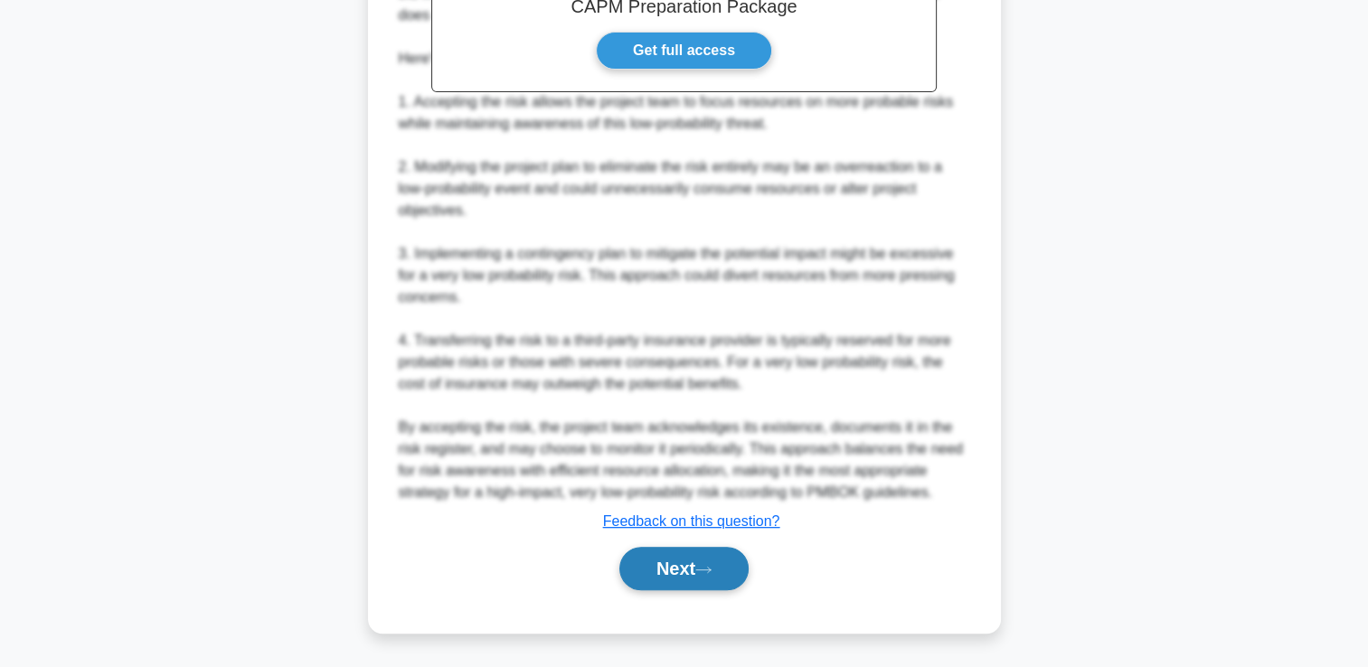
click at [702, 581] on button "Next" at bounding box center [683, 568] width 129 height 43
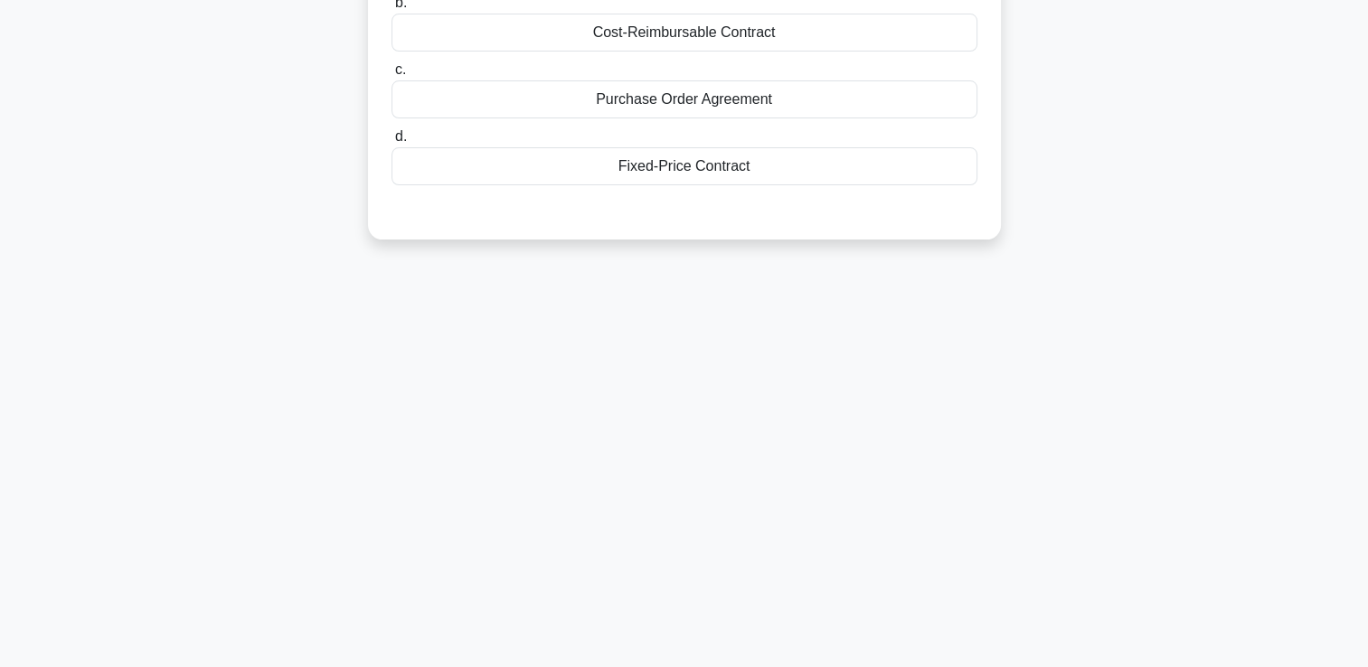
scroll to position [0, 0]
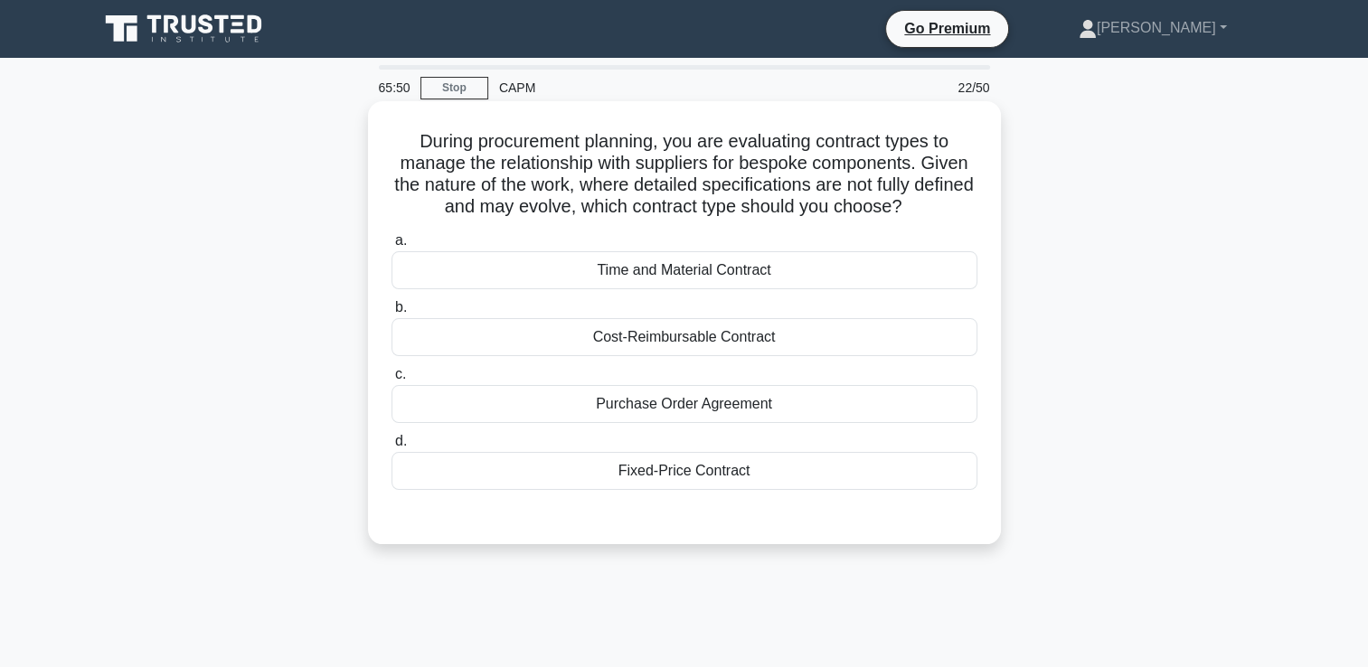
click at [789, 266] on div "Time and Material Contract" at bounding box center [685, 270] width 586 height 38
click at [392, 247] on input "a. Time and Material Contract" at bounding box center [392, 241] width 0 height 12
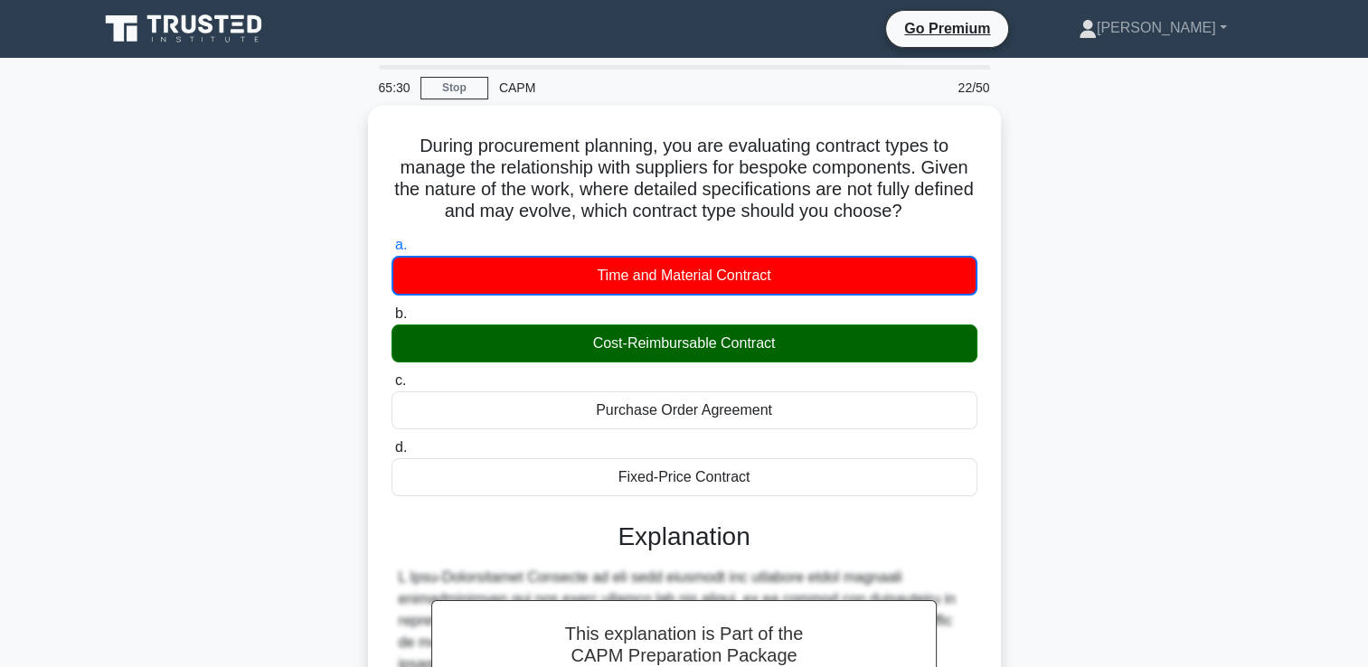
drag, startPoint x: 953, startPoint y: 208, endPoint x: 356, endPoint y: 132, distance: 601.6
click at [356, 132] on div "During procurement planning, you are evaluating contract types to manage the re…" at bounding box center [685, 585] width 1194 height 959
copy h5 "During procurement planning, you are evaluating contract types to manage the re…"
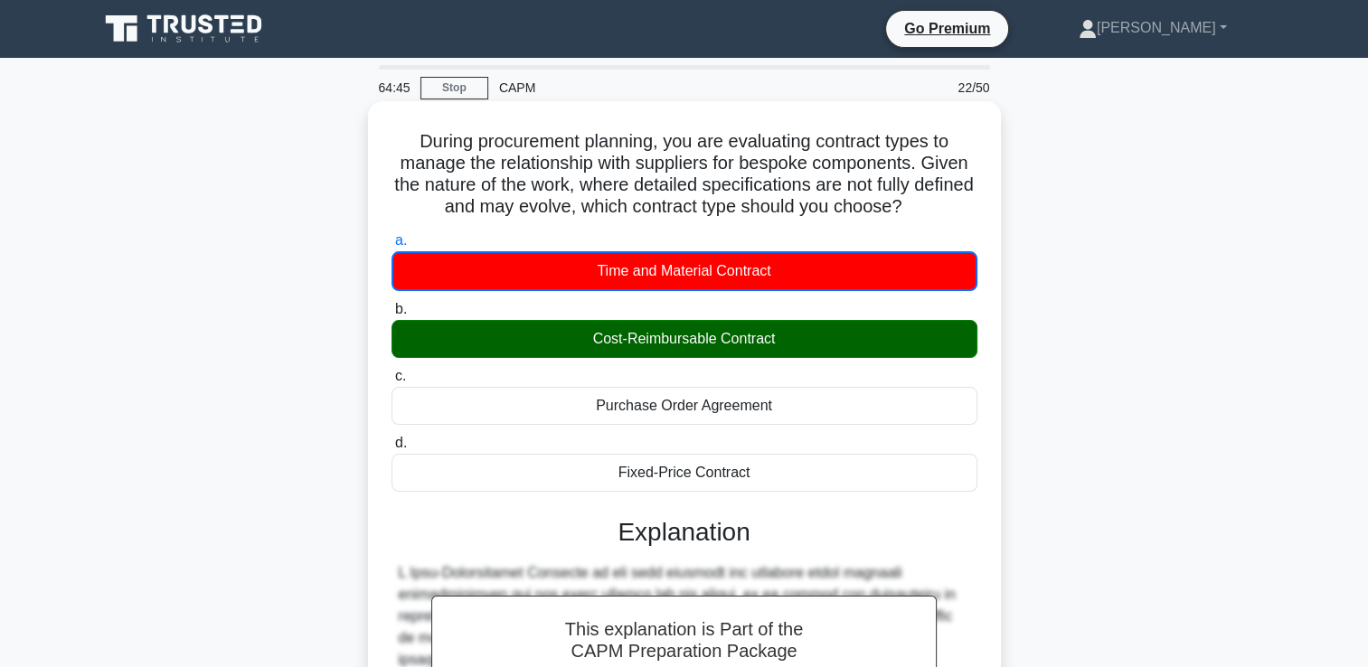
scroll to position [383, 0]
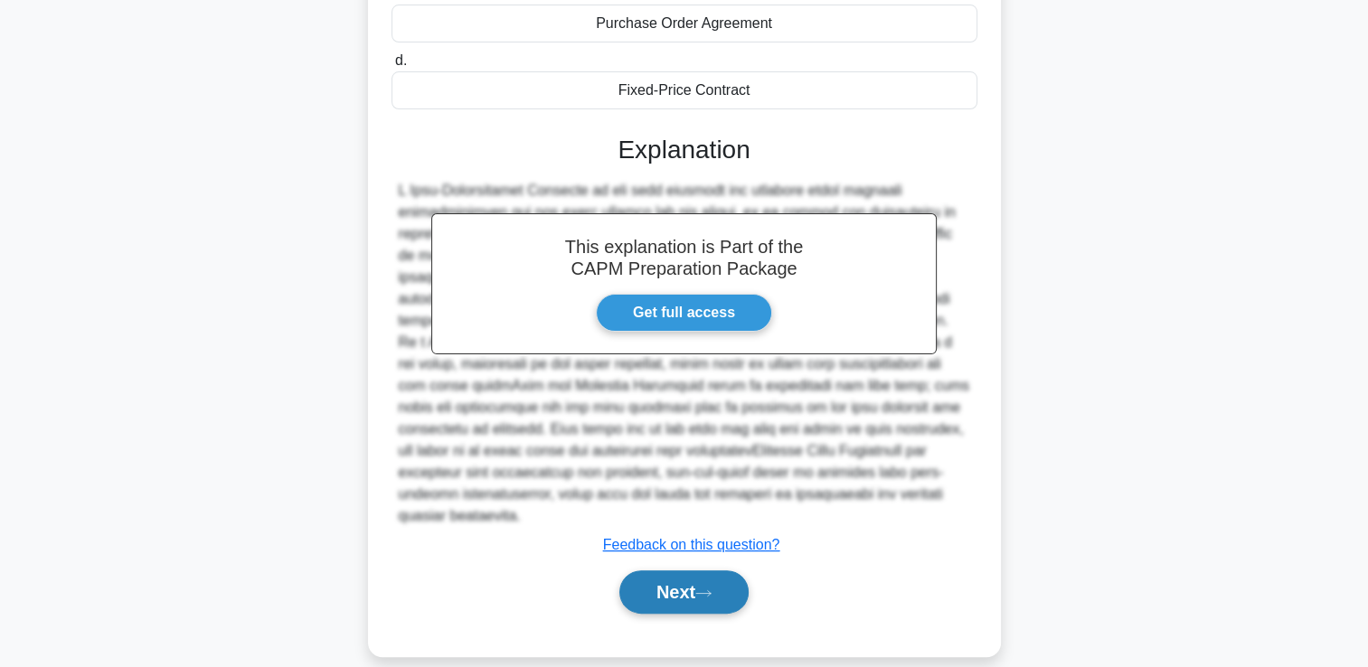
click at [705, 578] on button "Next" at bounding box center [683, 592] width 129 height 43
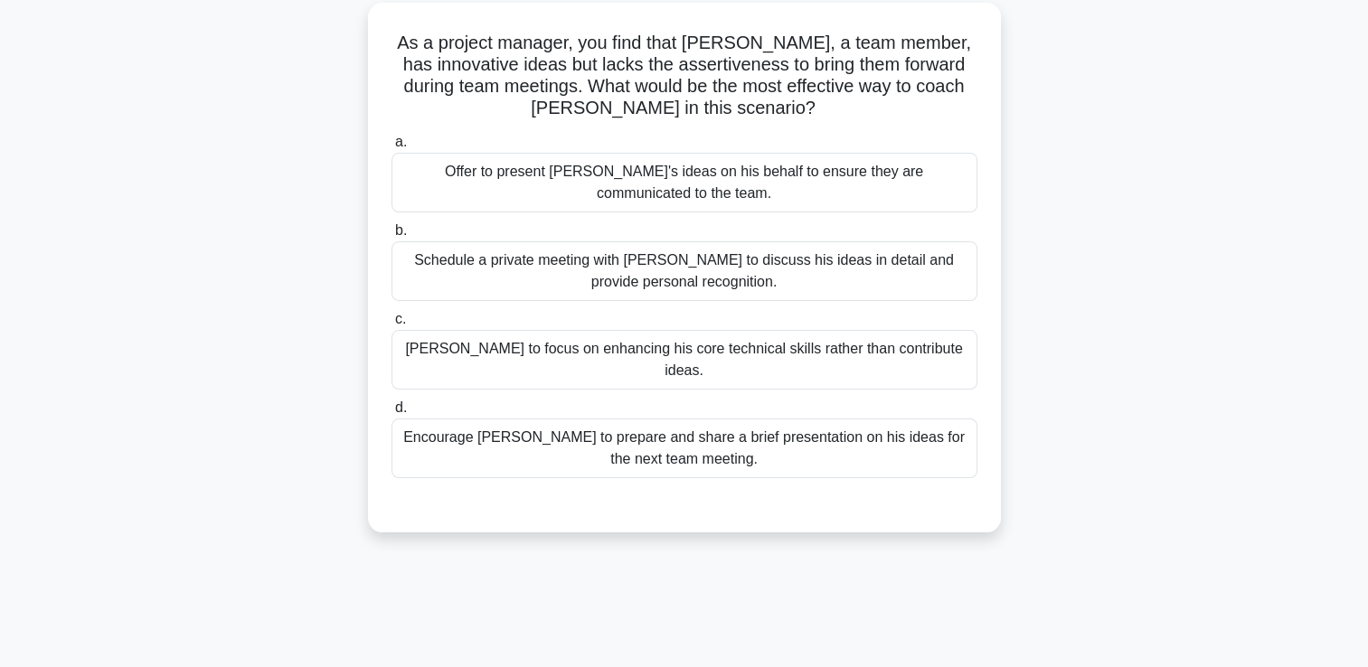
scroll to position [0, 0]
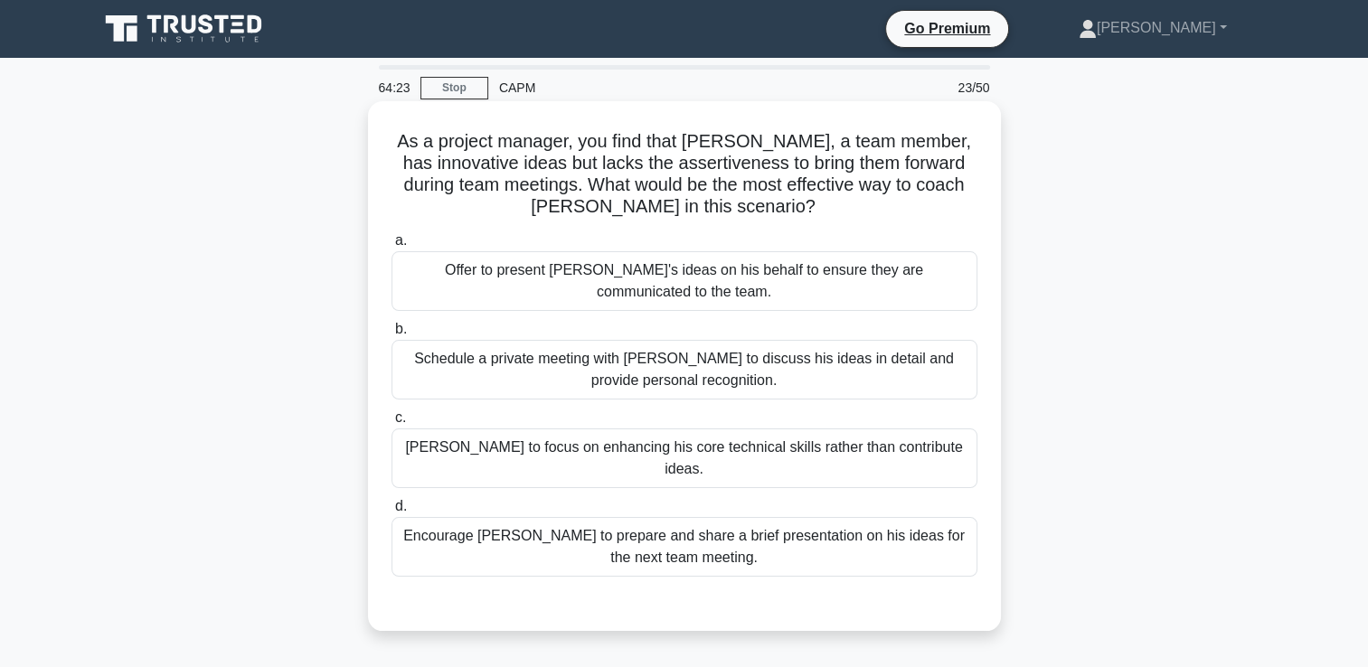
click at [855, 537] on div "Encourage Peter to prepare and share a brief presentation on his ideas for the …" at bounding box center [685, 547] width 586 height 60
click at [392, 513] on input "d. Encourage Peter to prepare and share a brief presentation on his ideas for t…" at bounding box center [392, 507] width 0 height 12
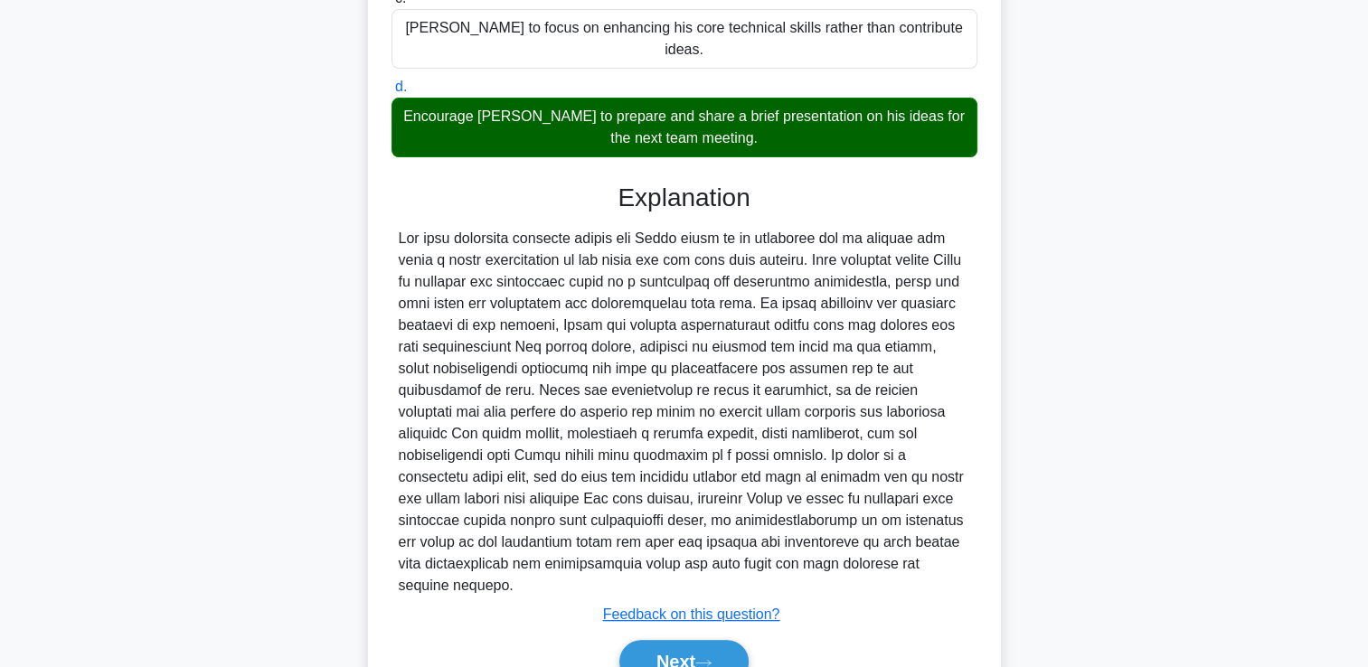
scroll to position [468, 0]
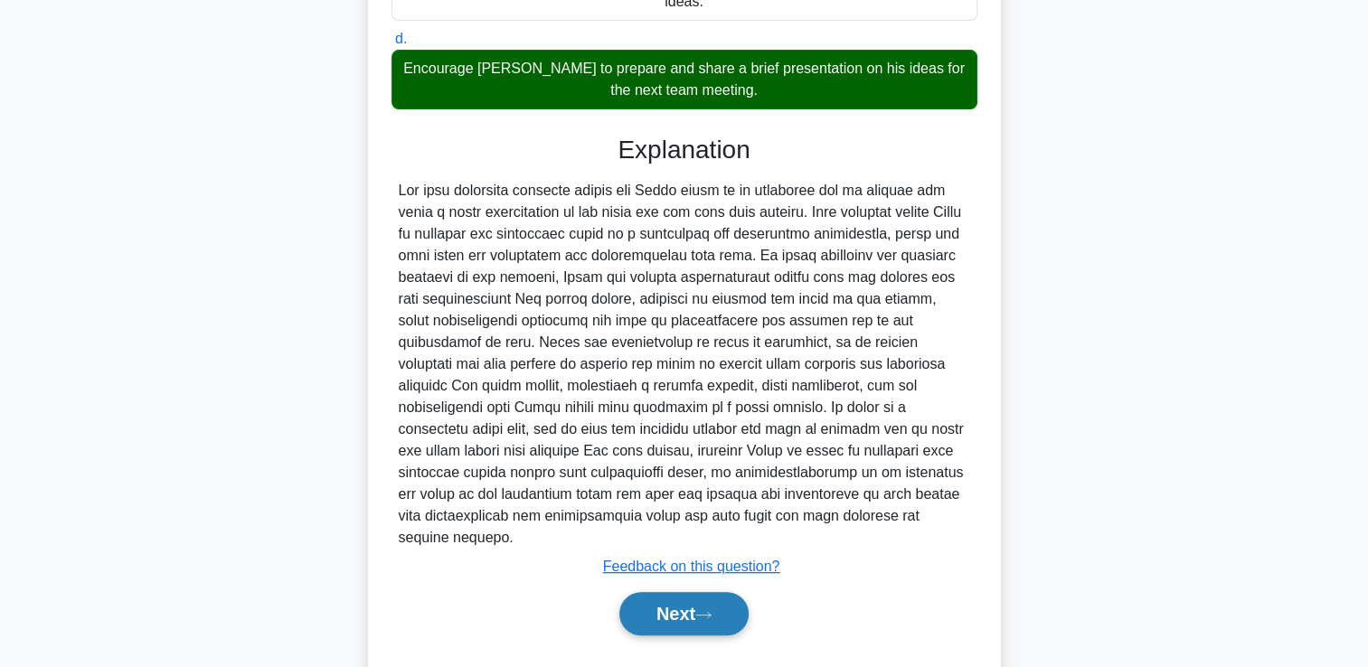
click at [713, 592] on button "Next" at bounding box center [683, 613] width 129 height 43
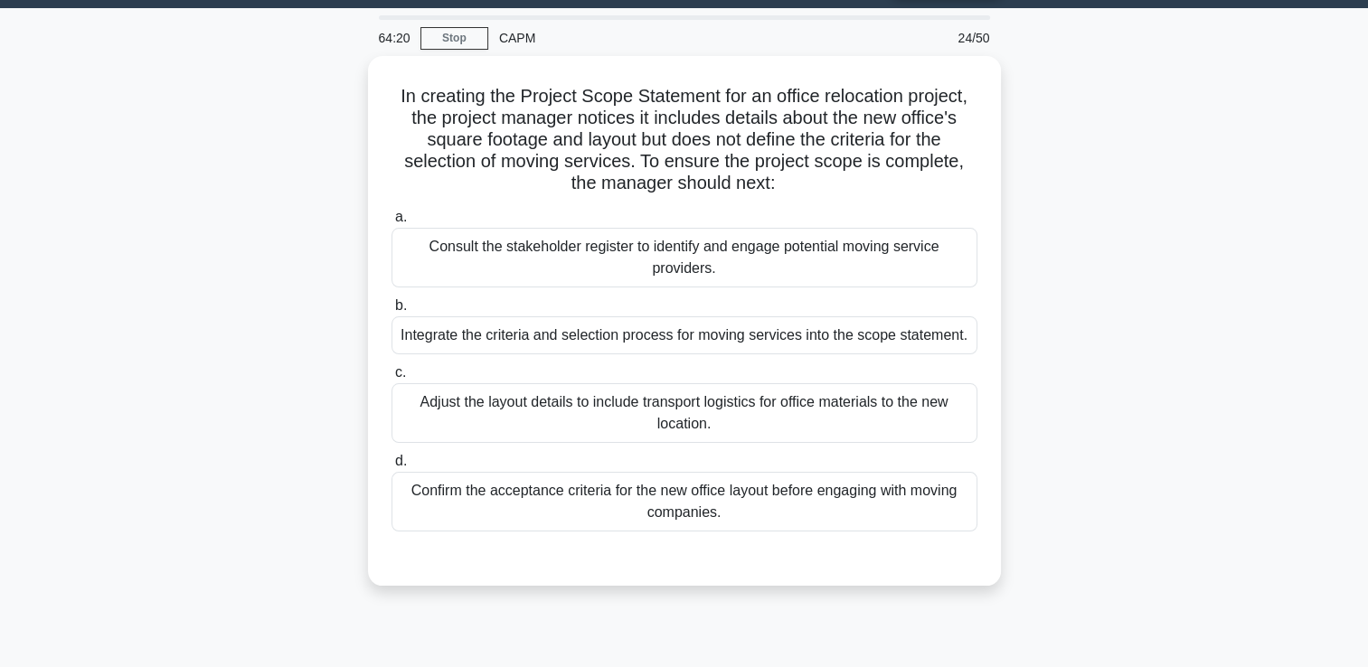
scroll to position [0, 0]
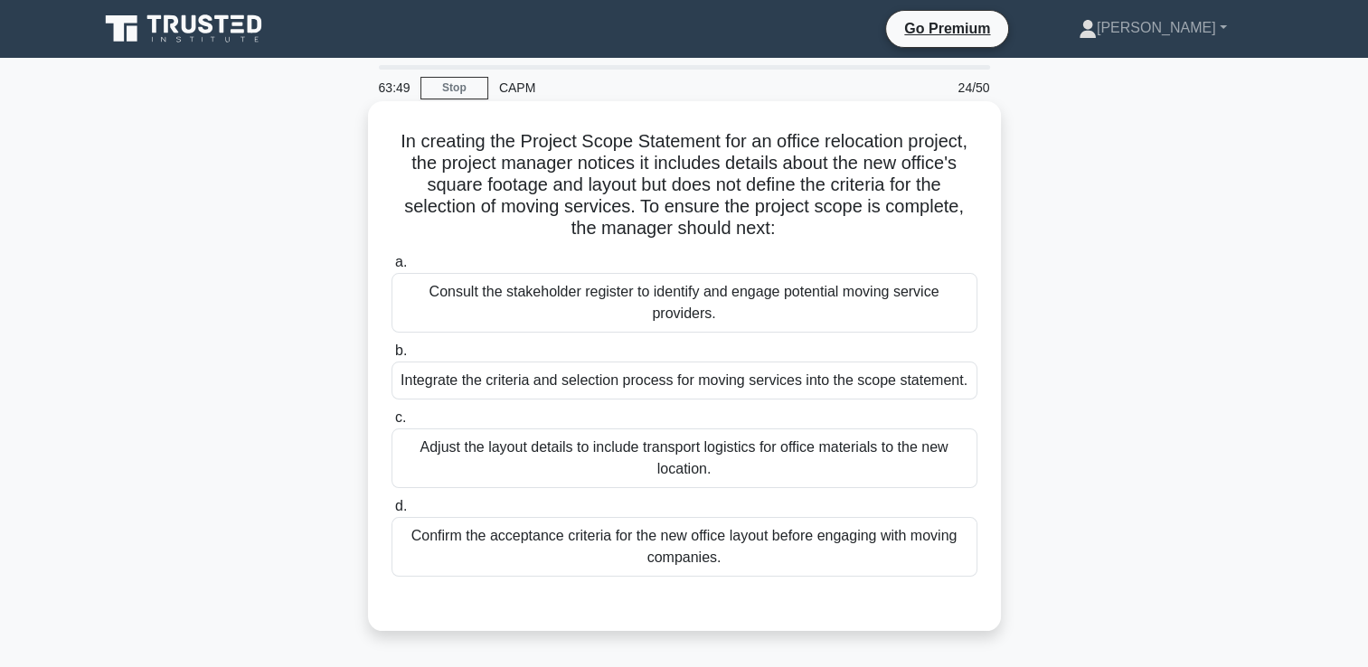
click at [948, 373] on div "Integrate the criteria and selection process for moving services into the scope…" at bounding box center [685, 381] width 586 height 38
click at [392, 357] on input "b. Integrate the criteria and selection process for moving services into the sc…" at bounding box center [392, 351] width 0 height 12
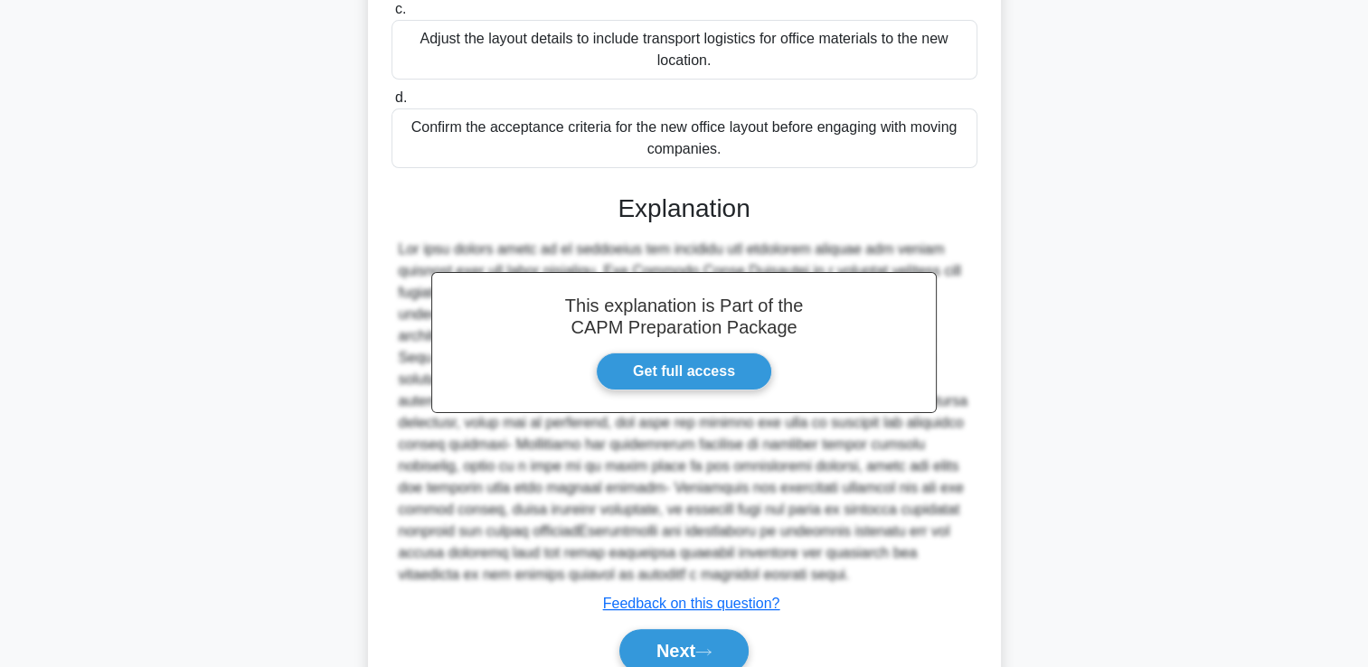
scroll to position [511, 0]
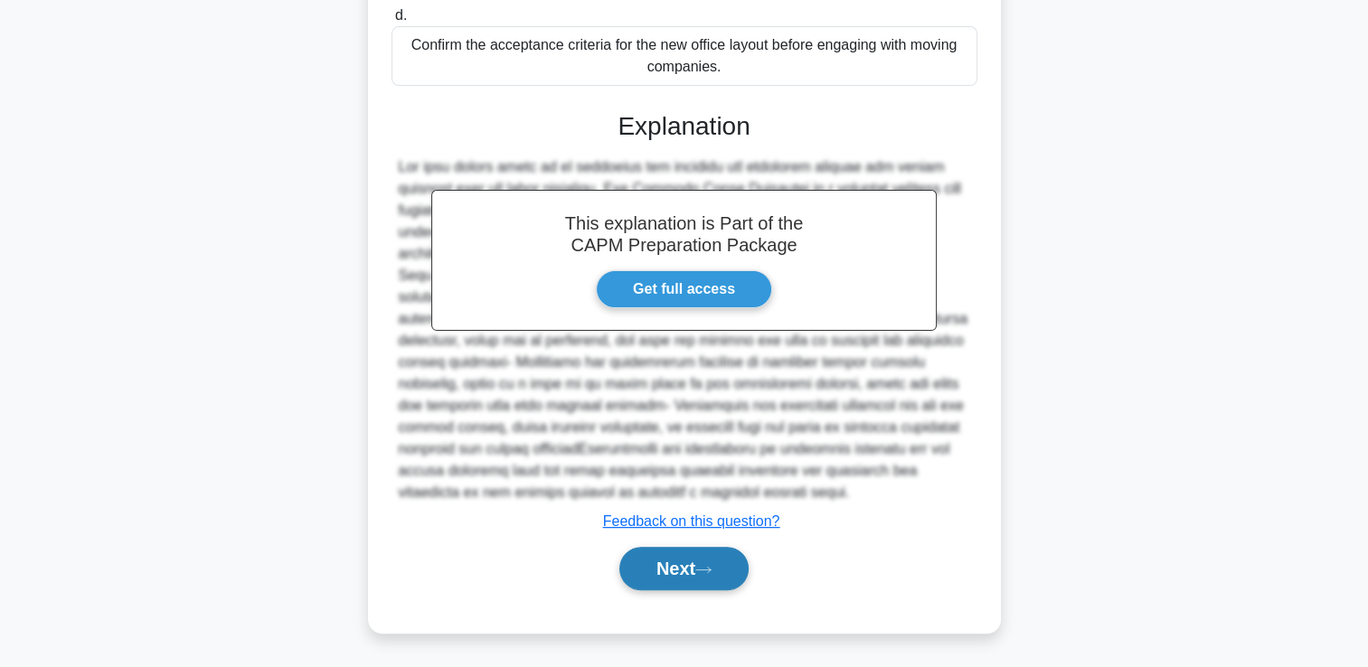
click at [738, 576] on button "Next" at bounding box center [683, 568] width 129 height 43
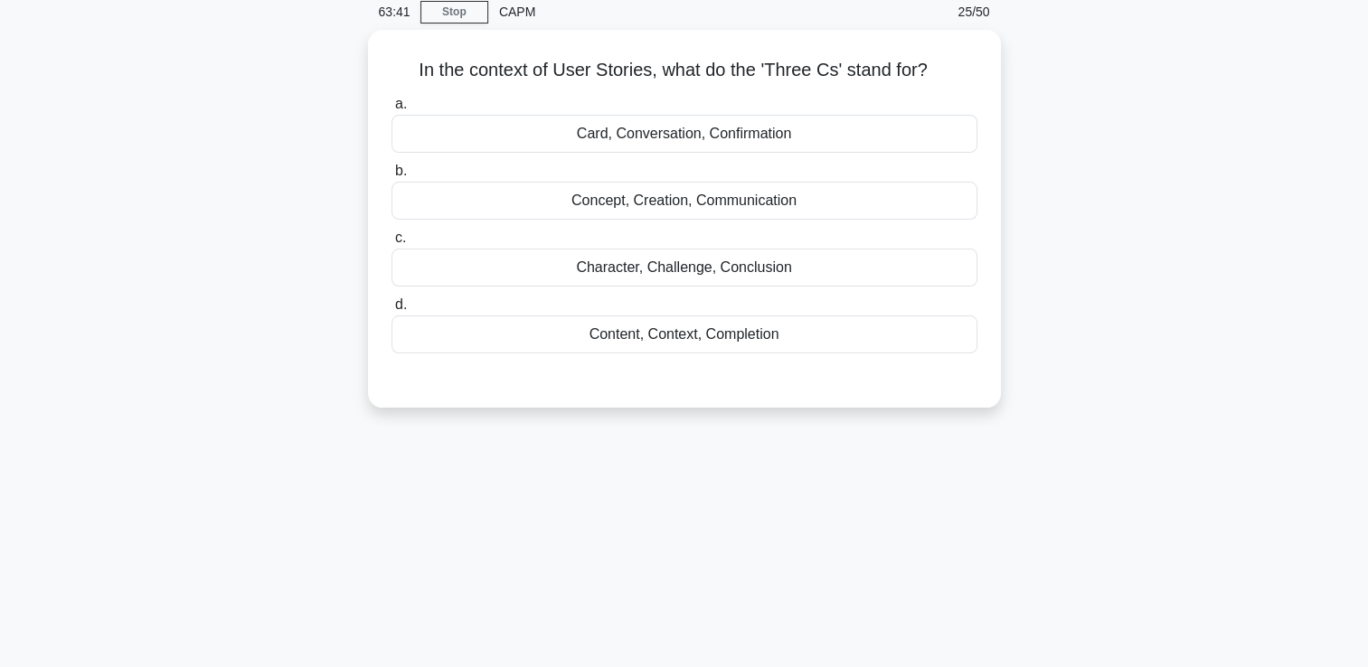
scroll to position [0, 0]
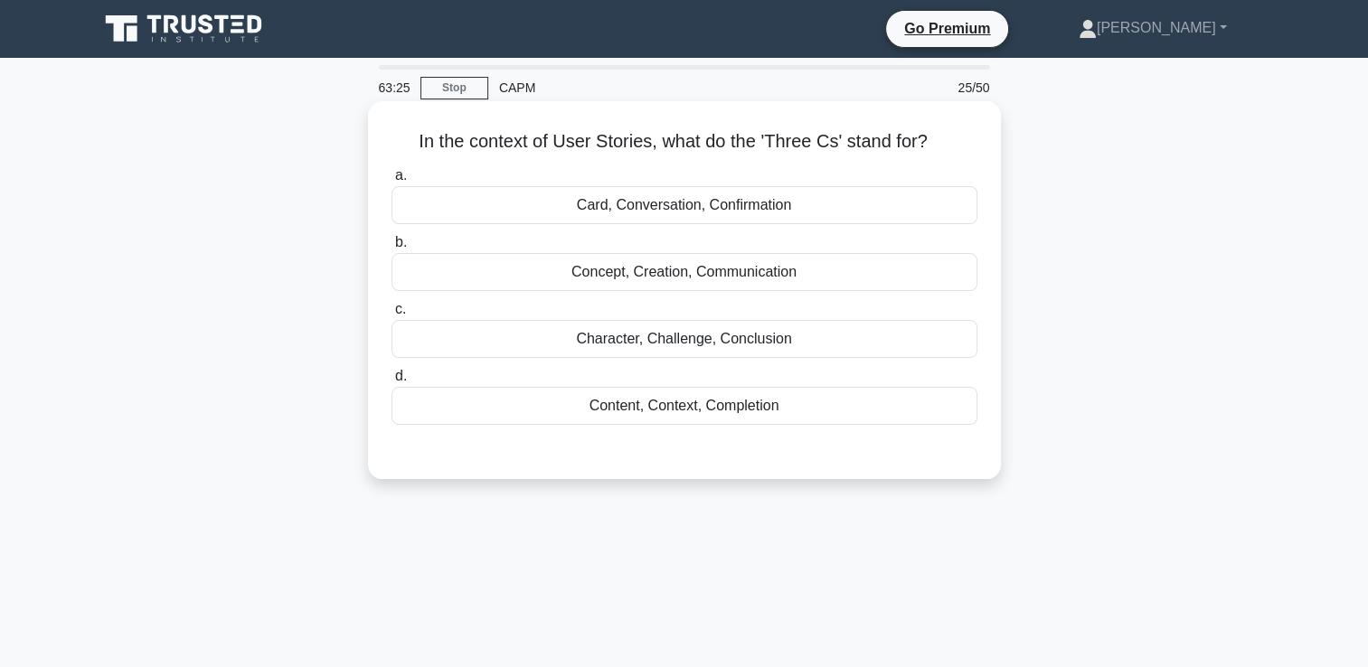
click at [738, 406] on div "Content, Context, Completion" at bounding box center [685, 406] width 586 height 38
click at [392, 383] on input "d. Content, Context, Completion" at bounding box center [392, 377] width 0 height 12
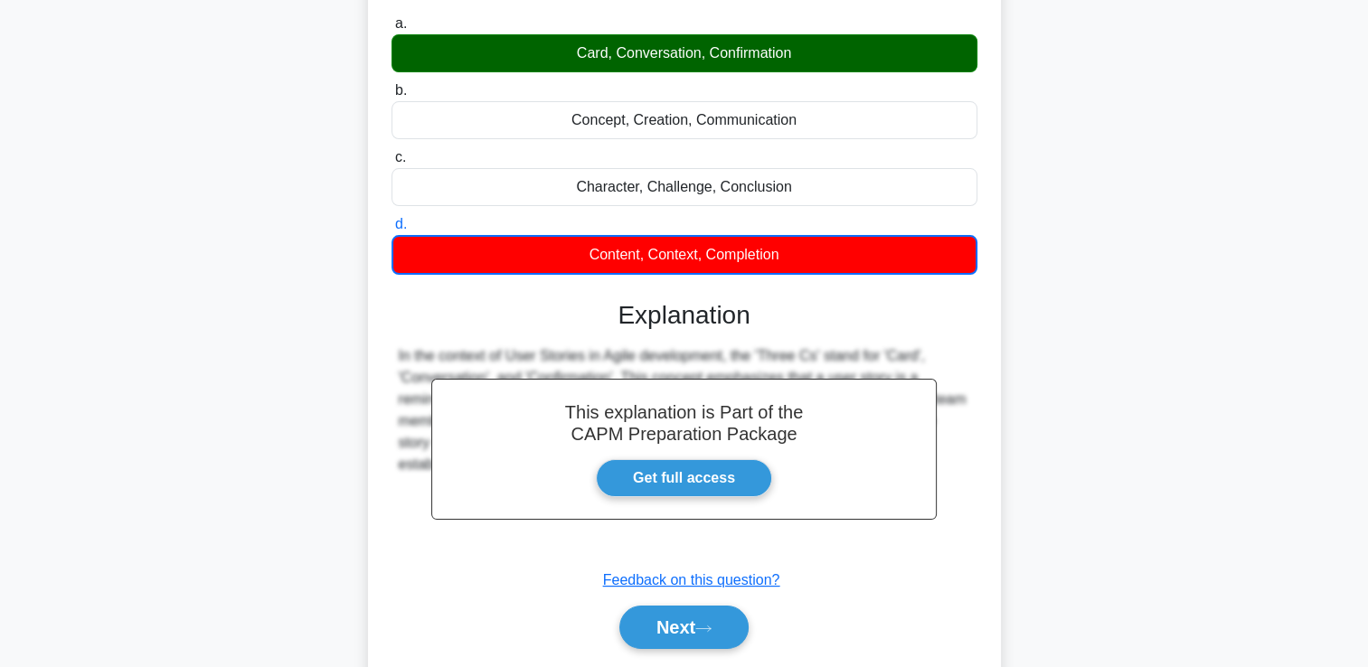
scroll to position [309, 0]
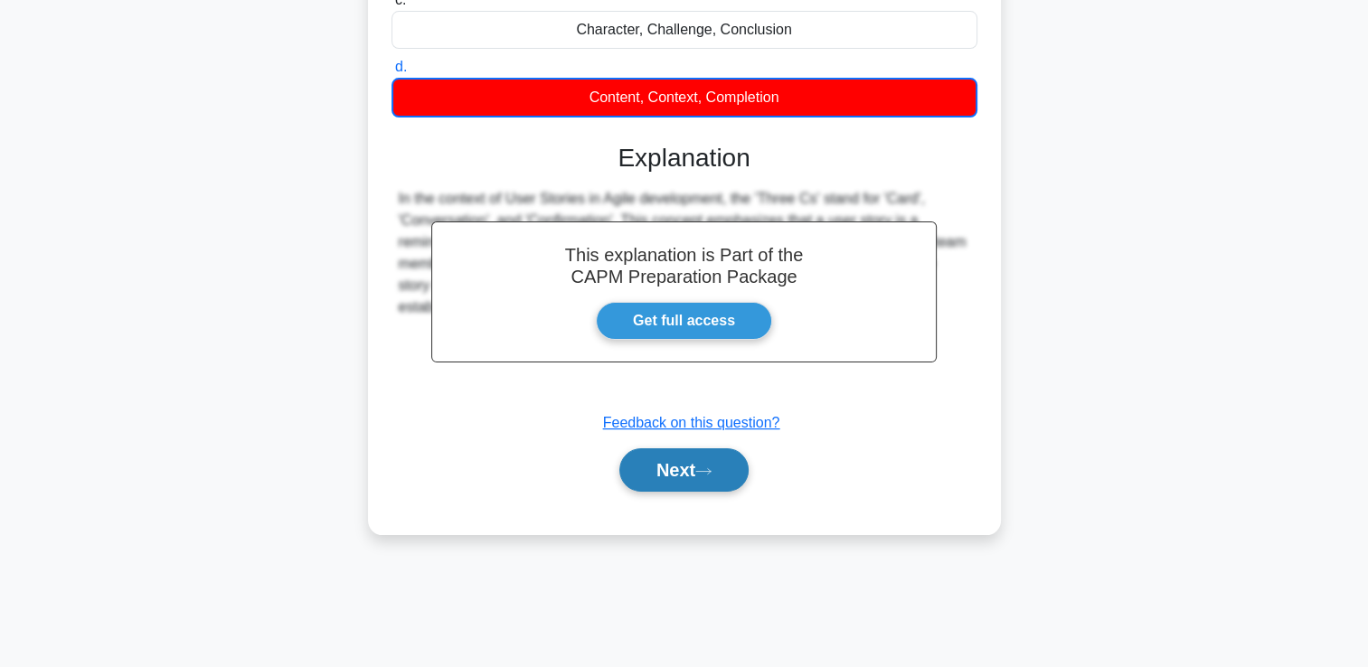
click at [698, 463] on button "Next" at bounding box center [683, 470] width 129 height 43
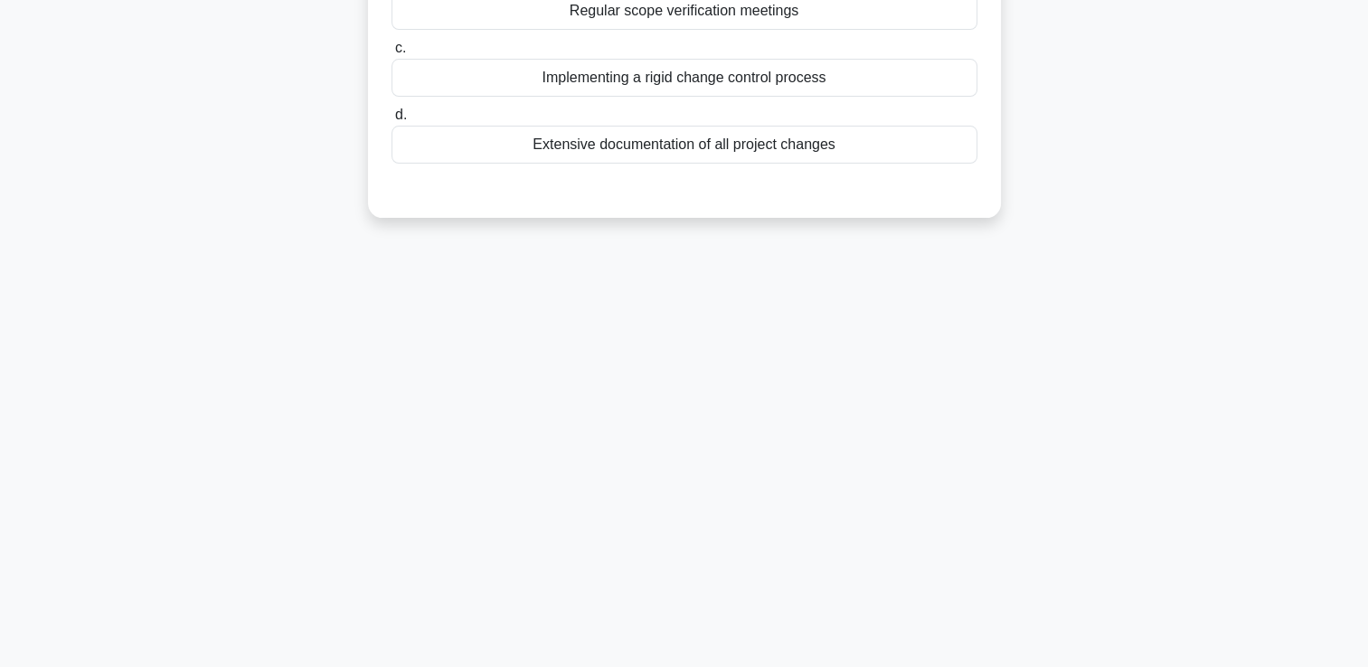
scroll to position [0, 0]
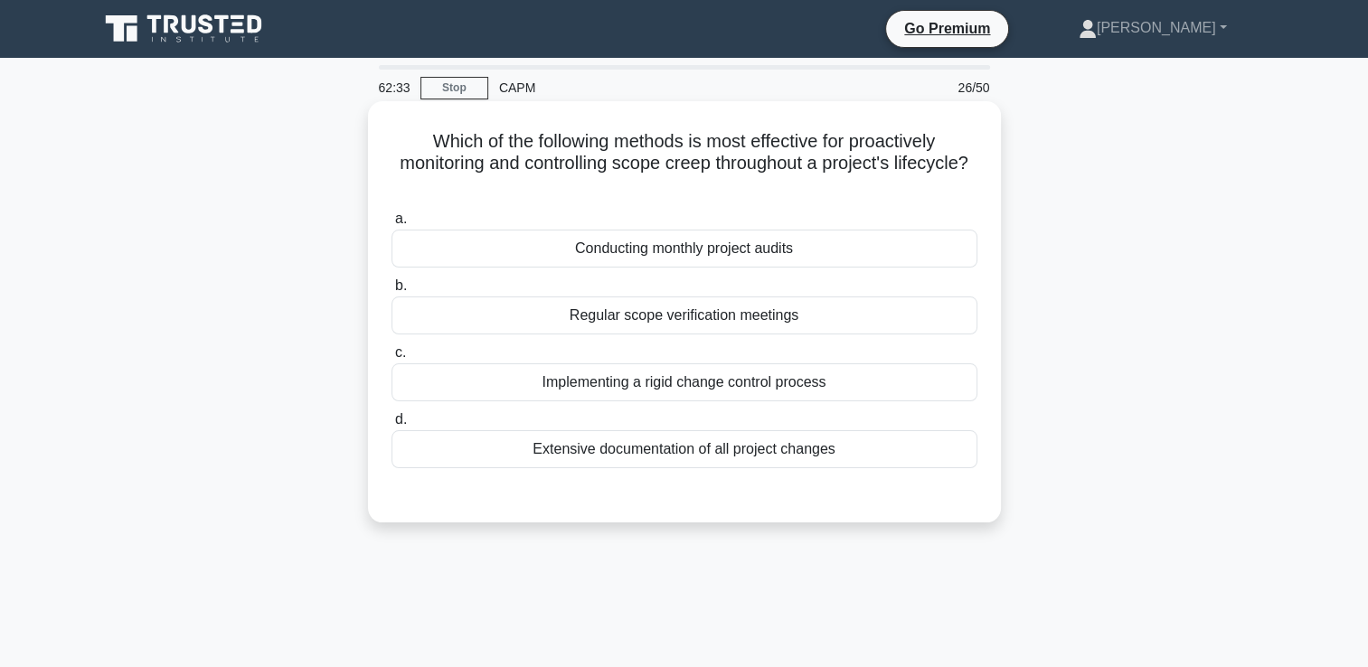
click at [734, 392] on div "Implementing a rigid change control process" at bounding box center [685, 383] width 586 height 38
click at [392, 359] on input "c. Implementing a rigid change control process" at bounding box center [392, 353] width 0 height 12
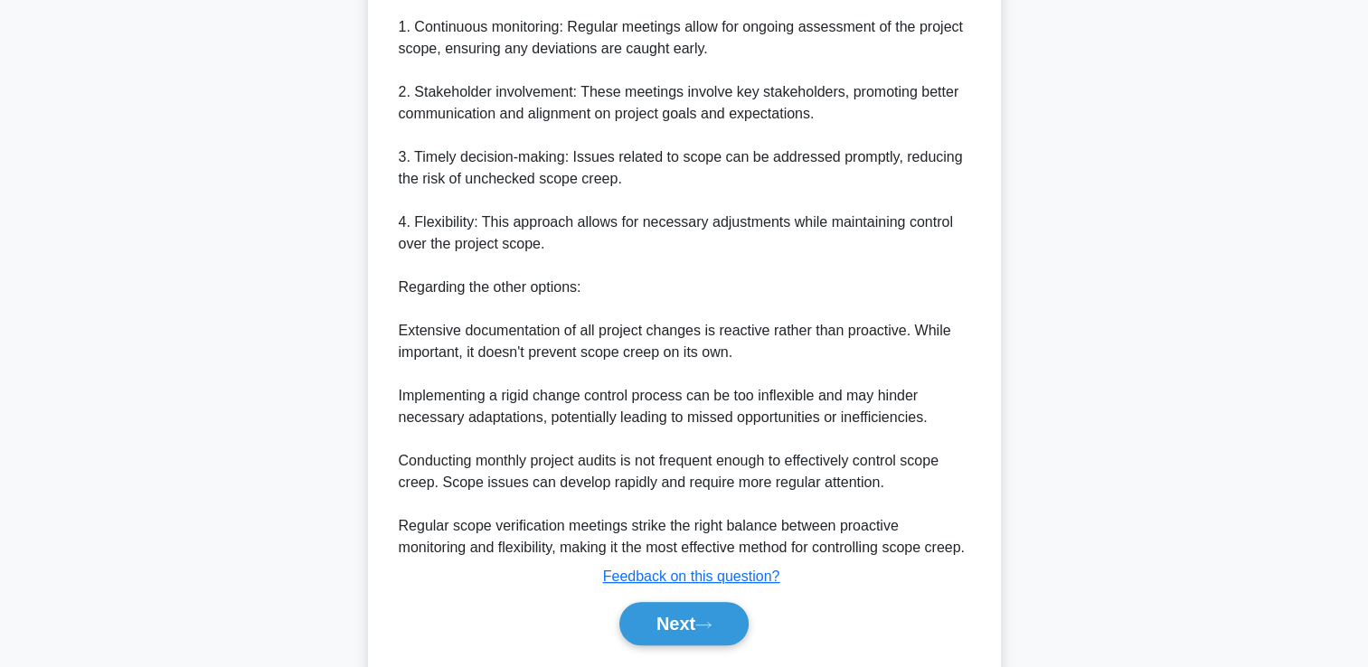
scroll to position [686, 0]
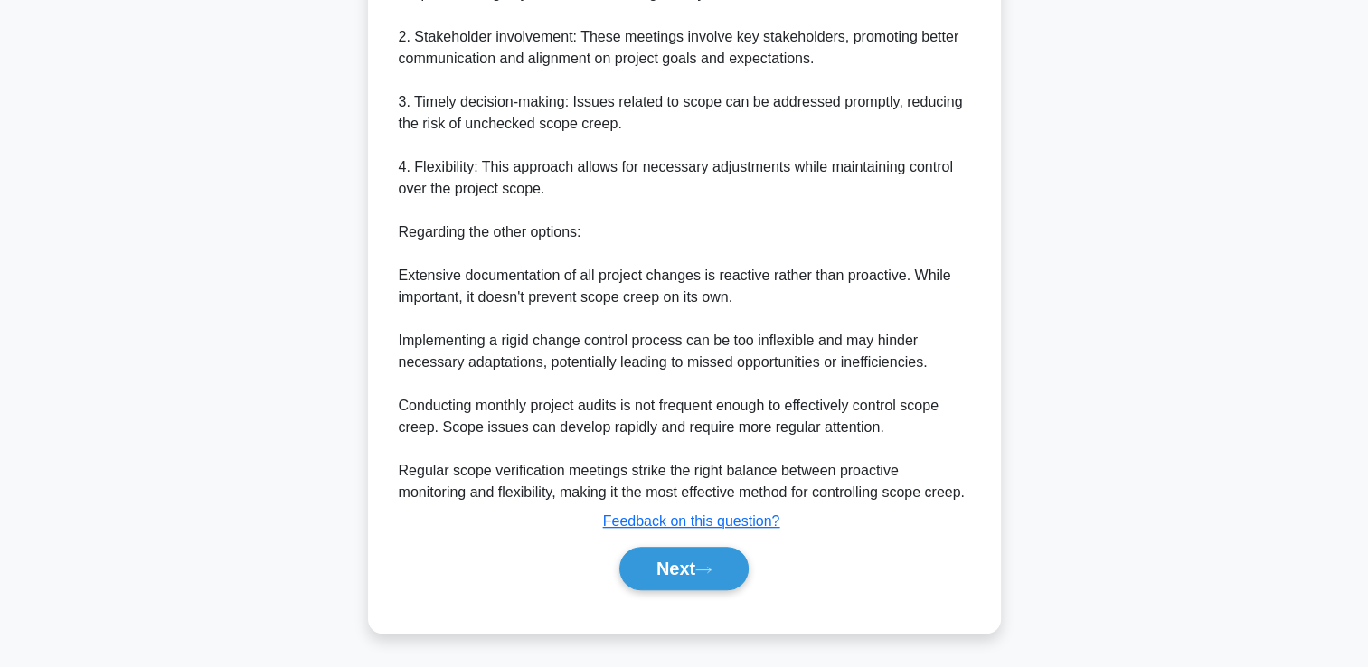
click at [672, 545] on div "Next" at bounding box center [685, 569] width 586 height 58
click at [662, 577] on button "Next" at bounding box center [683, 568] width 129 height 43
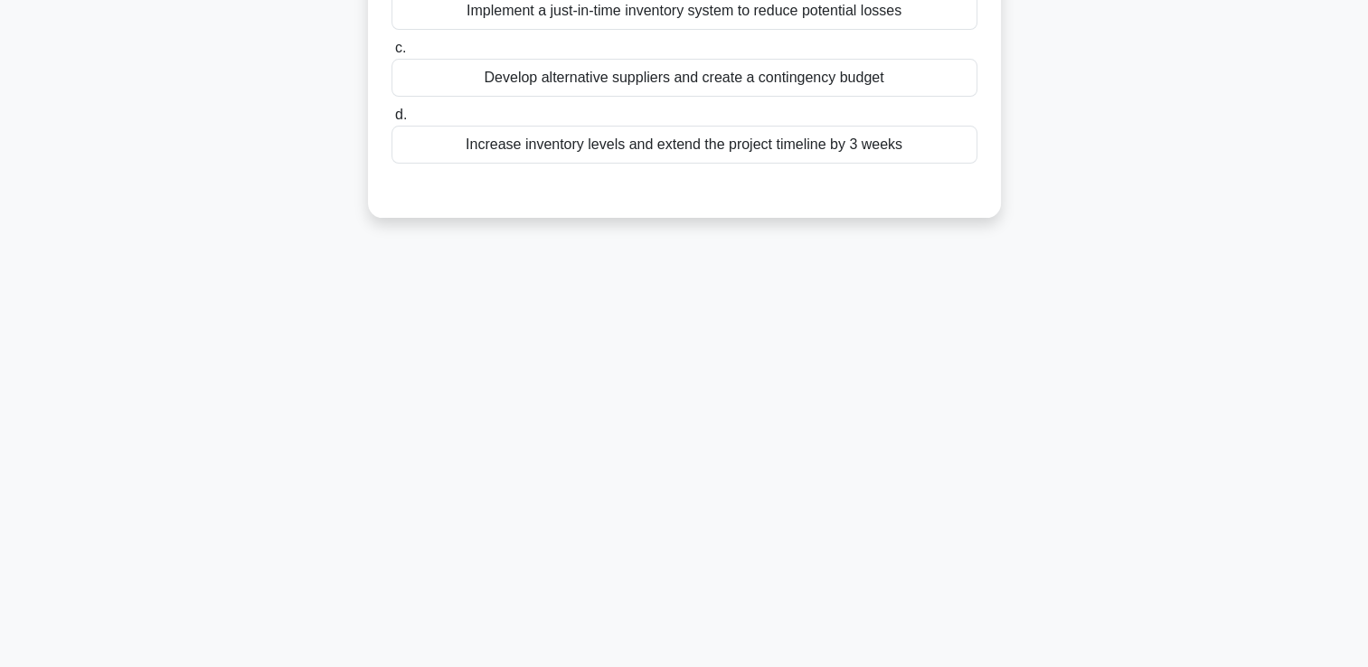
scroll to position [0, 0]
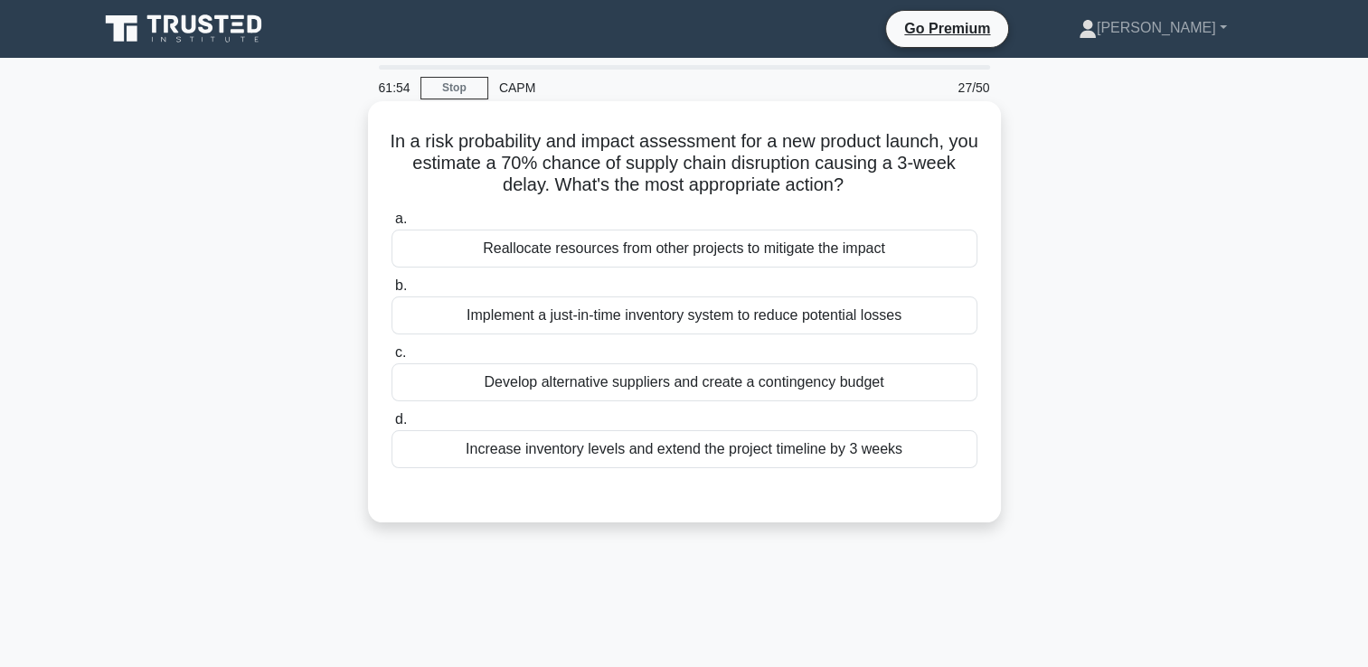
click at [763, 306] on div "Implement a just-in-time inventory system to reduce potential losses" at bounding box center [685, 316] width 586 height 38
click at [392, 292] on input "b. Implement a just-in-time inventory system to reduce potential losses" at bounding box center [392, 286] width 0 height 12
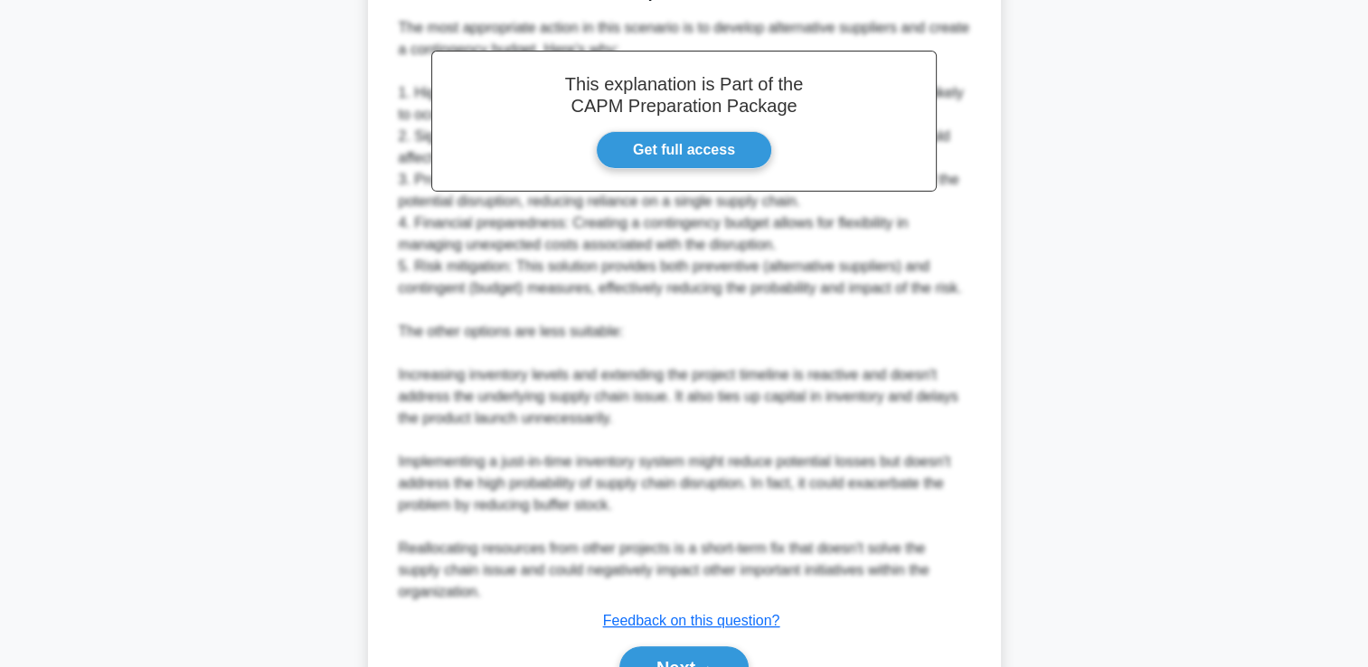
scroll to position [608, 0]
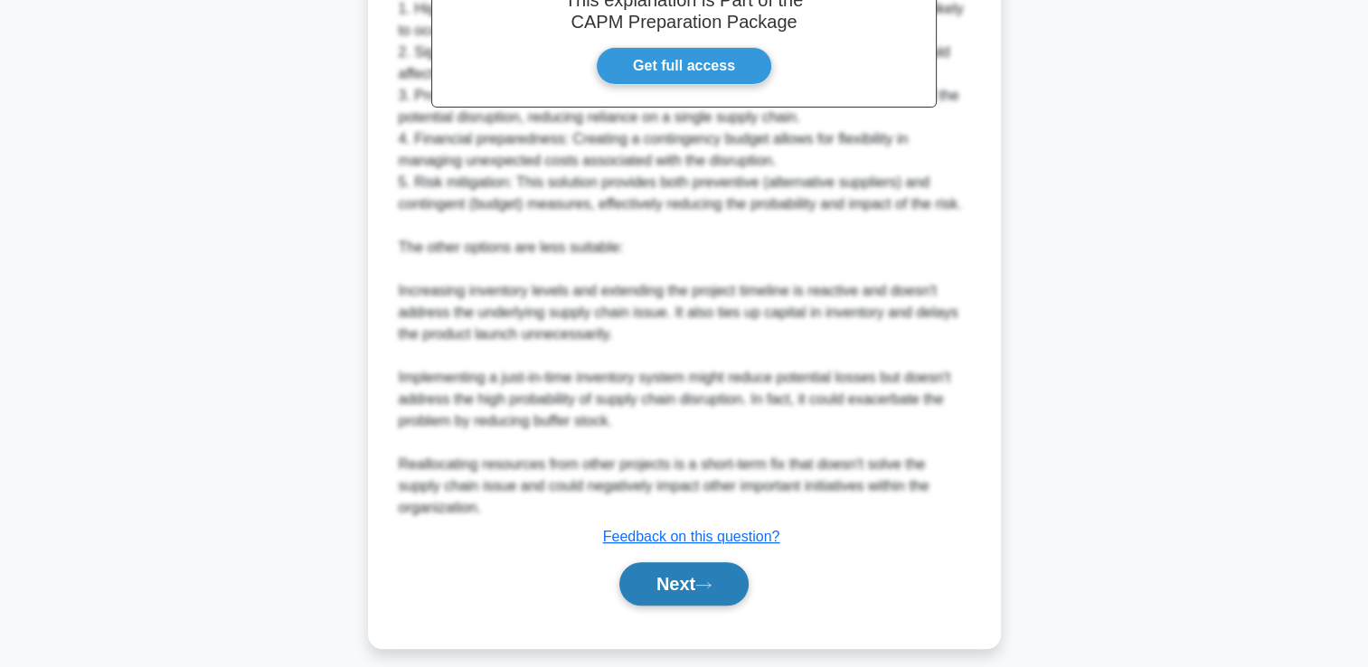
click at [671, 568] on button "Next" at bounding box center [683, 583] width 129 height 43
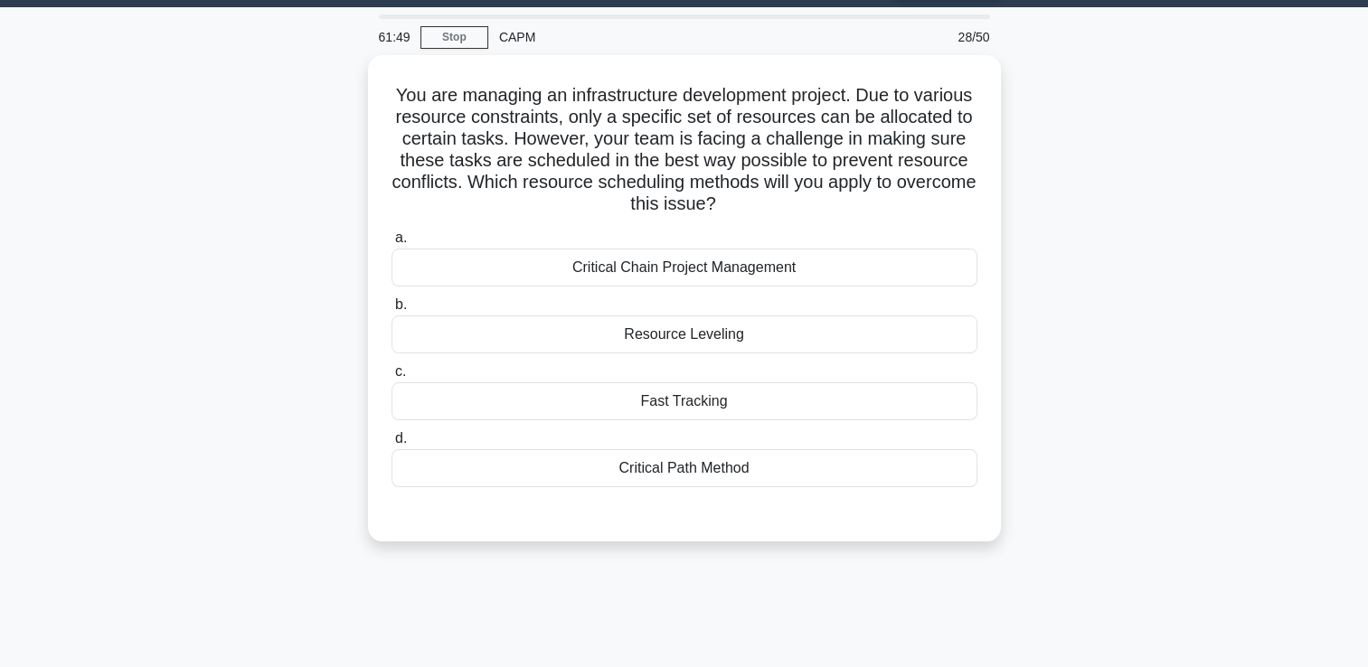
scroll to position [42, 0]
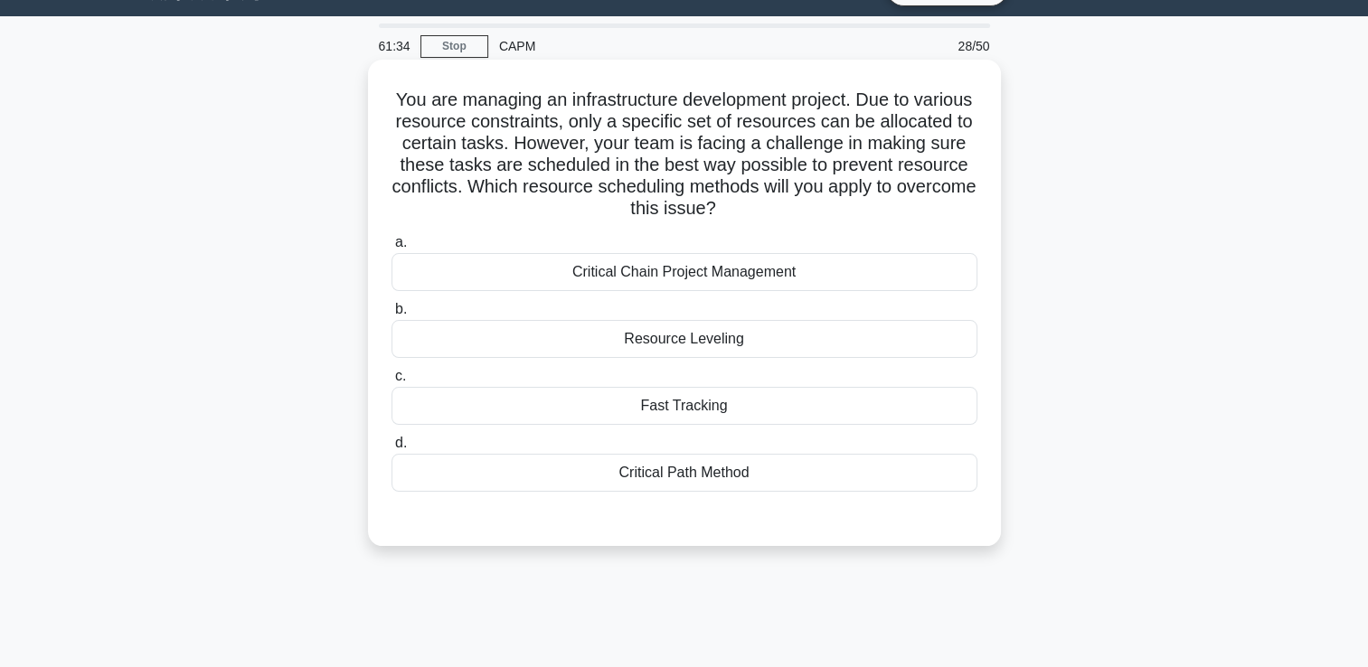
click at [732, 340] on div "Resource Leveling" at bounding box center [685, 339] width 586 height 38
click at [392, 316] on input "b. Resource Leveling" at bounding box center [392, 310] width 0 height 12
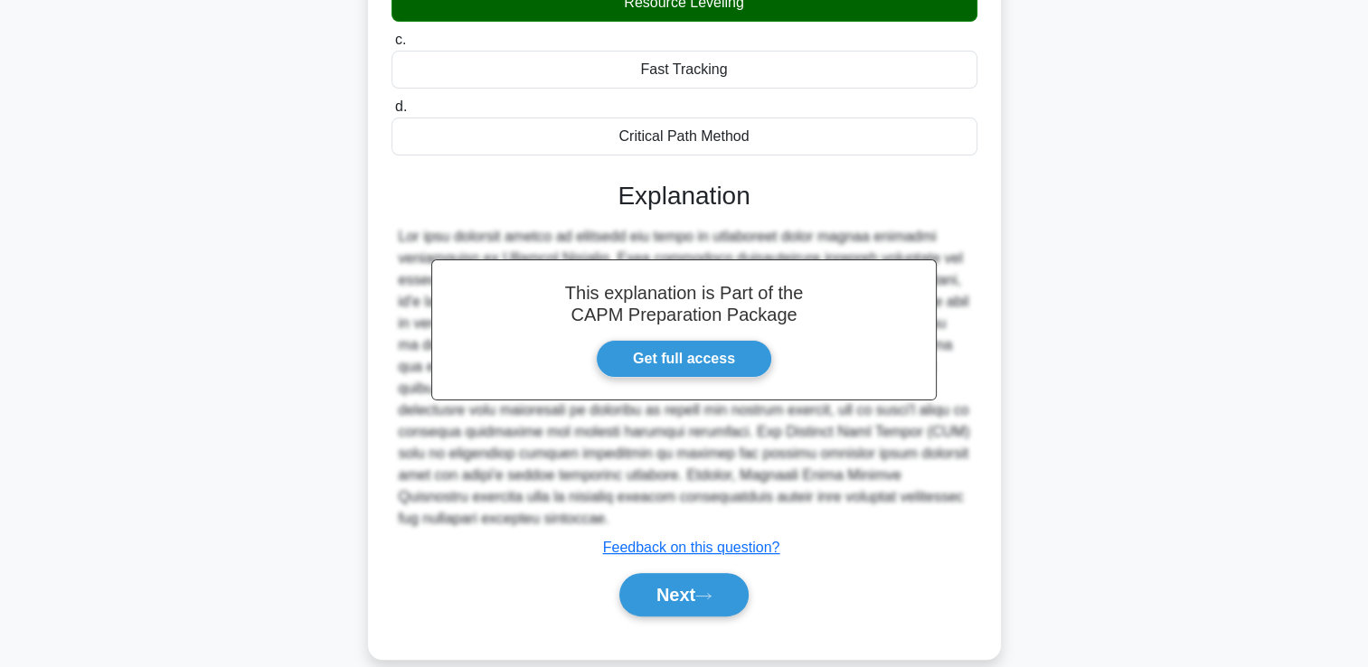
scroll to position [402, 0]
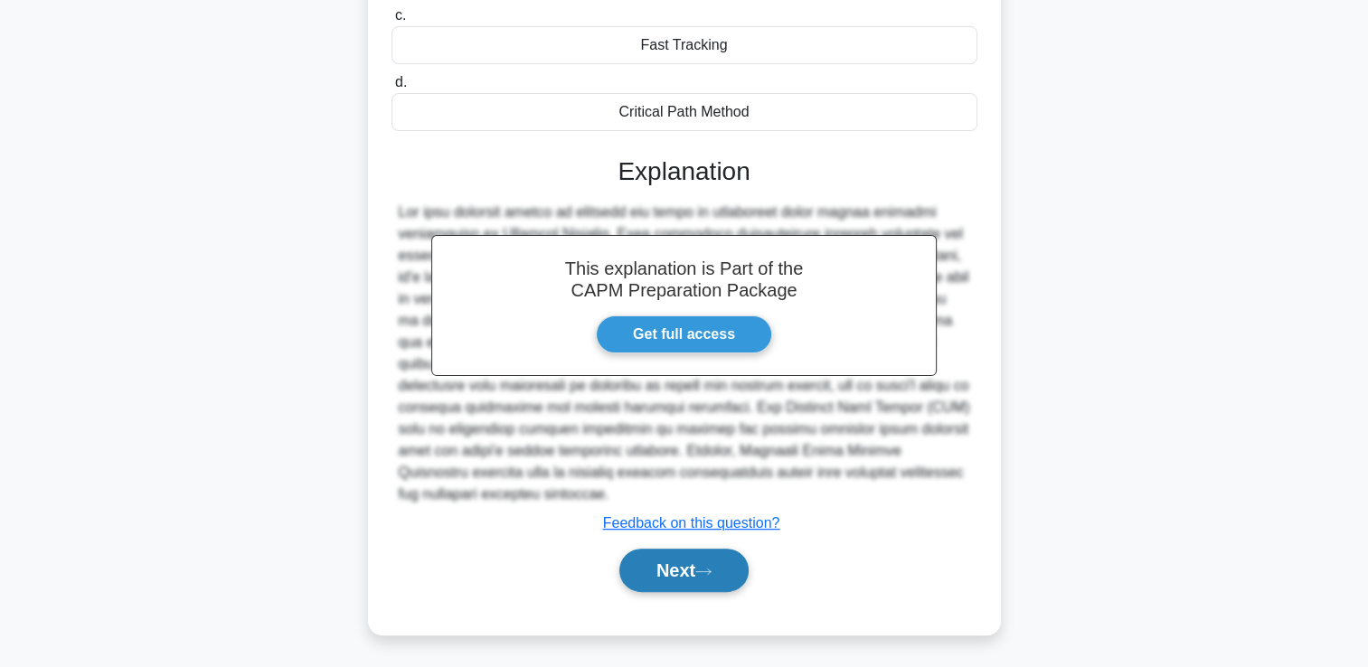
click at [662, 588] on button "Next" at bounding box center [683, 570] width 129 height 43
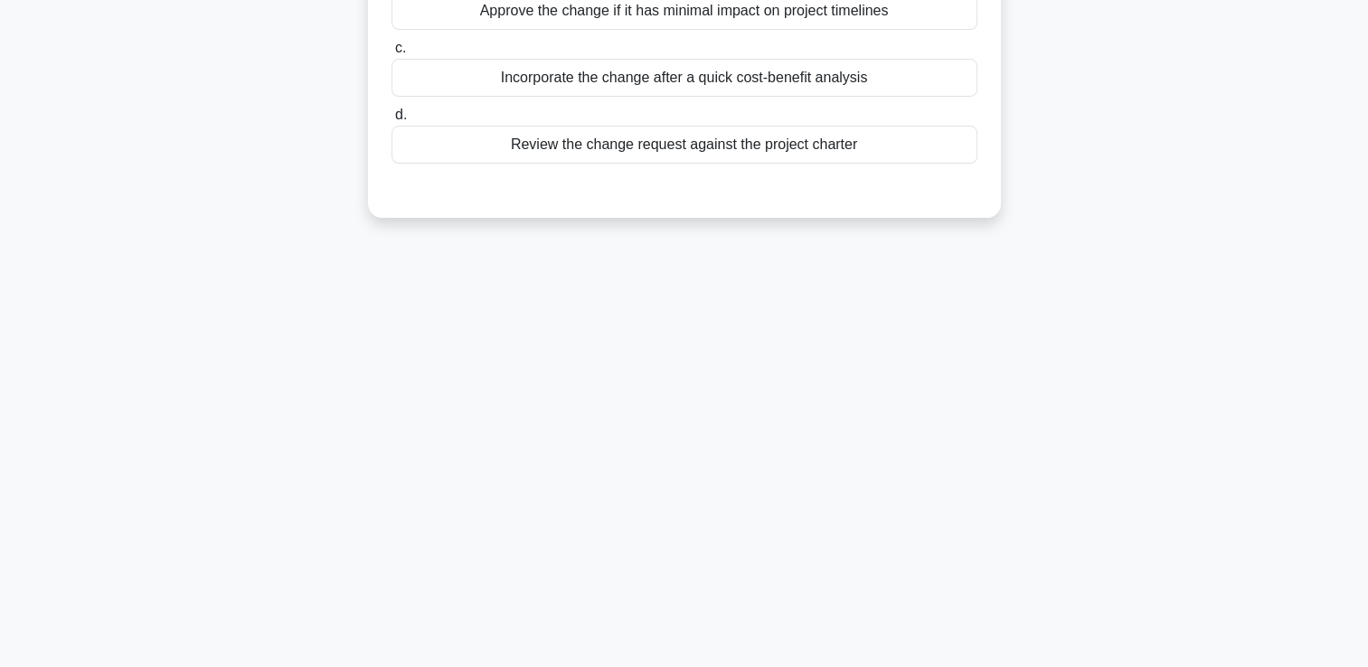
scroll to position [0, 0]
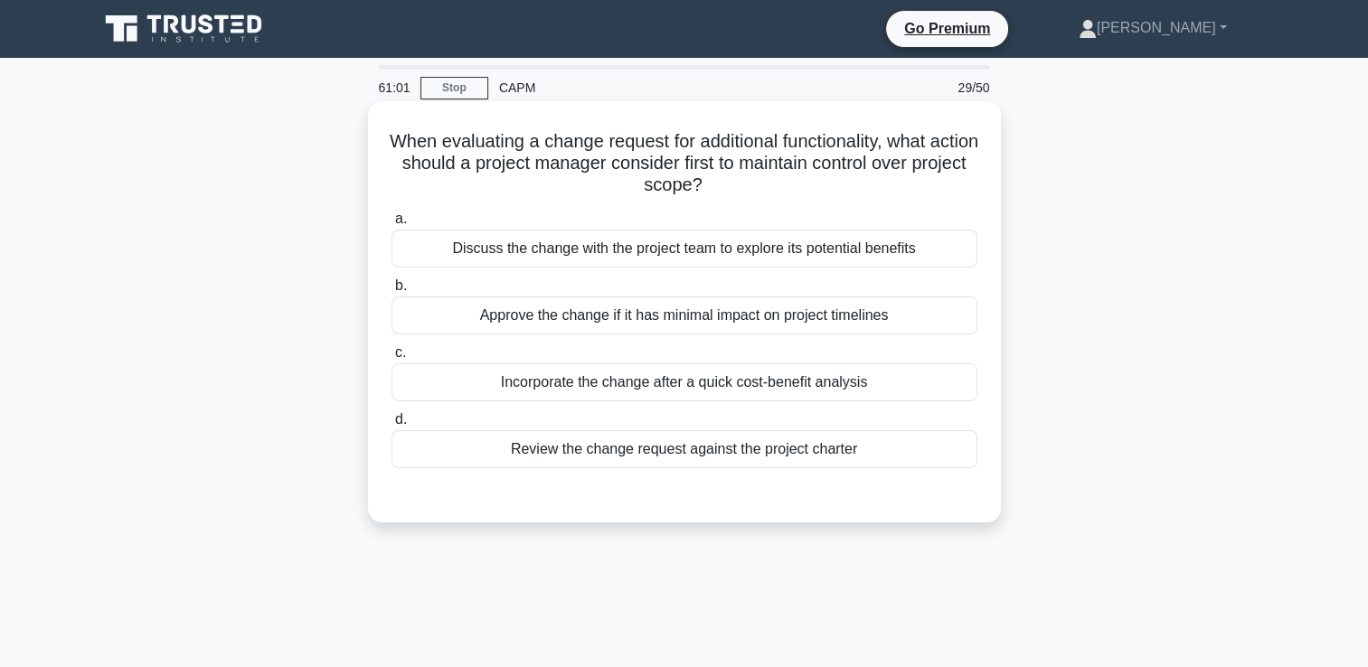
click at [930, 437] on div "Review the change request against the project charter" at bounding box center [685, 449] width 586 height 38
click at [392, 426] on input "d. Review the change request against the project charter" at bounding box center [392, 420] width 0 height 12
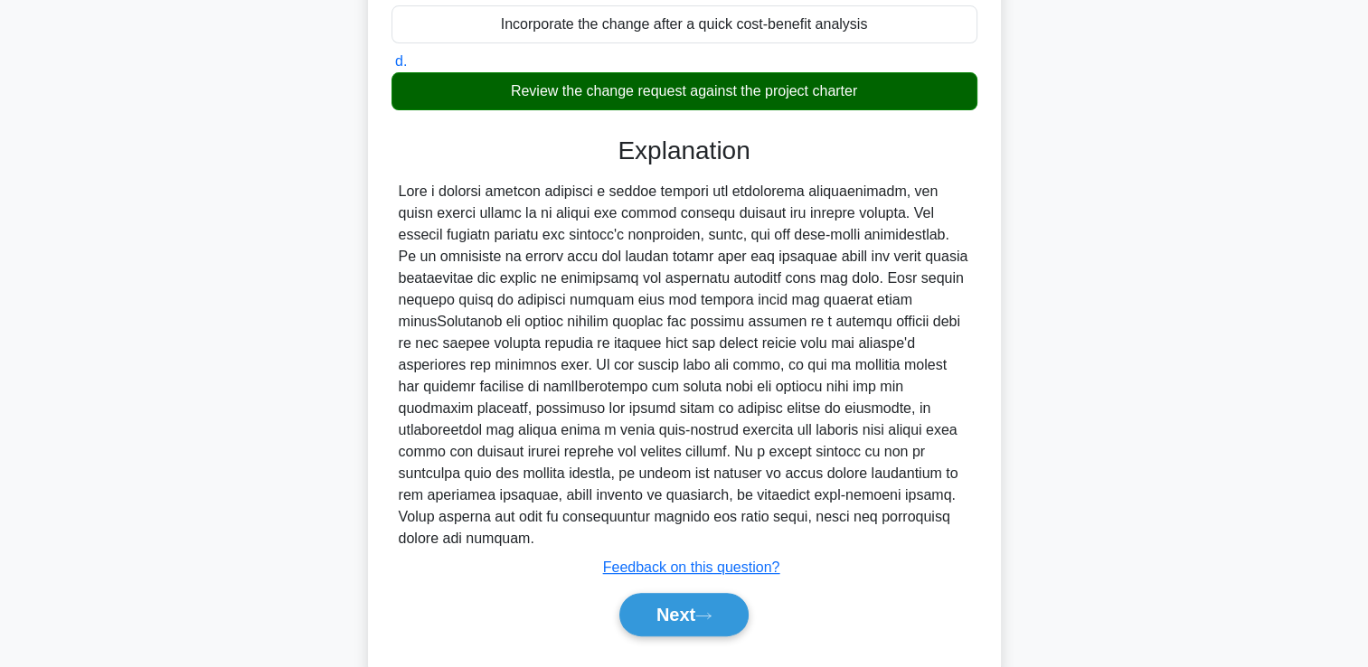
scroll to position [381, 0]
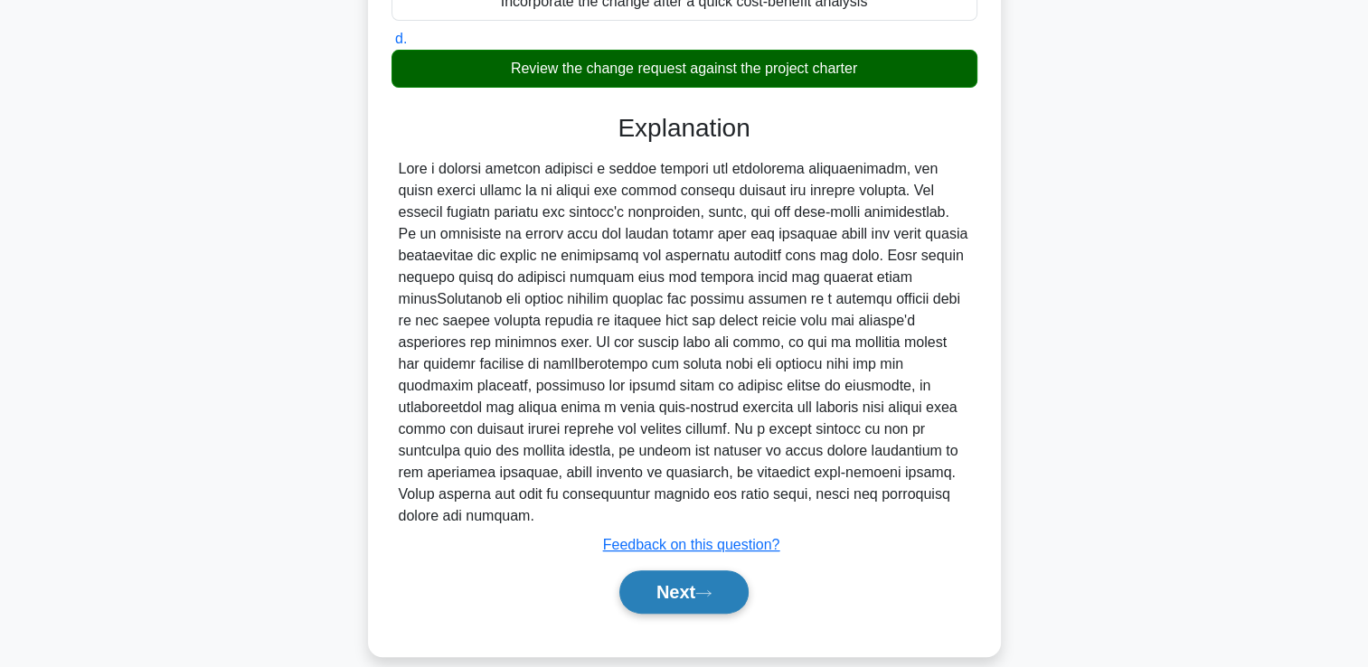
click at [745, 573] on button "Next" at bounding box center [683, 592] width 129 height 43
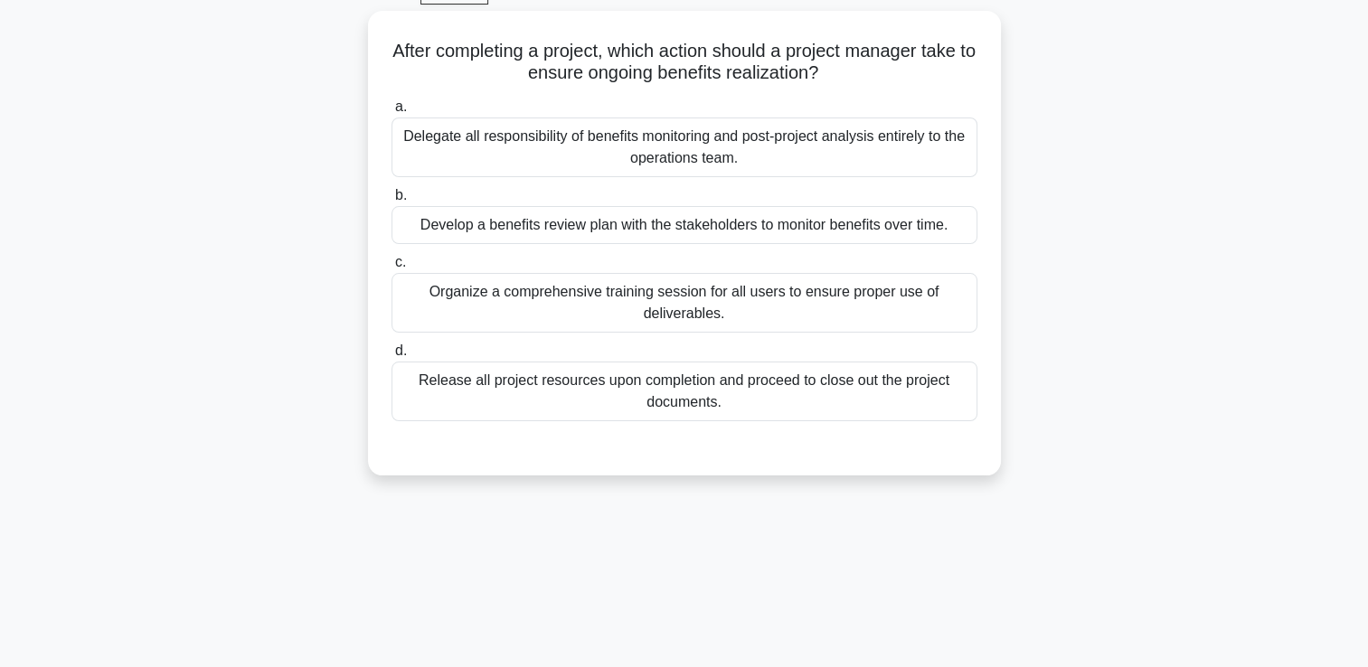
scroll to position [0, 0]
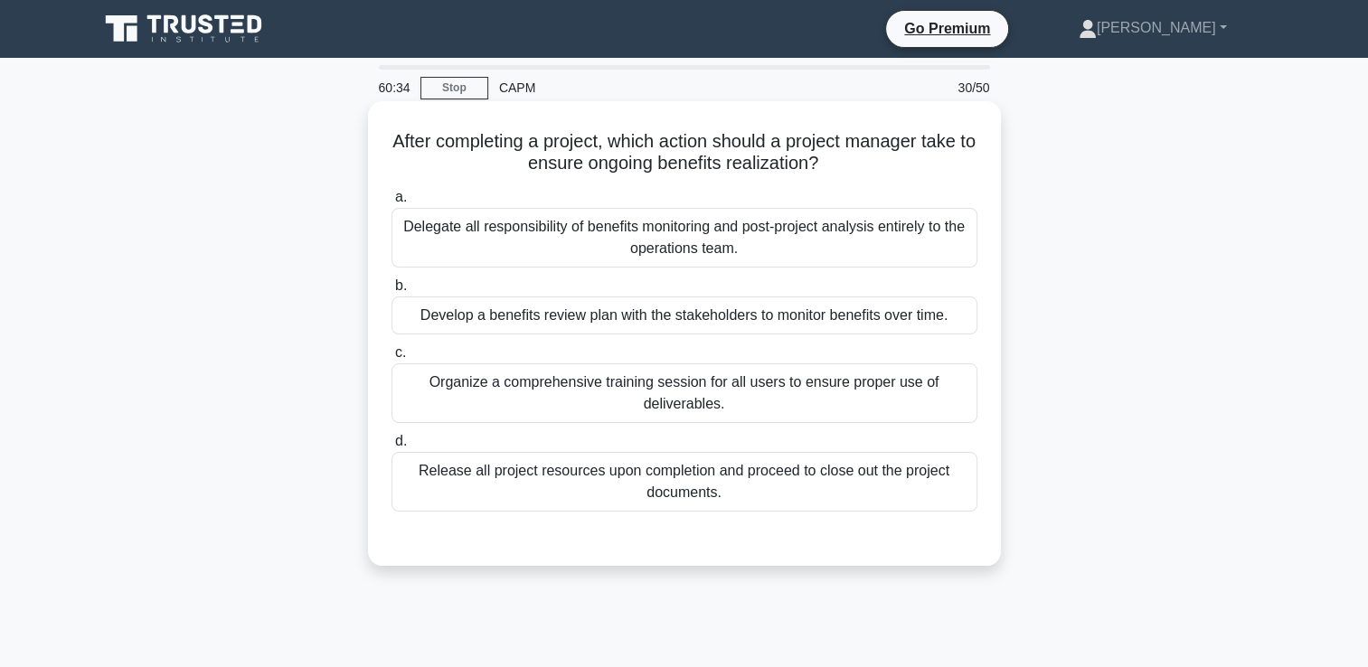
click at [927, 320] on div "Develop a benefits review plan with the stakeholders to monitor benefits over t…" at bounding box center [685, 316] width 586 height 38
click at [392, 292] on input "b. Develop a benefits review plan with the stakeholders to monitor benefits ove…" at bounding box center [392, 286] width 0 height 12
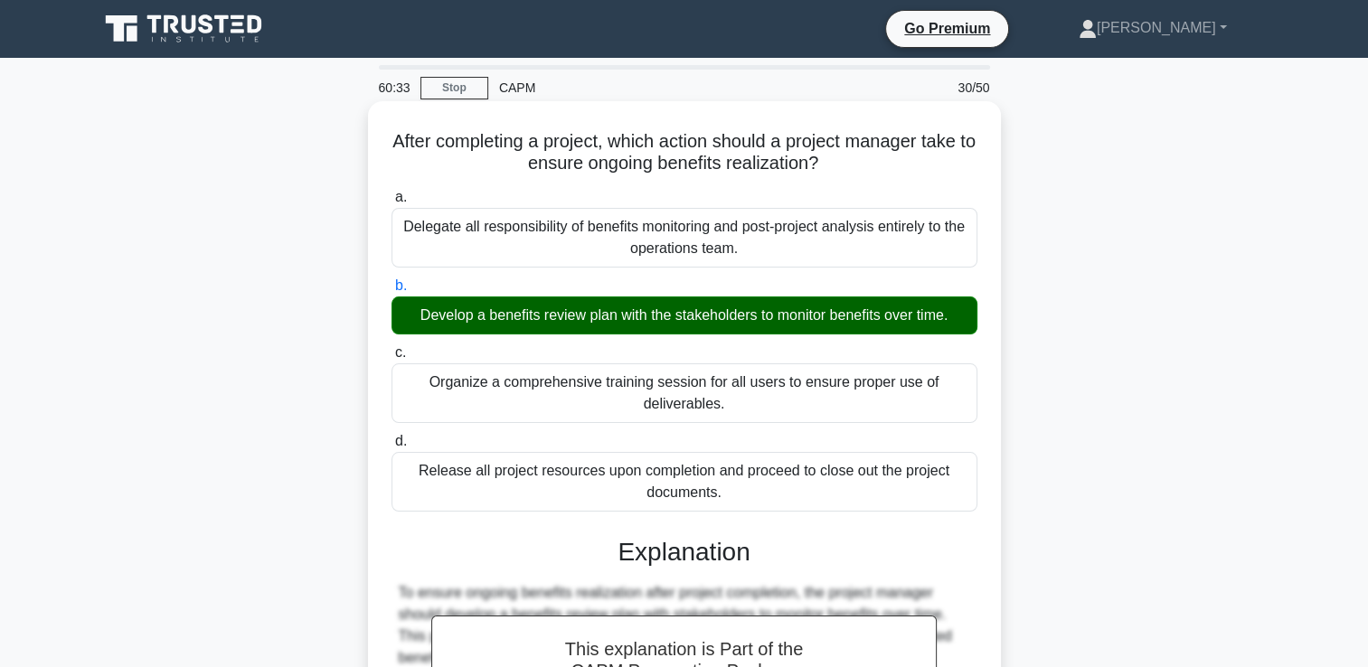
scroll to position [309, 0]
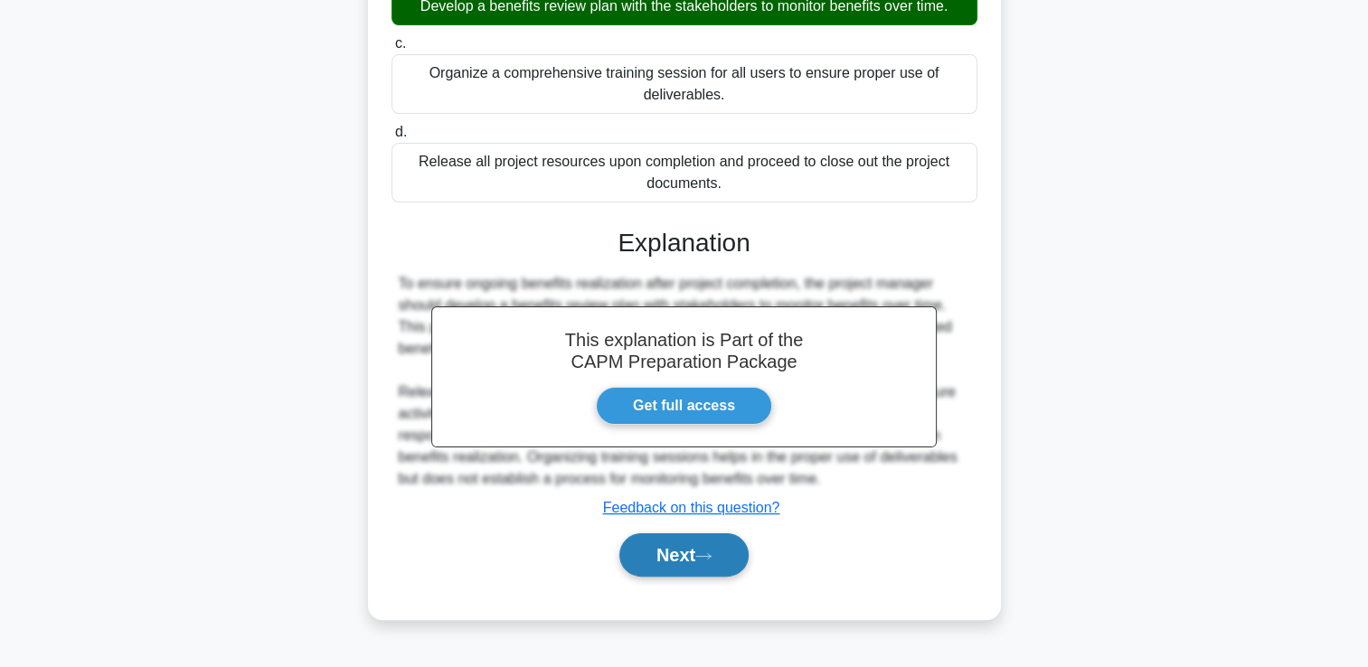
click at [734, 548] on button "Next" at bounding box center [683, 555] width 129 height 43
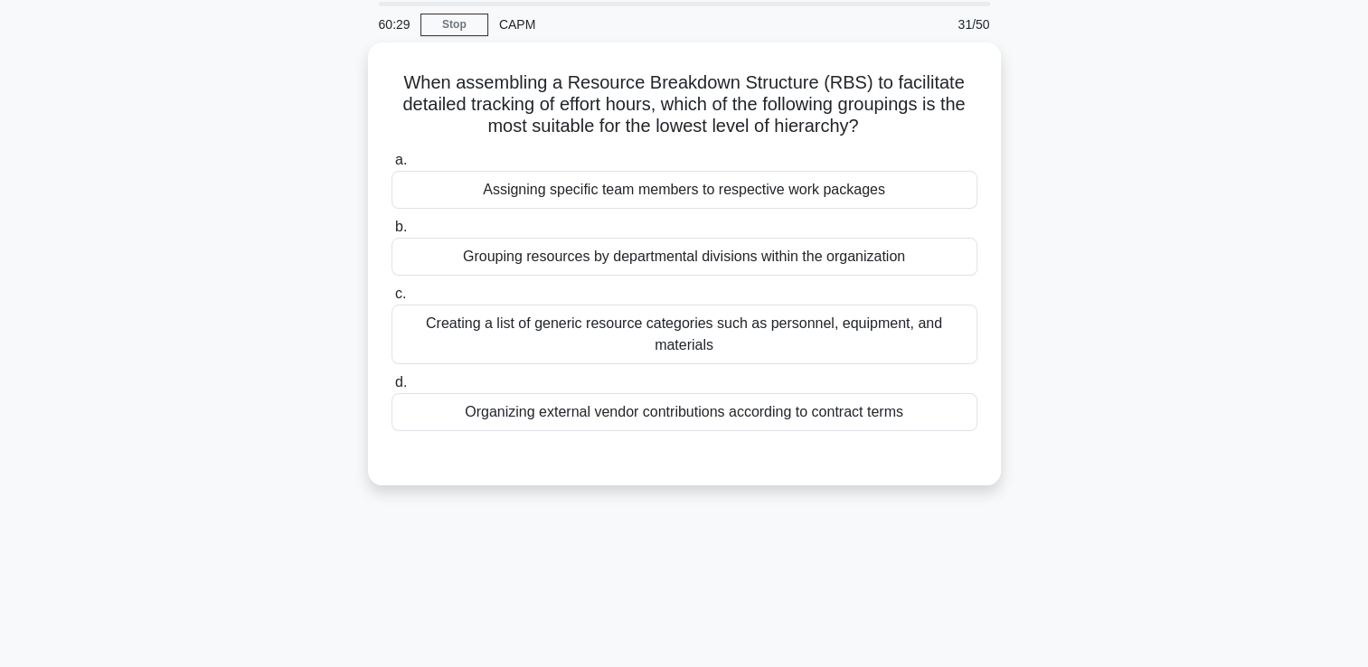
scroll to position [0, 0]
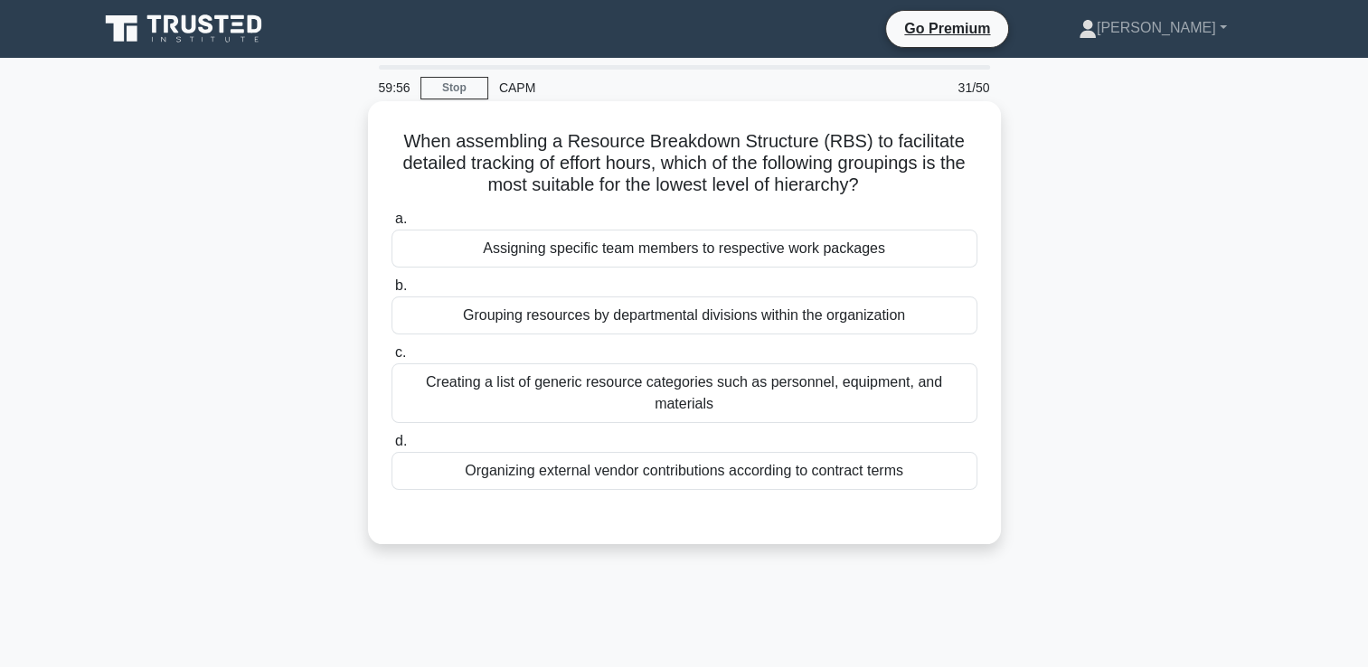
click at [941, 241] on div "Assigning specific team members to respective work packages" at bounding box center [685, 249] width 586 height 38
click at [392, 225] on input "a. Assigning specific team members to respective work packages" at bounding box center [392, 219] width 0 height 12
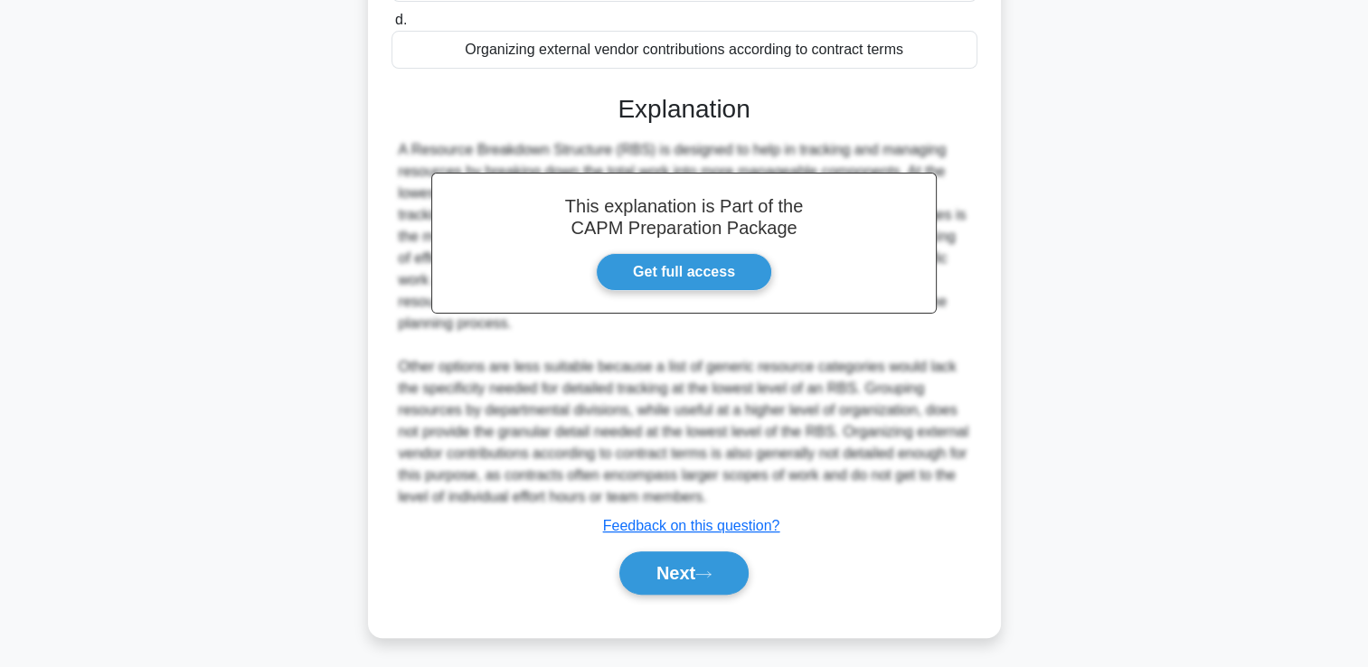
scroll to position [424, 0]
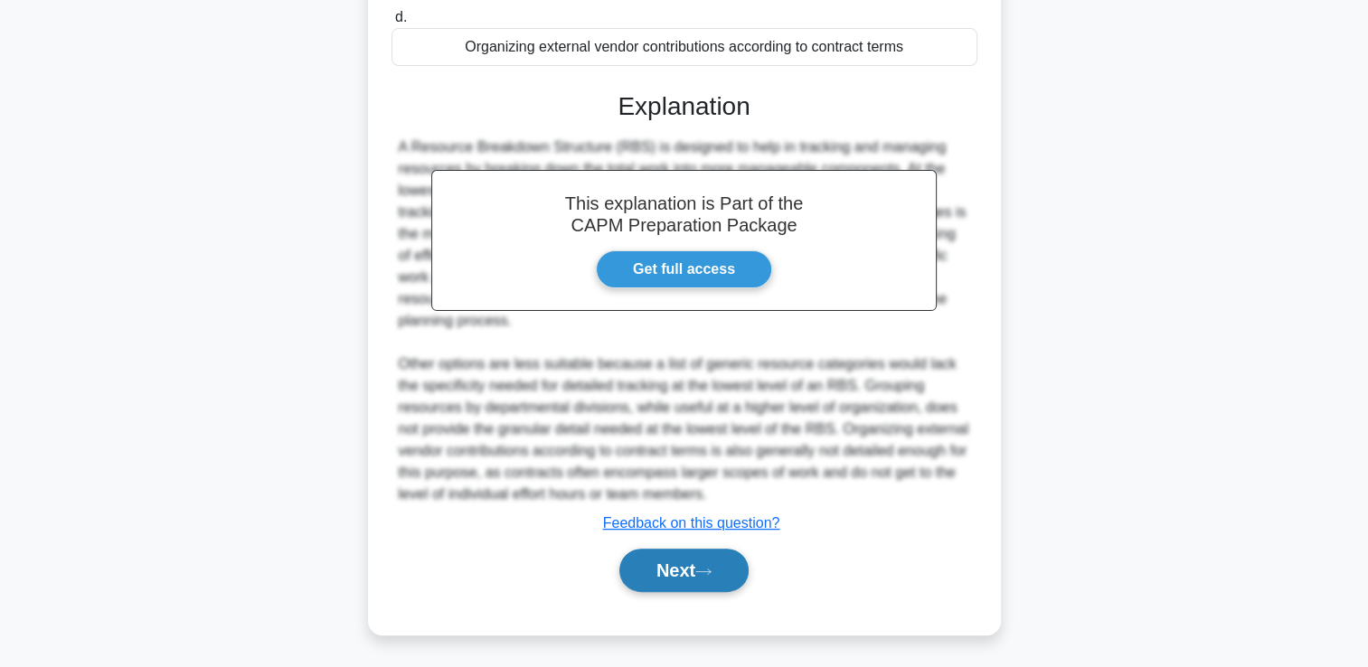
click at [728, 550] on button "Next" at bounding box center [683, 570] width 129 height 43
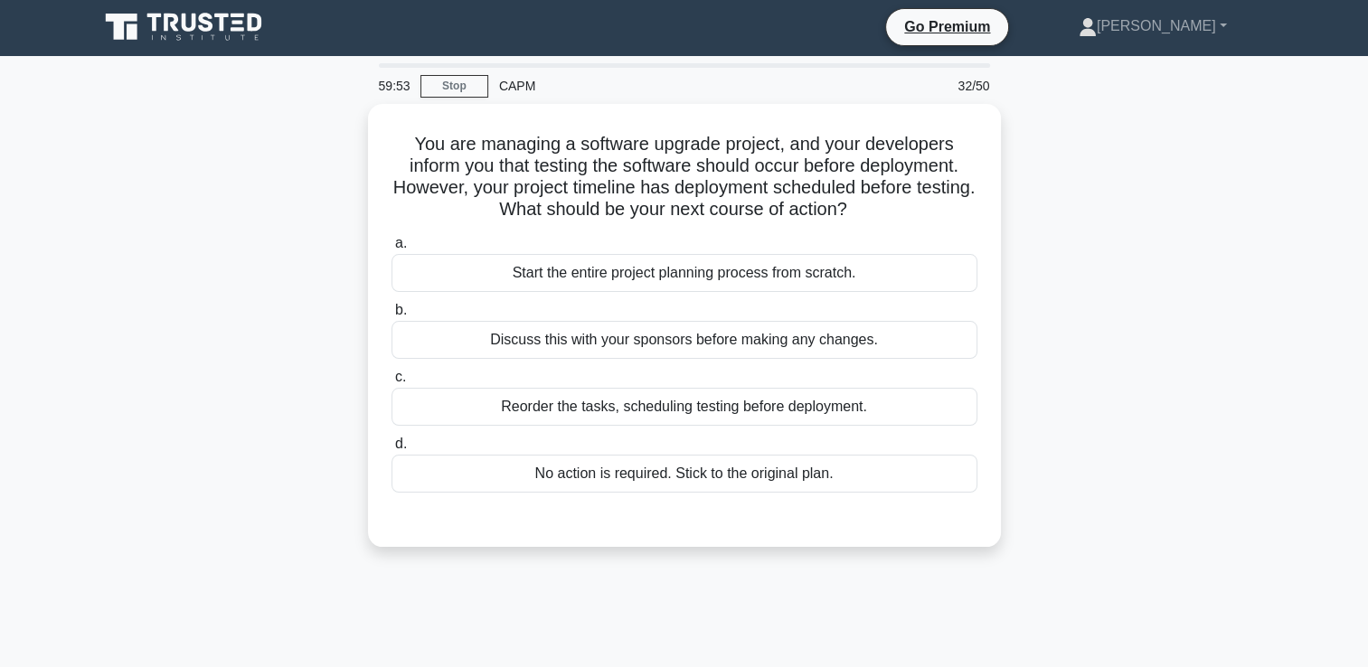
scroll to position [0, 0]
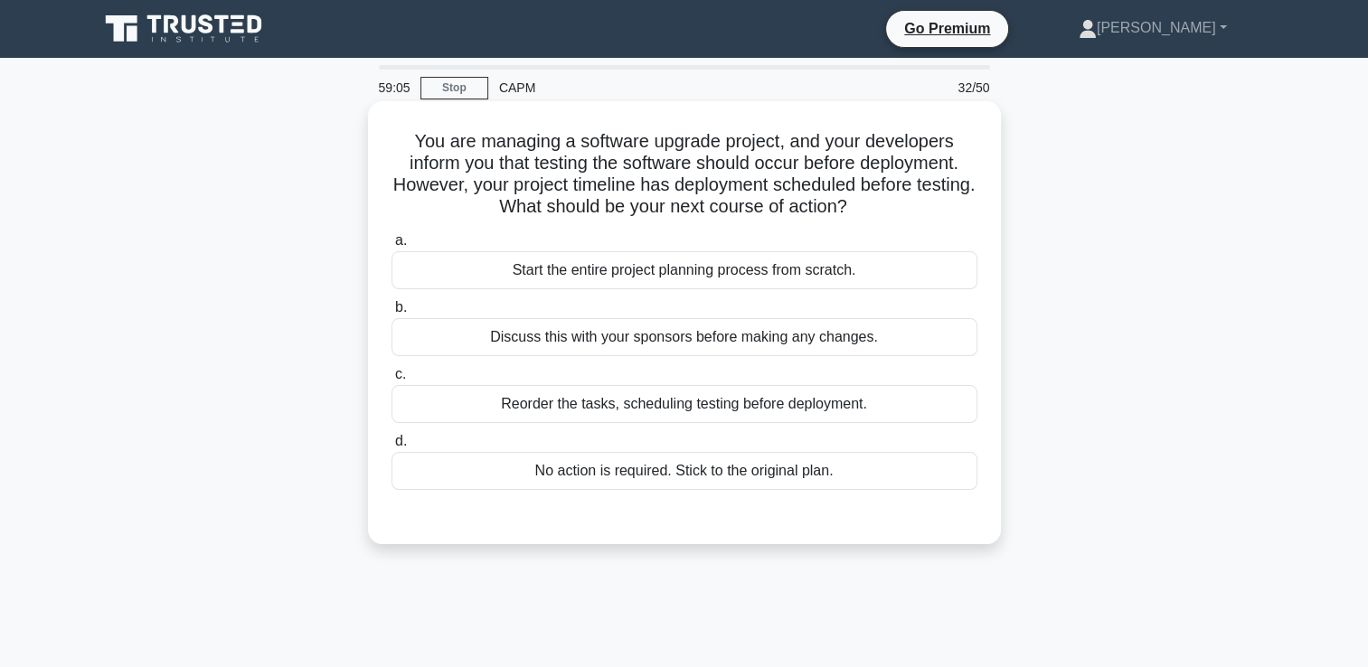
click at [935, 408] on div "Reorder the tasks, scheduling testing before deployment." at bounding box center [685, 404] width 586 height 38
click at [392, 381] on input "c. Reorder the tasks, scheduling testing before deployment." at bounding box center [392, 375] width 0 height 12
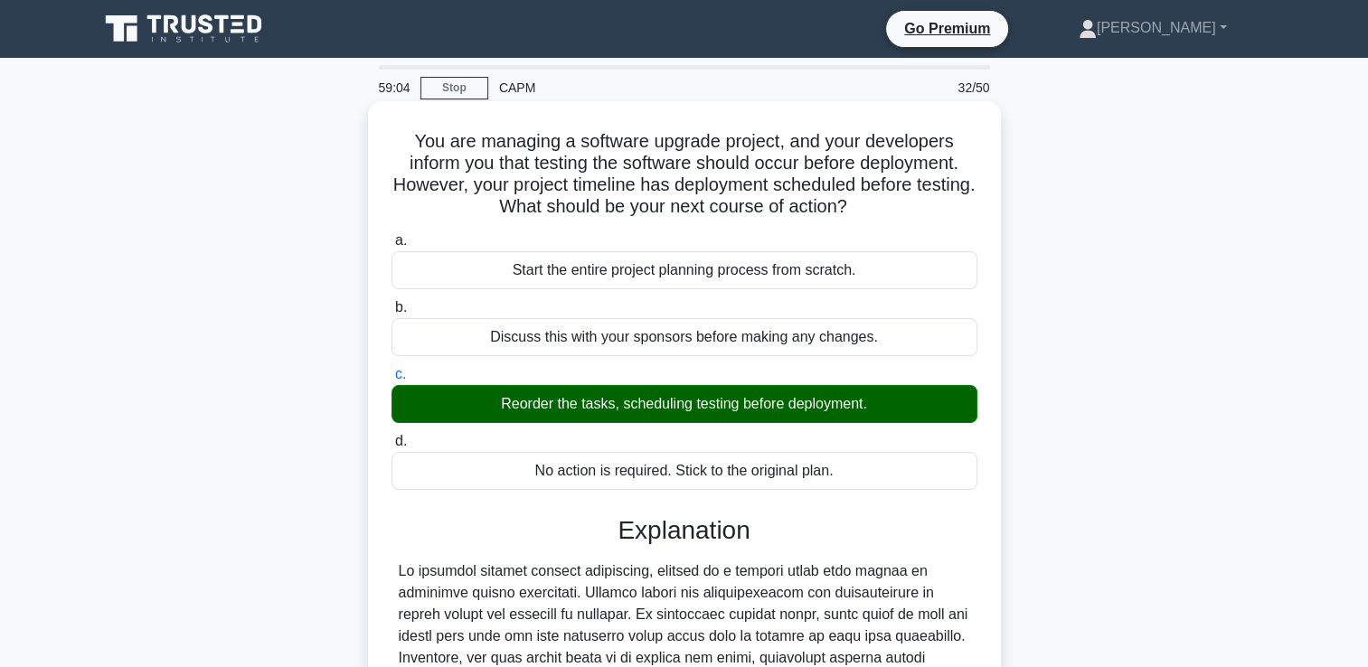
scroll to position [316, 0]
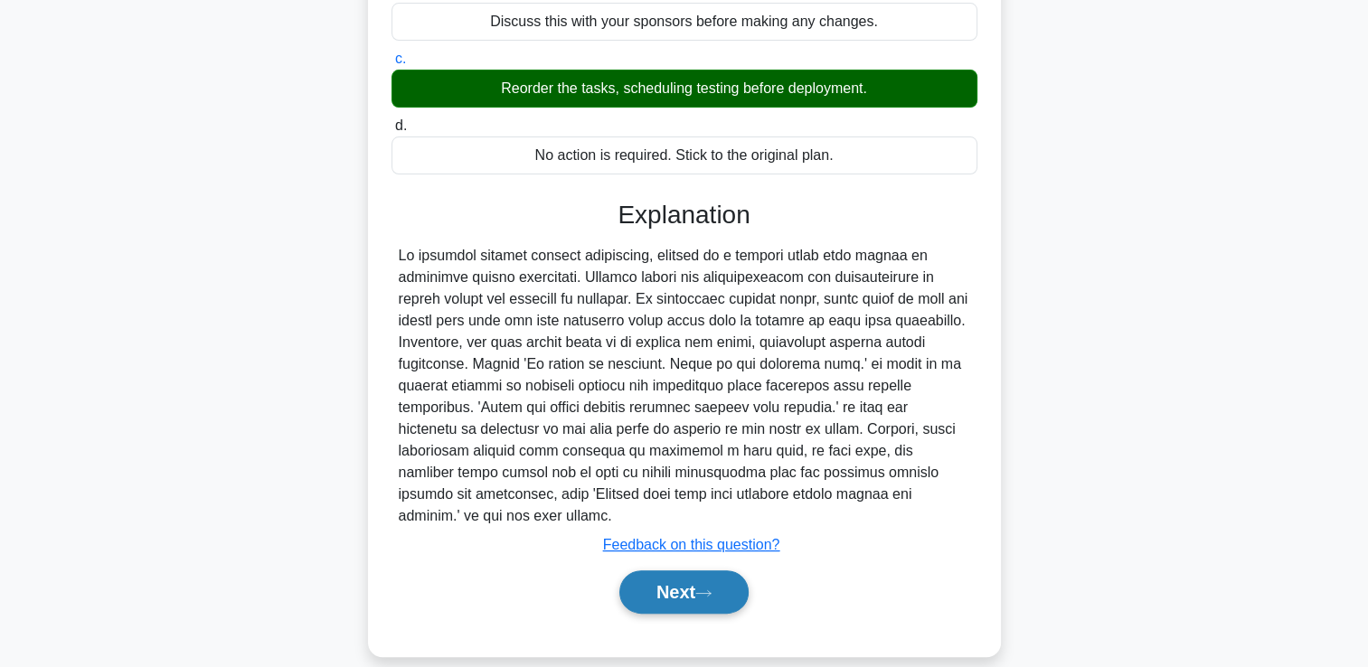
click at [726, 571] on button "Next" at bounding box center [683, 592] width 129 height 43
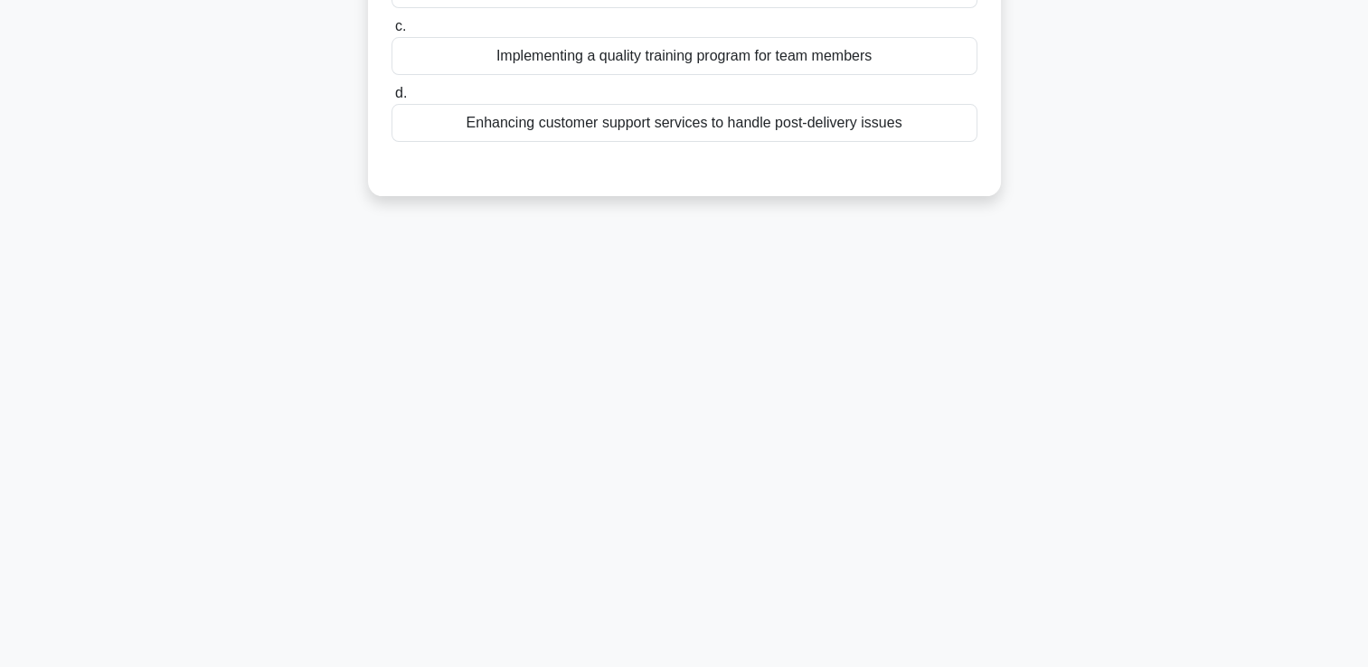
scroll to position [0, 0]
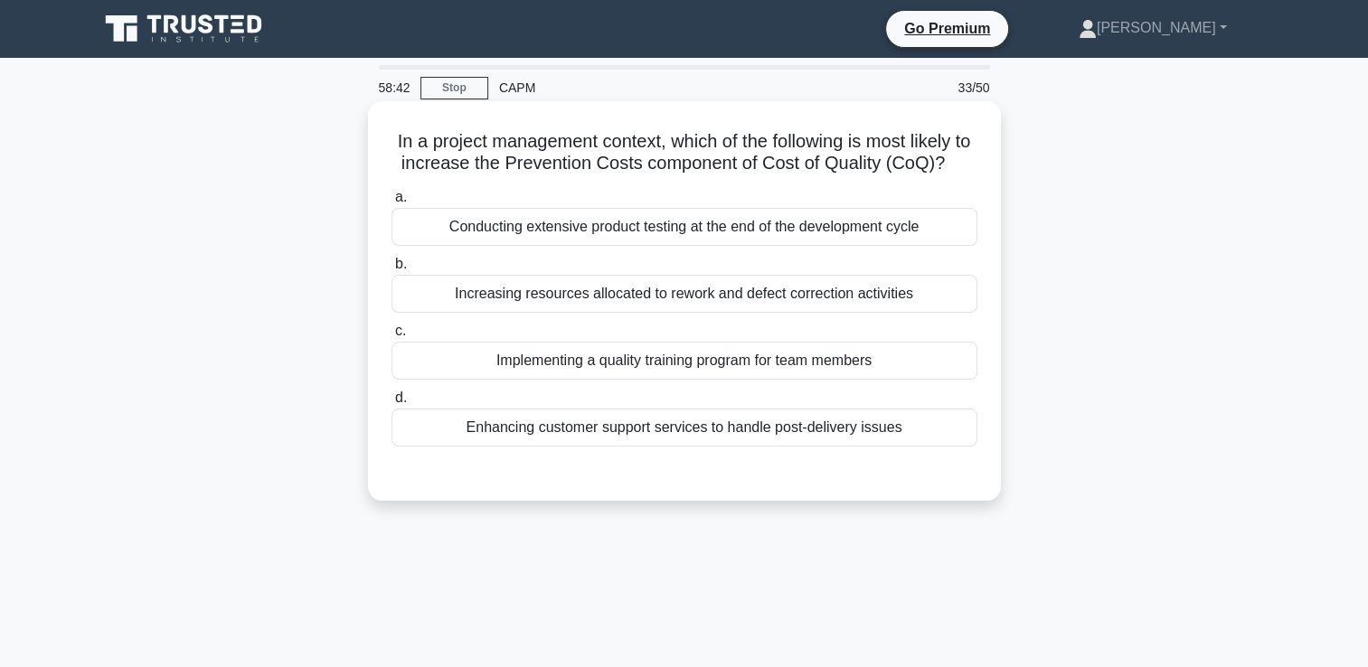
click at [918, 375] on div "Implementing a quality training program for team members" at bounding box center [685, 361] width 586 height 38
click at [392, 337] on input "c. Implementing a quality training program for team members" at bounding box center [392, 332] width 0 height 12
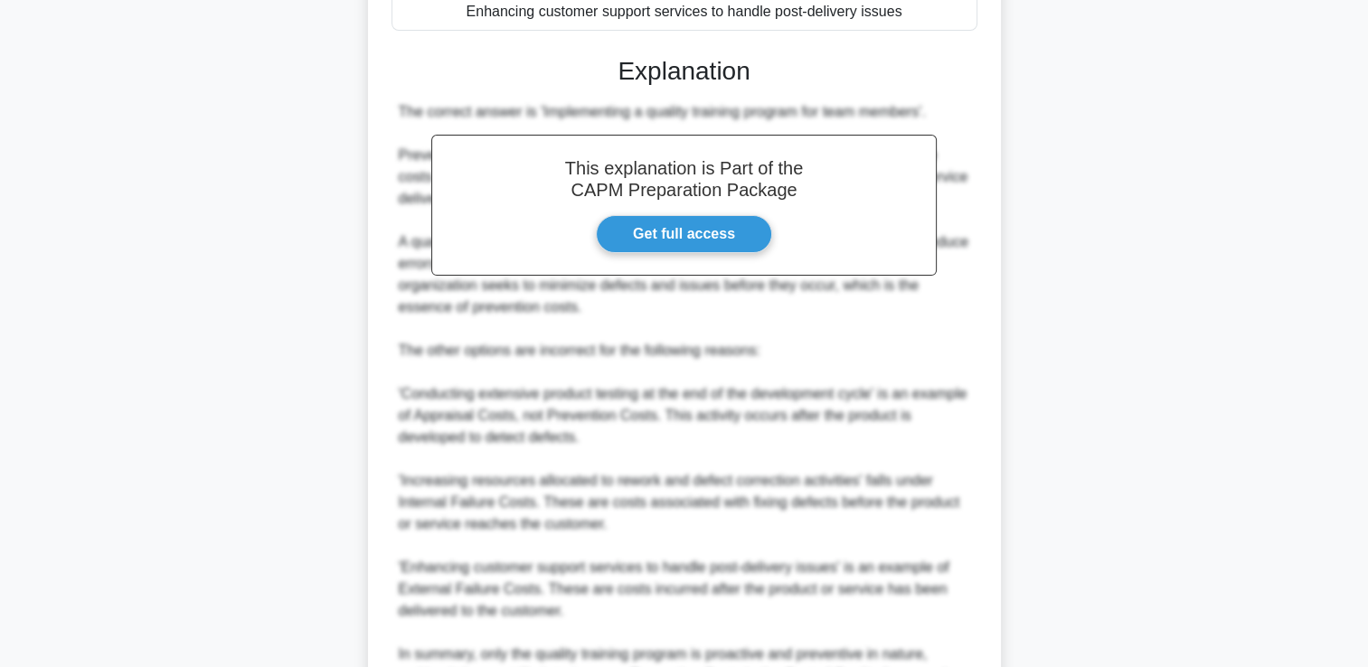
scroll to position [619, 0]
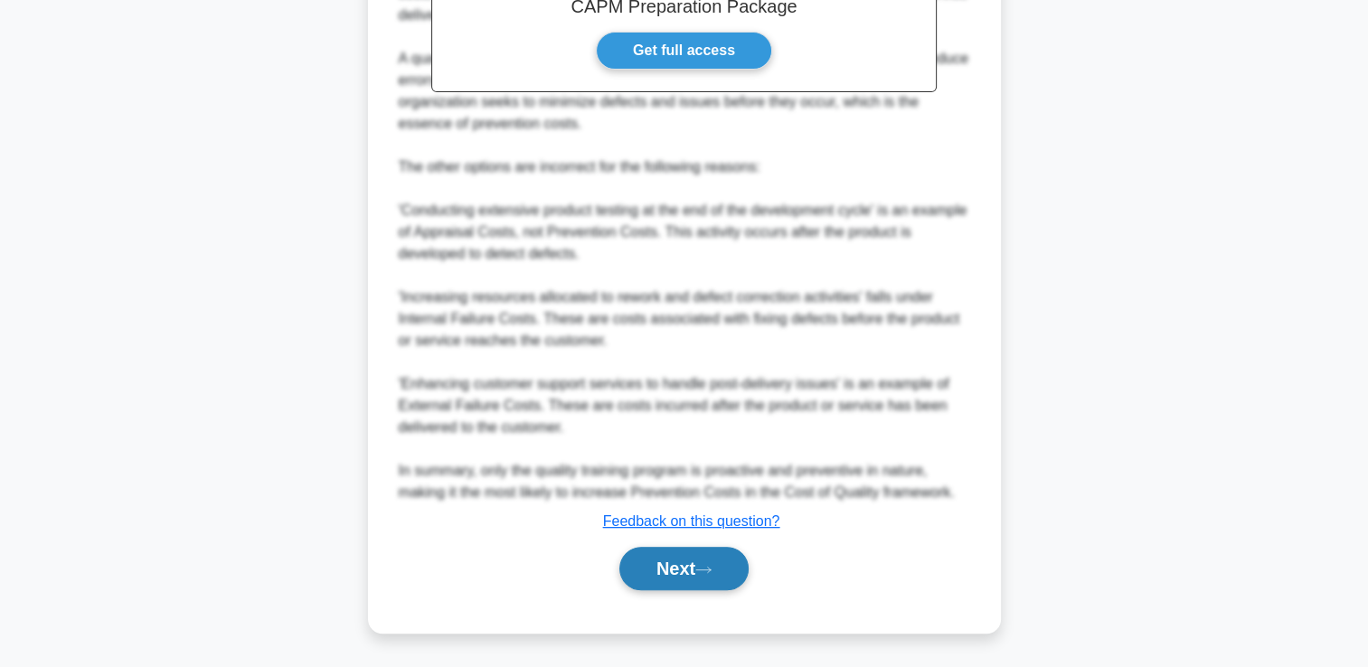
click at [685, 582] on button "Next" at bounding box center [683, 568] width 129 height 43
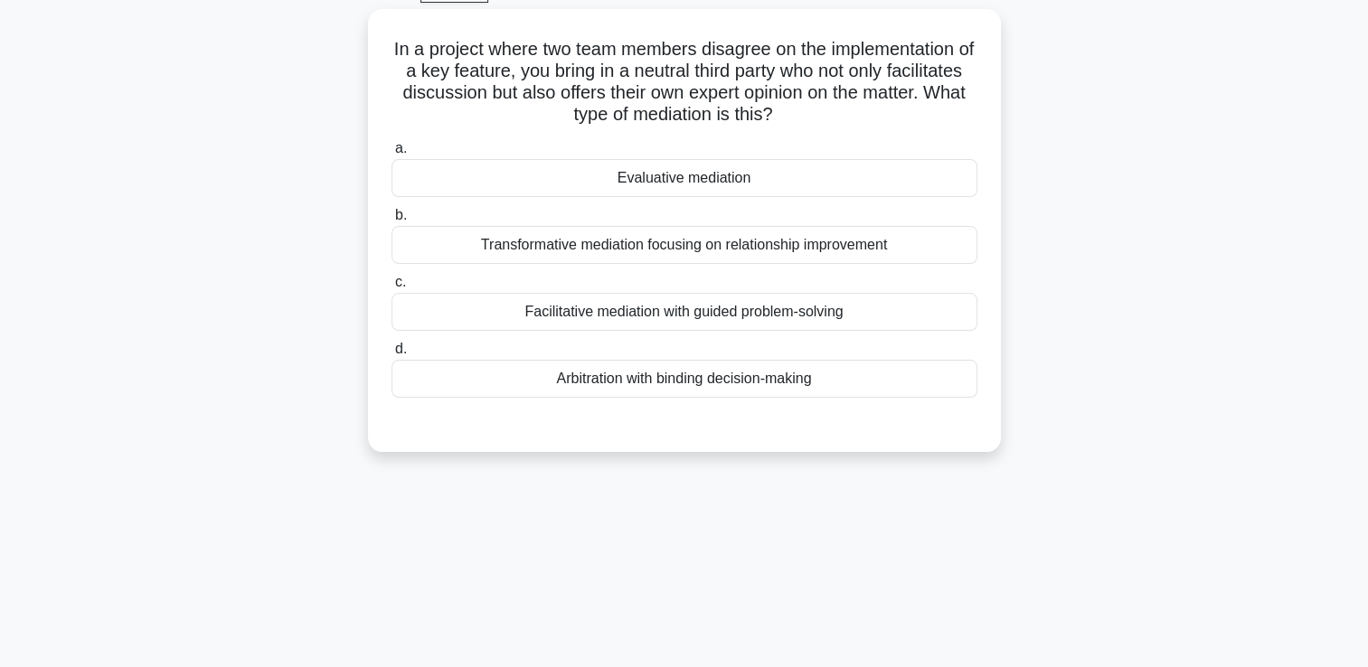
scroll to position [0, 0]
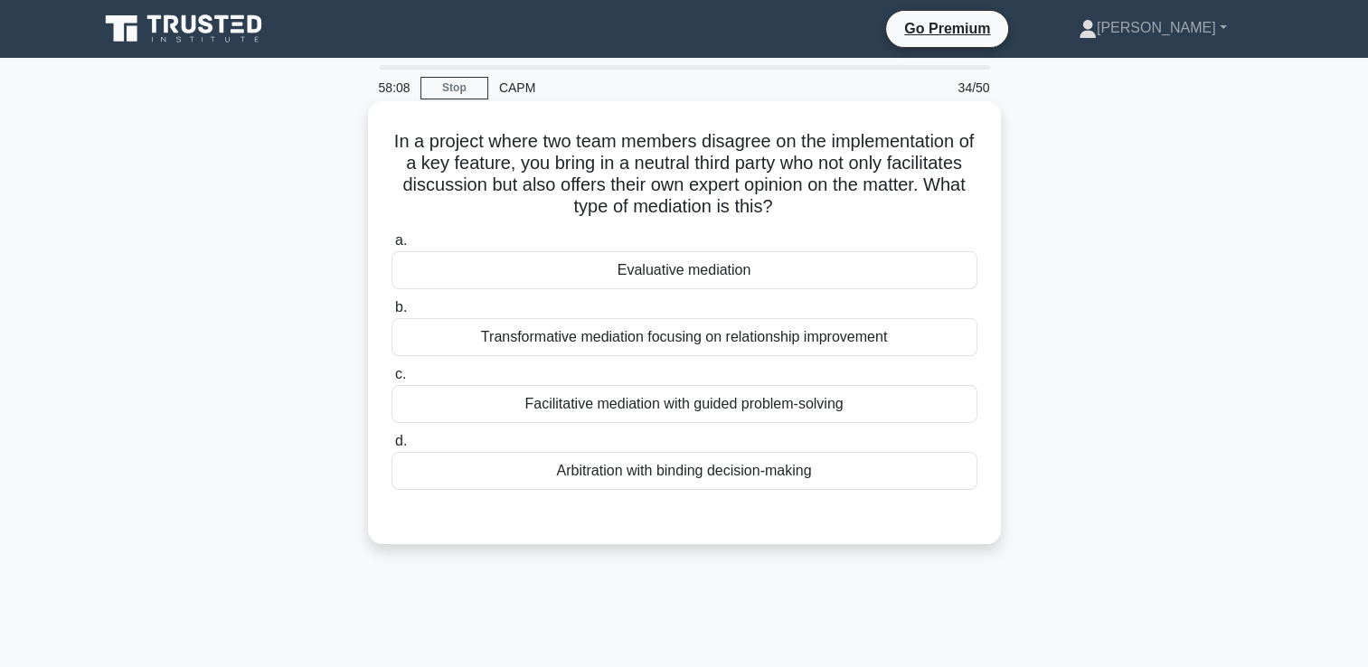
click at [883, 274] on div "Evaluative mediation" at bounding box center [685, 270] width 586 height 38
click at [392, 247] on input "a. Evaluative mediation" at bounding box center [392, 241] width 0 height 12
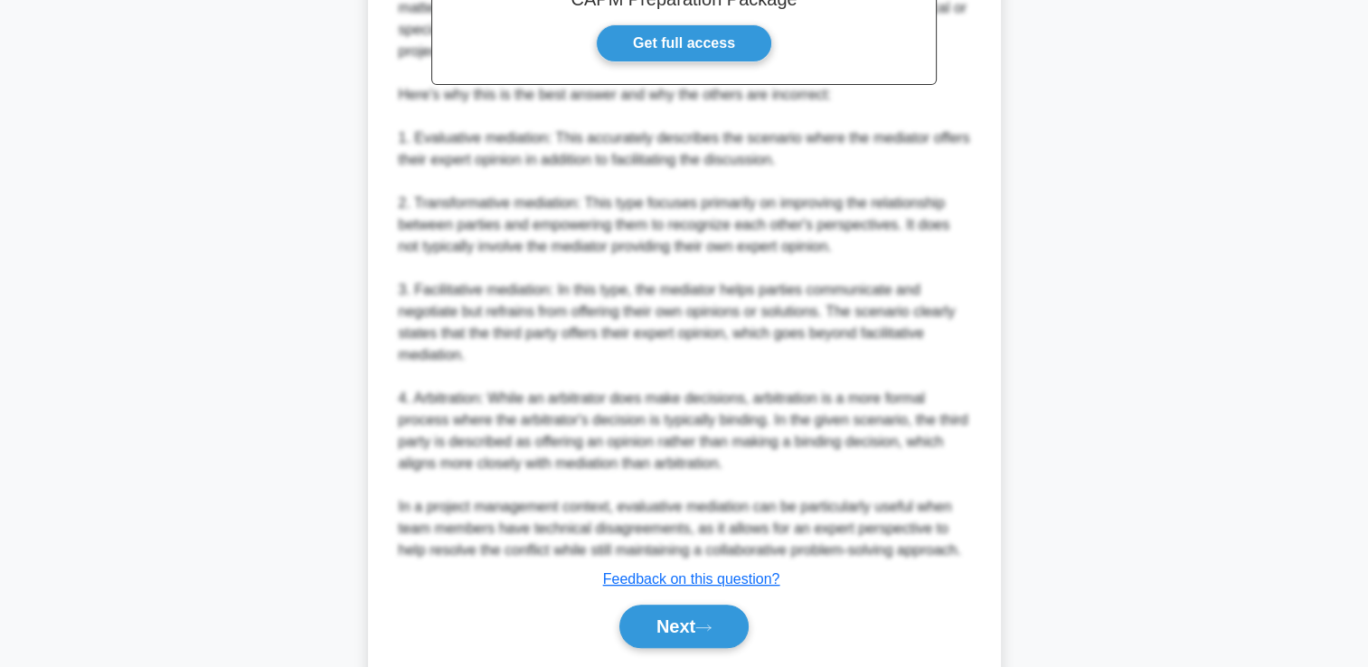
scroll to position [651, 0]
click at [698, 618] on button "Next" at bounding box center [683, 625] width 129 height 43
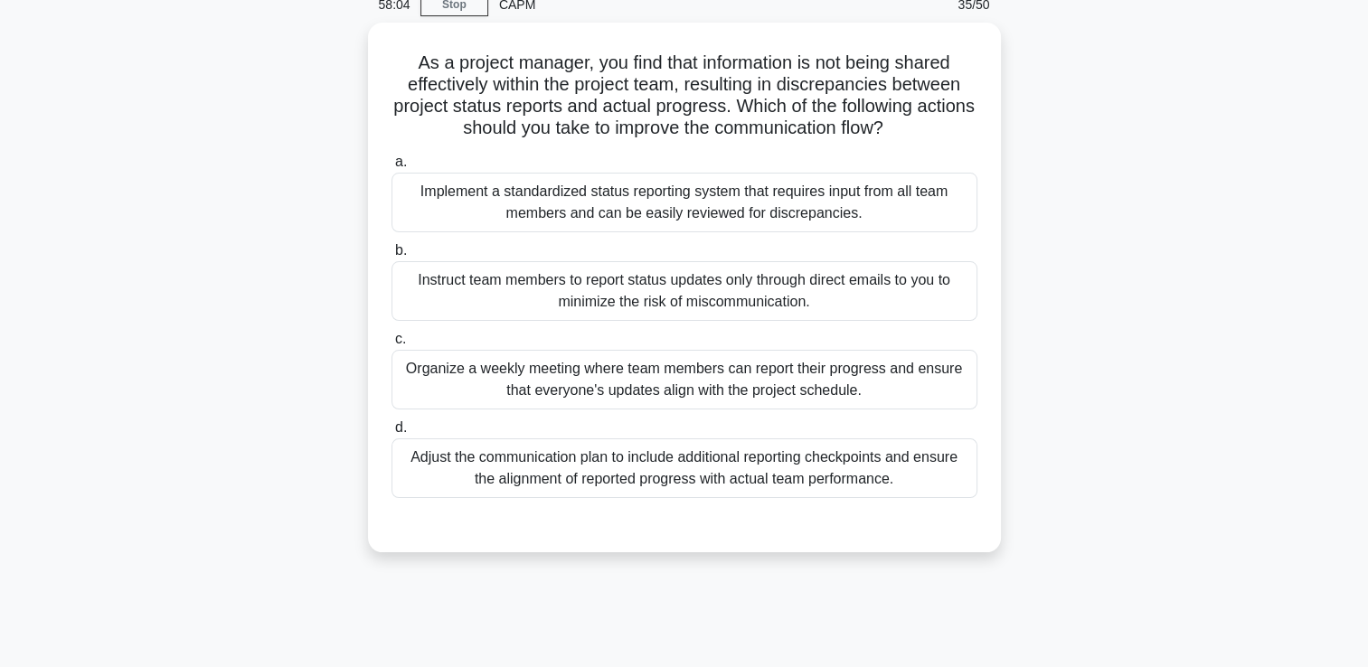
scroll to position [0, 0]
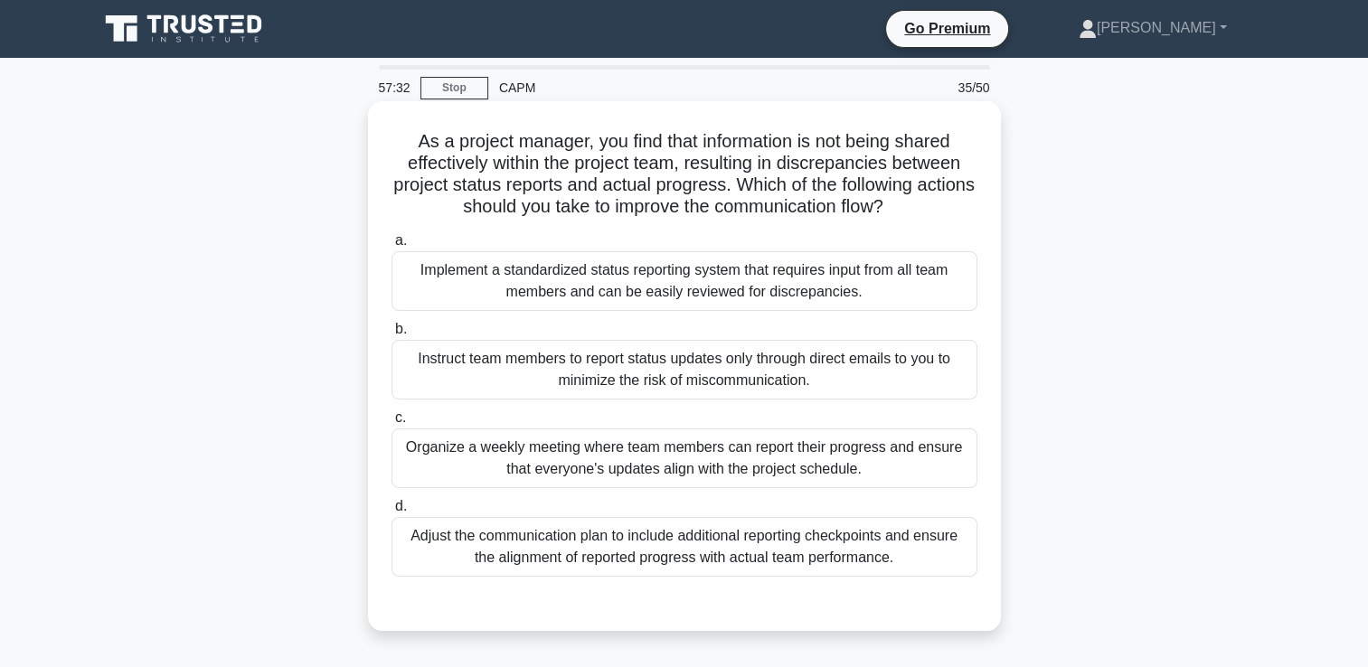
click at [930, 265] on div "Implement a standardized status reporting system that requires input from all t…" at bounding box center [685, 281] width 586 height 60
click at [392, 247] on input "a. Implement a standardized status reporting system that requires input from al…" at bounding box center [392, 241] width 0 height 12
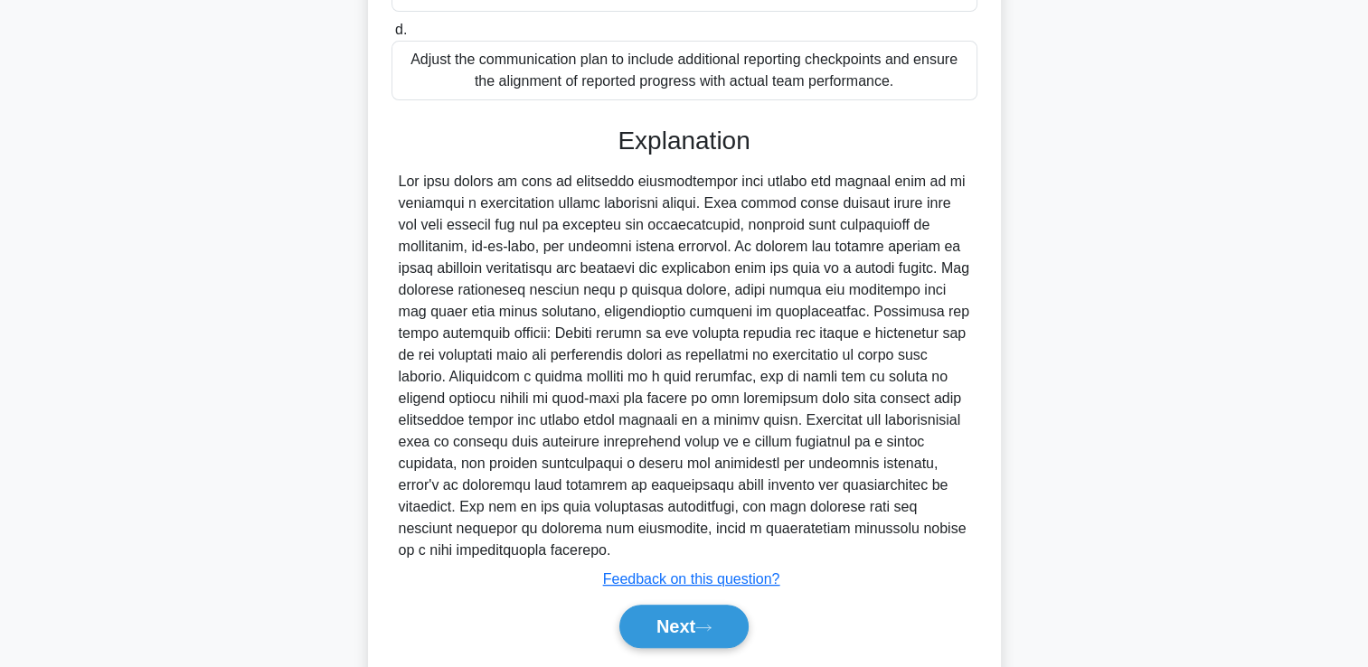
scroll to position [533, 0]
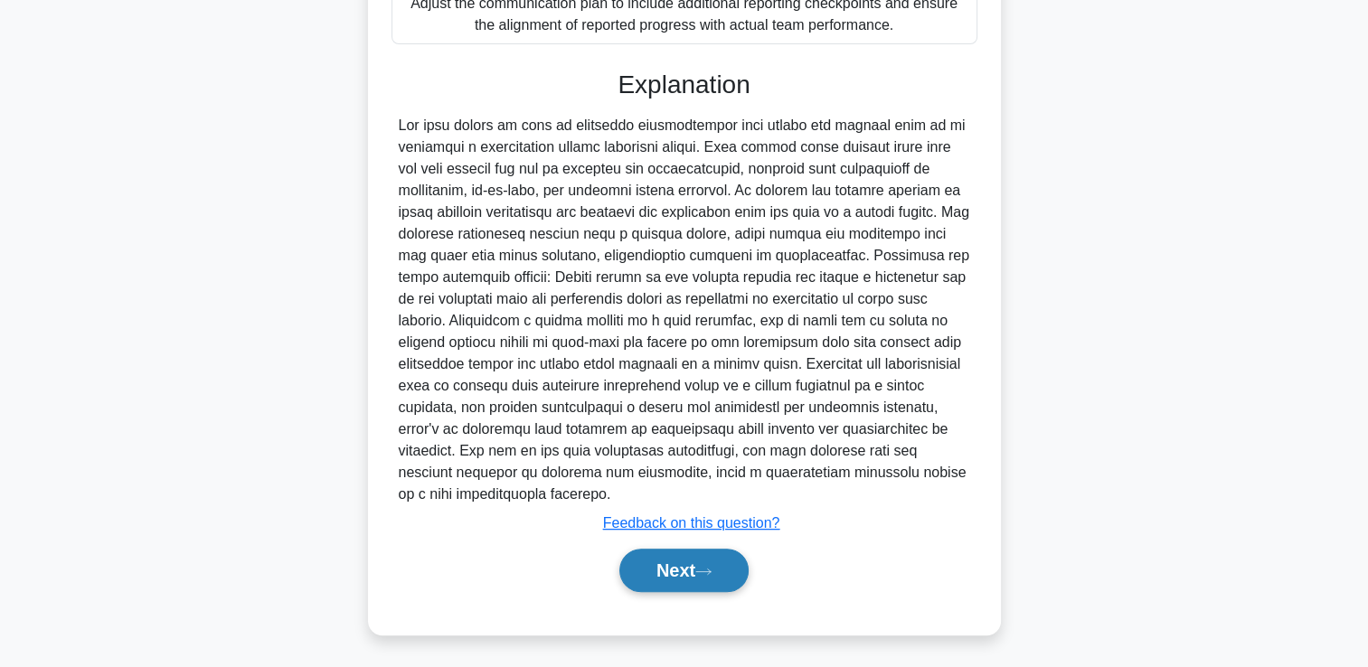
click at [720, 561] on button "Next" at bounding box center [683, 570] width 129 height 43
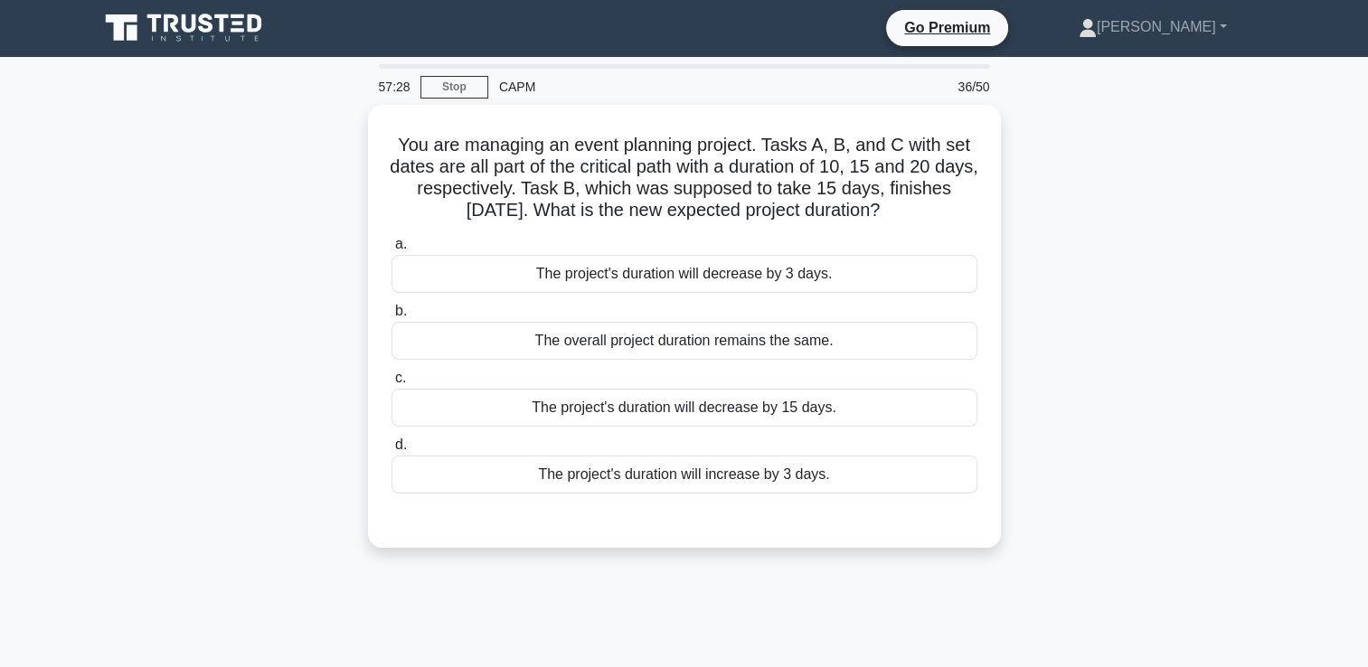
scroll to position [0, 0]
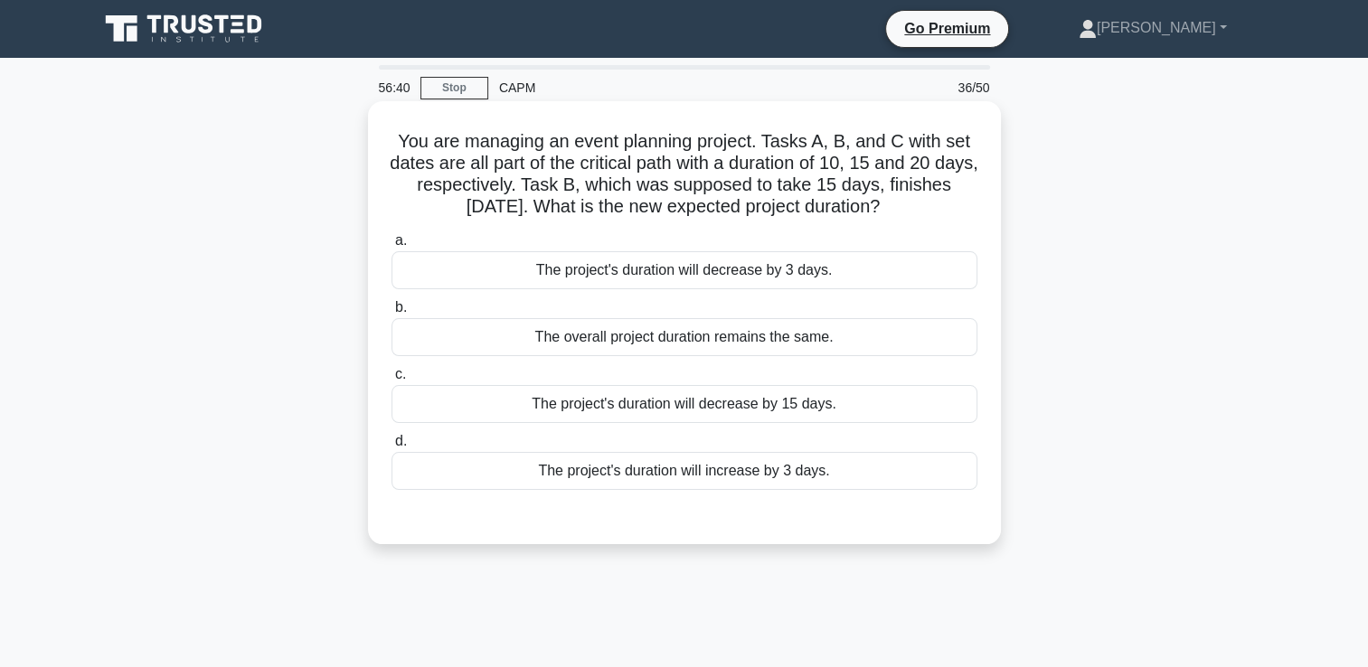
click at [951, 340] on div "The overall project duration remains the same." at bounding box center [685, 337] width 586 height 38
click at [392, 314] on input "b. The overall project duration remains the same." at bounding box center [392, 308] width 0 height 12
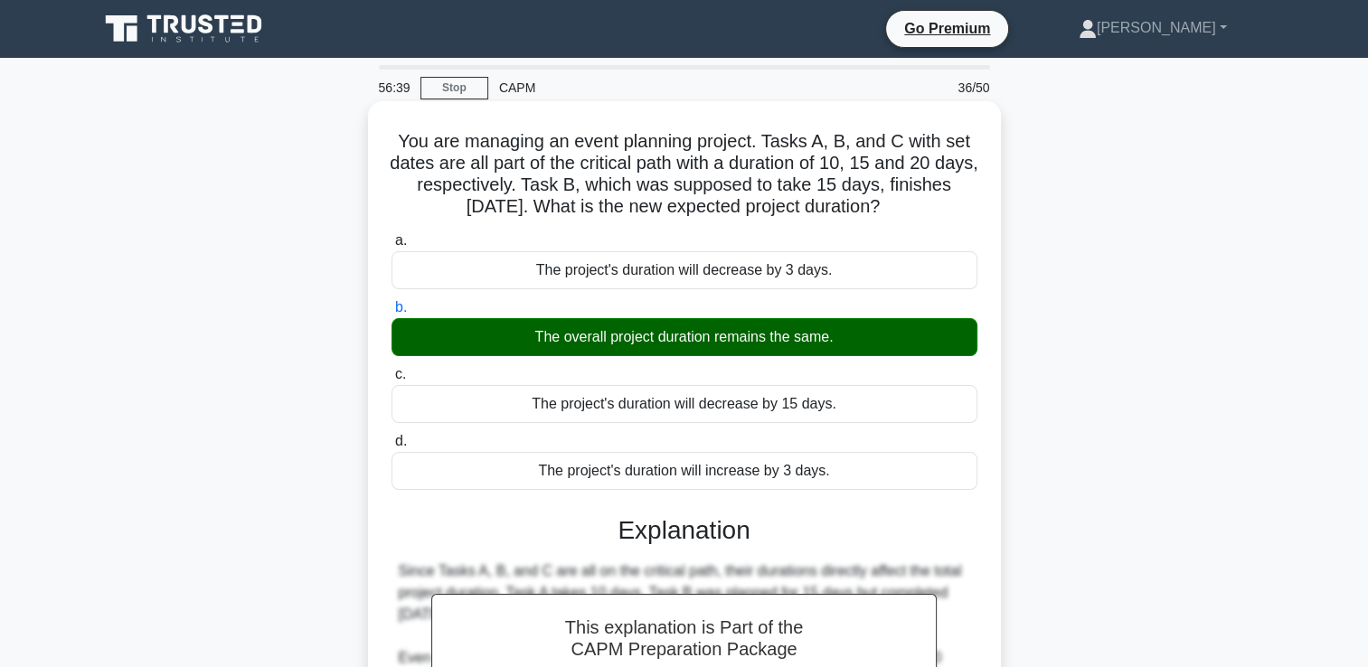
scroll to position [309, 0]
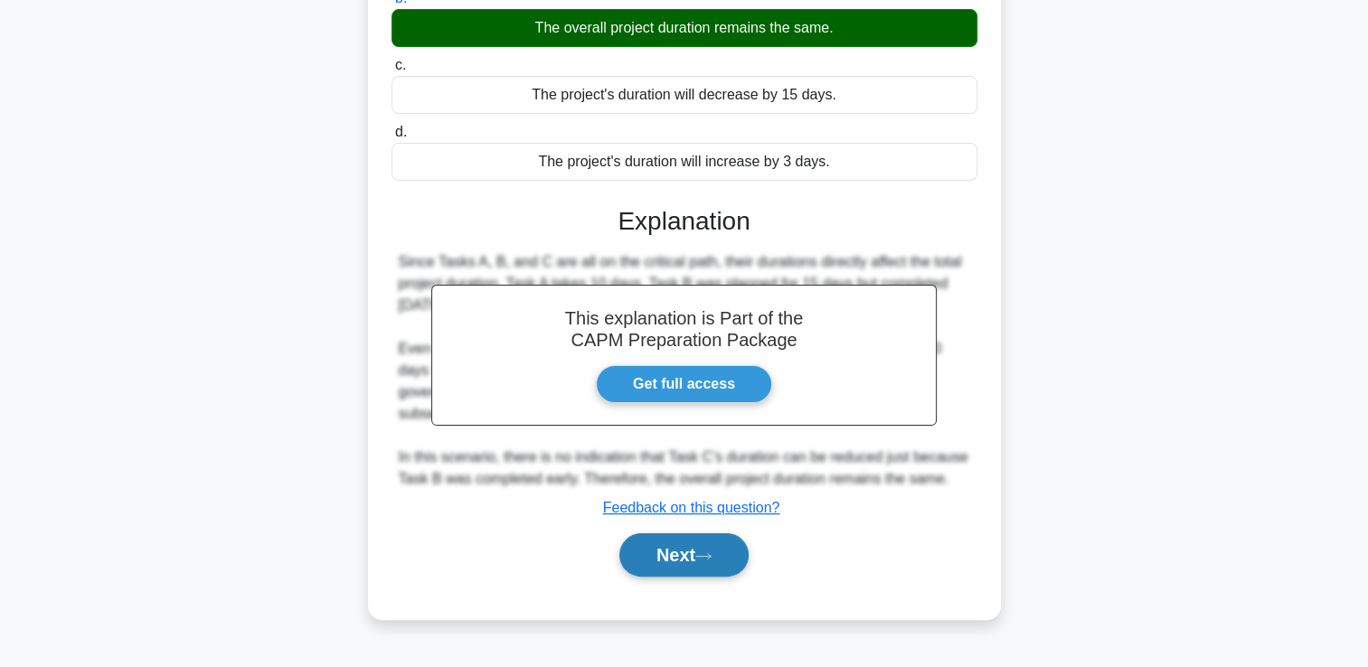
click at [709, 559] on icon at bounding box center [703, 557] width 16 height 10
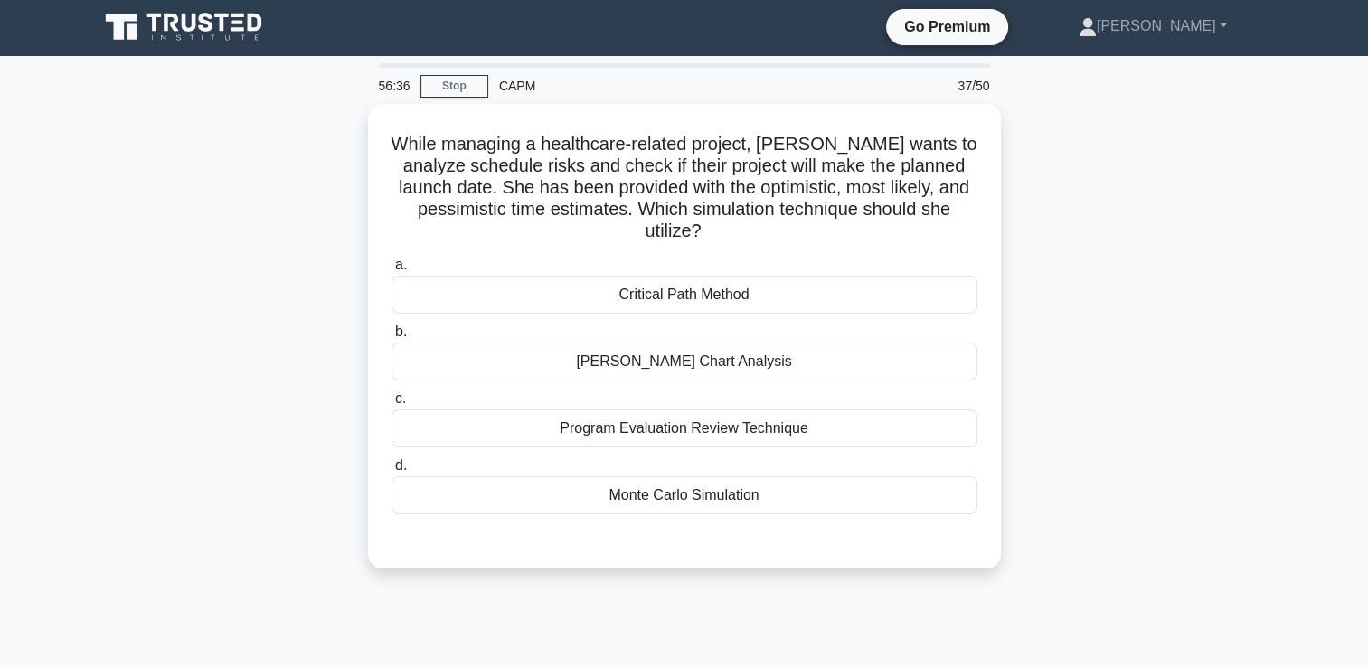
scroll to position [0, 0]
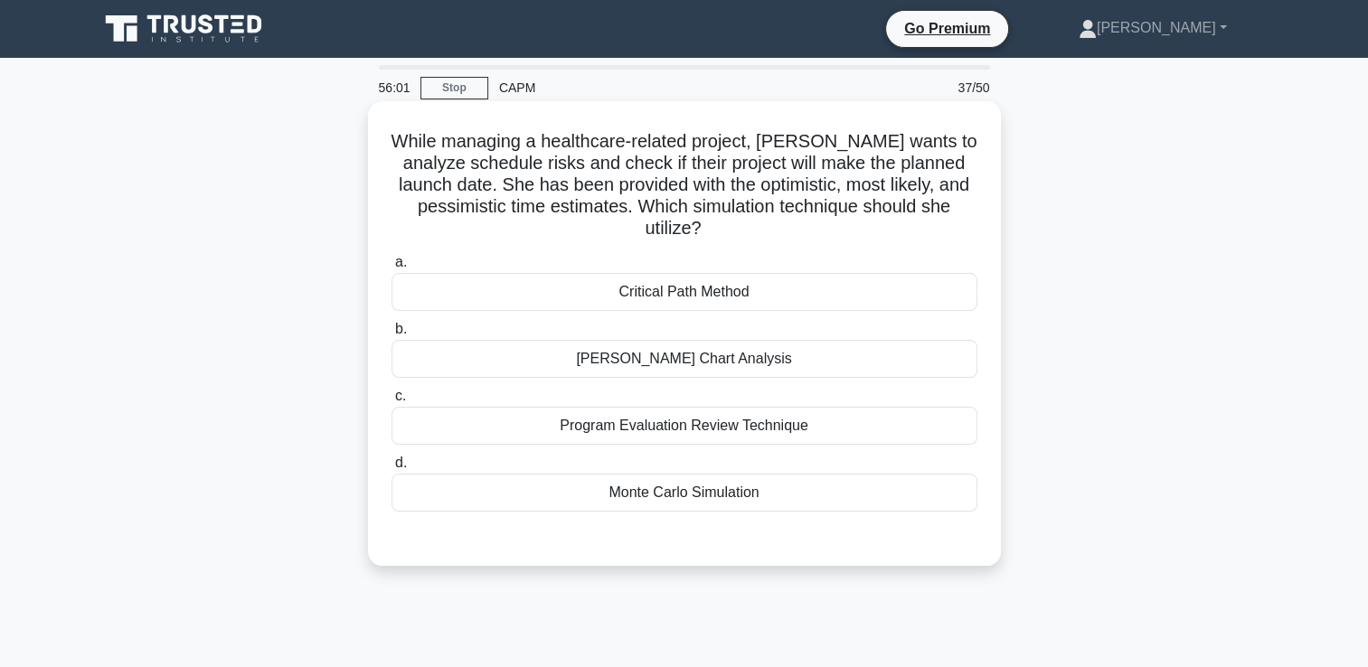
click at [825, 432] on div "Program Evaluation Review Technique" at bounding box center [685, 426] width 586 height 38
click at [392, 402] on input "c. Program Evaluation Review Technique" at bounding box center [392, 397] width 0 height 12
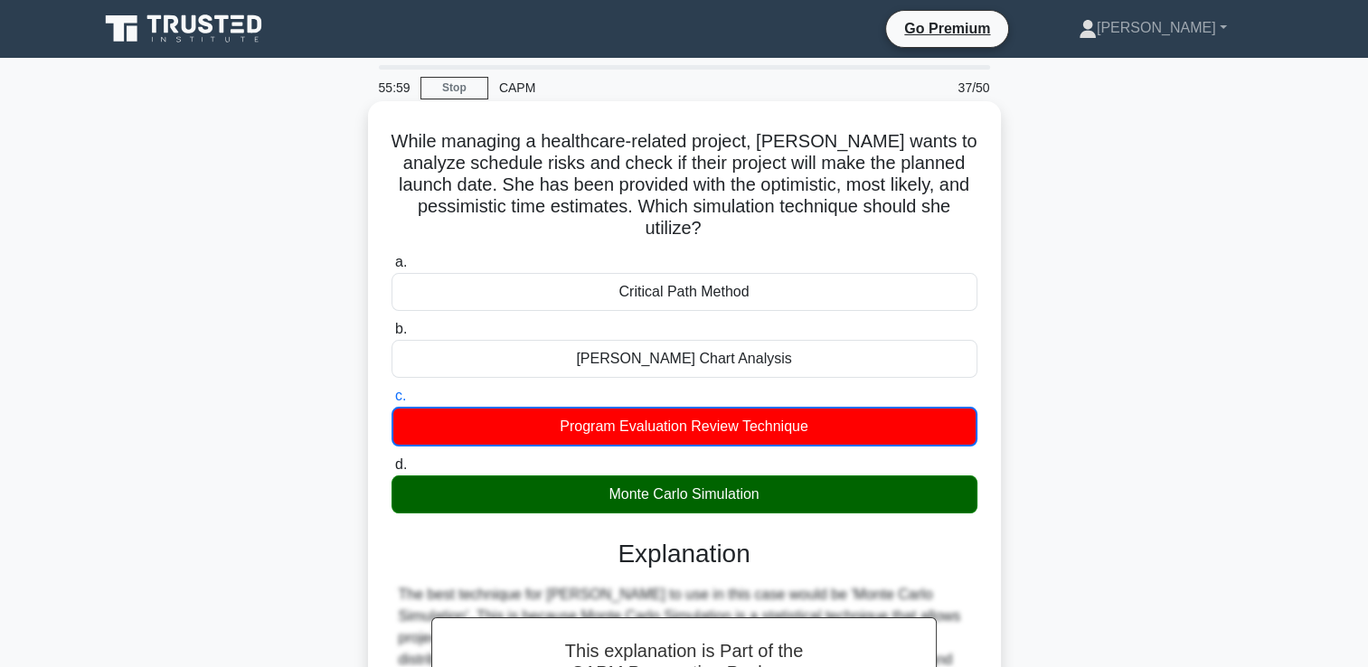
scroll to position [309, 0]
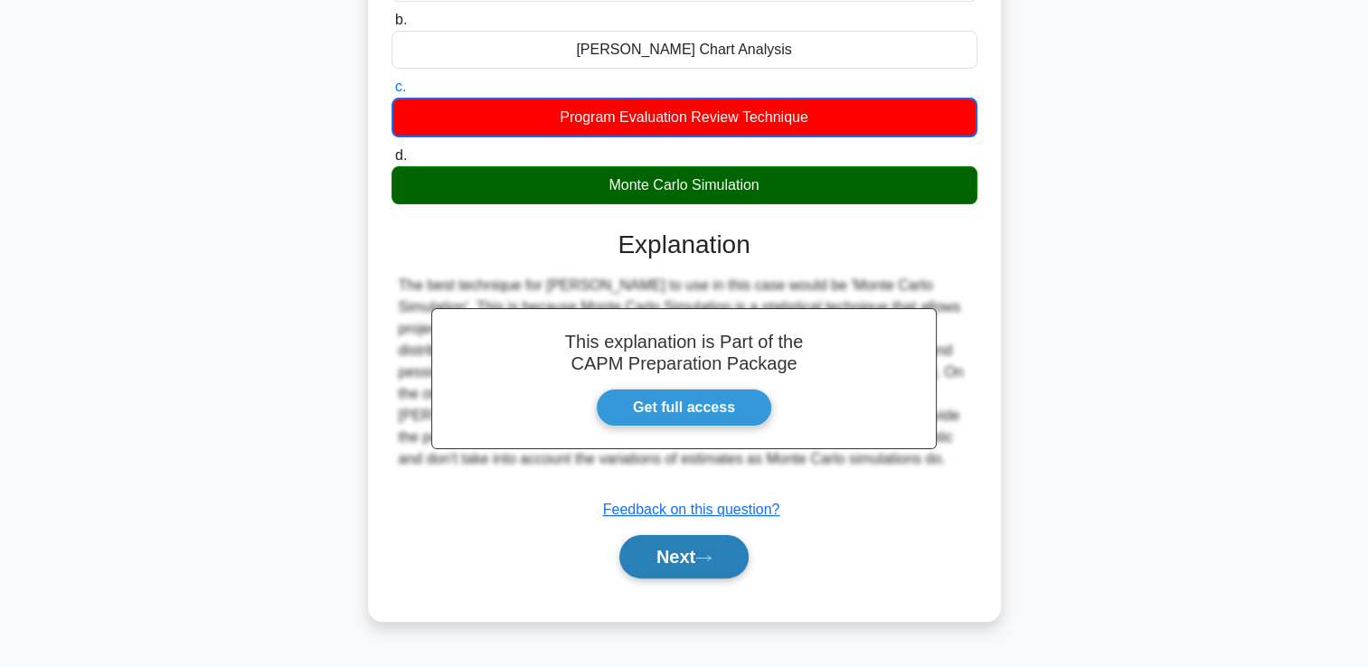
click at [716, 575] on button "Next" at bounding box center [683, 556] width 129 height 43
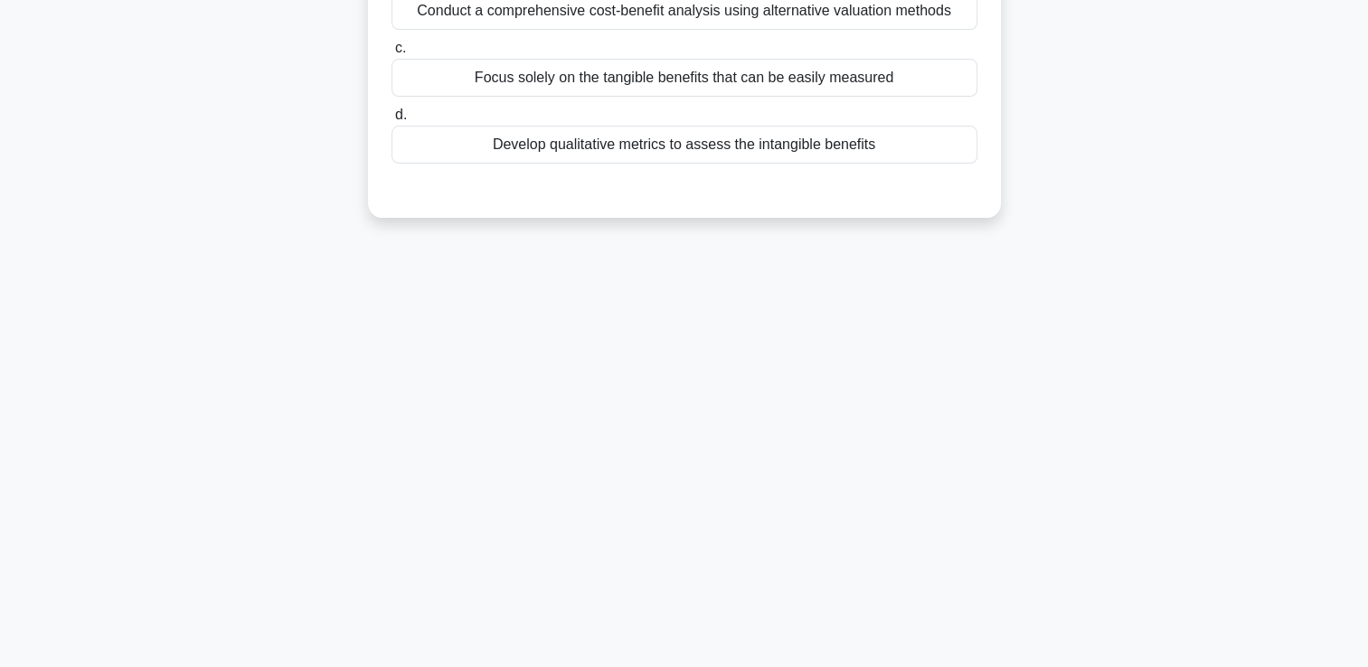
scroll to position [0, 0]
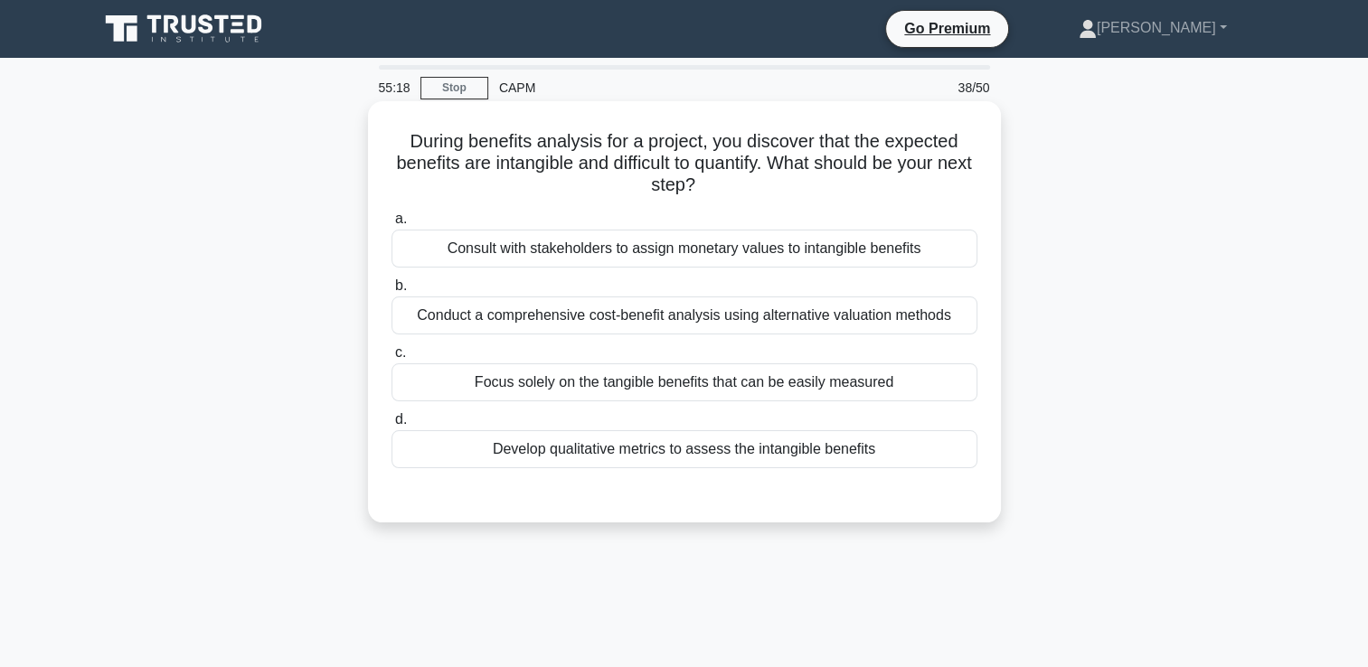
click at [671, 460] on div "Develop qualitative metrics to assess the intangible benefits" at bounding box center [685, 449] width 586 height 38
click at [392, 426] on input "d. Develop qualitative metrics to assess the intangible benefits" at bounding box center [392, 420] width 0 height 12
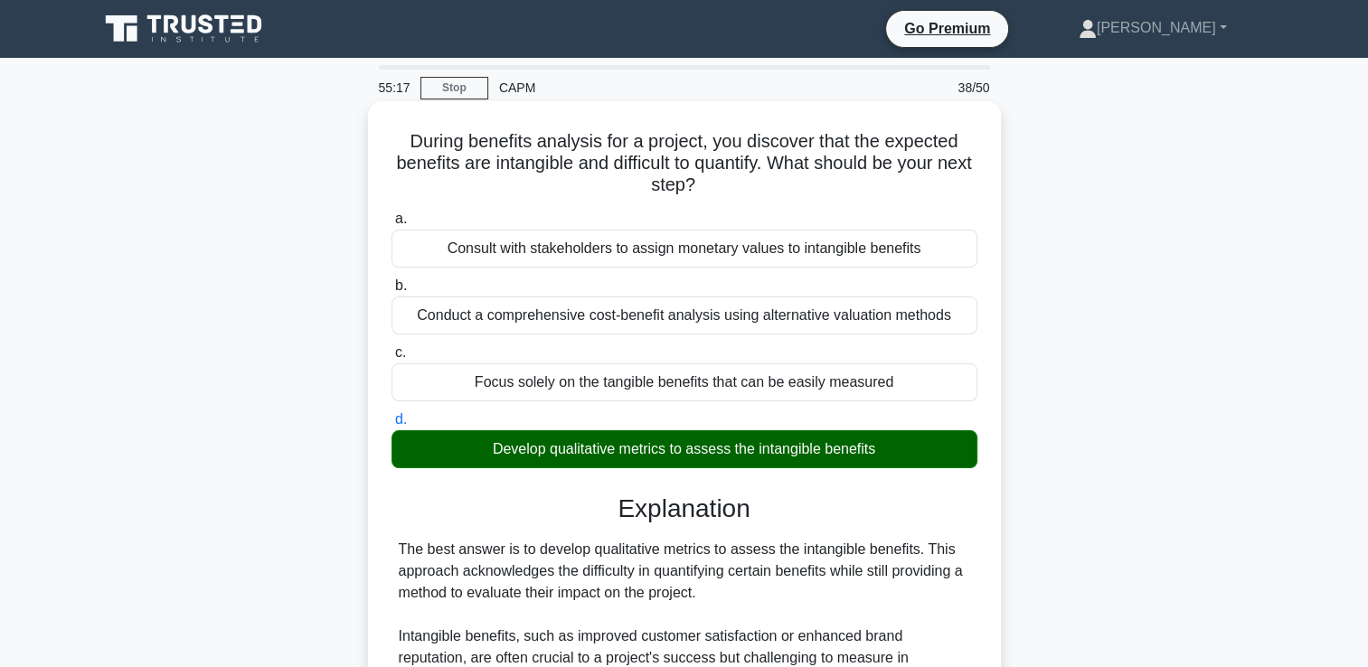
scroll to position [554, 0]
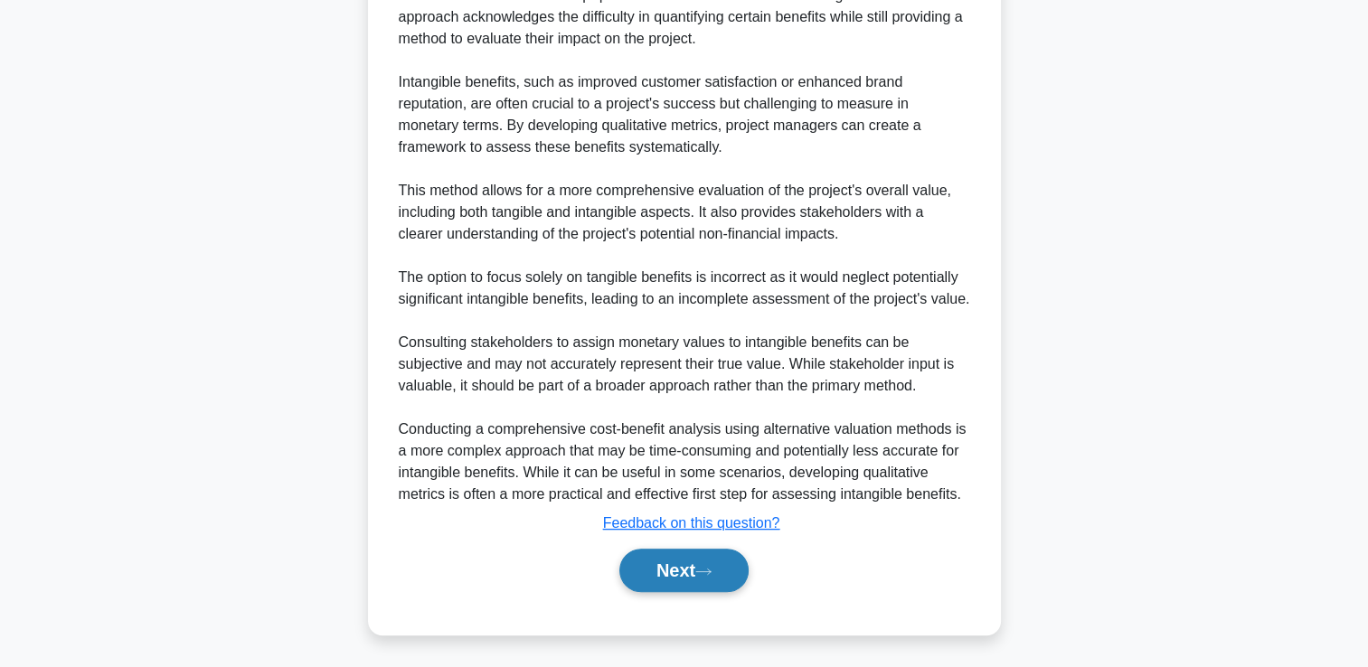
click at [662, 553] on button "Next" at bounding box center [683, 570] width 129 height 43
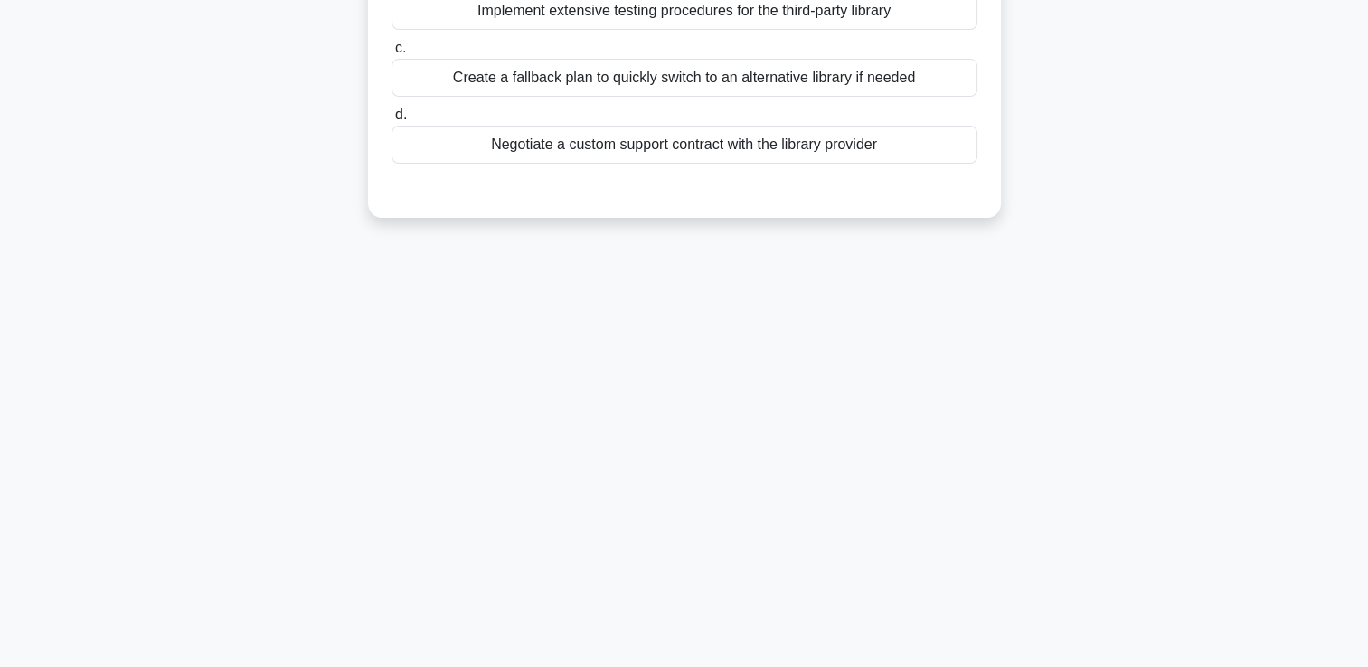
scroll to position [0, 0]
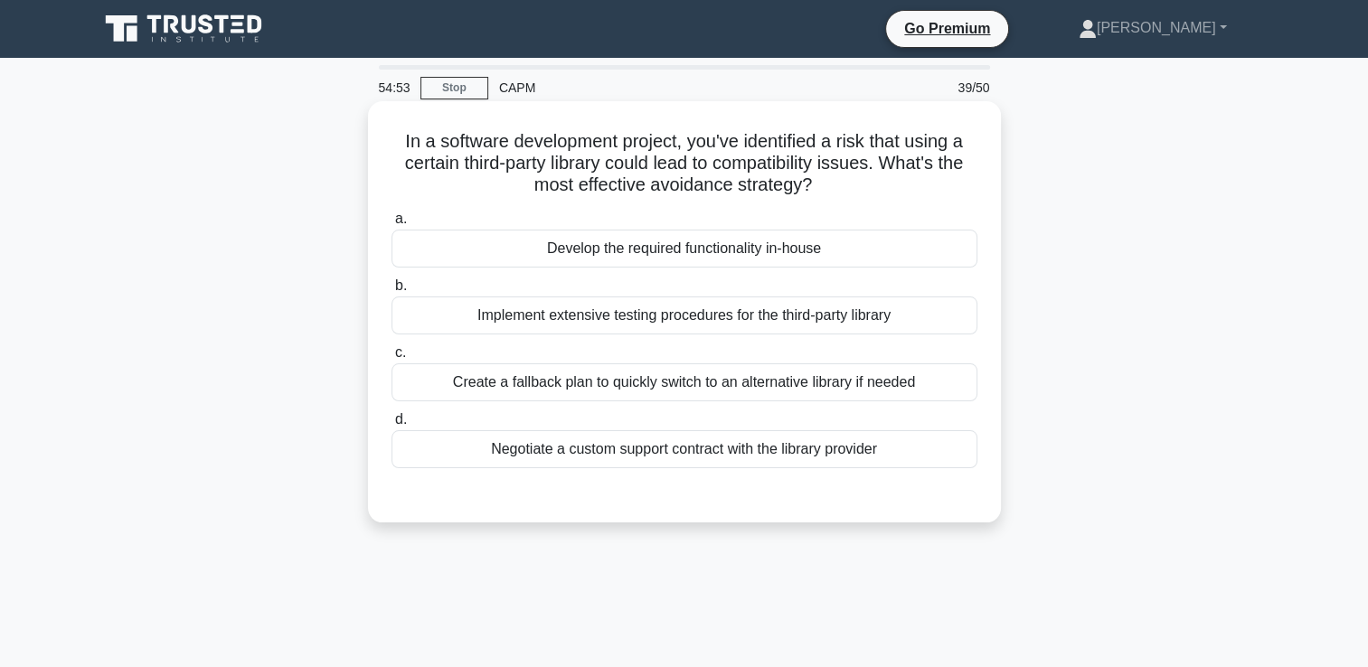
click at [795, 247] on div "Develop the required functionality in-house" at bounding box center [685, 249] width 586 height 38
click at [392, 225] on input "a. Develop the required functionality in-house" at bounding box center [392, 219] width 0 height 12
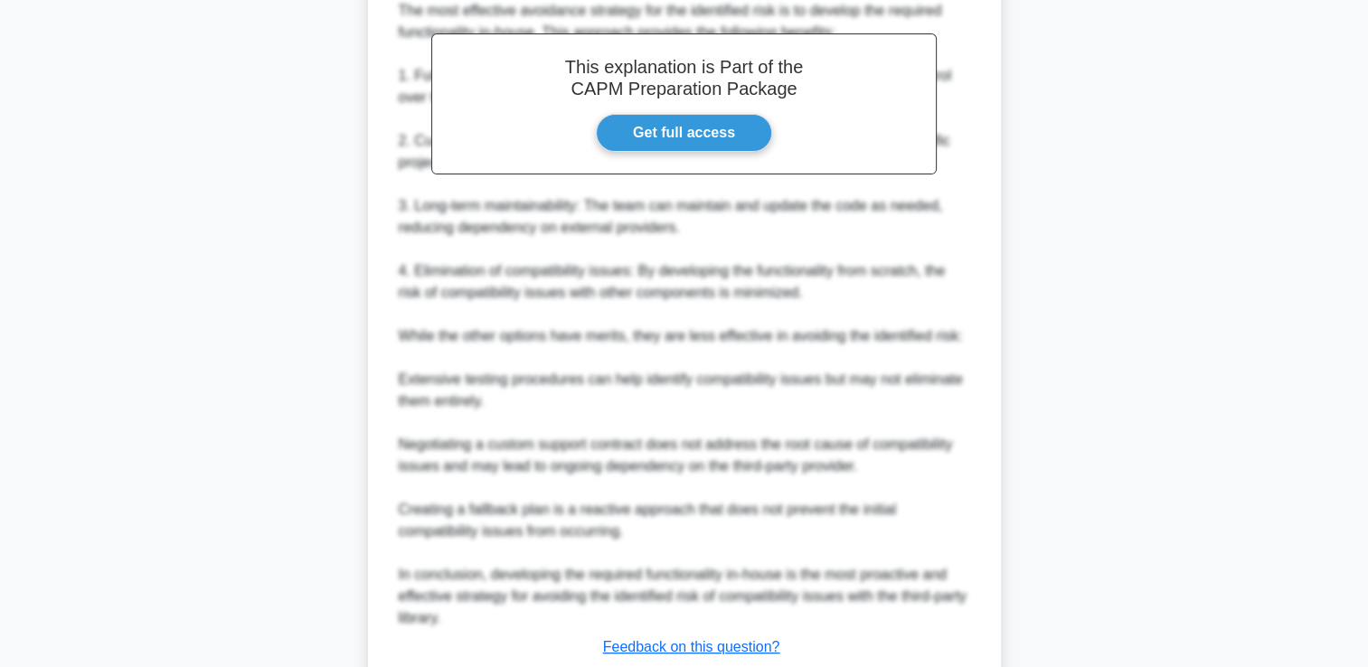
scroll to position [663, 0]
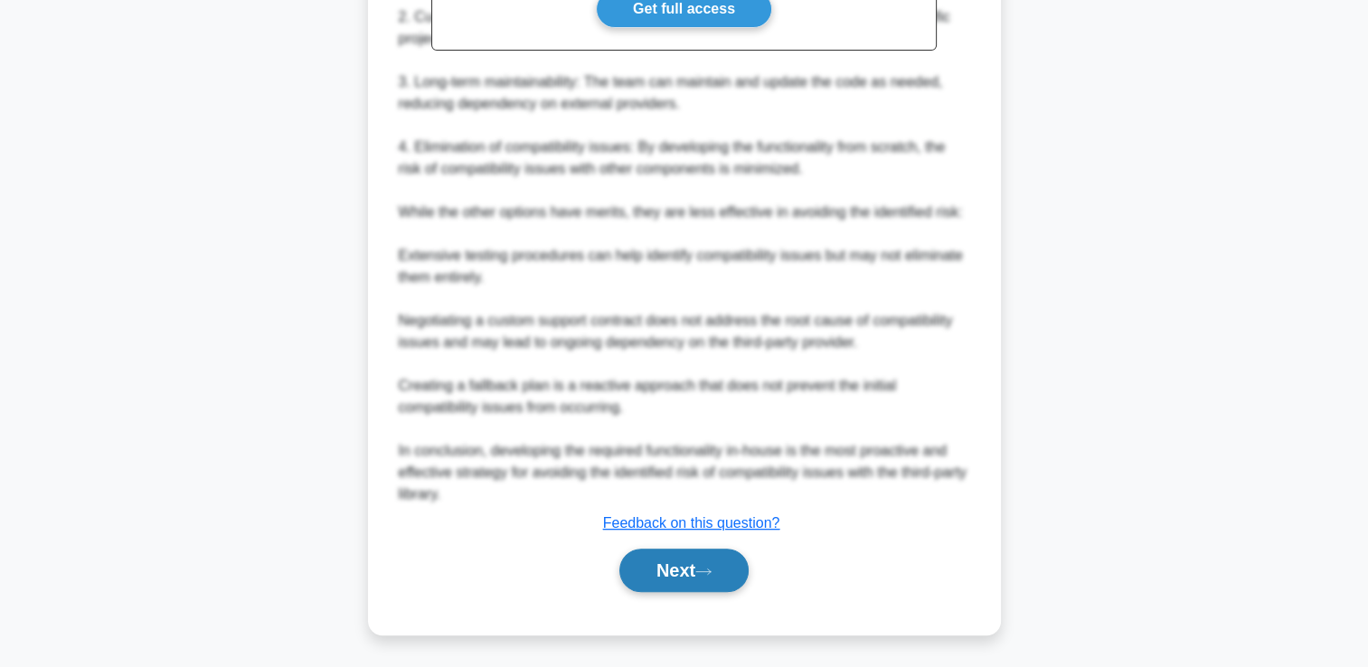
click at [666, 587] on button "Next" at bounding box center [683, 570] width 129 height 43
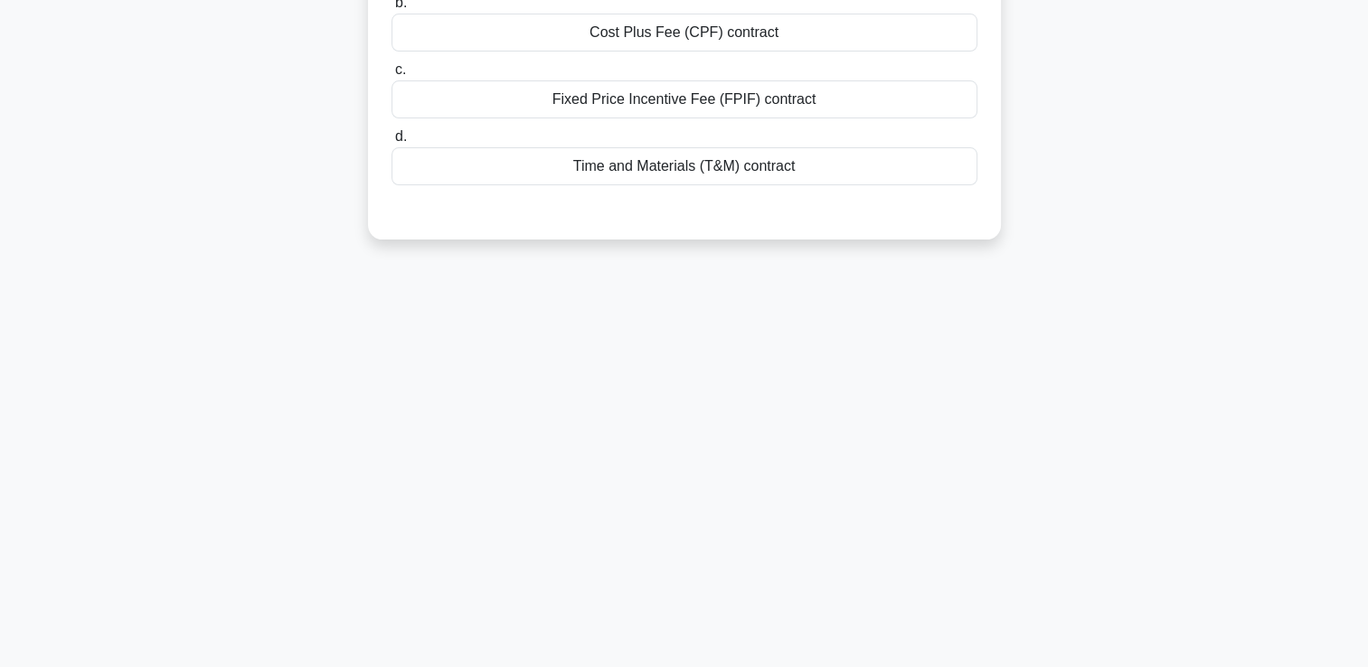
scroll to position [0, 0]
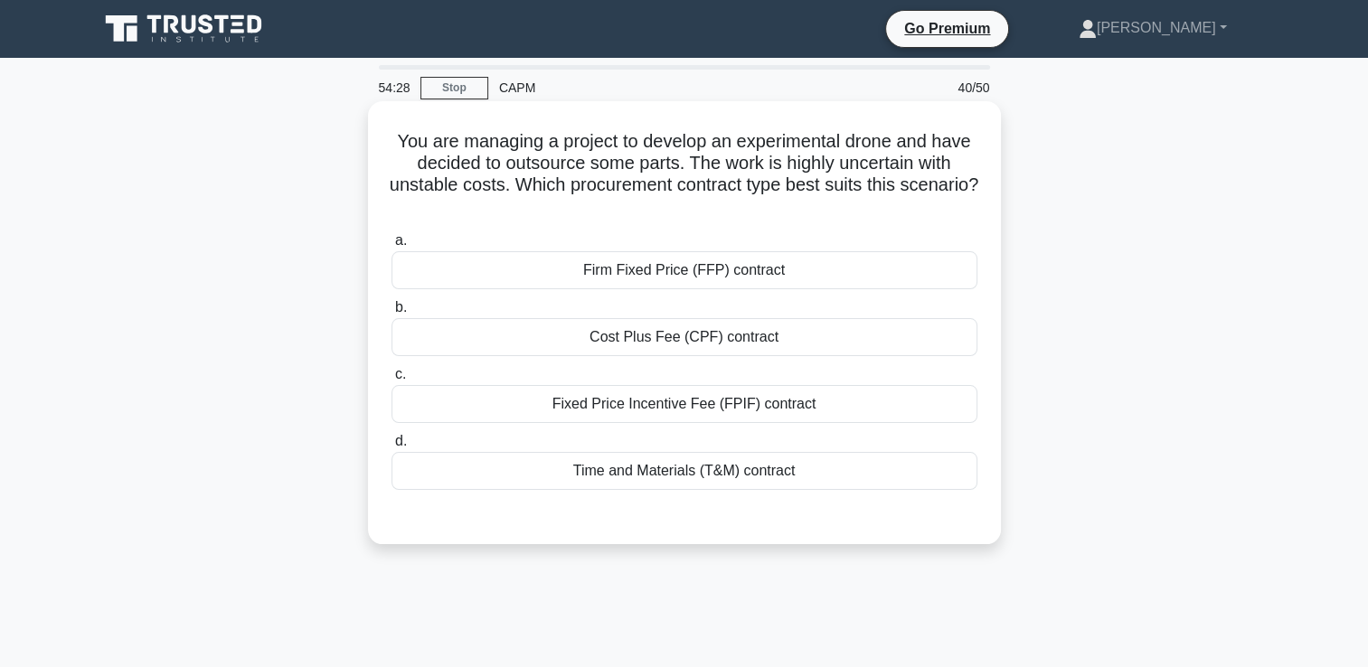
click at [709, 486] on div "Time and Materials (T&M) contract" at bounding box center [685, 471] width 586 height 38
click at [392, 448] on input "d. Time and Materials (T&M) contract" at bounding box center [392, 442] width 0 height 12
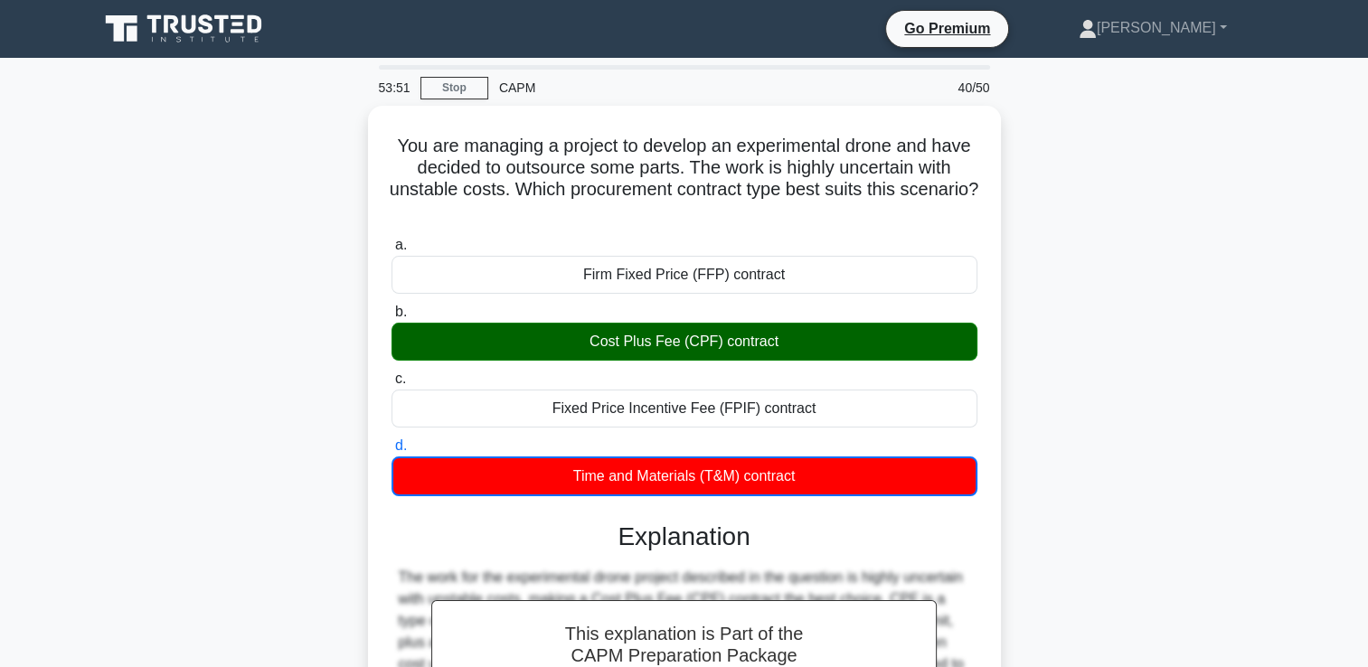
scroll to position [317, 0]
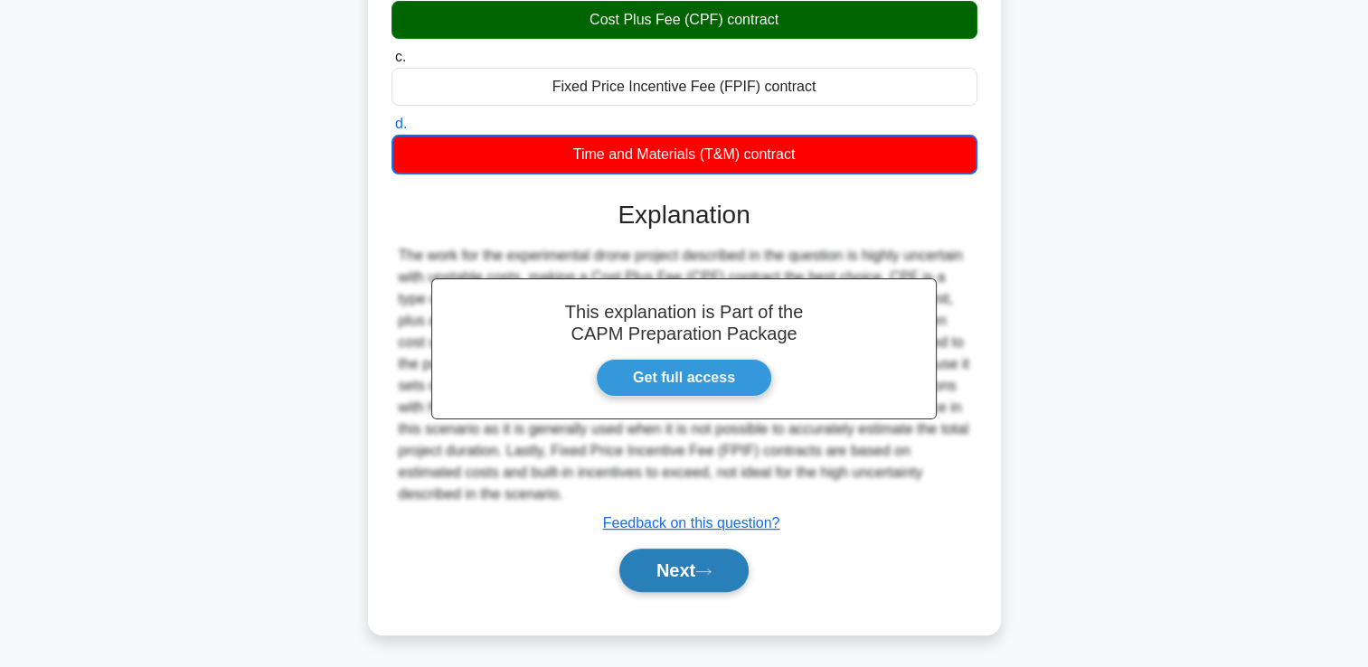
click at [646, 582] on button "Next" at bounding box center [683, 570] width 129 height 43
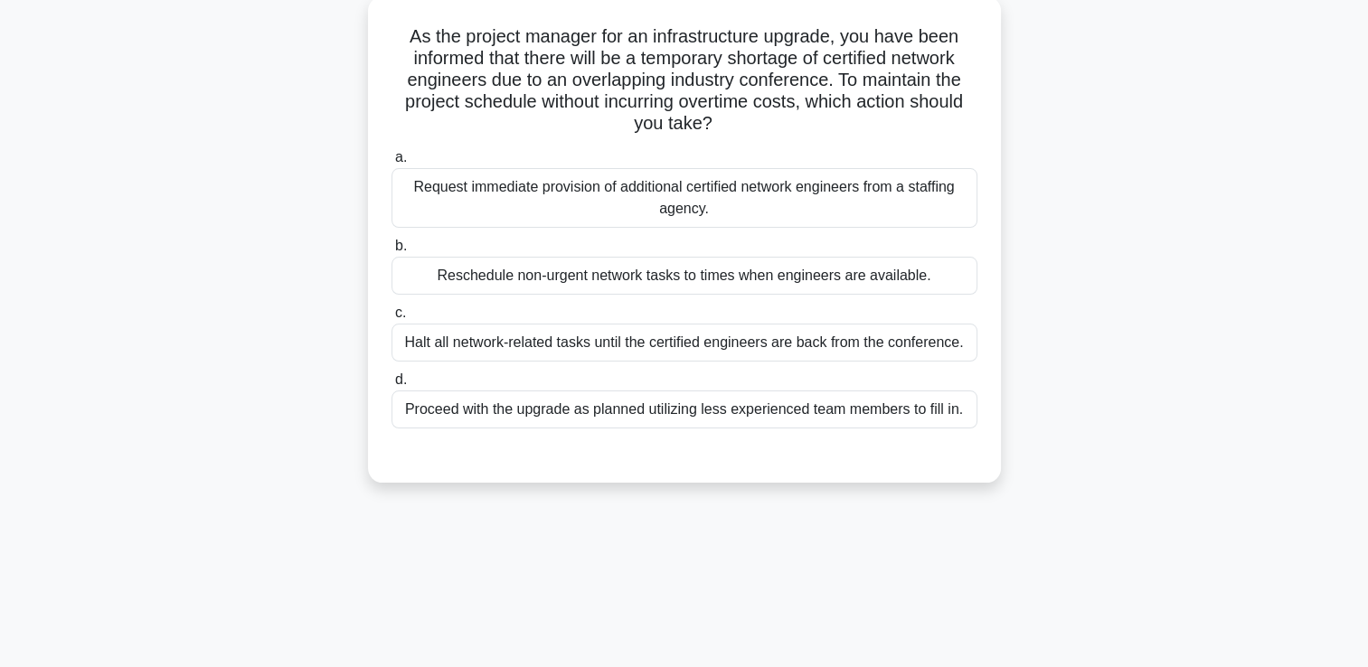
scroll to position [0, 0]
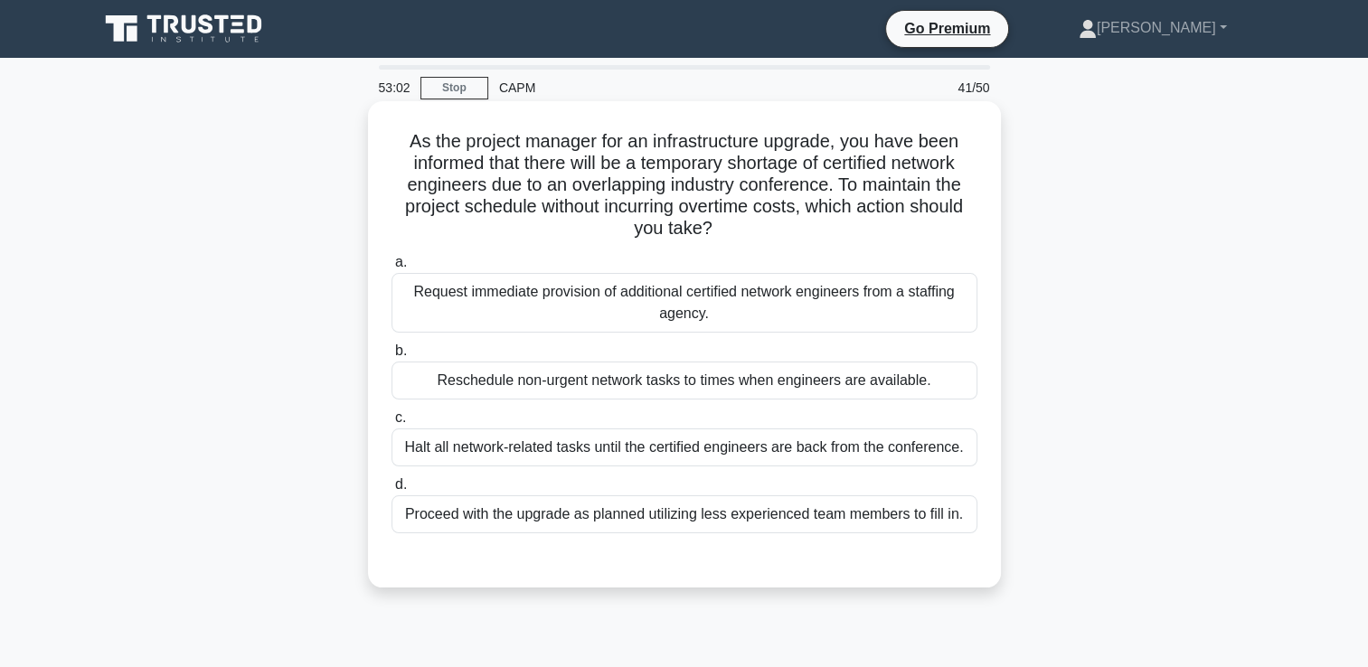
click at [671, 446] on div "Halt all network-related tasks until the certified engineers are back from the …" at bounding box center [685, 448] width 586 height 38
click at [392, 424] on input "c. Halt all network-related tasks until the certified engineers are back from t…" at bounding box center [392, 418] width 0 height 12
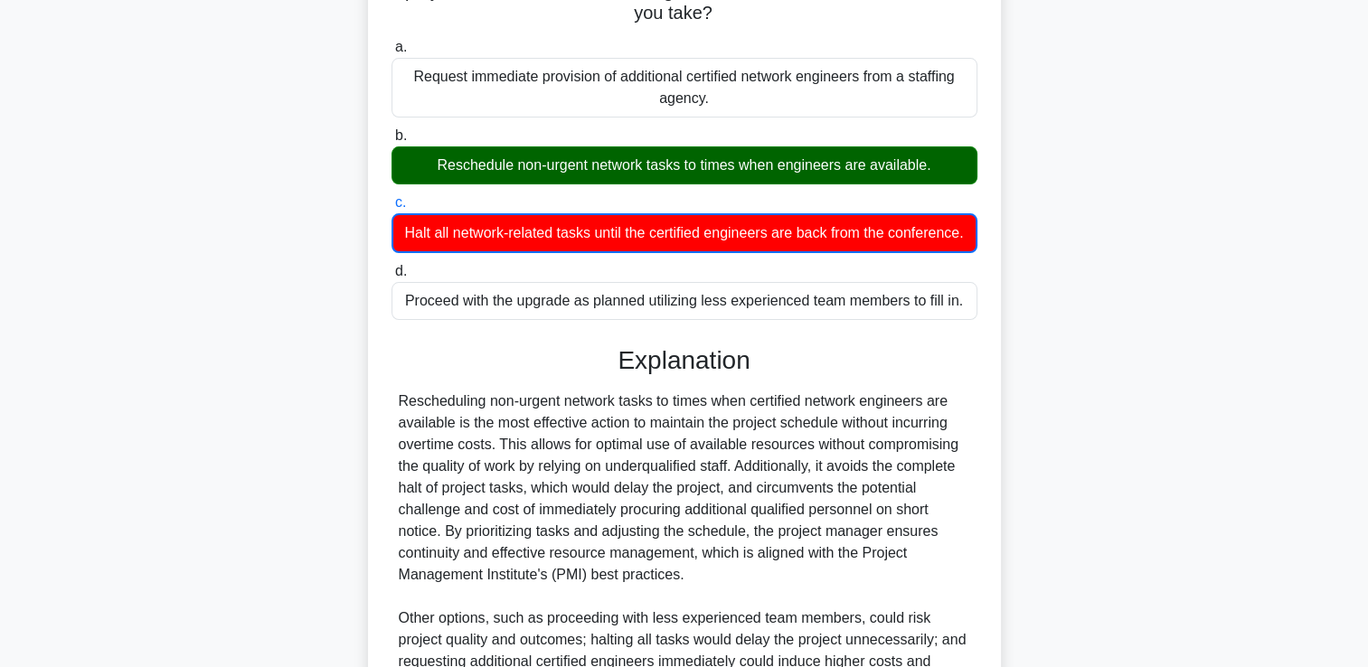
scroll to position [469, 0]
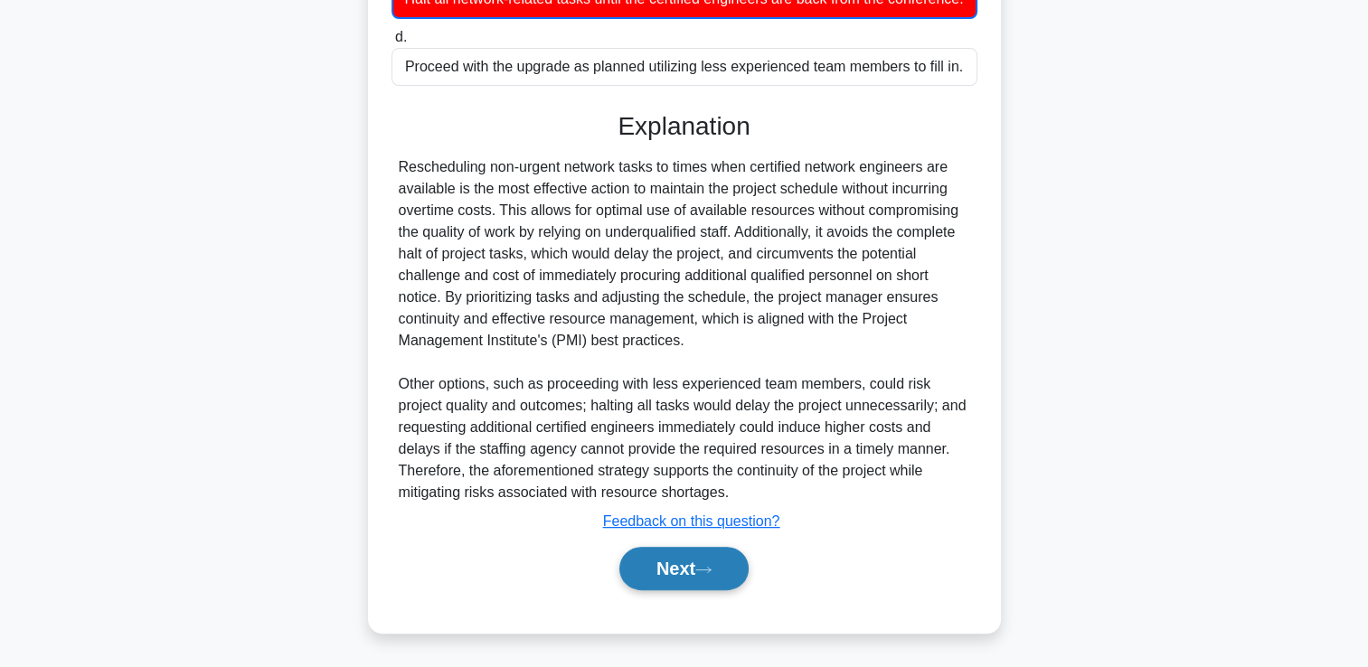
click at [689, 571] on button "Next" at bounding box center [683, 568] width 129 height 43
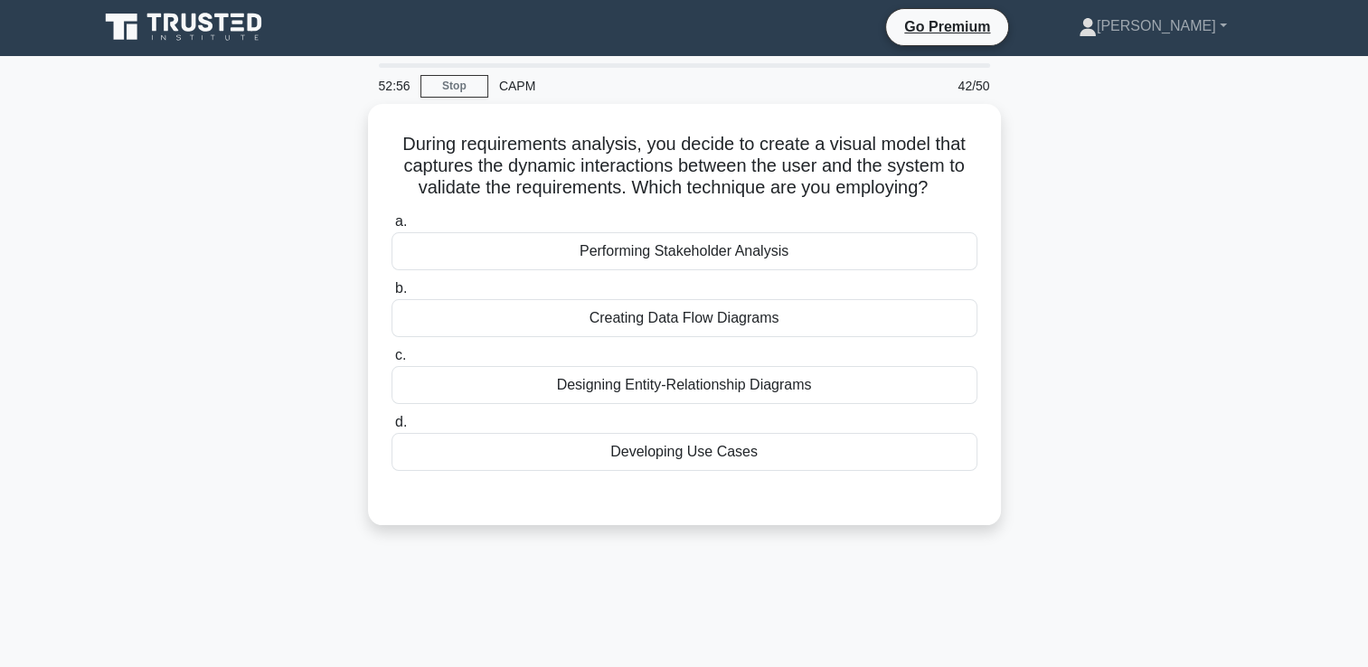
scroll to position [0, 0]
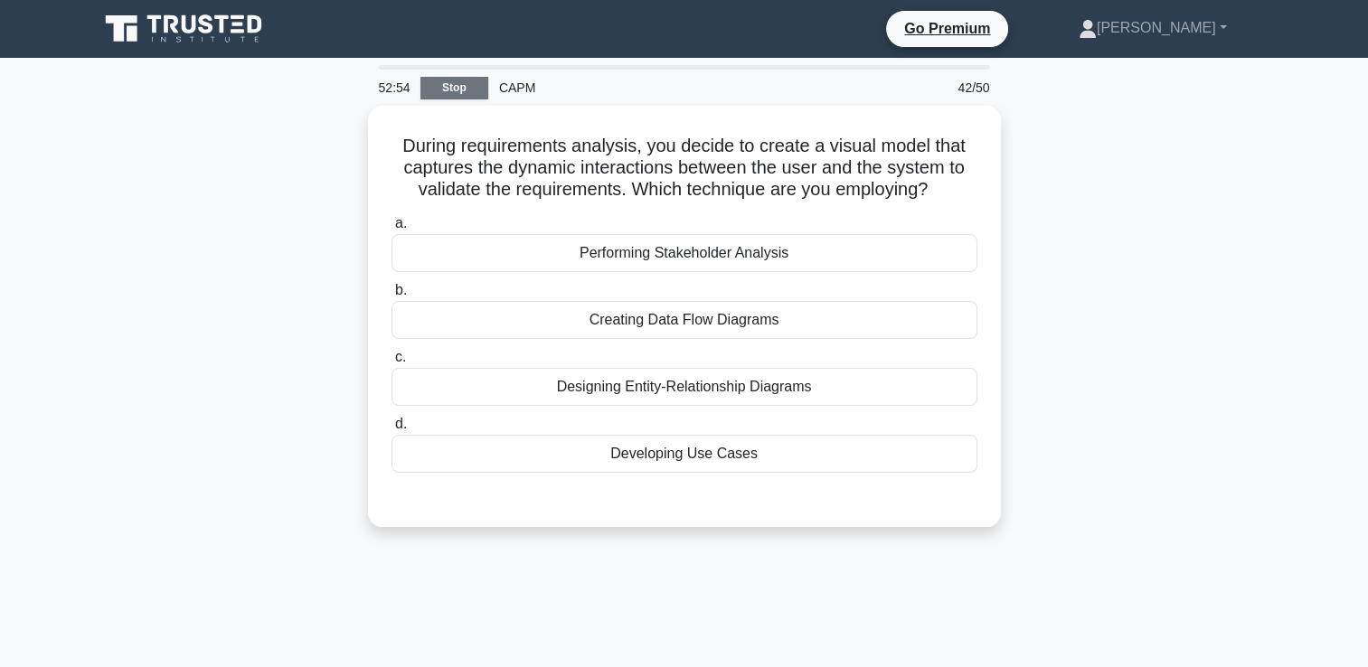
click at [449, 96] on link "Stop" at bounding box center [454, 88] width 68 height 23
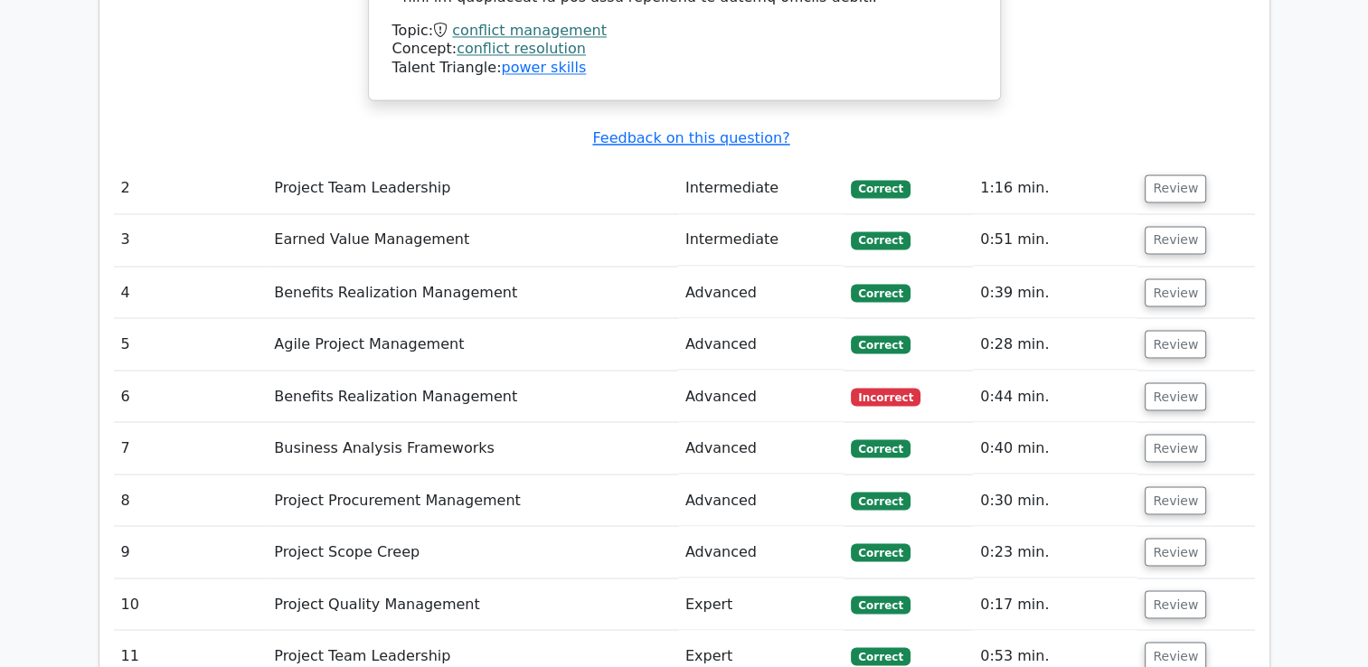
scroll to position [3167, 0]
click at [1175, 383] on button "Review" at bounding box center [1175, 397] width 61 height 28
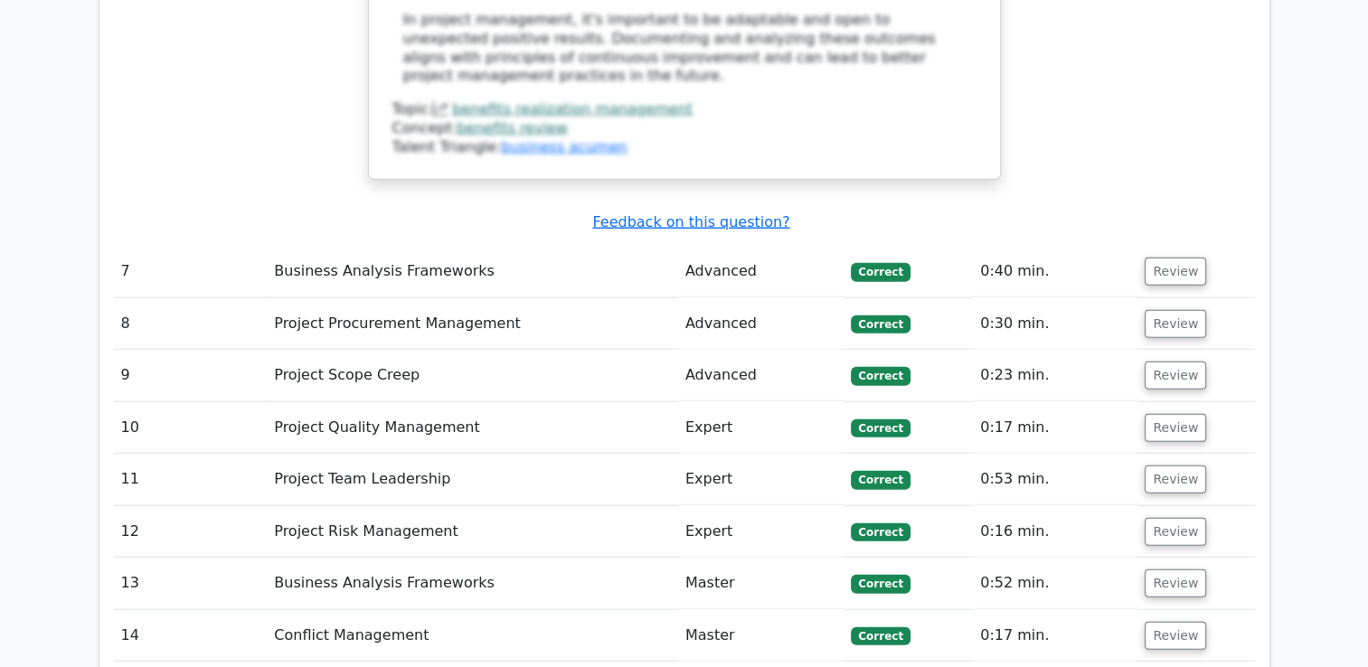
scroll to position [4557, 0]
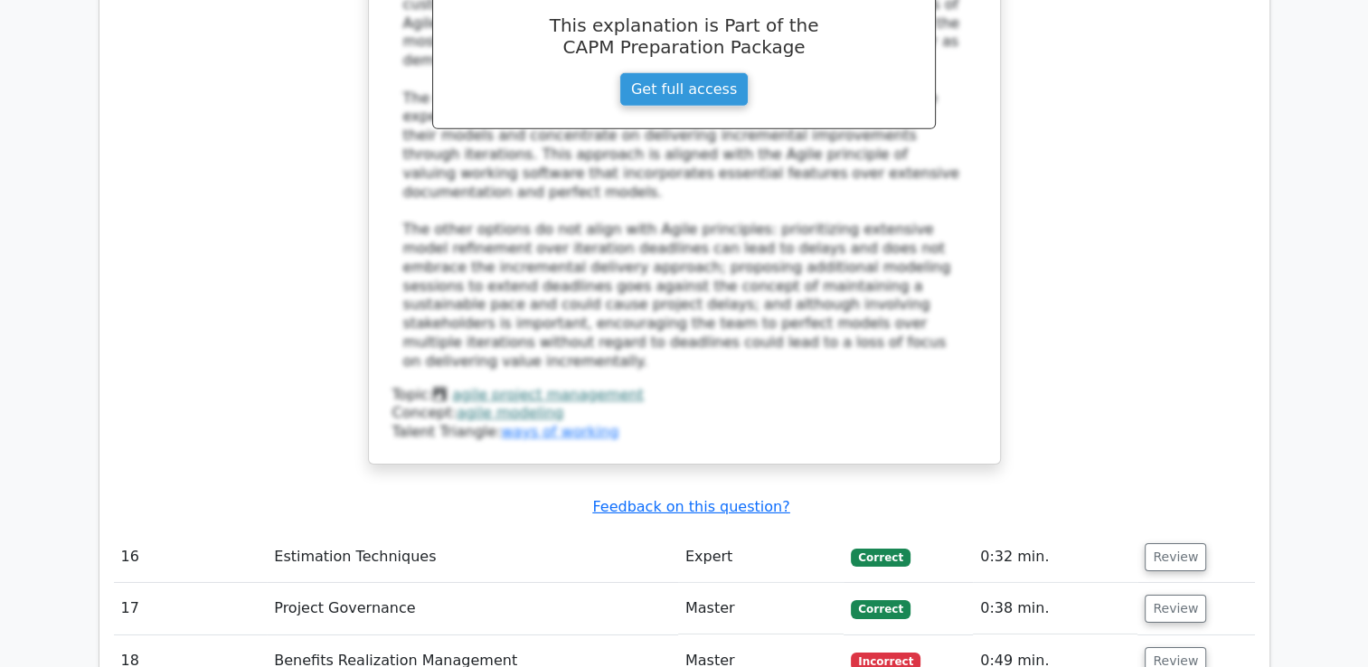
scroll to position [6079, 0]
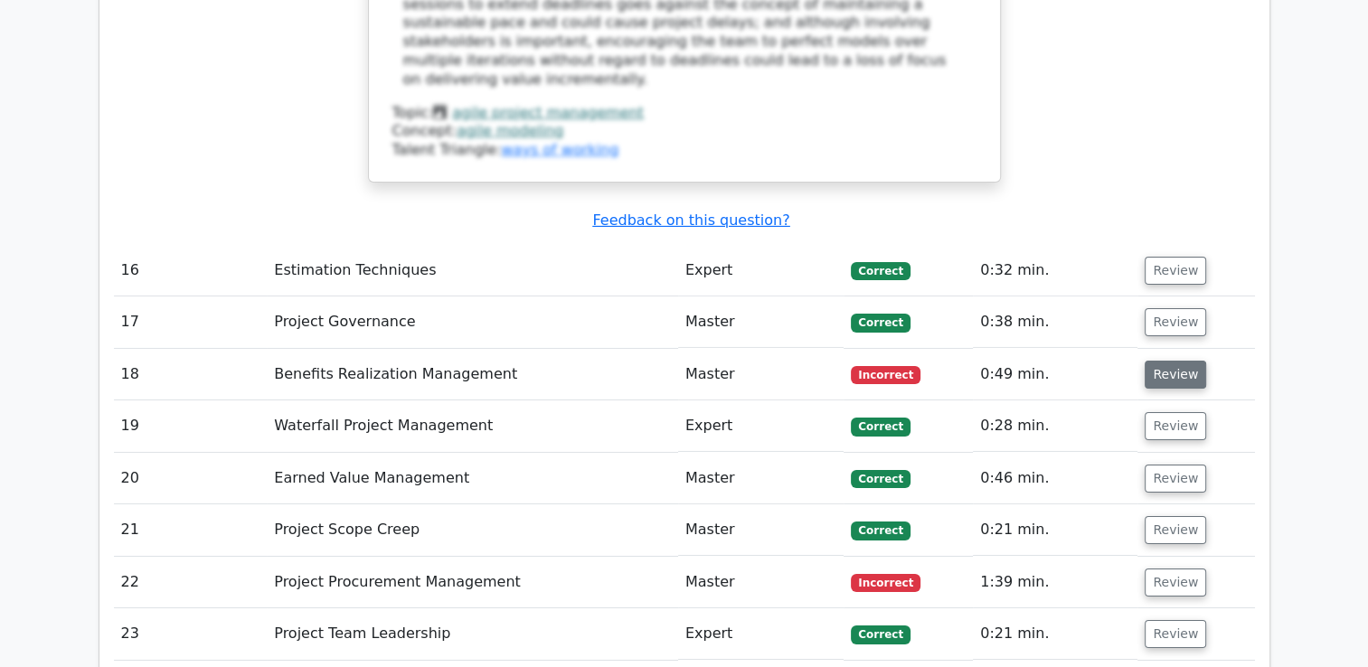
click at [1170, 361] on button "Review" at bounding box center [1175, 375] width 61 height 28
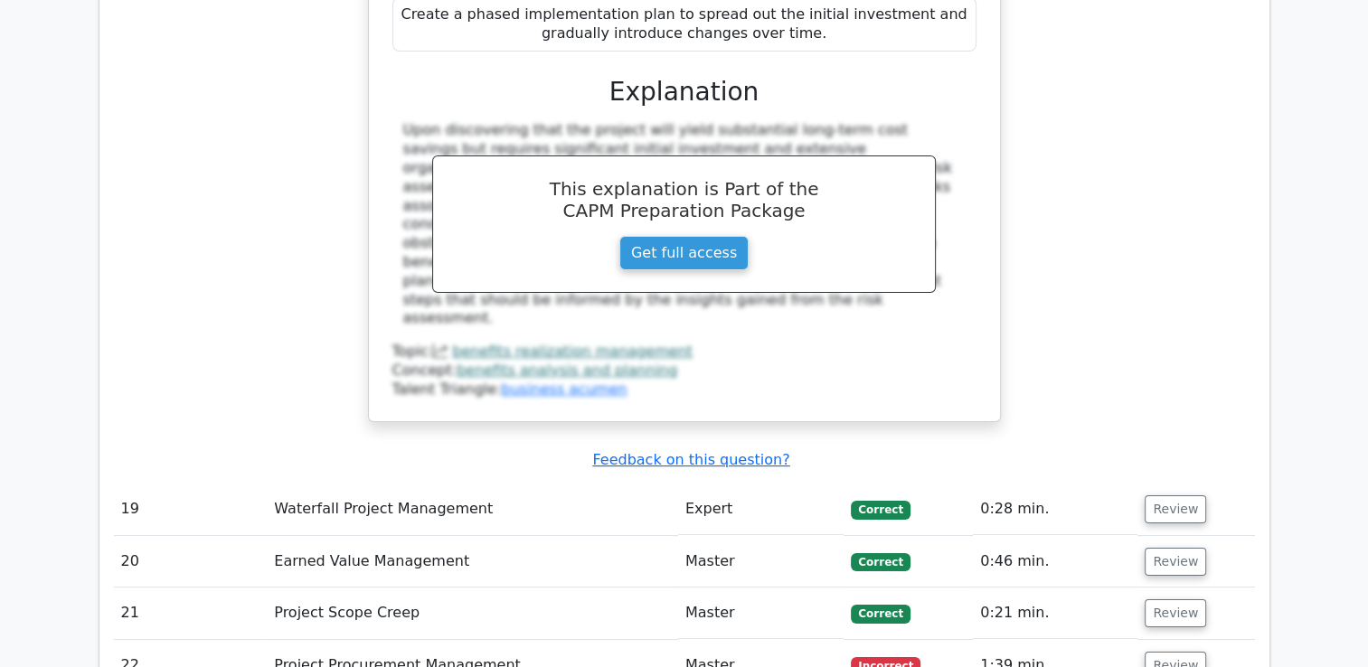
scroll to position [6890, 0]
click at [1156, 653] on button "Review" at bounding box center [1175, 667] width 61 height 28
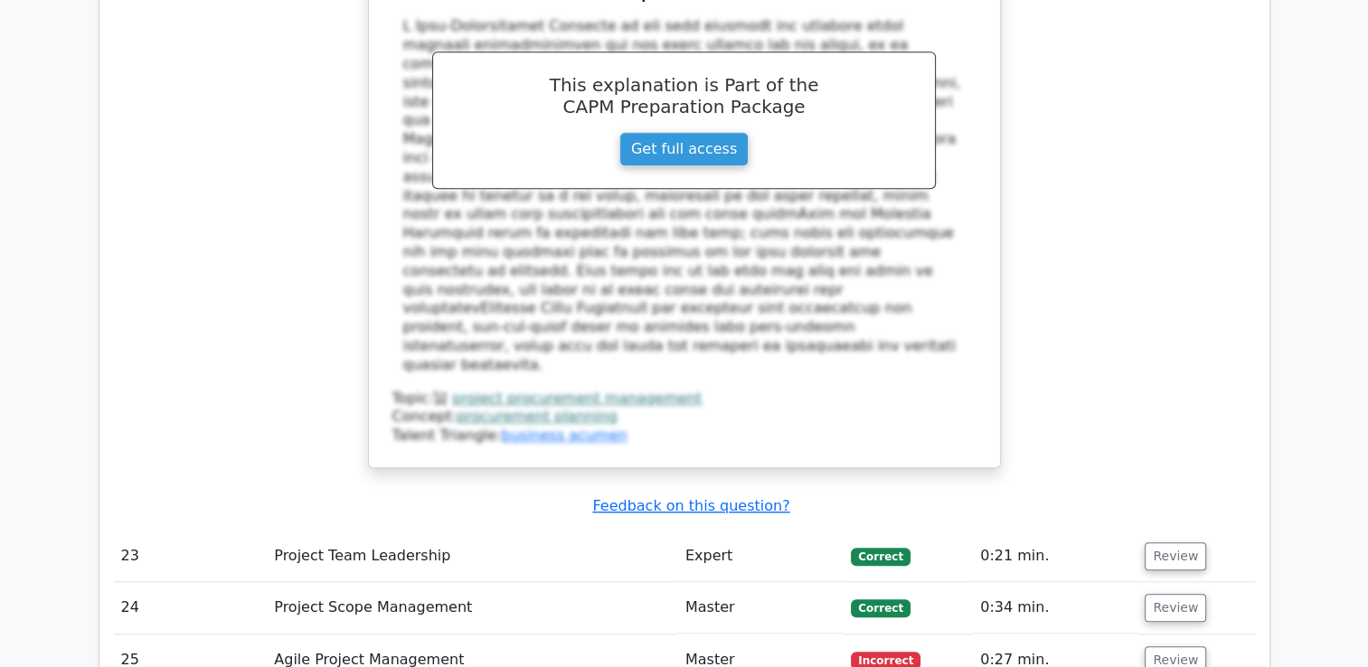
scroll to position [8023, 0]
click at [1168, 646] on button "Review" at bounding box center [1175, 660] width 61 height 28
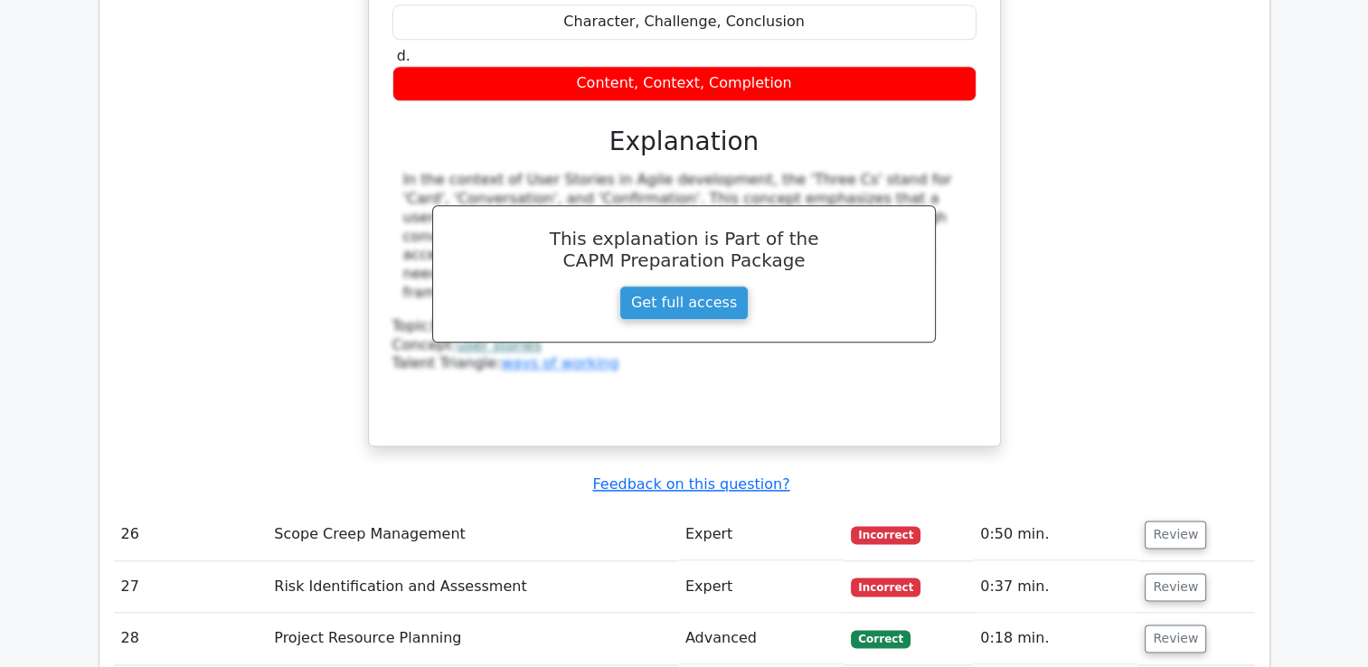
scroll to position [8929, 0]
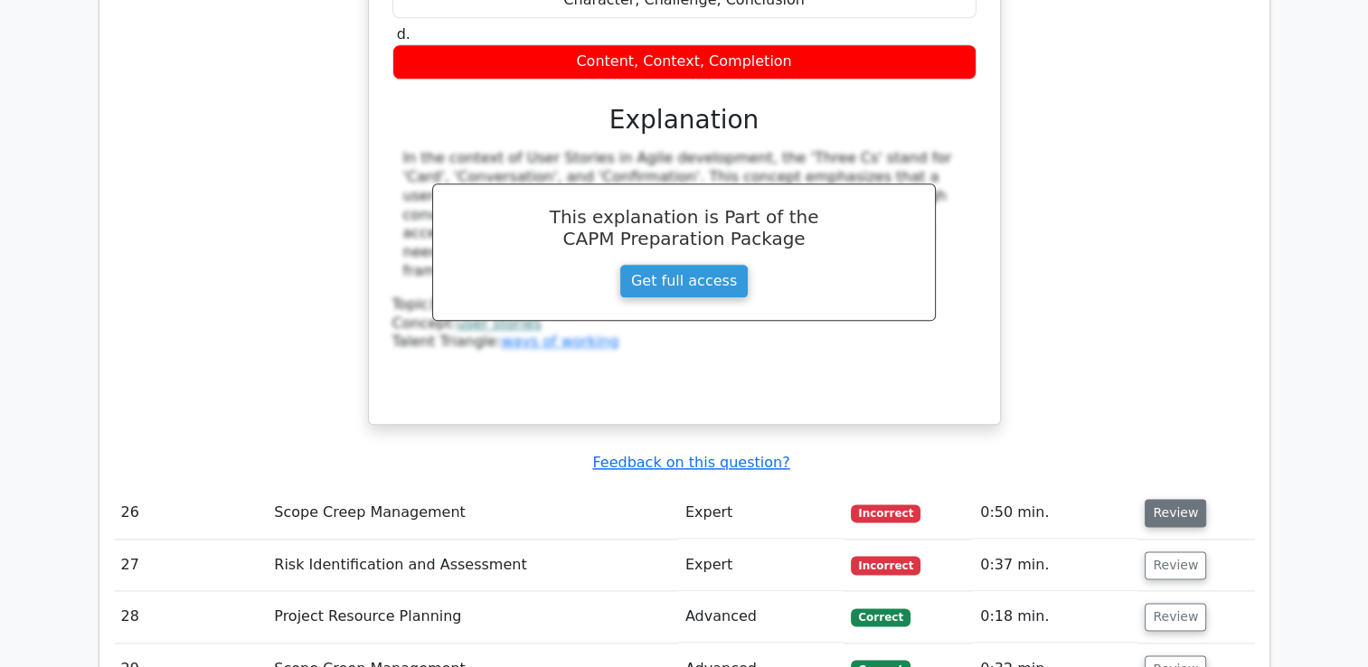
click at [1172, 499] on button "Review" at bounding box center [1175, 513] width 61 height 28
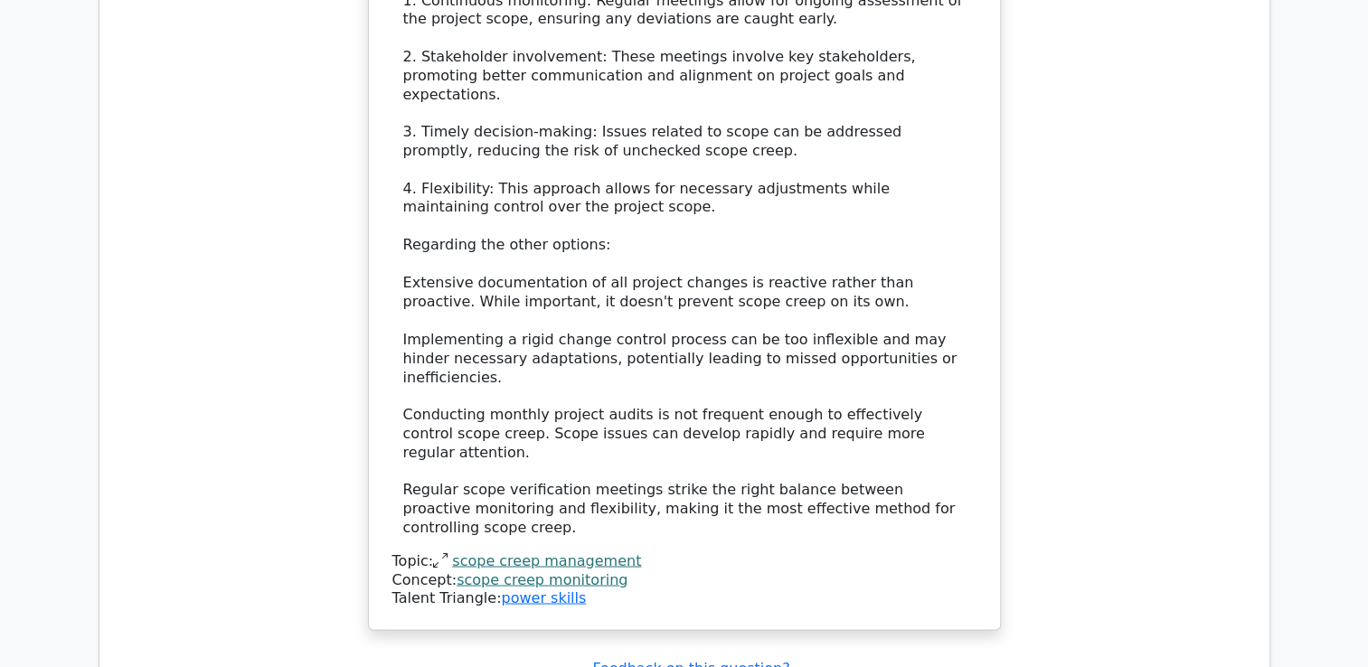
scroll to position [9976, 0]
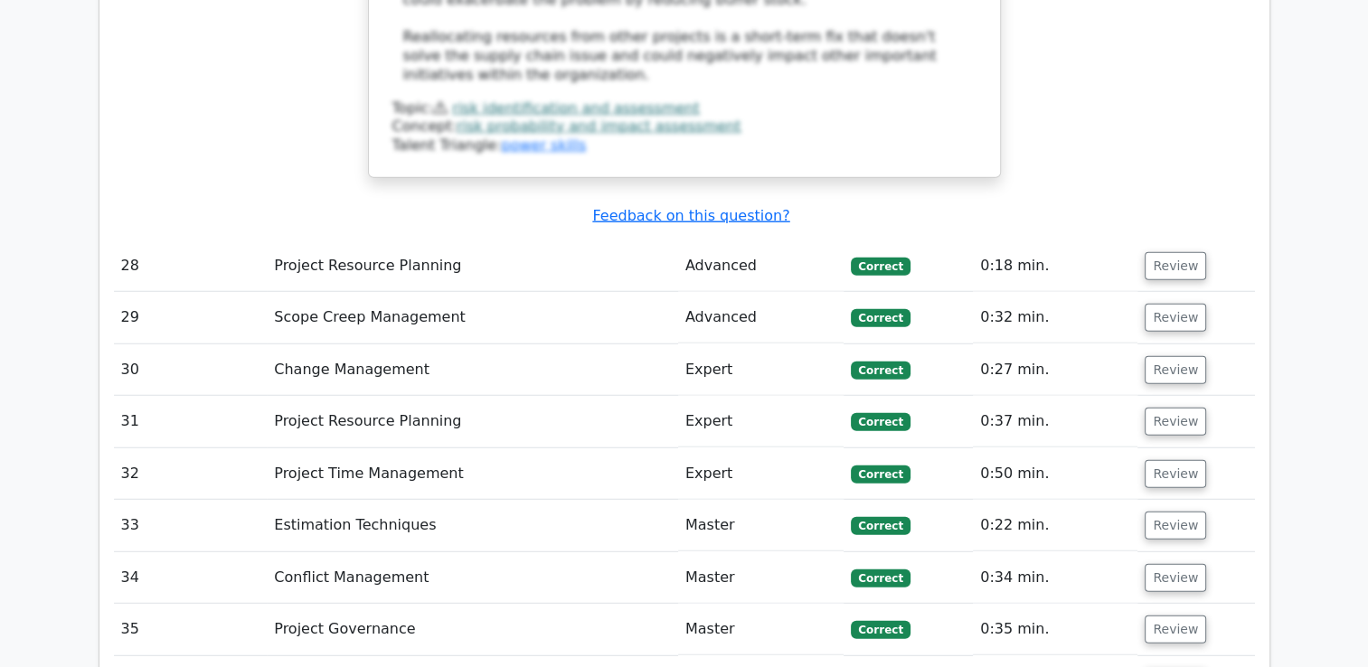
scroll to position [11582, 0]
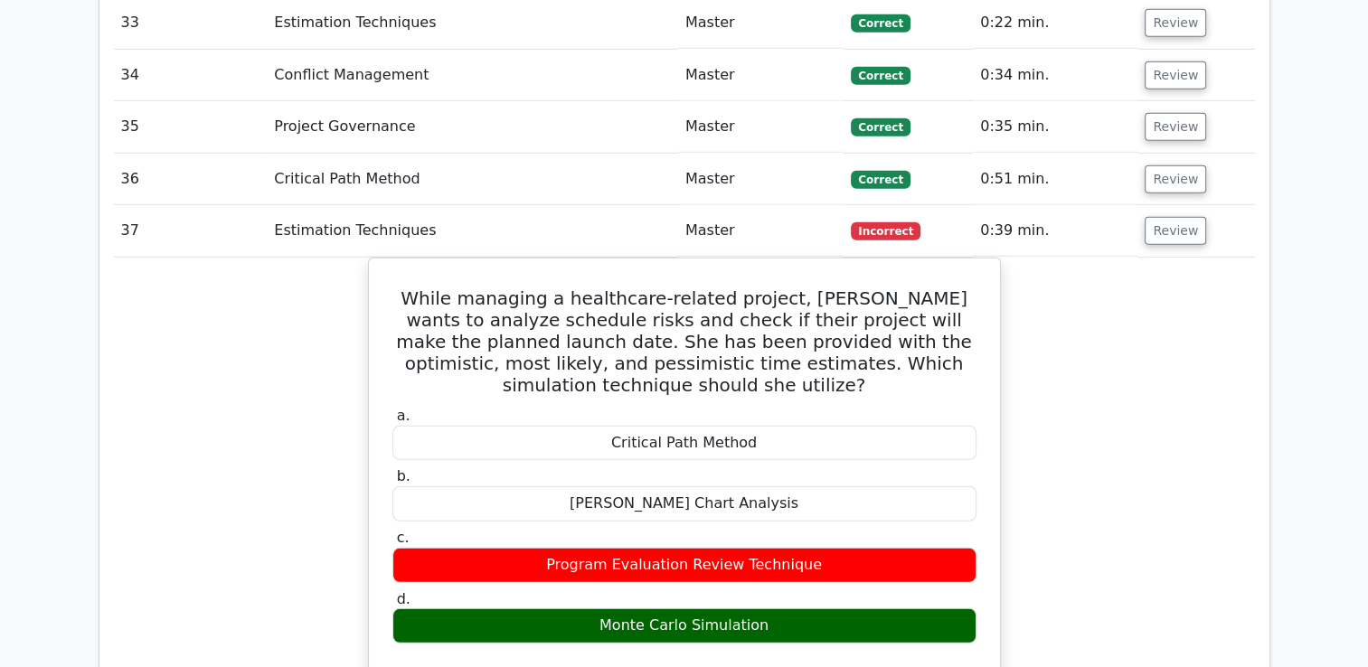
scroll to position [12537, 0]
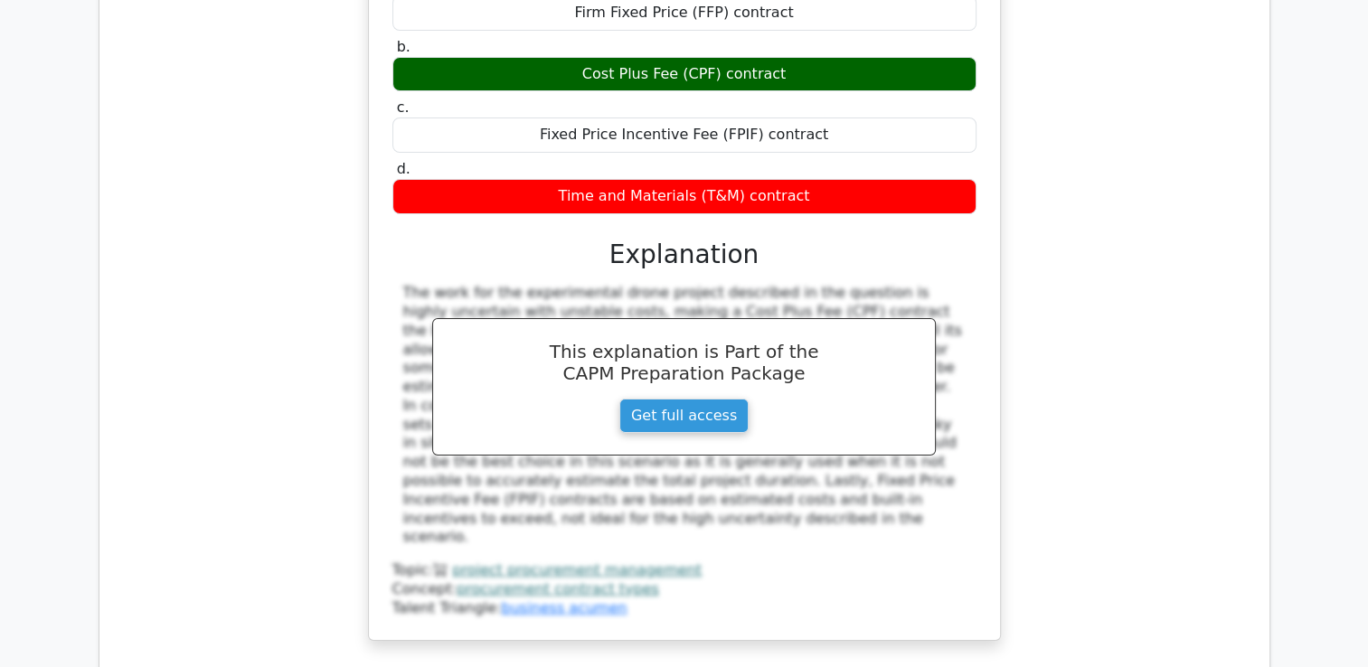
scroll to position [13530, 0]
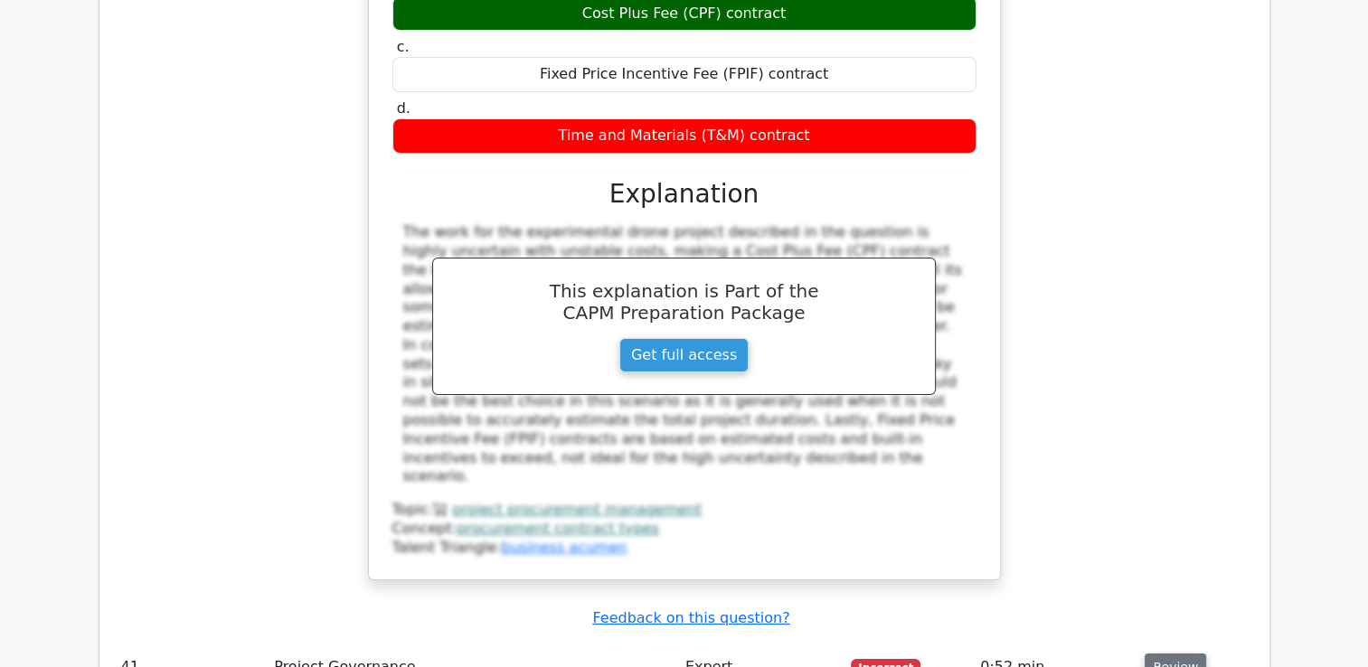
click at [1153, 654] on button "Review" at bounding box center [1175, 668] width 61 height 28
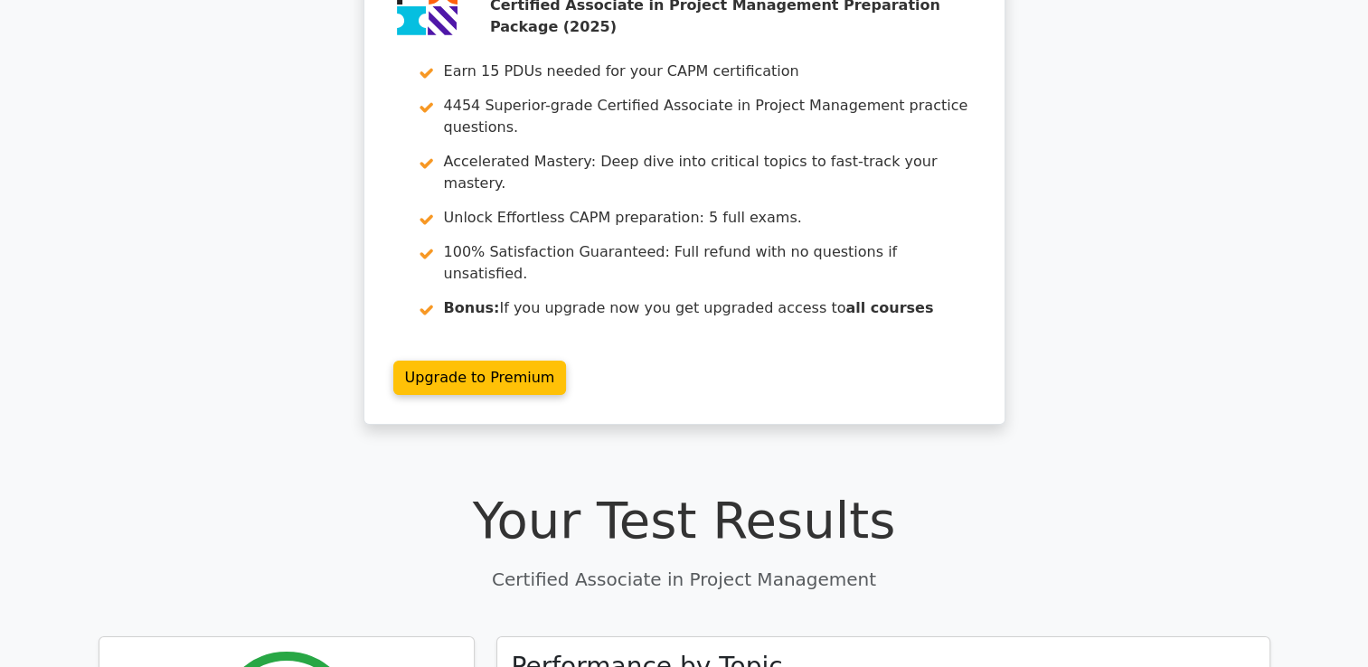
scroll to position [0, 0]
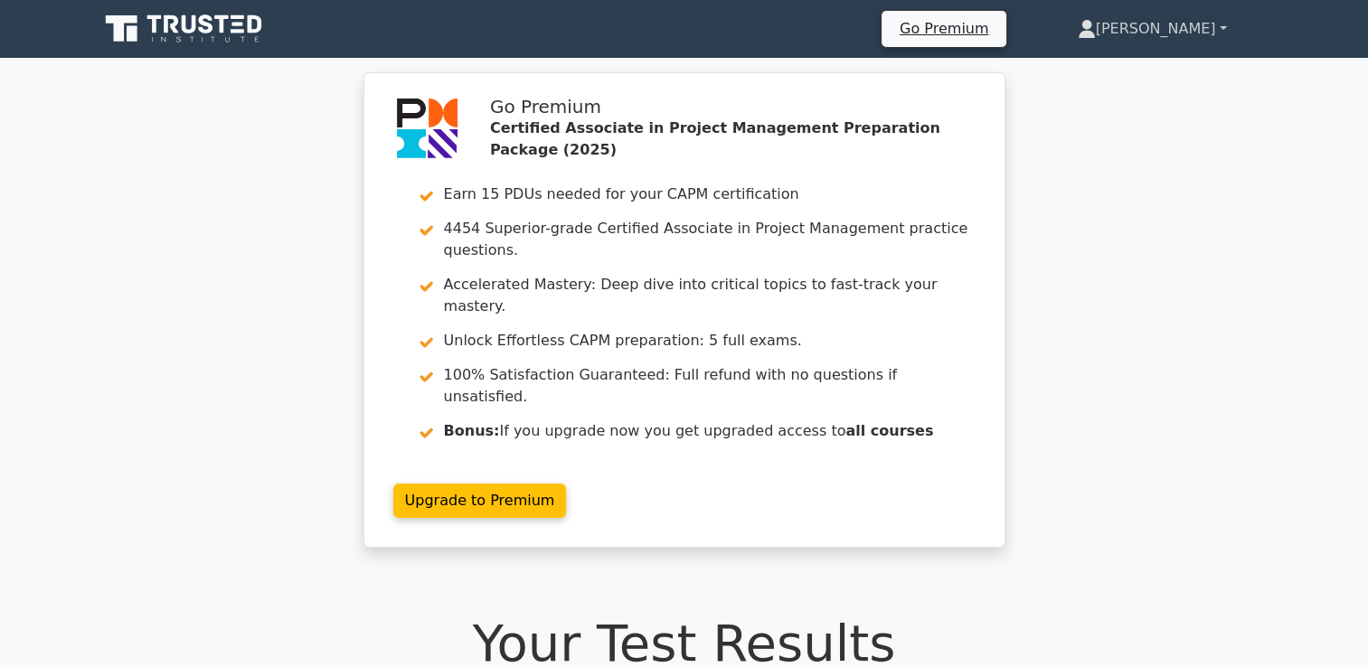
click at [1193, 39] on link "[PERSON_NAME]" at bounding box center [1152, 29] width 236 height 36
click at [1178, 59] on link "Profile" at bounding box center [1106, 71] width 143 height 29
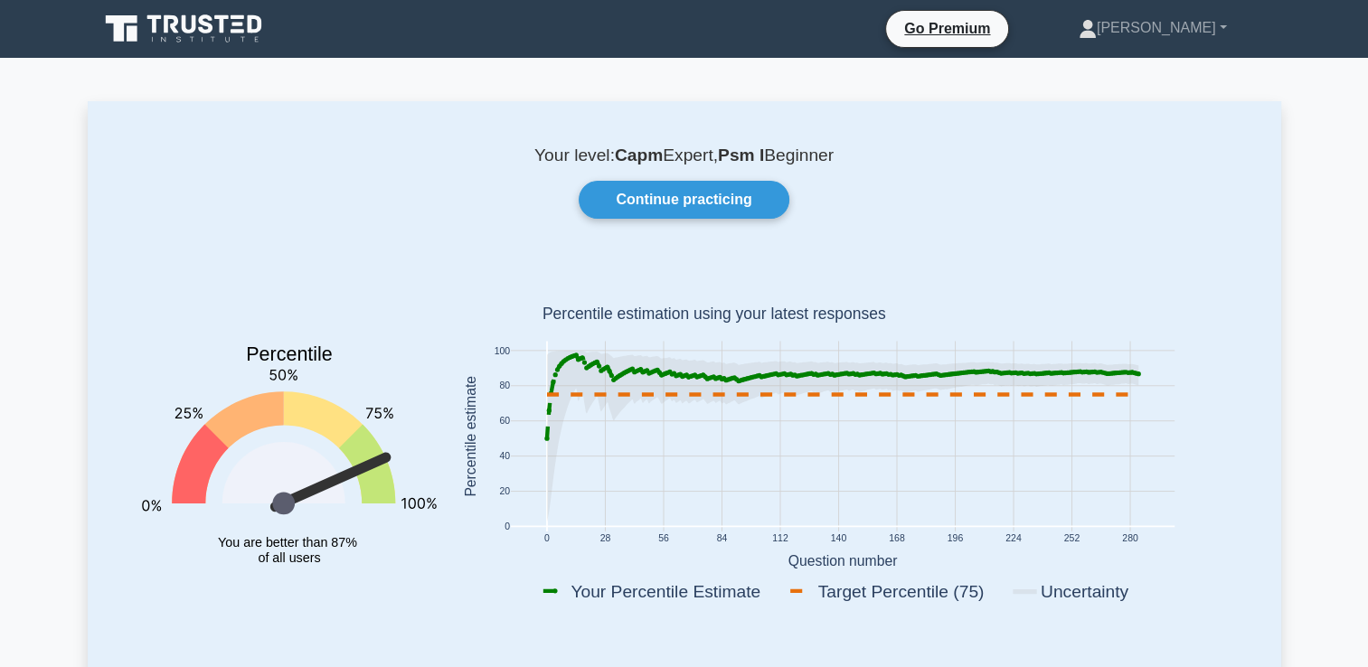
click at [185, 24] on icon at bounding box center [189, 24] width 14 height 18
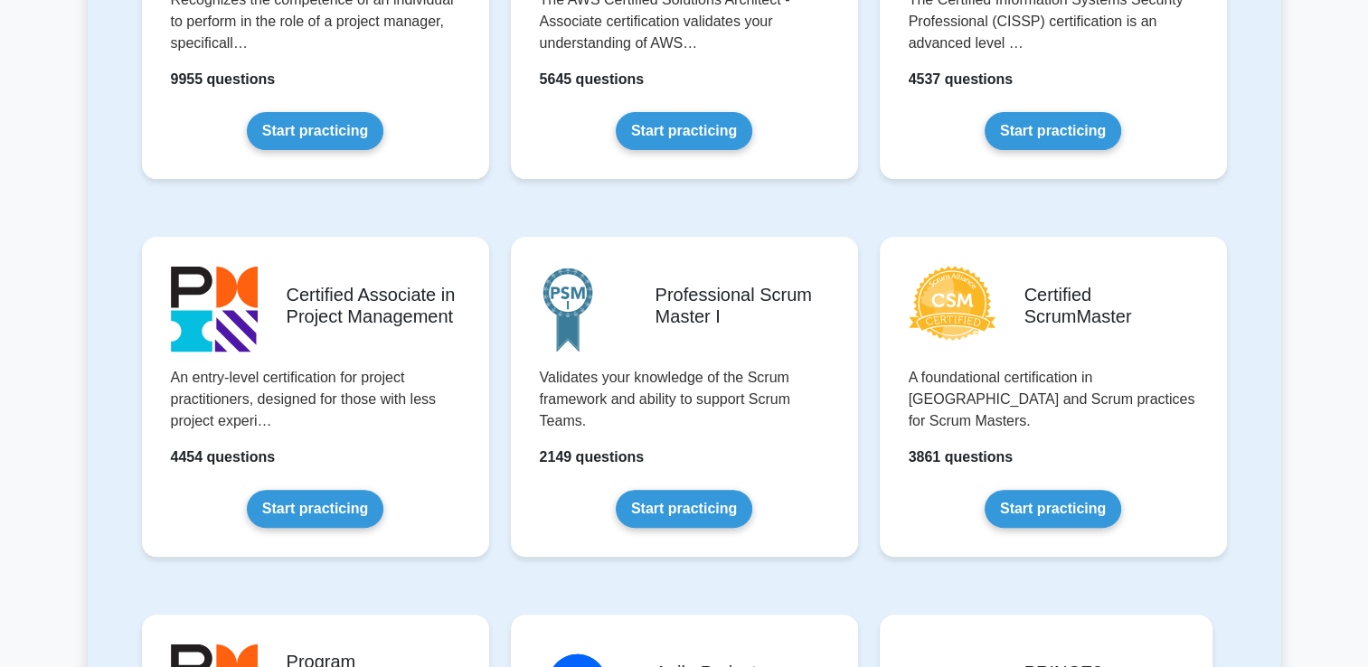
scroll to position [563, 0]
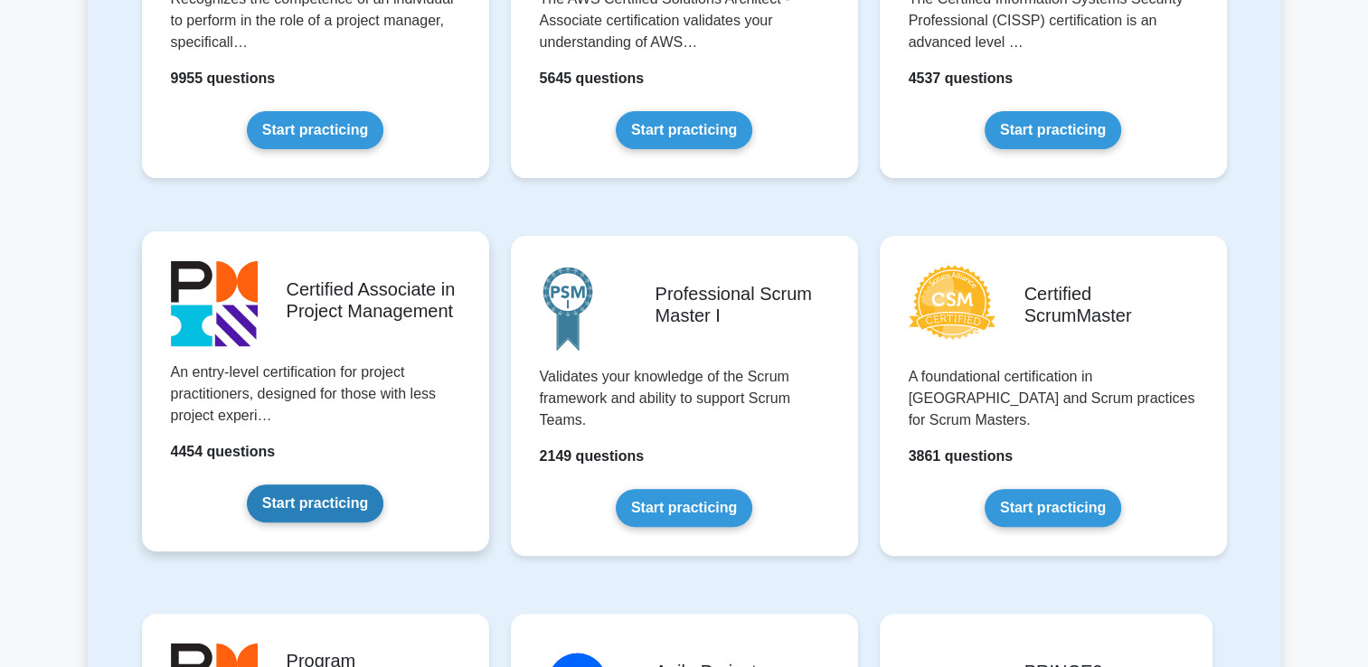
click at [332, 520] on link "Start practicing" at bounding box center [315, 504] width 137 height 38
